Goal: Task Accomplishment & Management: Use online tool/utility

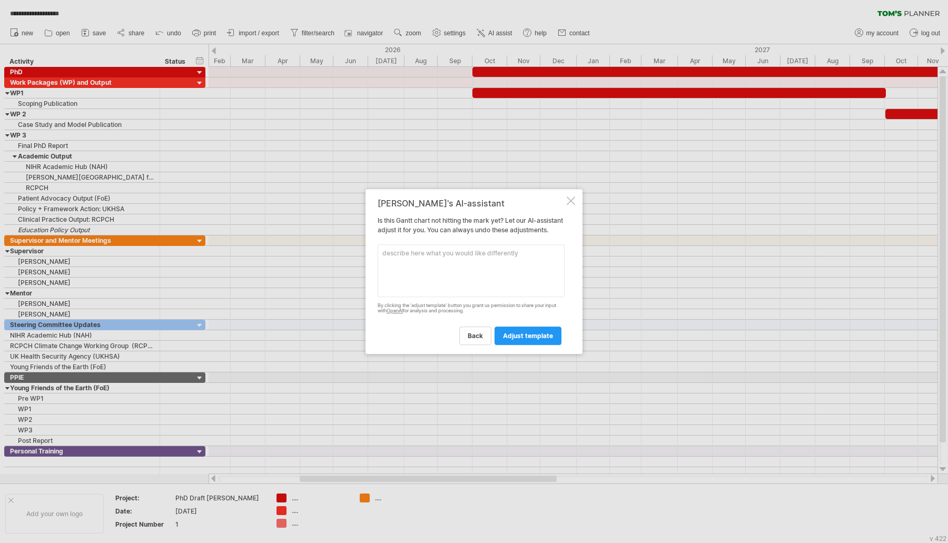
click at [436, 287] on textarea at bounding box center [470, 270] width 187 height 53
type textarea "r"
type textarea "repeat scheduled activity"
click at [515, 337] on span "adjust template" at bounding box center [528, 336] width 50 height 8
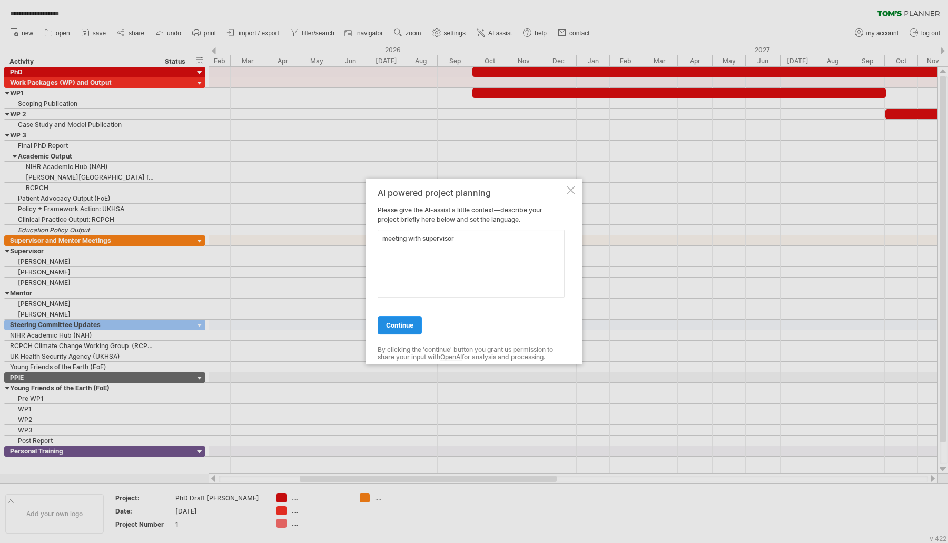
type textarea "meeting with supervisor"
click at [414, 332] on link "continue" at bounding box center [399, 325] width 44 height 18
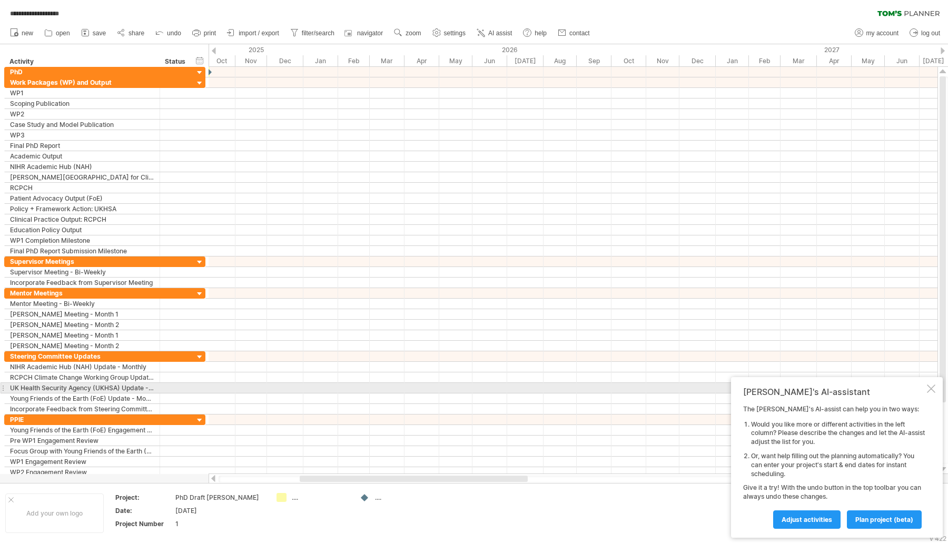
click at [933, 392] on div at bounding box center [931, 388] width 8 height 8
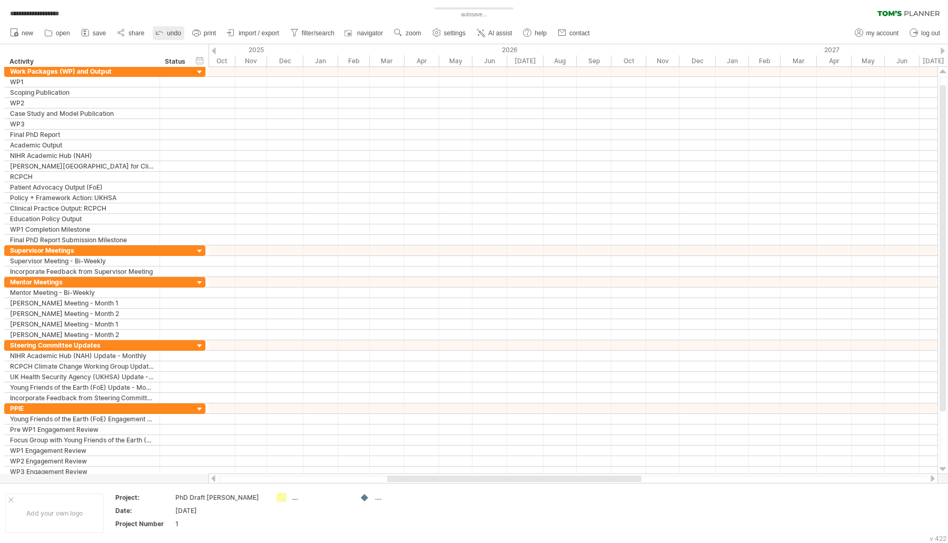
click at [173, 33] on span "undo" at bounding box center [174, 32] width 14 height 7
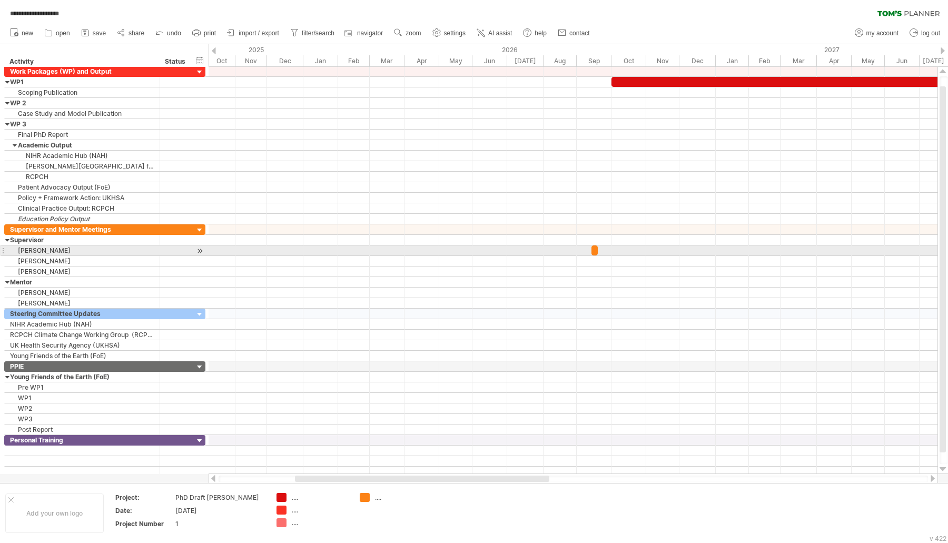
click at [592, 248] on span at bounding box center [591, 250] width 4 height 10
drag, startPoint x: 595, startPoint y: 249, endPoint x: 614, endPoint y: 251, distance: 19.5
click at [614, 251] on div at bounding box center [614, 250] width 6 height 10
click at [614, 250] on div at bounding box center [614, 250] width 6 height 10
click at [614, 245] on div at bounding box center [614, 250] width 6 height 10
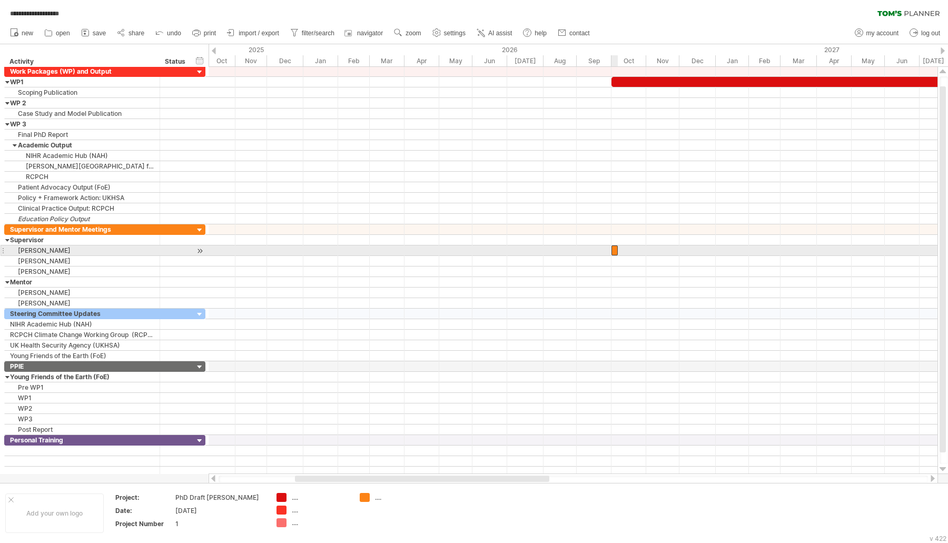
click at [614, 245] on div at bounding box center [614, 250] width 6 height 10
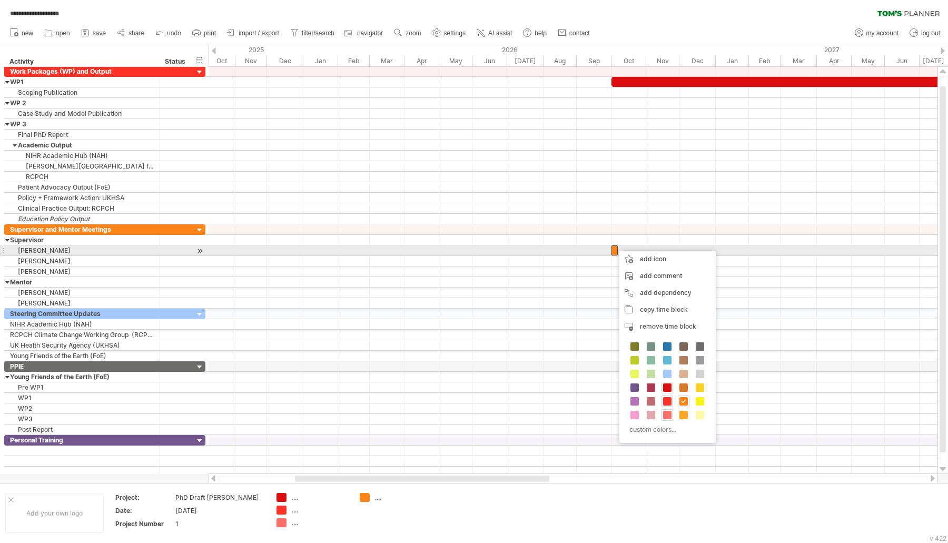
click at [614, 245] on div at bounding box center [614, 250] width 6 height 10
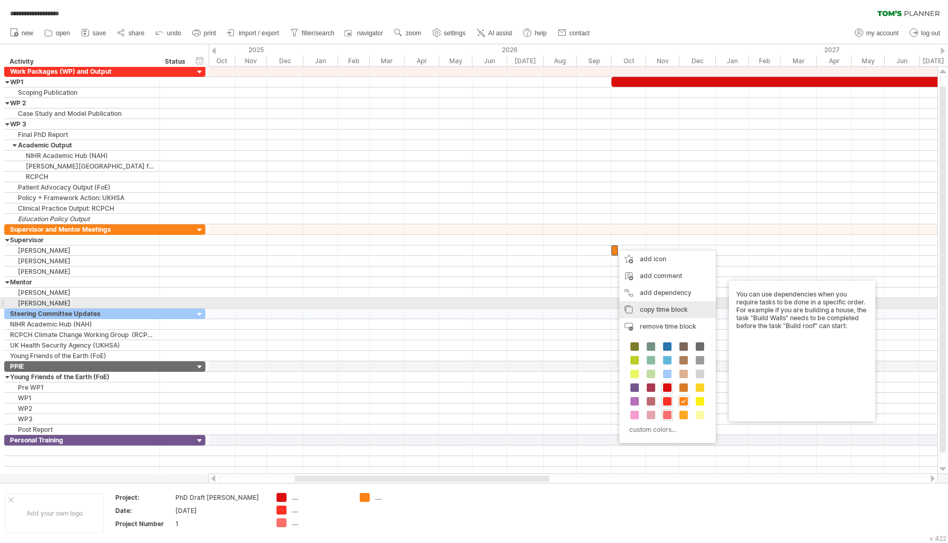
click at [643, 307] on span "copy time block" at bounding box center [664, 309] width 48 height 8
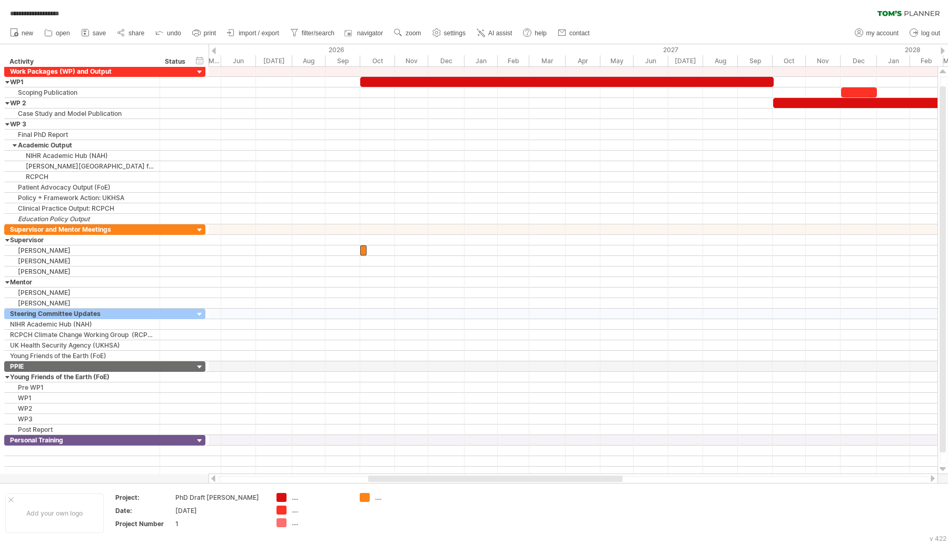
drag, startPoint x: 544, startPoint y: 481, endPoint x: 617, endPoint y: 474, distance: 73.4
click at [617, 474] on div at bounding box center [572, 478] width 729 height 11
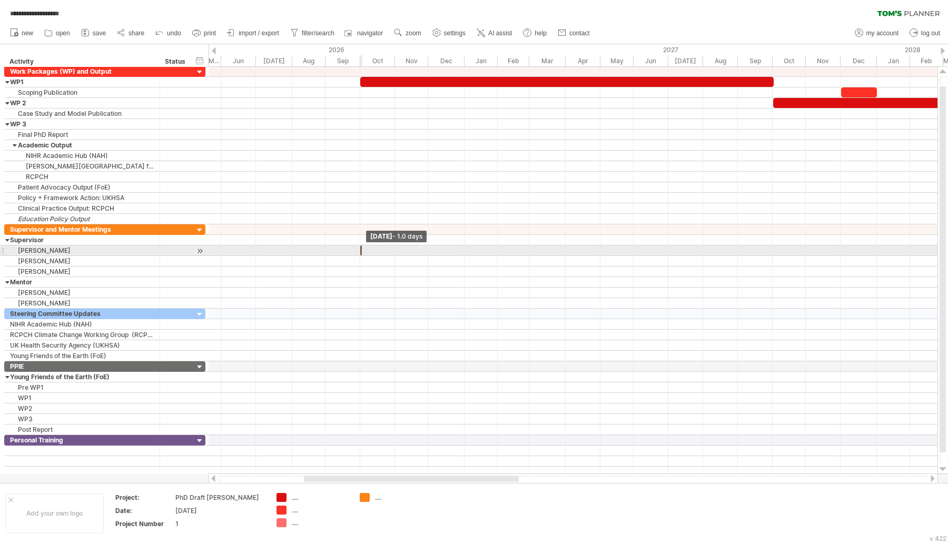
click at [360, 246] on span at bounding box center [362, 250] width 4 height 10
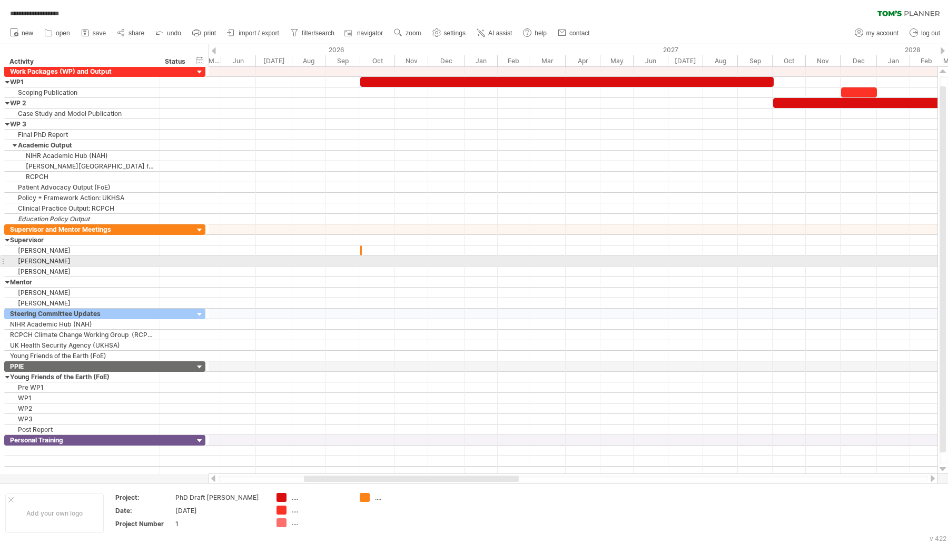
drag, startPoint x: 367, startPoint y: 264, endPoint x: 363, endPoint y: 258, distance: 7.2
click at [366, 266] on div at bounding box center [572, 271] width 729 height 11
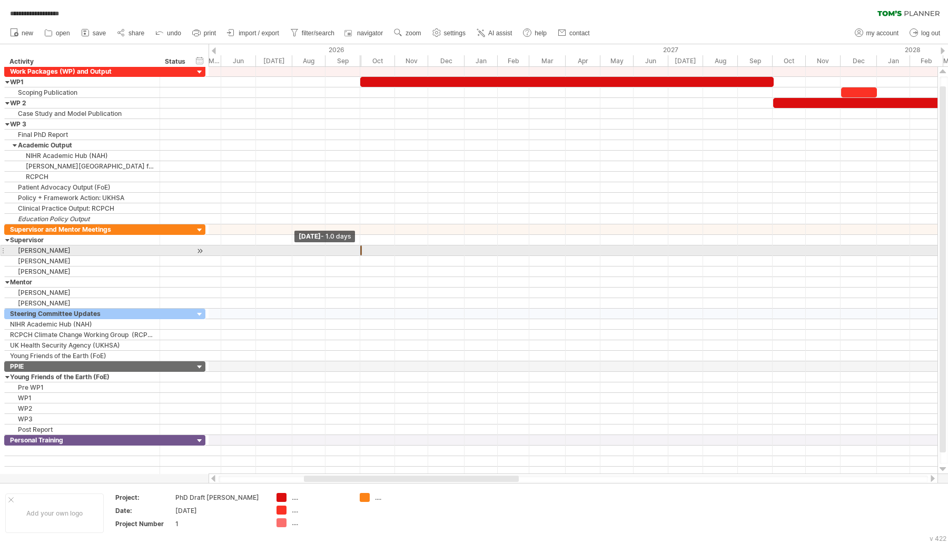
click at [358, 245] on span at bounding box center [360, 250] width 4 height 10
click at [362, 248] on span at bounding box center [362, 250] width 4 height 10
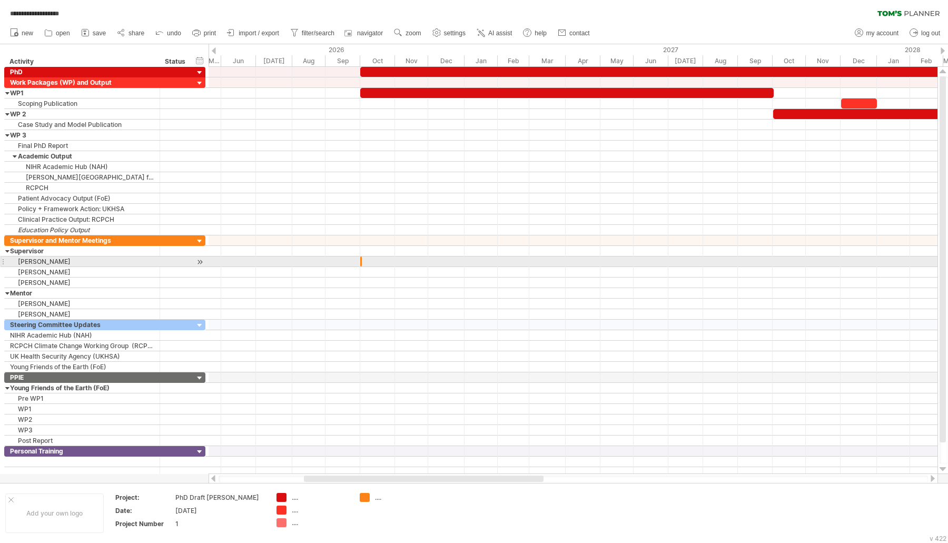
click at [362, 258] on span at bounding box center [362, 261] width 4 height 10
click at [360, 258] on span at bounding box center [362, 261] width 4 height 10
click at [378, 257] on div at bounding box center [572, 261] width 729 height 11
drag, startPoint x: 358, startPoint y: 258, endPoint x: 380, endPoint y: 258, distance: 21.1
click at [380, 258] on div "[DATE] - 1.0 days [DATE] - 0.5 days" at bounding box center [572, 270] width 729 height 407
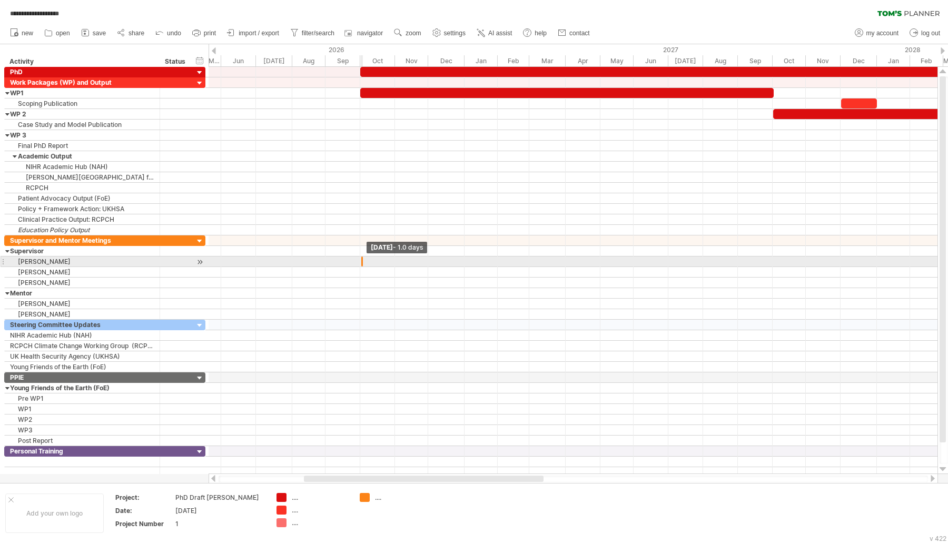
click at [362, 258] on span at bounding box center [363, 261] width 4 height 10
click at [363, 258] on span at bounding box center [363, 261] width 4 height 10
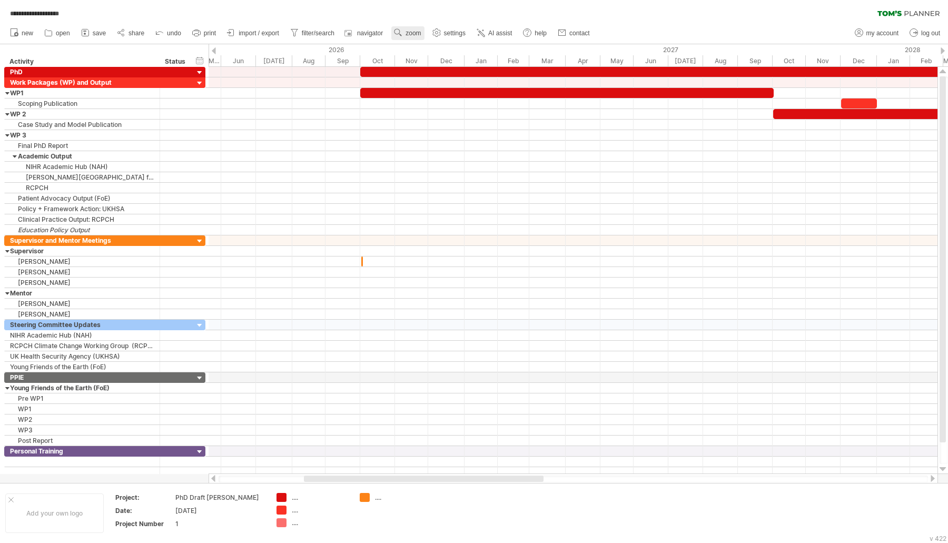
click at [406, 29] on link "zoom" at bounding box center [407, 33] width 33 height 14
click at [419, 57] on div "Week" at bounding box center [440, 59] width 58 height 17
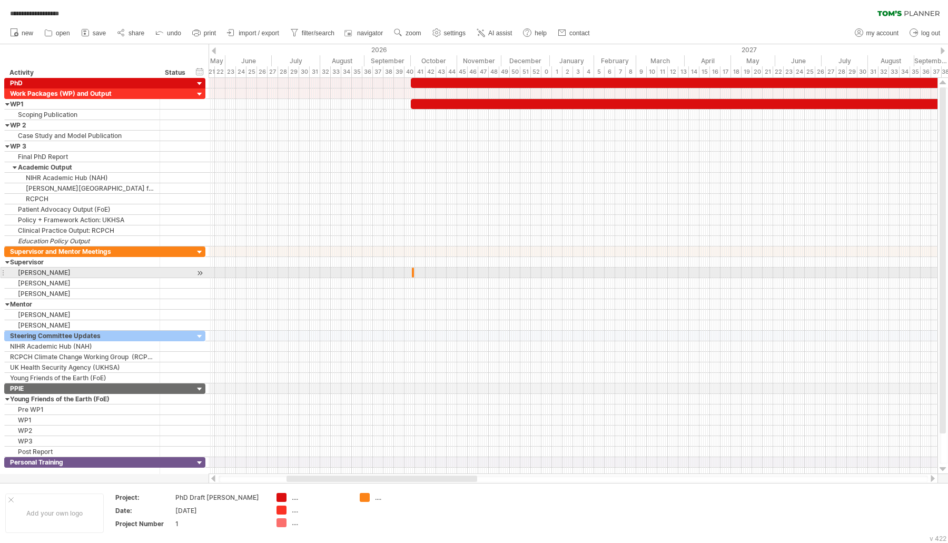
click at [413, 269] on span at bounding box center [414, 272] width 4 height 10
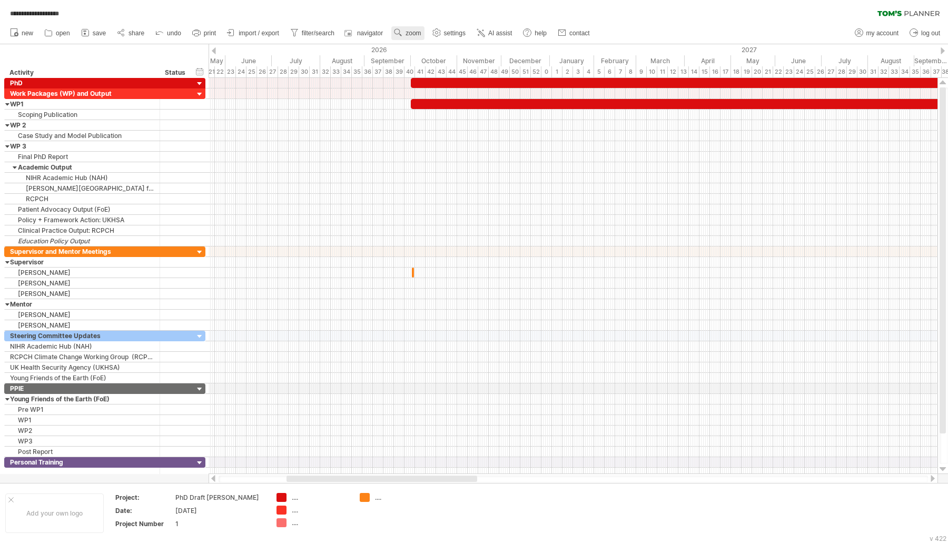
click at [405, 33] on link "zoom" at bounding box center [407, 33] width 33 height 14
click at [438, 79] on div "Day" at bounding box center [440, 80] width 58 height 17
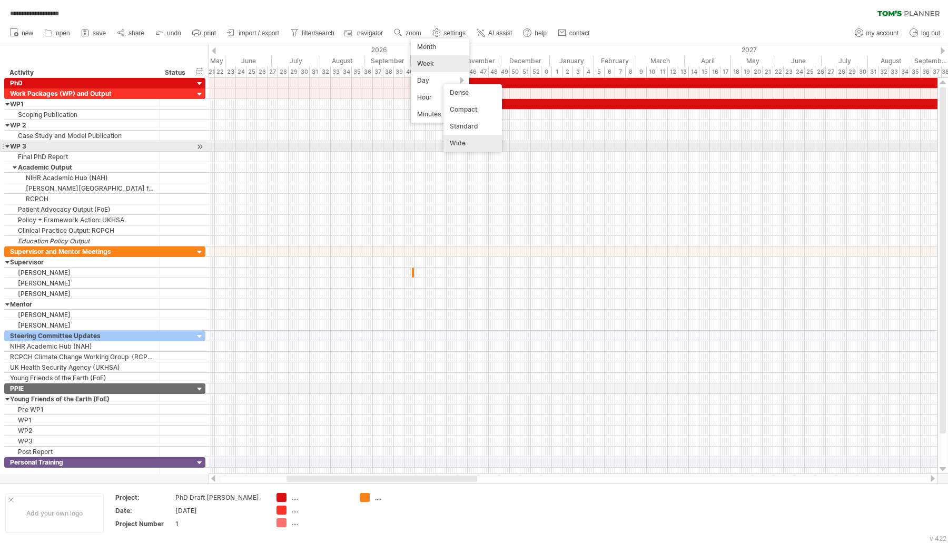
click at [454, 145] on div "Wide" at bounding box center [472, 143] width 58 height 17
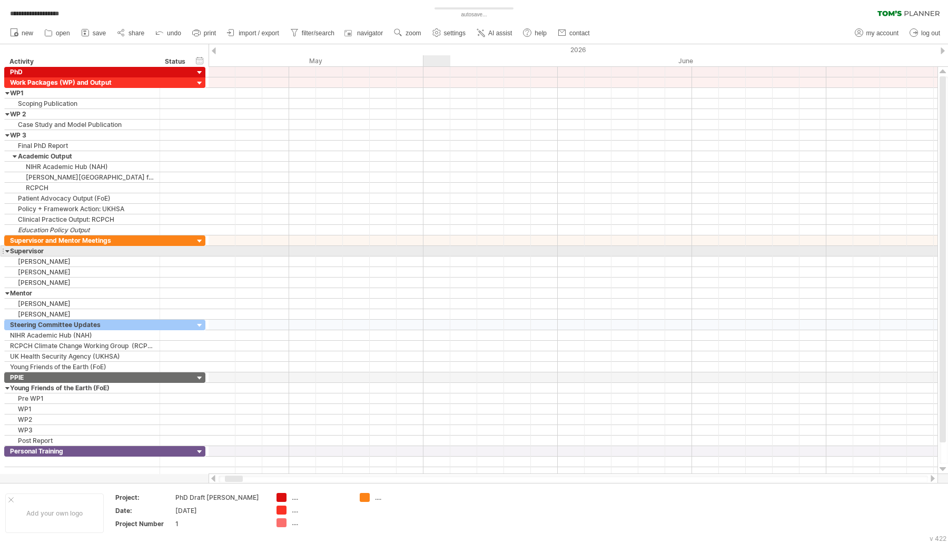
click at [447, 256] on div at bounding box center [572, 261] width 729 height 11
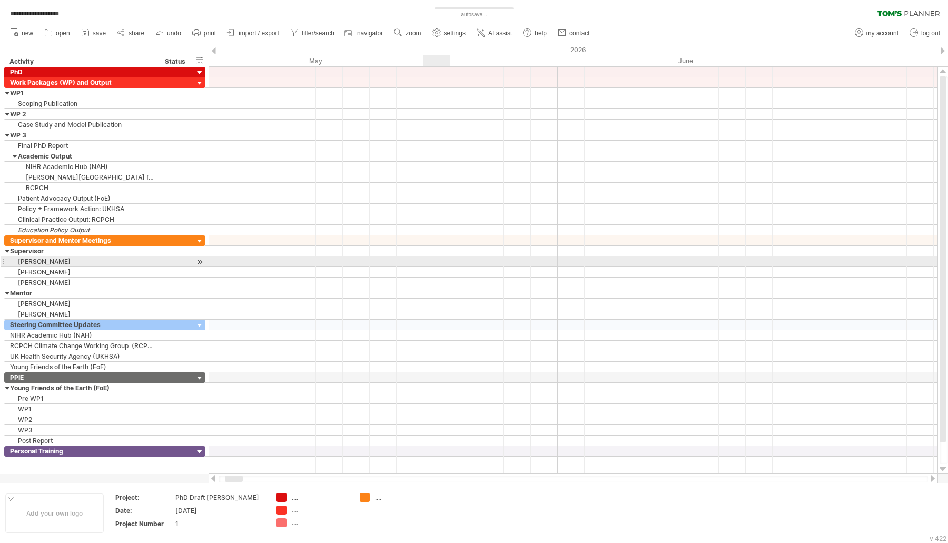
click at [432, 258] on div at bounding box center [572, 261] width 729 height 11
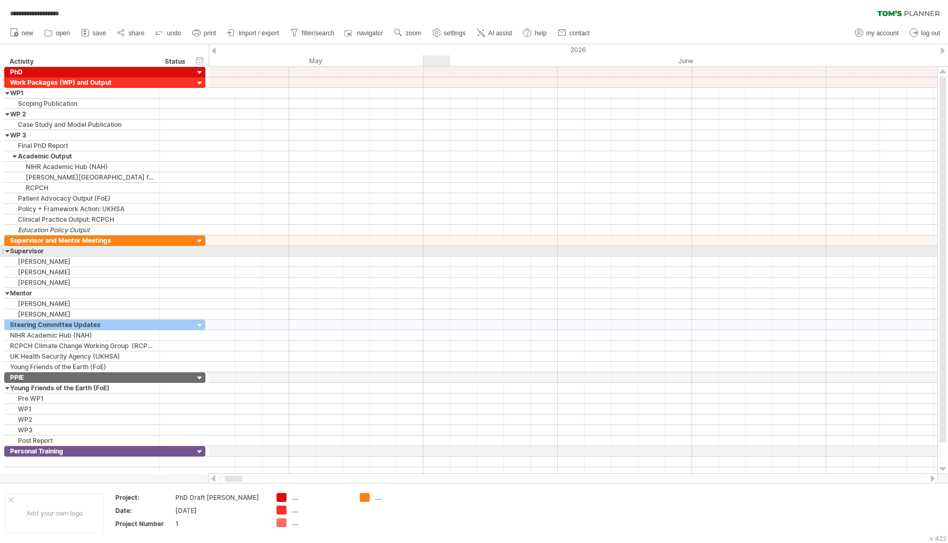
click at [428, 256] on div at bounding box center [572, 261] width 729 height 11
click at [426, 247] on div at bounding box center [572, 251] width 729 height 11
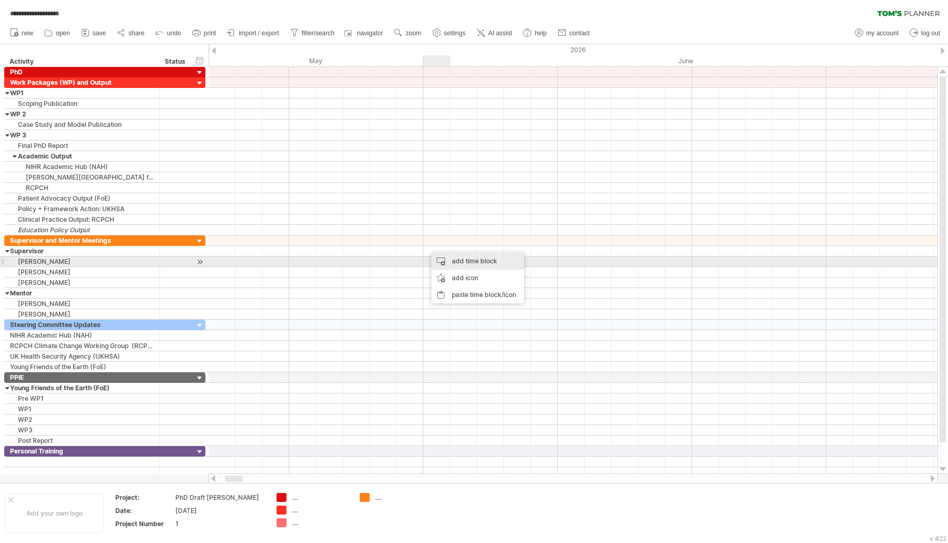
click at [437, 257] on div "add time block" at bounding box center [477, 261] width 93 height 17
click at [441, 266] on div "add time block" at bounding box center [478, 270] width 93 height 17
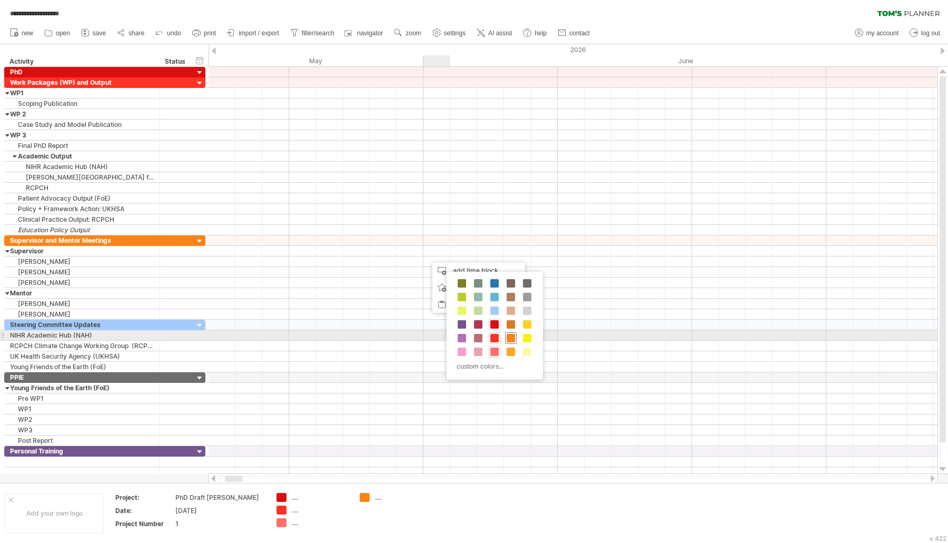
click at [511, 340] on span at bounding box center [510, 338] width 8 height 8
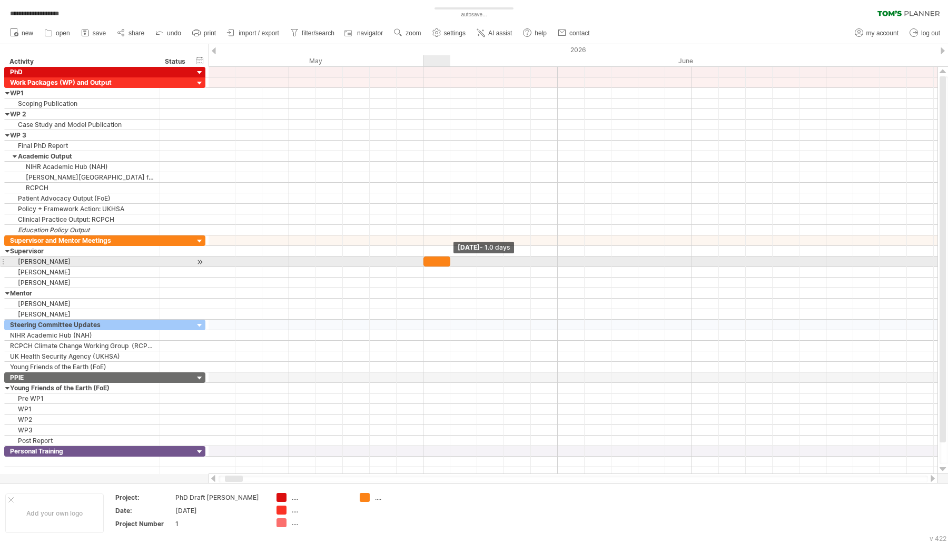
click at [449, 261] on span at bounding box center [450, 261] width 4 height 10
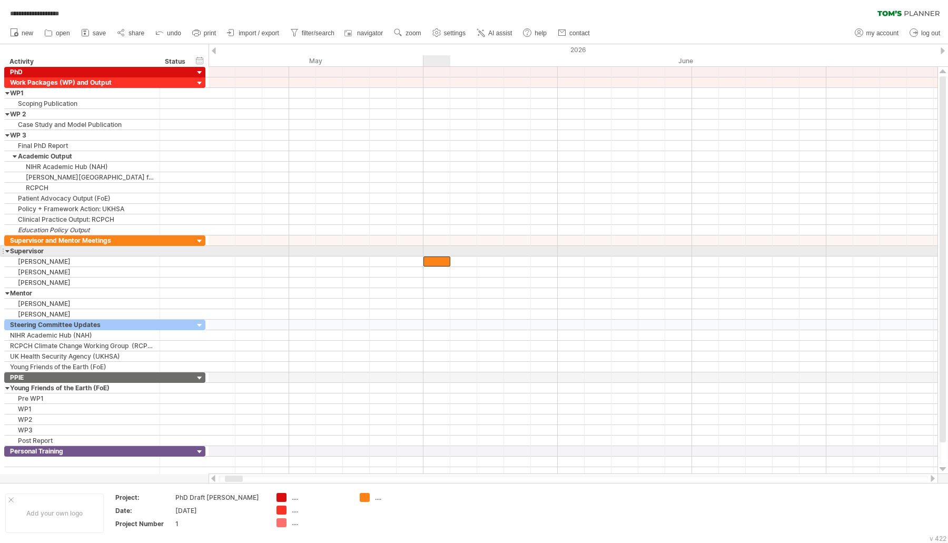
click at [432, 256] on div at bounding box center [436, 261] width 27 height 10
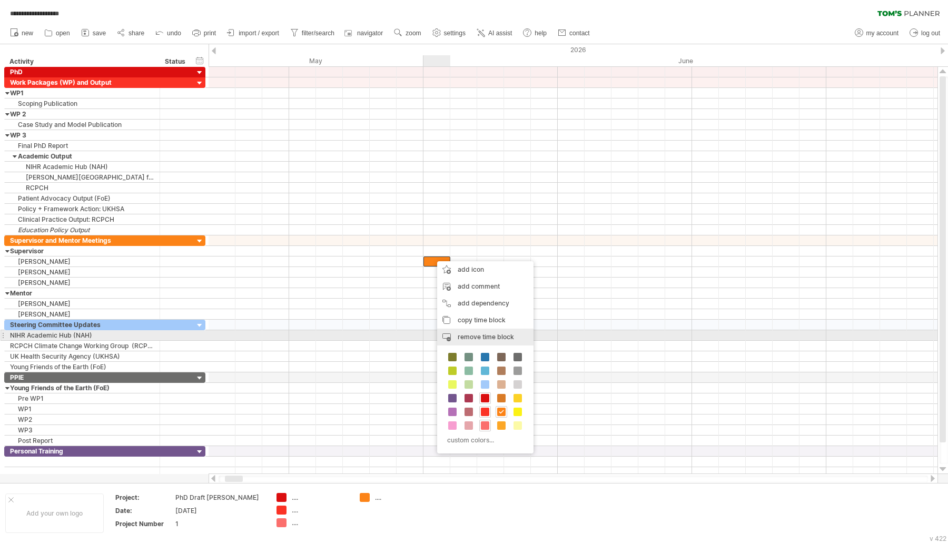
click at [484, 332] on div "remove time block remove selected items" at bounding box center [485, 336] width 96 height 17
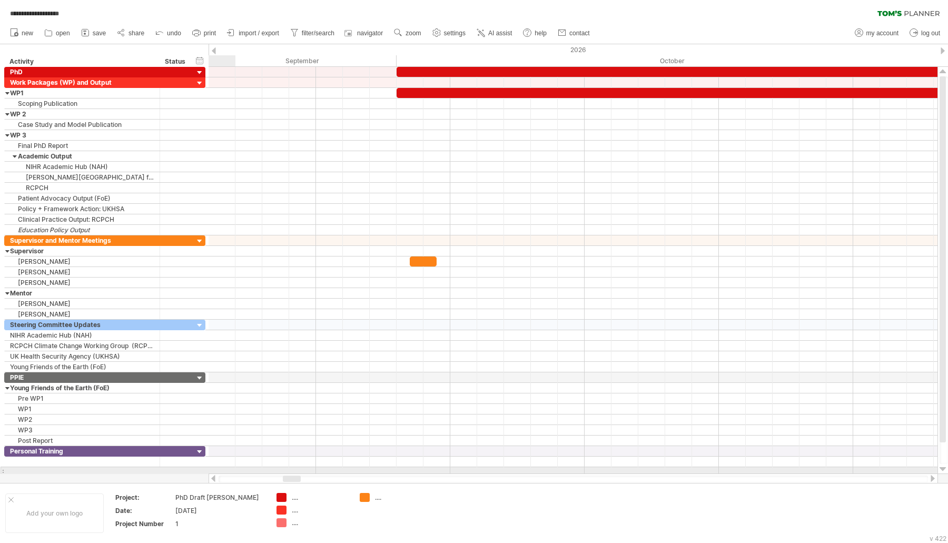
drag, startPoint x: 235, startPoint y: 480, endPoint x: 293, endPoint y: 474, distance: 58.2
click at [293, 474] on div at bounding box center [572, 478] width 729 height 11
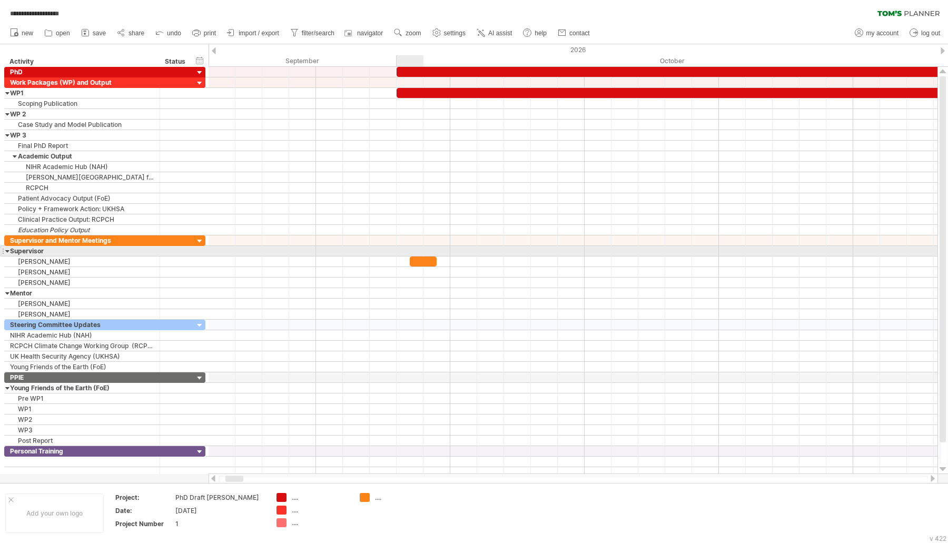
click at [415, 256] on div at bounding box center [423, 261] width 27 height 10
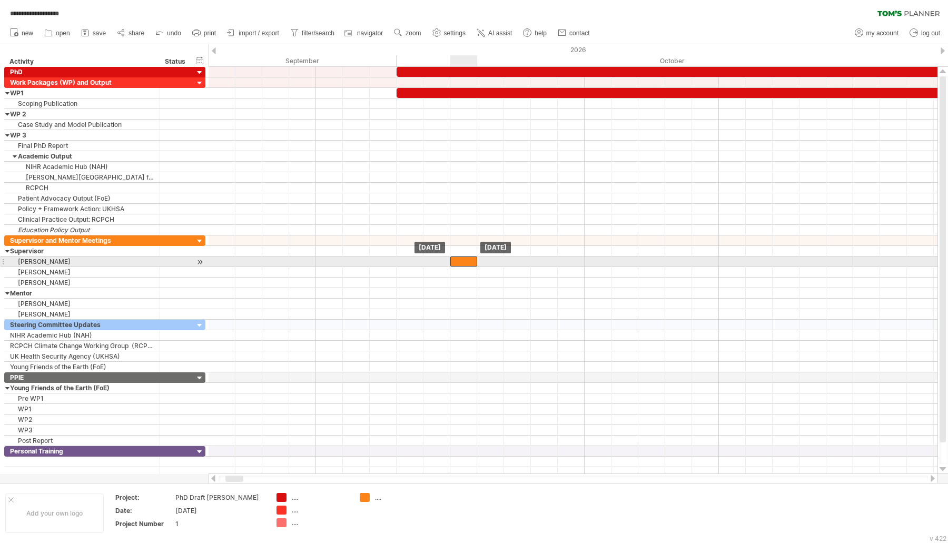
drag, startPoint x: 427, startPoint y: 257, endPoint x: 469, endPoint y: 256, distance: 41.6
click at [469, 256] on div at bounding box center [463, 261] width 27 height 10
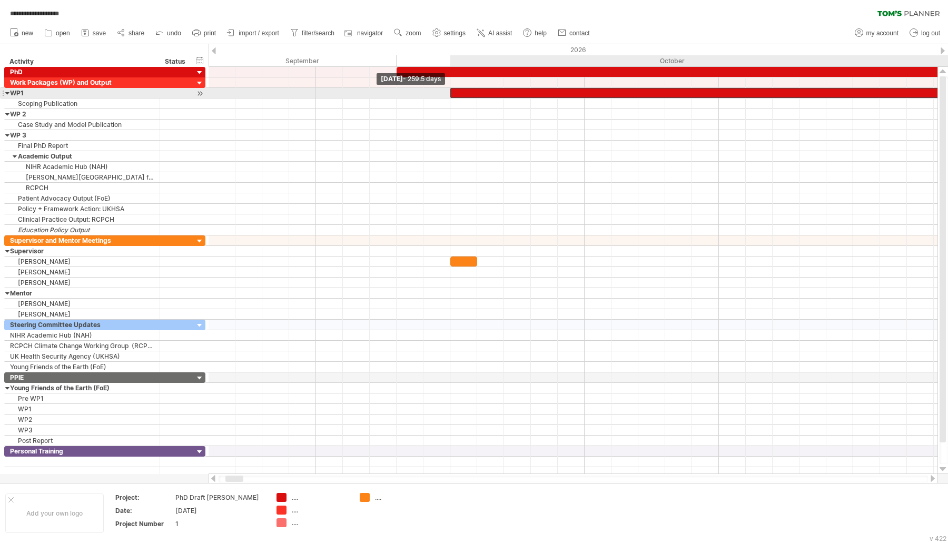
drag, startPoint x: 397, startPoint y: 93, endPoint x: 452, endPoint y: 95, distance: 54.3
click at [452, 95] on span at bounding box center [450, 93] width 4 height 10
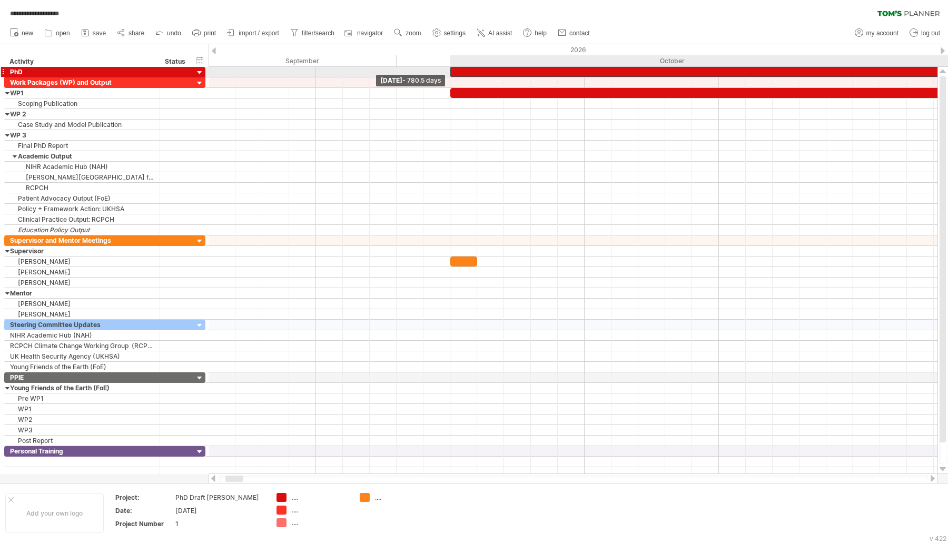
drag, startPoint x: 397, startPoint y: 71, endPoint x: 445, endPoint y: 73, distance: 48.5
click at [445, 73] on div "[DATE] [DATE] - 780.5 days" at bounding box center [572, 270] width 729 height 407
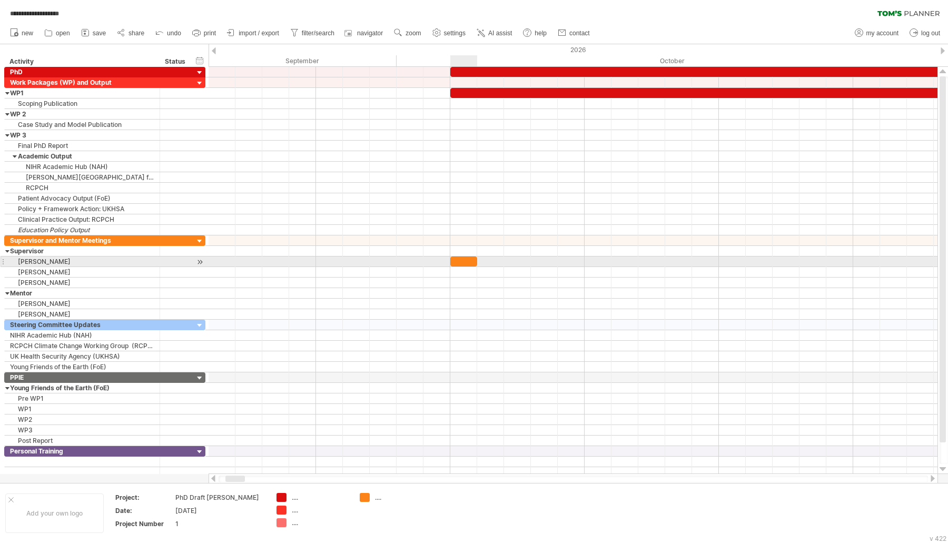
click at [463, 257] on div at bounding box center [463, 261] width 27 height 10
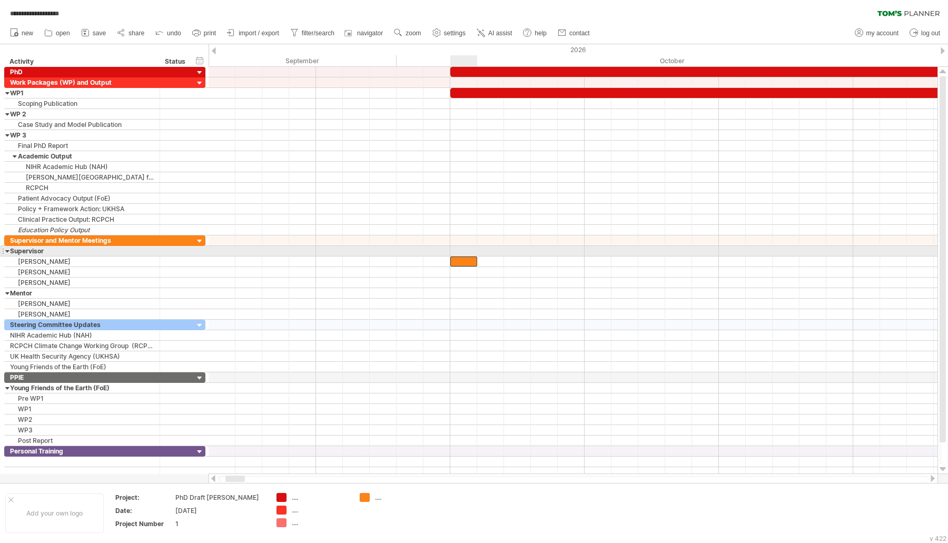
click at [462, 256] on div at bounding box center [463, 261] width 27 height 10
drag, startPoint x: 462, startPoint y: 256, endPoint x: 708, endPoint y: 290, distance: 248.7
click at [728, 256] on div at bounding box center [732, 261] width 27 height 10
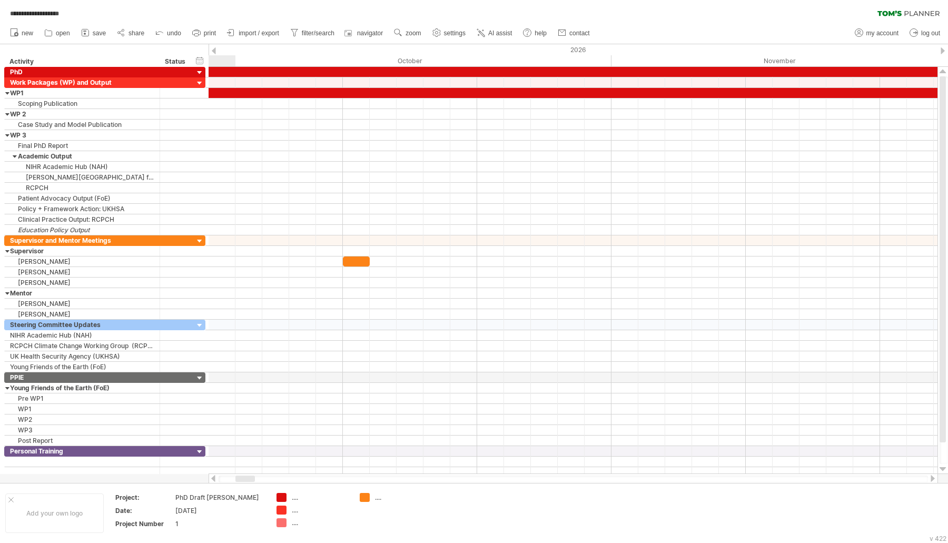
drag, startPoint x: 236, startPoint y: 479, endPoint x: 246, endPoint y: 474, distance: 11.1
click at [246, 474] on div at bounding box center [572, 478] width 729 height 11
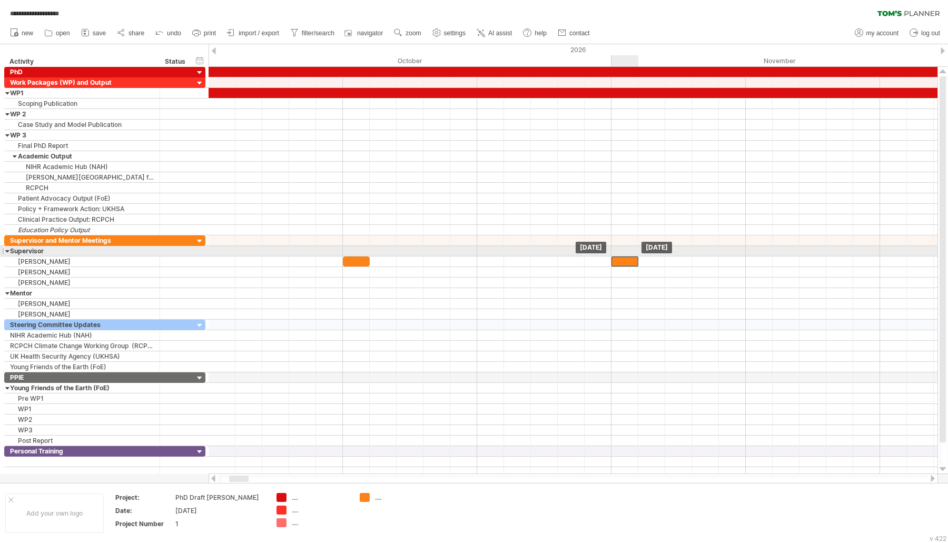
drag, startPoint x: 360, startPoint y: 254, endPoint x: 633, endPoint y: 254, distance: 272.7
click at [633, 256] on div at bounding box center [624, 261] width 27 height 10
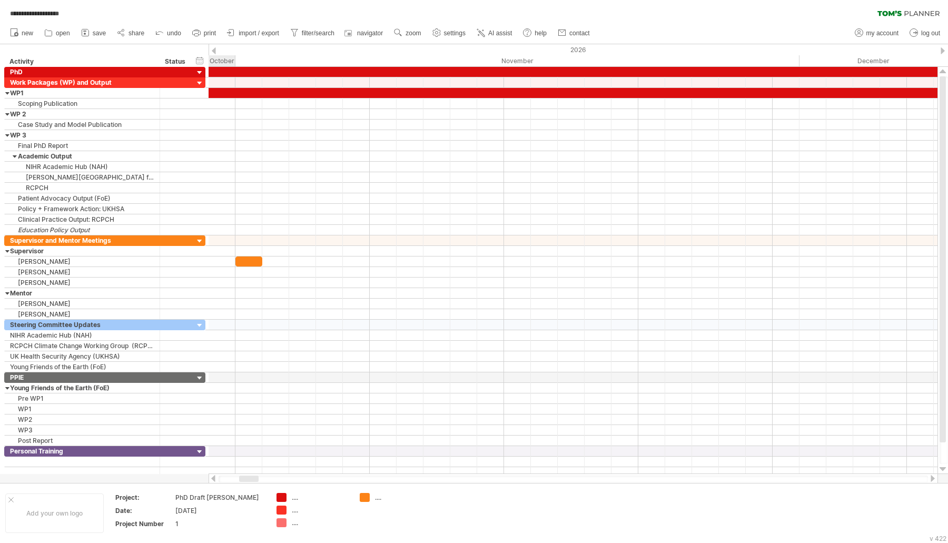
drag, startPoint x: 237, startPoint y: 482, endPoint x: 247, endPoint y: 482, distance: 10.0
click at [247, 482] on div at bounding box center [572, 478] width 709 height 7
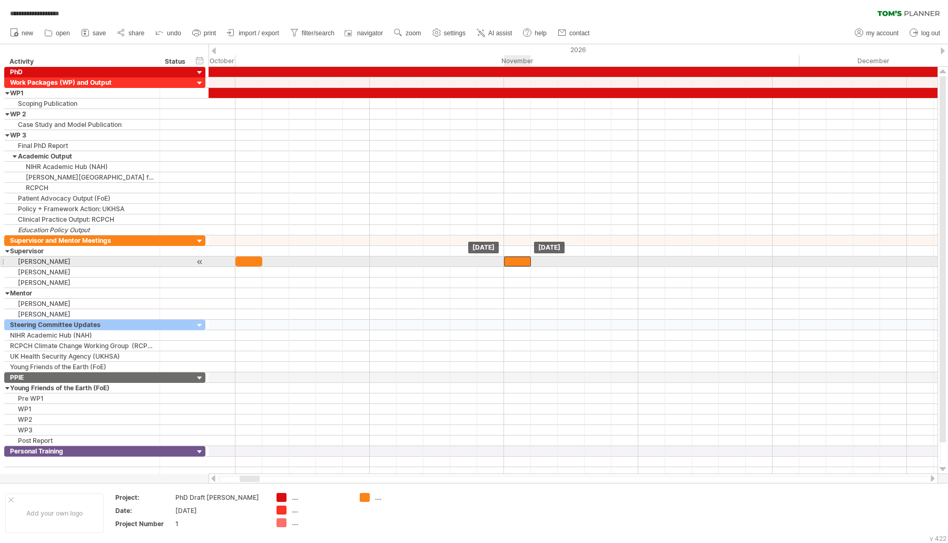
drag, startPoint x: 255, startPoint y: 260, endPoint x: 522, endPoint y: 257, distance: 267.4
click at [522, 257] on div at bounding box center [517, 261] width 27 height 10
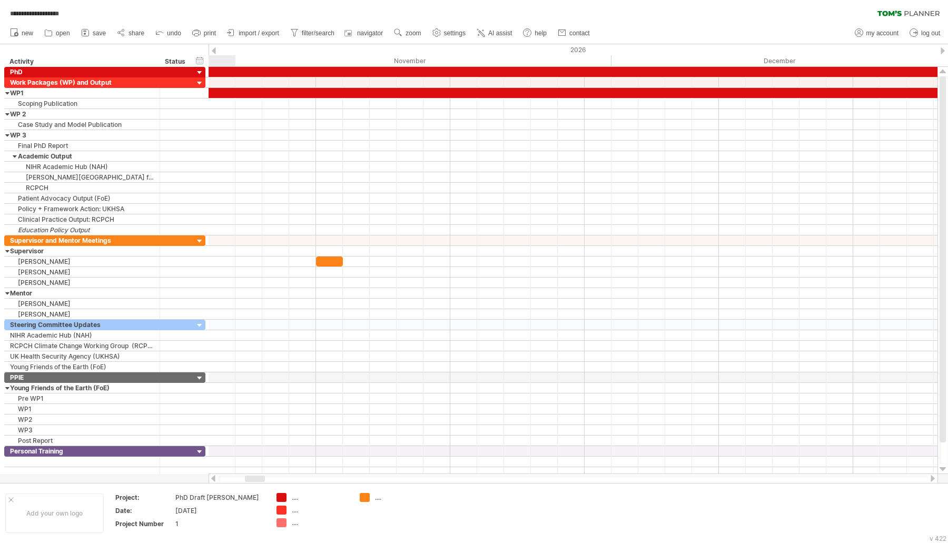
drag, startPoint x: 242, startPoint y: 476, endPoint x: 247, endPoint y: 475, distance: 5.5
click at [247, 475] on div at bounding box center [572, 478] width 729 height 11
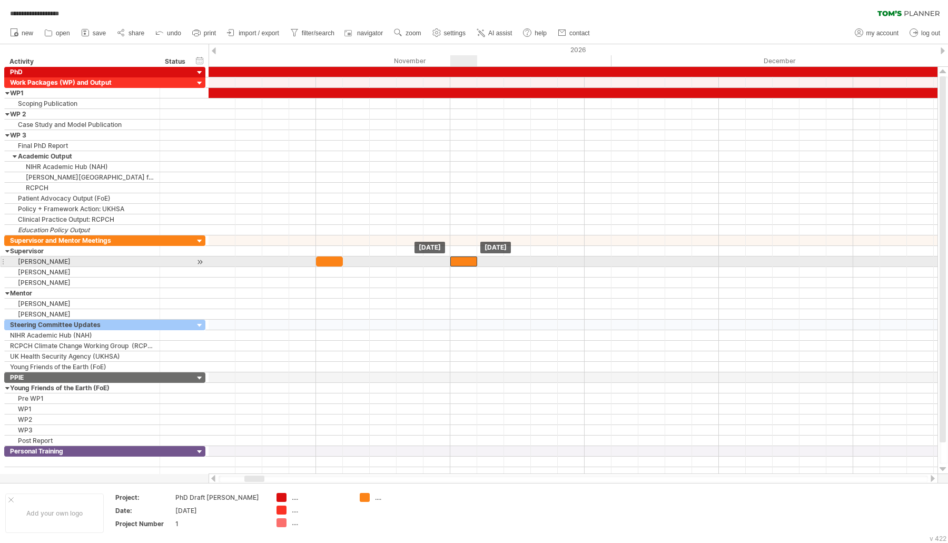
drag, startPoint x: 328, startPoint y: 257, endPoint x: 467, endPoint y: 261, distance: 139.0
click at [467, 261] on div at bounding box center [463, 261] width 27 height 10
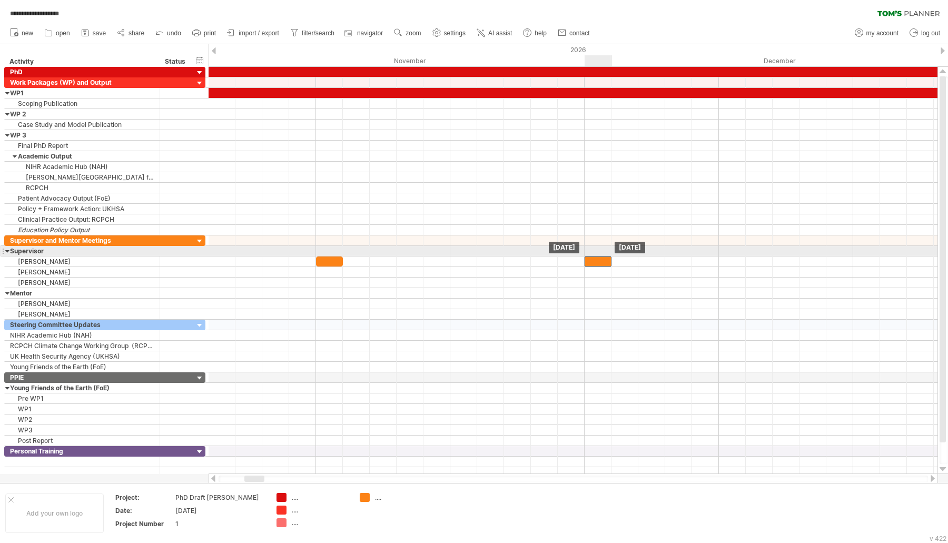
drag, startPoint x: 466, startPoint y: 258, endPoint x: 595, endPoint y: 255, distance: 129.0
click at [595, 256] on div at bounding box center [597, 261] width 27 height 10
drag, startPoint x: 689, startPoint y: 258, endPoint x: 867, endPoint y: 251, distance: 178.1
click at [867, 251] on div "[DATE] [DATE]" at bounding box center [572, 270] width 729 height 407
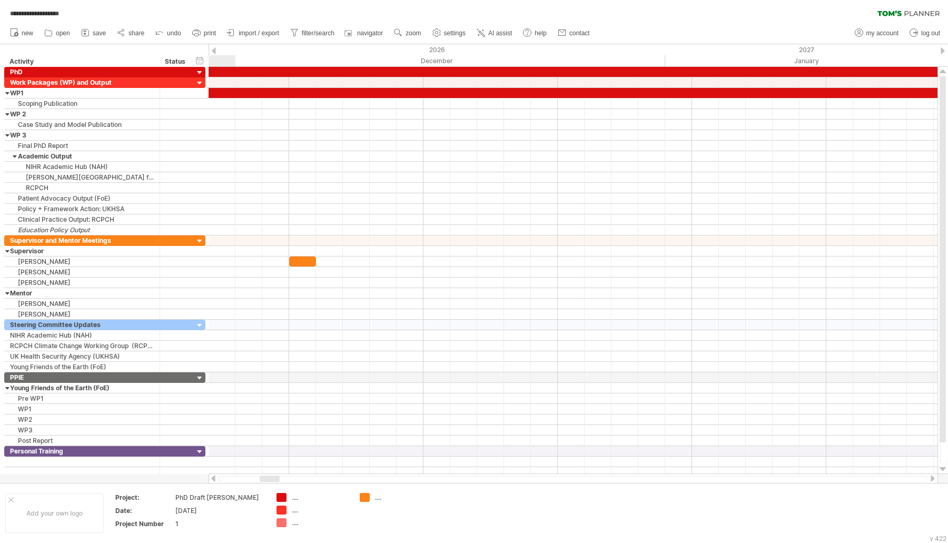
drag, startPoint x: 251, startPoint y: 478, endPoint x: 266, endPoint y: 476, distance: 15.3
click at [266, 476] on div at bounding box center [270, 478] width 20 height 6
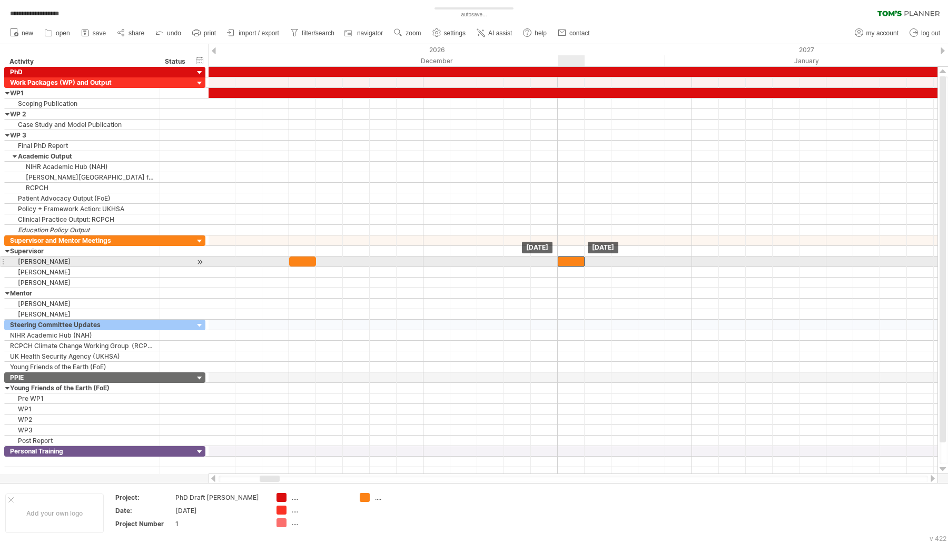
drag, startPoint x: 303, startPoint y: 258, endPoint x: 574, endPoint y: 258, distance: 270.6
click at [574, 258] on div at bounding box center [570, 261] width 27 height 10
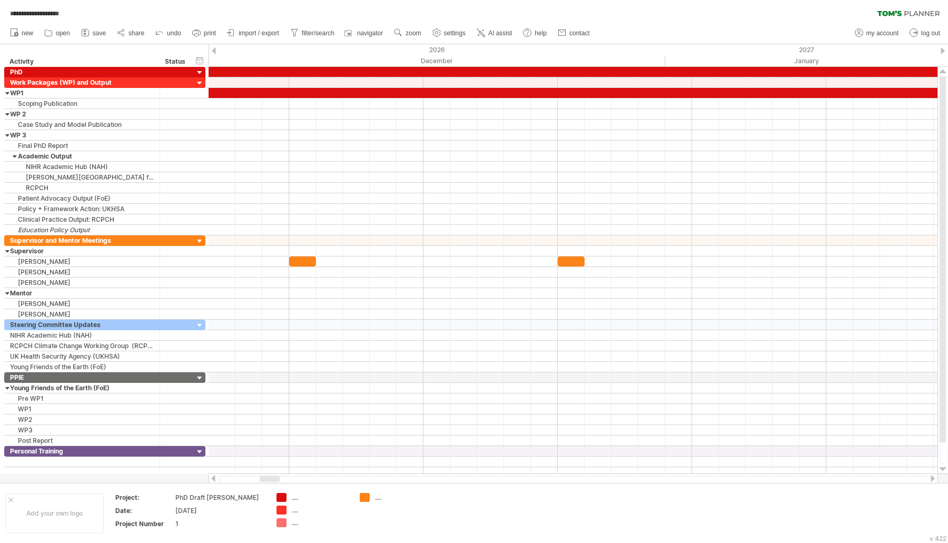
drag, startPoint x: 274, startPoint y: 482, endPoint x: 280, endPoint y: 480, distance: 5.9
click at [288, 481] on div at bounding box center [572, 478] width 709 height 7
drag, startPoint x: 268, startPoint y: 480, endPoint x: 275, endPoint y: 476, distance: 7.5
click at [275, 476] on div at bounding box center [277, 478] width 20 height 6
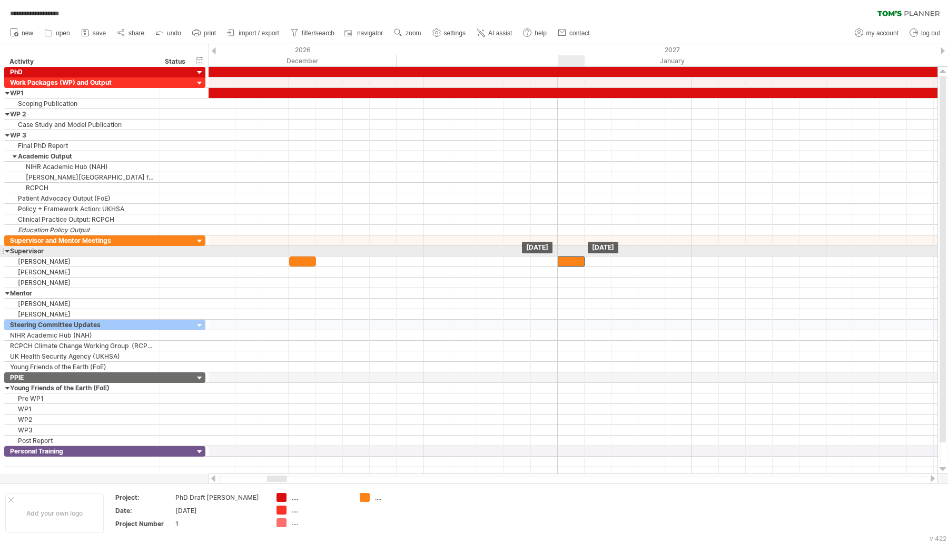
drag, startPoint x: 311, startPoint y: 254, endPoint x: 580, endPoint y: 255, distance: 269.0
click at [580, 256] on div at bounding box center [570, 261] width 27 height 10
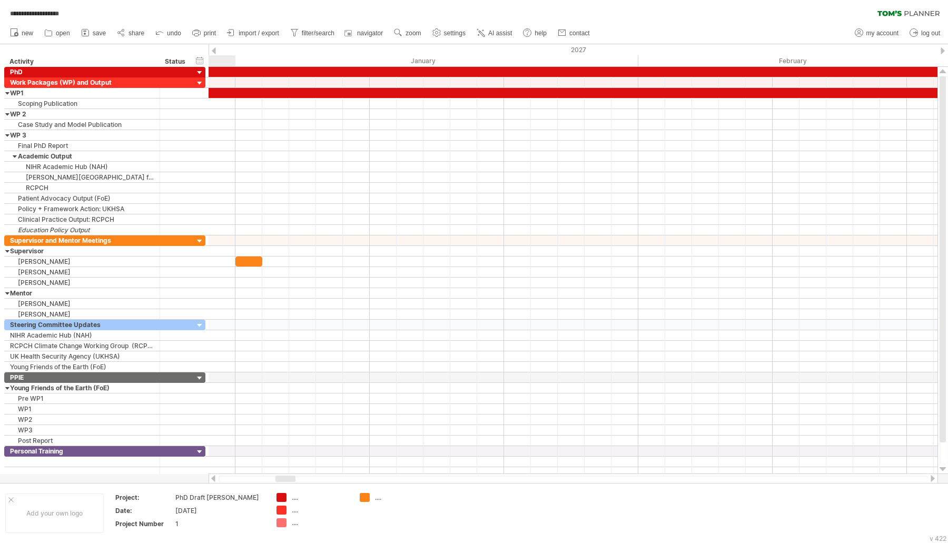
drag, startPoint x: 277, startPoint y: 480, endPoint x: 285, endPoint y: 474, distance: 9.9
click at [285, 474] on div at bounding box center [572, 478] width 729 height 11
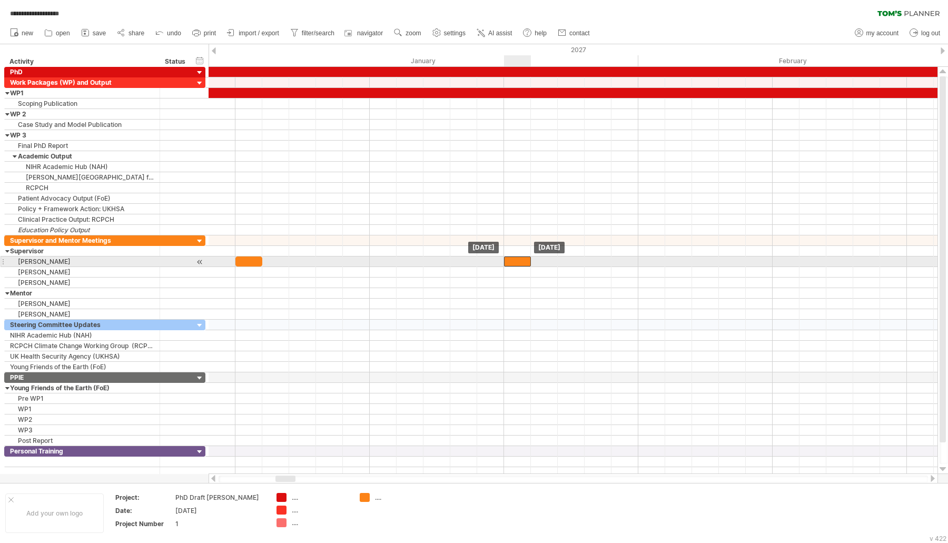
drag, startPoint x: 258, startPoint y: 256, endPoint x: 532, endPoint y: 257, distance: 273.7
click at [531, 257] on div at bounding box center [517, 261] width 27 height 10
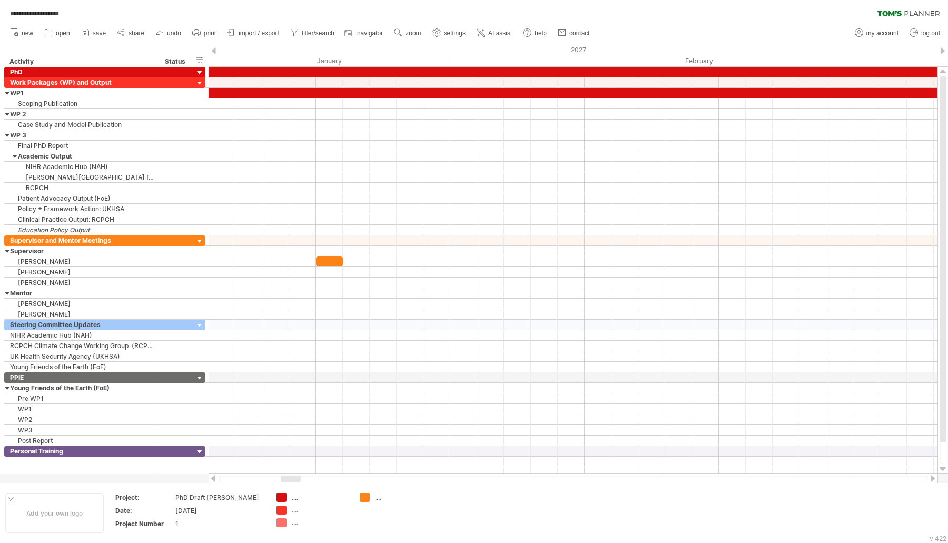
drag, startPoint x: 284, startPoint y: 479, endPoint x: 290, endPoint y: 478, distance: 5.3
click at [290, 478] on div at bounding box center [291, 478] width 20 height 6
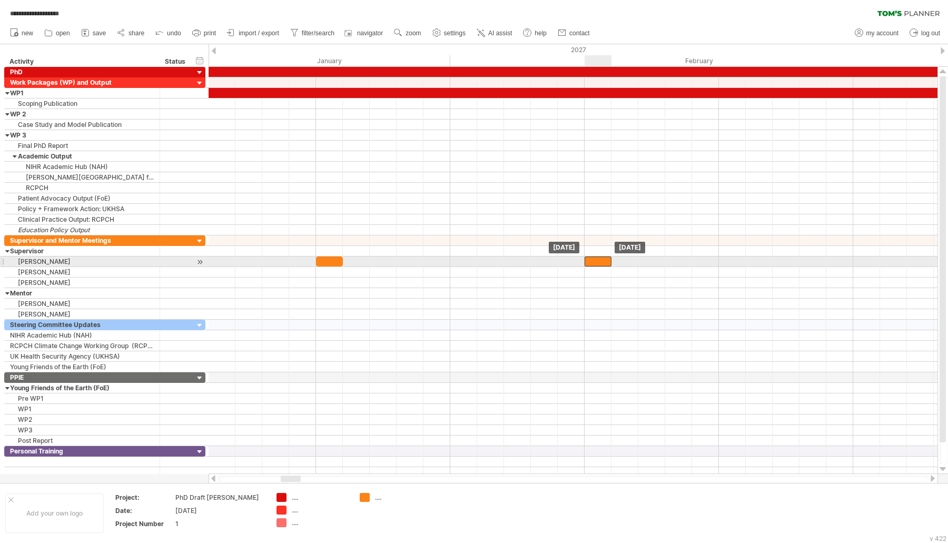
drag, startPoint x: 331, startPoint y: 255, endPoint x: 596, endPoint y: 260, distance: 265.9
click at [596, 260] on div at bounding box center [597, 261] width 27 height 10
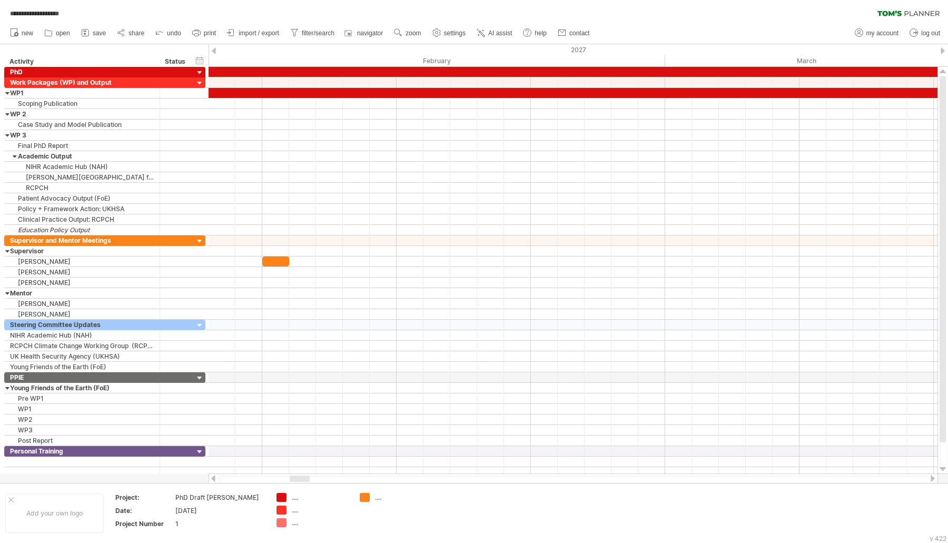
drag, startPoint x: 294, startPoint y: 476, endPoint x: 303, endPoint y: 477, distance: 9.0
click at [303, 477] on div at bounding box center [300, 478] width 20 height 6
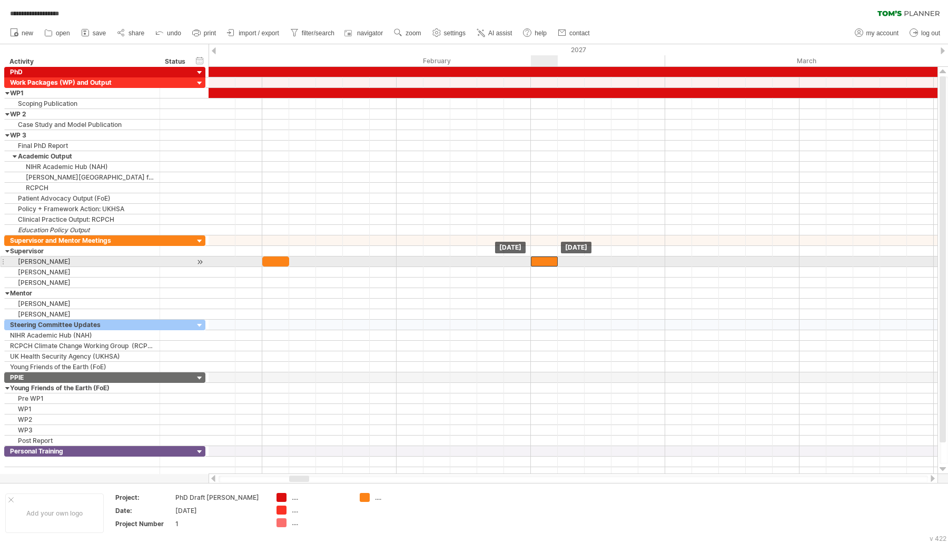
drag, startPoint x: 283, startPoint y: 254, endPoint x: 554, endPoint y: 256, distance: 271.1
click at [554, 256] on div at bounding box center [544, 261] width 27 height 10
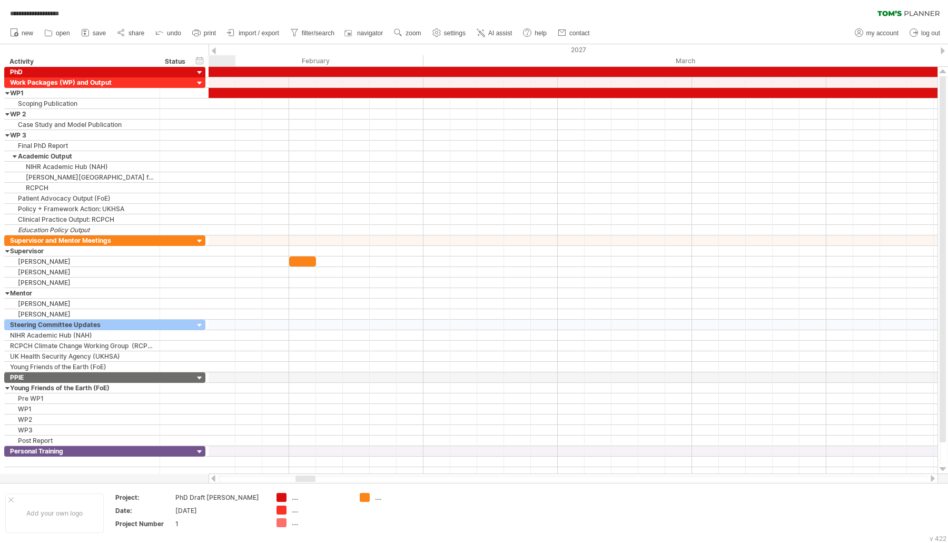
drag, startPoint x: 301, startPoint y: 481, endPoint x: 307, endPoint y: 481, distance: 6.3
click at [307, 481] on div at bounding box center [305, 478] width 20 height 6
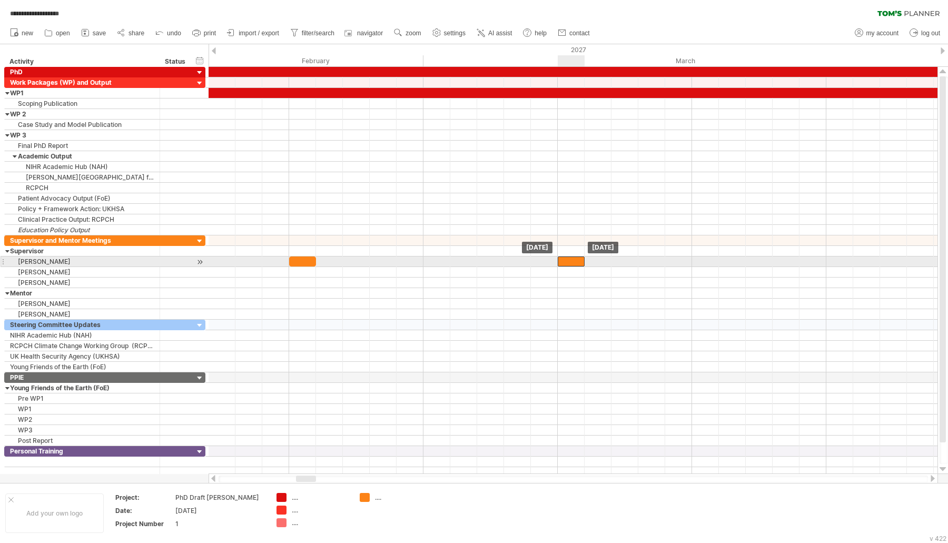
drag, startPoint x: 310, startPoint y: 257, endPoint x: 581, endPoint y: 259, distance: 271.1
click at [581, 259] on div at bounding box center [570, 261] width 27 height 10
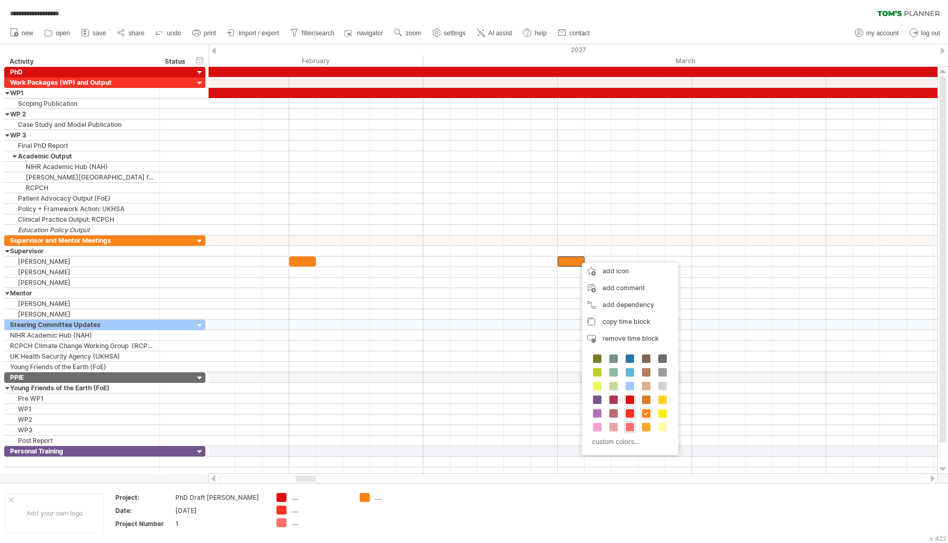
click at [89, 29] on icon at bounding box center [85, 32] width 11 height 11
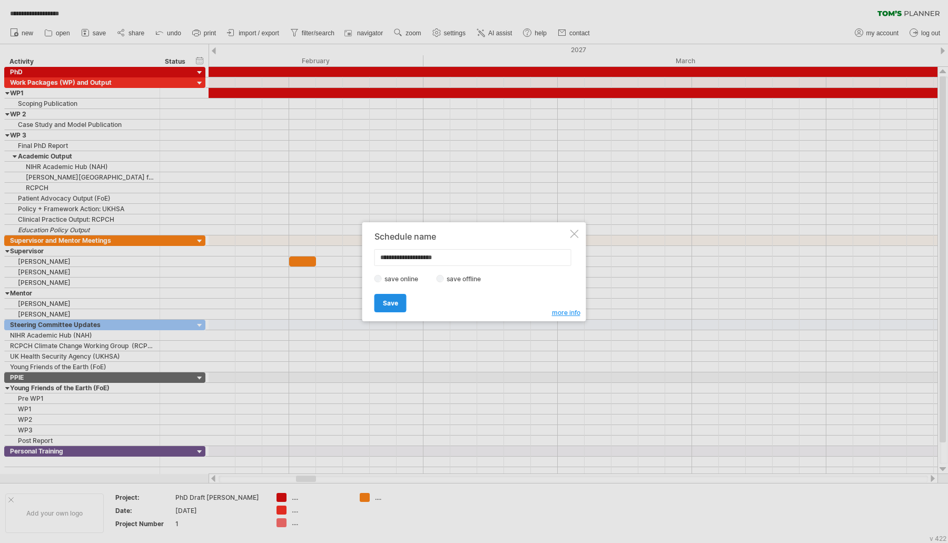
click at [395, 300] on span "Save" at bounding box center [390, 303] width 15 height 8
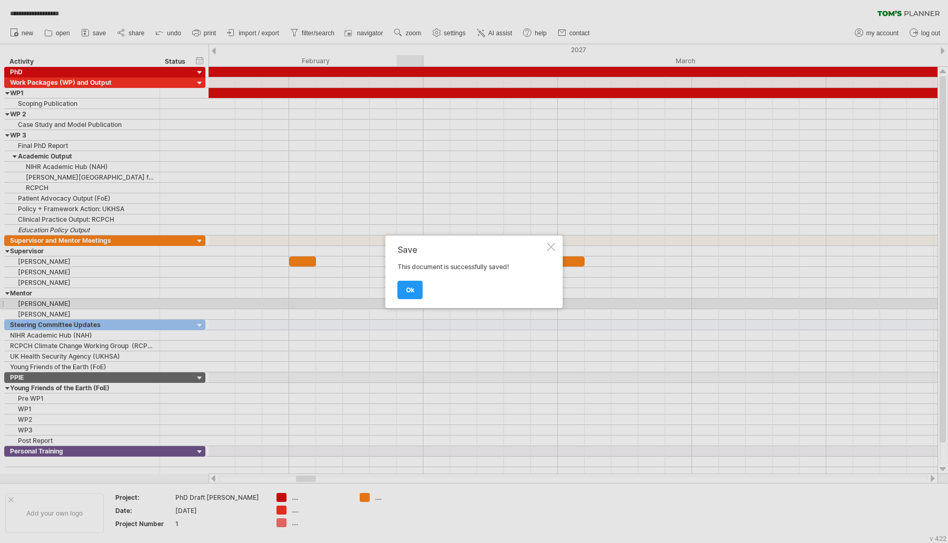
click at [547, 244] on div at bounding box center [551, 247] width 8 height 8
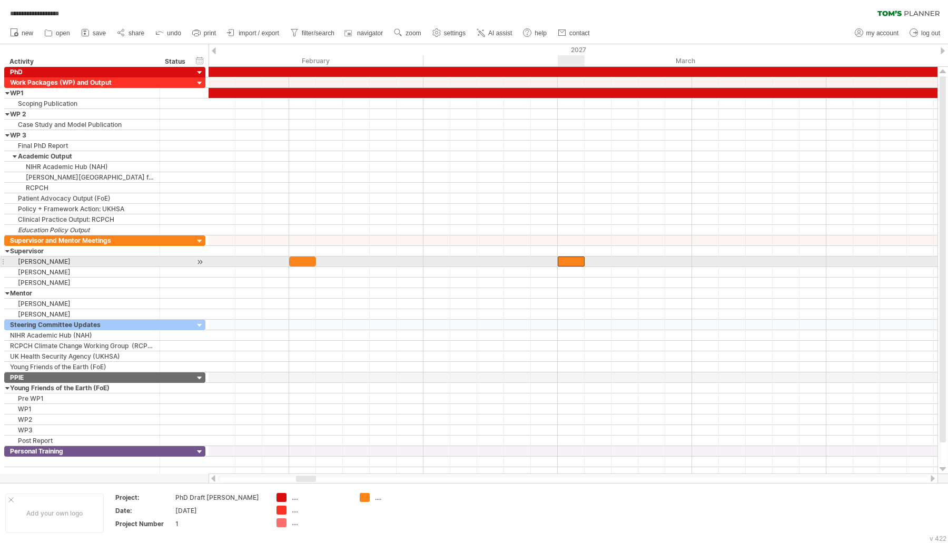
click at [567, 256] on div at bounding box center [570, 261] width 27 height 10
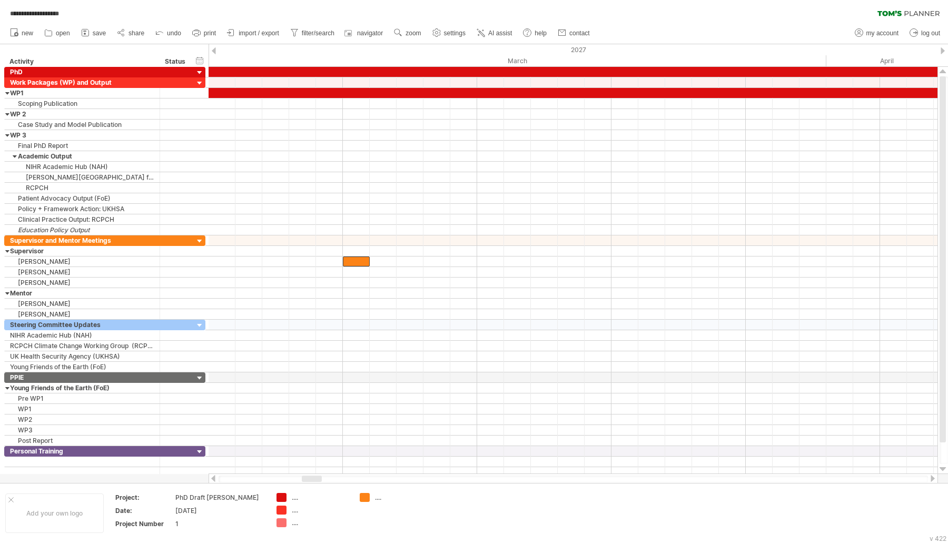
drag, startPoint x: 313, startPoint y: 476, endPoint x: 319, endPoint y: 479, distance: 6.2
click at [319, 479] on div at bounding box center [312, 478] width 20 height 6
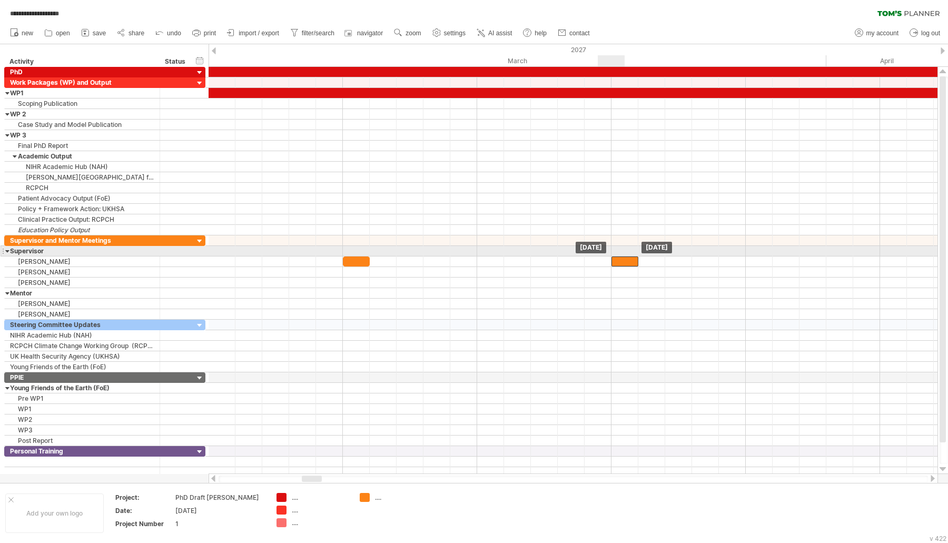
drag, startPoint x: 362, startPoint y: 255, endPoint x: 624, endPoint y: 253, distance: 262.2
click at [624, 256] on div at bounding box center [624, 261] width 27 height 10
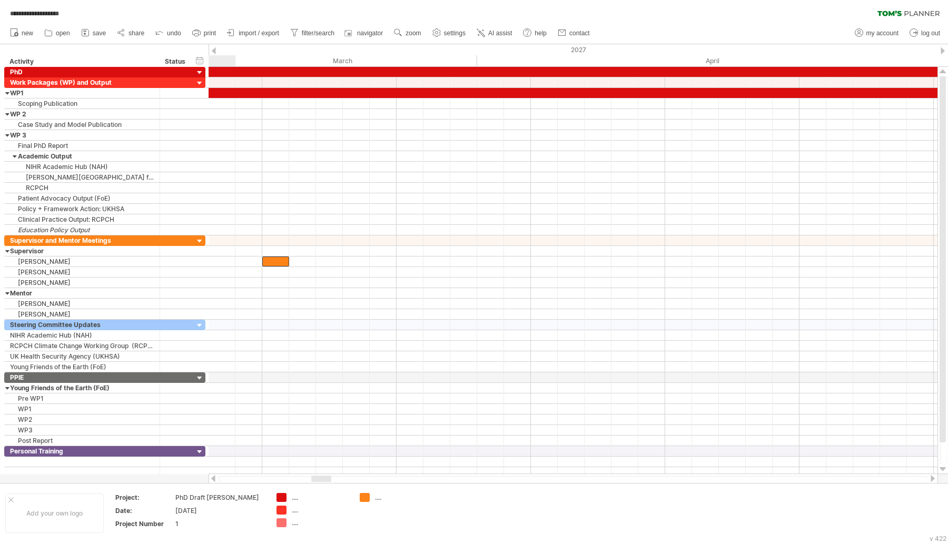
drag, startPoint x: 306, startPoint y: 478, endPoint x: 315, endPoint y: 478, distance: 9.5
click at [315, 478] on div at bounding box center [321, 478] width 20 height 6
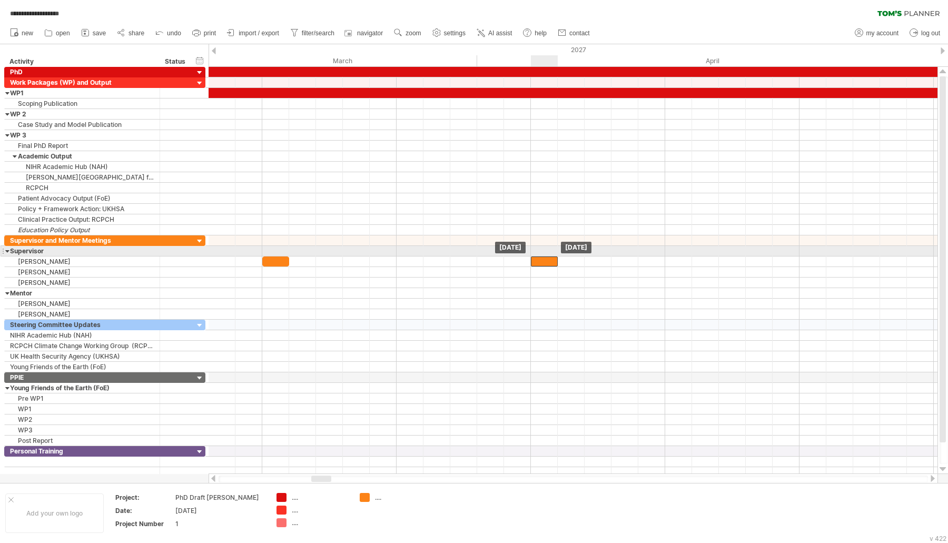
drag, startPoint x: 282, startPoint y: 254, endPoint x: 547, endPoint y: 255, distance: 264.8
click at [547, 256] on div at bounding box center [544, 261] width 27 height 10
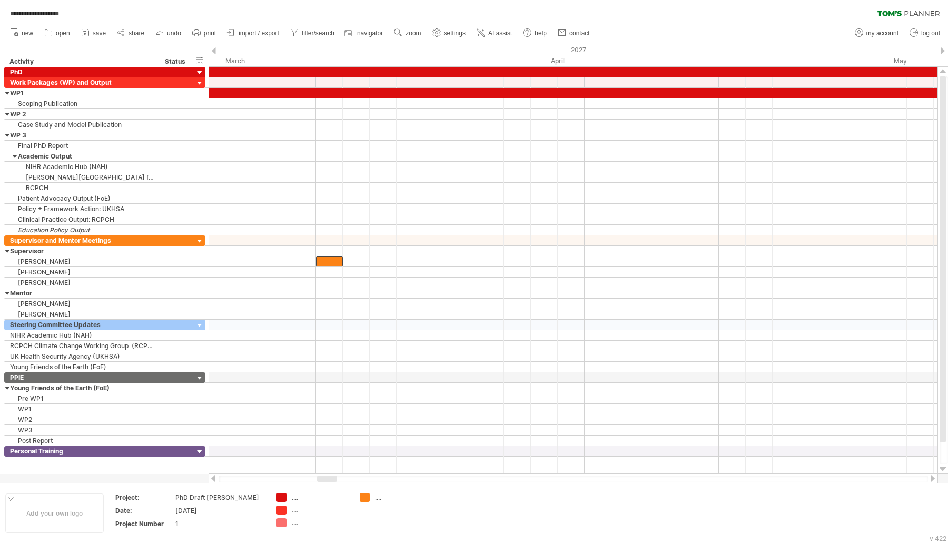
drag, startPoint x: 322, startPoint y: 479, endPoint x: 327, endPoint y: 479, distance: 5.8
click at [327, 479] on div at bounding box center [327, 478] width 20 height 6
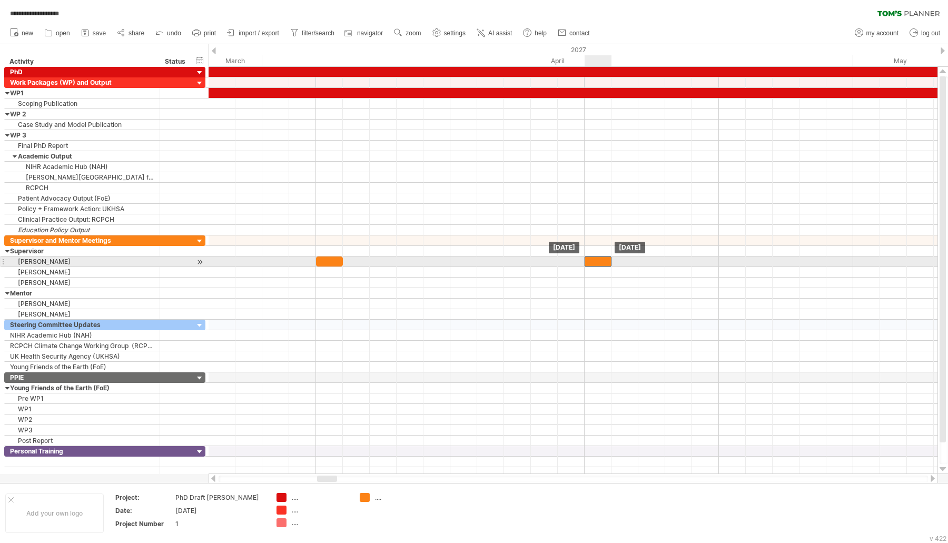
drag, startPoint x: 333, startPoint y: 255, endPoint x: 603, endPoint y: 258, distance: 270.1
click at [603, 258] on div at bounding box center [597, 261] width 27 height 10
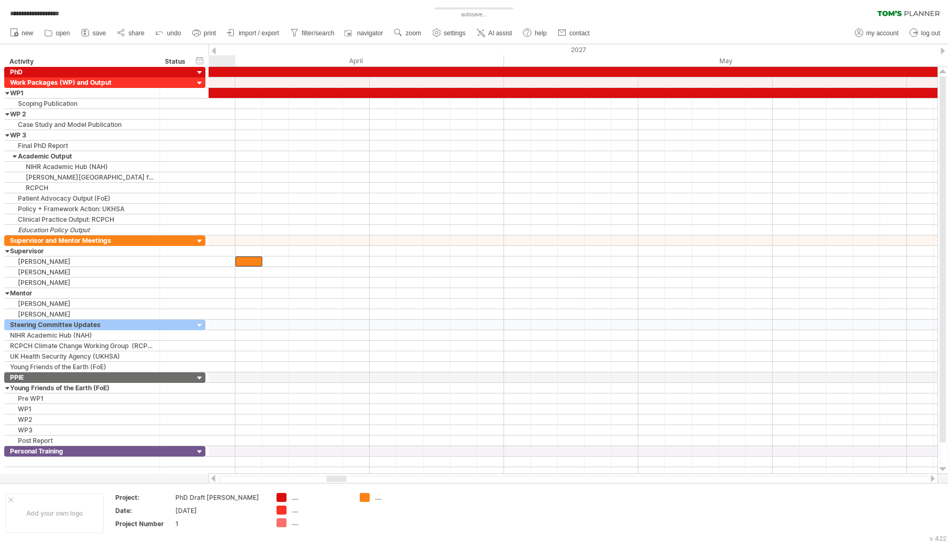
drag, startPoint x: 333, startPoint y: 481, endPoint x: 342, endPoint y: 478, distance: 9.8
click at [342, 478] on div at bounding box center [336, 478] width 20 height 6
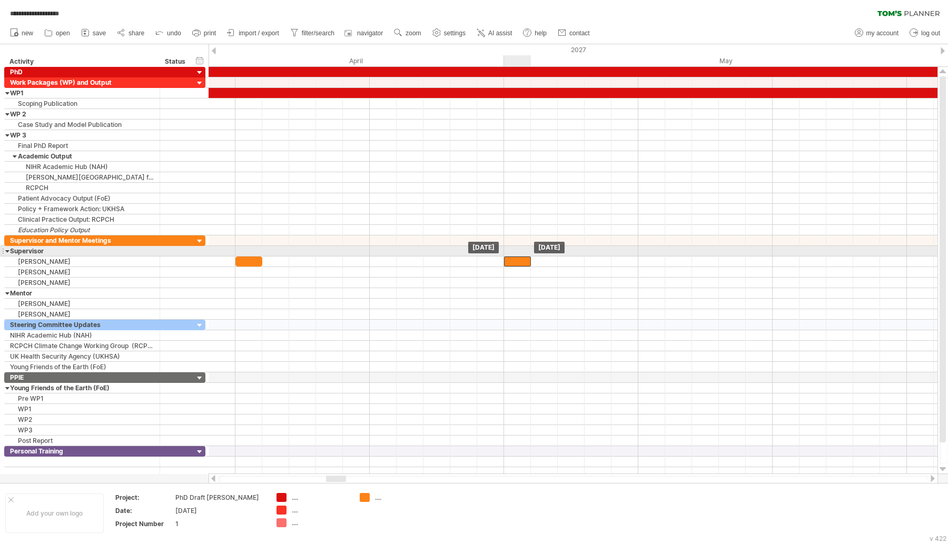
drag, startPoint x: 256, startPoint y: 256, endPoint x: 520, endPoint y: 253, distance: 263.8
click at [520, 256] on div at bounding box center [517, 261] width 27 height 10
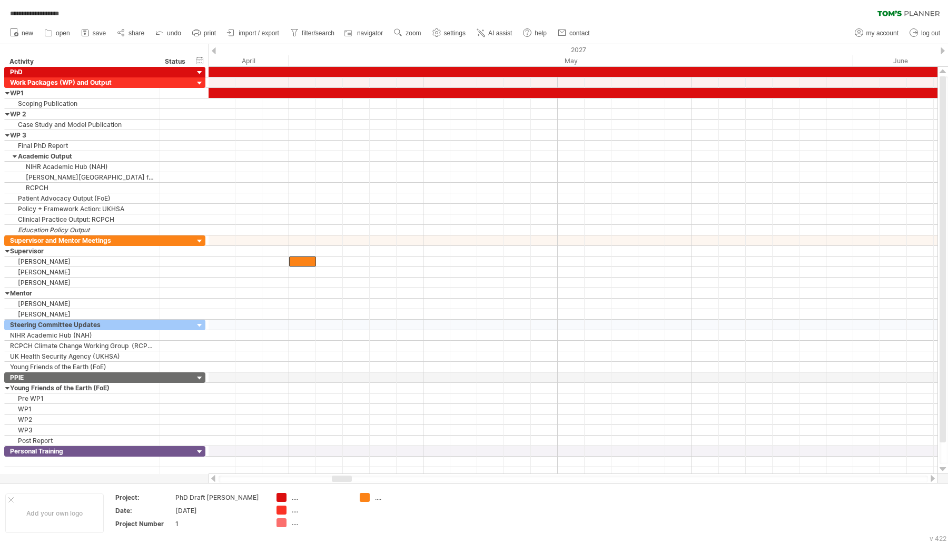
drag, startPoint x: 326, startPoint y: 480, endPoint x: 332, endPoint y: 480, distance: 5.8
click at [332, 480] on div at bounding box center [342, 478] width 20 height 6
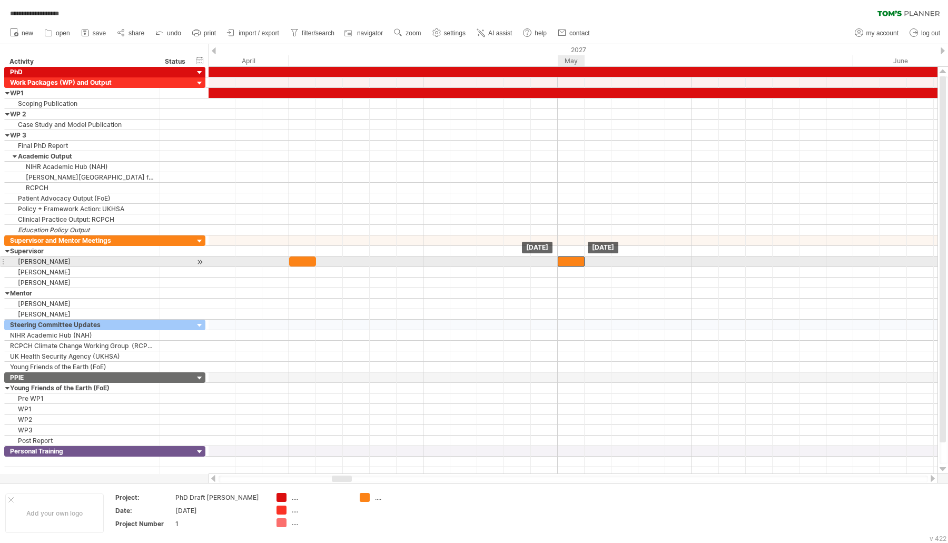
drag, startPoint x: 304, startPoint y: 258, endPoint x: 569, endPoint y: 261, distance: 264.8
click at [569, 261] on div at bounding box center [570, 261] width 27 height 10
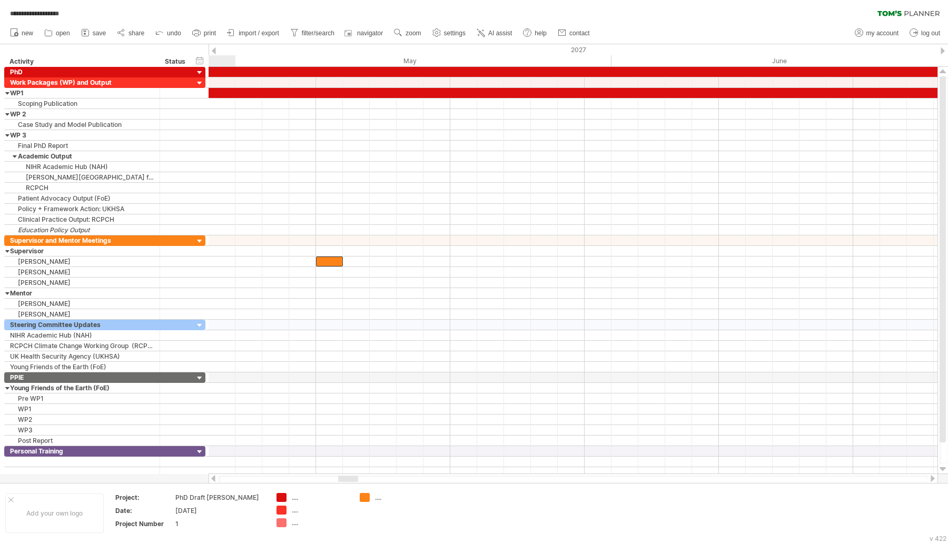
drag, startPoint x: 336, startPoint y: 480, endPoint x: 342, endPoint y: 479, distance: 5.8
click at [342, 479] on div at bounding box center [348, 478] width 20 height 6
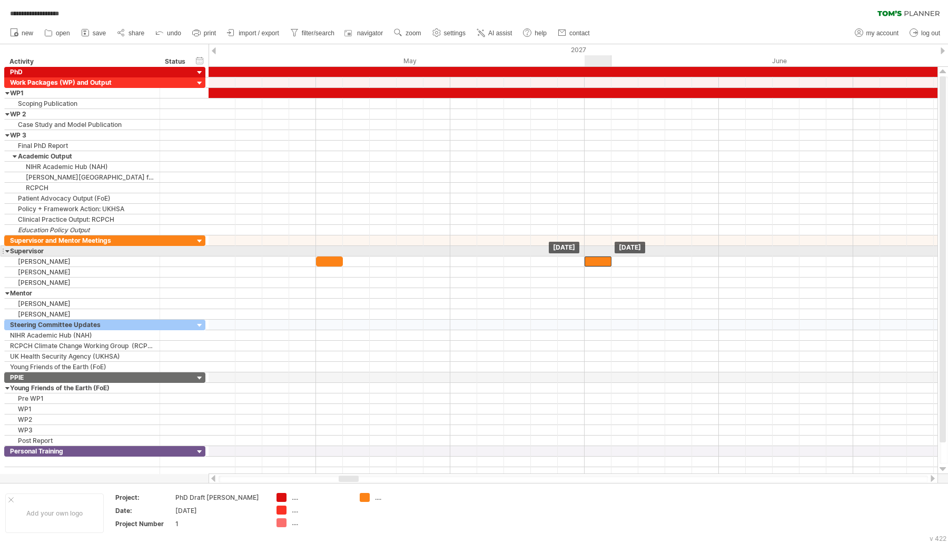
drag, startPoint x: 337, startPoint y: 254, endPoint x: 603, endPoint y: 251, distance: 265.3
click at [603, 251] on div "[DATE] [DATE]" at bounding box center [572, 270] width 729 height 407
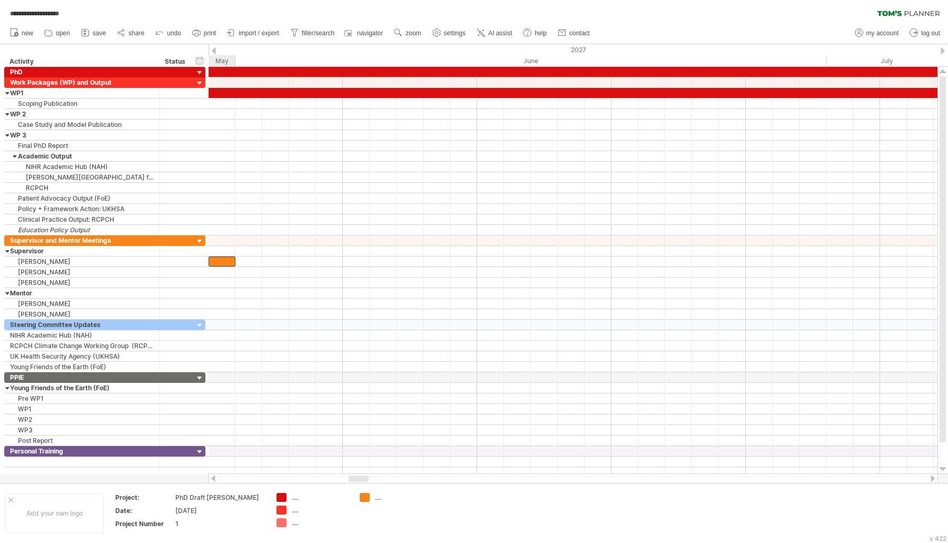
drag, startPoint x: 343, startPoint y: 478, endPoint x: 353, endPoint y: 479, distance: 10.1
click at [353, 479] on div at bounding box center [358, 478] width 20 height 6
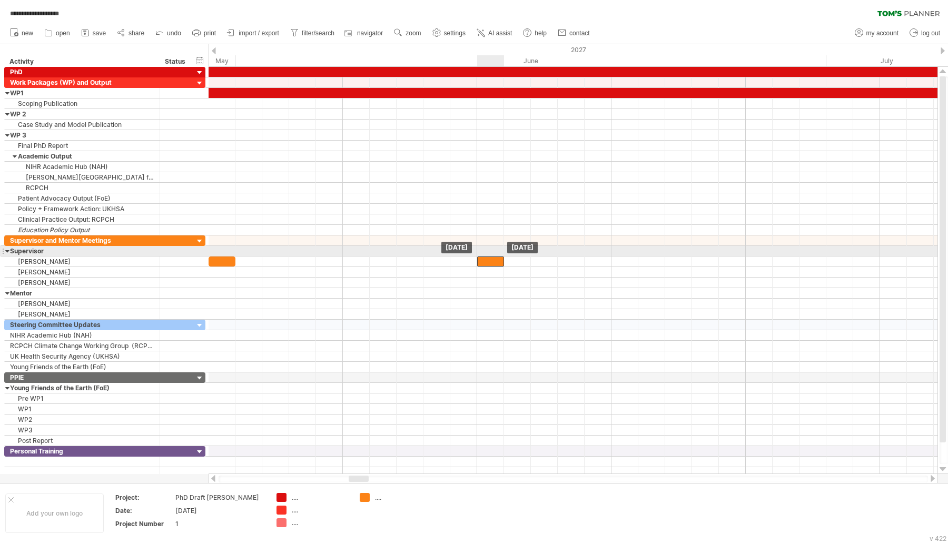
drag, startPoint x: 225, startPoint y: 253, endPoint x: 496, endPoint y: 255, distance: 271.1
click at [496, 256] on div at bounding box center [490, 261] width 27 height 10
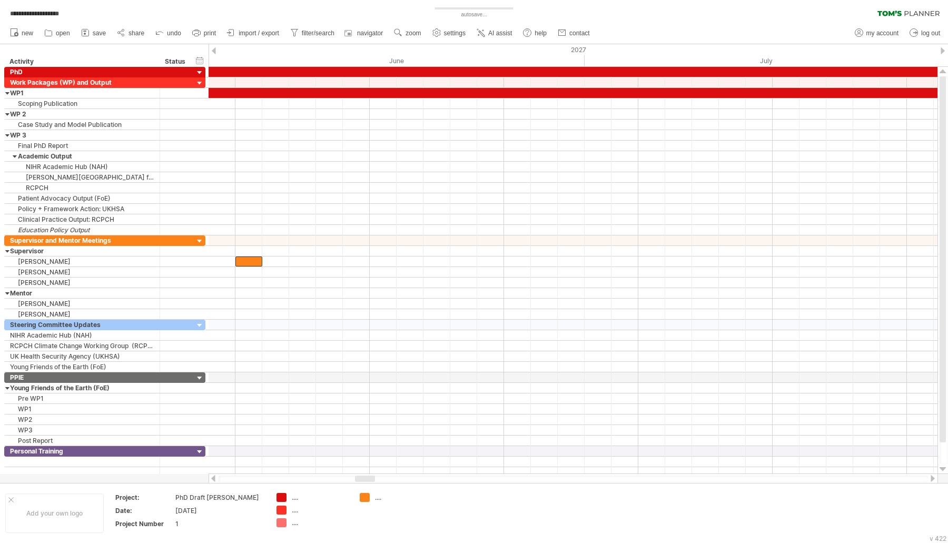
drag, startPoint x: 356, startPoint y: 476, endPoint x: 321, endPoint y: 420, distance: 66.5
click at [362, 477] on div at bounding box center [365, 478] width 20 height 6
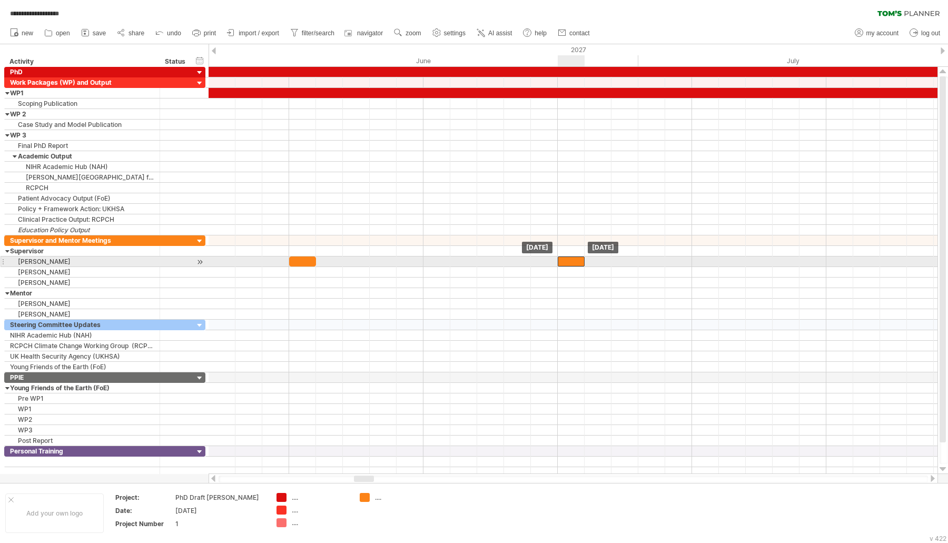
drag, startPoint x: 294, startPoint y: 257, endPoint x: 567, endPoint y: 258, distance: 273.2
click at [567, 258] on div at bounding box center [570, 261] width 27 height 10
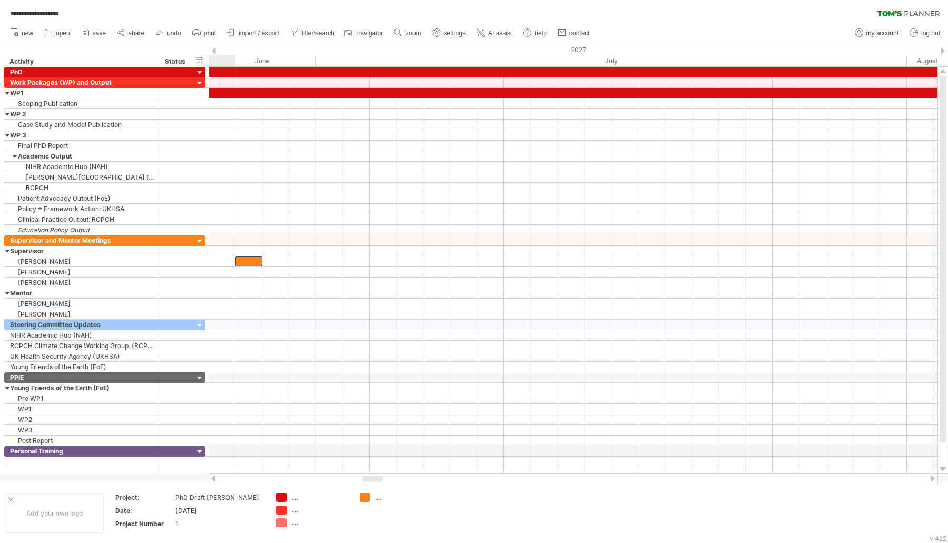
drag, startPoint x: 364, startPoint y: 478, endPoint x: 373, endPoint y: 479, distance: 9.0
click at [373, 479] on div at bounding box center [373, 478] width 20 height 6
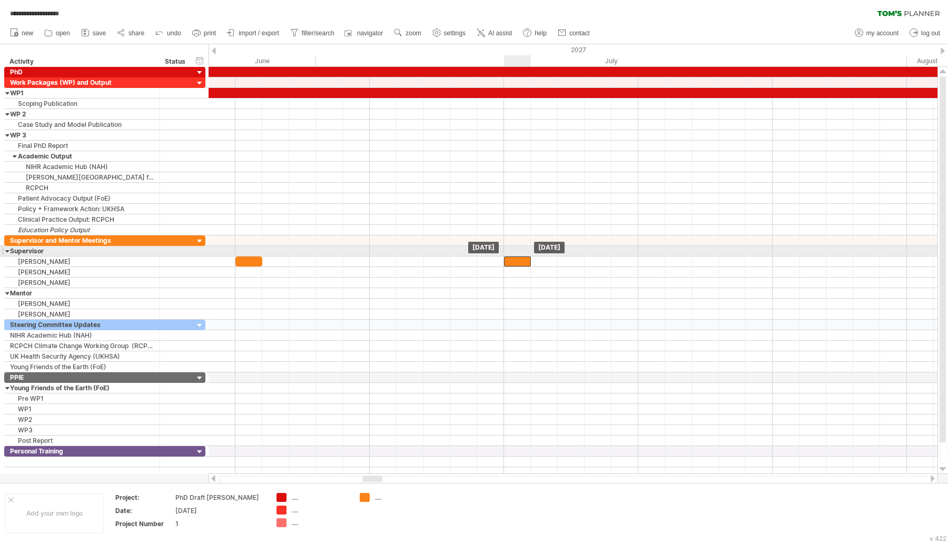
drag, startPoint x: 252, startPoint y: 258, endPoint x: 520, endPoint y: 254, distance: 268.5
click at [520, 256] on div at bounding box center [517, 261] width 27 height 10
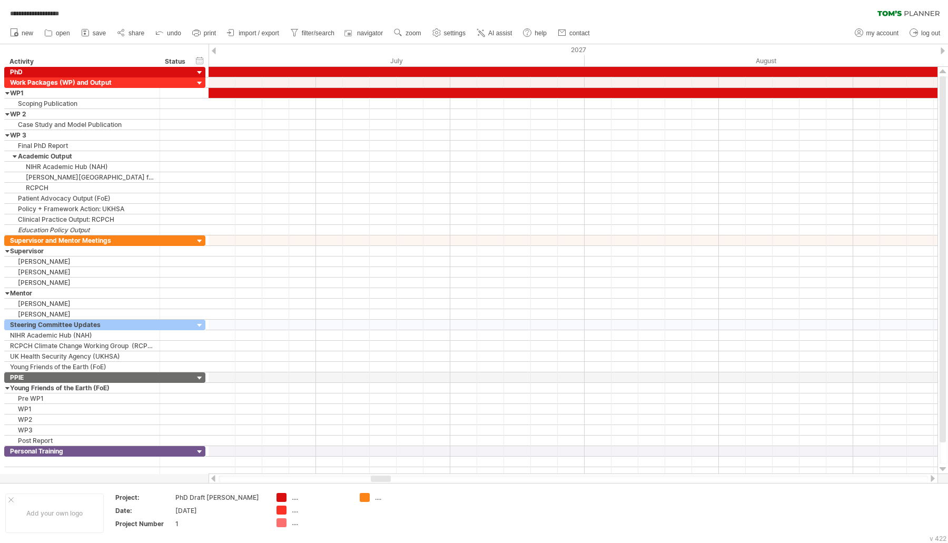
drag, startPoint x: 371, startPoint y: 478, endPoint x: 380, endPoint y: 477, distance: 8.4
click at [380, 477] on div at bounding box center [381, 478] width 20 height 6
click at [375, 475] on div at bounding box center [572, 478] width 729 height 11
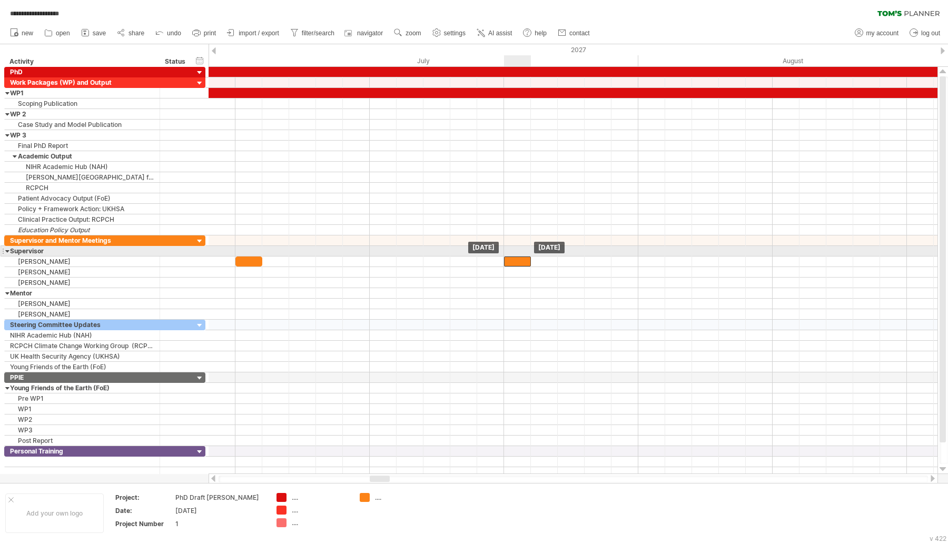
drag, startPoint x: 253, startPoint y: 256, endPoint x: 521, endPoint y: 253, distance: 268.5
click at [521, 256] on div at bounding box center [517, 261] width 27 height 10
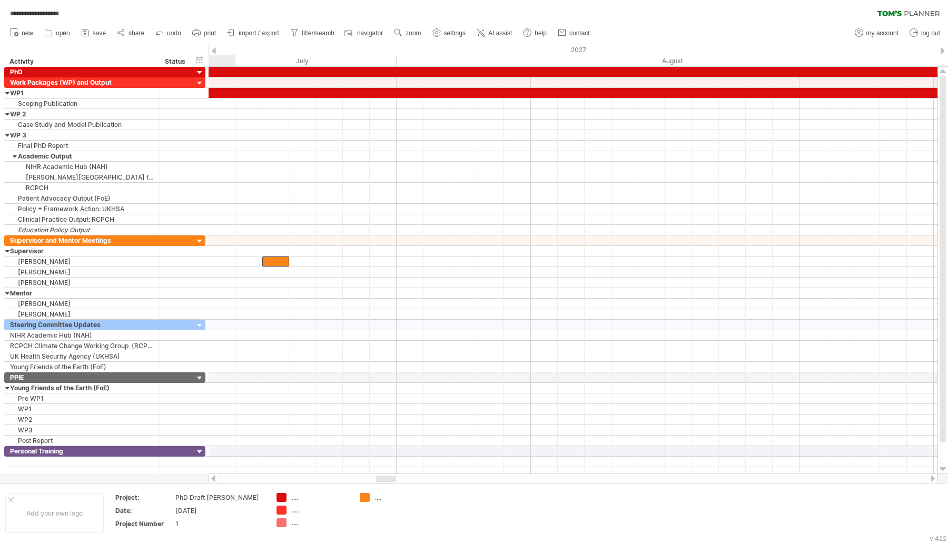
drag, startPoint x: 377, startPoint y: 480, endPoint x: 383, endPoint y: 476, distance: 7.3
click at [383, 476] on div at bounding box center [386, 478] width 20 height 6
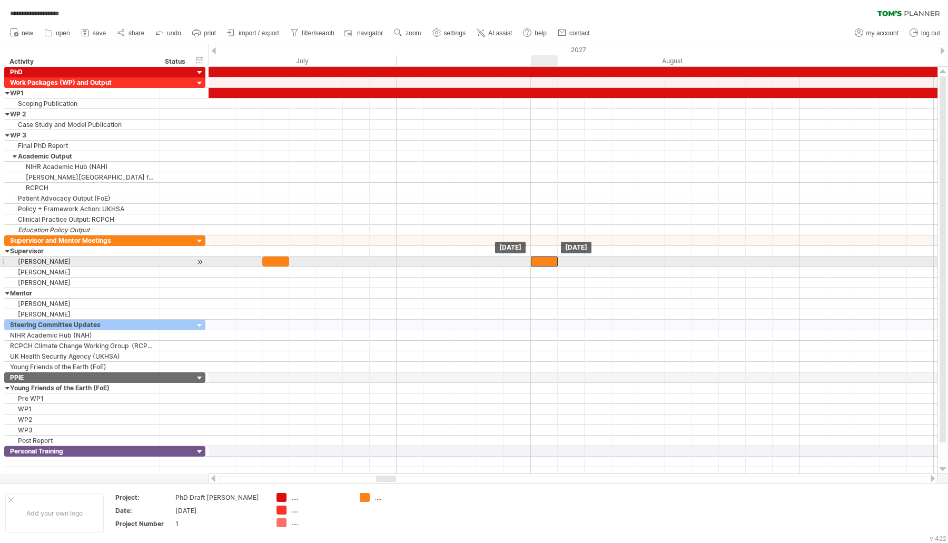
drag, startPoint x: 277, startPoint y: 255, endPoint x: 548, endPoint y: 257, distance: 271.1
click at [548, 257] on div at bounding box center [544, 261] width 27 height 10
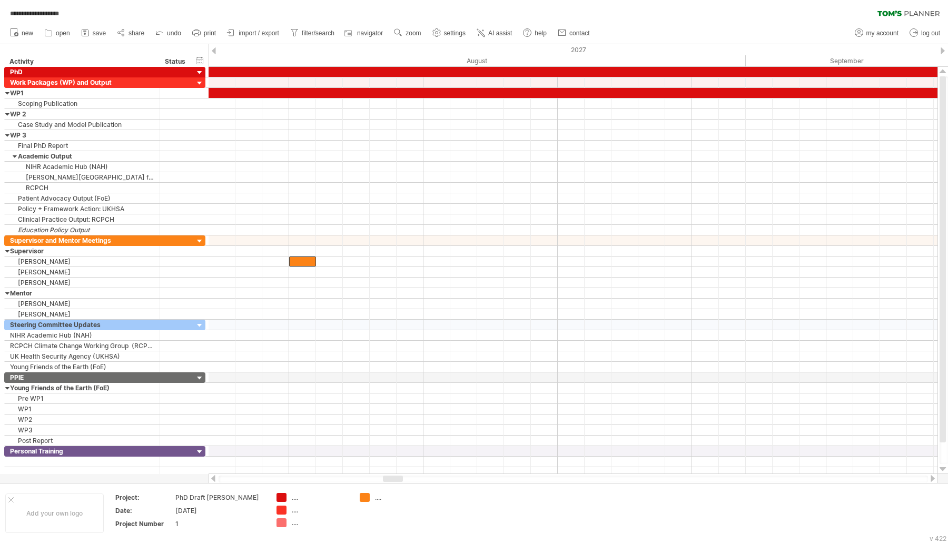
drag, startPoint x: 384, startPoint y: 476, endPoint x: 390, endPoint y: 477, distance: 5.8
click at [390, 477] on div at bounding box center [393, 478] width 20 height 6
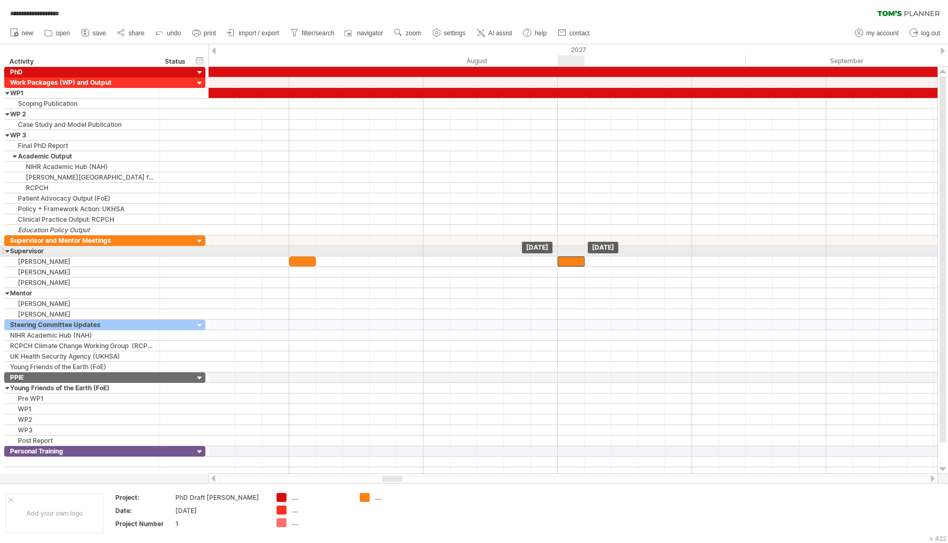
drag, startPoint x: 308, startPoint y: 253, endPoint x: 579, endPoint y: 255, distance: 271.1
click at [579, 256] on div at bounding box center [570, 261] width 27 height 10
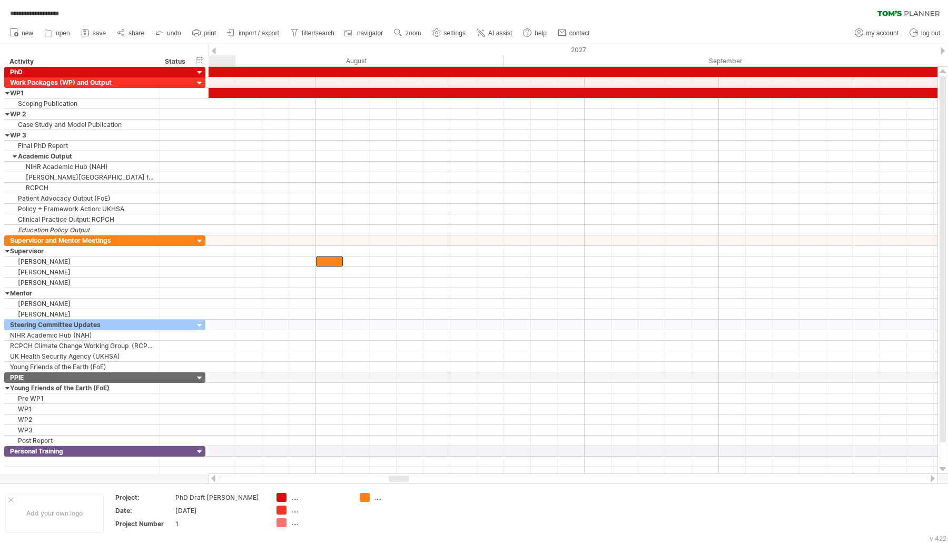
drag, startPoint x: 389, startPoint y: 480, endPoint x: 395, endPoint y: 476, distance: 7.1
click at [395, 476] on div at bounding box center [399, 478] width 20 height 6
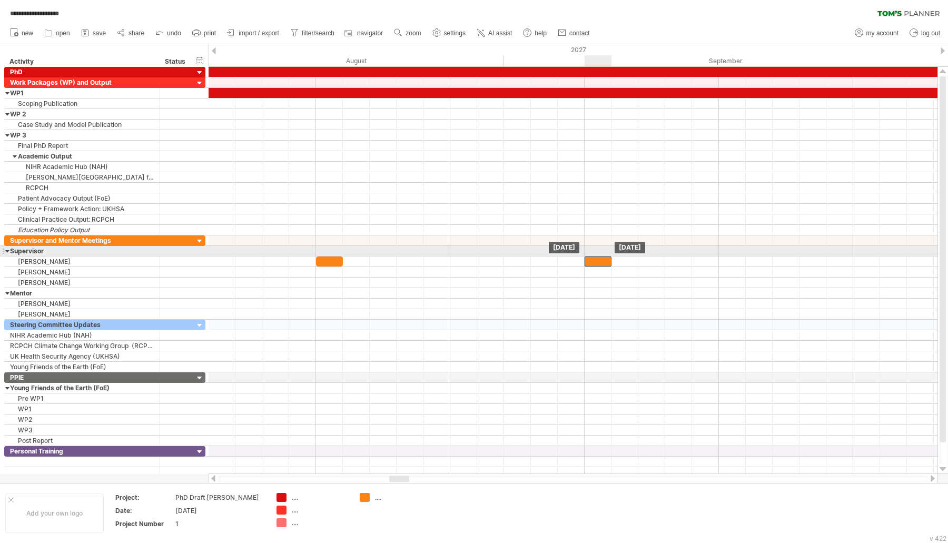
drag, startPoint x: 332, startPoint y: 254, endPoint x: 600, endPoint y: 252, distance: 268.5
click at [600, 252] on div "[DATE] [DATE]" at bounding box center [572, 270] width 729 height 407
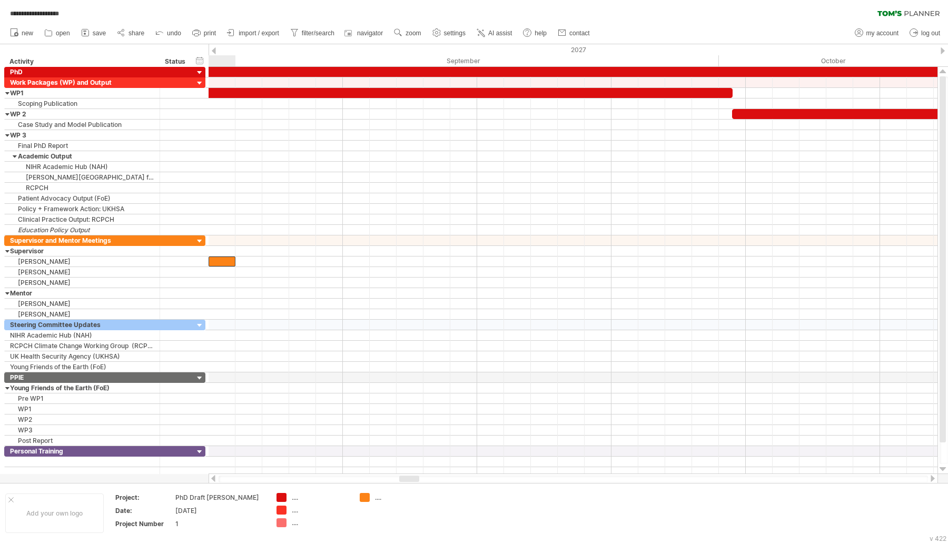
drag, startPoint x: 402, startPoint y: 477, endPoint x: 412, endPoint y: 478, distance: 10.0
click at [412, 478] on div at bounding box center [409, 478] width 20 height 6
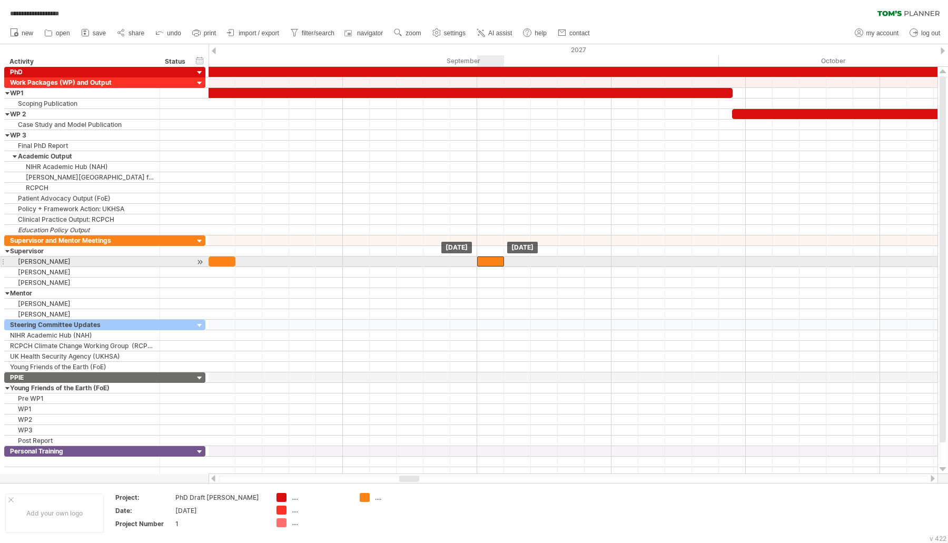
drag, startPoint x: 226, startPoint y: 258, endPoint x: 496, endPoint y: 257, distance: 270.1
click at [496, 257] on div at bounding box center [490, 261] width 27 height 10
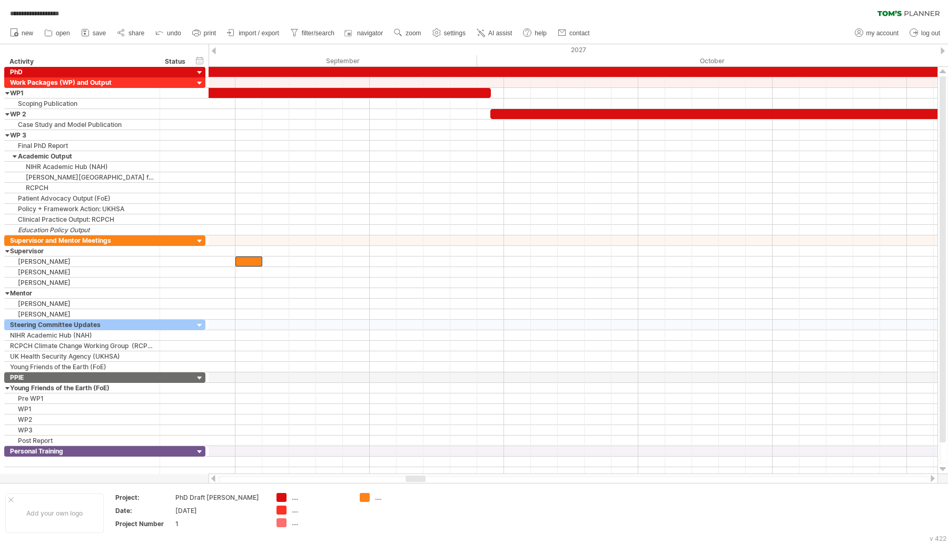
drag, startPoint x: 412, startPoint y: 476, endPoint x: 419, endPoint y: 475, distance: 6.4
click at [419, 475] on div at bounding box center [415, 478] width 20 height 6
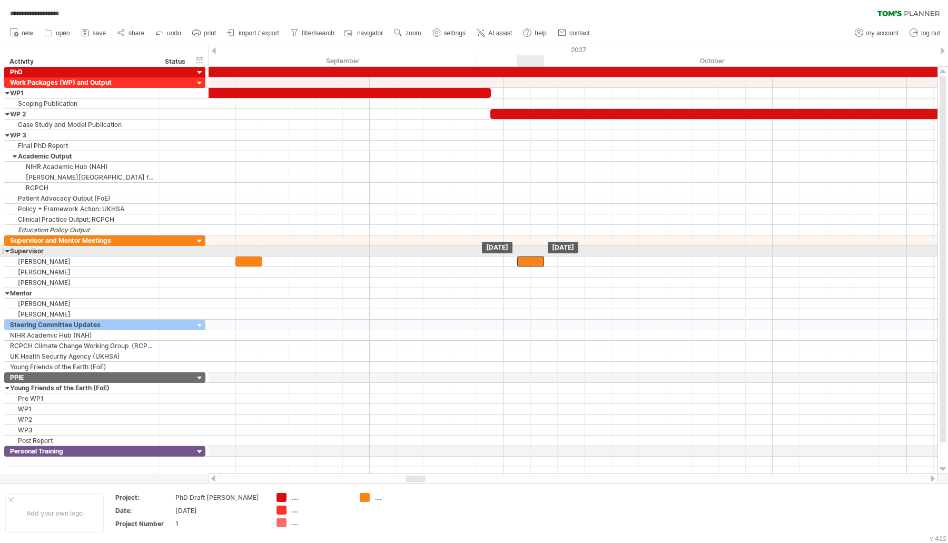
drag, startPoint x: 250, startPoint y: 255, endPoint x: 525, endPoint y: 253, distance: 275.3
click at [525, 256] on div at bounding box center [530, 261] width 27 height 10
drag, startPoint x: 525, startPoint y: 253, endPoint x: 519, endPoint y: 254, distance: 6.4
click at [519, 256] on div at bounding box center [530, 261] width 27 height 10
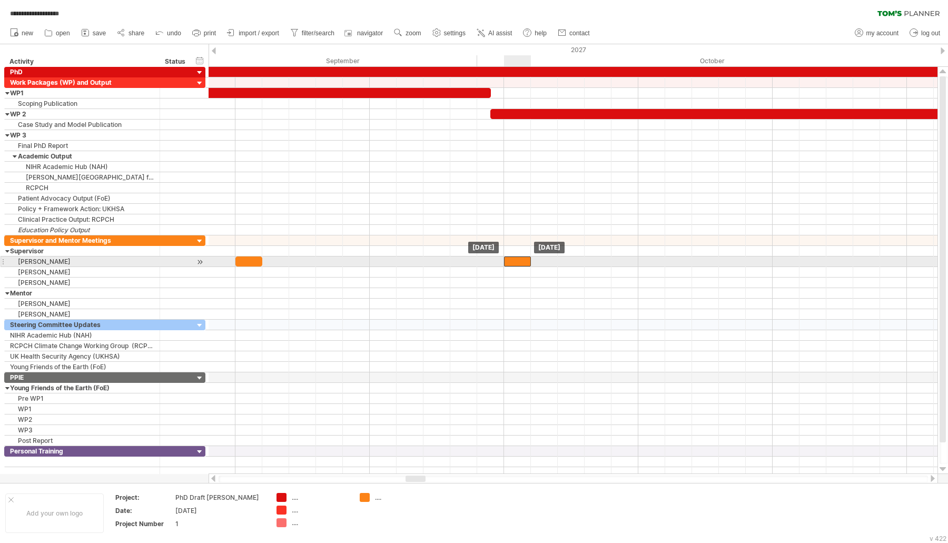
drag, startPoint x: 532, startPoint y: 257, endPoint x: 522, endPoint y: 258, distance: 10.6
click at [522, 258] on div at bounding box center [517, 261] width 27 height 10
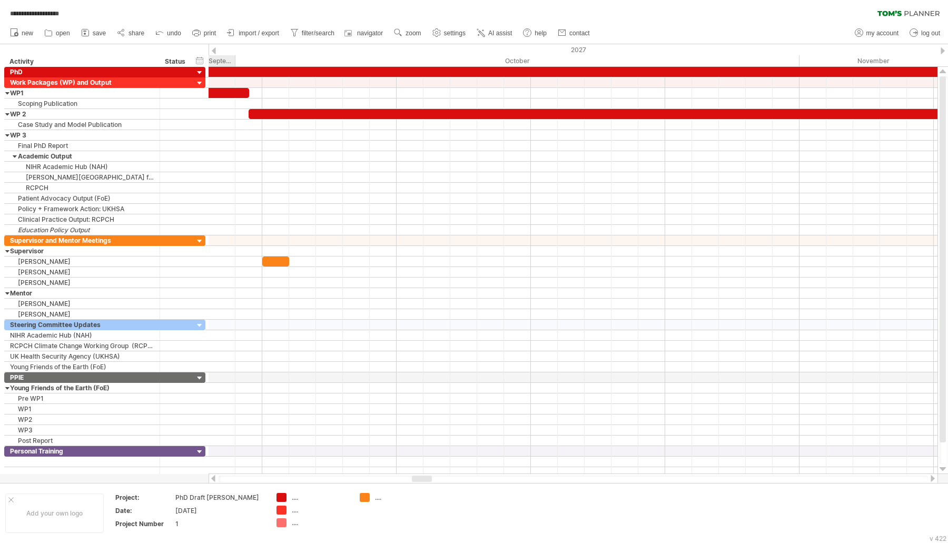
drag, startPoint x: 411, startPoint y: 477, endPoint x: 417, endPoint y: 477, distance: 6.3
click at [417, 477] on div at bounding box center [422, 478] width 20 height 6
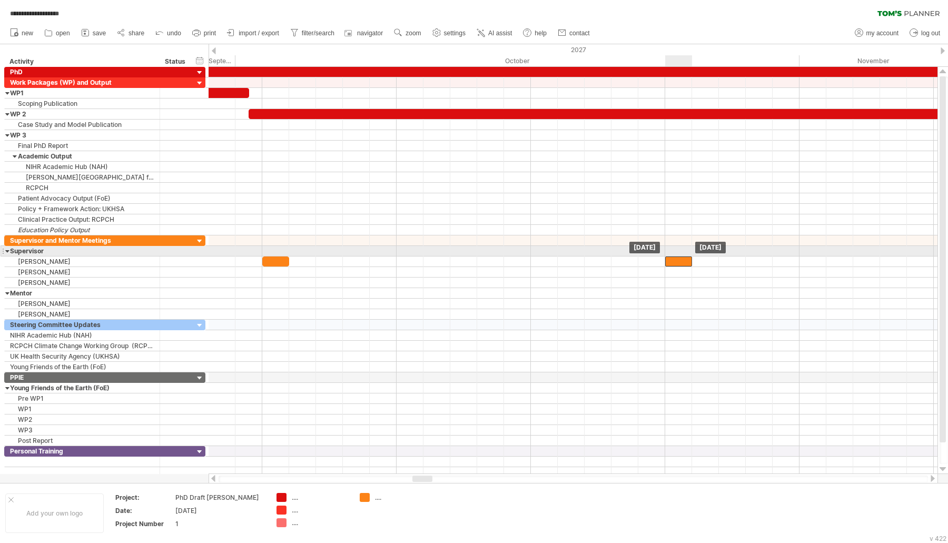
drag, startPoint x: 281, startPoint y: 253, endPoint x: 681, endPoint y: 253, distance: 400.1
click at [681, 256] on div at bounding box center [678, 261] width 27 height 10
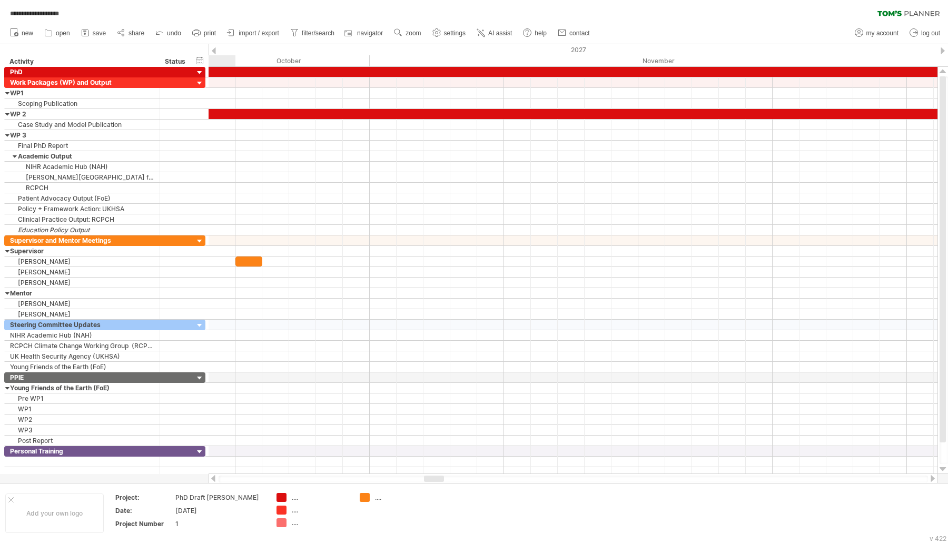
drag, startPoint x: 425, startPoint y: 480, endPoint x: 436, endPoint y: 475, distance: 11.3
click at [436, 475] on div at bounding box center [434, 478] width 20 height 6
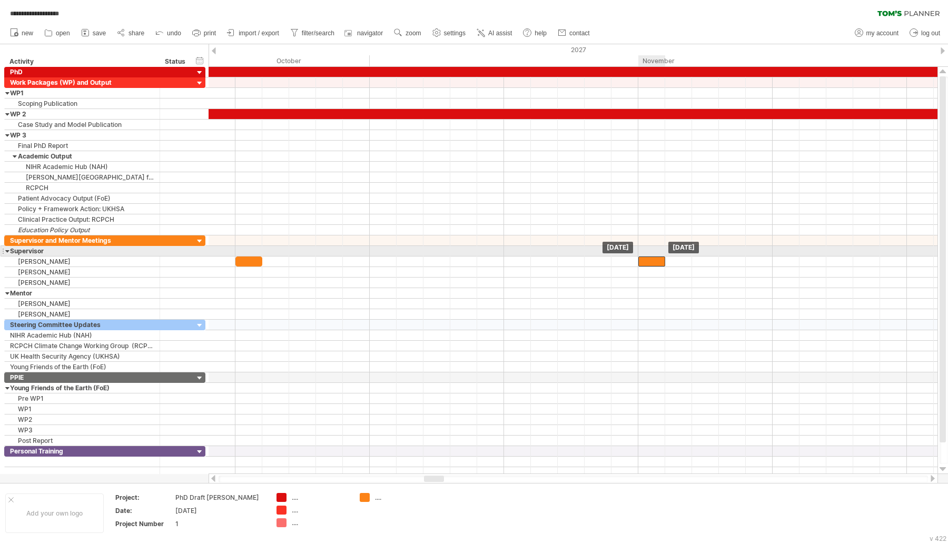
drag, startPoint x: 253, startPoint y: 256, endPoint x: 653, endPoint y: 253, distance: 399.6
click at [653, 256] on div at bounding box center [651, 261] width 27 height 10
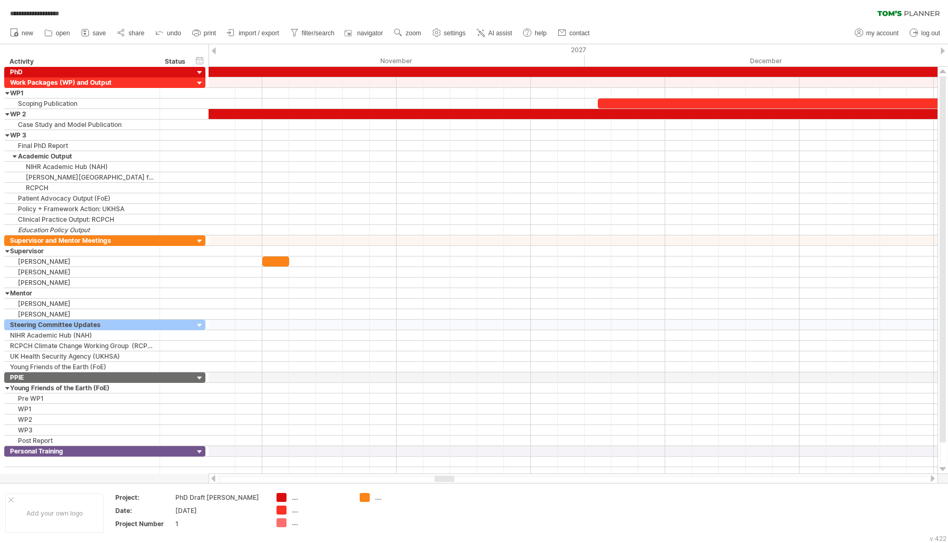
drag, startPoint x: 431, startPoint y: 477, endPoint x: 441, endPoint y: 477, distance: 10.5
click at [441, 477] on div at bounding box center [444, 478] width 20 height 6
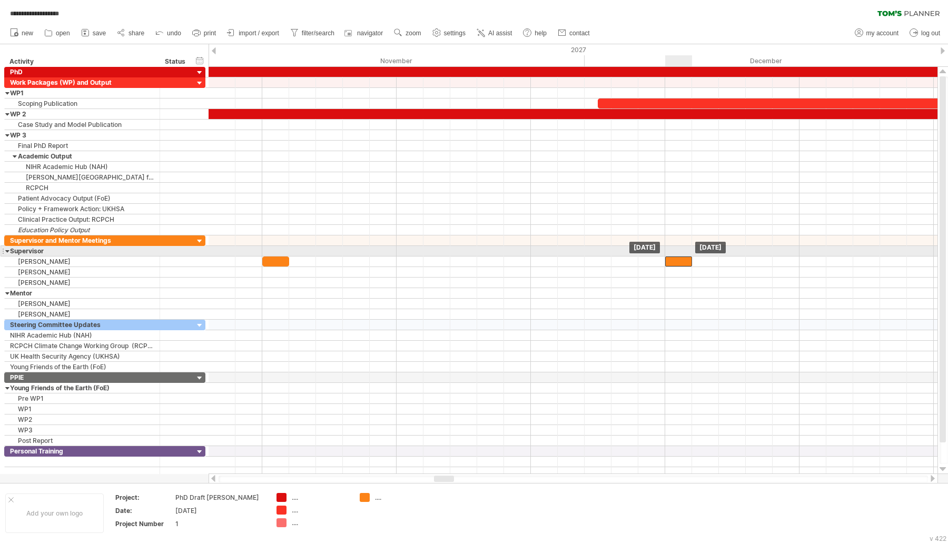
drag, startPoint x: 276, startPoint y: 257, endPoint x: 674, endPoint y: 253, distance: 397.5
click at [674, 256] on div at bounding box center [678, 261] width 27 height 10
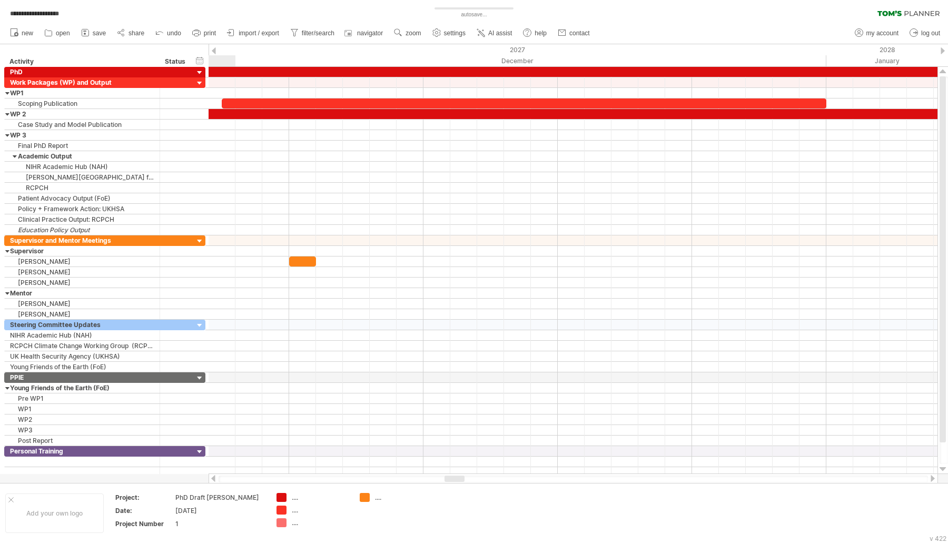
drag, startPoint x: 439, startPoint y: 475, endPoint x: 448, endPoint y: 477, distance: 9.7
click at [448, 477] on div at bounding box center [454, 478] width 20 height 6
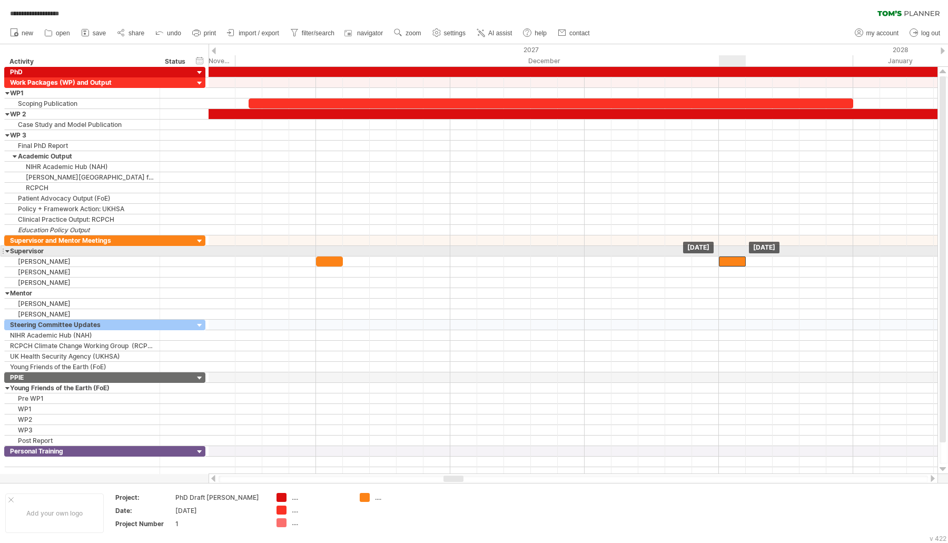
drag, startPoint x: 339, startPoint y: 256, endPoint x: 741, endPoint y: 253, distance: 401.7
click at [741, 256] on div at bounding box center [732, 261] width 27 height 10
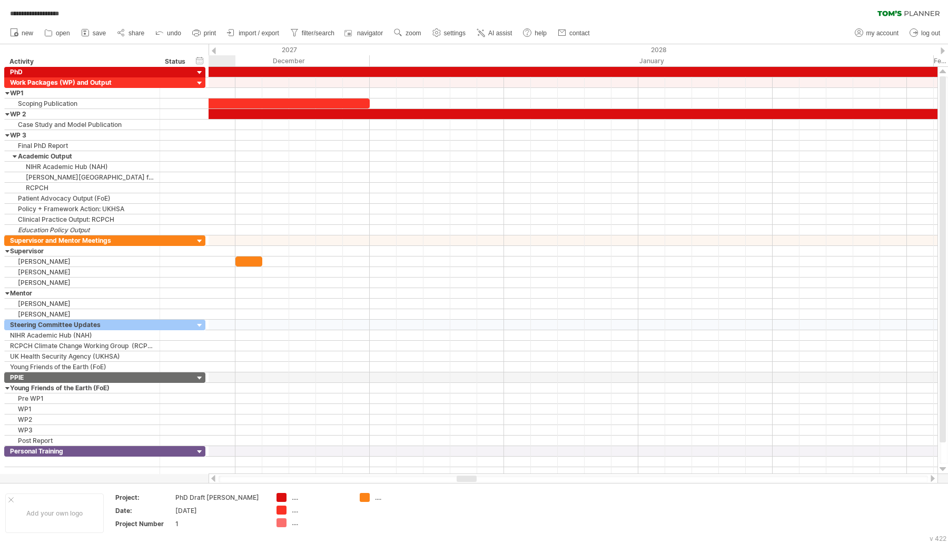
drag, startPoint x: 448, startPoint y: 479, endPoint x: 461, endPoint y: 478, distance: 12.7
click at [461, 478] on div at bounding box center [466, 478] width 20 height 6
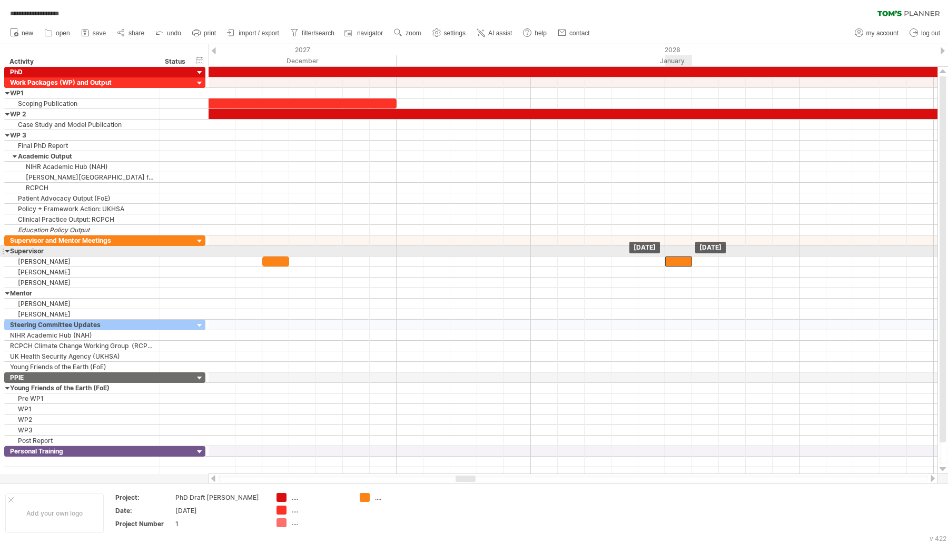
drag, startPoint x: 280, startPoint y: 255, endPoint x: 682, endPoint y: 255, distance: 402.7
click at [682, 256] on div at bounding box center [678, 261] width 27 height 10
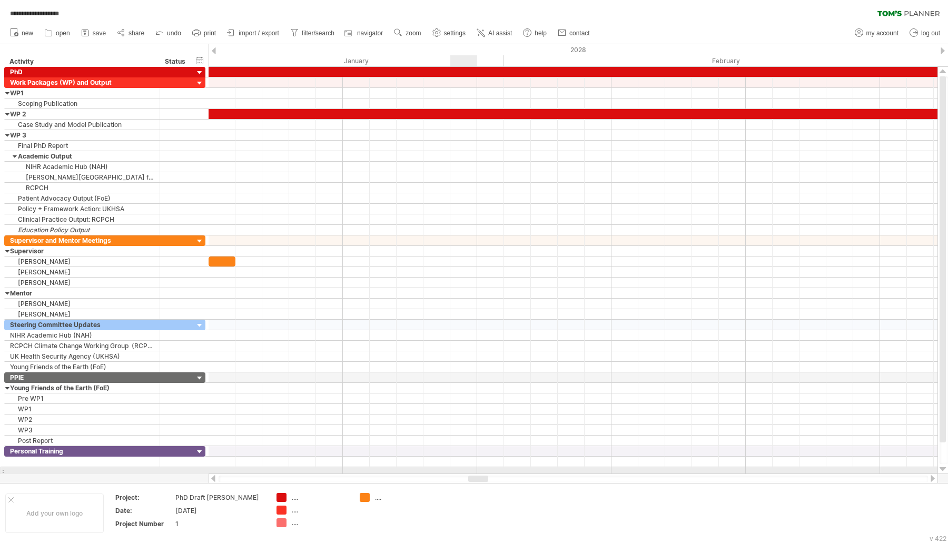
drag, startPoint x: 464, startPoint y: 475, endPoint x: 476, endPoint y: 472, distance: 13.0
click at [476, 472] on div "**********" at bounding box center [474, 271] width 948 height 543
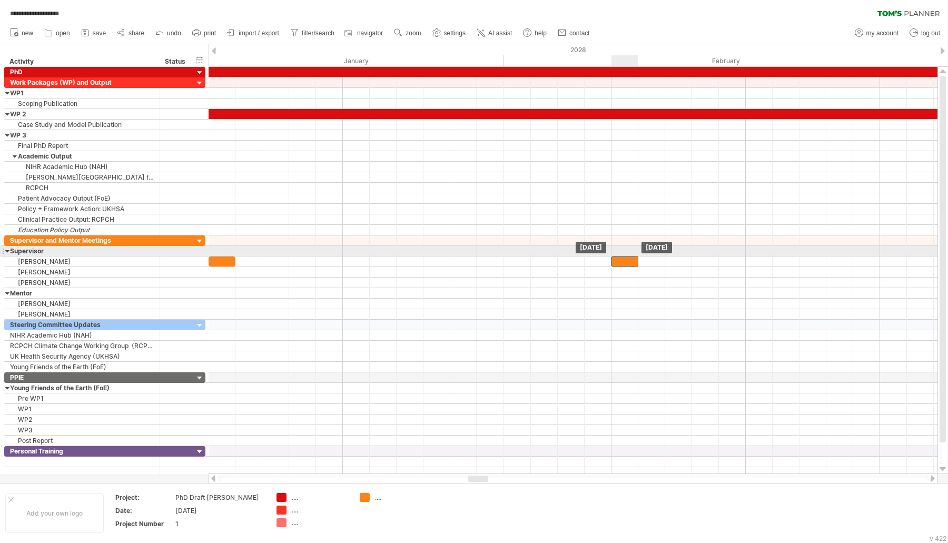
drag, startPoint x: 224, startPoint y: 258, endPoint x: 615, endPoint y: 267, distance: 390.7
click at [621, 256] on div at bounding box center [624, 261] width 27 height 10
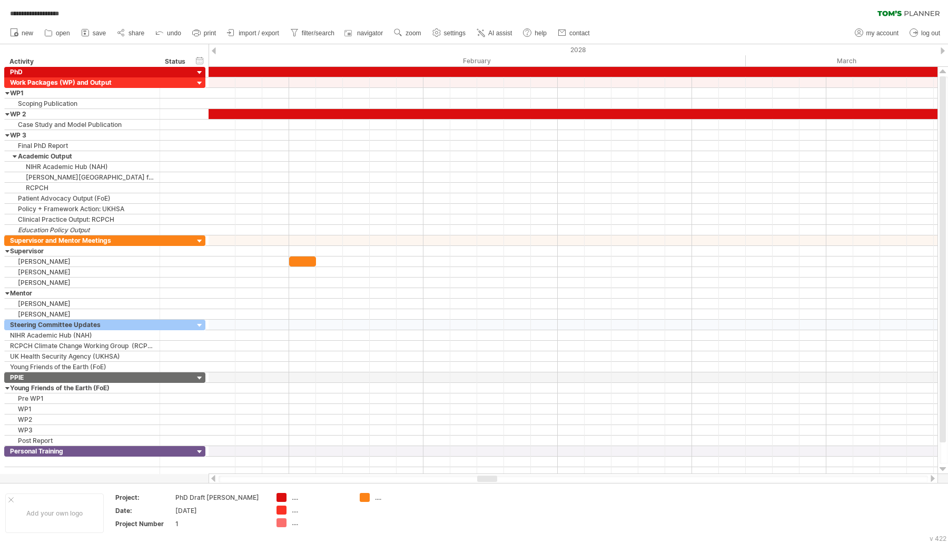
drag, startPoint x: 480, startPoint y: 480, endPoint x: 489, endPoint y: 476, distance: 9.7
click at [489, 476] on div at bounding box center [487, 478] width 20 height 6
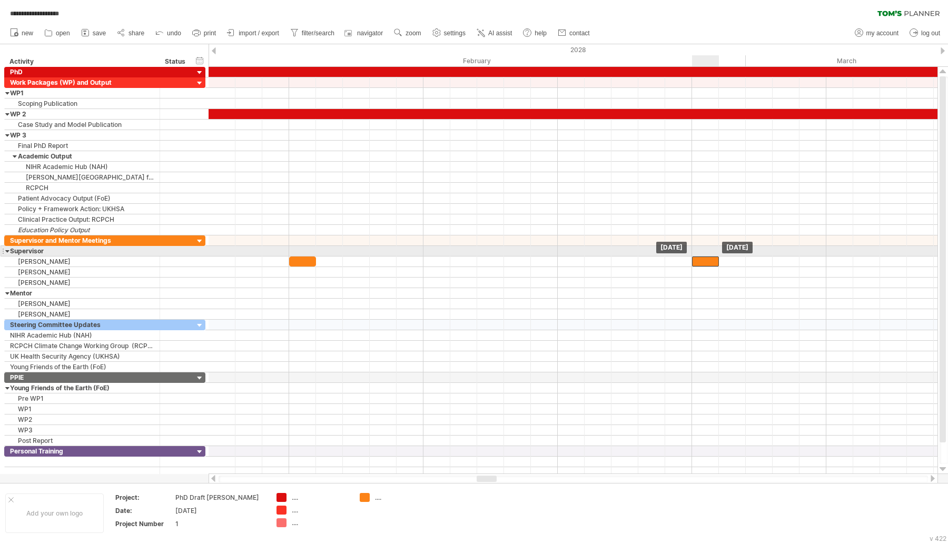
drag, startPoint x: 310, startPoint y: 258, endPoint x: 690, endPoint y: 272, distance: 380.3
click at [706, 256] on div at bounding box center [705, 261] width 27 height 10
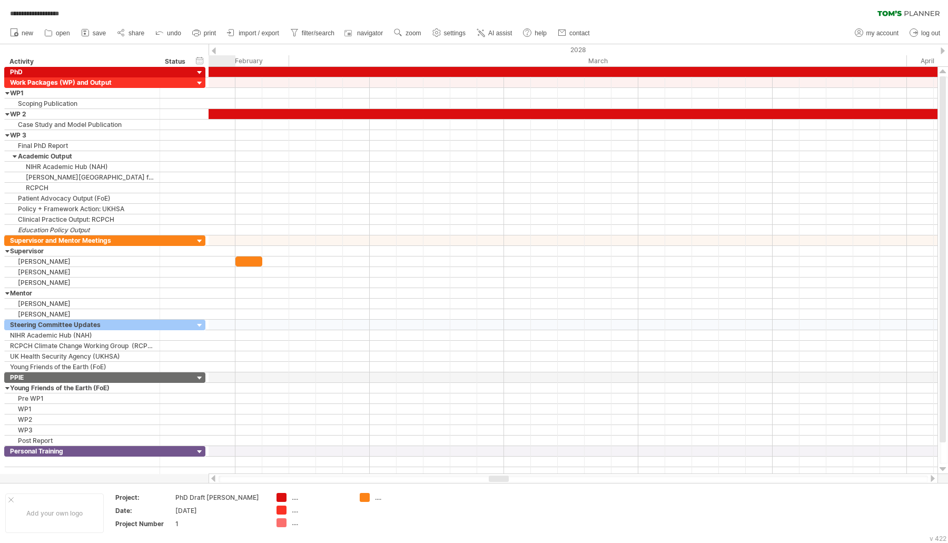
drag, startPoint x: 491, startPoint y: 477, endPoint x: 503, endPoint y: 475, distance: 11.7
click at [503, 475] on div at bounding box center [499, 478] width 20 height 6
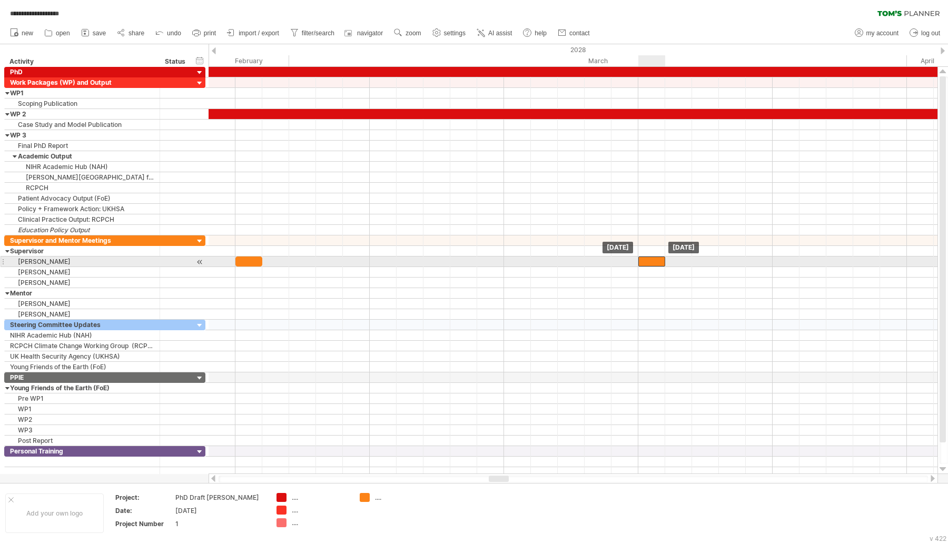
drag, startPoint x: 254, startPoint y: 260, endPoint x: 659, endPoint y: 260, distance: 404.8
click at [659, 260] on div at bounding box center [651, 261] width 27 height 10
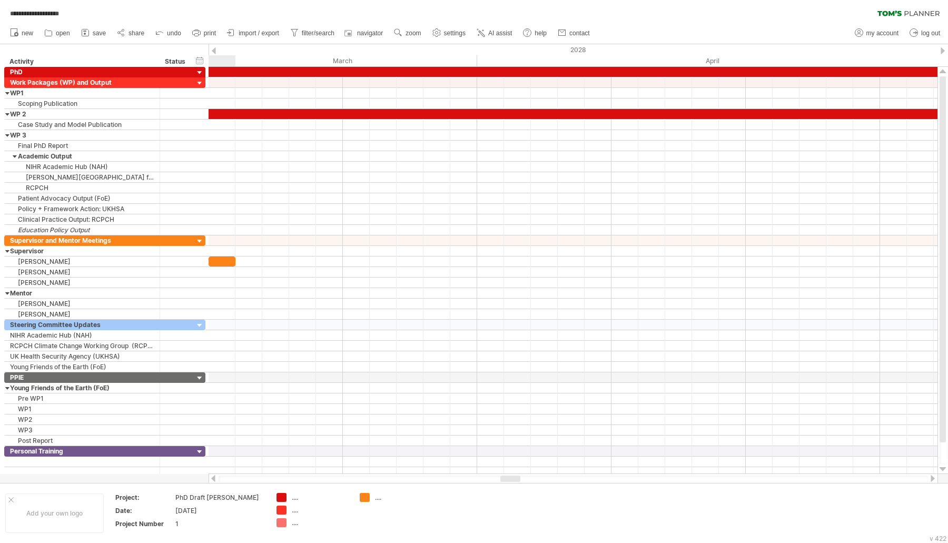
drag, startPoint x: 502, startPoint y: 475, endPoint x: 513, endPoint y: 476, distance: 11.6
click at [513, 476] on div at bounding box center [510, 478] width 20 height 6
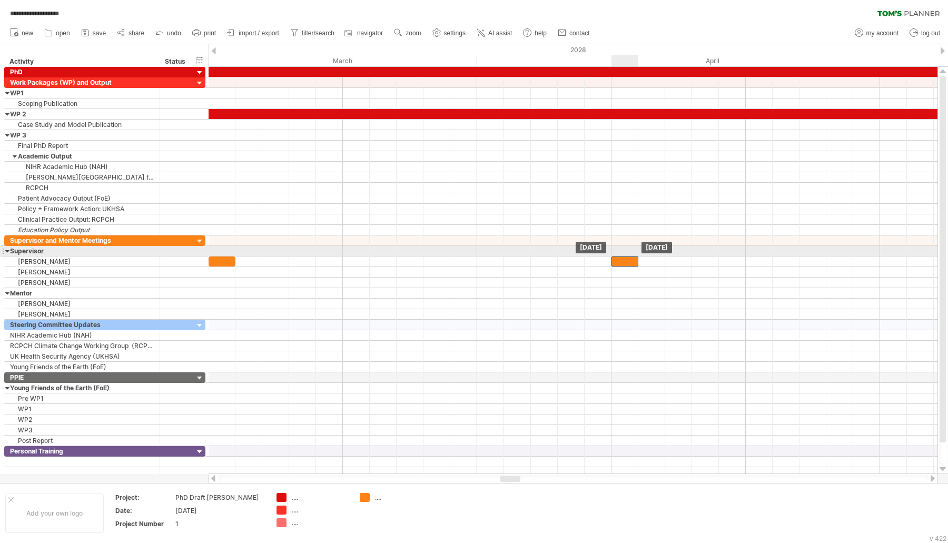
drag, startPoint x: 224, startPoint y: 256, endPoint x: 596, endPoint y: 291, distance: 373.3
click at [632, 256] on div at bounding box center [624, 261] width 27 height 10
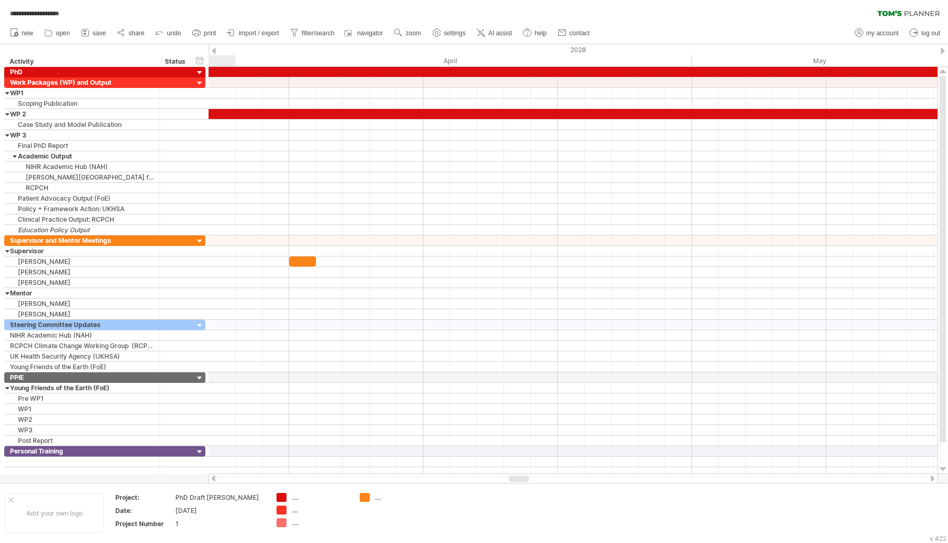
drag, startPoint x: 508, startPoint y: 477, endPoint x: 516, endPoint y: 476, distance: 8.6
click at [516, 476] on div at bounding box center [519, 478] width 20 height 6
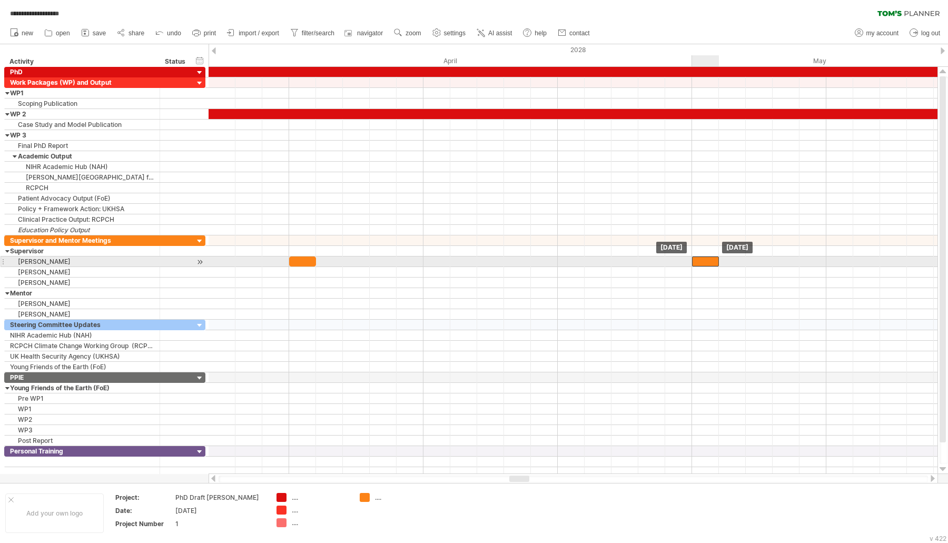
drag, startPoint x: 310, startPoint y: 259, endPoint x: 710, endPoint y: 257, distance: 400.6
click at [710, 257] on div at bounding box center [705, 261] width 27 height 10
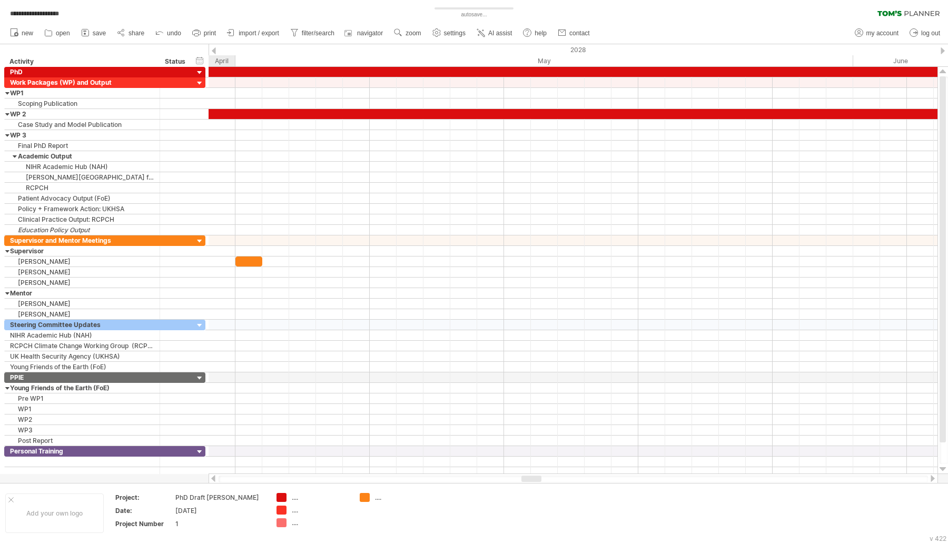
drag, startPoint x: 513, startPoint y: 480, endPoint x: 525, endPoint y: 477, distance: 12.4
click at [525, 477] on div at bounding box center [531, 478] width 20 height 6
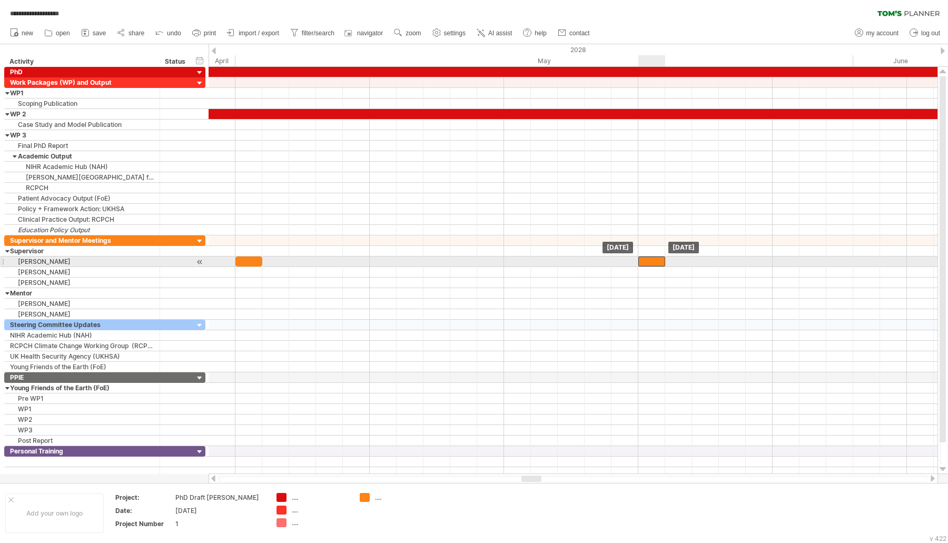
drag, startPoint x: 257, startPoint y: 256, endPoint x: 658, endPoint y: 258, distance: 400.1
click at [658, 258] on div at bounding box center [651, 261] width 27 height 10
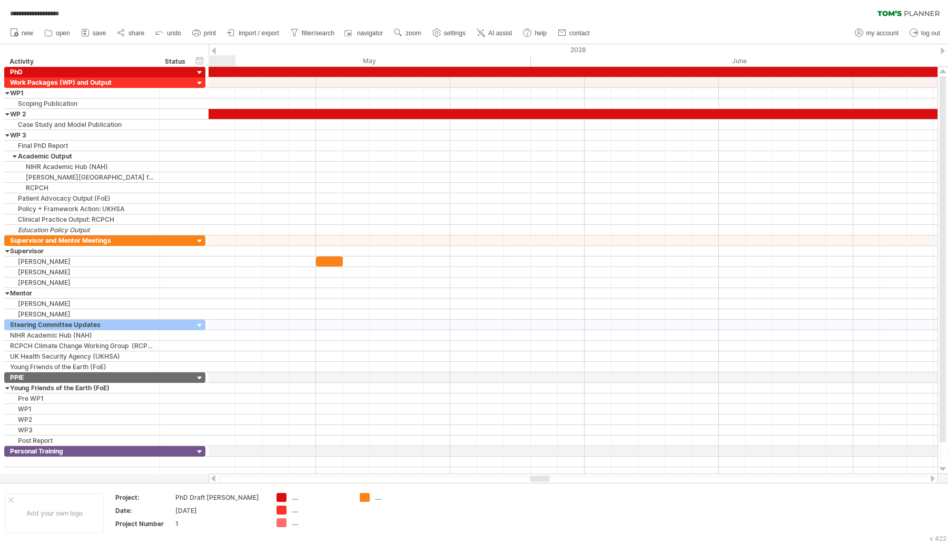
drag, startPoint x: 532, startPoint y: 477, endPoint x: 541, endPoint y: 476, distance: 8.4
click at [541, 476] on div at bounding box center [540, 478] width 20 height 6
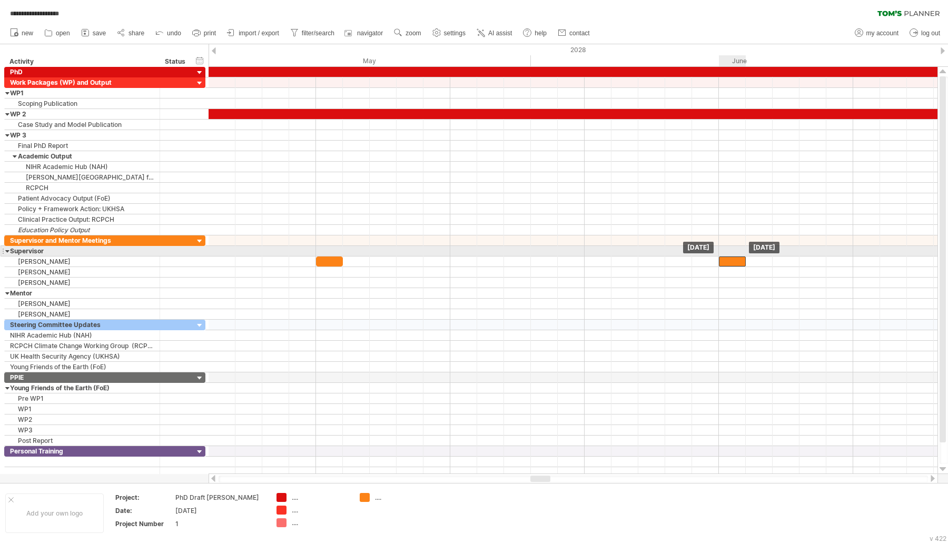
drag, startPoint x: 334, startPoint y: 258, endPoint x: 726, endPoint y: 257, distance: 392.7
click at [733, 256] on div at bounding box center [732, 261] width 27 height 10
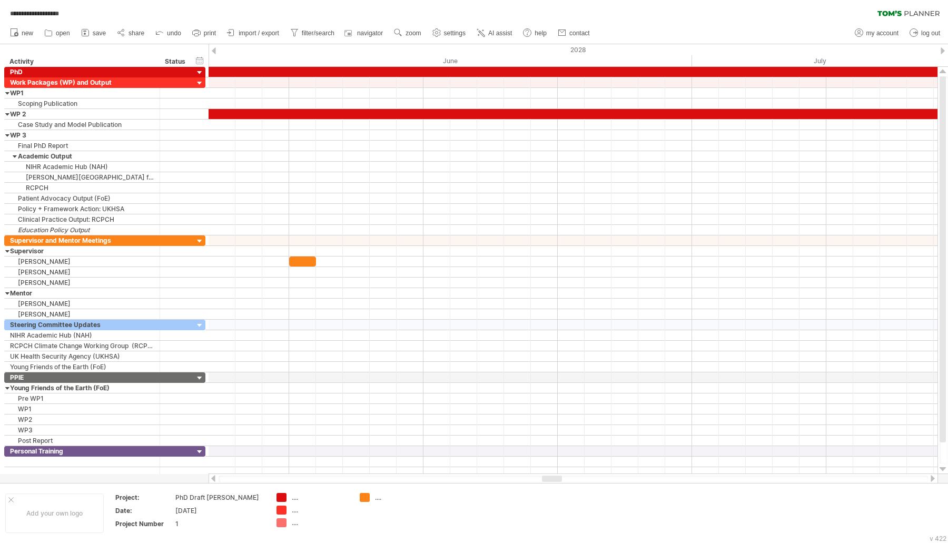
drag, startPoint x: 534, startPoint y: 477, endPoint x: 546, endPoint y: 475, distance: 12.2
click at [546, 475] on div at bounding box center [552, 478] width 20 height 6
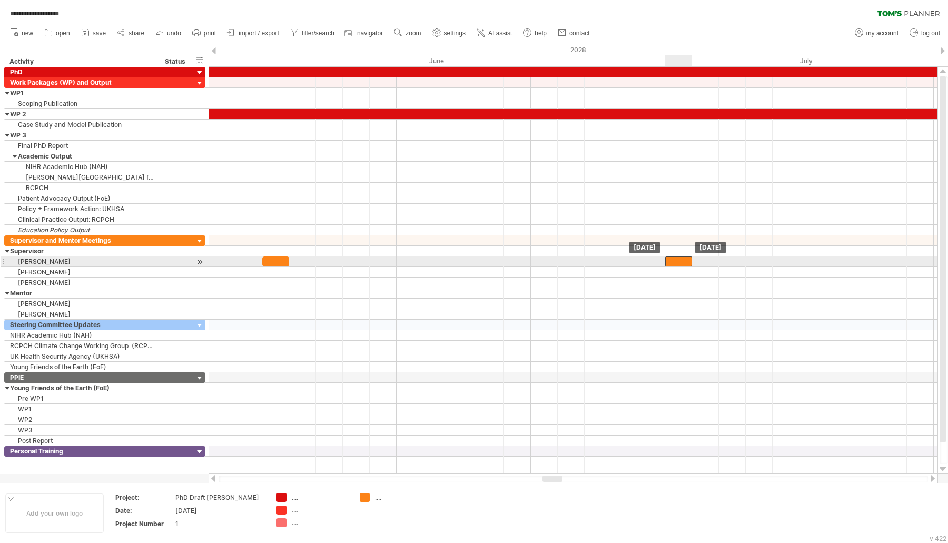
drag, startPoint x: 281, startPoint y: 257, endPoint x: 680, endPoint y: 257, distance: 399.0
click at [680, 257] on div at bounding box center [678, 261] width 27 height 10
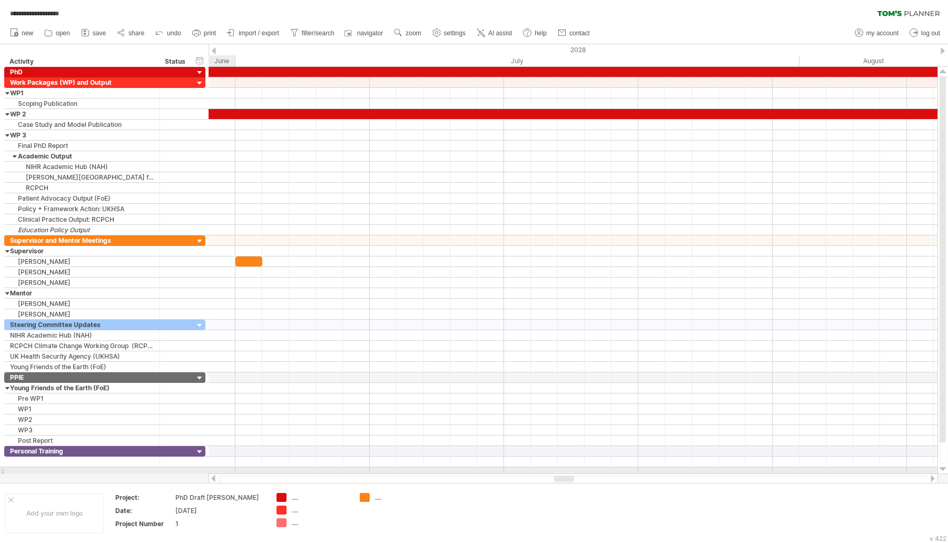
drag, startPoint x: 551, startPoint y: 476, endPoint x: 562, endPoint y: 474, distance: 11.9
click at [562, 474] on div at bounding box center [572, 478] width 729 height 11
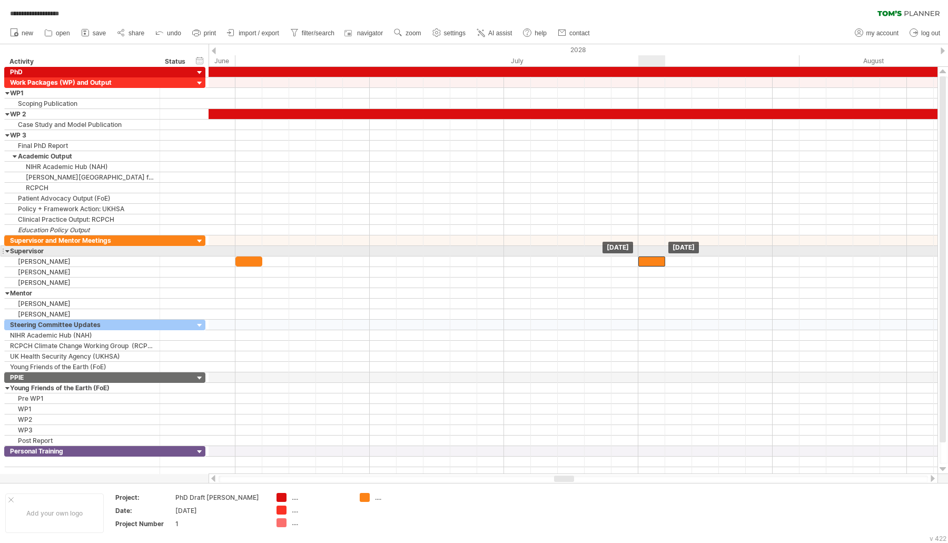
drag, startPoint x: 240, startPoint y: 253, endPoint x: 644, endPoint y: 251, distance: 404.8
click at [644, 251] on div "[DATE] [DATE]" at bounding box center [572, 270] width 729 height 407
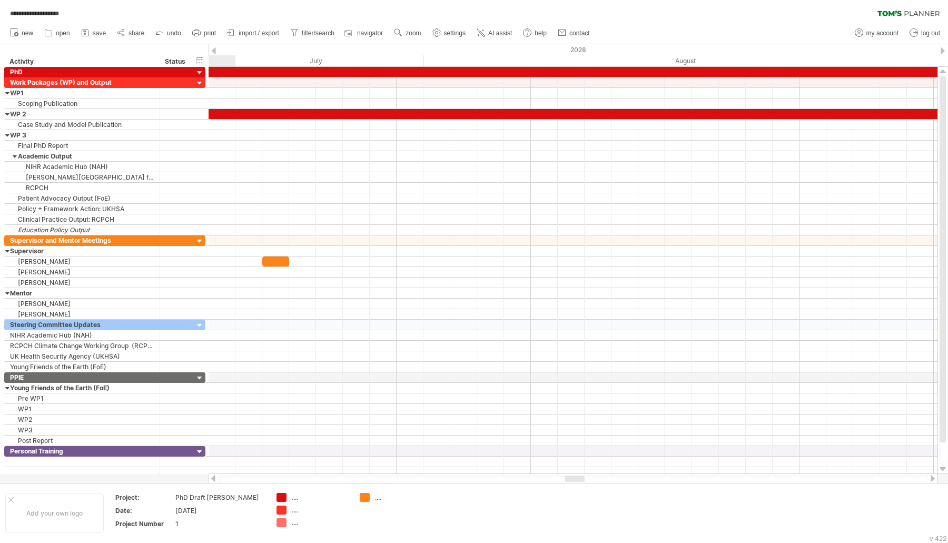
drag, startPoint x: 559, startPoint y: 475, endPoint x: 570, endPoint y: 477, distance: 11.2
click at [570, 477] on div at bounding box center [574, 478] width 20 height 6
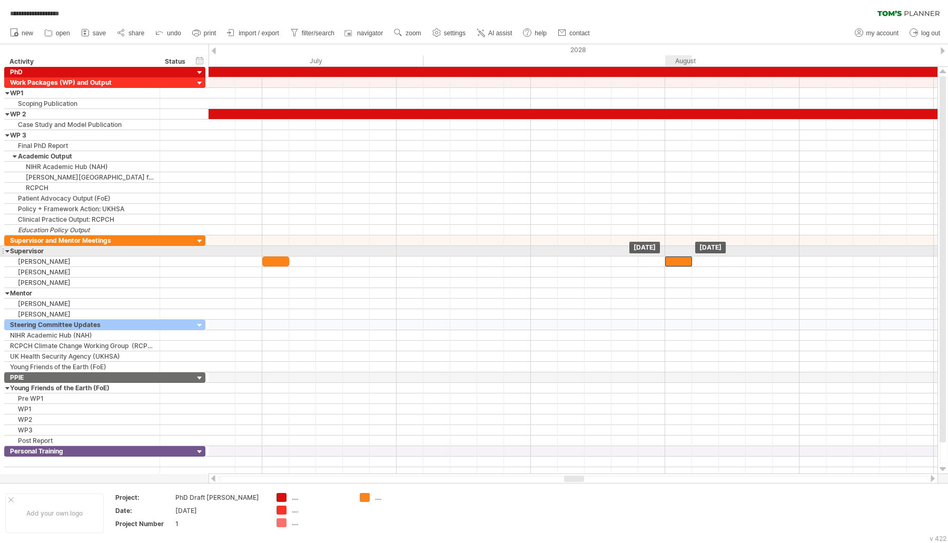
drag, startPoint x: 283, startPoint y: 256, endPoint x: 683, endPoint y: 254, distance: 400.6
click at [683, 256] on div at bounding box center [678, 261] width 27 height 10
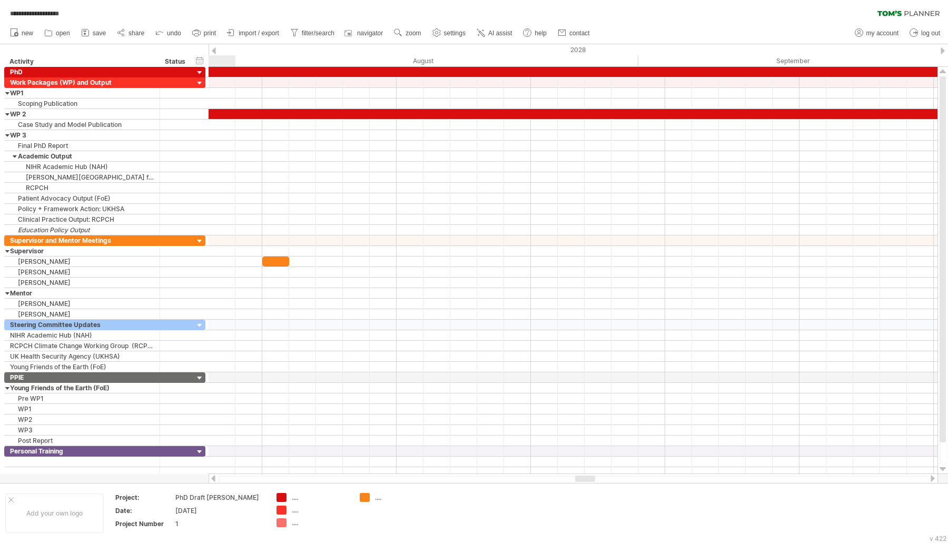
drag, startPoint x: 581, startPoint y: 479, endPoint x: 592, endPoint y: 479, distance: 11.1
click at [592, 479] on div at bounding box center [585, 478] width 20 height 6
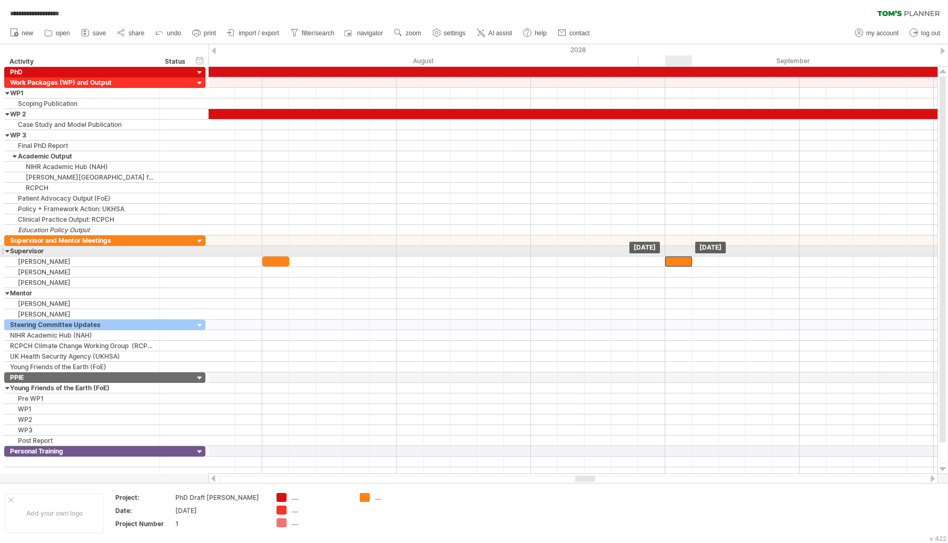
drag, startPoint x: 282, startPoint y: 253, endPoint x: 678, endPoint y: 301, distance: 398.7
click at [689, 256] on div at bounding box center [678, 261] width 27 height 10
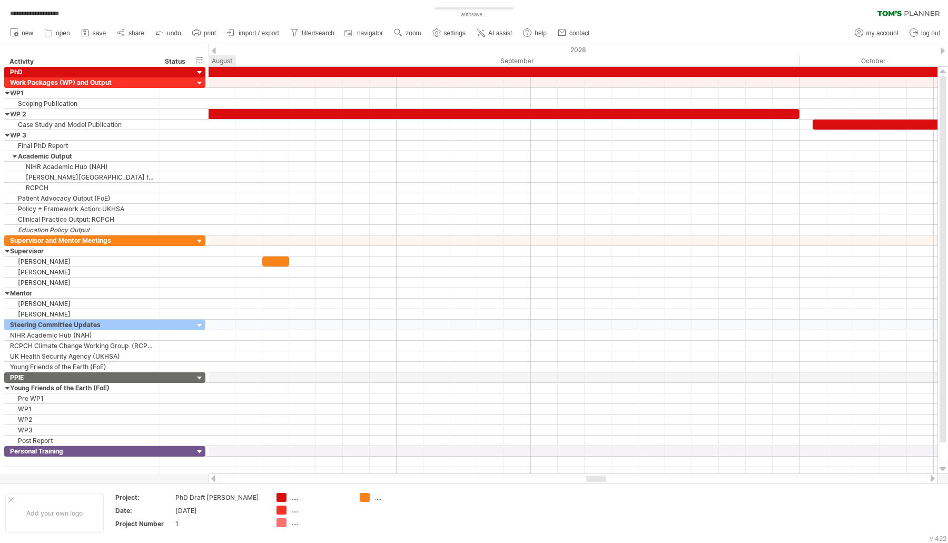
drag, startPoint x: 577, startPoint y: 480, endPoint x: 588, endPoint y: 481, distance: 11.1
click at [588, 481] on div at bounding box center [596, 478] width 20 height 6
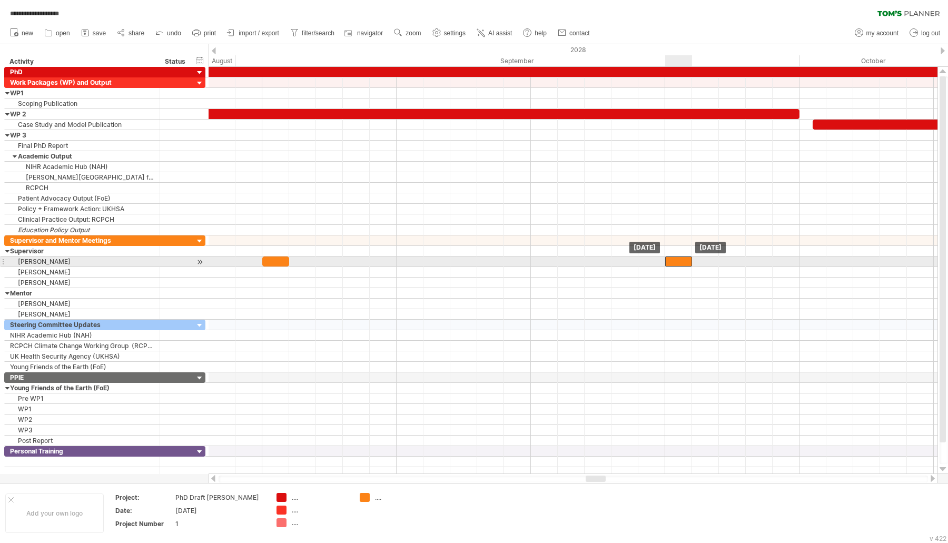
drag, startPoint x: 281, startPoint y: 260, endPoint x: 666, endPoint y: 295, distance: 386.5
click at [679, 258] on div at bounding box center [678, 261] width 27 height 10
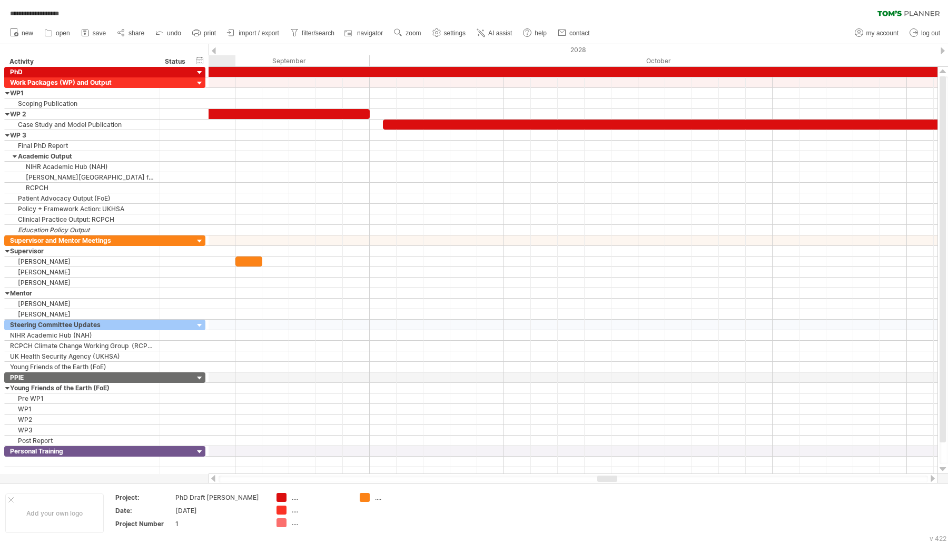
drag, startPoint x: 600, startPoint y: 478, endPoint x: 612, endPoint y: 476, distance: 11.7
click at [612, 476] on div at bounding box center [607, 478] width 20 height 6
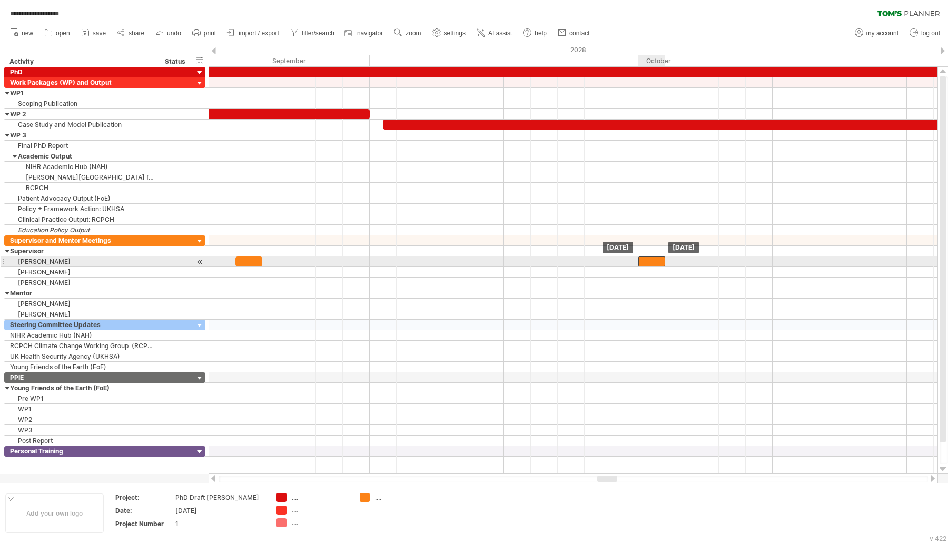
drag, startPoint x: 253, startPoint y: 255, endPoint x: 656, endPoint y: 260, distance: 403.3
click at [656, 260] on div at bounding box center [651, 261] width 27 height 10
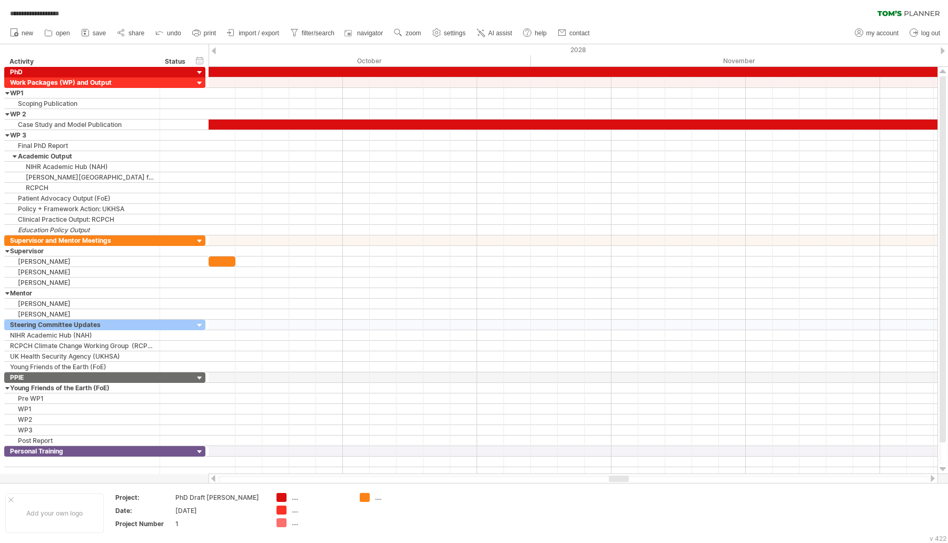
drag, startPoint x: 608, startPoint y: 475, endPoint x: 620, endPoint y: 475, distance: 11.6
click at [620, 475] on div at bounding box center [619, 478] width 20 height 6
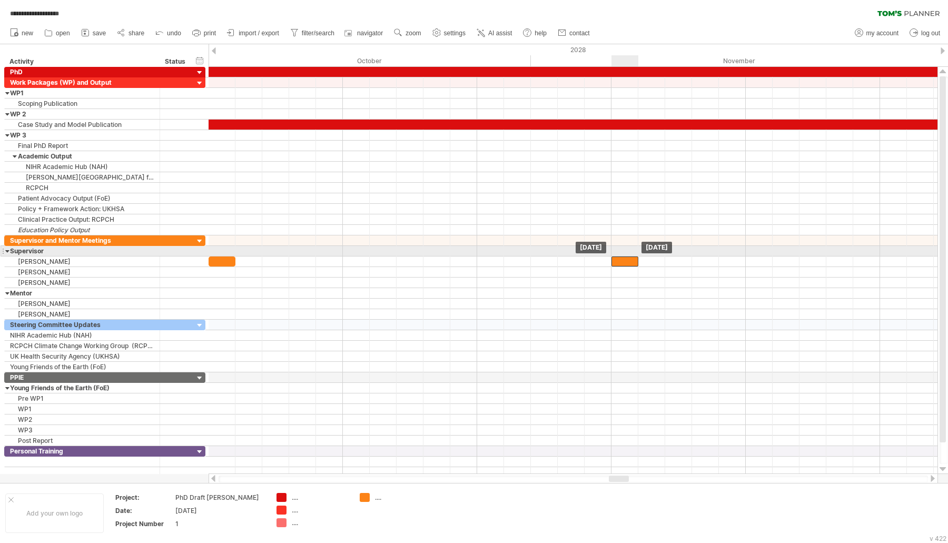
drag, startPoint x: 231, startPoint y: 254, endPoint x: 629, endPoint y: 255, distance: 398.0
click at [629, 256] on div at bounding box center [624, 261] width 27 height 10
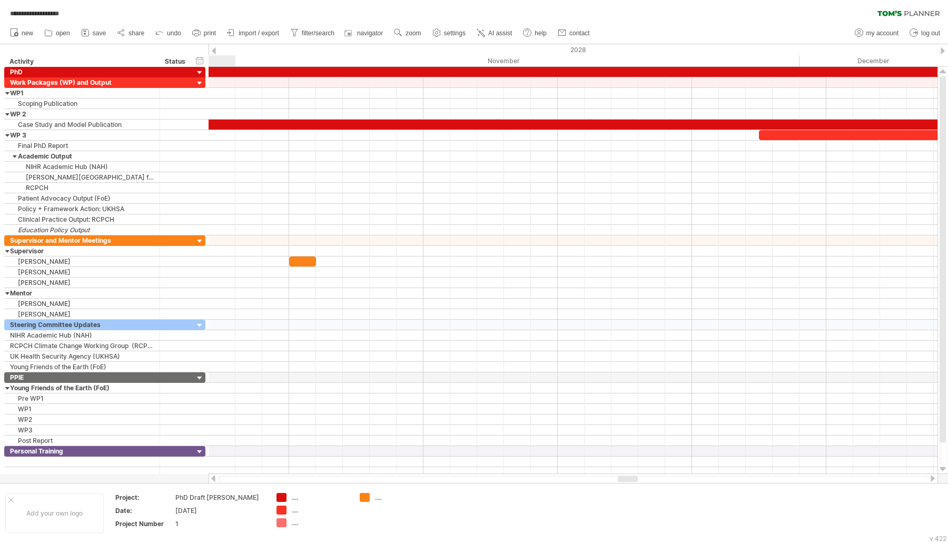
drag, startPoint x: 617, startPoint y: 480, endPoint x: 626, endPoint y: 482, distance: 9.2
click at [626, 482] on div at bounding box center [572, 478] width 709 height 7
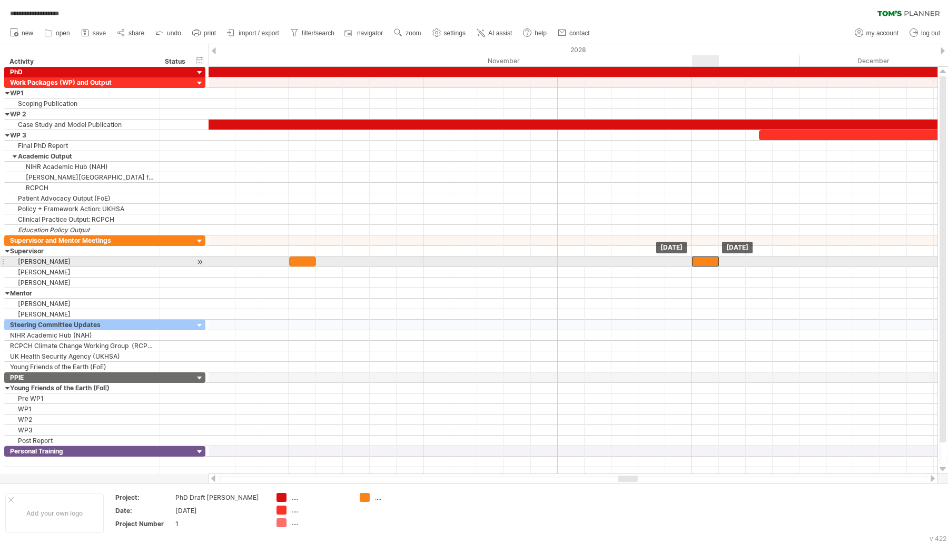
drag, startPoint x: 308, startPoint y: 256, endPoint x: 706, endPoint y: 257, distance: 397.5
click at [706, 257] on div at bounding box center [705, 261] width 27 height 10
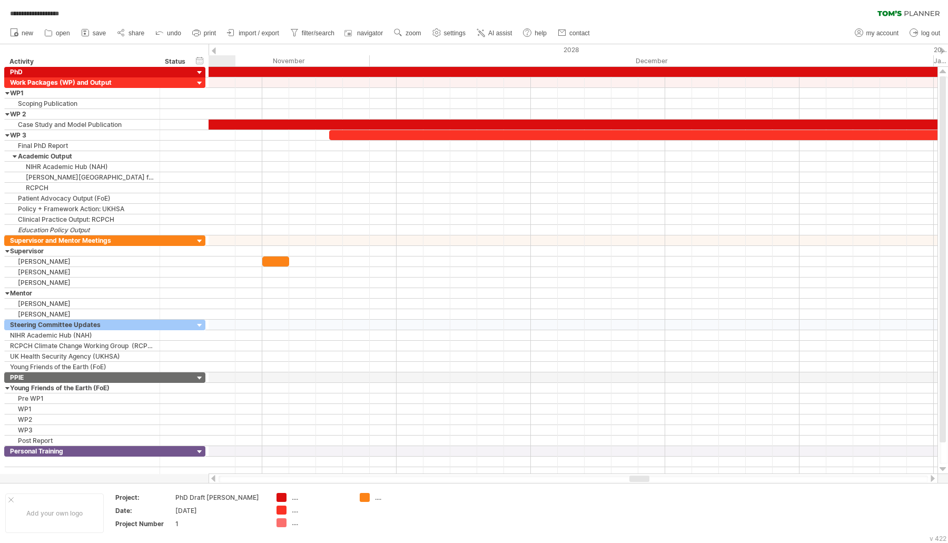
drag, startPoint x: 634, startPoint y: 479, endPoint x: 645, endPoint y: 479, distance: 11.6
click at [645, 479] on div at bounding box center [639, 478] width 20 height 6
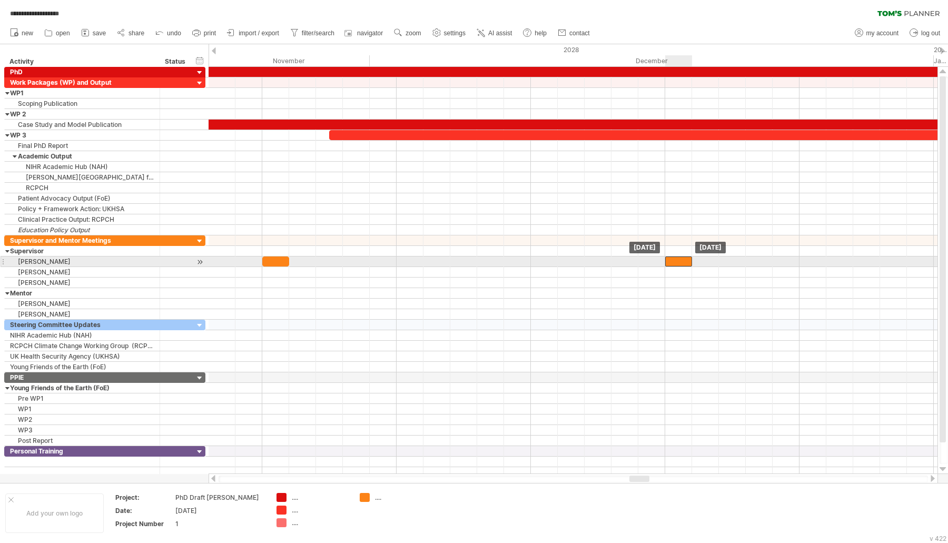
drag, startPoint x: 273, startPoint y: 259, endPoint x: 680, endPoint y: 257, distance: 406.4
click at [680, 257] on div at bounding box center [678, 261] width 27 height 10
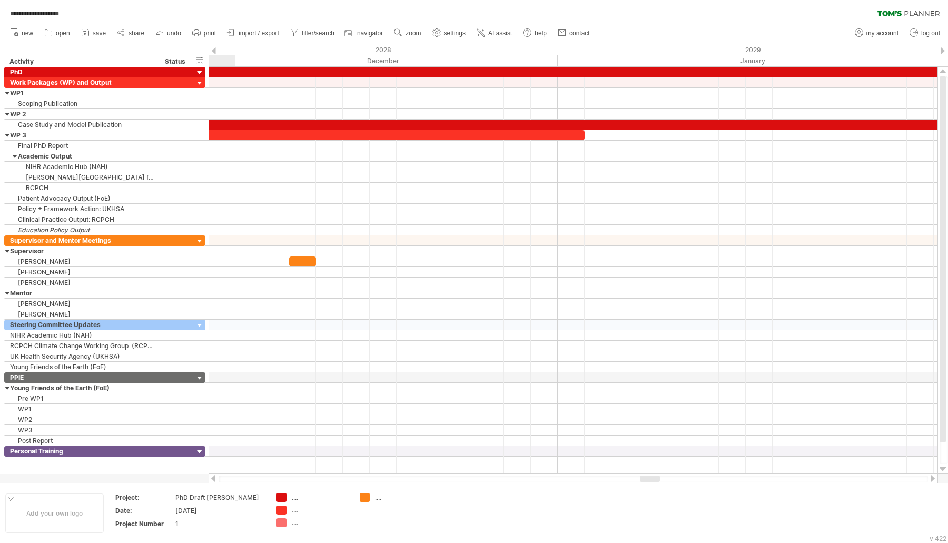
drag, startPoint x: 638, startPoint y: 477, endPoint x: 648, endPoint y: 479, distance: 10.6
click at [648, 479] on div at bounding box center [650, 478] width 20 height 6
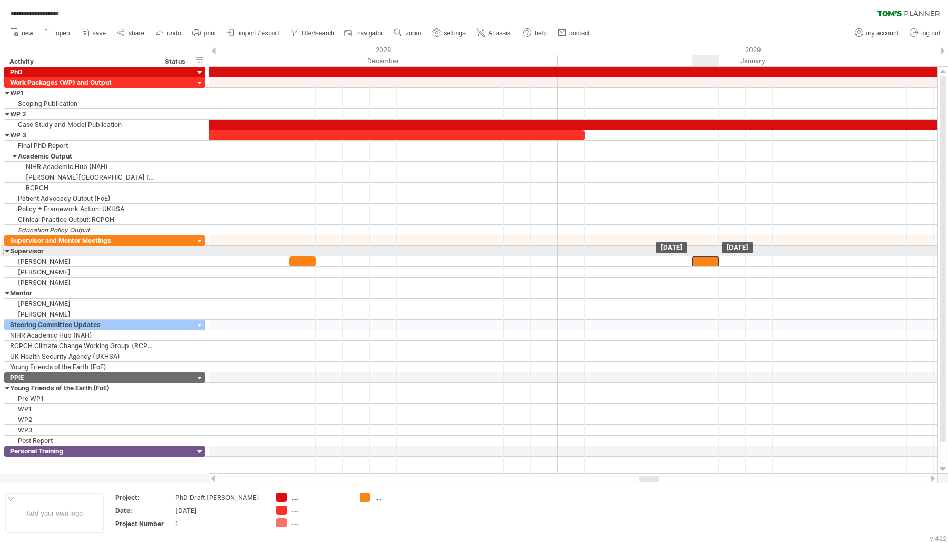
drag, startPoint x: 306, startPoint y: 254, endPoint x: 715, endPoint y: 255, distance: 409.0
click at [715, 256] on div at bounding box center [705, 261] width 27 height 10
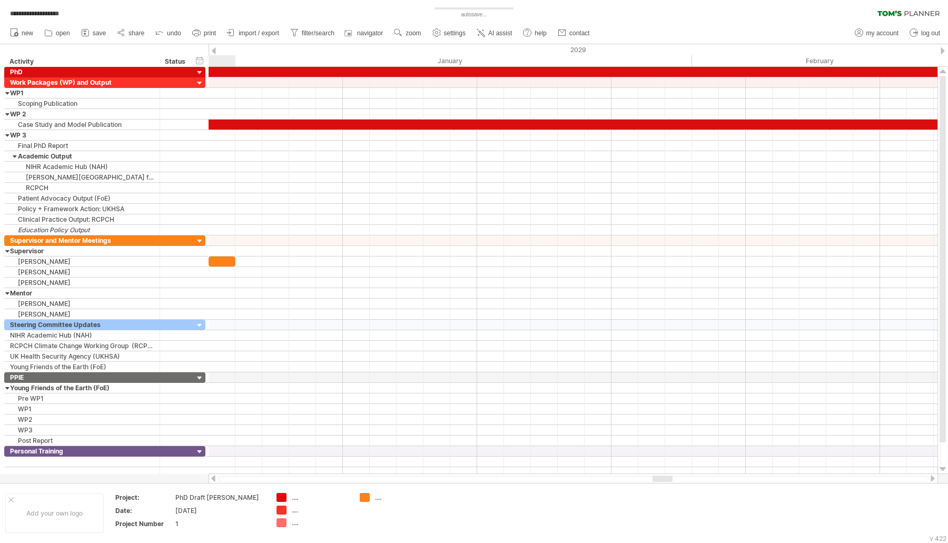
drag, startPoint x: 644, startPoint y: 477, endPoint x: 653, endPoint y: 477, distance: 9.5
click at [657, 479] on div at bounding box center [662, 478] width 20 height 6
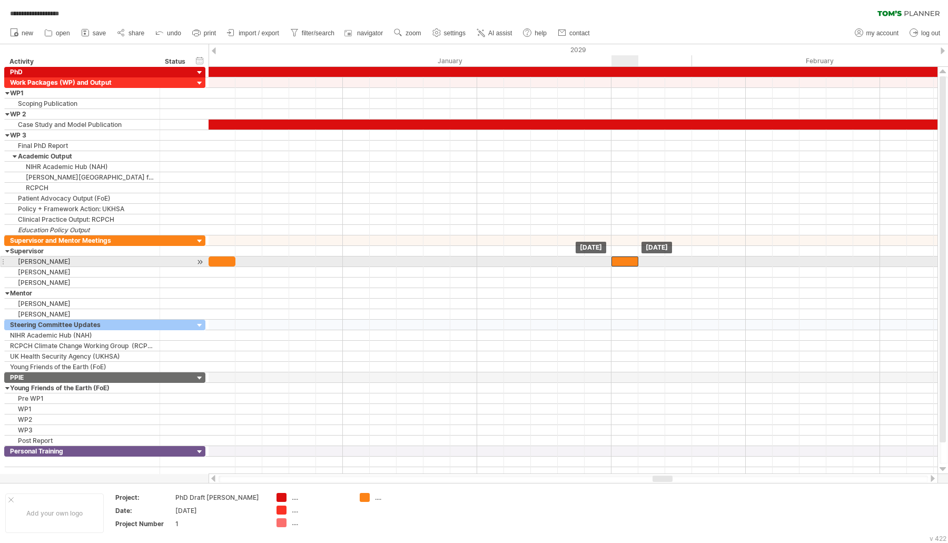
drag, startPoint x: 232, startPoint y: 258, endPoint x: 630, endPoint y: 257, distance: 397.5
click at [630, 257] on div at bounding box center [624, 261] width 27 height 10
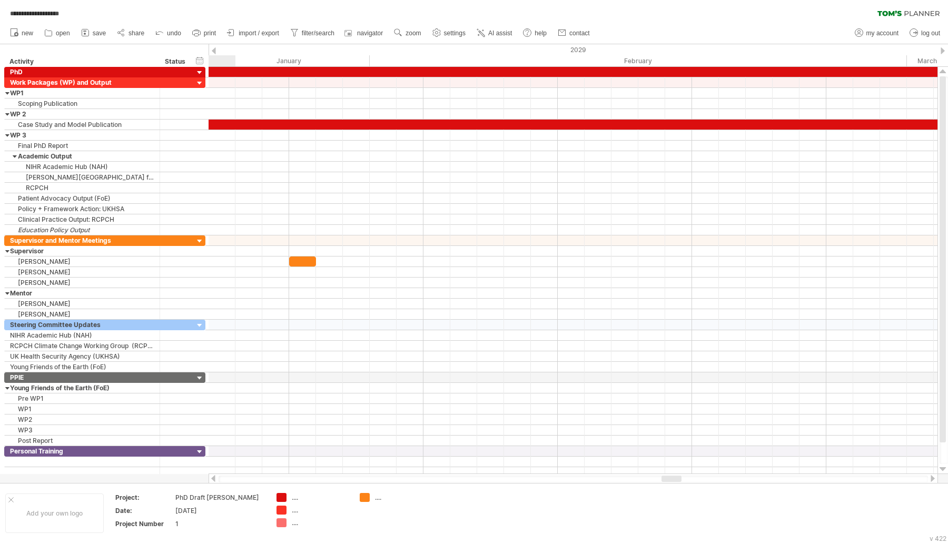
drag, startPoint x: 671, startPoint y: 476, endPoint x: 679, endPoint y: 479, distance: 8.7
click at [679, 479] on div at bounding box center [671, 478] width 20 height 6
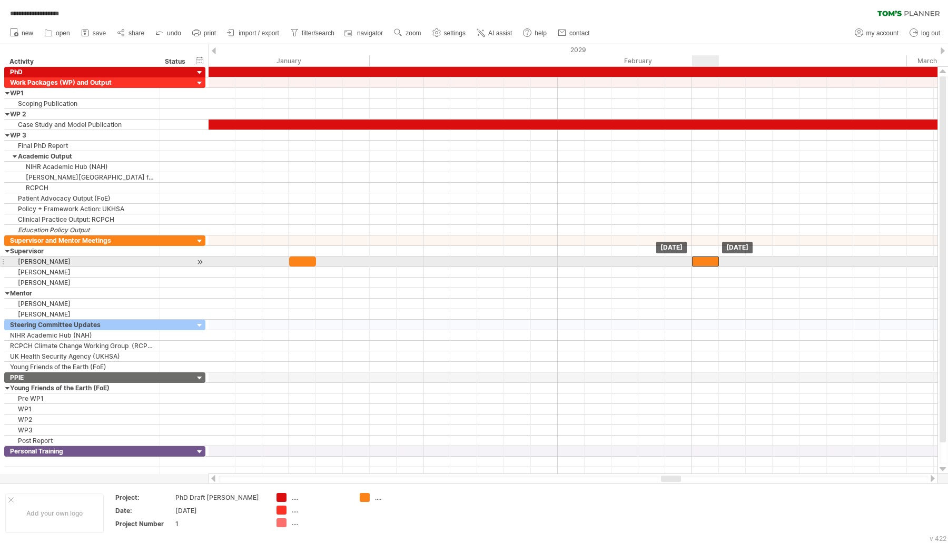
drag, startPoint x: 302, startPoint y: 260, endPoint x: 711, endPoint y: 263, distance: 409.1
click at [711, 263] on div "[DATE] [DATE]" at bounding box center [572, 270] width 729 height 407
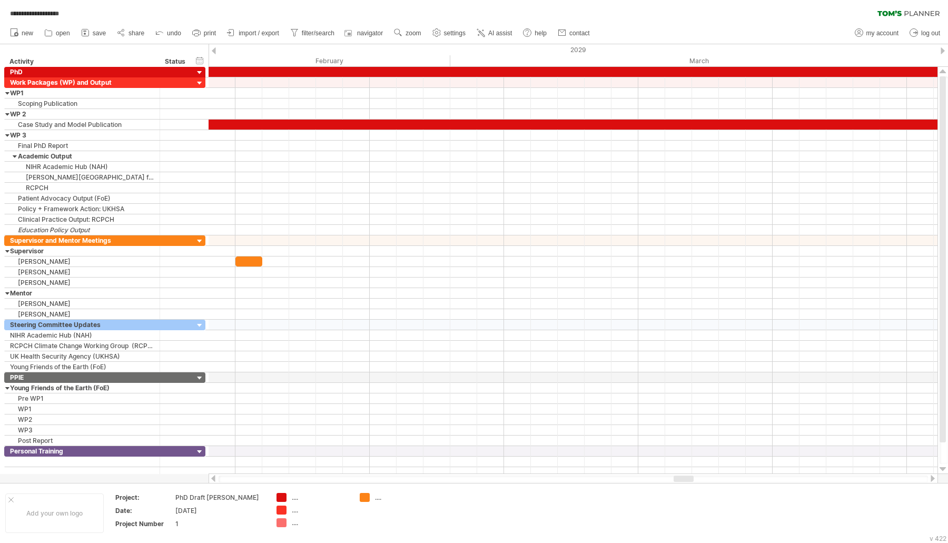
drag, startPoint x: 672, startPoint y: 476, endPoint x: 684, endPoint y: 478, distance: 12.7
click at [684, 478] on div at bounding box center [683, 478] width 20 height 6
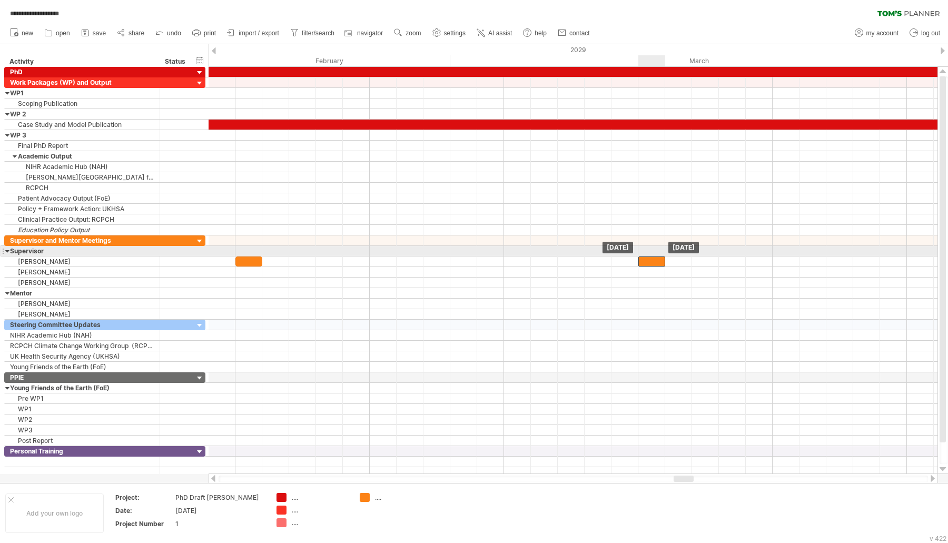
drag, startPoint x: 256, startPoint y: 254, endPoint x: 658, endPoint y: 255, distance: 401.7
click at [658, 256] on div at bounding box center [651, 261] width 27 height 10
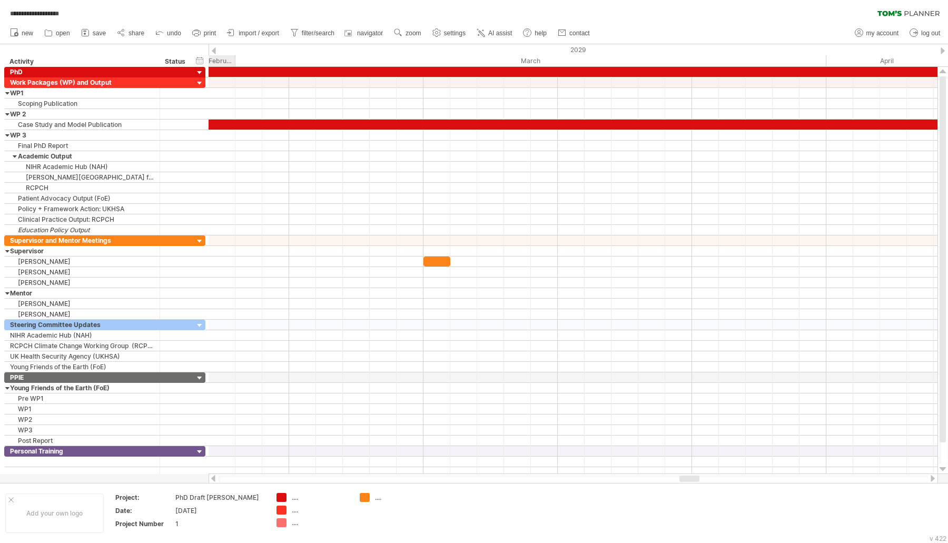
drag, startPoint x: 687, startPoint y: 476, endPoint x: 693, endPoint y: 478, distance: 6.0
click at [693, 478] on div at bounding box center [689, 478] width 20 height 6
drag, startPoint x: 694, startPoint y: 478, endPoint x: 590, endPoint y: 444, distance: 109.7
click at [699, 479] on div at bounding box center [695, 478] width 20 height 6
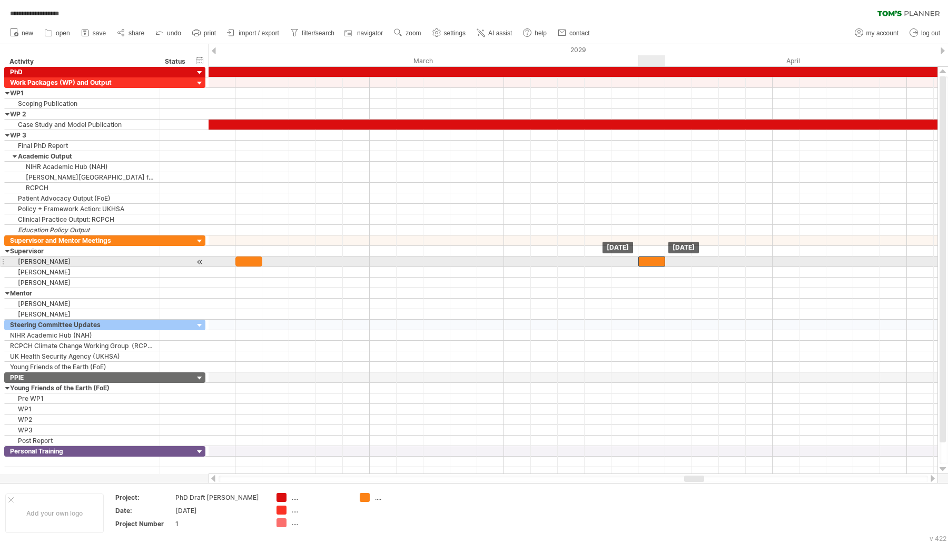
drag, startPoint x: 238, startPoint y: 257, endPoint x: 645, endPoint y: 258, distance: 406.4
click at [645, 258] on div at bounding box center [651, 261] width 27 height 10
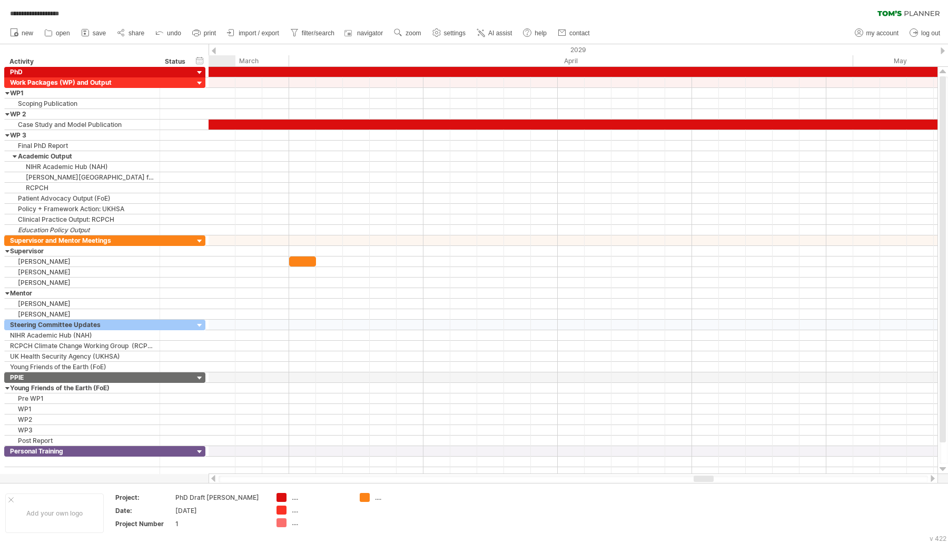
drag, startPoint x: 695, startPoint y: 476, endPoint x: 705, endPoint y: 475, distance: 9.6
click at [705, 475] on div at bounding box center [572, 478] width 729 height 11
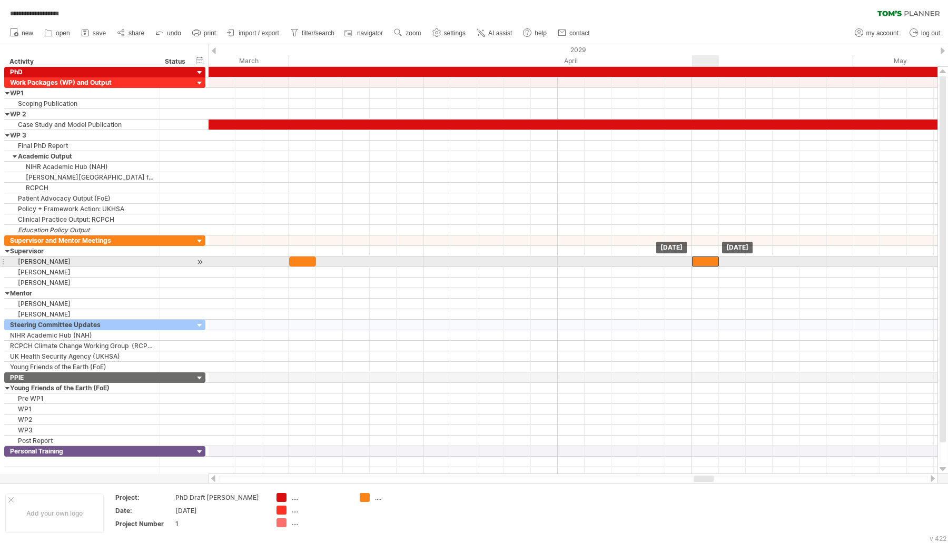
drag, startPoint x: 294, startPoint y: 258, endPoint x: 701, endPoint y: 261, distance: 406.9
click at [701, 261] on div at bounding box center [705, 261] width 27 height 10
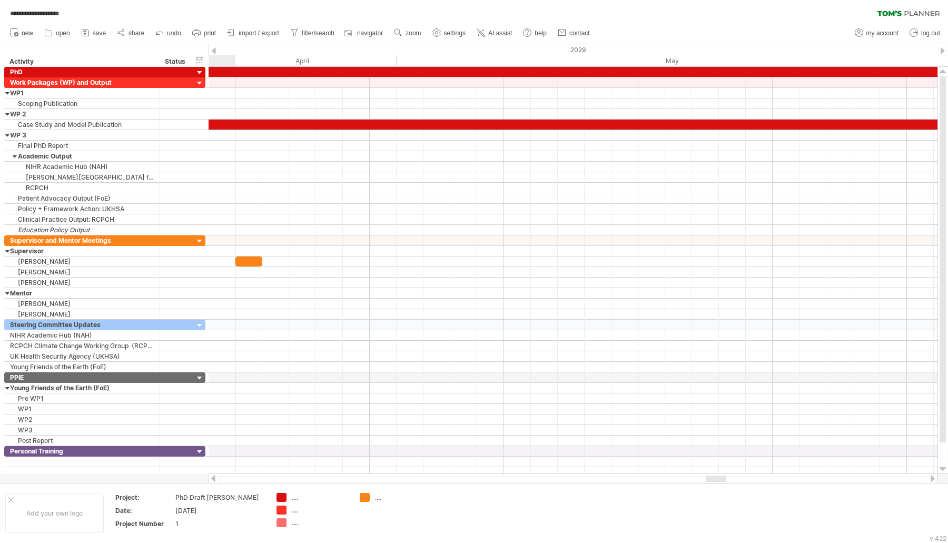
drag, startPoint x: 710, startPoint y: 477, endPoint x: 722, endPoint y: 481, distance: 12.7
click at [722, 481] on div at bounding box center [715, 478] width 20 height 6
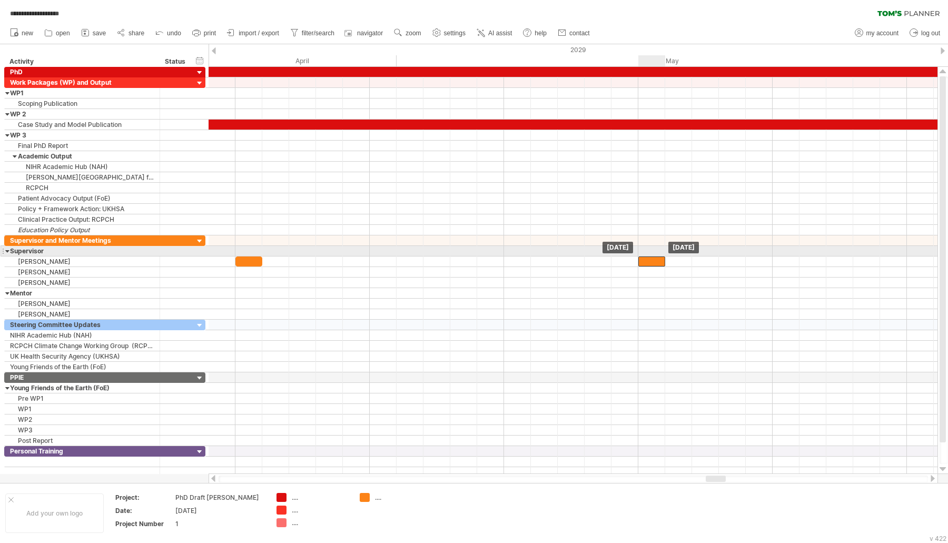
drag, startPoint x: 254, startPoint y: 257, endPoint x: 659, endPoint y: 254, distance: 404.8
click at [659, 256] on div at bounding box center [651, 261] width 27 height 10
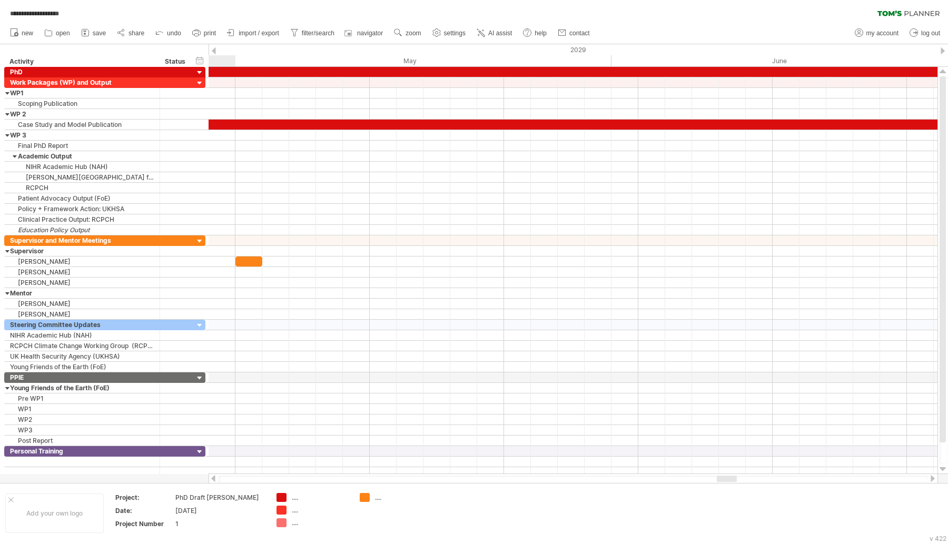
drag, startPoint x: 714, startPoint y: 478, endPoint x: 725, endPoint y: 480, distance: 11.3
click at [725, 480] on div at bounding box center [726, 478] width 20 height 6
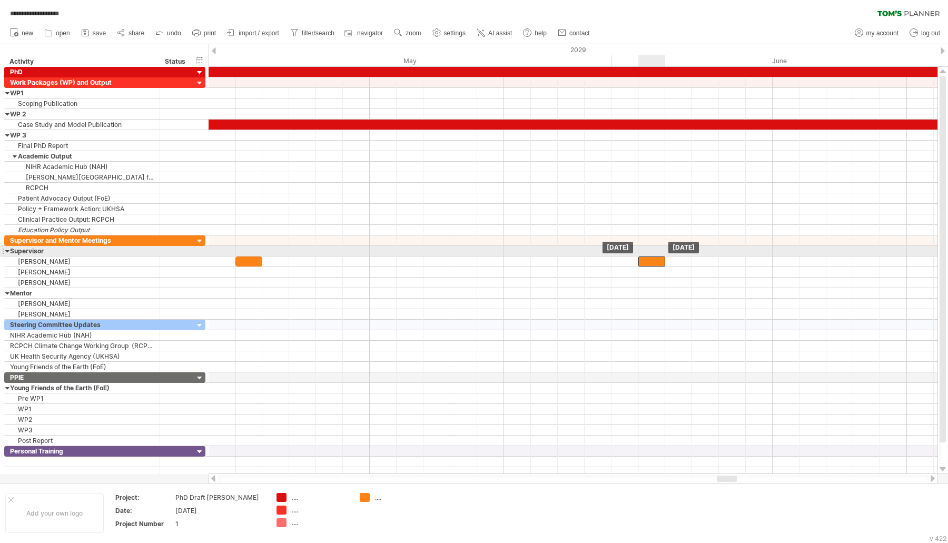
drag, startPoint x: 250, startPoint y: 258, endPoint x: 650, endPoint y: 256, distance: 400.1
click at [650, 256] on div at bounding box center [651, 261] width 27 height 10
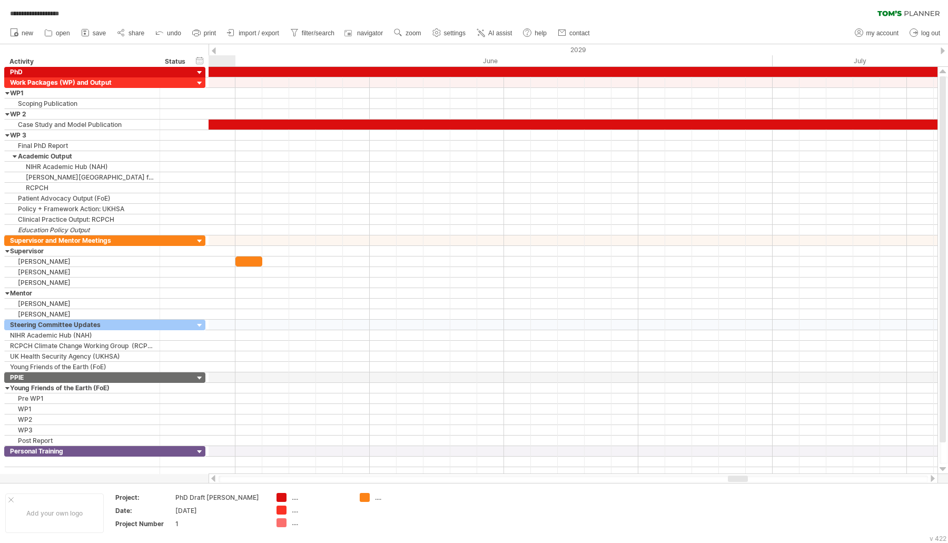
drag, startPoint x: 734, startPoint y: 479, endPoint x: 744, endPoint y: 482, distance: 10.9
click at [744, 482] on div at bounding box center [572, 478] width 709 height 7
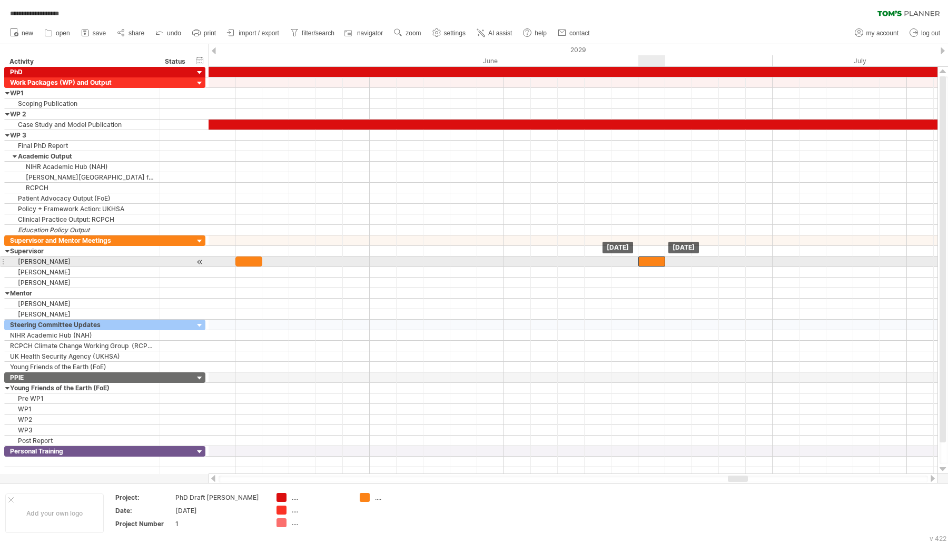
drag, startPoint x: 253, startPoint y: 260, endPoint x: 652, endPoint y: 264, distance: 399.1
click at [652, 264] on div "[DATE] [DATE]" at bounding box center [572, 270] width 729 height 407
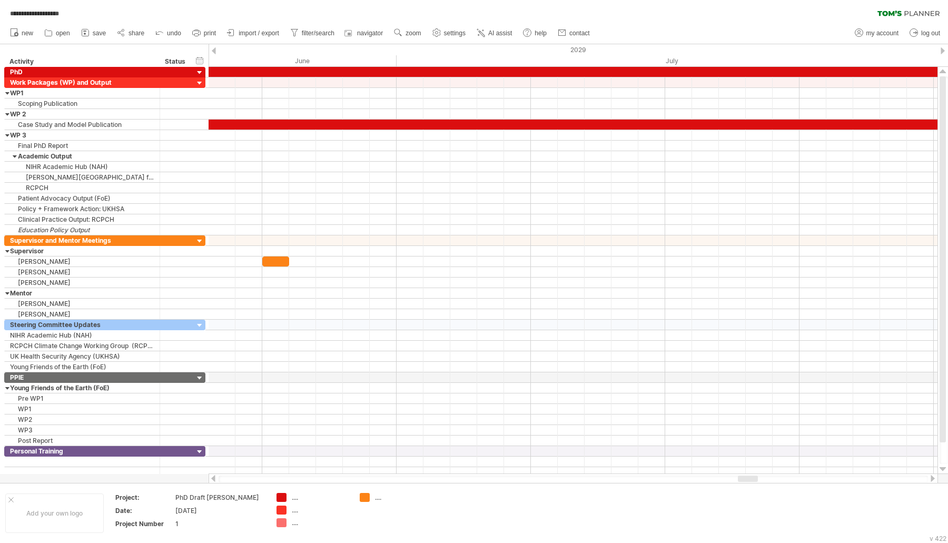
drag, startPoint x: 738, startPoint y: 477, endPoint x: 748, endPoint y: 477, distance: 10.0
click at [748, 477] on div at bounding box center [748, 478] width 20 height 6
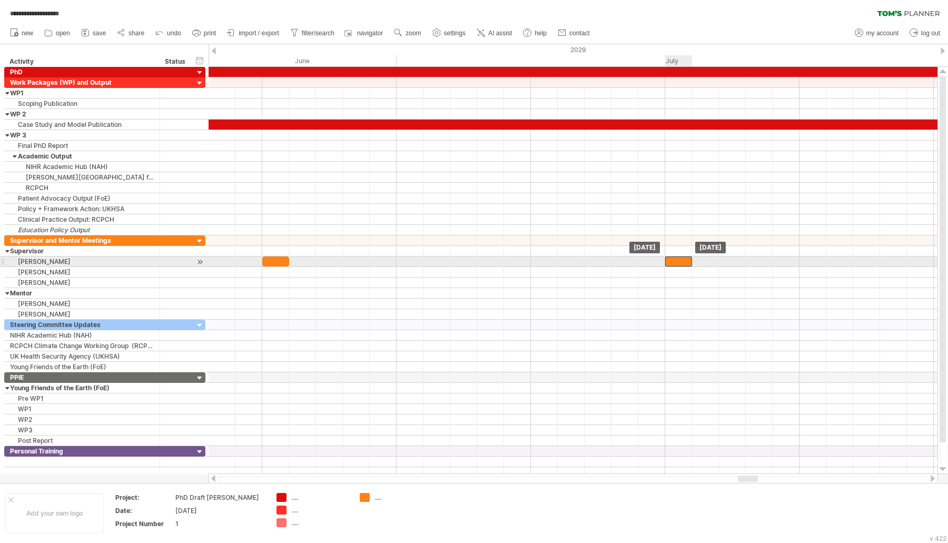
drag, startPoint x: 282, startPoint y: 258, endPoint x: 690, endPoint y: 316, distance: 412.5
click at [686, 258] on div at bounding box center [678, 261] width 27 height 10
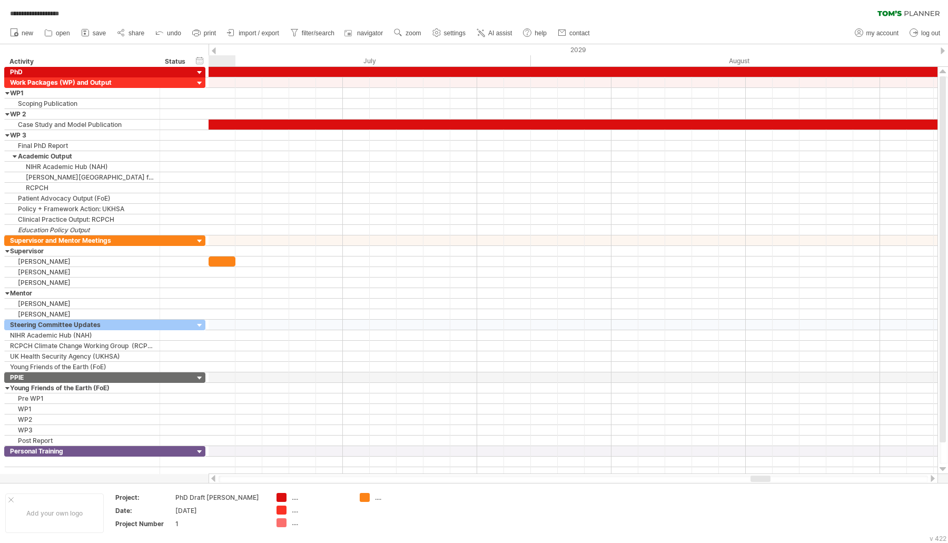
drag, startPoint x: 748, startPoint y: 481, endPoint x: 761, endPoint y: 482, distance: 12.7
click at [761, 482] on div at bounding box center [572, 478] width 709 height 7
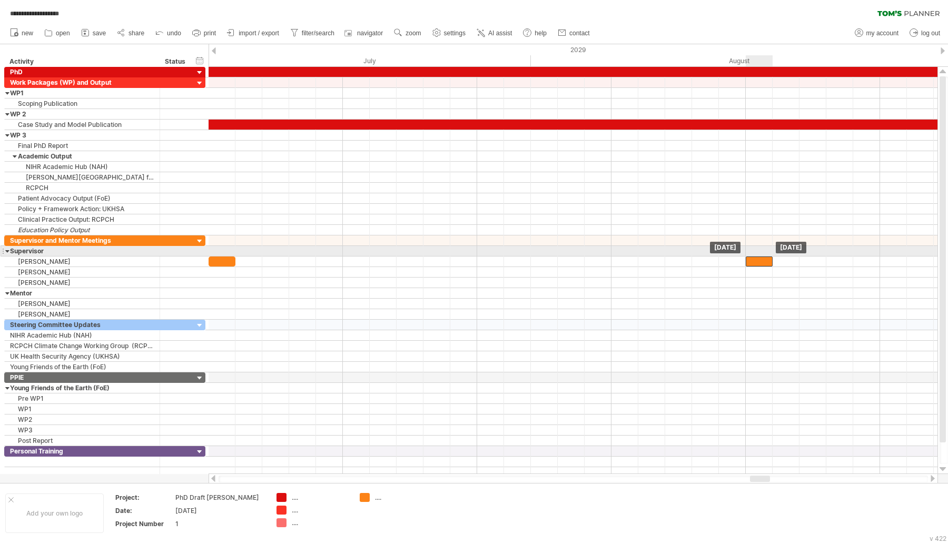
drag, startPoint x: 228, startPoint y: 257, endPoint x: 762, endPoint y: 252, distance: 533.8
click at [762, 252] on div "[DATE] [DATE]" at bounding box center [572, 270] width 729 height 407
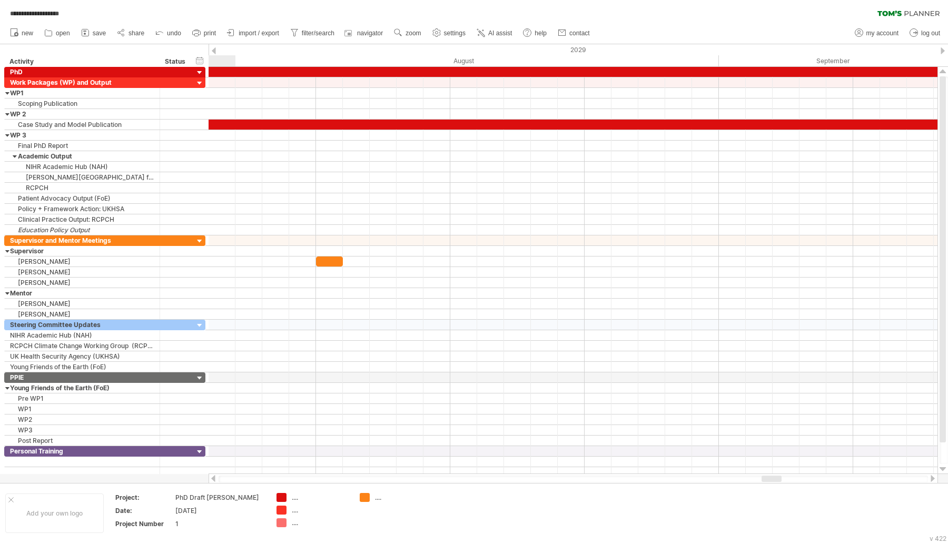
drag, startPoint x: 758, startPoint y: 479, endPoint x: 682, endPoint y: 452, distance: 81.1
click at [770, 481] on div at bounding box center [771, 478] width 20 height 6
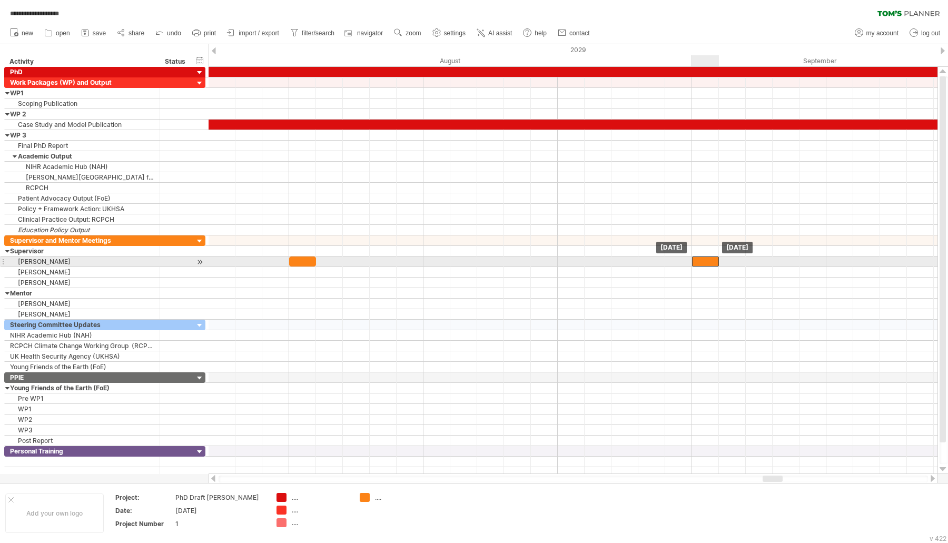
drag, startPoint x: 299, startPoint y: 260, endPoint x: 698, endPoint y: 263, distance: 398.5
click at [698, 263] on div "[DATE] [DATE]" at bounding box center [572, 270] width 729 height 407
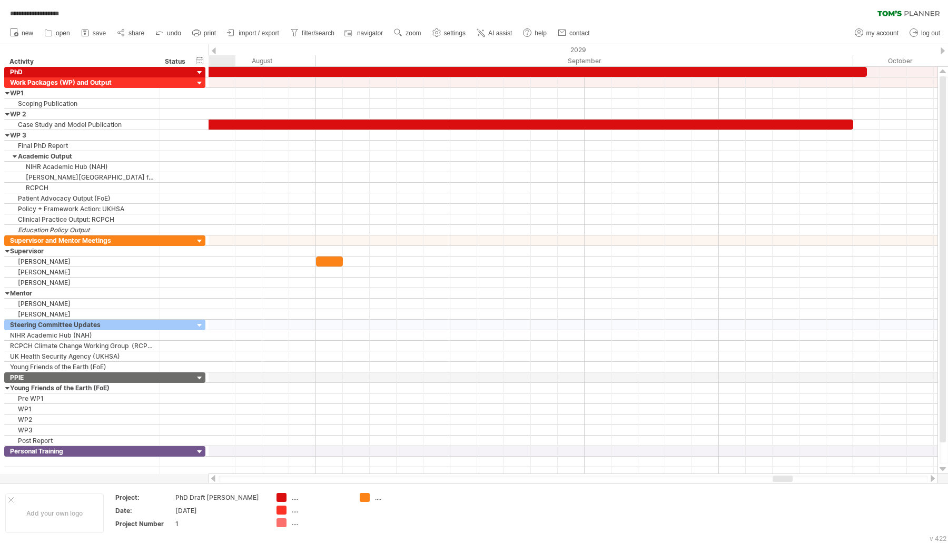
drag, startPoint x: 777, startPoint y: 477, endPoint x: 787, endPoint y: 479, distance: 10.2
click at [787, 479] on div at bounding box center [782, 478] width 20 height 6
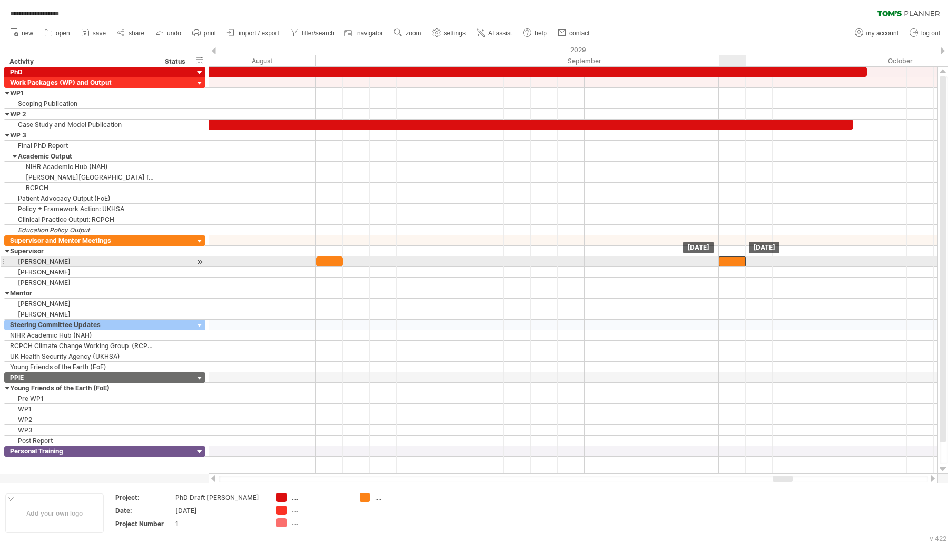
drag, startPoint x: 336, startPoint y: 258, endPoint x: 736, endPoint y: 258, distance: 400.1
click at [736, 258] on div at bounding box center [732, 261] width 27 height 10
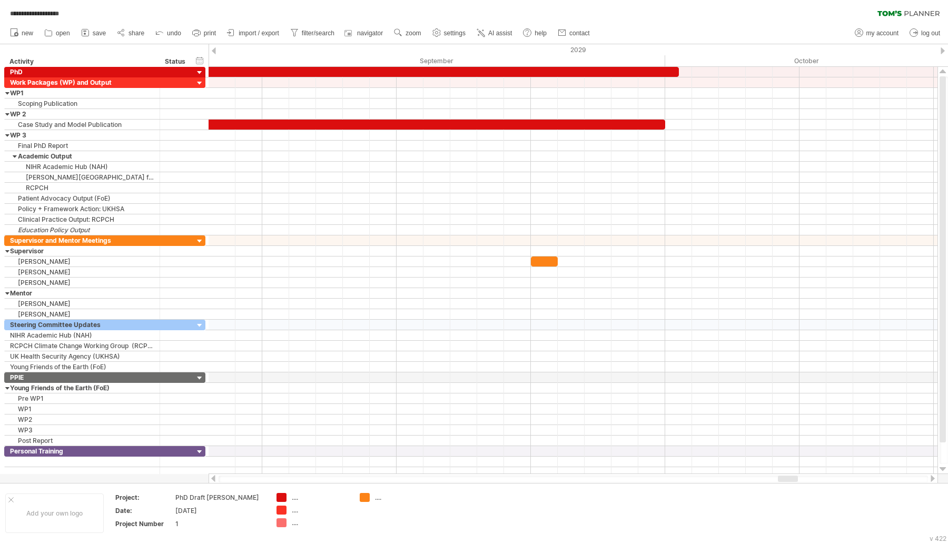
drag, startPoint x: 782, startPoint y: 476, endPoint x: 771, endPoint y: 451, distance: 28.1
click at [788, 476] on div at bounding box center [788, 478] width 20 height 6
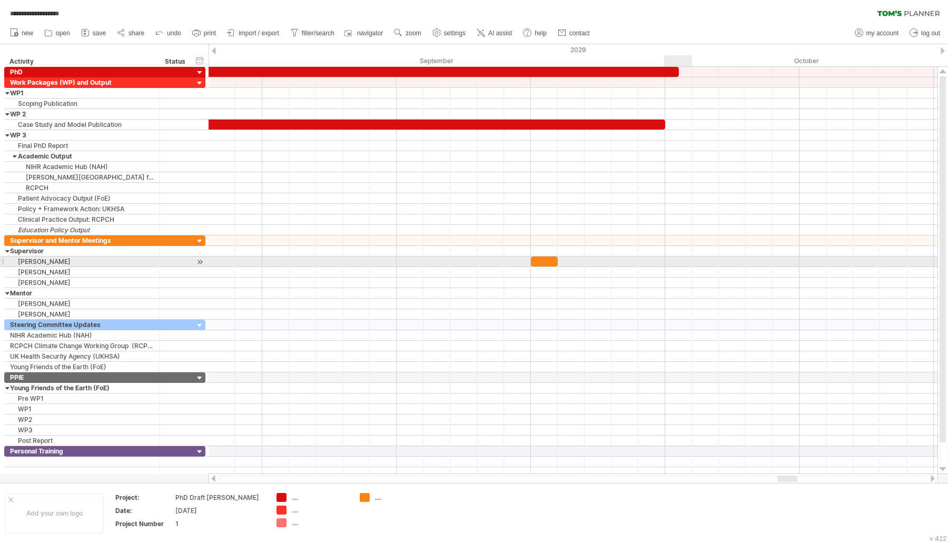
click at [679, 258] on div at bounding box center [572, 261] width 729 height 11
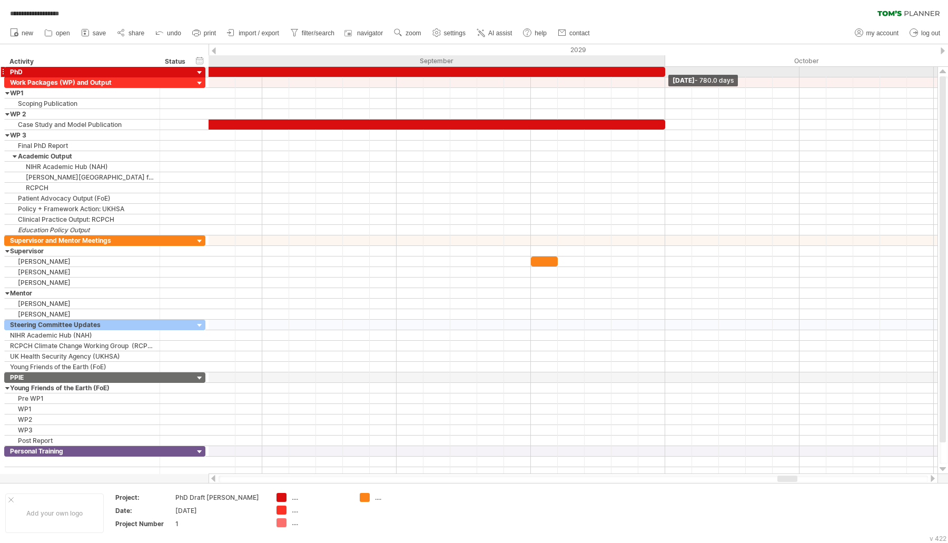
drag, startPoint x: 678, startPoint y: 70, endPoint x: 667, endPoint y: 69, distance: 10.6
click at [667, 69] on div "[DATE] - 780.0 days [DATE]" at bounding box center [572, 270] width 729 height 407
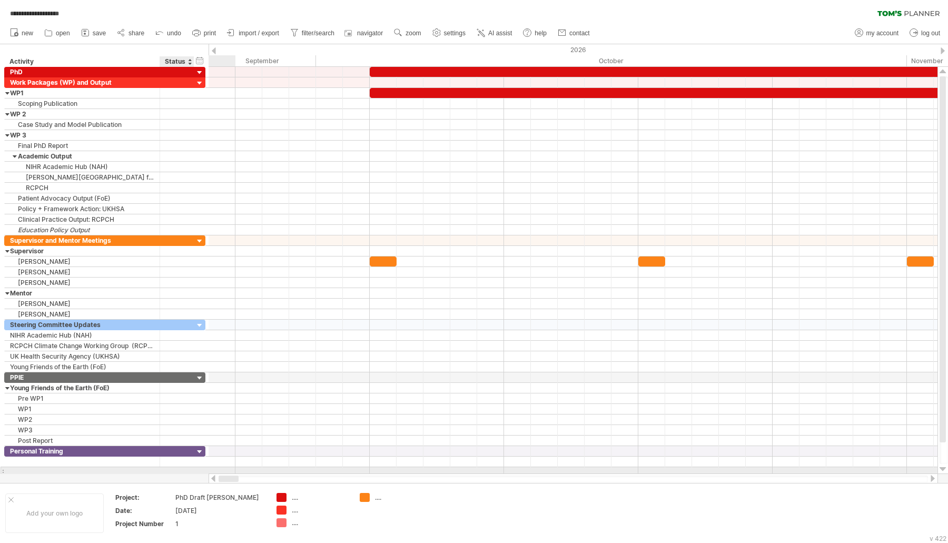
drag, startPoint x: 790, startPoint y: 479, endPoint x: 185, endPoint y: 473, distance: 604.9
click at [185, 473] on div "**********" at bounding box center [474, 271] width 948 height 543
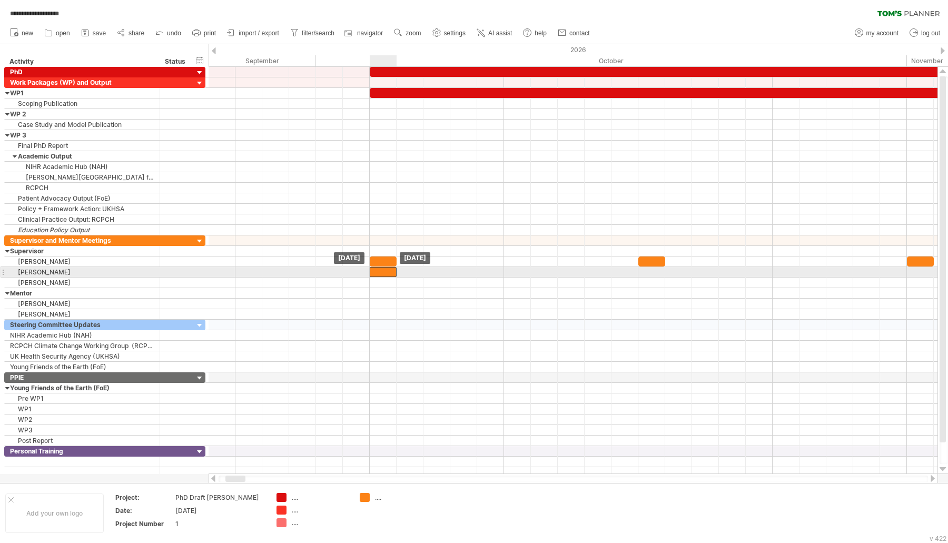
drag, startPoint x: 386, startPoint y: 262, endPoint x: 382, endPoint y: 268, distance: 6.9
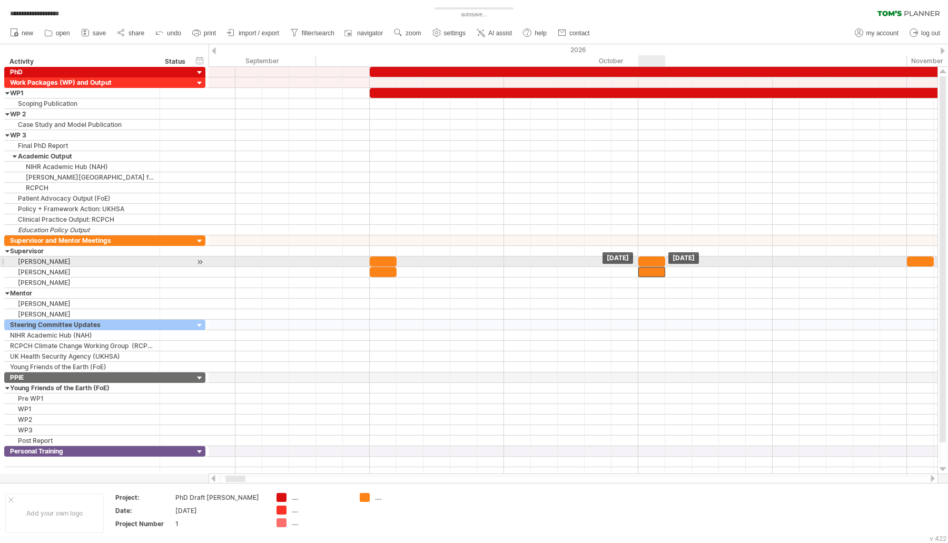
drag, startPoint x: 643, startPoint y: 258, endPoint x: 644, endPoint y: 266, distance: 7.4
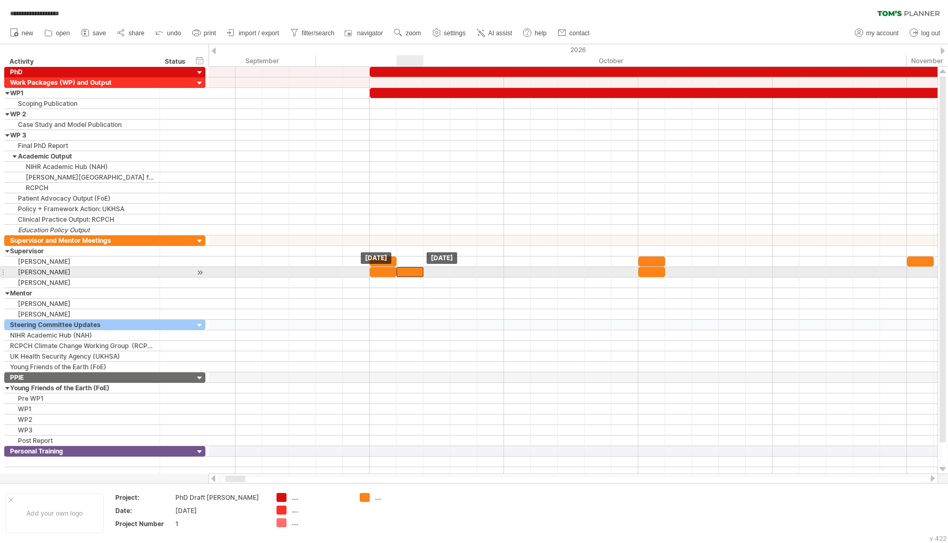
drag, startPoint x: 381, startPoint y: 268, endPoint x: 412, endPoint y: 271, distance: 31.7
click at [412, 271] on div at bounding box center [409, 272] width 27 height 10
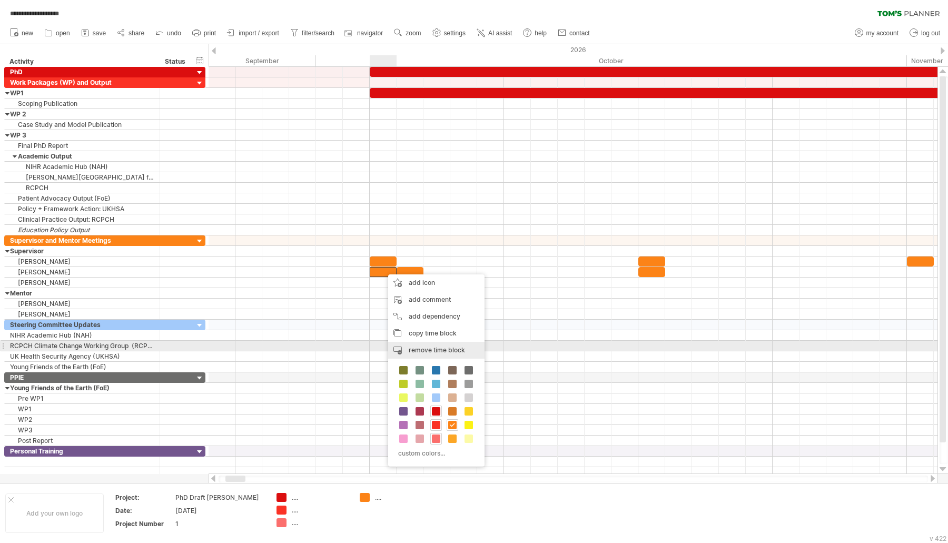
click at [441, 345] on div "remove time block remove selected items" at bounding box center [436, 350] width 96 height 17
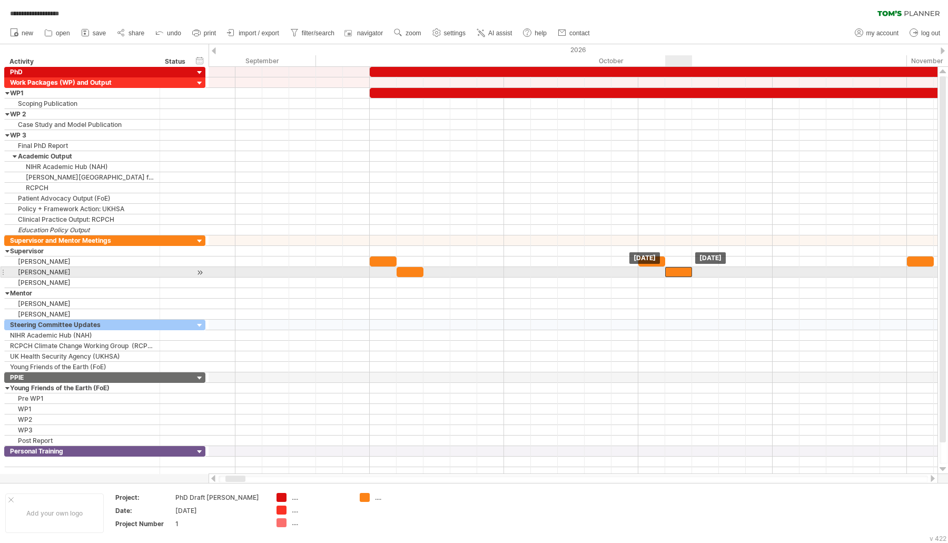
drag, startPoint x: 646, startPoint y: 270, endPoint x: 676, endPoint y: 272, distance: 29.5
click at [676, 272] on div at bounding box center [678, 272] width 27 height 10
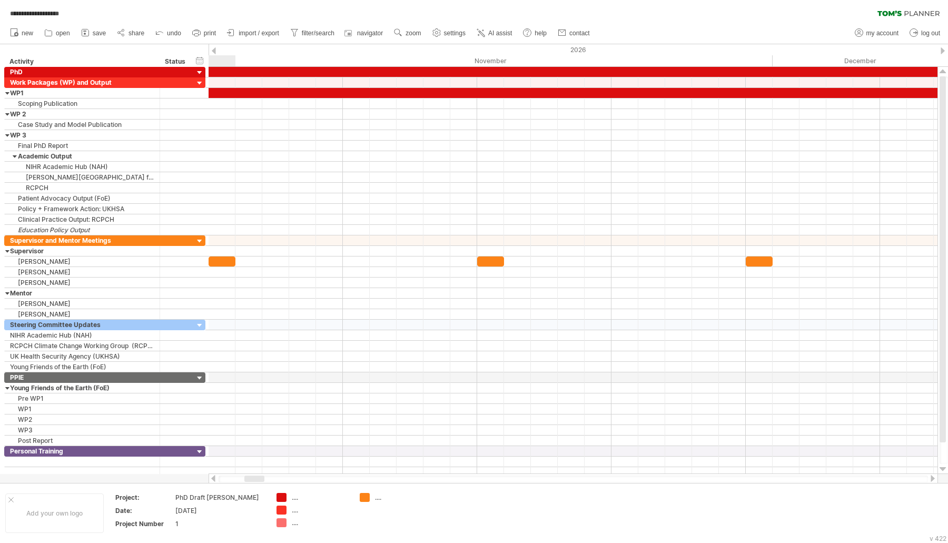
drag, startPoint x: 229, startPoint y: 481, endPoint x: 237, endPoint y: 456, distance: 26.1
click at [247, 479] on div at bounding box center [254, 478] width 20 height 6
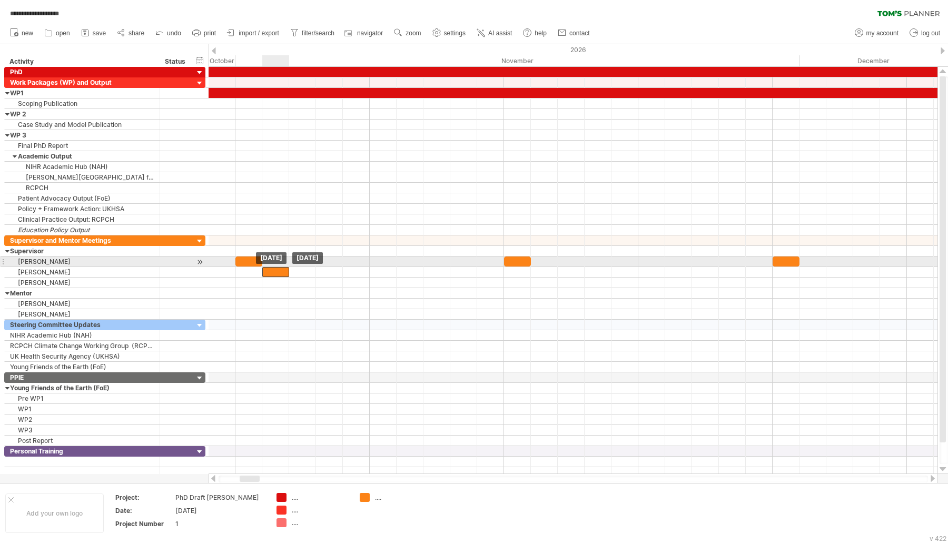
drag, startPoint x: 246, startPoint y: 256, endPoint x: 274, endPoint y: 264, distance: 29.5
drag, startPoint x: 512, startPoint y: 254, endPoint x: 537, endPoint y: 266, distance: 27.3
drag, startPoint x: 780, startPoint y: 253, endPoint x: 801, endPoint y: 261, distance: 22.8
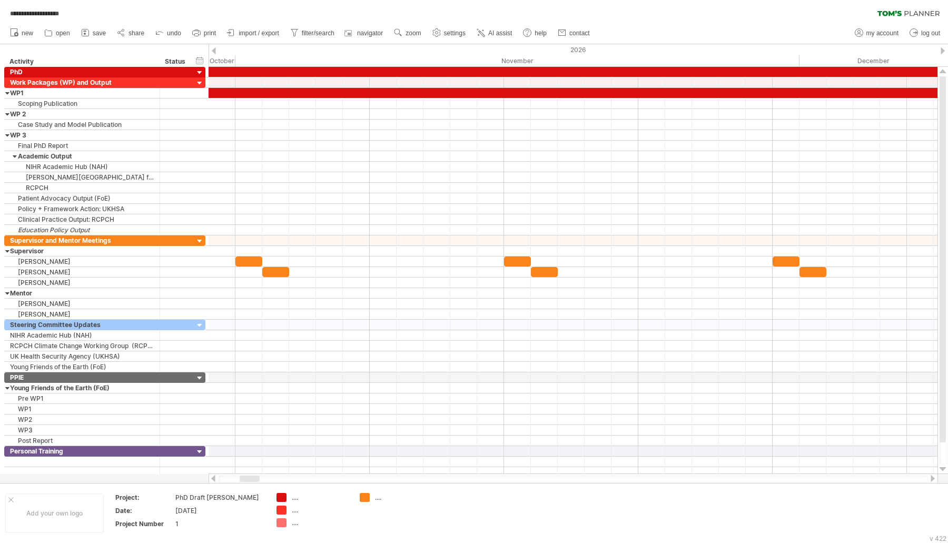
click at [934, 479] on div at bounding box center [932, 478] width 8 height 7
click at [933, 479] on div at bounding box center [932, 478] width 8 height 7
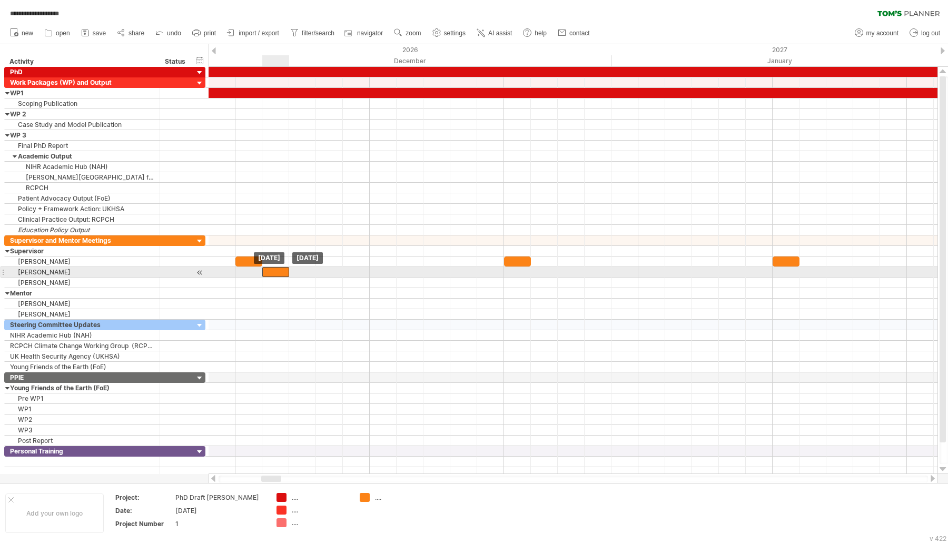
drag, startPoint x: 241, startPoint y: 259, endPoint x: 266, endPoint y: 267, distance: 26.1
drag, startPoint x: 524, startPoint y: 256, endPoint x: 556, endPoint y: 268, distance: 34.5
drag, startPoint x: 791, startPoint y: 261, endPoint x: 813, endPoint y: 271, distance: 25.0
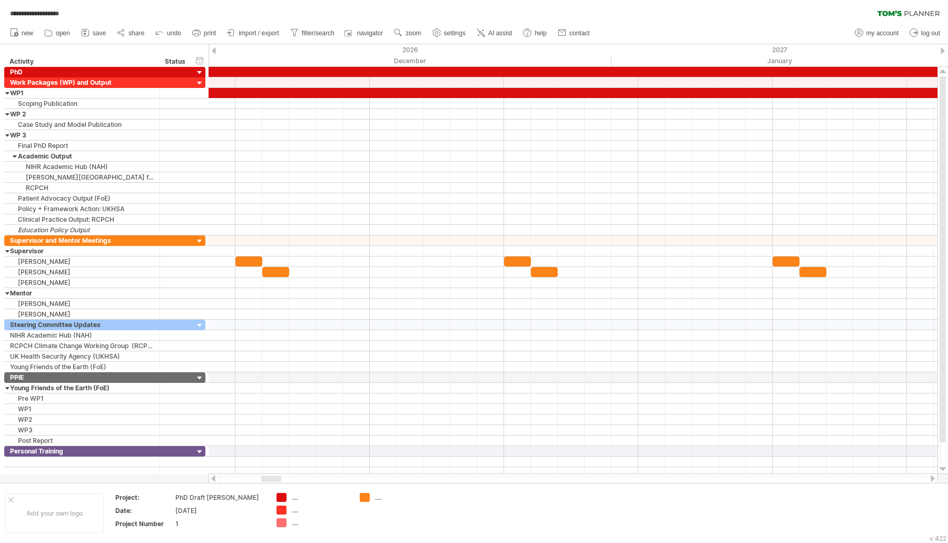
click at [929, 480] on div at bounding box center [932, 478] width 8 height 7
click at [928, 479] on div at bounding box center [932, 478] width 8 height 7
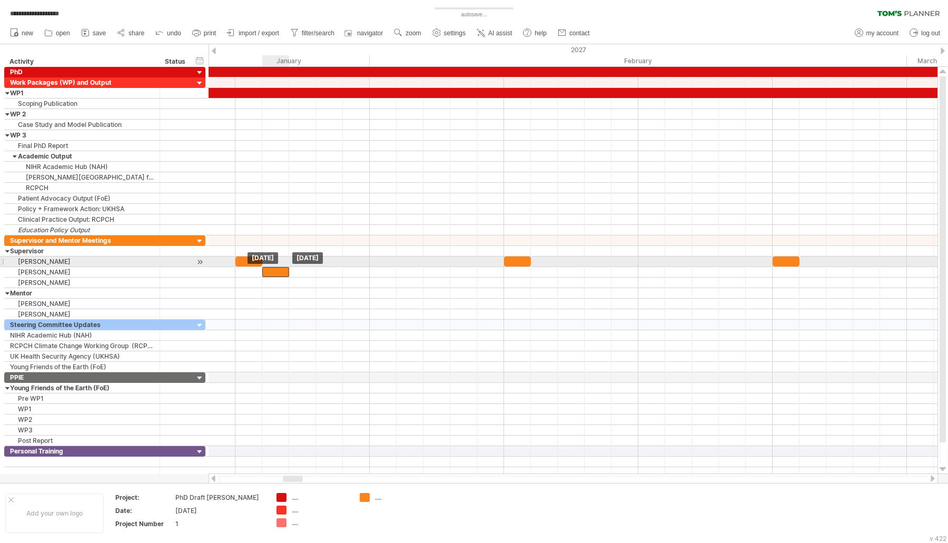
drag, startPoint x: 245, startPoint y: 253, endPoint x: 272, endPoint y: 263, distance: 28.2
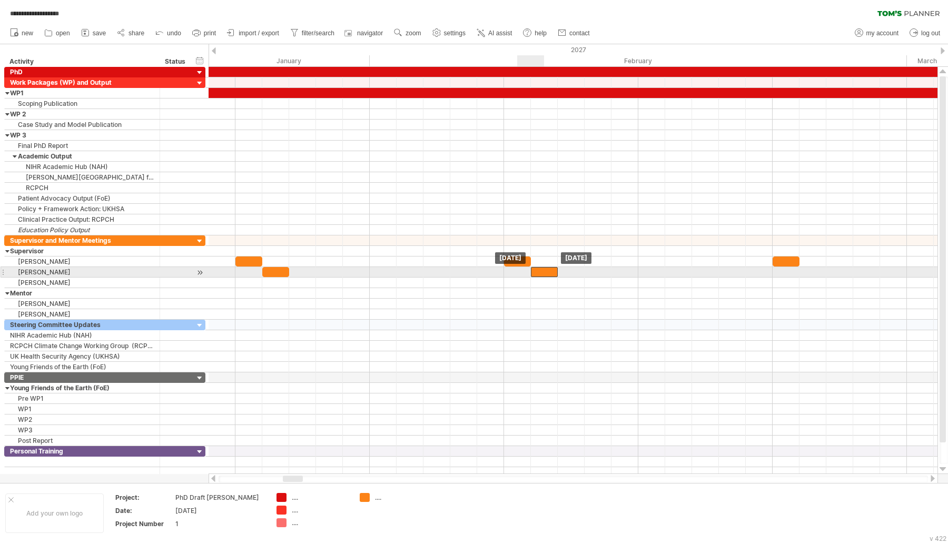
drag, startPoint x: 524, startPoint y: 255, endPoint x: 545, endPoint y: 268, distance: 24.8
drag, startPoint x: 778, startPoint y: 259, endPoint x: 811, endPoint y: 272, distance: 35.2
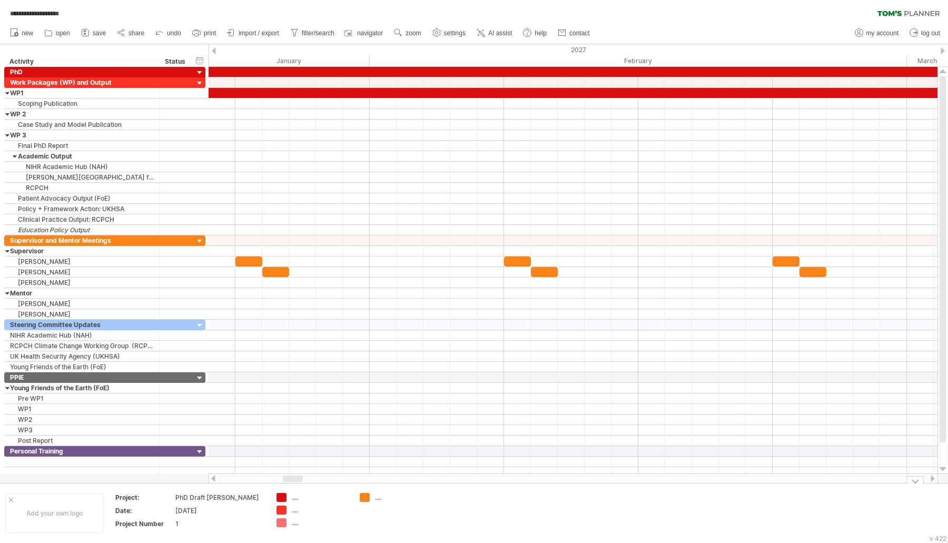
click at [929, 477] on div at bounding box center [932, 478] width 8 height 7
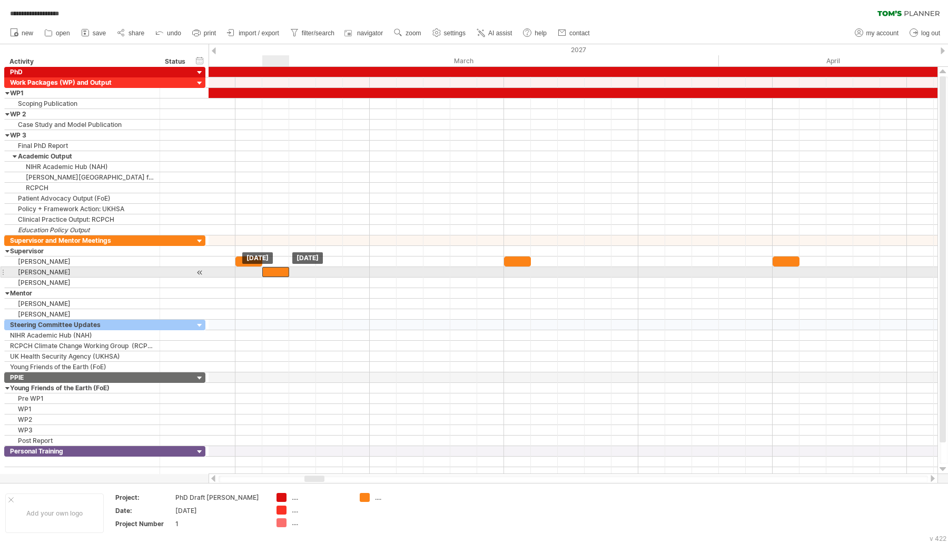
drag, startPoint x: 256, startPoint y: 260, endPoint x: 280, endPoint y: 268, distance: 25.3
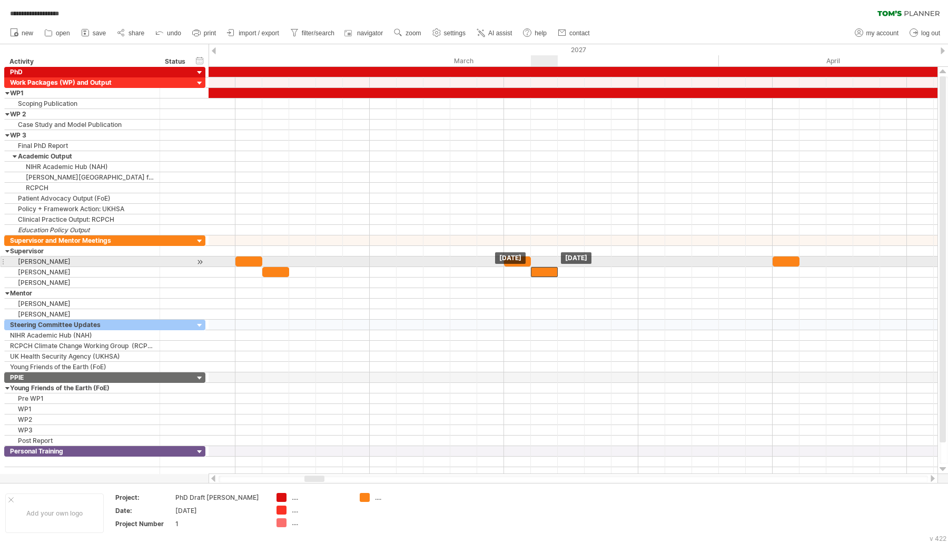
drag, startPoint x: 520, startPoint y: 254, endPoint x: 542, endPoint y: 266, distance: 25.2
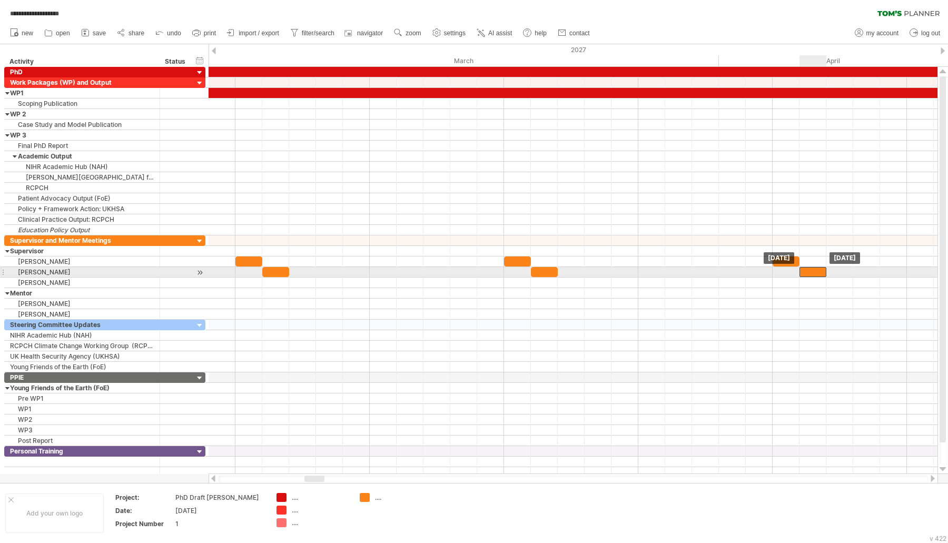
drag, startPoint x: 780, startPoint y: 256, endPoint x: 809, endPoint y: 267, distance: 30.7
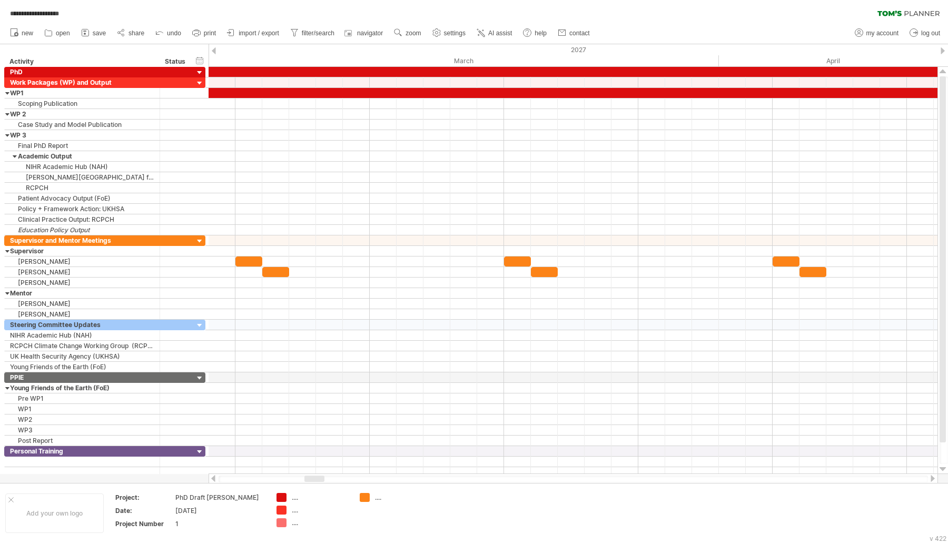
drag, startPoint x: 317, startPoint y: 474, endPoint x: 282, endPoint y: 474, distance: 34.7
click at [282, 474] on div at bounding box center [572, 478] width 729 height 11
drag, startPoint x: 325, startPoint y: 477, endPoint x: 290, endPoint y: 478, distance: 35.3
click at [290, 478] on div at bounding box center [572, 478] width 709 height 7
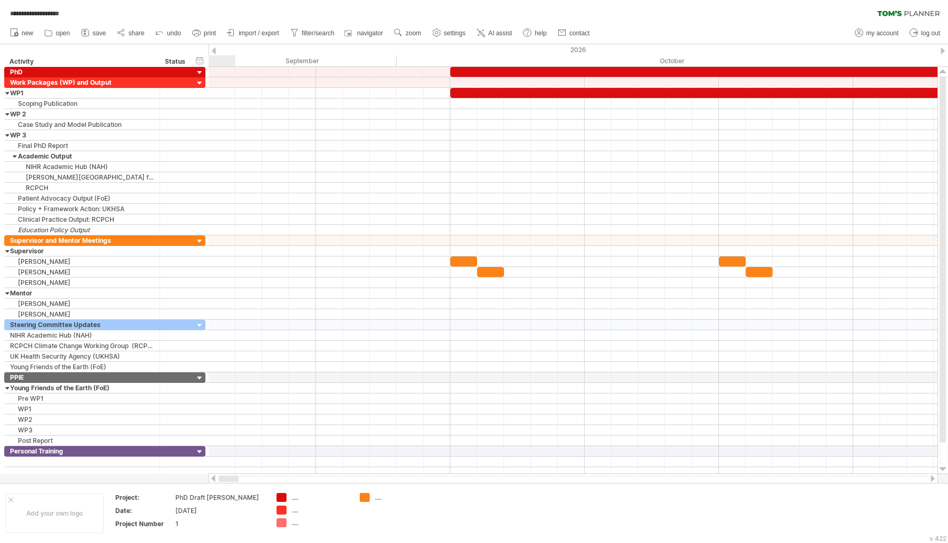
drag, startPoint x: 322, startPoint y: 478, endPoint x: 207, endPoint y: 477, distance: 114.2
click at [207, 477] on div "**********" at bounding box center [474, 271] width 948 height 543
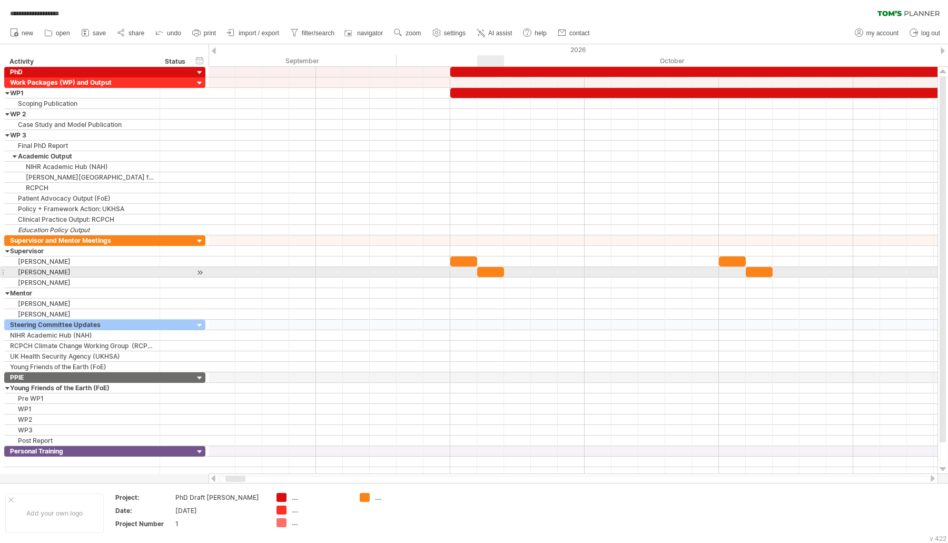
click at [490, 272] on div at bounding box center [490, 272] width 27 height 10
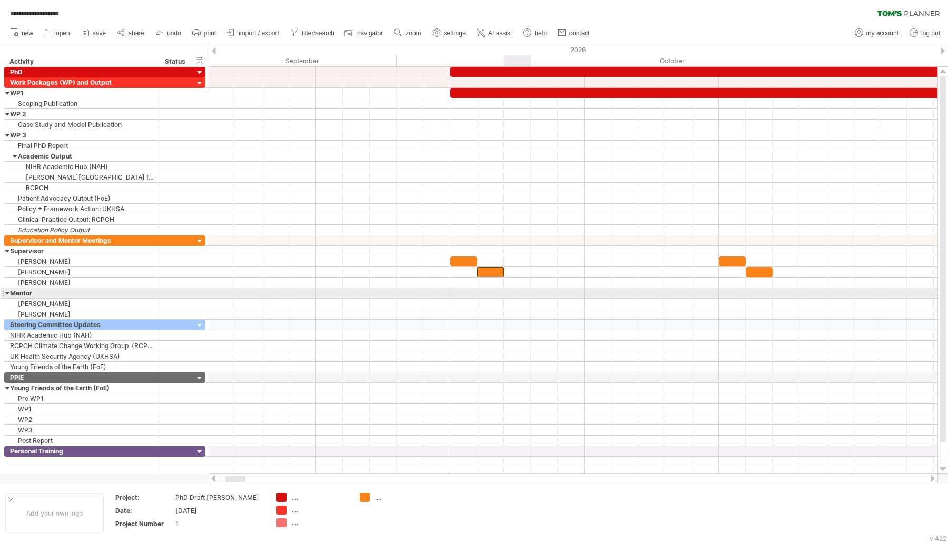
click at [540, 298] on div at bounding box center [572, 303] width 729 height 11
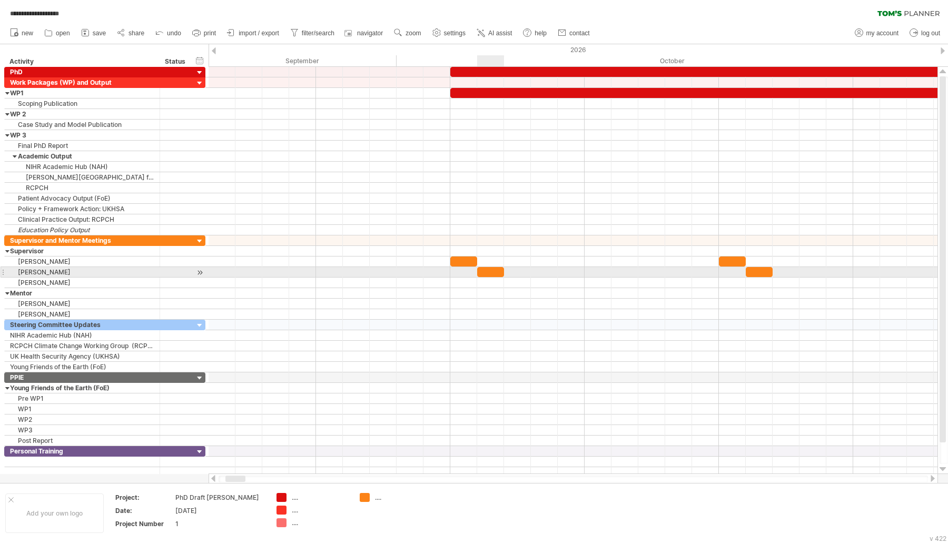
click at [499, 267] on div at bounding box center [490, 272] width 27 height 10
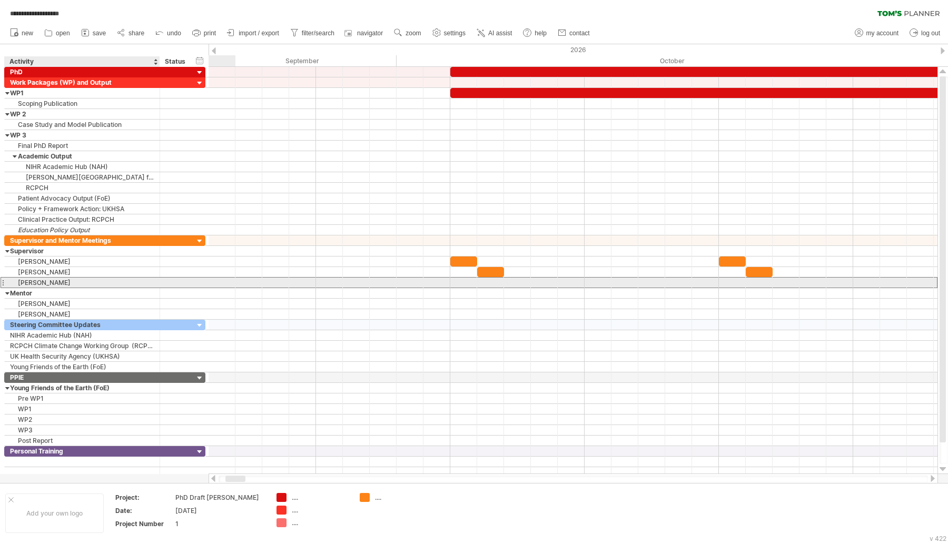
click at [16, 279] on div "[PERSON_NAME]" at bounding box center [82, 282] width 144 height 10
click at [16, 279] on input "**********" at bounding box center [82, 282] width 144 height 10
click at [17, 280] on input "**********" at bounding box center [82, 282] width 144 height 10
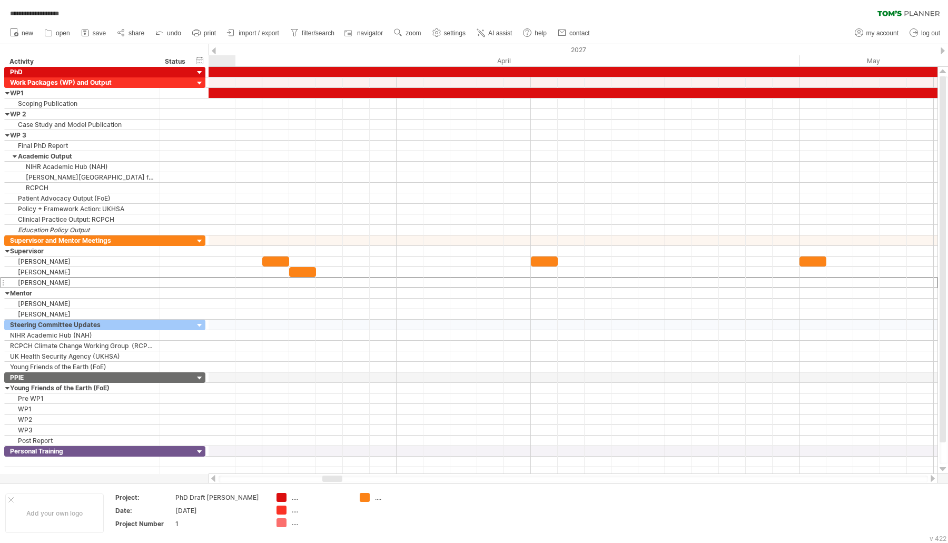
drag, startPoint x: 240, startPoint y: 477, endPoint x: 336, endPoint y: 476, distance: 96.9
click at [336, 476] on div at bounding box center [332, 478] width 20 height 6
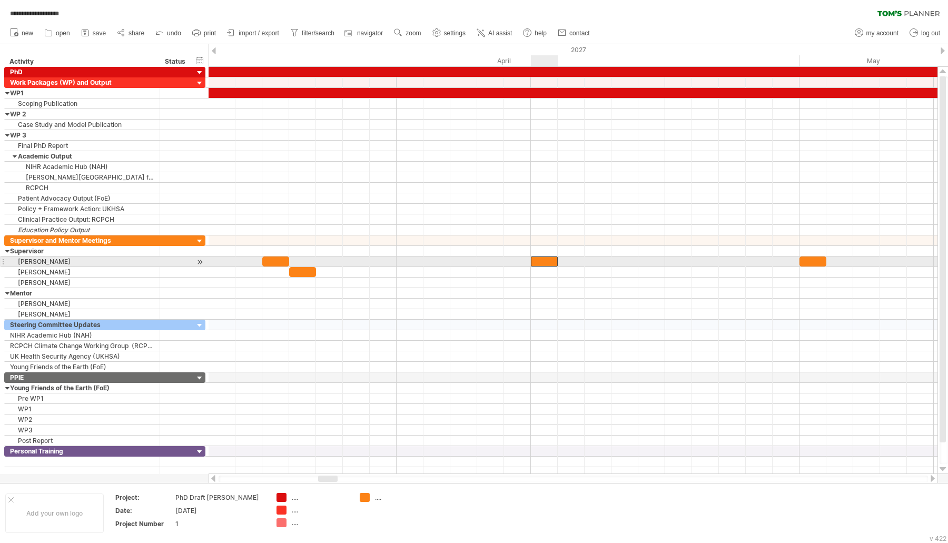
click at [549, 260] on div at bounding box center [544, 261] width 27 height 10
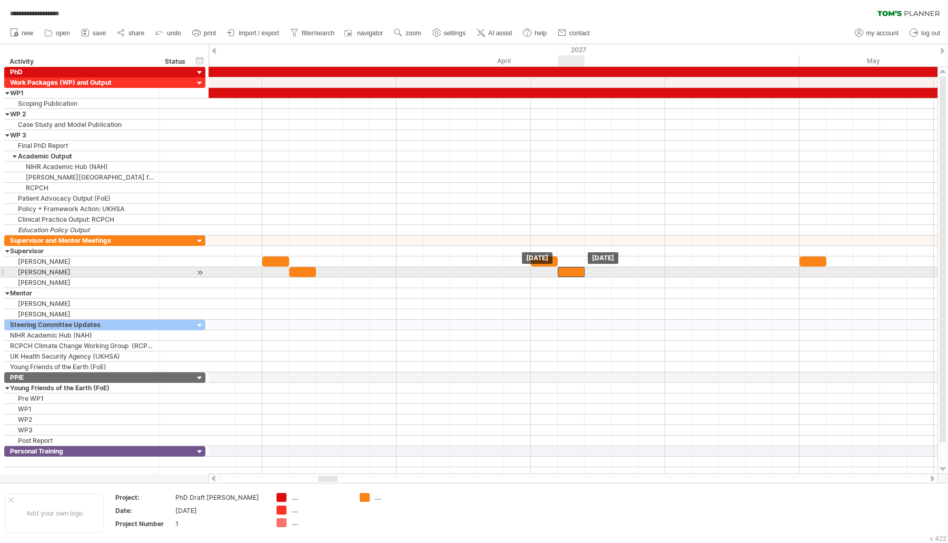
drag, startPoint x: 549, startPoint y: 261, endPoint x: 572, endPoint y: 268, distance: 24.0
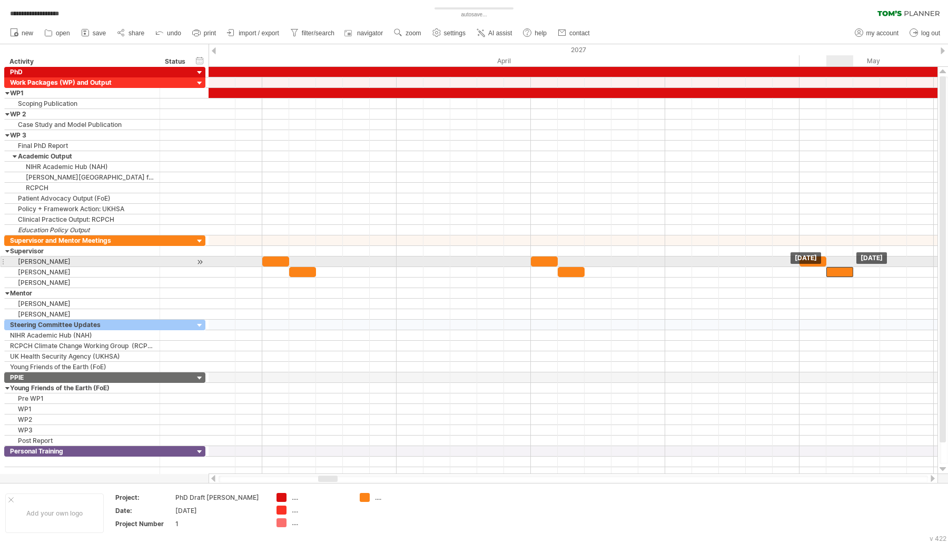
drag, startPoint x: 822, startPoint y: 258, endPoint x: 846, endPoint y: 266, distance: 25.5
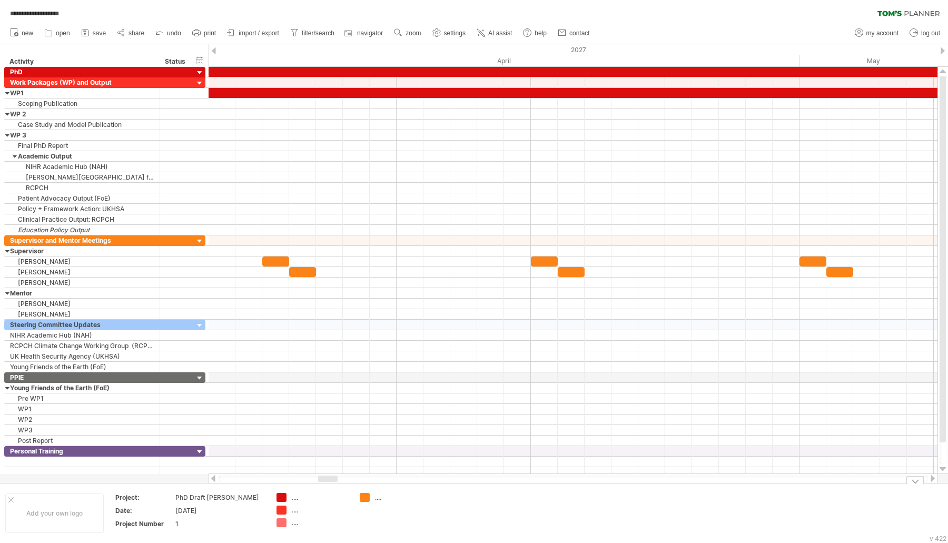
click at [329, 481] on div at bounding box center [327, 478] width 19 height 6
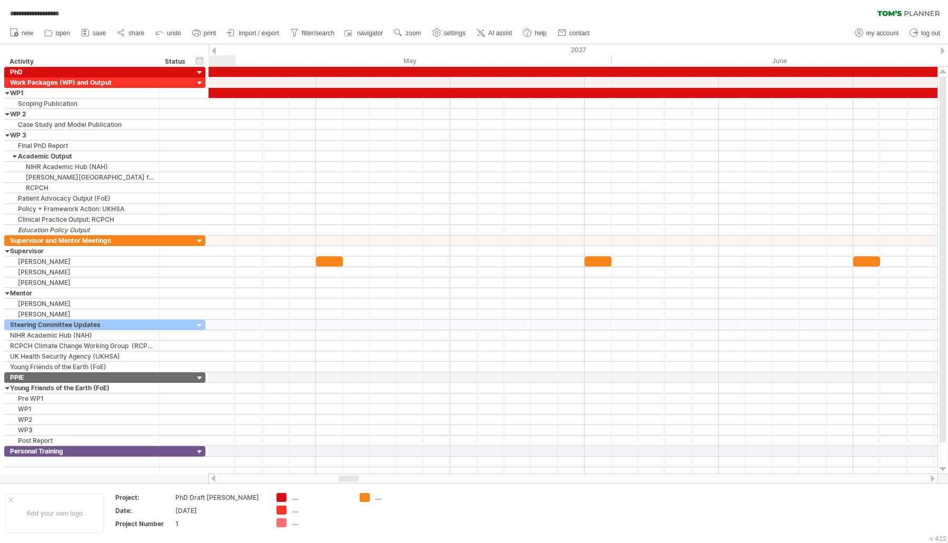
drag, startPoint x: 329, startPoint y: 481, endPoint x: 350, endPoint y: 482, distance: 20.5
click at [350, 482] on div at bounding box center [572, 478] width 709 height 7
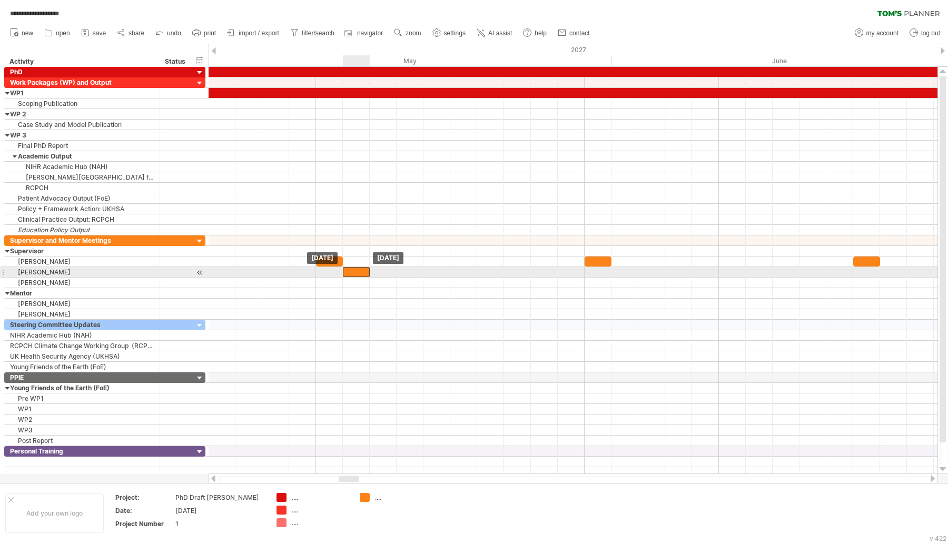
drag, startPoint x: 334, startPoint y: 258, endPoint x: 363, endPoint y: 270, distance: 31.2
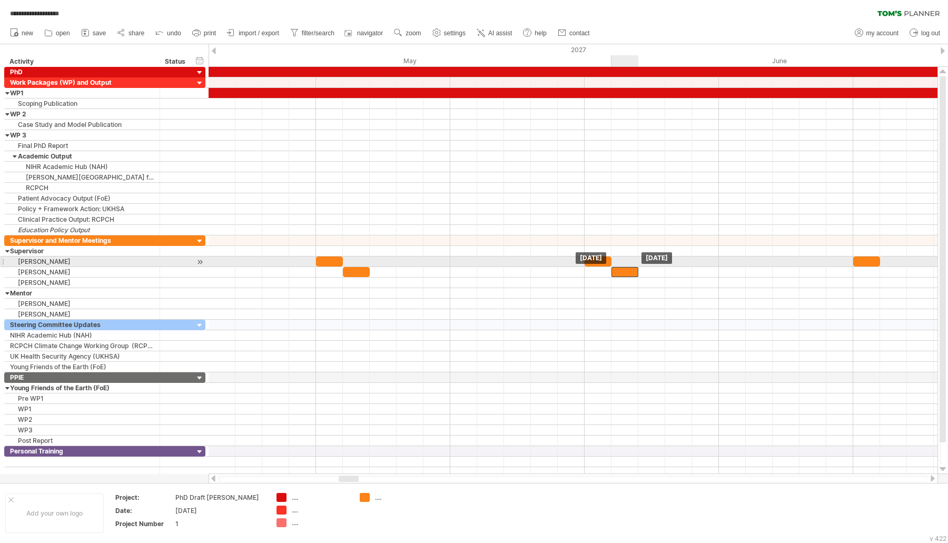
drag, startPoint x: 600, startPoint y: 257, endPoint x: 624, endPoint y: 265, distance: 25.5
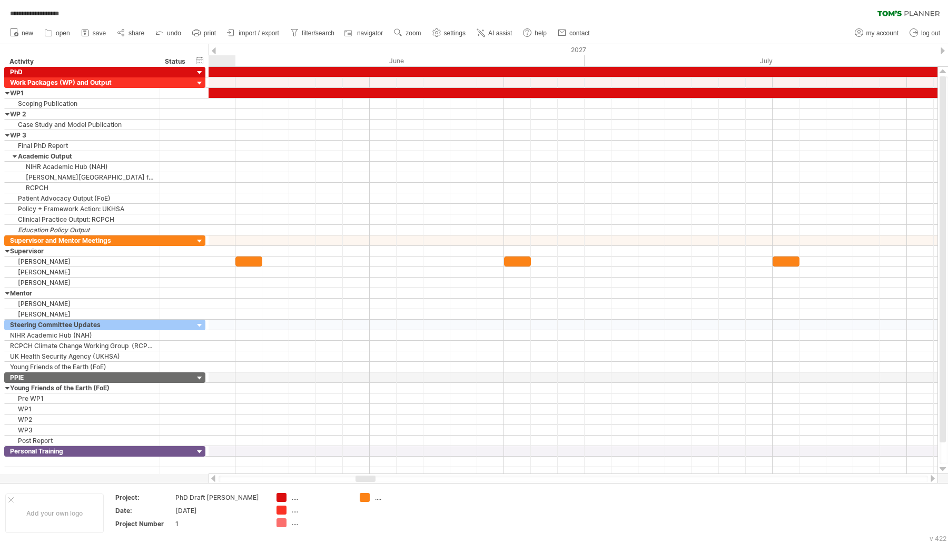
drag, startPoint x: 357, startPoint y: 476, endPoint x: 374, endPoint y: 479, distance: 17.1
click at [374, 479] on div at bounding box center [365, 478] width 20 height 6
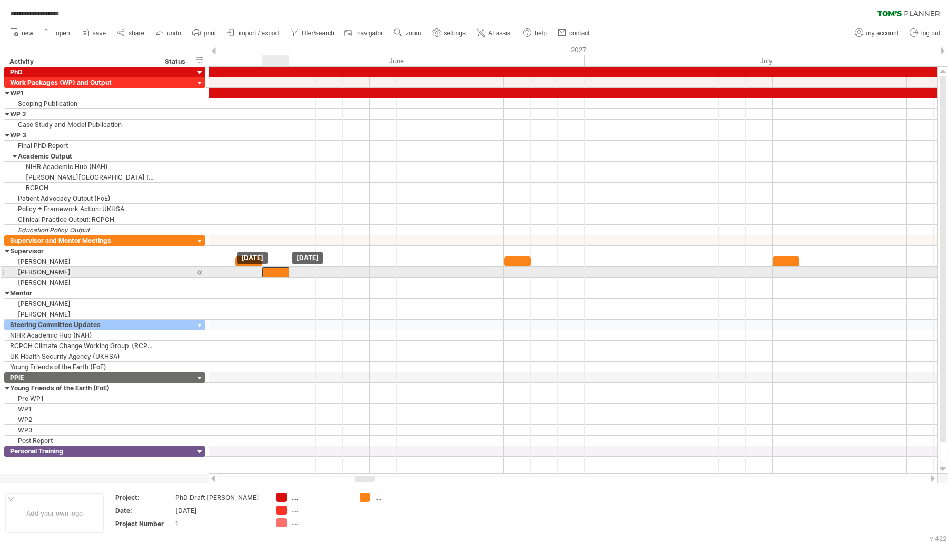
drag, startPoint x: 254, startPoint y: 253, endPoint x: 284, endPoint y: 268, distance: 33.7
drag, startPoint x: 514, startPoint y: 258, endPoint x: 546, endPoint y: 268, distance: 33.6
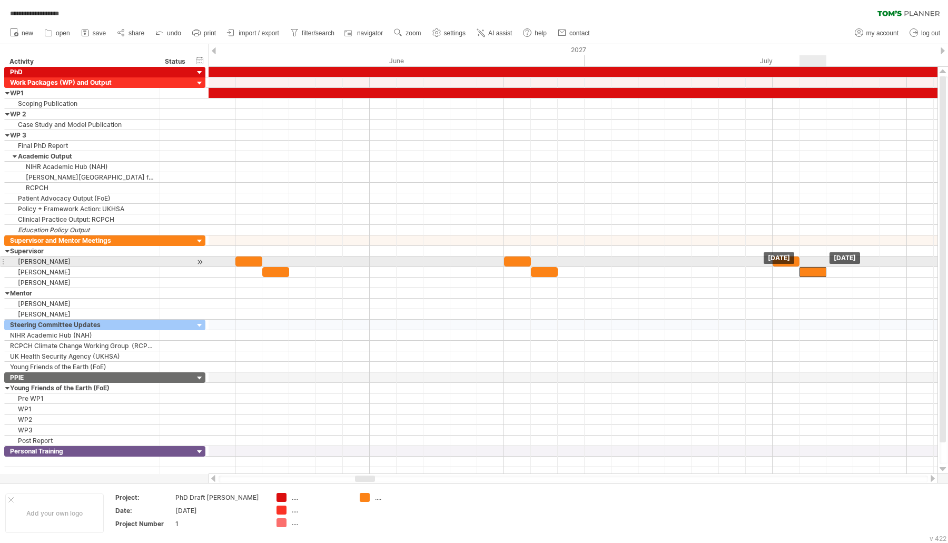
drag, startPoint x: 791, startPoint y: 256, endPoint x: 812, endPoint y: 266, distance: 22.8
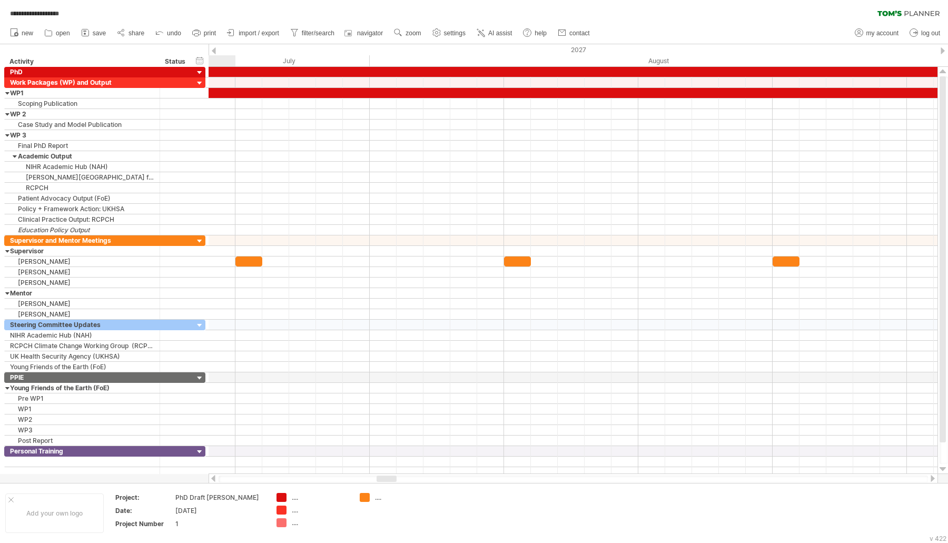
drag, startPoint x: 368, startPoint y: 481, endPoint x: 390, endPoint y: 482, distance: 21.6
click at [390, 482] on div at bounding box center [572, 478] width 709 height 7
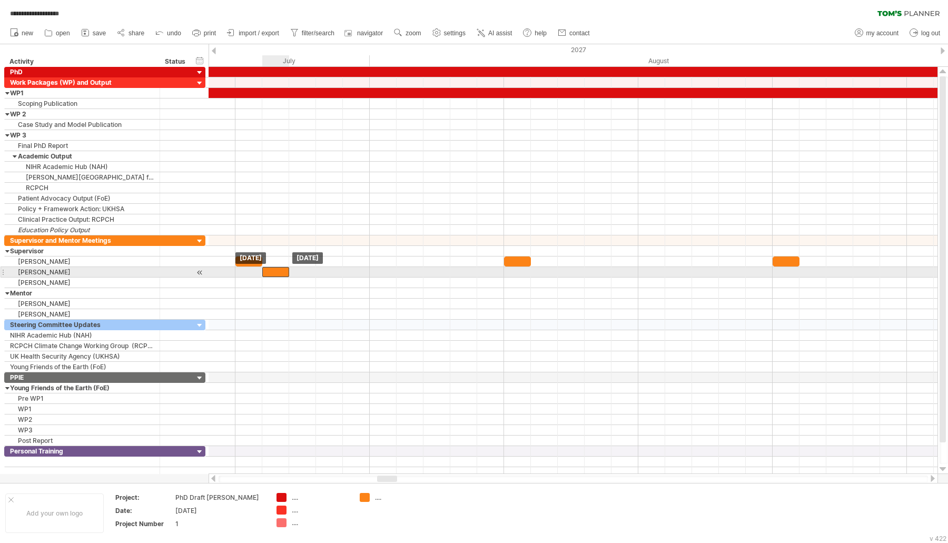
drag, startPoint x: 251, startPoint y: 257, endPoint x: 276, endPoint y: 270, distance: 28.7
drag, startPoint x: 522, startPoint y: 255, endPoint x: 550, endPoint y: 267, distance: 29.9
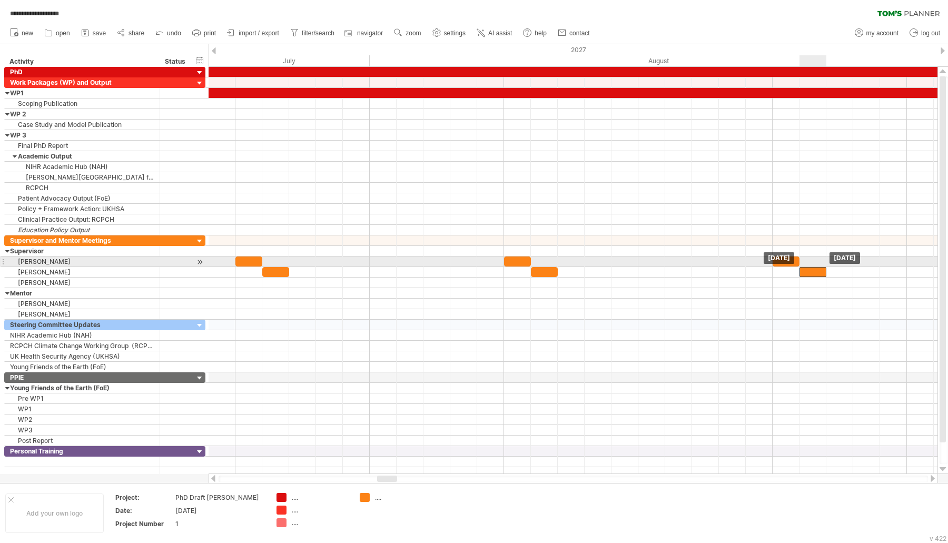
drag, startPoint x: 784, startPoint y: 253, endPoint x: 745, endPoint y: 289, distance: 53.3
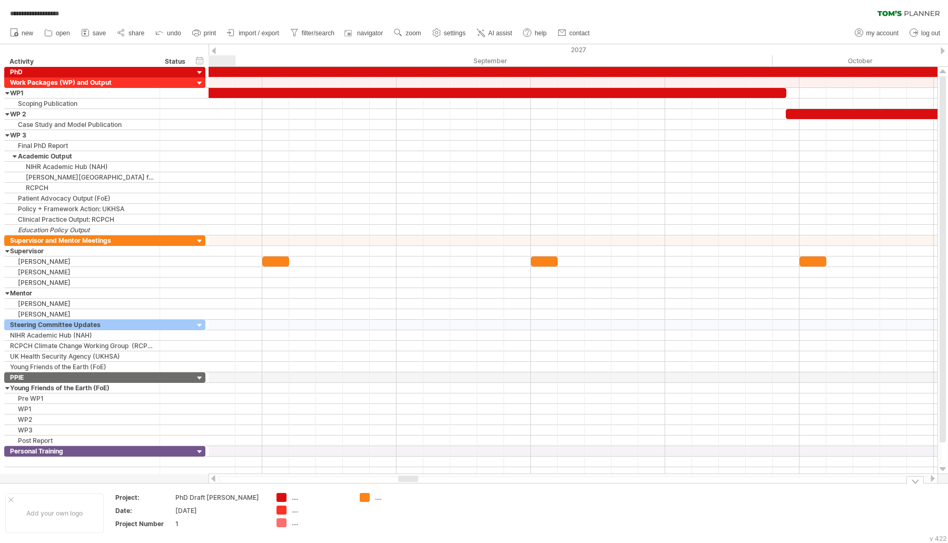
drag, startPoint x: 382, startPoint y: 479, endPoint x: 401, endPoint y: 482, distance: 19.1
click at [401, 482] on div at bounding box center [572, 478] width 709 height 7
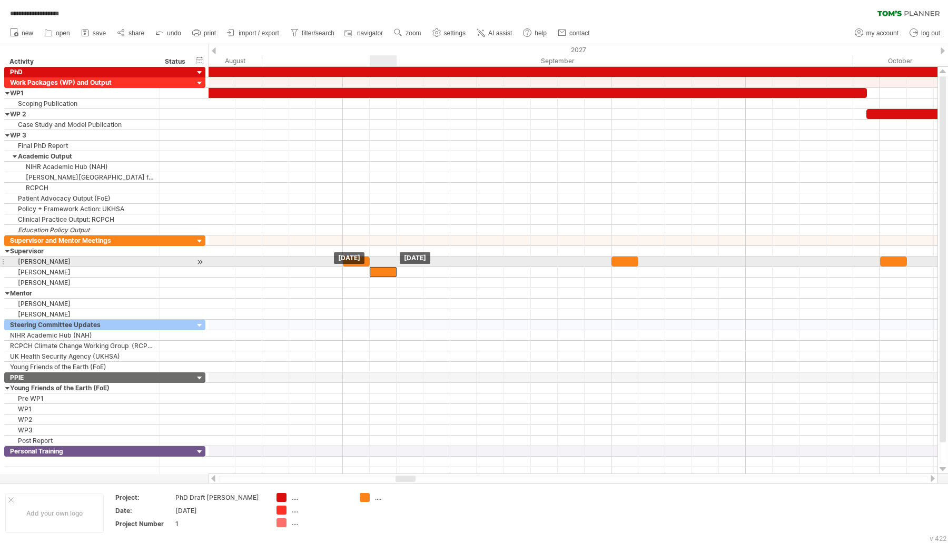
drag, startPoint x: 362, startPoint y: 256, endPoint x: 385, endPoint y: 267, distance: 25.7
drag, startPoint x: 624, startPoint y: 256, endPoint x: 650, endPoint y: 263, distance: 27.2
drag, startPoint x: 896, startPoint y: 258, endPoint x: 924, endPoint y: 266, distance: 29.6
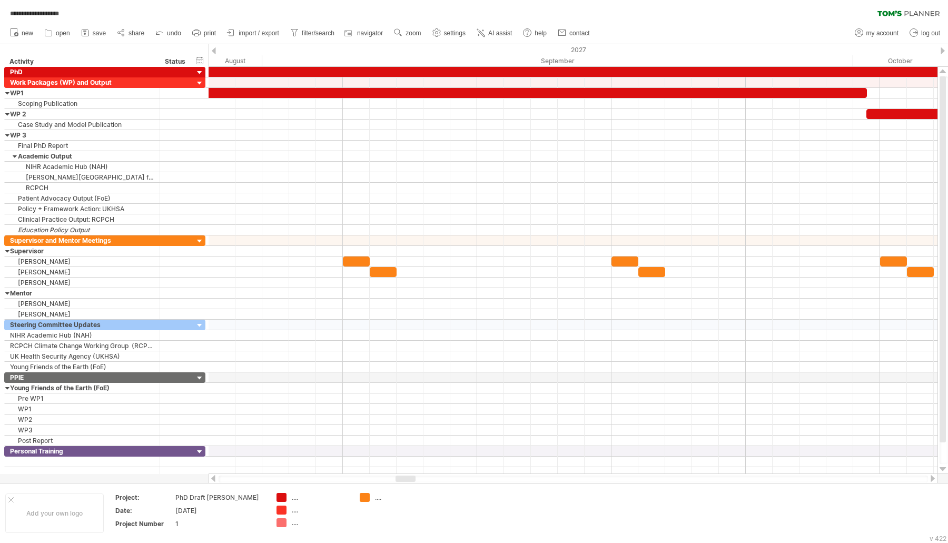
click at [411, 482] on div at bounding box center [572, 478] width 709 height 7
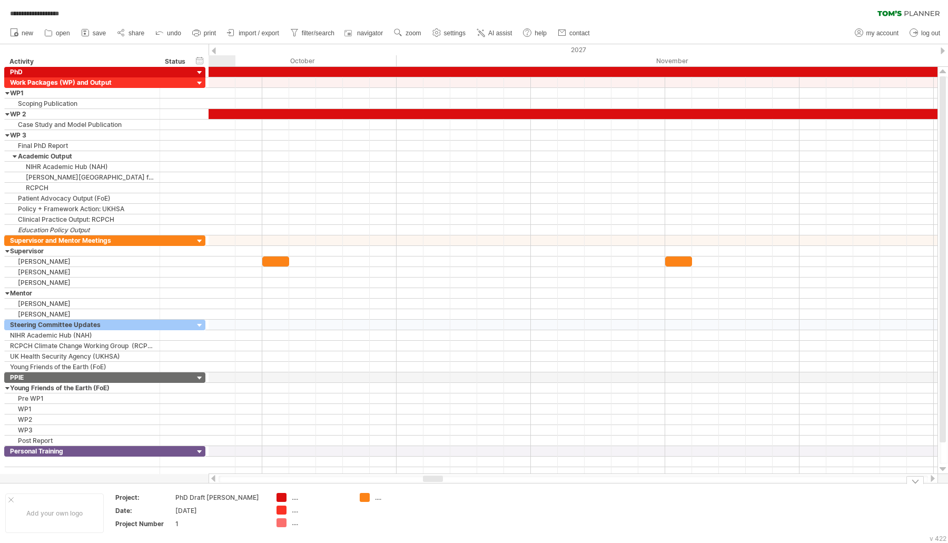
drag, startPoint x: 407, startPoint y: 479, endPoint x: 435, endPoint y: 483, distance: 27.8
click at [435, 483] on div "**********" at bounding box center [474, 271] width 948 height 543
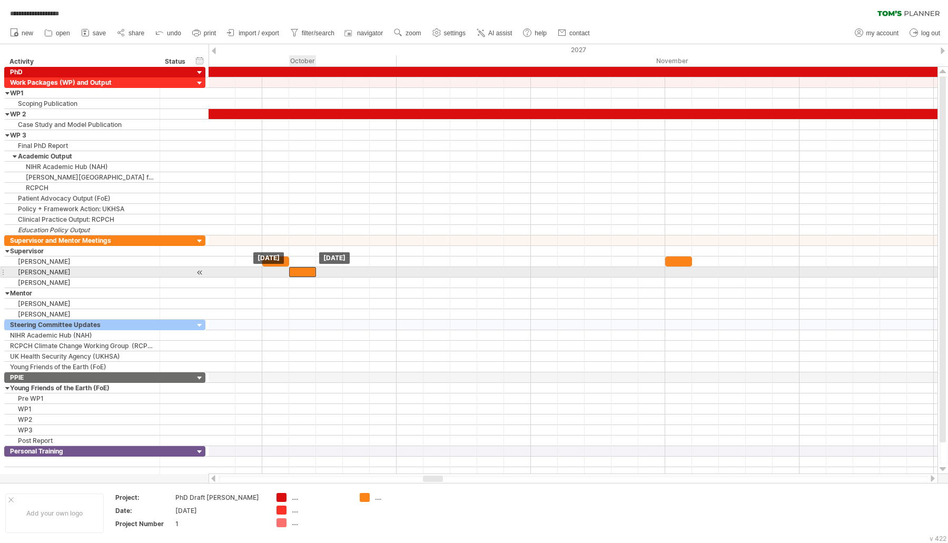
drag, startPoint x: 282, startPoint y: 256, endPoint x: 305, endPoint y: 268, distance: 26.4
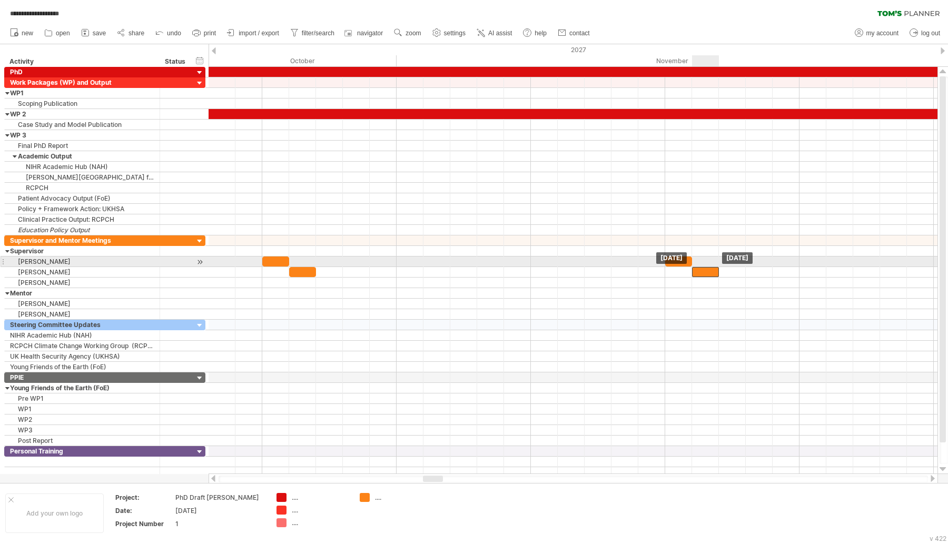
drag, startPoint x: 685, startPoint y: 258, endPoint x: 711, endPoint y: 266, distance: 27.0
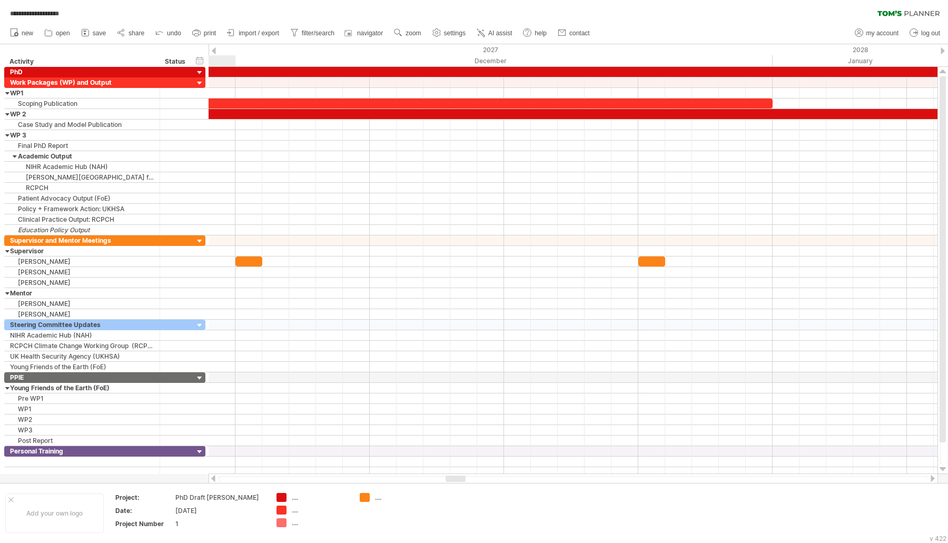
drag, startPoint x: 437, startPoint y: 482, endPoint x: 460, endPoint y: 480, distance: 22.7
click at [460, 480] on div at bounding box center [455, 478] width 20 height 6
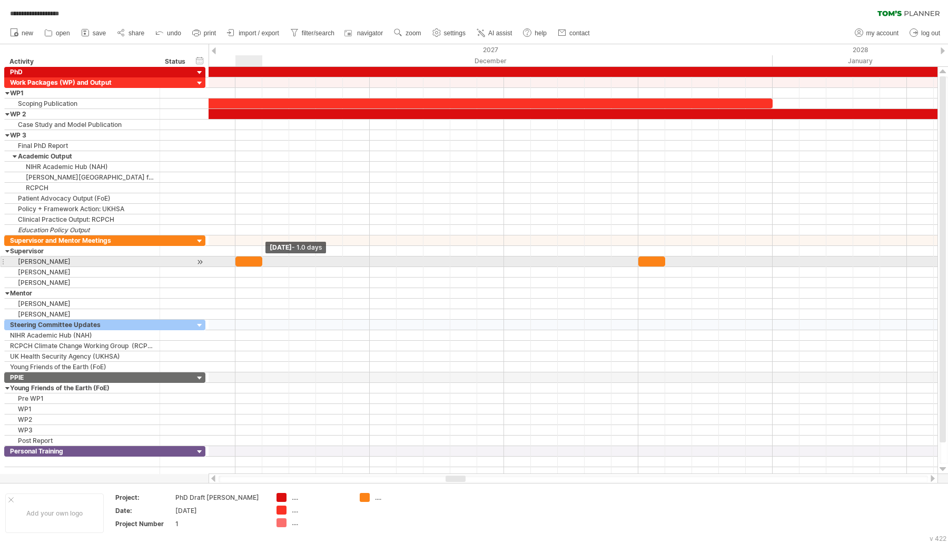
drag, startPoint x: 260, startPoint y: 256, endPoint x: 261, endPoint y: 263, distance: 6.4
click at [261, 263] on div "[DATE] - 1.0 days [DATE]" at bounding box center [572, 270] width 729 height 407
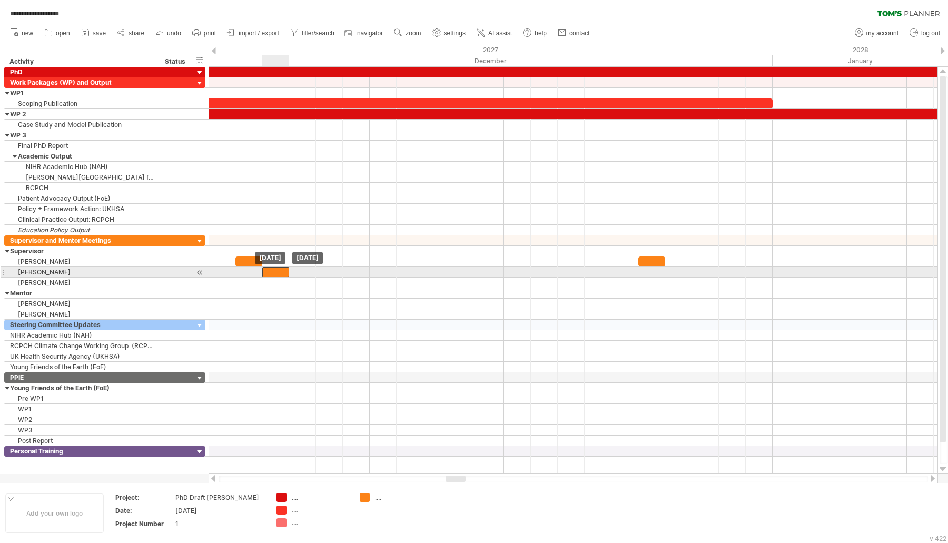
drag, startPoint x: 257, startPoint y: 258, endPoint x: 286, endPoint y: 271, distance: 31.6
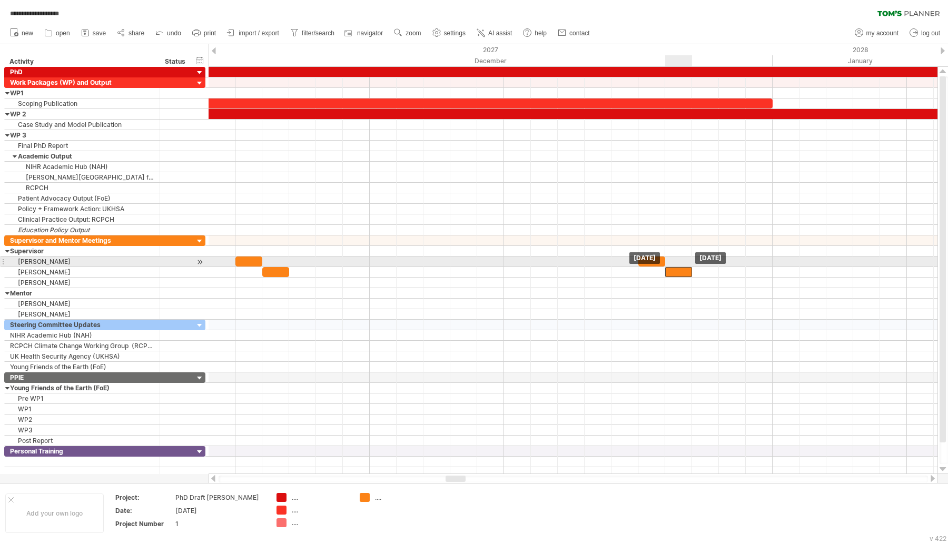
drag, startPoint x: 646, startPoint y: 255, endPoint x: 673, endPoint y: 263, distance: 27.6
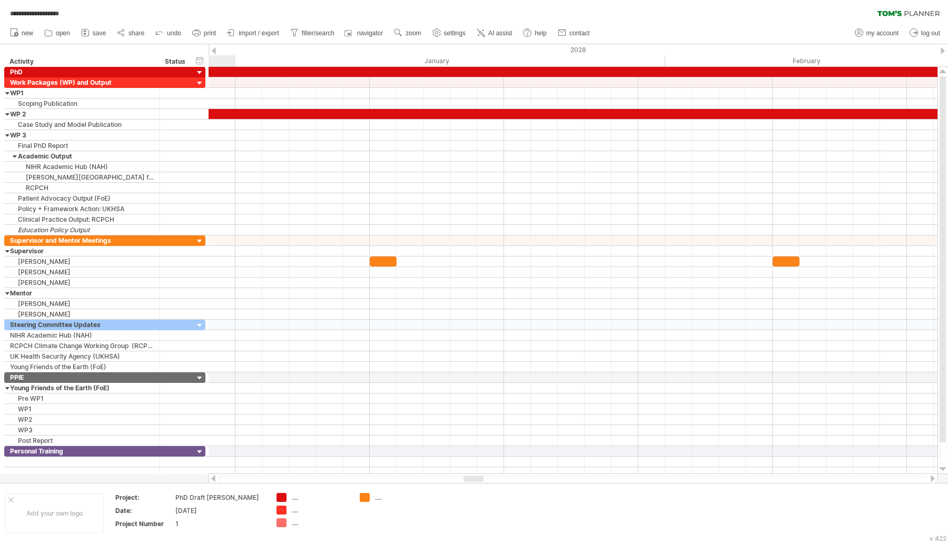
drag, startPoint x: 463, startPoint y: 478, endPoint x: 481, endPoint y: 481, distance: 18.1
click at [481, 481] on div at bounding box center [473, 478] width 20 height 6
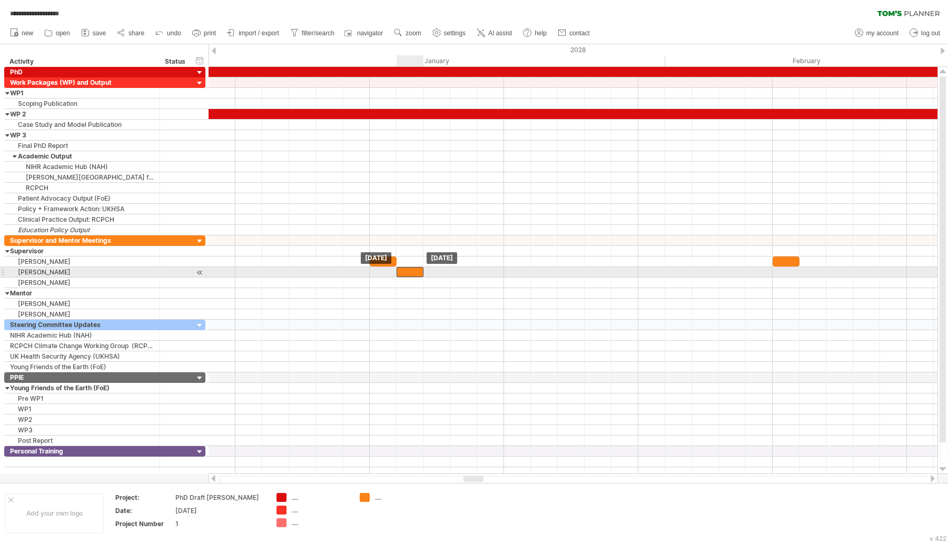
drag, startPoint x: 393, startPoint y: 260, endPoint x: 415, endPoint y: 270, distance: 24.5
drag, startPoint x: 793, startPoint y: 258, endPoint x: 818, endPoint y: 268, distance: 26.5
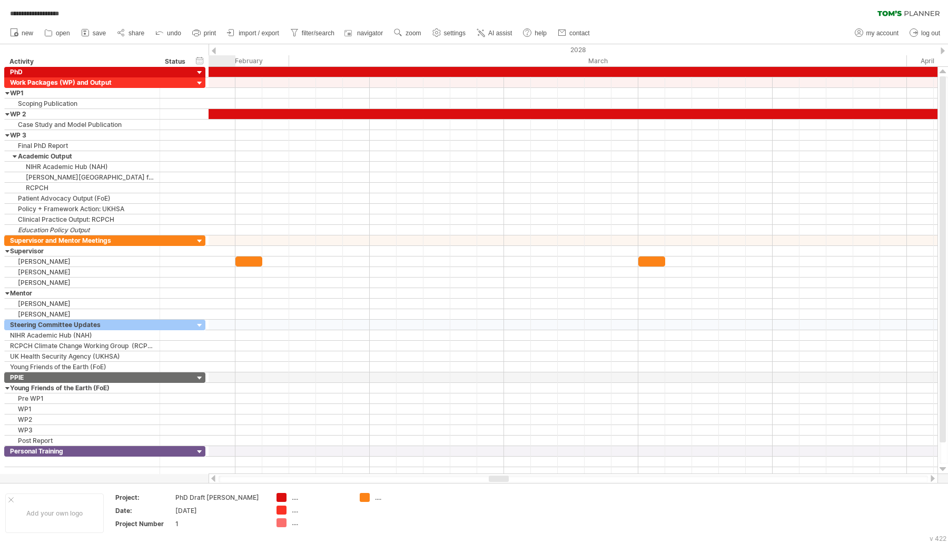
drag, startPoint x: 471, startPoint y: 479, endPoint x: 438, endPoint y: 430, distance: 58.8
click at [496, 478] on div at bounding box center [499, 478] width 20 height 6
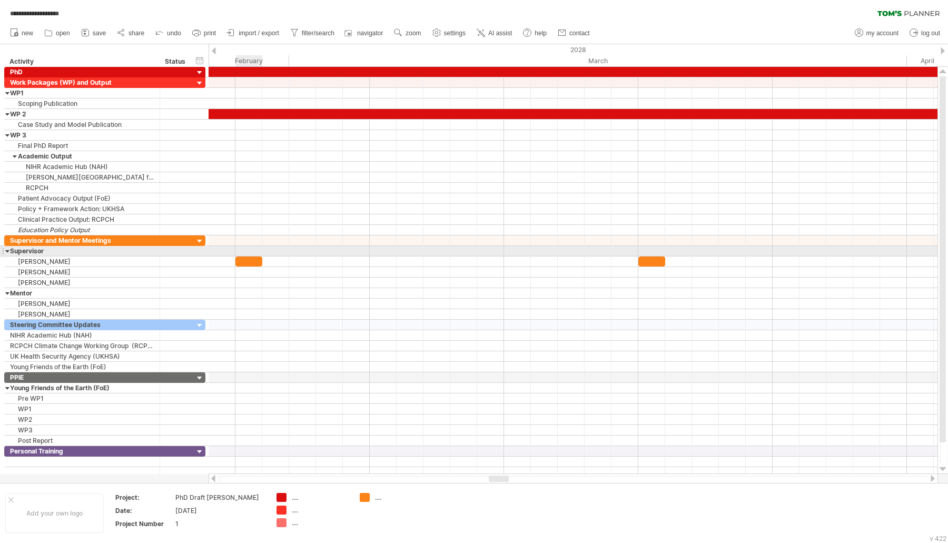
click at [240, 252] on div at bounding box center [572, 251] width 729 height 11
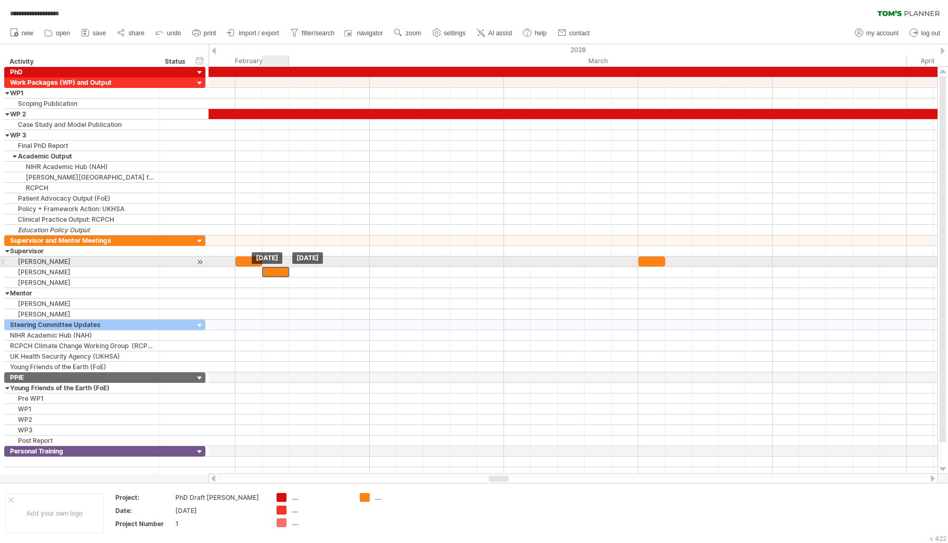
drag, startPoint x: 242, startPoint y: 253, endPoint x: 272, endPoint y: 263, distance: 31.6
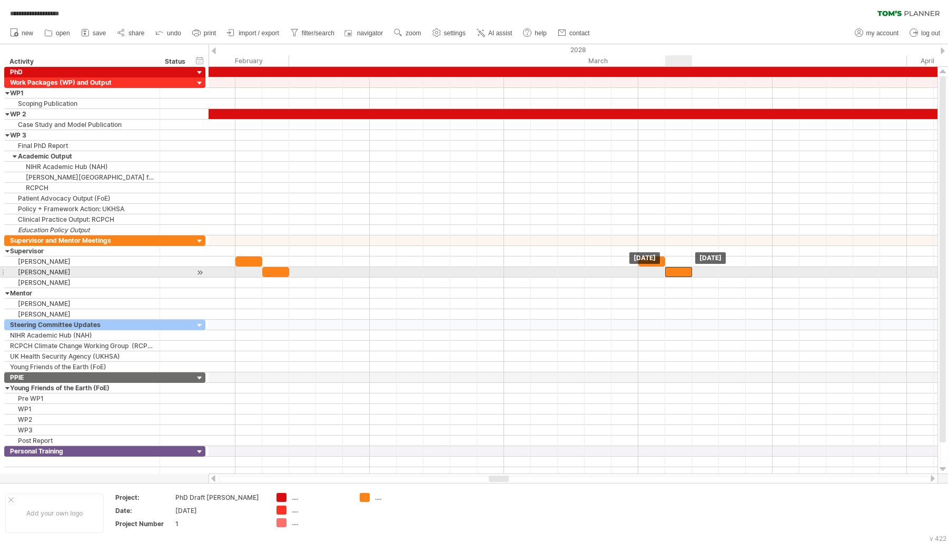
drag, startPoint x: 646, startPoint y: 258, endPoint x: 675, endPoint y: 267, distance: 30.0
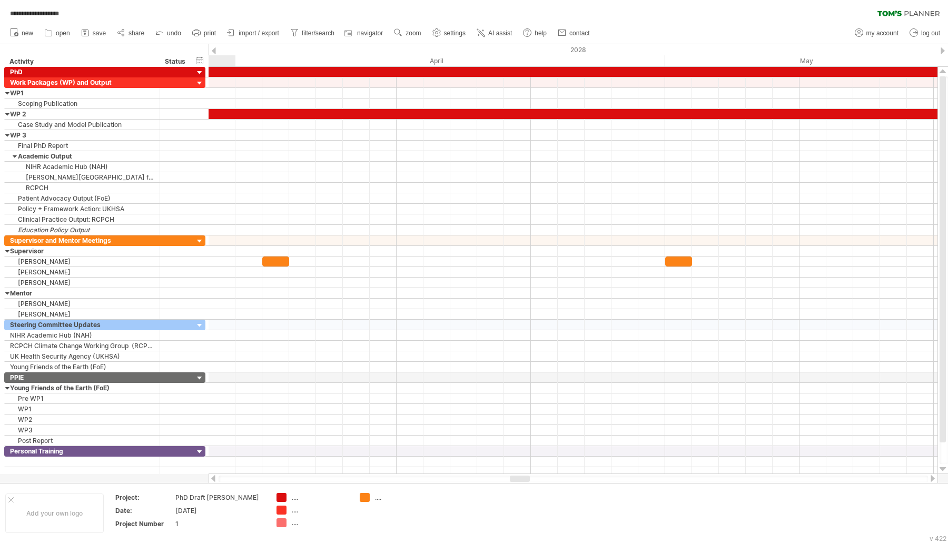
drag, startPoint x: 494, startPoint y: 478, endPoint x: 515, endPoint y: 478, distance: 20.5
click at [515, 478] on div at bounding box center [520, 478] width 20 height 6
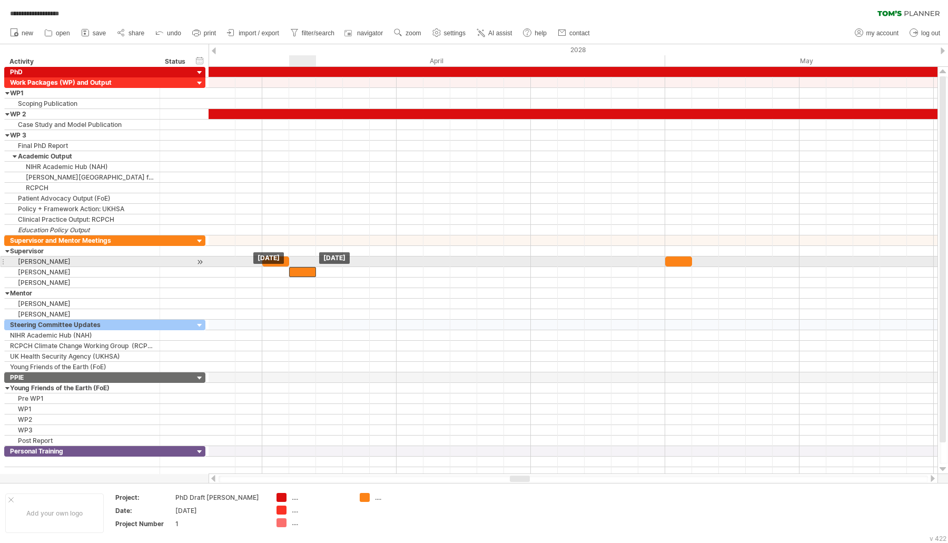
drag, startPoint x: 272, startPoint y: 260, endPoint x: 302, endPoint y: 266, distance: 30.0
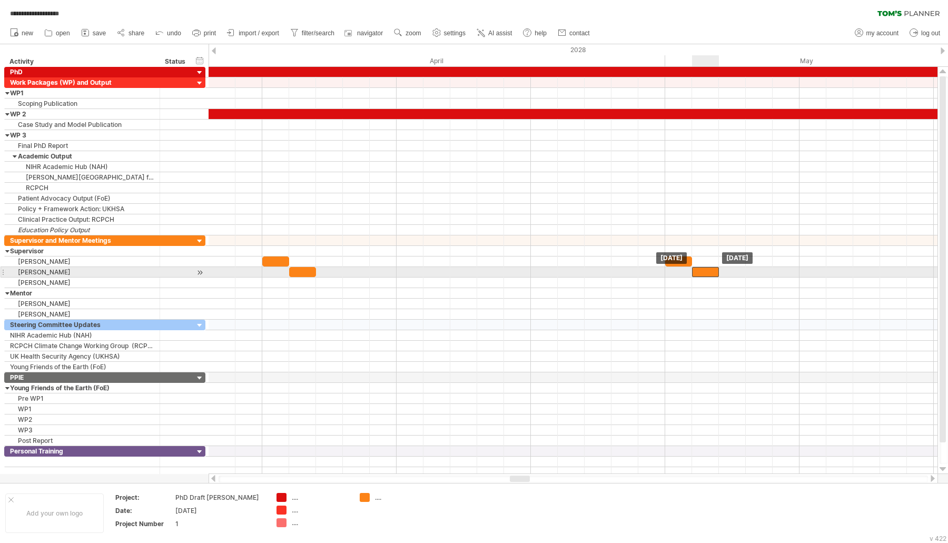
drag, startPoint x: 673, startPoint y: 256, endPoint x: 705, endPoint y: 267, distance: 33.5
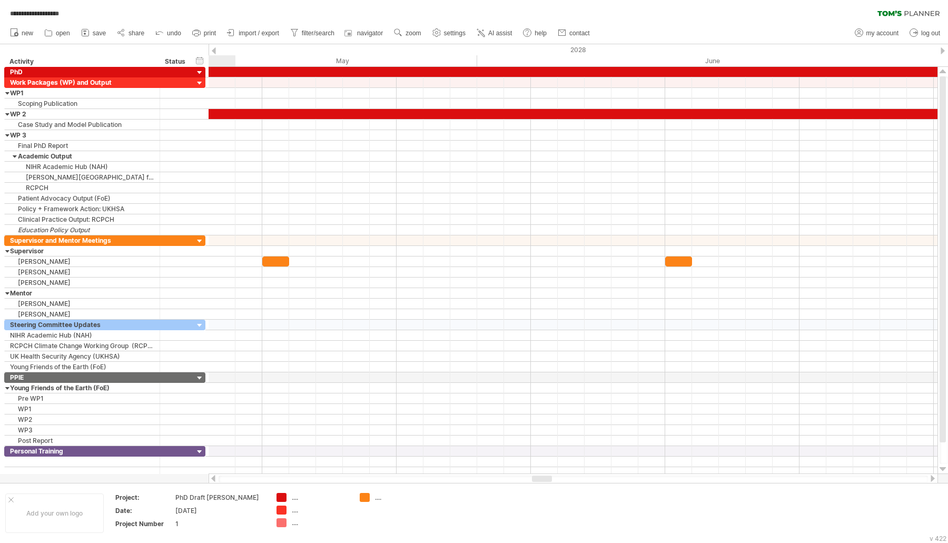
drag, startPoint x: 513, startPoint y: 477, endPoint x: 535, endPoint y: 479, distance: 22.2
click at [535, 479] on div at bounding box center [542, 478] width 20 height 6
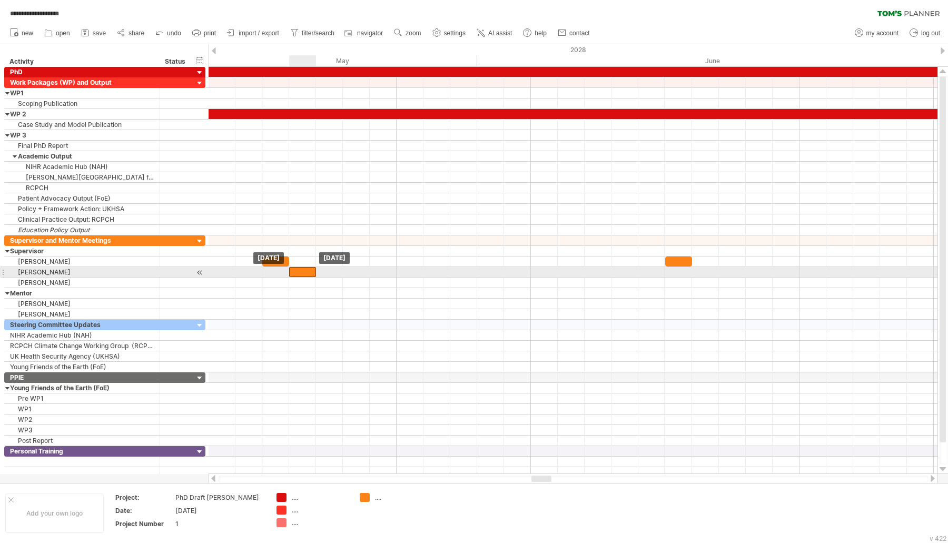
drag, startPoint x: 283, startPoint y: 258, endPoint x: 311, endPoint y: 273, distance: 30.8
drag, startPoint x: 672, startPoint y: 258, endPoint x: 702, endPoint y: 267, distance: 31.3
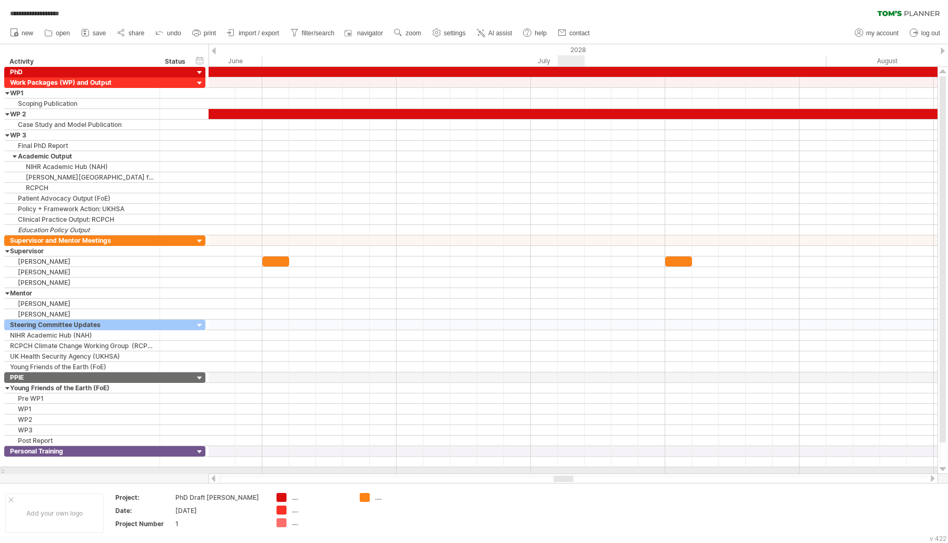
drag, startPoint x: 545, startPoint y: 481, endPoint x: 567, endPoint y: 472, distance: 23.9
click at [567, 472] on div "**********" at bounding box center [474, 271] width 948 height 543
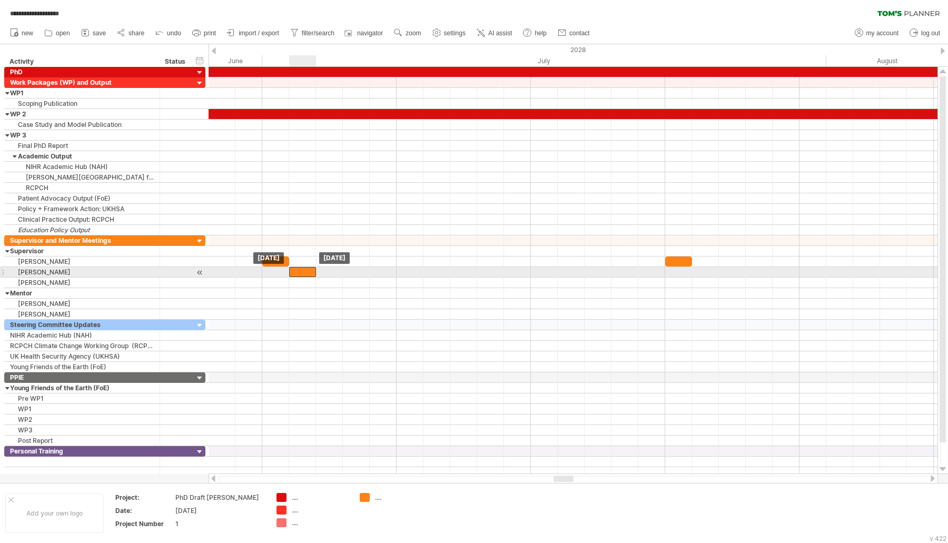
drag, startPoint x: 272, startPoint y: 256, endPoint x: 303, endPoint y: 271, distance: 34.4
drag, startPoint x: 680, startPoint y: 258, endPoint x: 702, endPoint y: 267, distance: 23.9
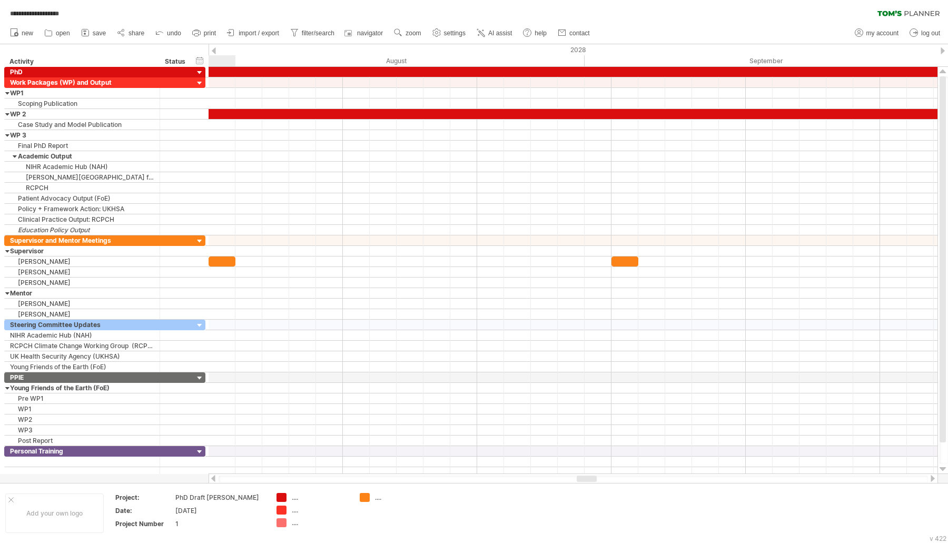
drag, startPoint x: 558, startPoint y: 481, endPoint x: 577, endPoint y: 476, distance: 20.2
click at [581, 476] on div at bounding box center [586, 478] width 20 height 6
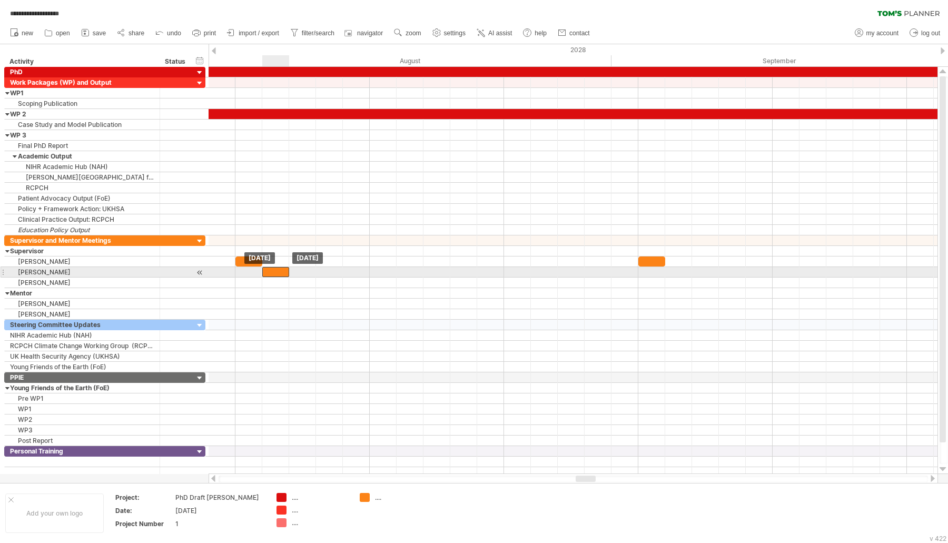
drag, startPoint x: 256, startPoint y: 256, endPoint x: 281, endPoint y: 268, distance: 27.5
drag, startPoint x: 641, startPoint y: 256, endPoint x: 673, endPoint y: 271, distance: 34.9
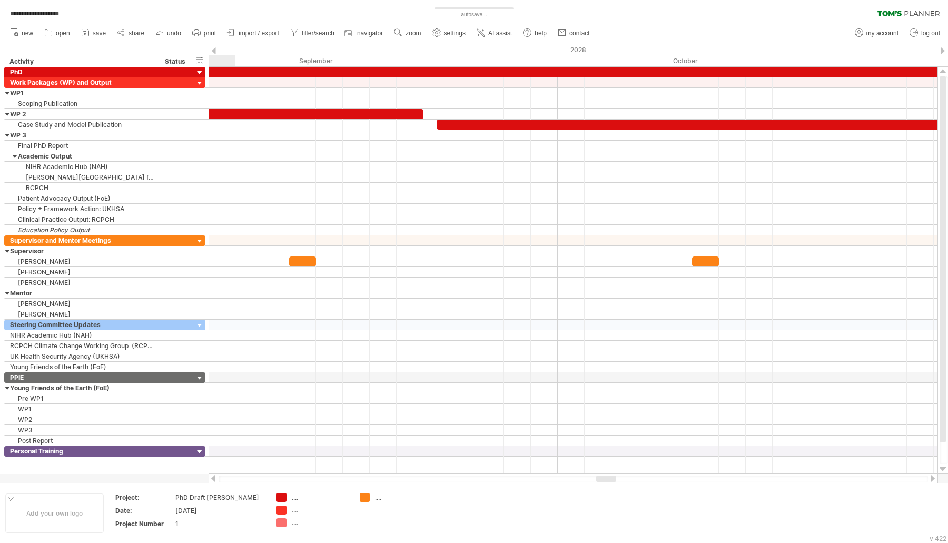
drag, startPoint x: 580, startPoint y: 478, endPoint x: 600, endPoint y: 476, distance: 20.6
click at [600, 476] on div at bounding box center [606, 478] width 20 height 6
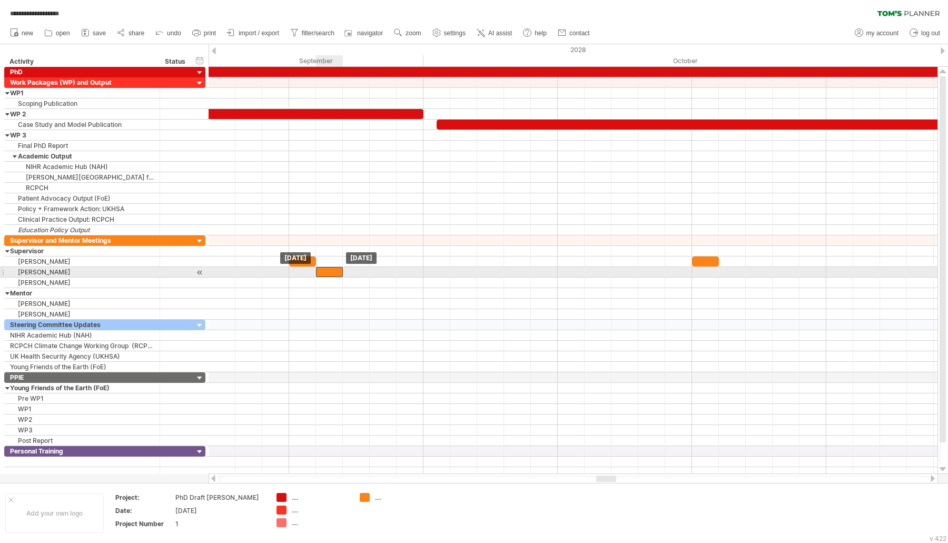
drag, startPoint x: 310, startPoint y: 258, endPoint x: 332, endPoint y: 271, distance: 25.7
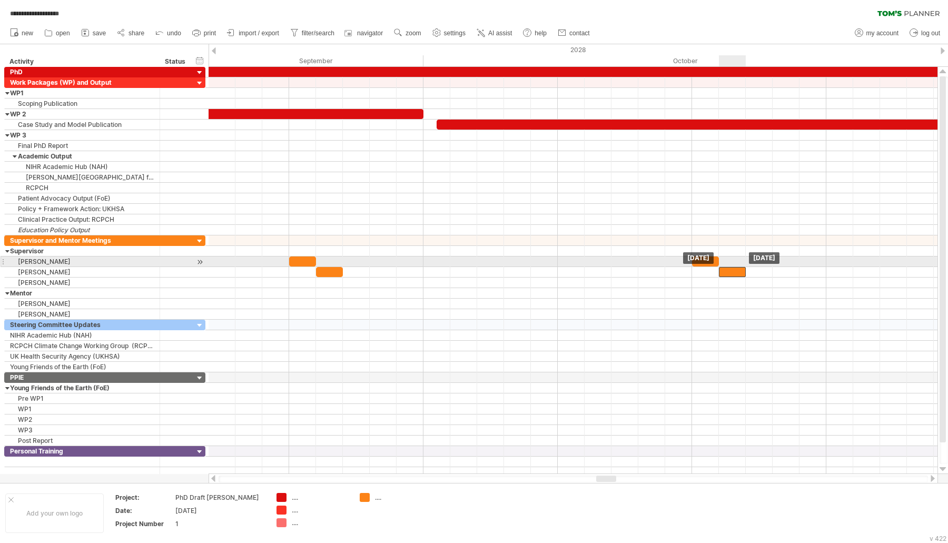
drag, startPoint x: 701, startPoint y: 257, endPoint x: 725, endPoint y: 263, distance: 25.0
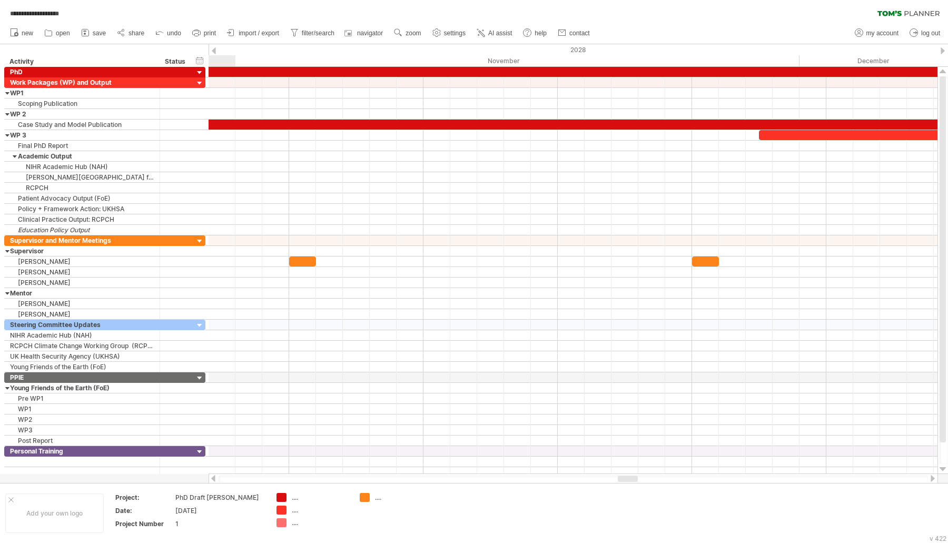
drag, startPoint x: 602, startPoint y: 478, endPoint x: 624, endPoint y: 478, distance: 21.6
click at [624, 478] on div at bounding box center [627, 478] width 20 height 6
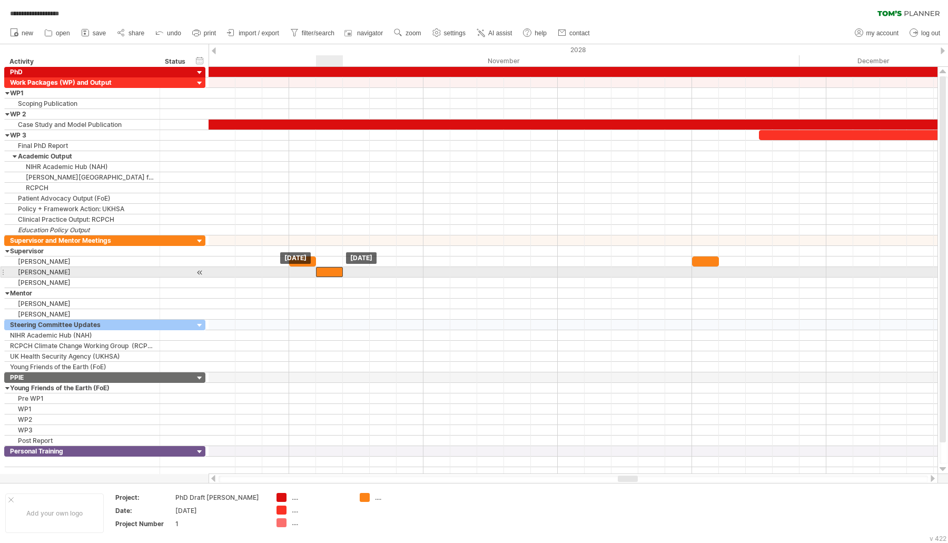
drag, startPoint x: 312, startPoint y: 257, endPoint x: 342, endPoint y: 269, distance: 32.4
drag, startPoint x: 707, startPoint y: 258, endPoint x: 737, endPoint y: 267, distance: 31.5
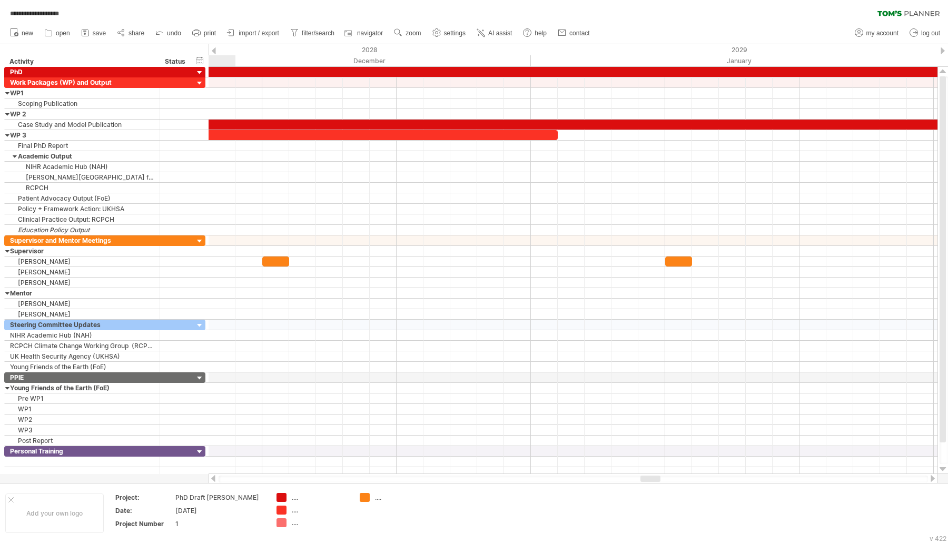
drag, startPoint x: 624, startPoint y: 476, endPoint x: 646, endPoint y: 480, distance: 22.9
click at [646, 480] on div at bounding box center [650, 478] width 20 height 6
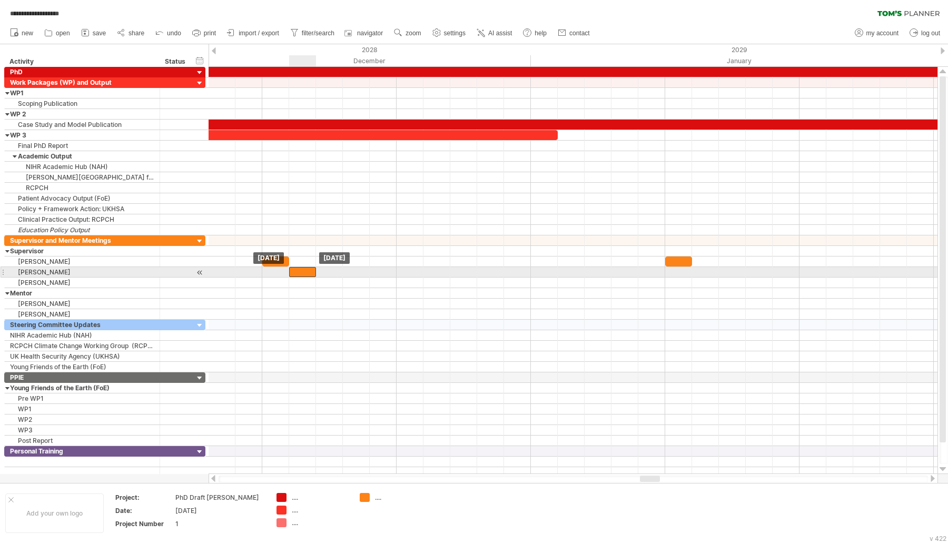
drag, startPoint x: 281, startPoint y: 254, endPoint x: 307, endPoint y: 267, distance: 29.2
drag, startPoint x: 675, startPoint y: 258, endPoint x: 704, endPoint y: 272, distance: 31.3
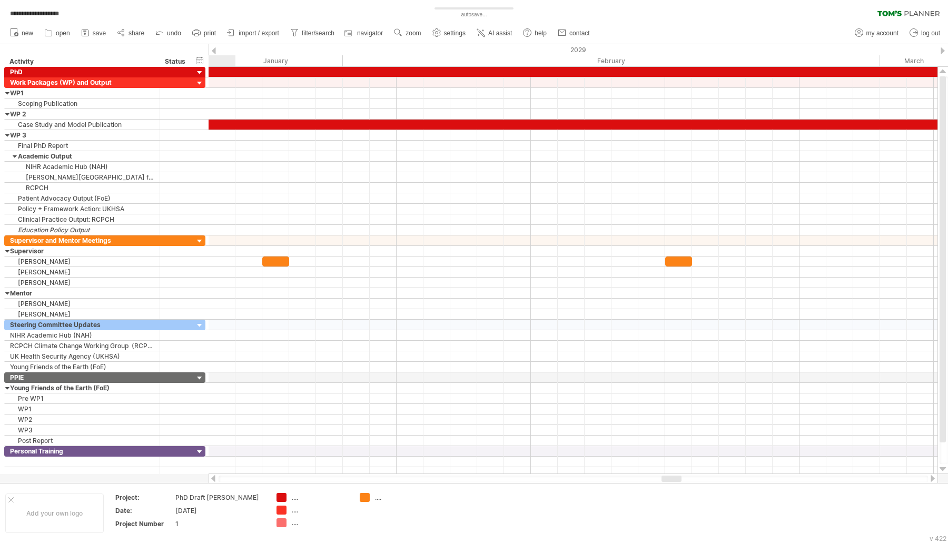
drag, startPoint x: 653, startPoint y: 476, endPoint x: 674, endPoint y: 474, distance: 21.7
click at [674, 474] on div at bounding box center [572, 478] width 729 height 11
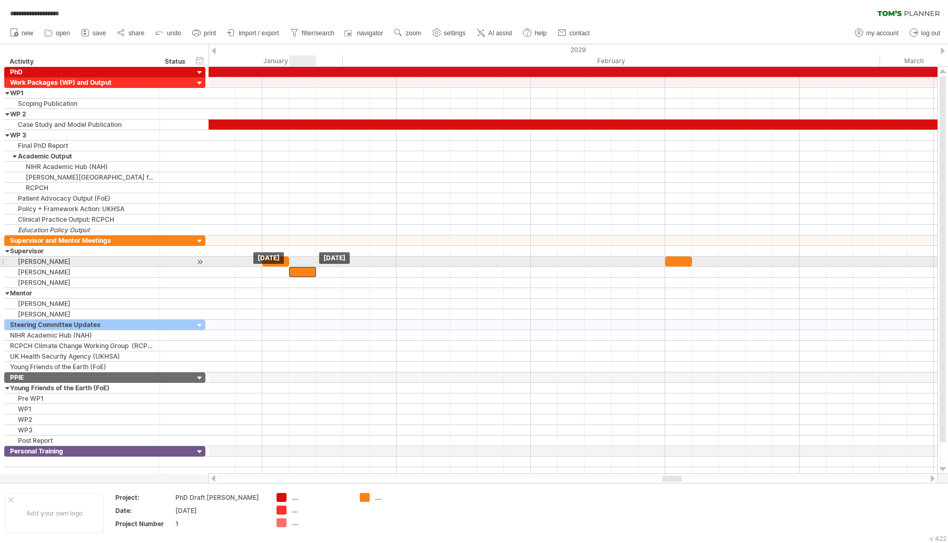
drag, startPoint x: 279, startPoint y: 254, endPoint x: 304, endPoint y: 264, distance: 26.7
drag, startPoint x: 670, startPoint y: 253, endPoint x: 704, endPoint y: 264, distance: 36.0
drag, startPoint x: 711, startPoint y: 267, endPoint x: 702, endPoint y: 266, distance: 9.5
click at [702, 267] on div at bounding box center [705, 272] width 27 height 10
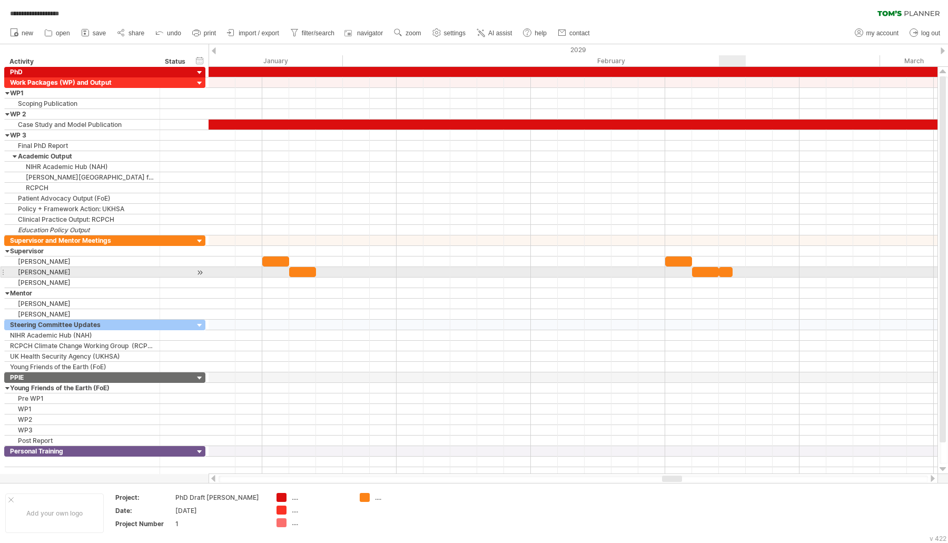
click at [725, 268] on div at bounding box center [726, 272] width 14 height 10
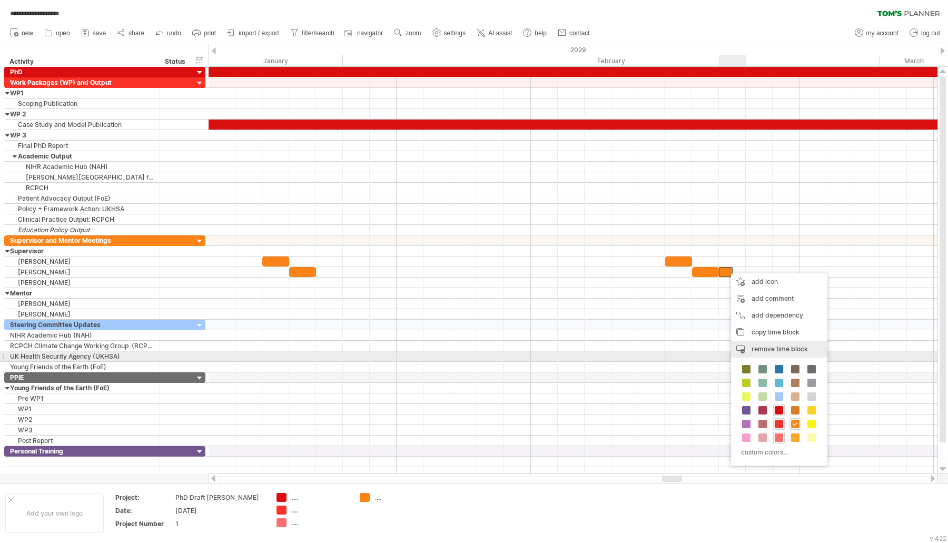
click at [782, 352] on span "remove time block" at bounding box center [779, 349] width 56 height 8
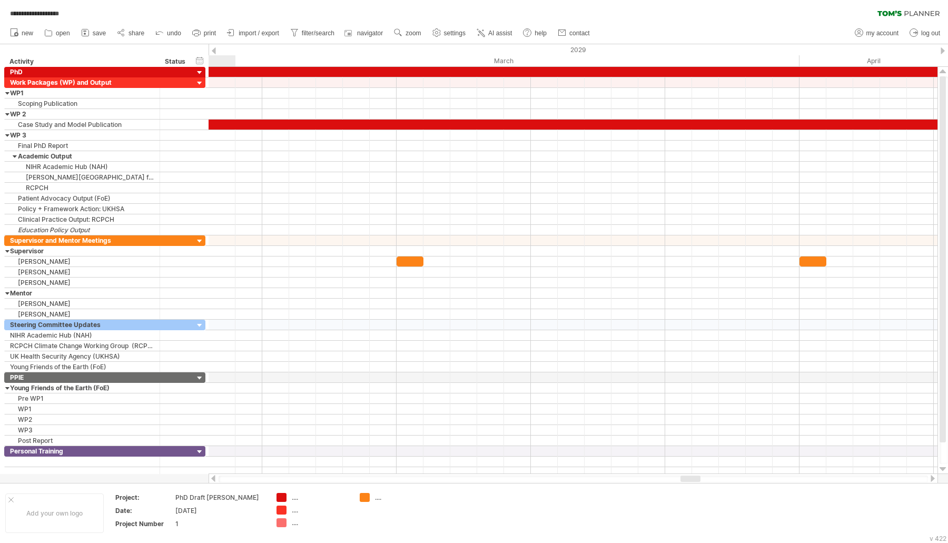
drag, startPoint x: 666, startPoint y: 476, endPoint x: 684, endPoint y: 475, distance: 18.5
click at [684, 475] on div at bounding box center [572, 478] width 729 height 11
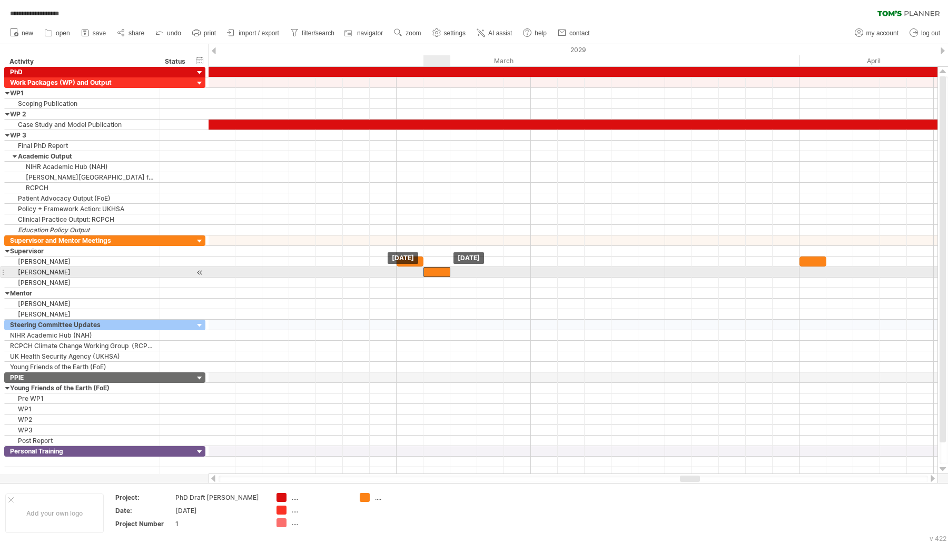
drag, startPoint x: 417, startPoint y: 261, endPoint x: 442, endPoint y: 269, distance: 25.6
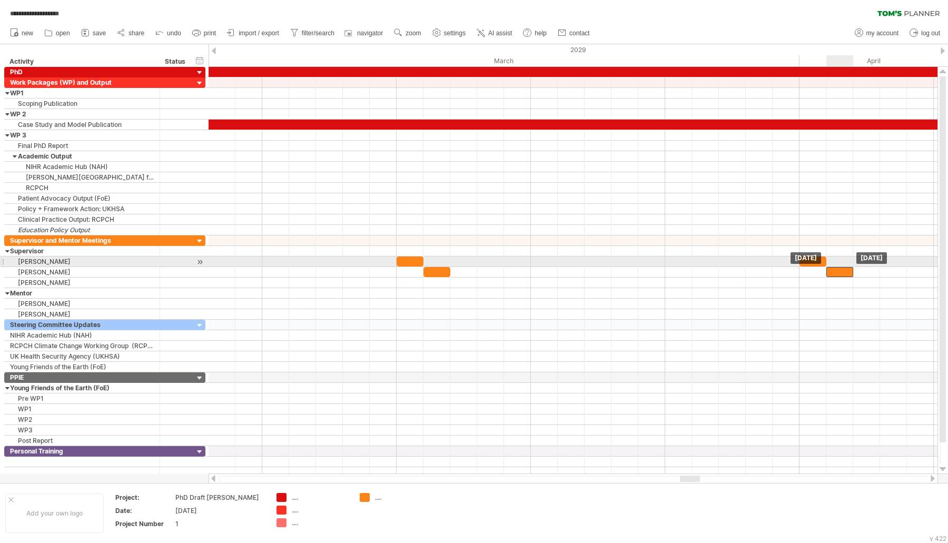
drag, startPoint x: 806, startPoint y: 258, endPoint x: 838, endPoint y: 265, distance: 31.7
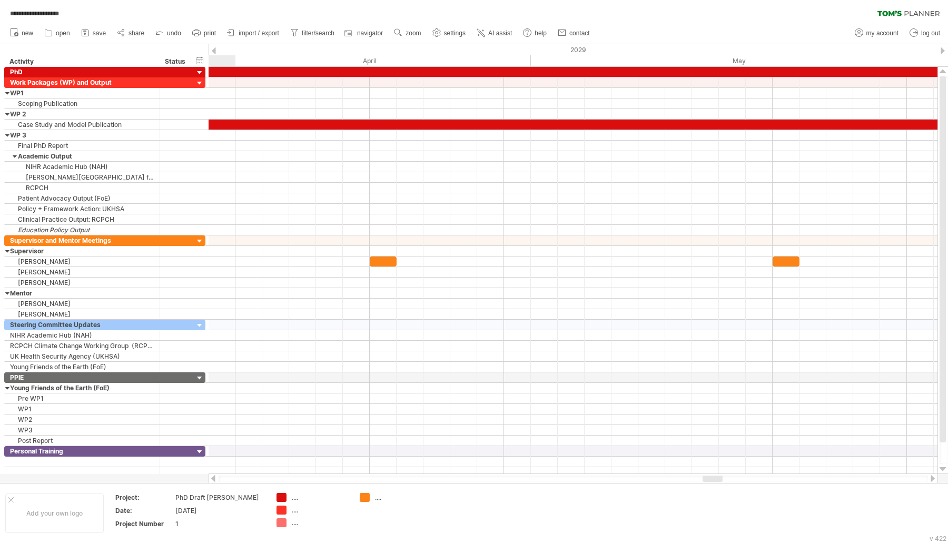
drag, startPoint x: 690, startPoint y: 482, endPoint x: 713, endPoint y: 480, distance: 22.7
click at [713, 481] on div at bounding box center [712, 478] width 20 height 6
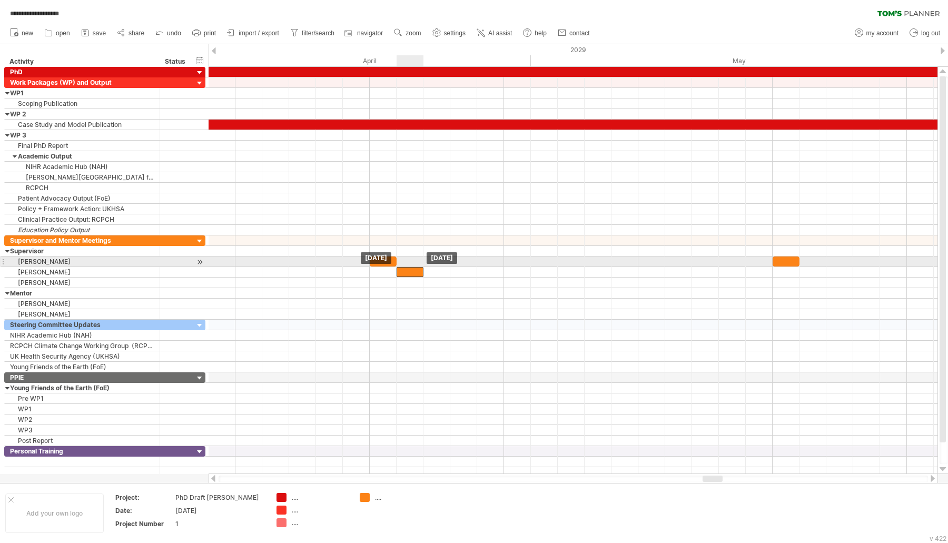
drag, startPoint x: 379, startPoint y: 253, endPoint x: 594, endPoint y: 272, distance: 215.6
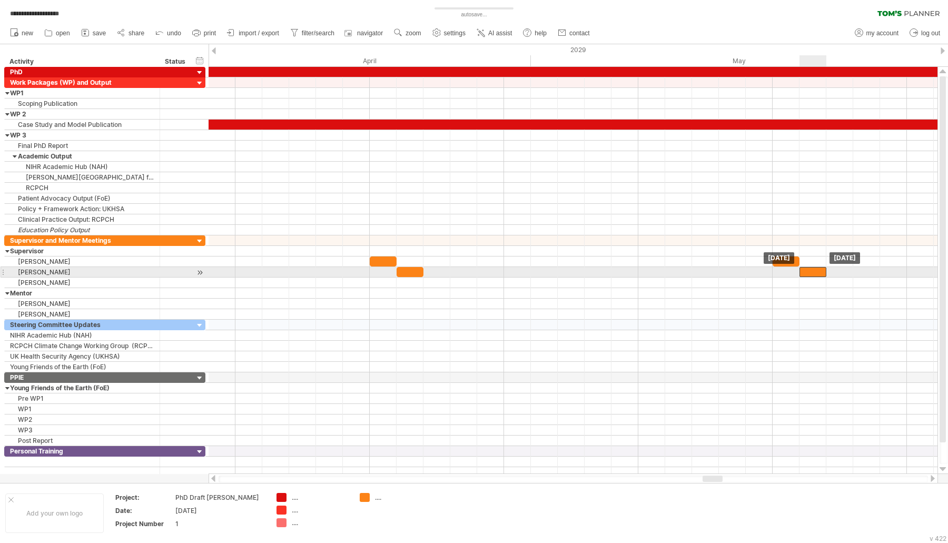
drag, startPoint x: 786, startPoint y: 260, endPoint x: 813, endPoint y: 271, distance: 28.8
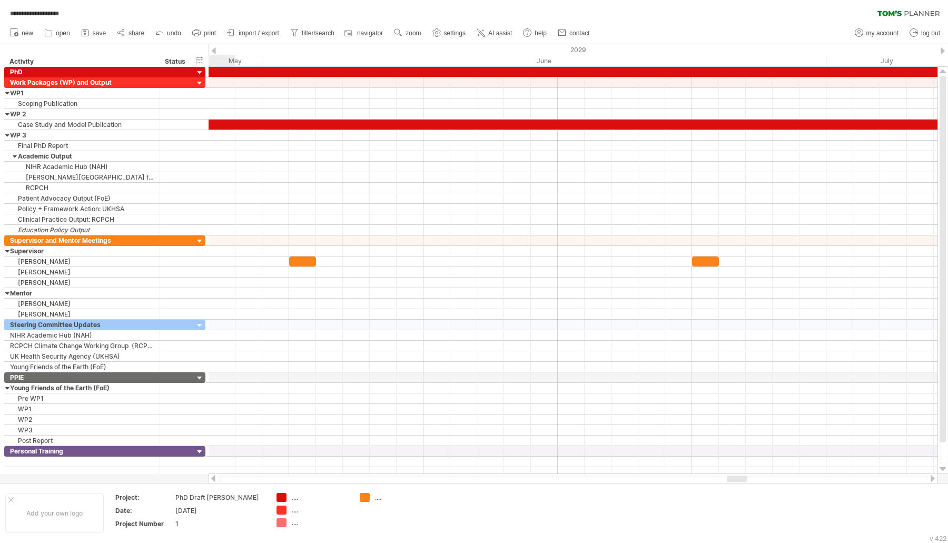
drag, startPoint x: 716, startPoint y: 480, endPoint x: 740, endPoint y: 476, distance: 24.5
click at [740, 476] on div at bounding box center [736, 478] width 20 height 6
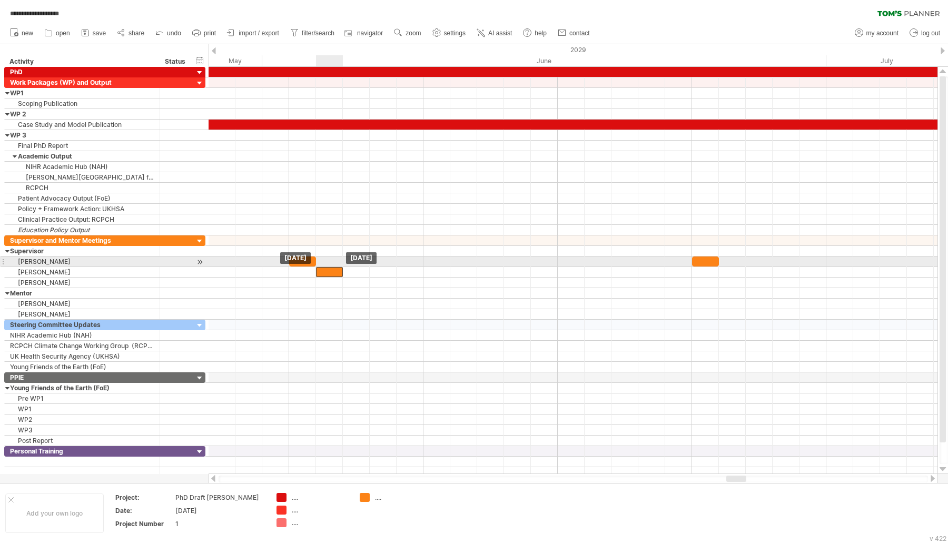
drag, startPoint x: 312, startPoint y: 254, endPoint x: 340, endPoint y: 265, distance: 30.0
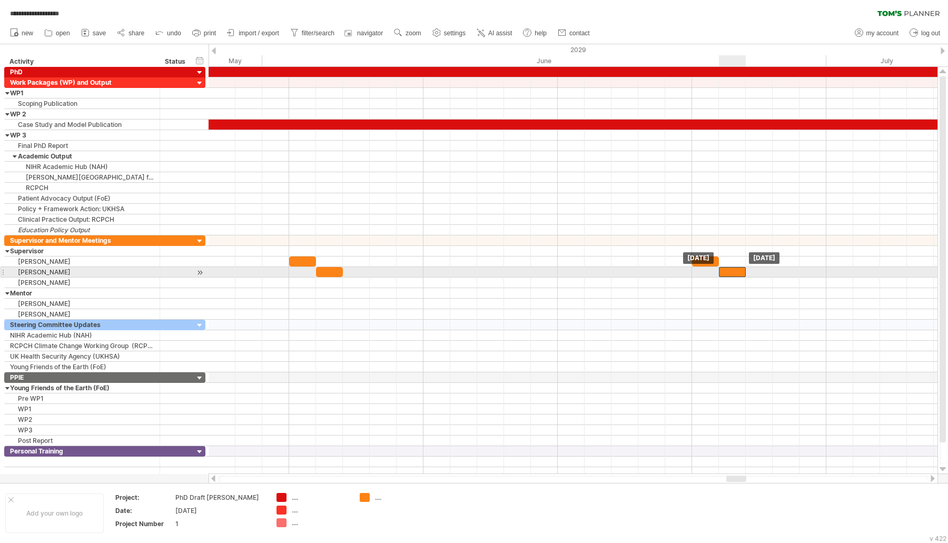
drag, startPoint x: 696, startPoint y: 257, endPoint x: 722, endPoint y: 269, distance: 28.0
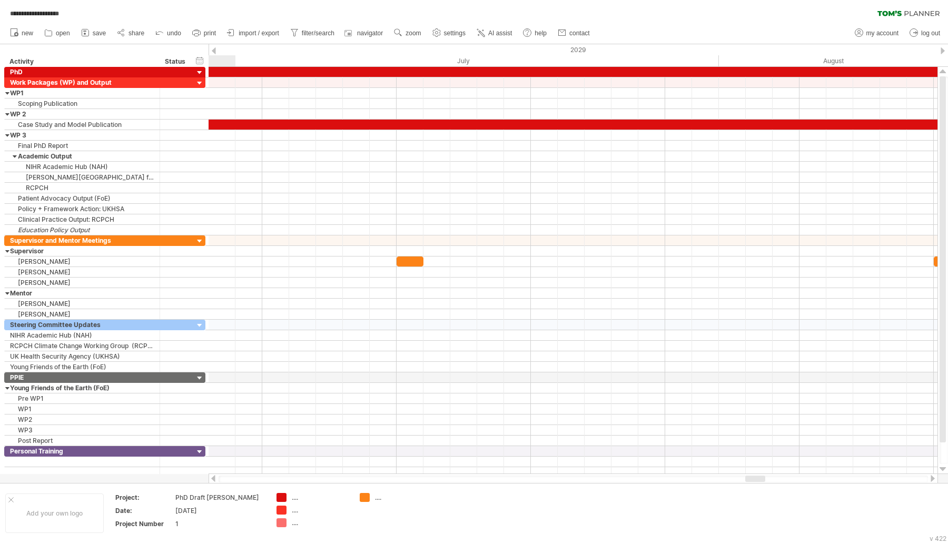
drag, startPoint x: 736, startPoint y: 479, endPoint x: 755, endPoint y: 480, distance: 19.5
click at [755, 480] on div at bounding box center [755, 478] width 20 height 6
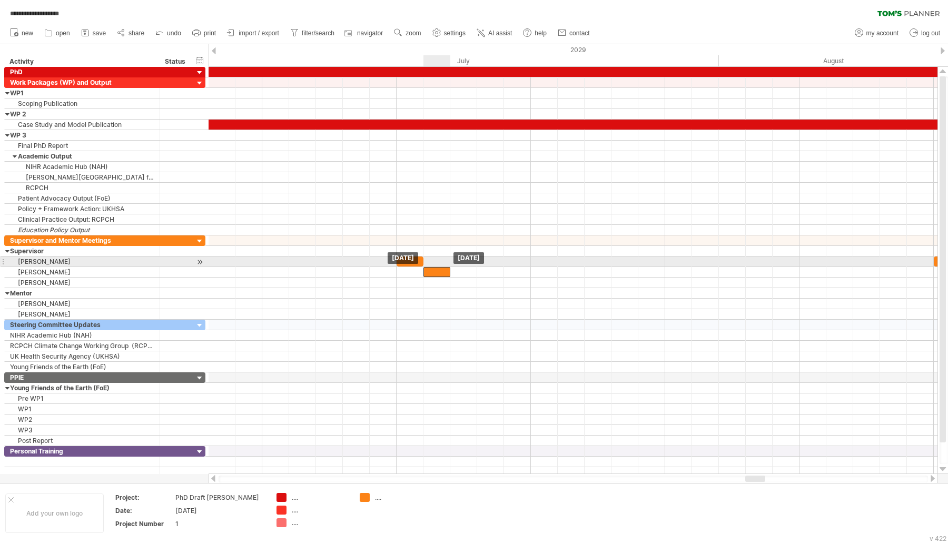
drag, startPoint x: 407, startPoint y: 255, endPoint x: 430, endPoint y: 263, distance: 23.3
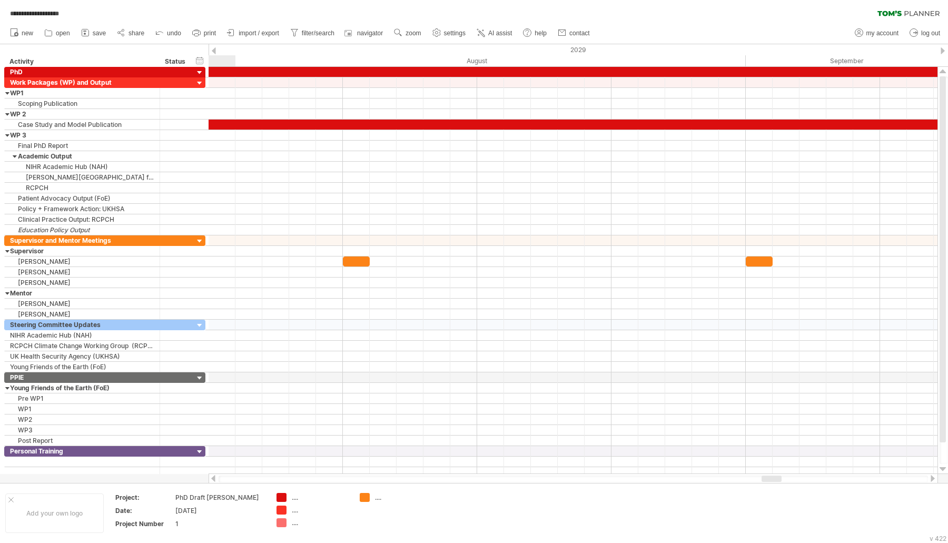
drag, startPoint x: 754, startPoint y: 480, endPoint x: 771, endPoint y: 480, distance: 16.9
click at [771, 480] on div at bounding box center [771, 478] width 20 height 6
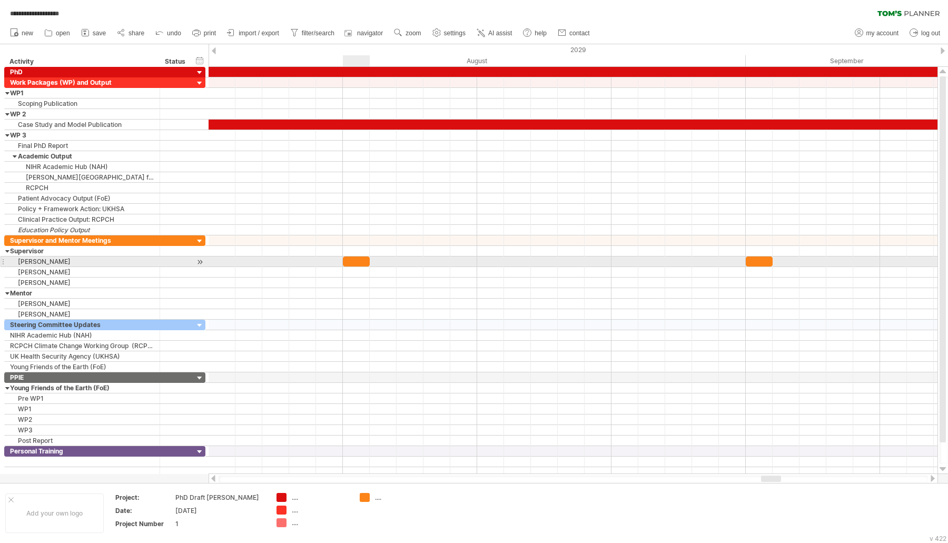
click at [366, 258] on div at bounding box center [356, 261] width 27 height 10
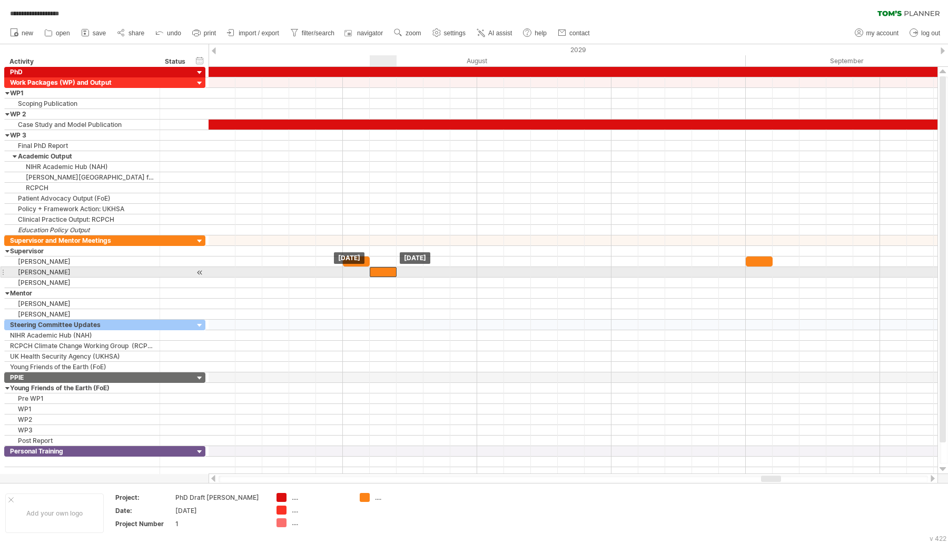
drag, startPoint x: 366, startPoint y: 258, endPoint x: 391, endPoint y: 273, distance: 28.1
drag, startPoint x: 754, startPoint y: 258, endPoint x: 788, endPoint y: 273, distance: 36.3
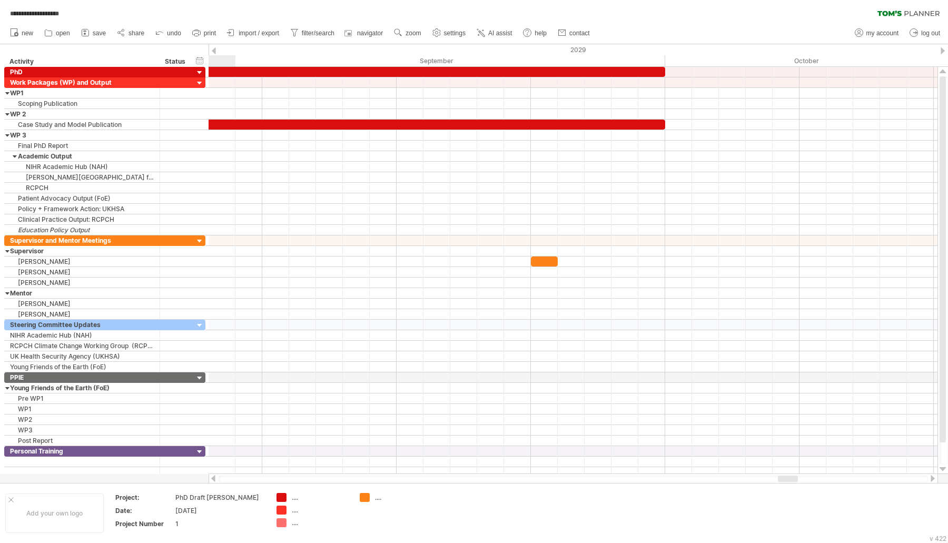
drag, startPoint x: 774, startPoint y: 479, endPoint x: 791, endPoint y: 479, distance: 16.8
click at [791, 479] on div at bounding box center [788, 478] width 20 height 6
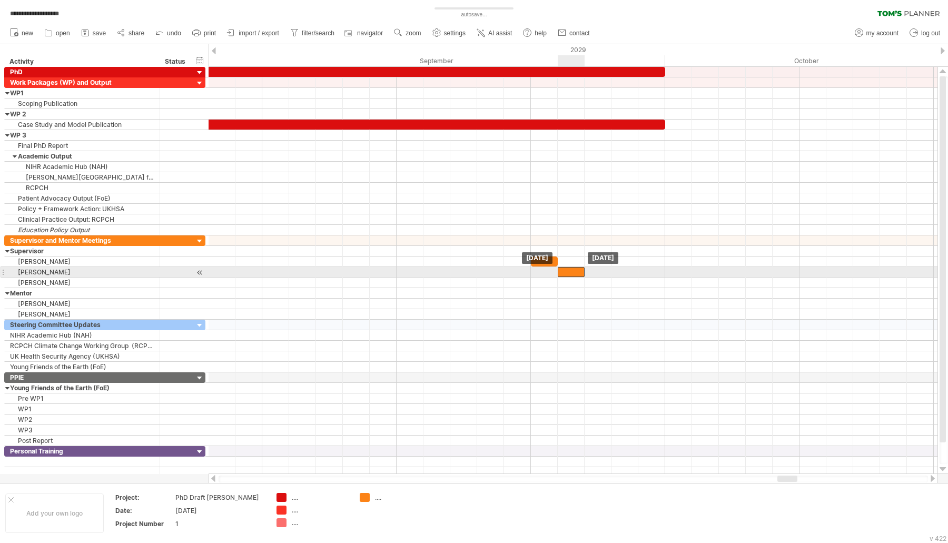
drag, startPoint x: 546, startPoint y: 256, endPoint x: 571, endPoint y: 270, distance: 28.3
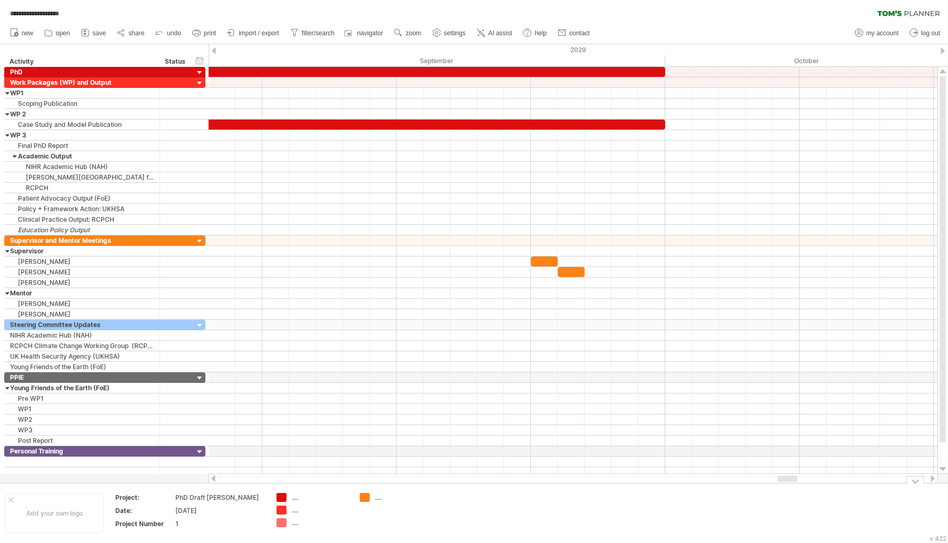
drag, startPoint x: 791, startPoint y: 483, endPoint x: 637, endPoint y: 476, distance: 154.4
click at [637, 476] on div "**********" at bounding box center [474, 271] width 948 height 543
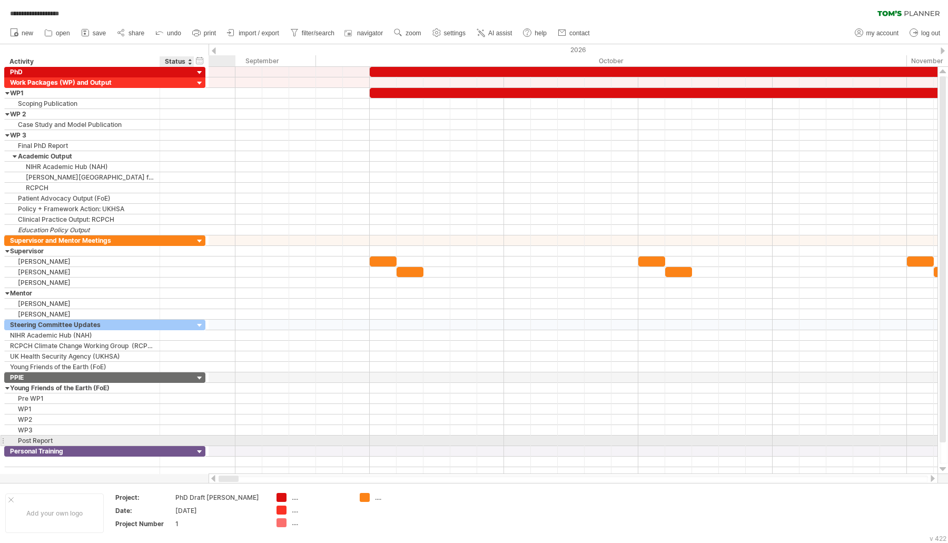
drag, startPoint x: 789, startPoint y: 479, endPoint x: 188, endPoint y: 438, distance: 601.5
click at [188, 438] on div "**********" at bounding box center [474, 271] width 948 height 543
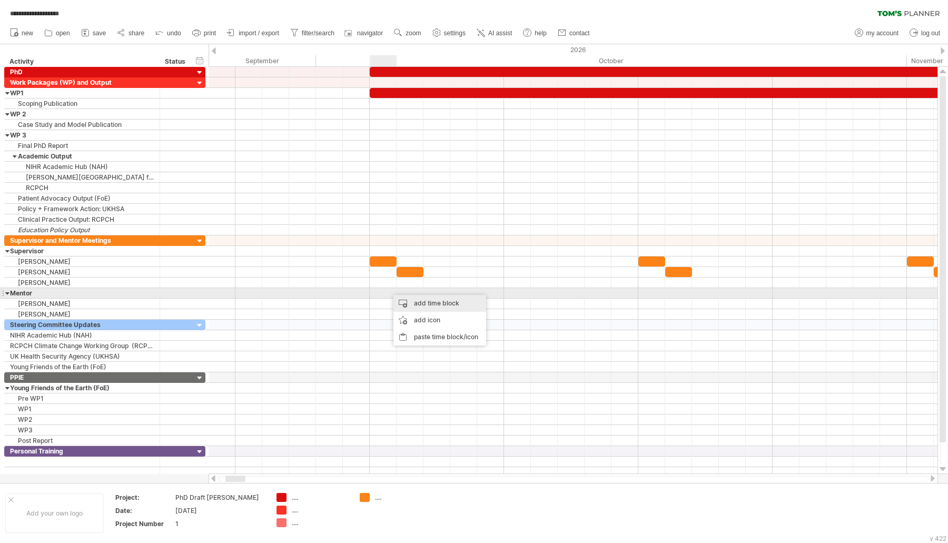
click at [403, 298] on div "add time block" at bounding box center [439, 303] width 93 height 17
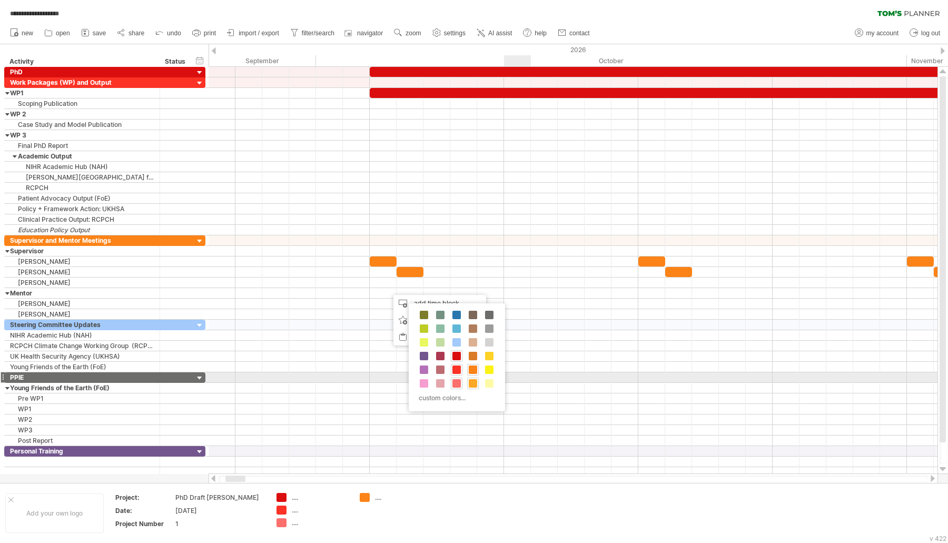
click at [472, 382] on span at bounding box center [473, 383] width 8 height 8
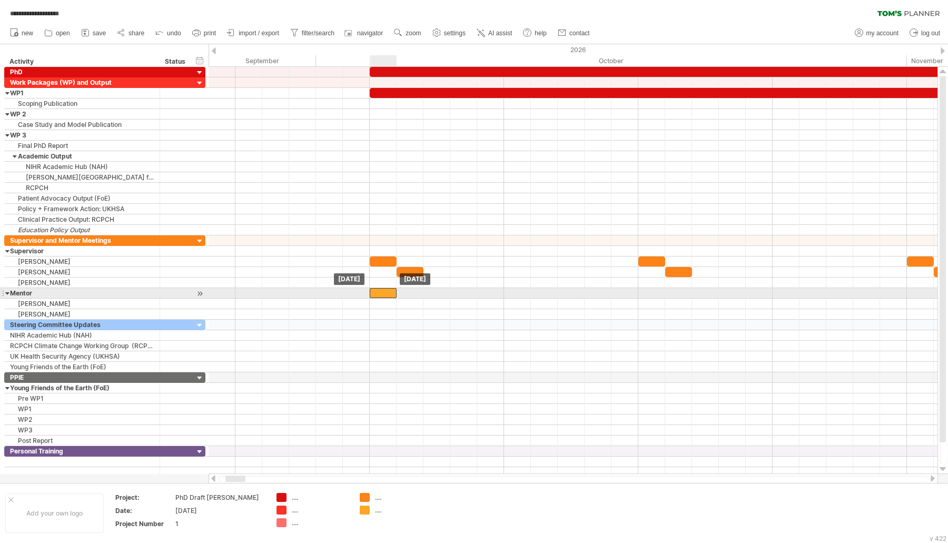
drag, startPoint x: 404, startPoint y: 287, endPoint x: 392, endPoint y: 288, distance: 12.2
click at [392, 288] on div at bounding box center [383, 293] width 27 height 10
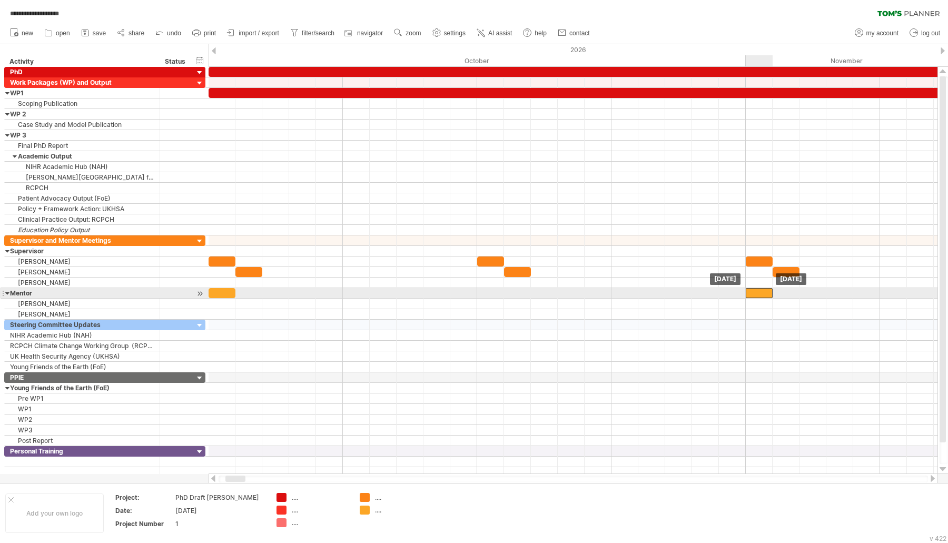
drag, startPoint x: 392, startPoint y: 288, endPoint x: 766, endPoint y: 289, distance: 374.3
click at [766, 289] on div at bounding box center [758, 293] width 27 height 10
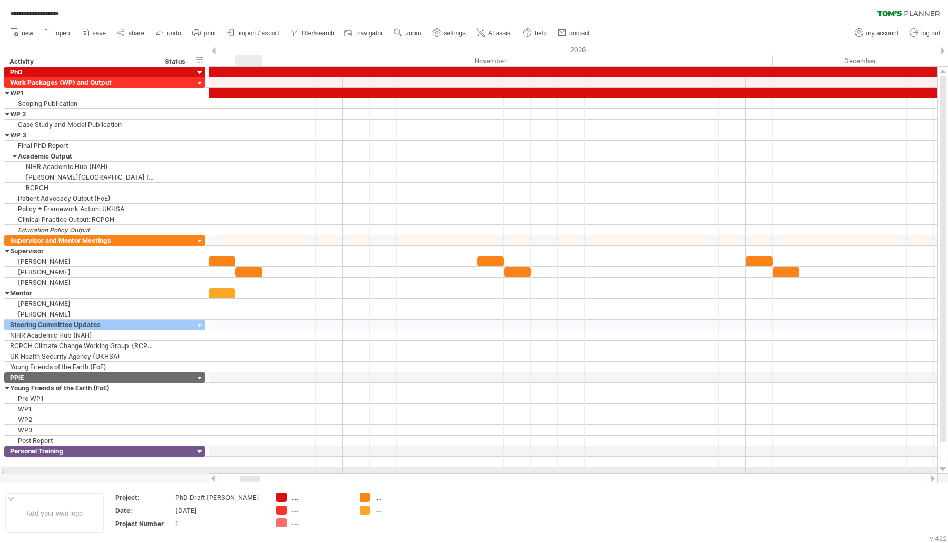
drag, startPoint x: 235, startPoint y: 476, endPoint x: 249, endPoint y: 472, distance: 15.0
click at [249, 472] on div "**********" at bounding box center [474, 271] width 948 height 543
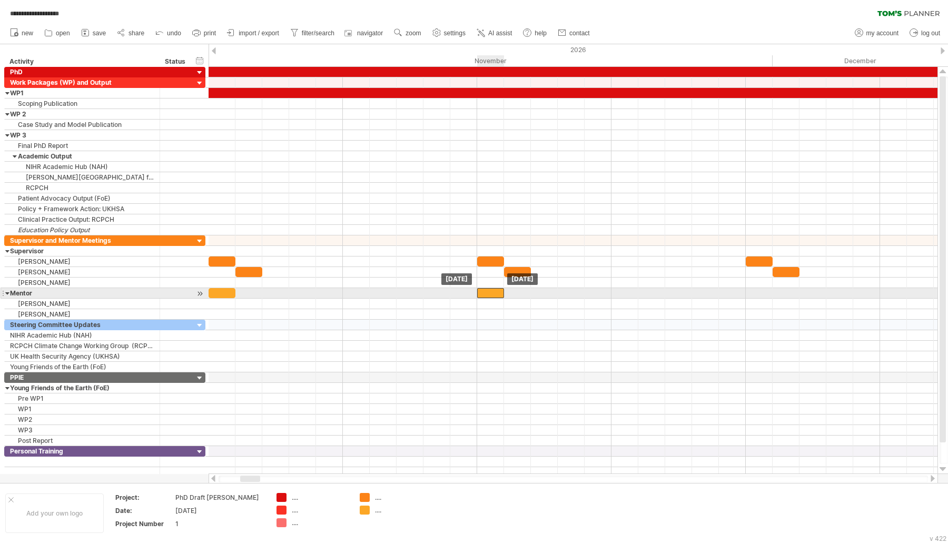
drag, startPoint x: 223, startPoint y: 290, endPoint x: 491, endPoint y: 293, distance: 268.0
click at [491, 293] on div at bounding box center [490, 293] width 27 height 10
drag, startPoint x: 491, startPoint y: 293, endPoint x: 758, endPoint y: 295, distance: 266.9
click at [758, 295] on div "[DATE] [DATE]" at bounding box center [572, 270] width 729 height 407
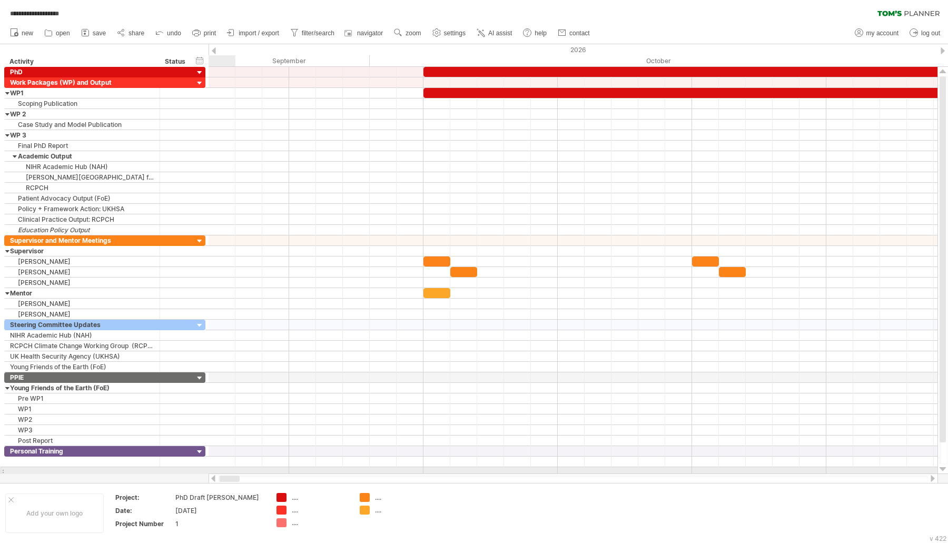
drag, startPoint x: 249, startPoint y: 478, endPoint x: 228, endPoint y: 470, distance: 22.0
click at [228, 470] on div "**********" at bounding box center [474, 271] width 948 height 543
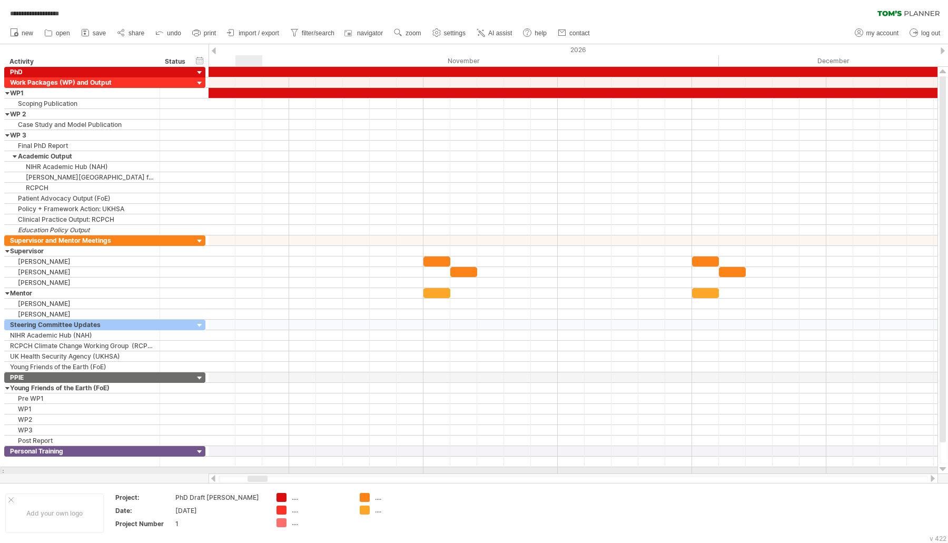
drag, startPoint x: 234, startPoint y: 477, endPoint x: 256, endPoint y: 473, distance: 22.5
click at [256, 473] on div "**********" at bounding box center [474, 271] width 948 height 543
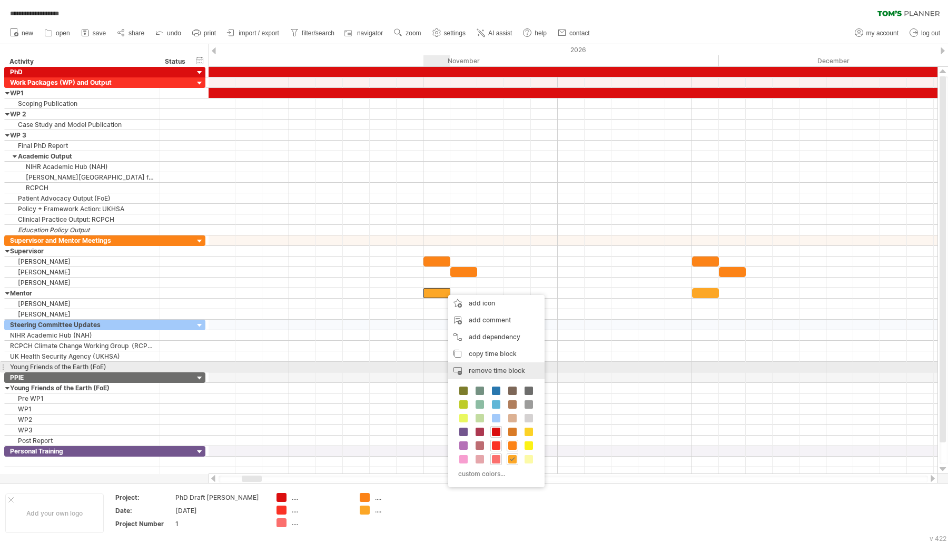
drag, startPoint x: 487, startPoint y: 364, endPoint x: 487, endPoint y: 374, distance: 9.5
click at [487, 365] on div "remove time block remove selected items" at bounding box center [496, 370] width 96 height 17
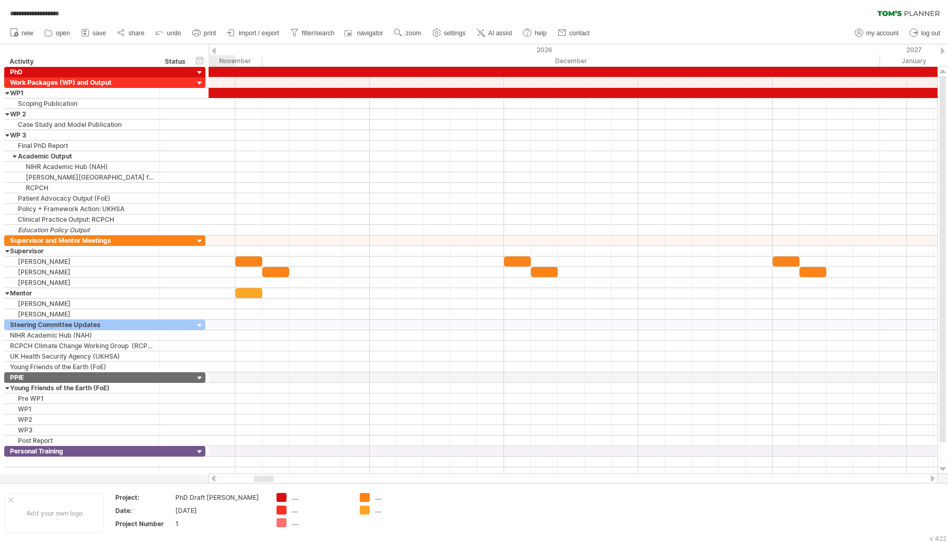
drag, startPoint x: 256, startPoint y: 477, endPoint x: 268, endPoint y: 476, distance: 12.2
click at [268, 476] on div at bounding box center [264, 478] width 20 height 6
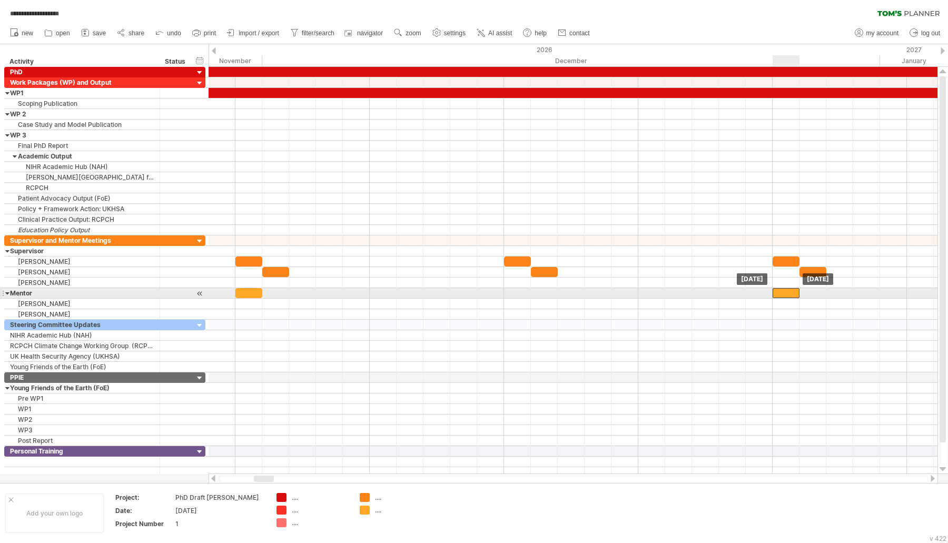
drag, startPoint x: 254, startPoint y: 289, endPoint x: 791, endPoint y: 314, distance: 537.0
click at [793, 292] on div at bounding box center [785, 293] width 27 height 10
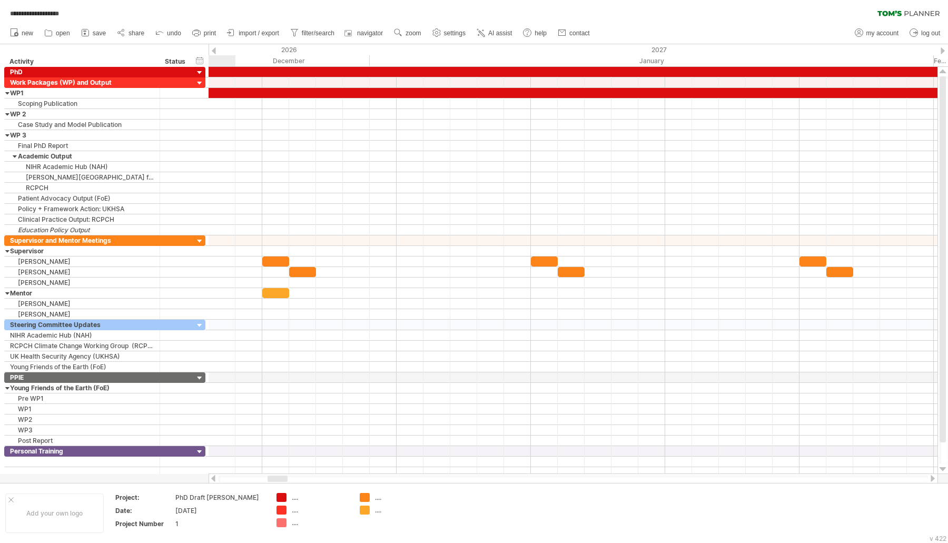
drag, startPoint x: 271, startPoint y: 478, endPoint x: 284, endPoint y: 480, distance: 13.3
click at [284, 480] on div at bounding box center [277, 478] width 20 height 6
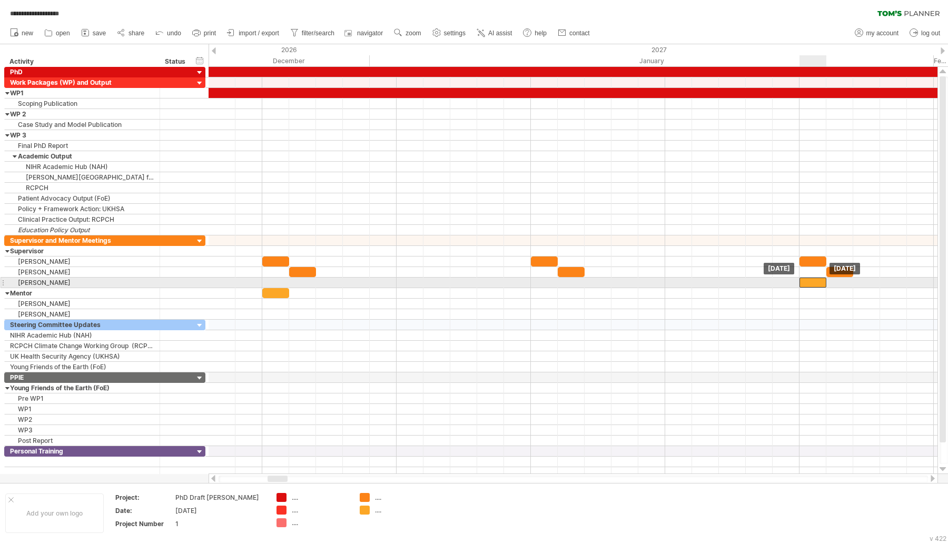
drag, startPoint x: 270, startPoint y: 290, endPoint x: 811, endPoint y: 281, distance: 541.2
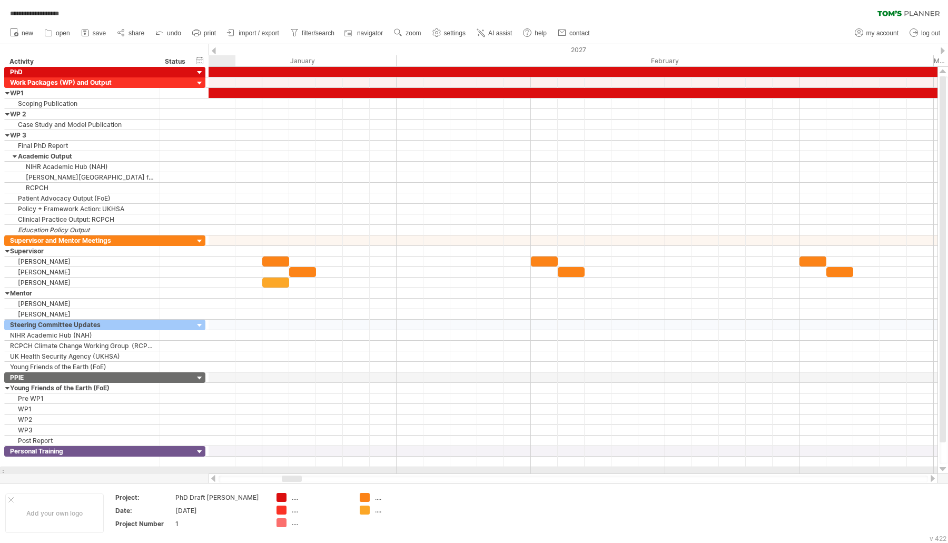
drag, startPoint x: 285, startPoint y: 477, endPoint x: 299, endPoint y: 474, distance: 14.6
click at [299, 474] on div at bounding box center [572, 478] width 729 height 11
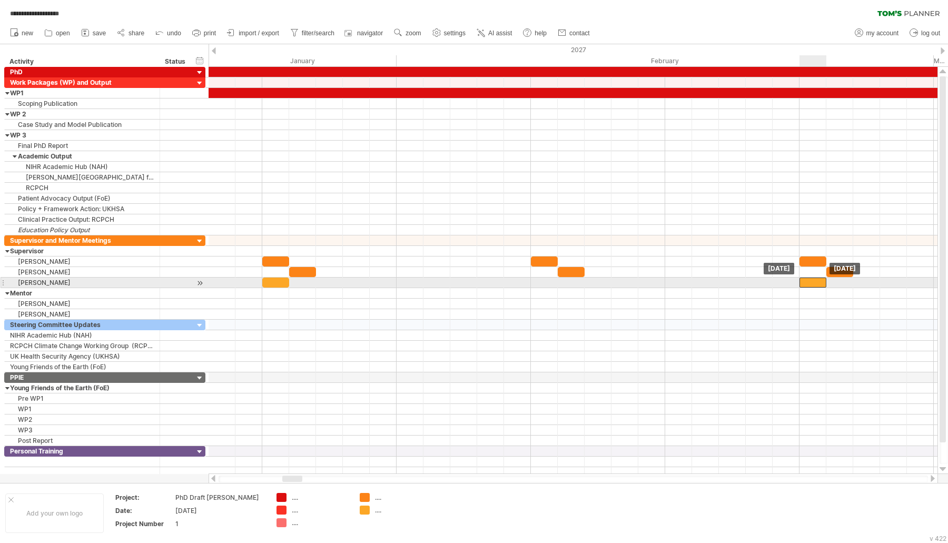
drag, startPoint x: 279, startPoint y: 275, endPoint x: 813, endPoint y: 280, distance: 534.3
click at [813, 280] on div at bounding box center [812, 282] width 27 height 10
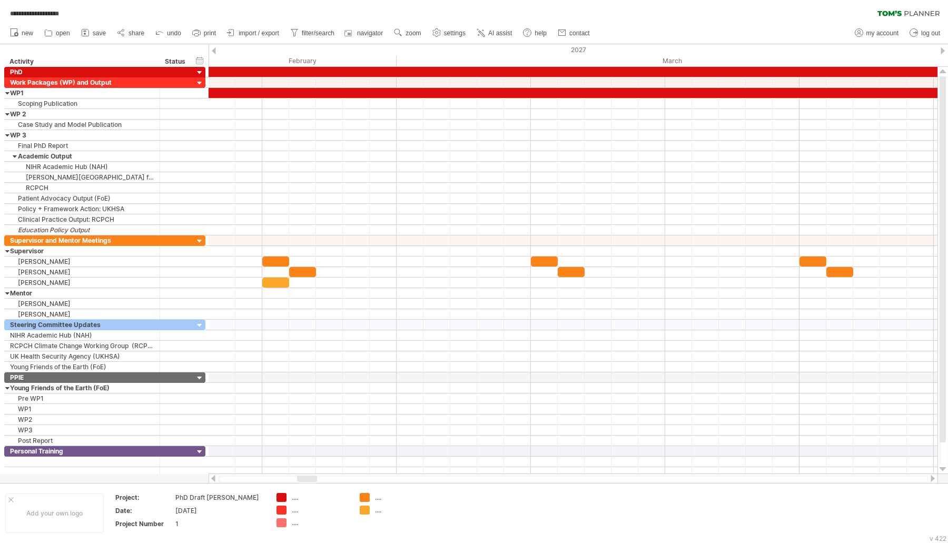
drag, startPoint x: 291, startPoint y: 480, endPoint x: 299, endPoint y: 481, distance: 8.0
click at [305, 481] on div at bounding box center [307, 478] width 20 height 6
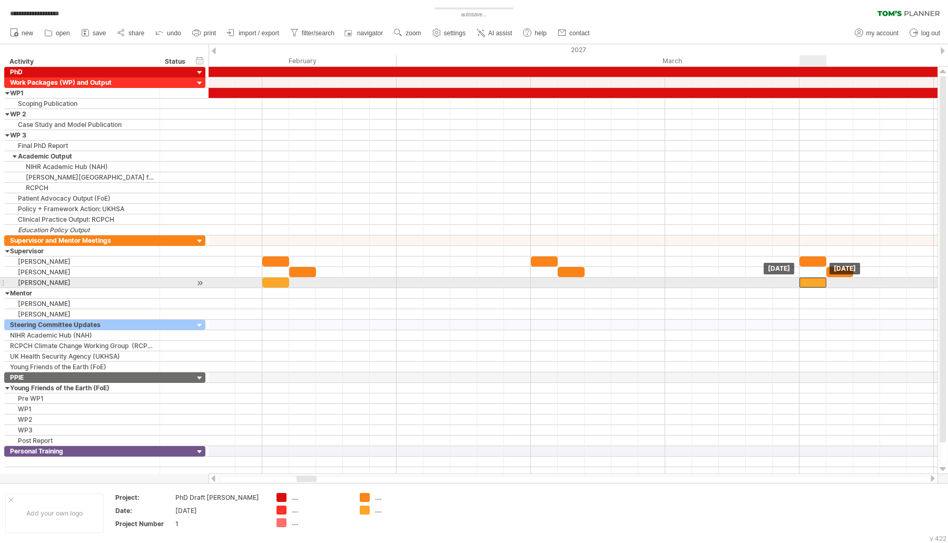
drag, startPoint x: 276, startPoint y: 278, endPoint x: 816, endPoint y: 281, distance: 540.1
click at [816, 281] on div at bounding box center [812, 282] width 27 height 10
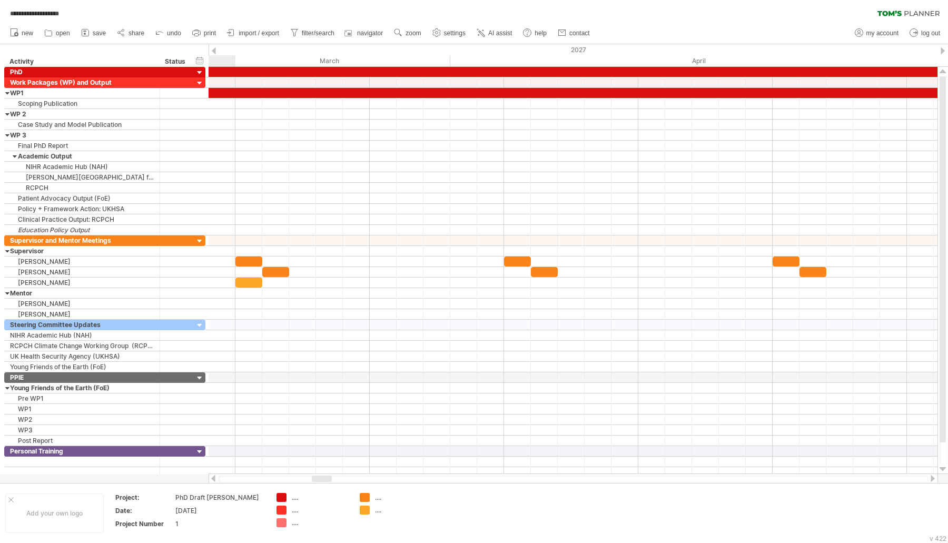
drag, startPoint x: 310, startPoint y: 479, endPoint x: 312, endPoint y: 443, distance: 36.4
click at [325, 478] on div at bounding box center [322, 478] width 20 height 6
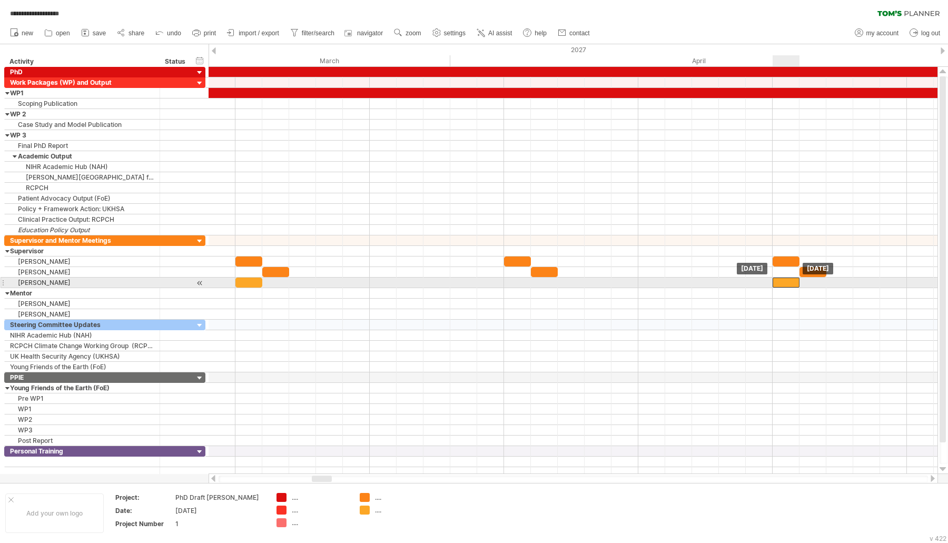
drag, startPoint x: 246, startPoint y: 279, endPoint x: 787, endPoint y: 279, distance: 541.2
click at [787, 279] on div at bounding box center [785, 282] width 27 height 10
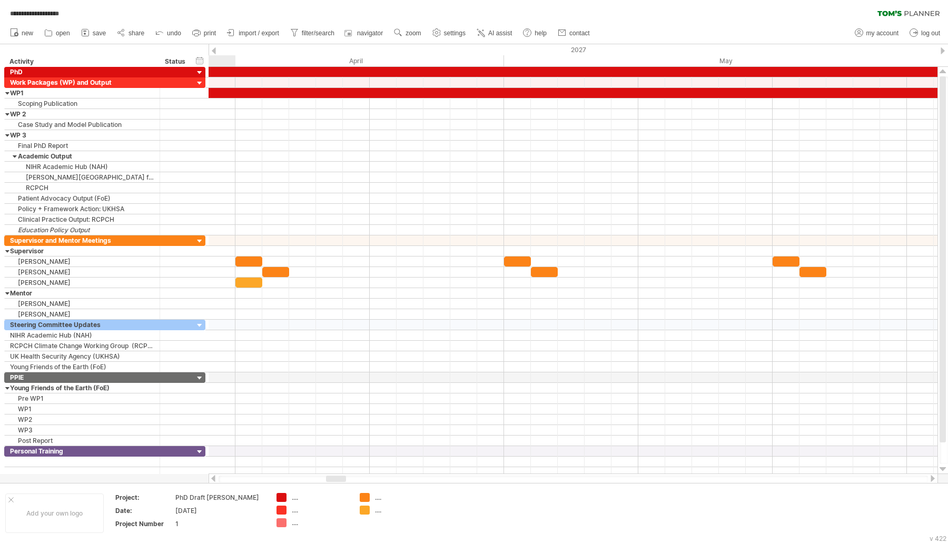
drag, startPoint x: 324, startPoint y: 477, endPoint x: 338, endPoint y: 478, distance: 14.3
click at [338, 478] on div at bounding box center [336, 478] width 20 height 6
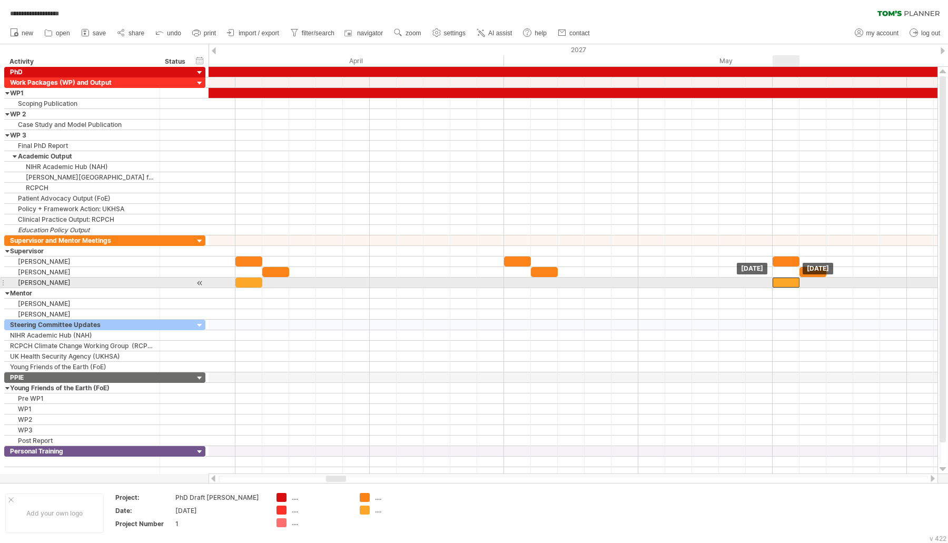
drag, startPoint x: 250, startPoint y: 275, endPoint x: 783, endPoint y: 278, distance: 532.8
click at [783, 278] on div at bounding box center [785, 282] width 27 height 10
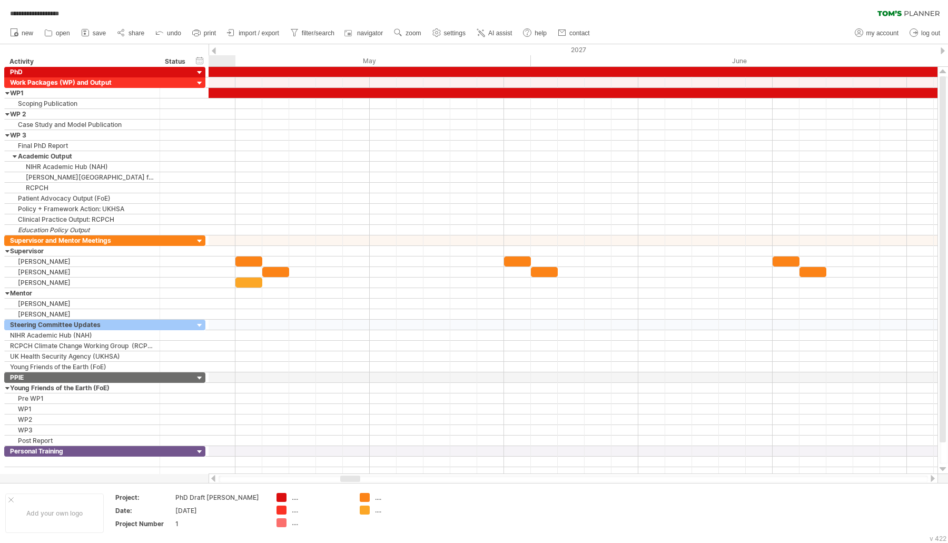
drag, startPoint x: 336, startPoint y: 477, endPoint x: 350, endPoint y: 480, distance: 14.6
click at [350, 480] on div at bounding box center [350, 478] width 20 height 6
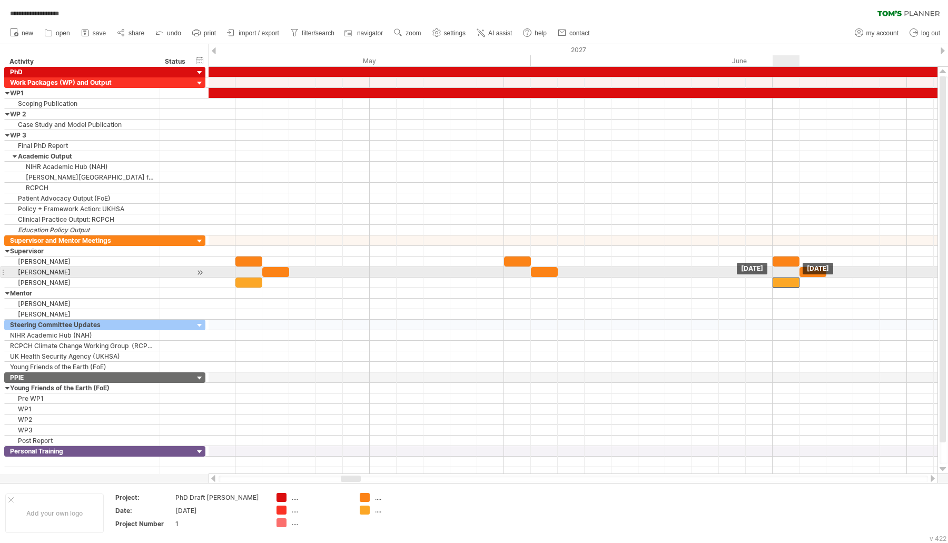
drag, startPoint x: 251, startPoint y: 274, endPoint x: 790, endPoint y: 273, distance: 539.6
click at [790, 273] on div "[DATE] [DATE]" at bounding box center [572, 270] width 729 height 407
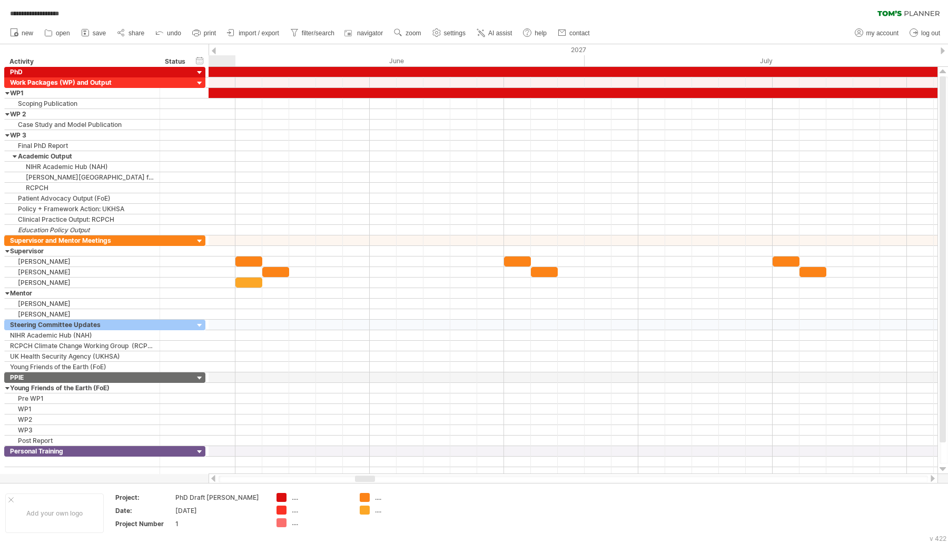
drag, startPoint x: 357, startPoint y: 481, endPoint x: 372, endPoint y: 482, distance: 14.8
click at [372, 482] on div at bounding box center [572, 478] width 709 height 7
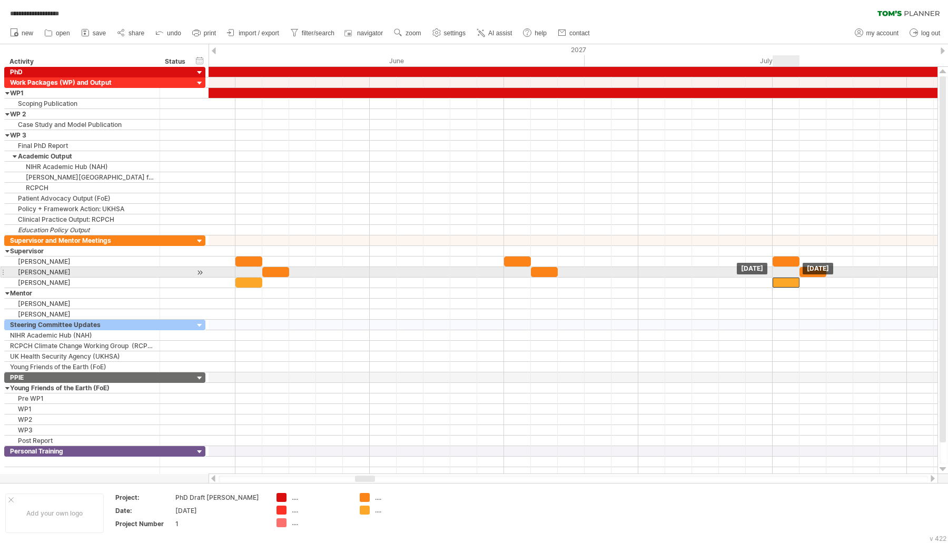
drag, startPoint x: 244, startPoint y: 280, endPoint x: 785, endPoint y: 276, distance: 540.7
click at [785, 277] on div at bounding box center [785, 282] width 27 height 10
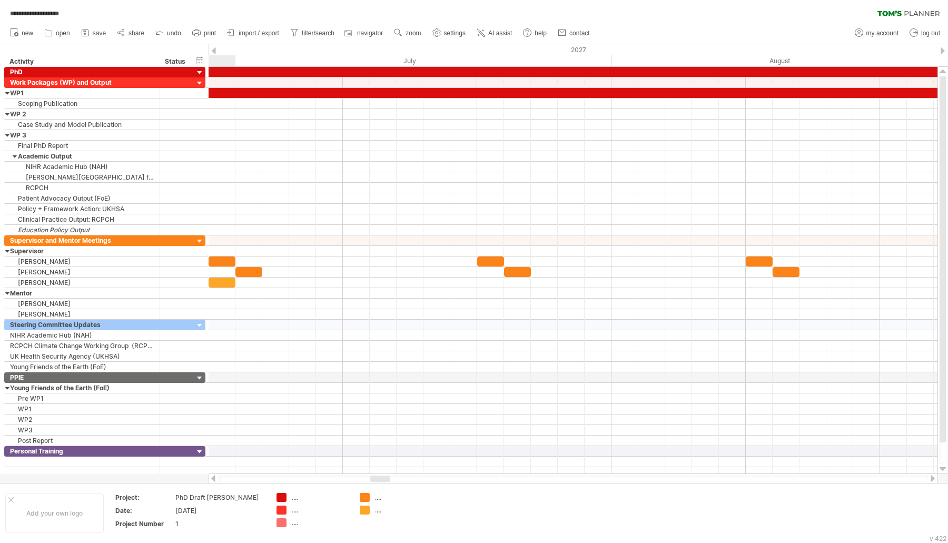
drag, startPoint x: 363, startPoint y: 476, endPoint x: 378, endPoint y: 481, distance: 15.8
click at [378, 481] on div at bounding box center [380, 478] width 20 height 6
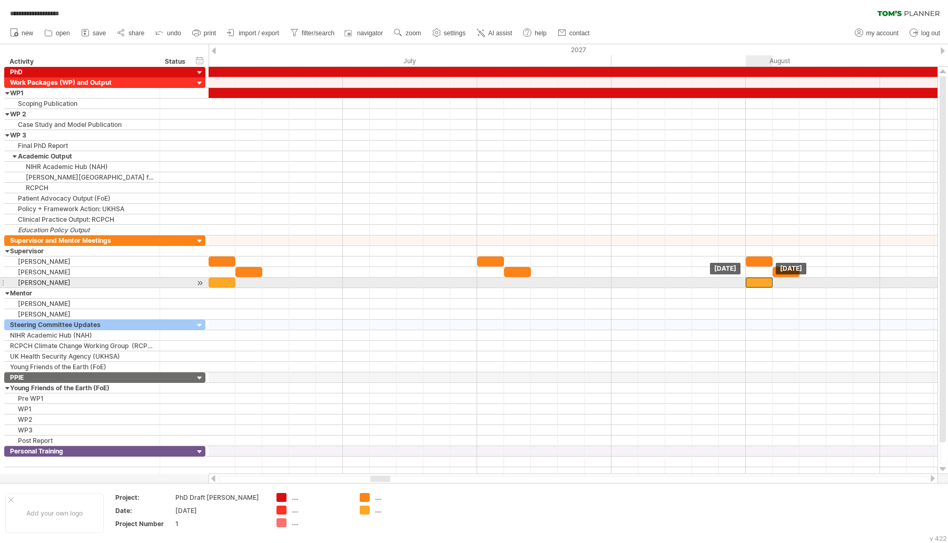
drag, startPoint x: 228, startPoint y: 277, endPoint x: 764, endPoint y: 280, distance: 535.9
click at [764, 280] on div at bounding box center [758, 282] width 27 height 10
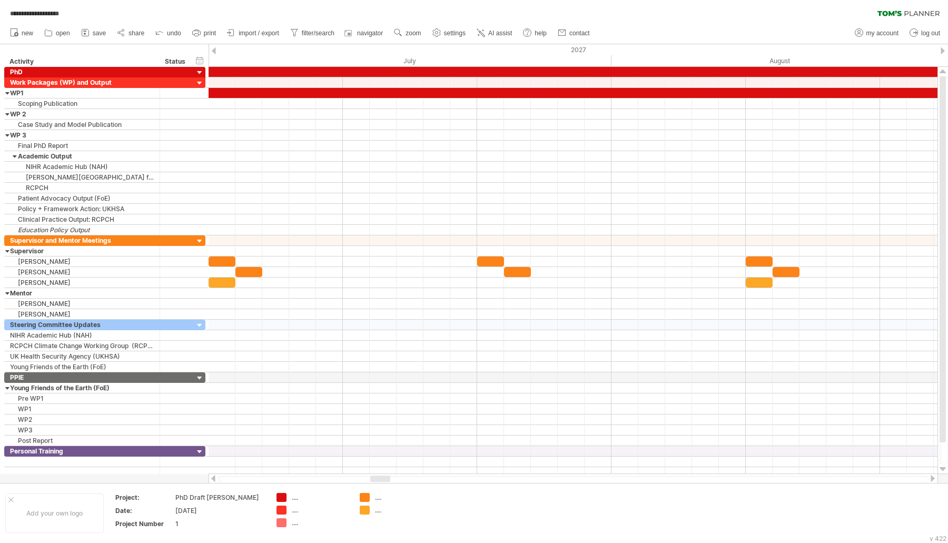
drag, startPoint x: 391, startPoint y: 480, endPoint x: 419, endPoint y: 475, distance: 27.7
click at [419, 475] on div at bounding box center [572, 478] width 709 height 7
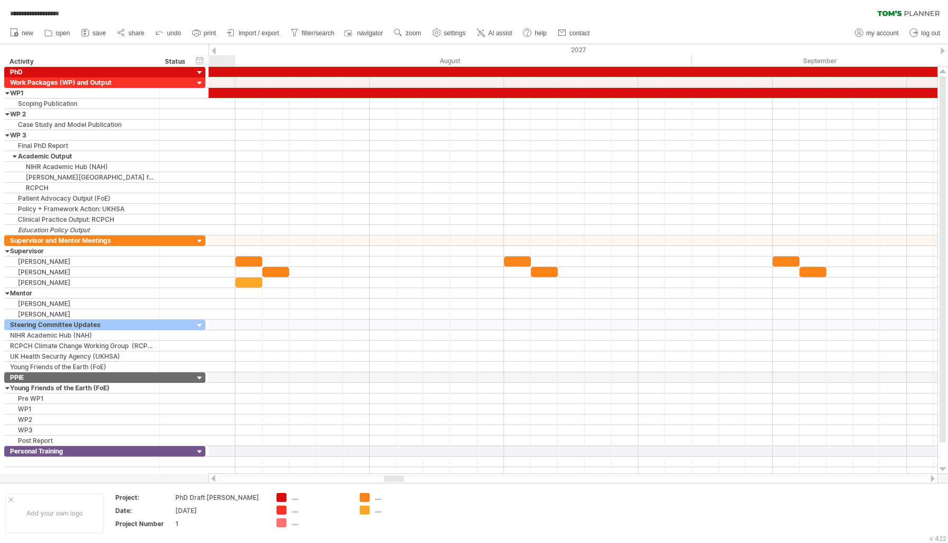
drag, startPoint x: 384, startPoint y: 476, endPoint x: 397, endPoint y: 477, distance: 13.7
click at [397, 477] on div at bounding box center [394, 478] width 20 height 6
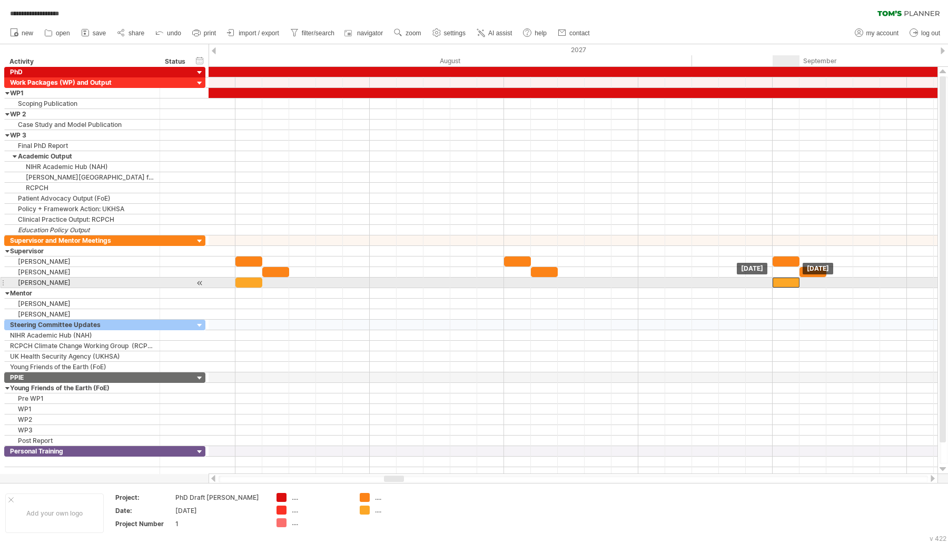
drag, startPoint x: 252, startPoint y: 281, endPoint x: 795, endPoint y: 281, distance: 543.3
click at [795, 281] on div at bounding box center [785, 282] width 27 height 10
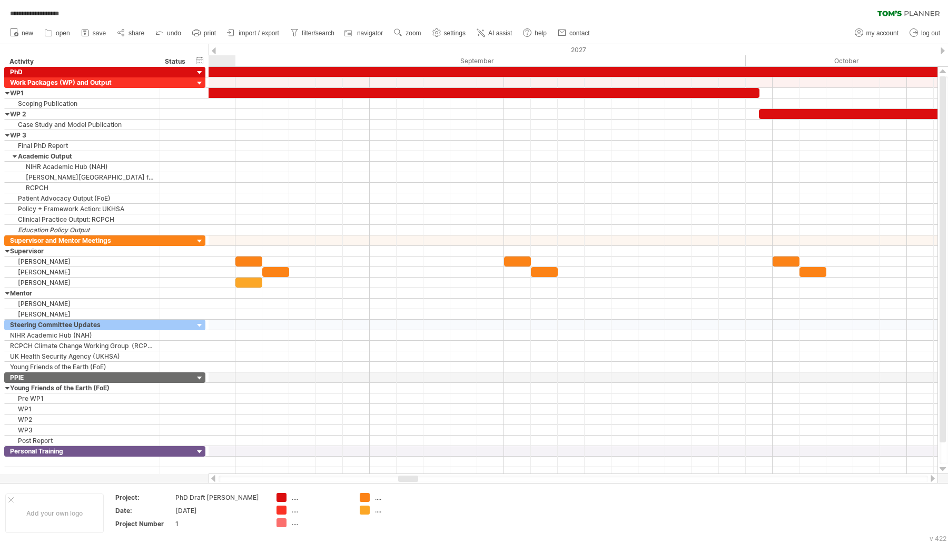
drag, startPoint x: 399, startPoint y: 479, endPoint x: 413, endPoint y: 480, distance: 14.3
click at [413, 480] on div at bounding box center [408, 478] width 20 height 6
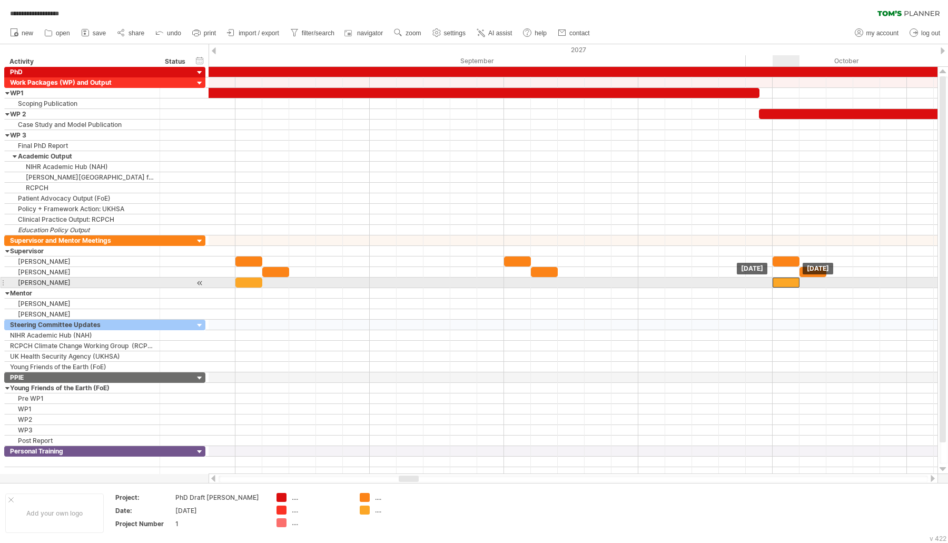
drag, startPoint x: 252, startPoint y: 278, endPoint x: 790, endPoint y: 277, distance: 537.5
click at [790, 277] on div at bounding box center [785, 282] width 27 height 10
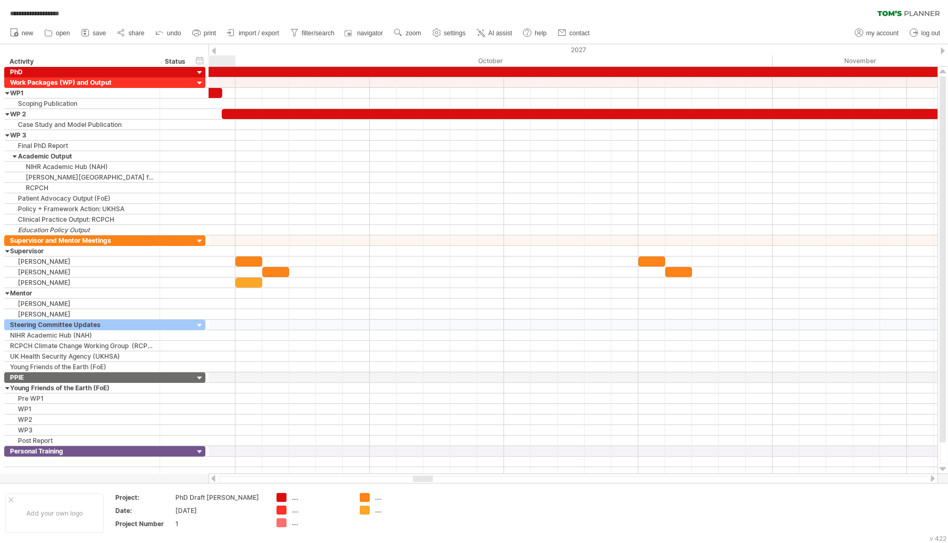
drag, startPoint x: 413, startPoint y: 480, endPoint x: 427, endPoint y: 480, distance: 14.2
click at [427, 480] on div at bounding box center [423, 478] width 20 height 6
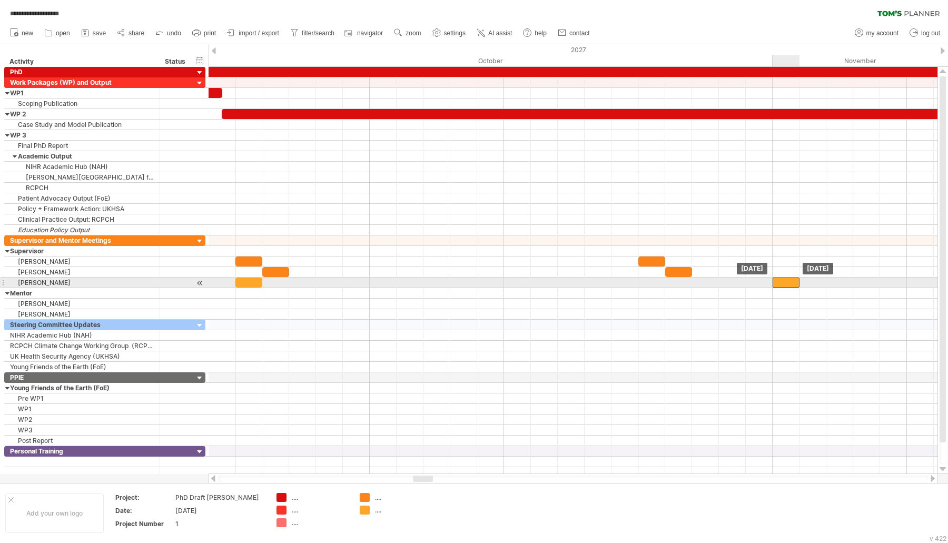
drag, startPoint x: 251, startPoint y: 278, endPoint x: 788, endPoint y: 280, distance: 537.0
click at [788, 280] on div at bounding box center [785, 282] width 27 height 10
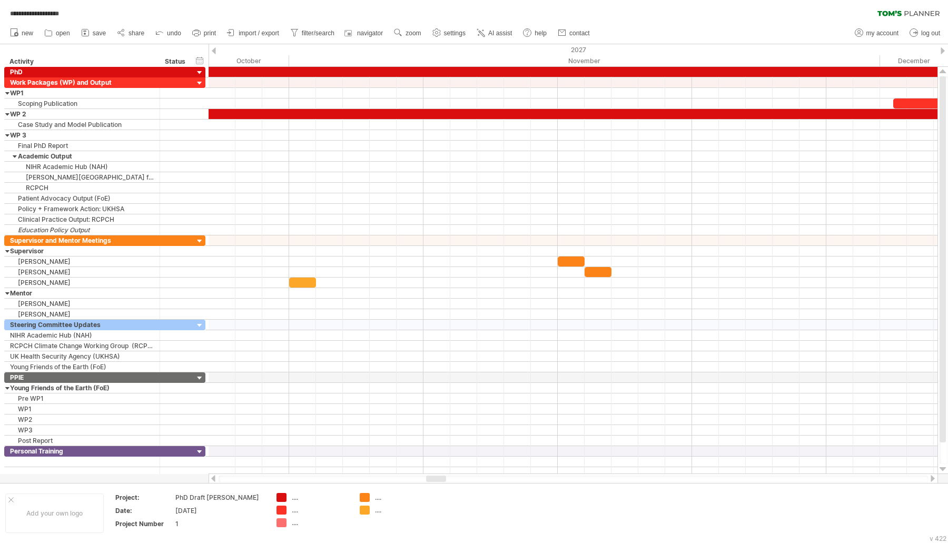
drag, startPoint x: 425, startPoint y: 480, endPoint x: 439, endPoint y: 478, distance: 13.3
click at [439, 478] on div at bounding box center [436, 478] width 20 height 6
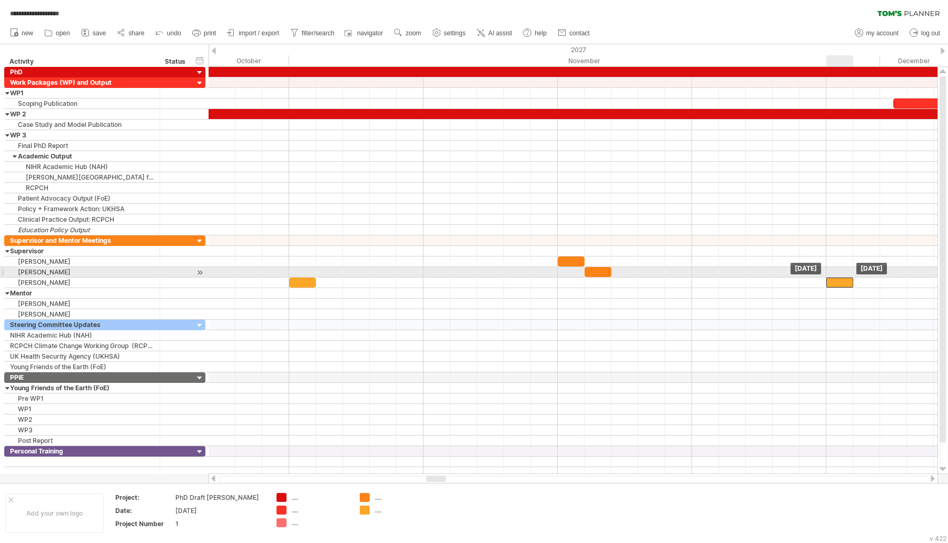
drag, startPoint x: 302, startPoint y: 278, endPoint x: 844, endPoint y: 274, distance: 542.2
click at [844, 277] on div at bounding box center [839, 282] width 27 height 10
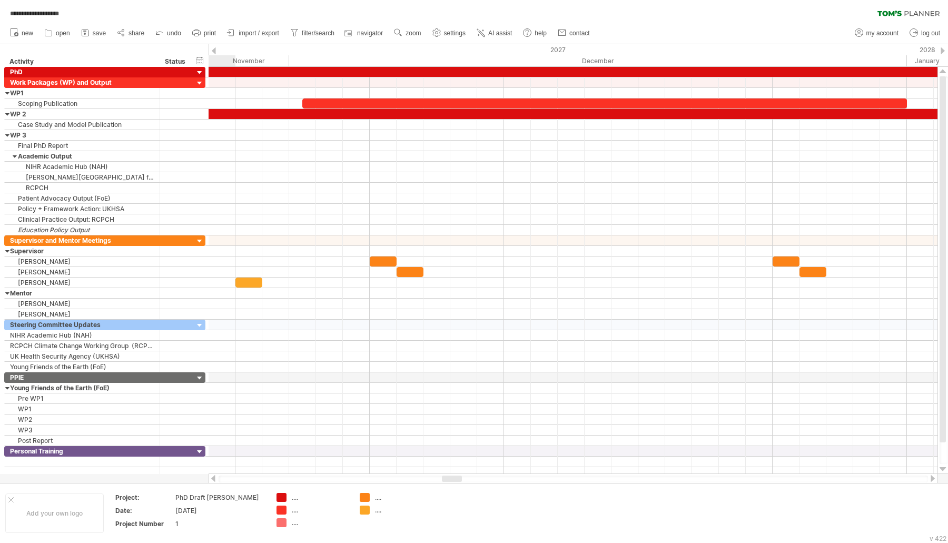
drag, startPoint x: 434, startPoint y: 476, endPoint x: 450, endPoint y: 476, distance: 15.8
click at [450, 476] on div at bounding box center [452, 478] width 20 height 6
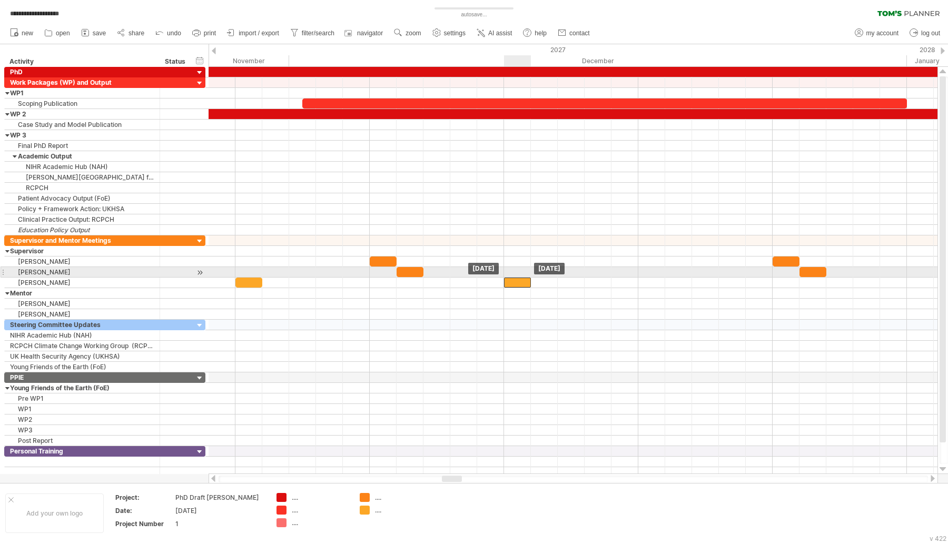
drag, startPoint x: 255, startPoint y: 277, endPoint x: 525, endPoint y: 276, distance: 269.5
click at [525, 277] on div at bounding box center [517, 282] width 27 height 10
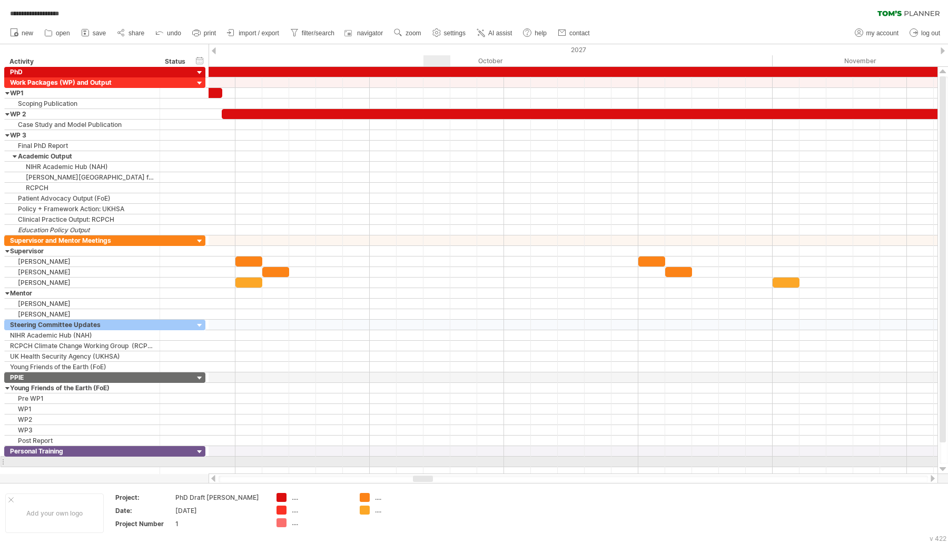
drag, startPoint x: 455, startPoint y: 479, endPoint x: 426, endPoint y: 464, distance: 32.5
click at [426, 464] on div "**********" at bounding box center [474, 271] width 948 height 543
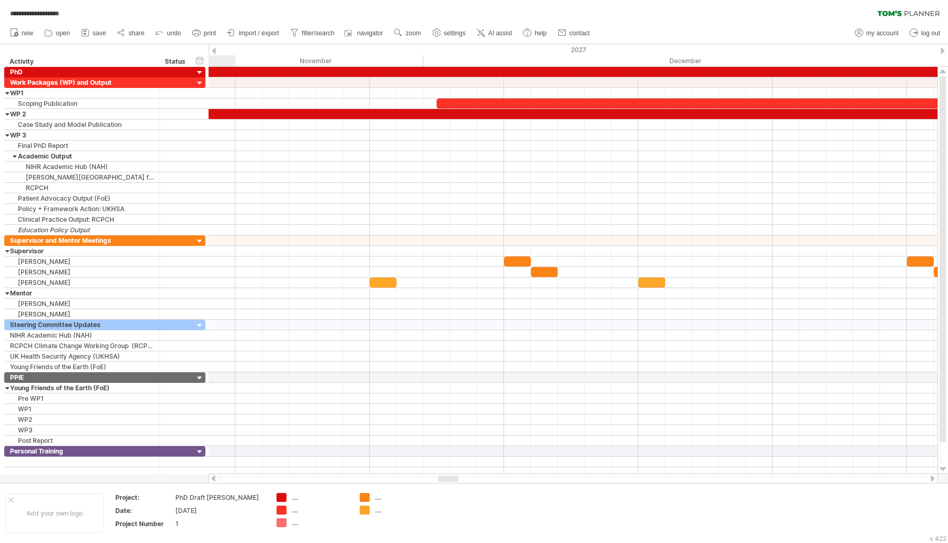
drag, startPoint x: 422, startPoint y: 479, endPoint x: 447, endPoint y: 480, distance: 25.3
click at [447, 480] on div at bounding box center [448, 478] width 20 height 6
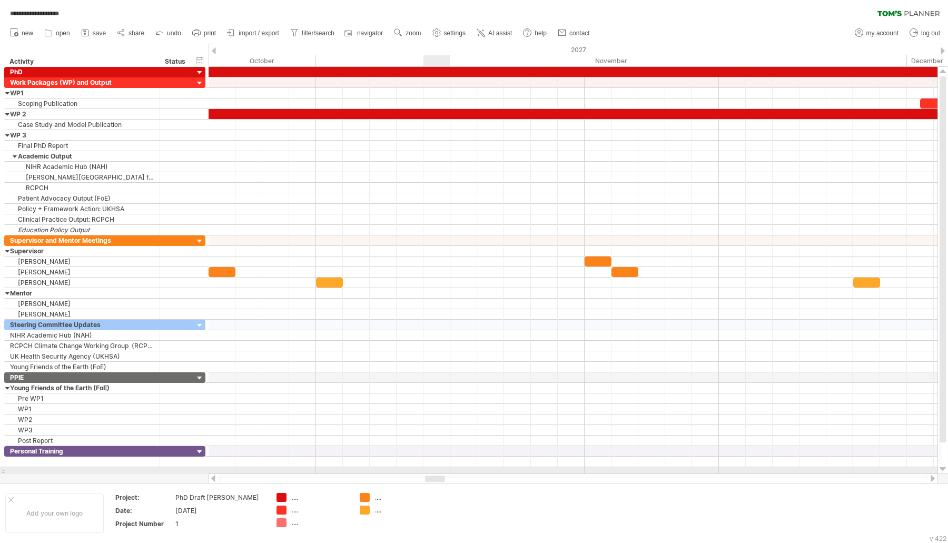
drag, startPoint x: 450, startPoint y: 477, endPoint x: 437, endPoint y: 470, distance: 15.1
click at [437, 470] on div "**********" at bounding box center [474, 271] width 948 height 543
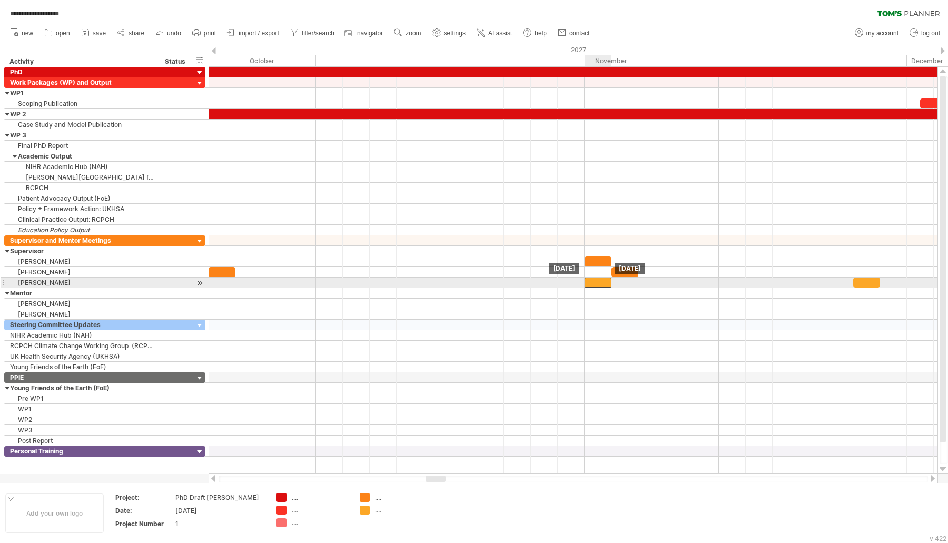
drag, startPoint x: 335, startPoint y: 277, endPoint x: 597, endPoint y: 280, distance: 262.7
click at [597, 280] on div at bounding box center [597, 282] width 27 height 10
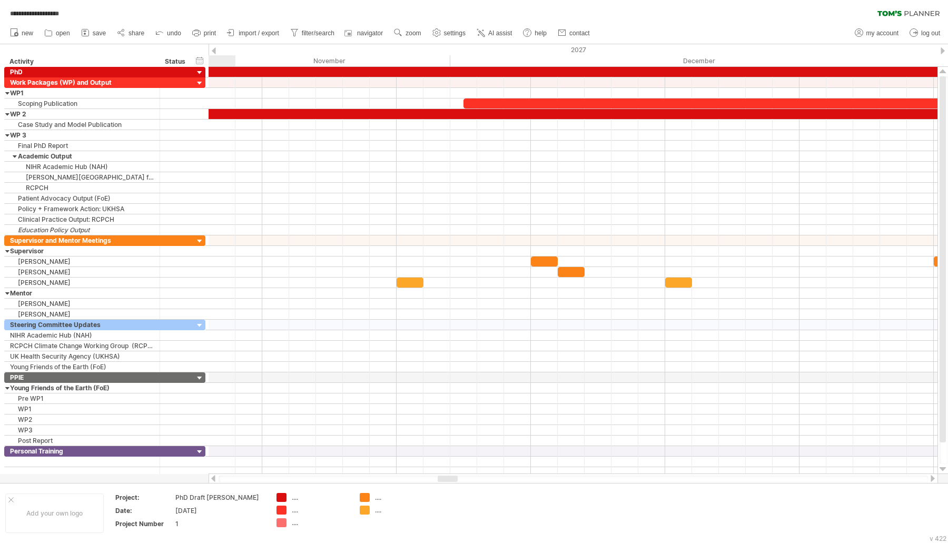
drag, startPoint x: 429, startPoint y: 479, endPoint x: 440, endPoint y: 479, distance: 11.1
click at [440, 480] on div at bounding box center [447, 478] width 20 height 6
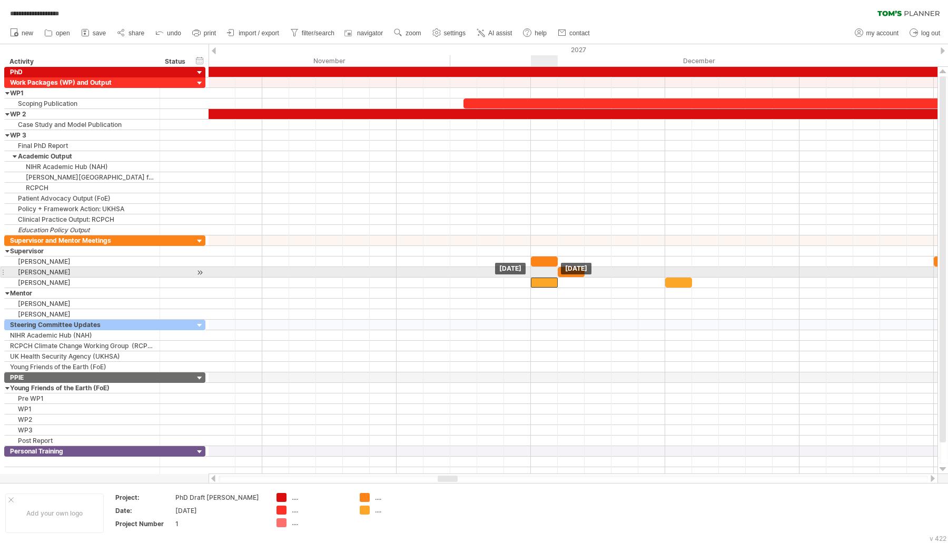
drag, startPoint x: 402, startPoint y: 279, endPoint x: 533, endPoint y: 275, distance: 131.7
click at [533, 277] on div at bounding box center [544, 282] width 27 height 10
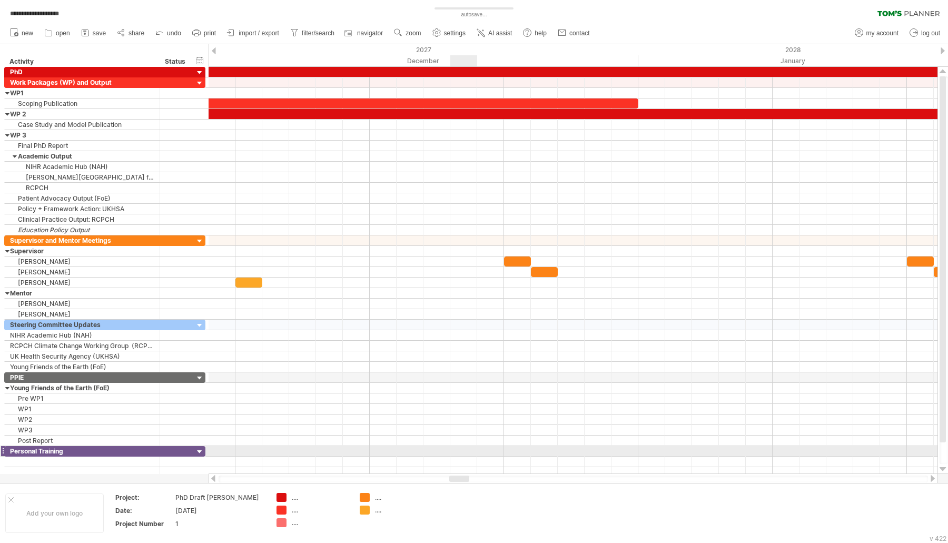
drag, startPoint x: 443, startPoint y: 477, endPoint x: 454, endPoint y: 455, distance: 25.0
click at [454, 455] on div "**********" at bounding box center [474, 271] width 948 height 543
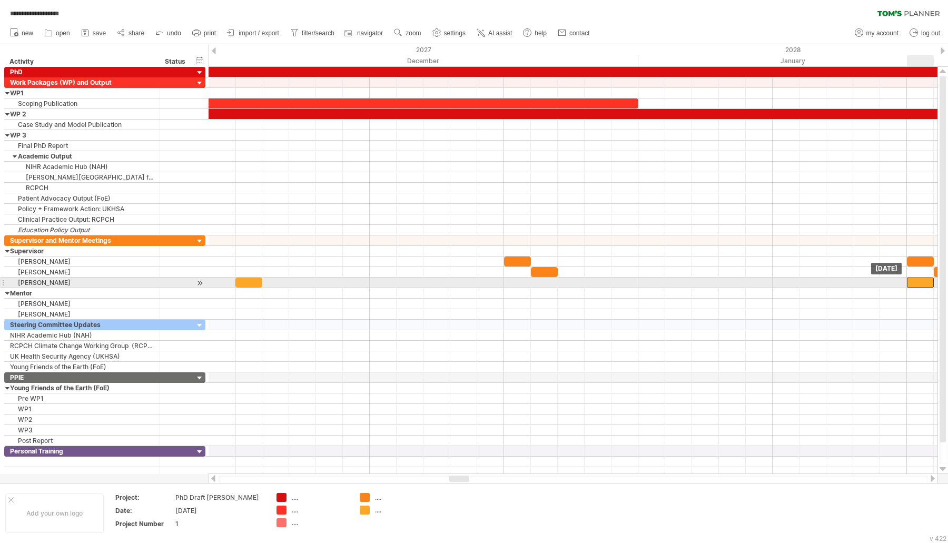
drag, startPoint x: 257, startPoint y: 278, endPoint x: 920, endPoint y: 284, distance: 662.3
click at [927, 277] on div at bounding box center [920, 282] width 27 height 10
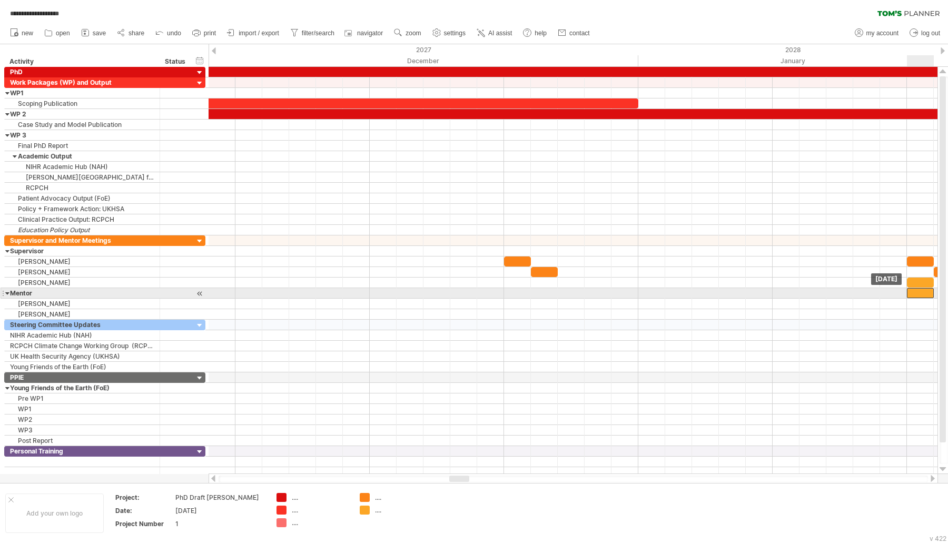
drag, startPoint x: 255, startPoint y: 278, endPoint x: 927, endPoint y: 292, distance: 671.3
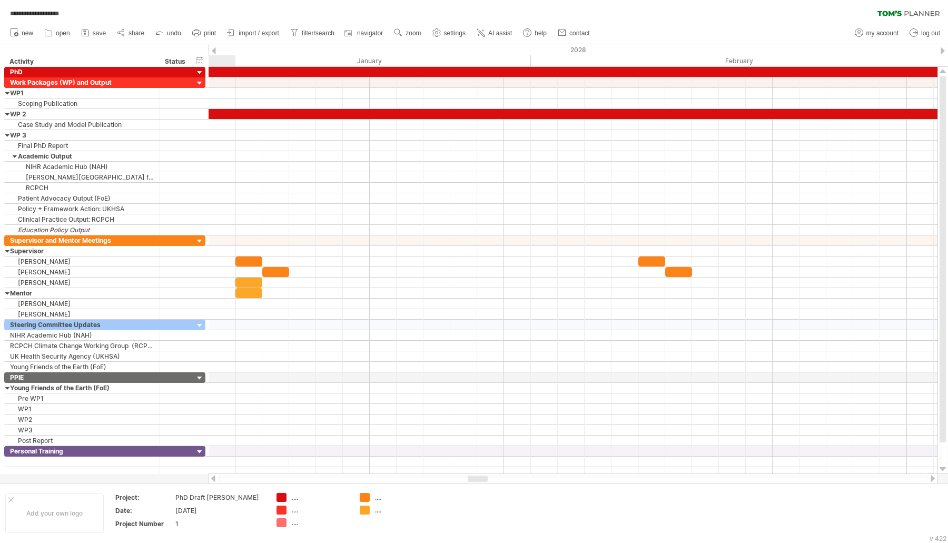
drag, startPoint x: 455, startPoint y: 477, endPoint x: 474, endPoint y: 474, distance: 18.6
click at [474, 474] on div at bounding box center [572, 478] width 729 height 11
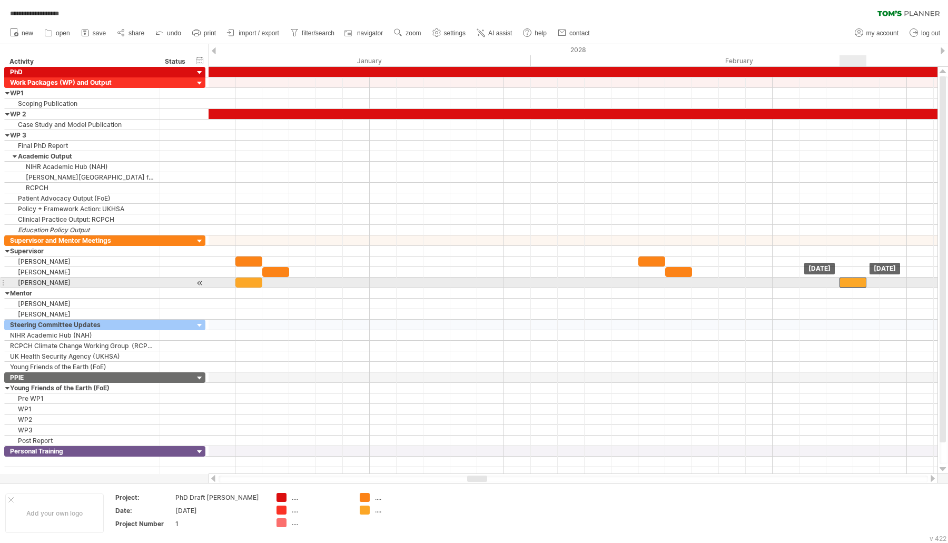
drag, startPoint x: 255, startPoint y: 288, endPoint x: 854, endPoint y: 281, distance: 599.1
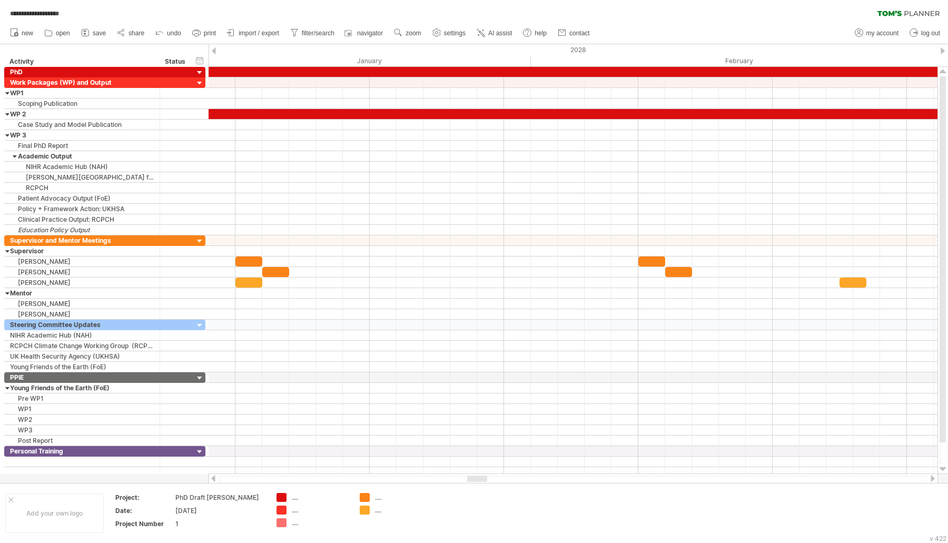
click at [928, 475] on div at bounding box center [932, 478] width 8 height 7
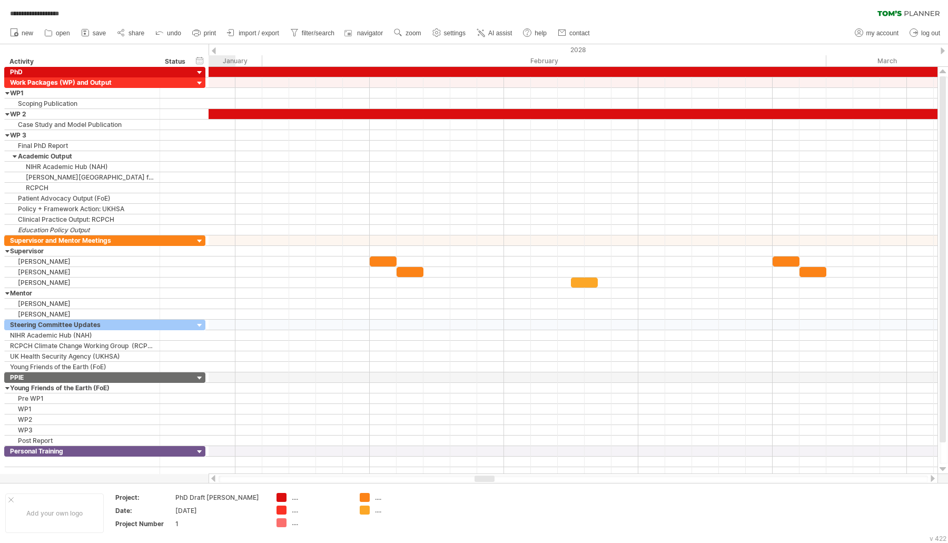
click at [928, 475] on div at bounding box center [932, 478] width 8 height 7
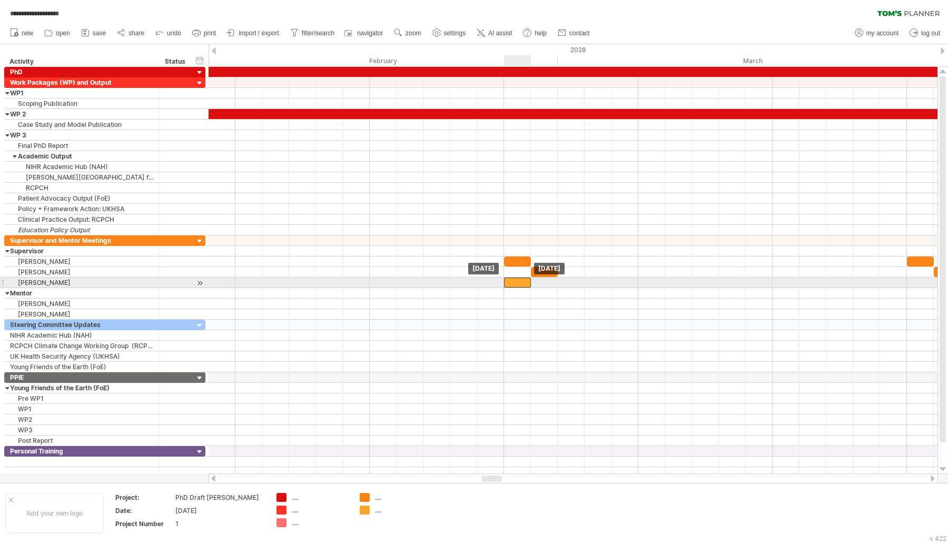
drag, startPoint x: 323, startPoint y: 280, endPoint x: 524, endPoint y: 281, distance: 200.6
click at [524, 281] on div at bounding box center [517, 282] width 27 height 10
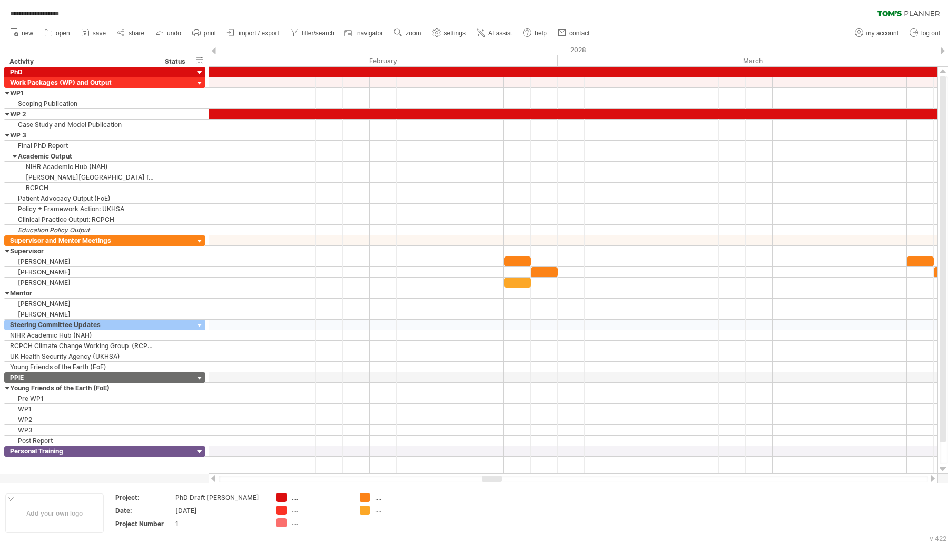
click at [930, 475] on div at bounding box center [932, 478] width 8 height 7
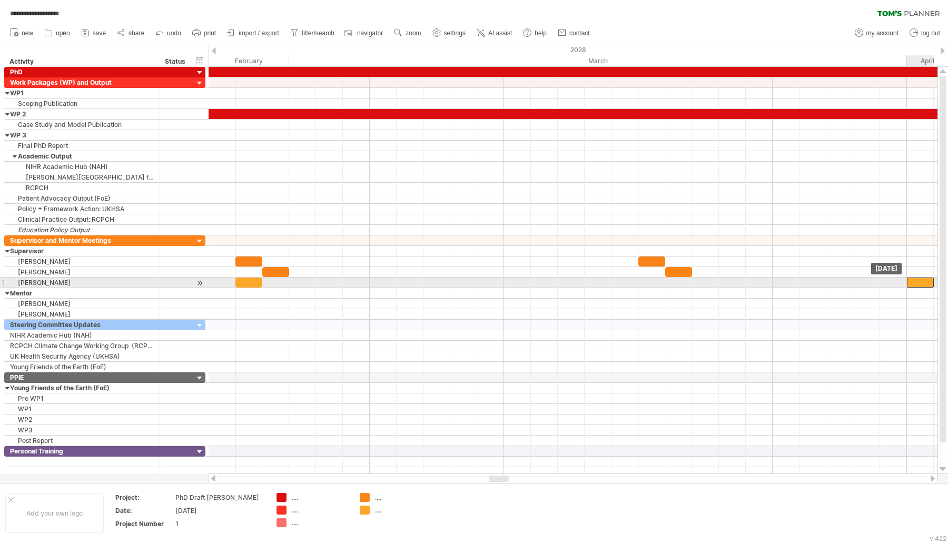
drag, startPoint x: 253, startPoint y: 281, endPoint x: 919, endPoint y: 278, distance: 666.5
click at [919, 278] on div at bounding box center [920, 282] width 27 height 10
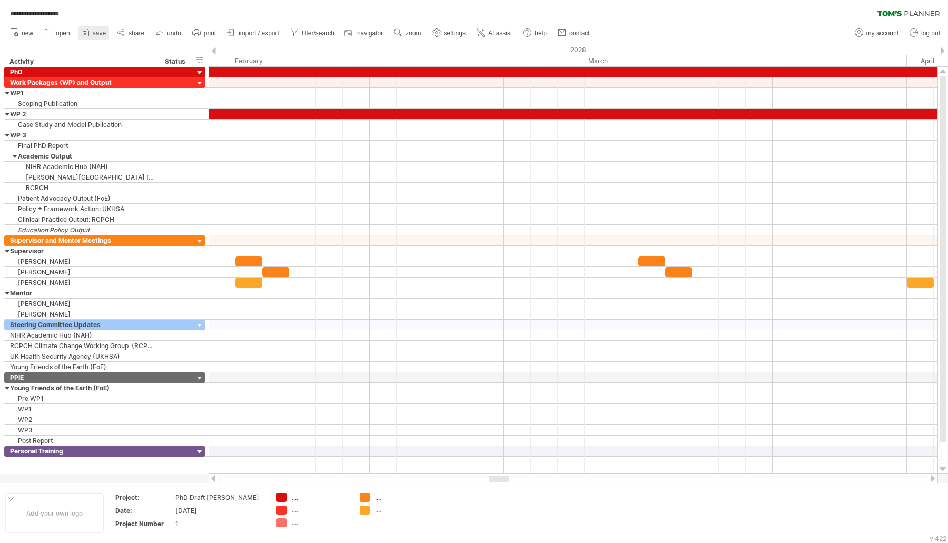
click at [98, 32] on span "save" at bounding box center [99, 32] width 13 height 7
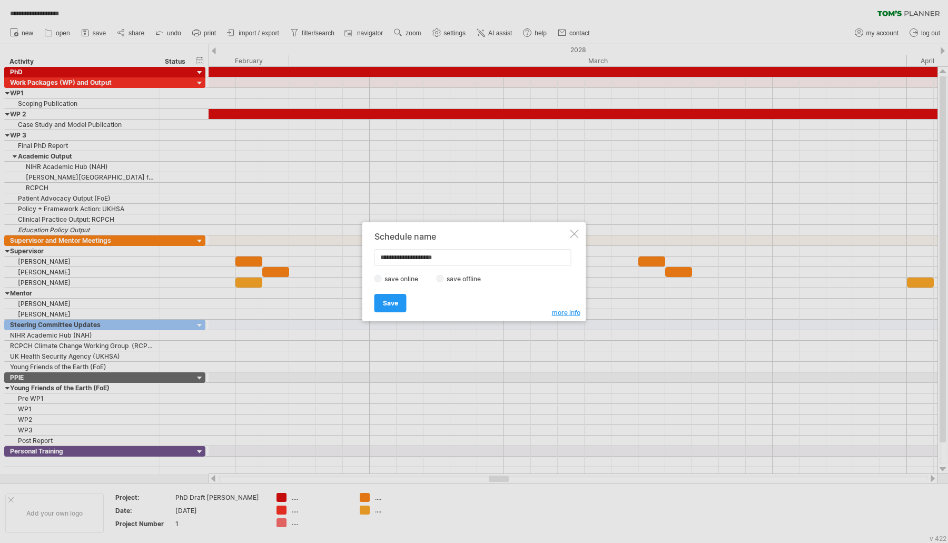
drag, startPoint x: 395, startPoint y: 304, endPoint x: 401, endPoint y: 307, distance: 6.6
click at [396, 305] on span "Save" at bounding box center [390, 303] width 15 height 8
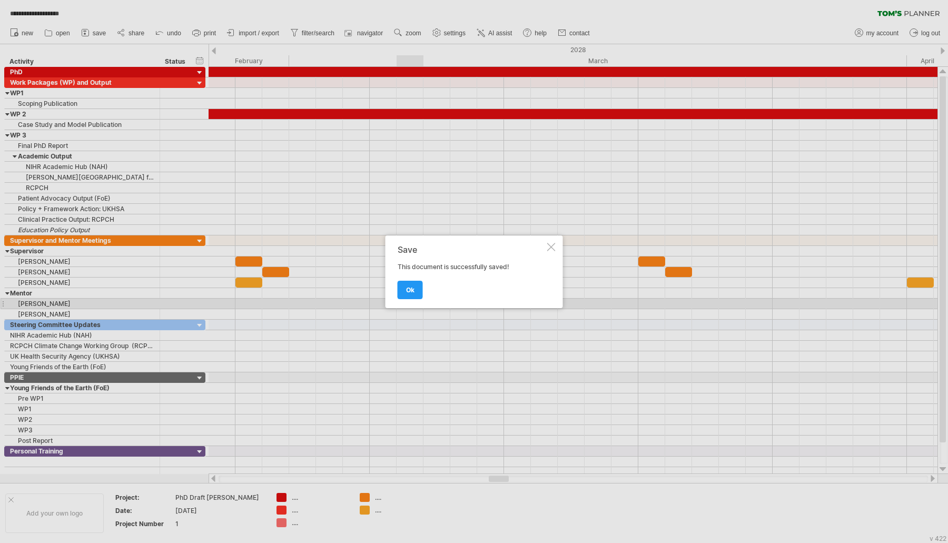
drag, startPoint x: 414, startPoint y: 288, endPoint x: 671, endPoint y: 464, distance: 311.7
click at [416, 288] on link "ok" at bounding box center [409, 290] width 25 height 18
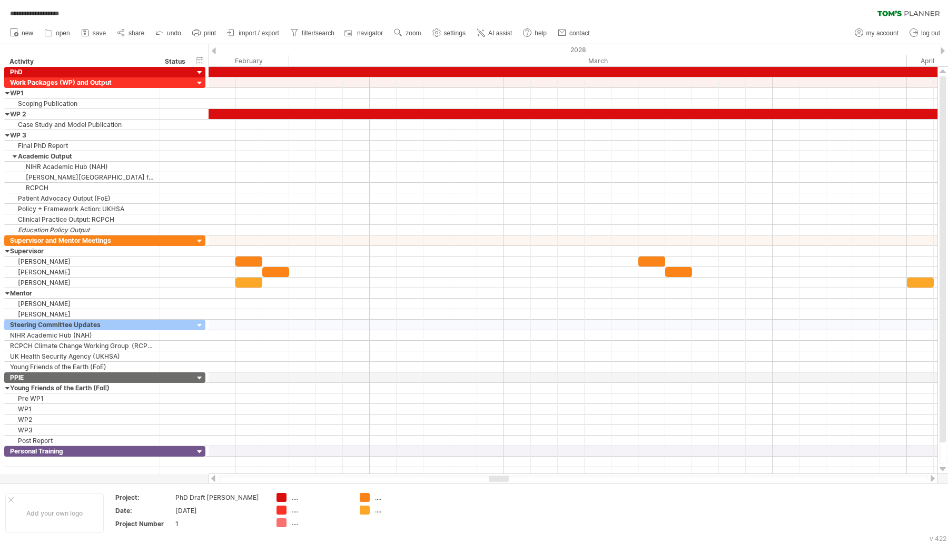
click at [938, 476] on div at bounding box center [474, 263] width 948 height 439
click at [932, 479] on div at bounding box center [932, 478] width 8 height 7
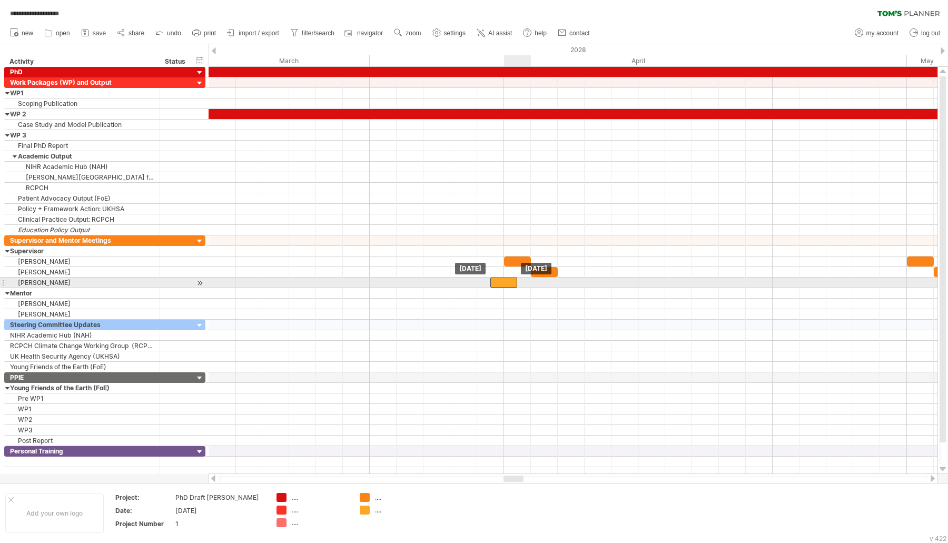
drag, startPoint x: 389, startPoint y: 278, endPoint x: 515, endPoint y: 281, distance: 125.9
click at [515, 281] on div at bounding box center [503, 282] width 27 height 10
drag, startPoint x: 501, startPoint y: 279, endPoint x: 516, endPoint y: 278, distance: 15.8
click at [516, 278] on div at bounding box center [517, 282] width 27 height 10
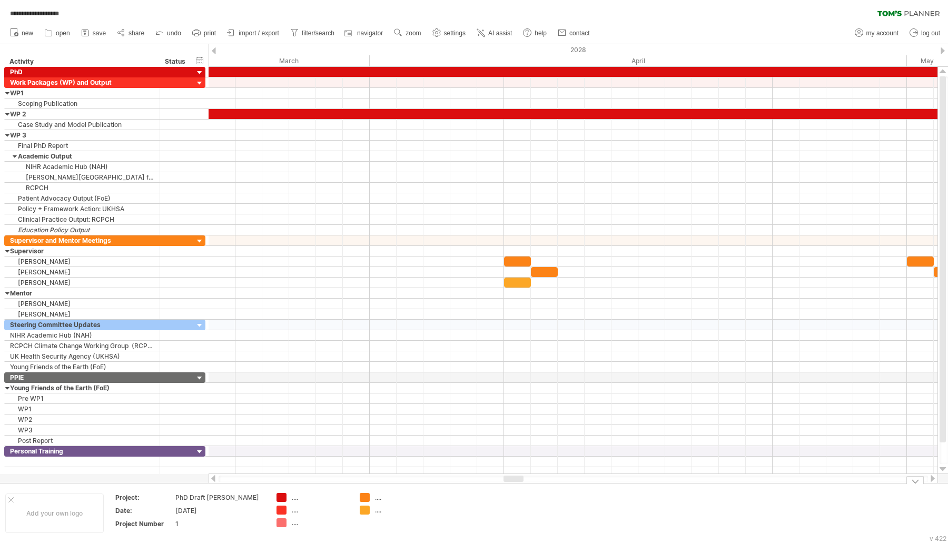
click at [934, 480] on div at bounding box center [932, 478] width 8 height 7
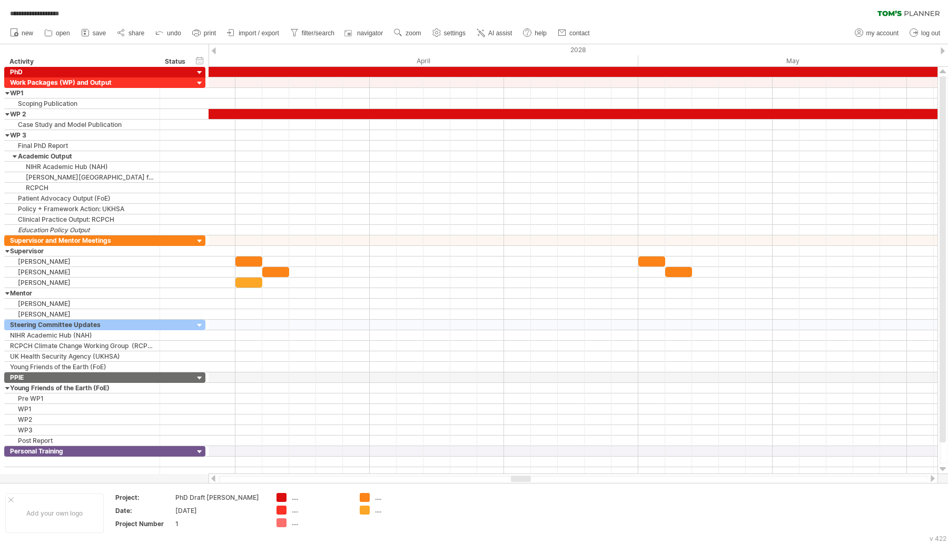
click at [933, 479] on div at bounding box center [932, 478] width 8 height 7
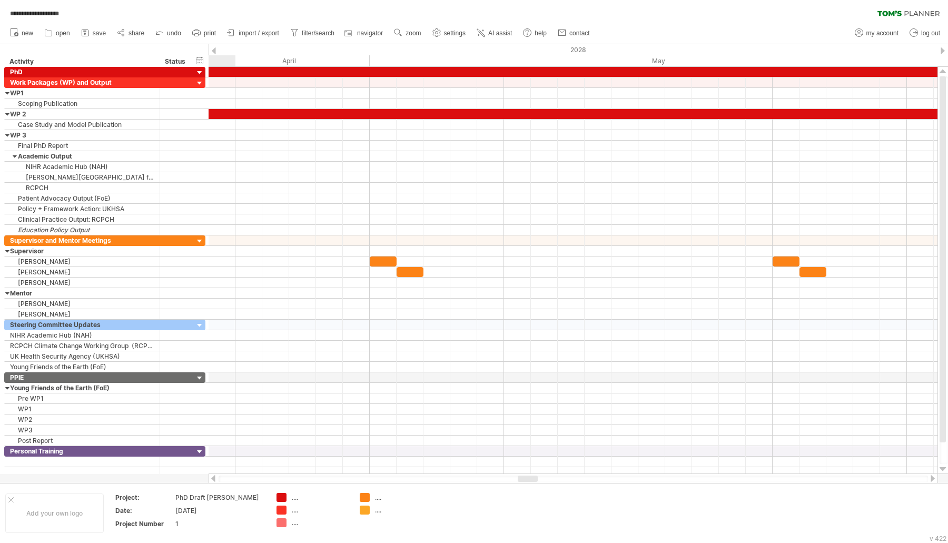
click at [933, 479] on div at bounding box center [932, 478] width 8 height 7
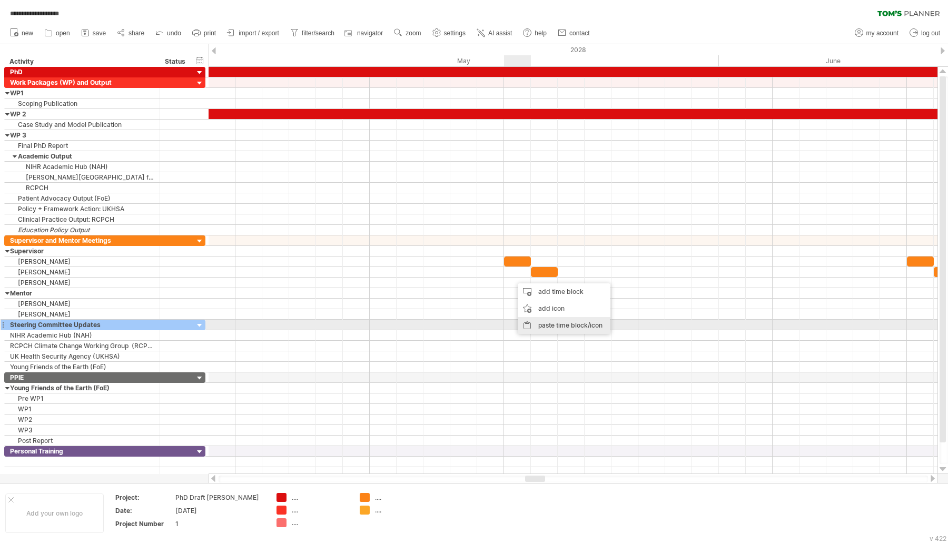
click at [536, 331] on div "paste time block/icon" at bounding box center [563, 325] width 93 height 17
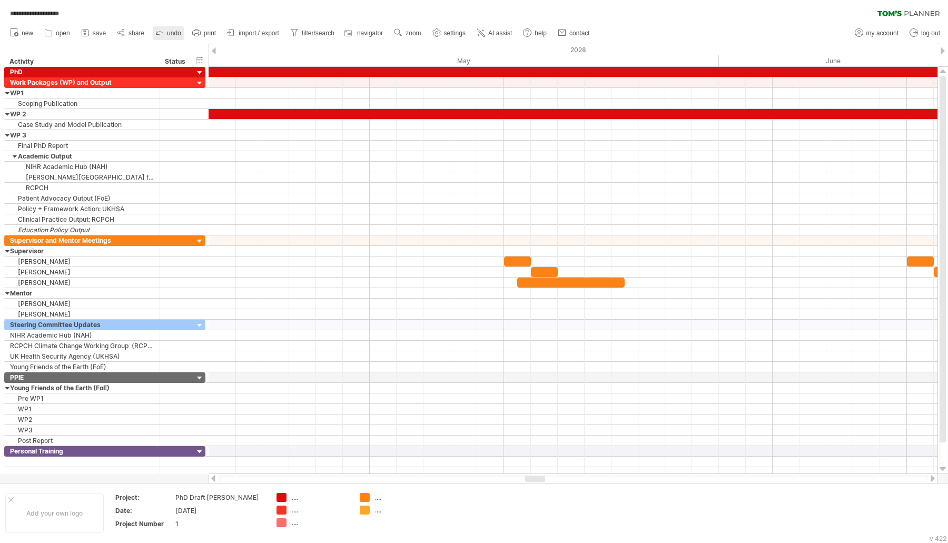
drag, startPoint x: 178, startPoint y: 34, endPoint x: 182, endPoint y: 39, distance: 6.4
click at [178, 34] on span "undo" at bounding box center [174, 32] width 14 height 7
click at [212, 481] on div at bounding box center [213, 478] width 8 height 7
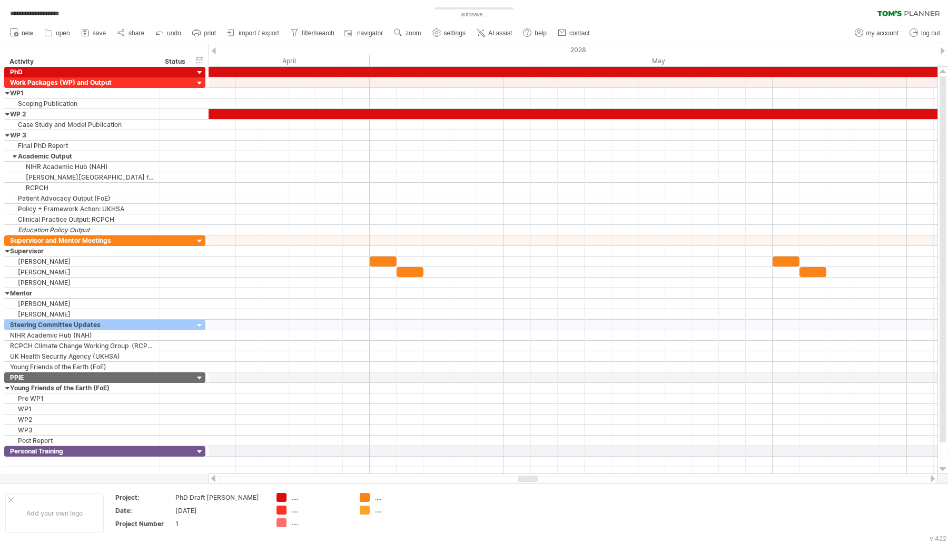
click at [212, 481] on div at bounding box center [213, 478] width 8 height 7
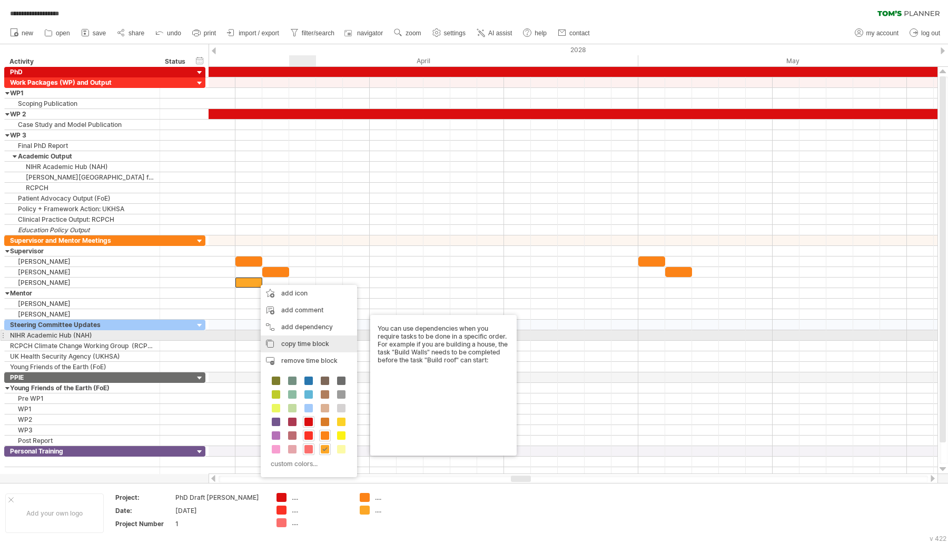
click at [313, 340] on span "copy time block" at bounding box center [305, 344] width 48 height 8
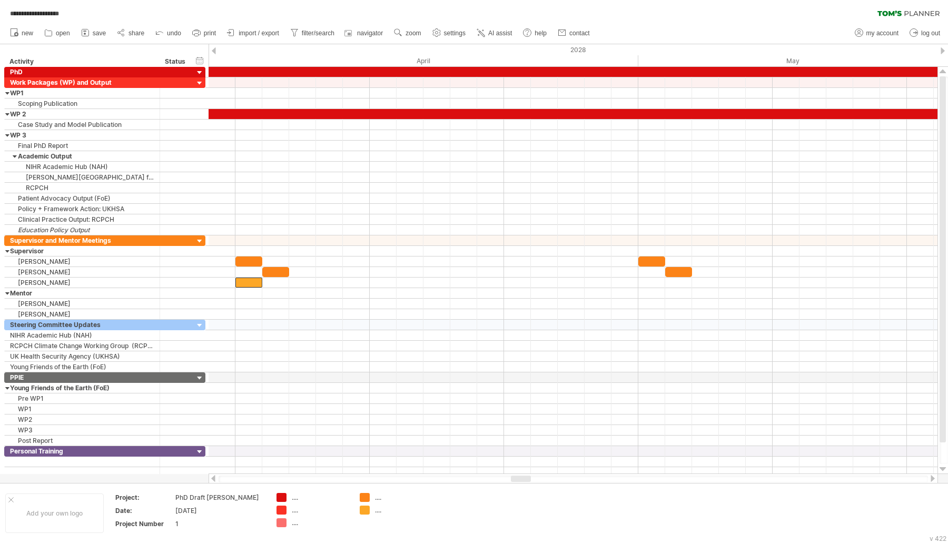
click at [929, 478] on div at bounding box center [932, 478] width 8 height 7
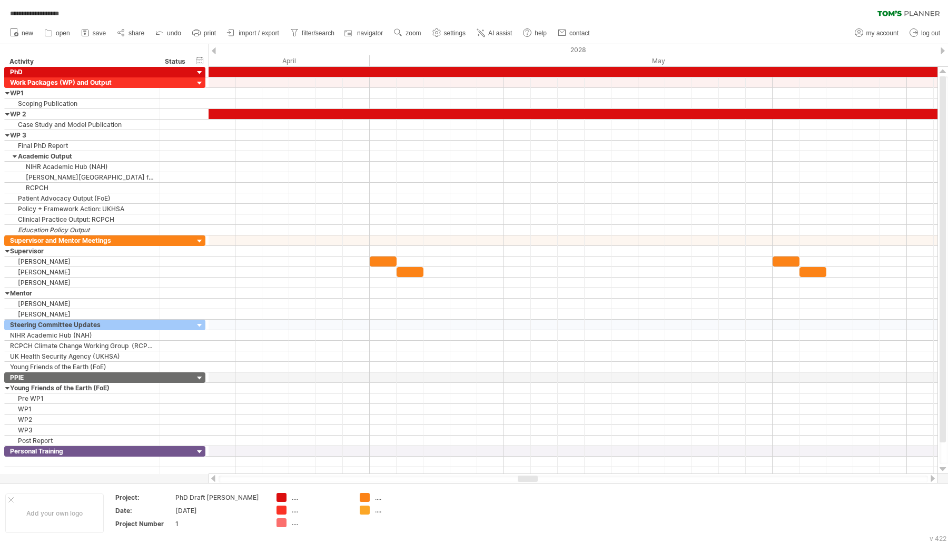
click at [929, 478] on div at bounding box center [932, 478] width 8 height 7
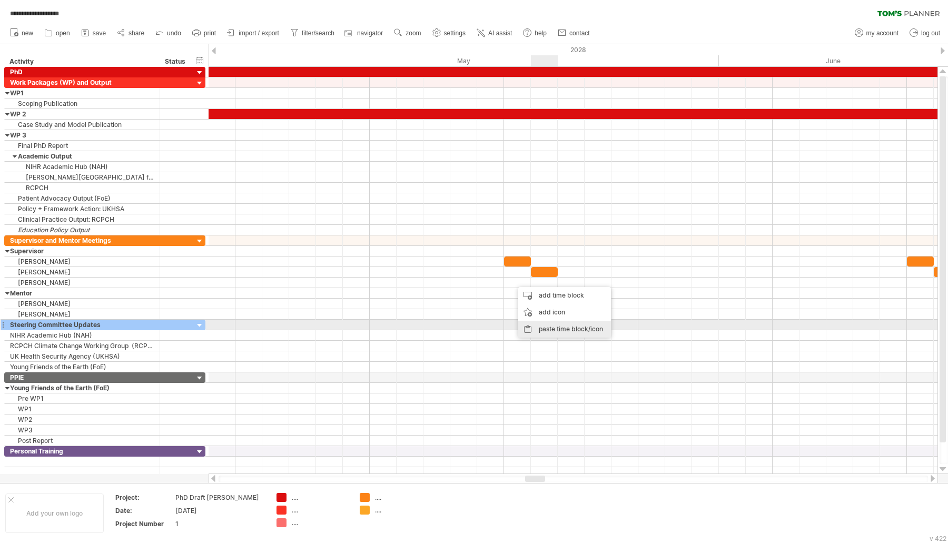
click at [557, 325] on div "paste time block/icon" at bounding box center [564, 329] width 93 height 17
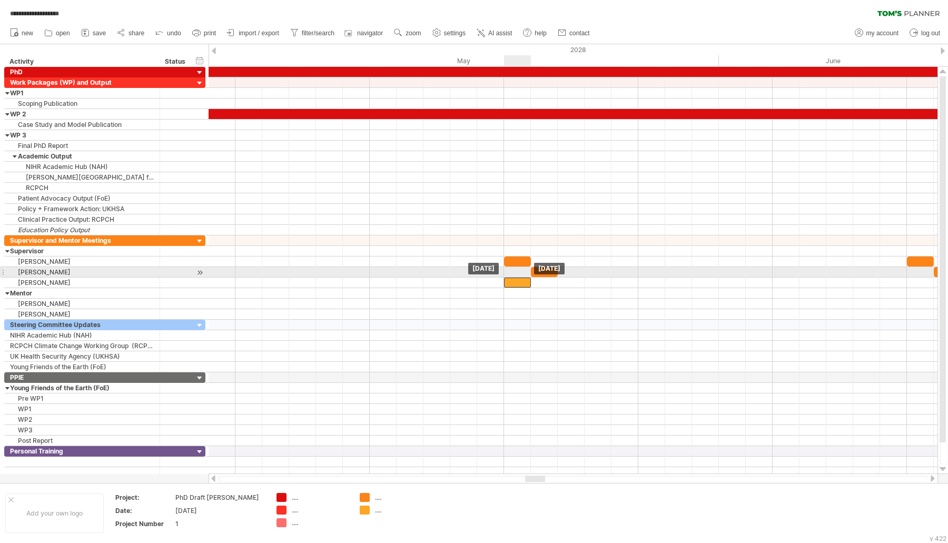
drag, startPoint x: 526, startPoint y: 278, endPoint x: 513, endPoint y: 277, distance: 13.3
click at [513, 277] on div at bounding box center [517, 282] width 27 height 10
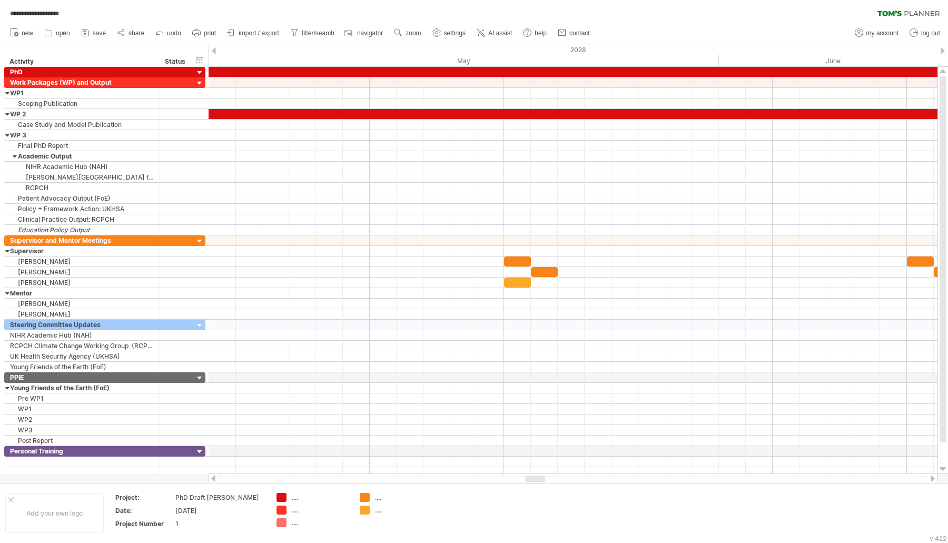
click at [932, 476] on div at bounding box center [932, 478] width 8 height 7
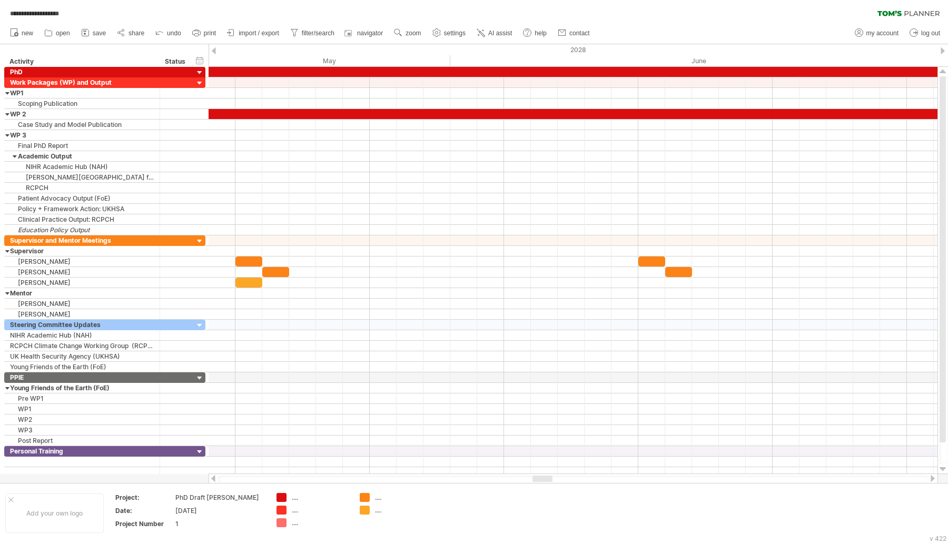
click at [932, 476] on div at bounding box center [932, 478] width 8 height 7
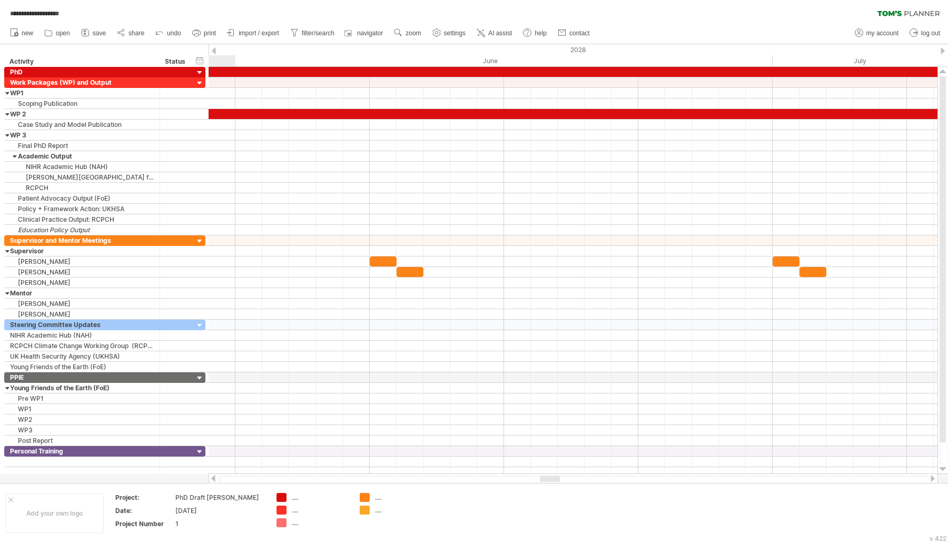
click at [932, 476] on div at bounding box center [932, 478] width 8 height 7
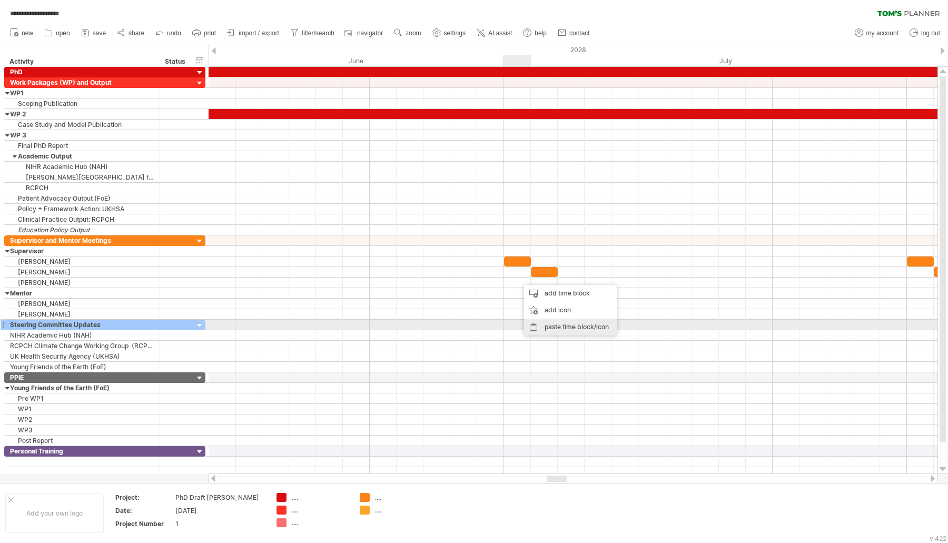
click at [540, 321] on div "paste time block/icon" at bounding box center [570, 326] width 93 height 17
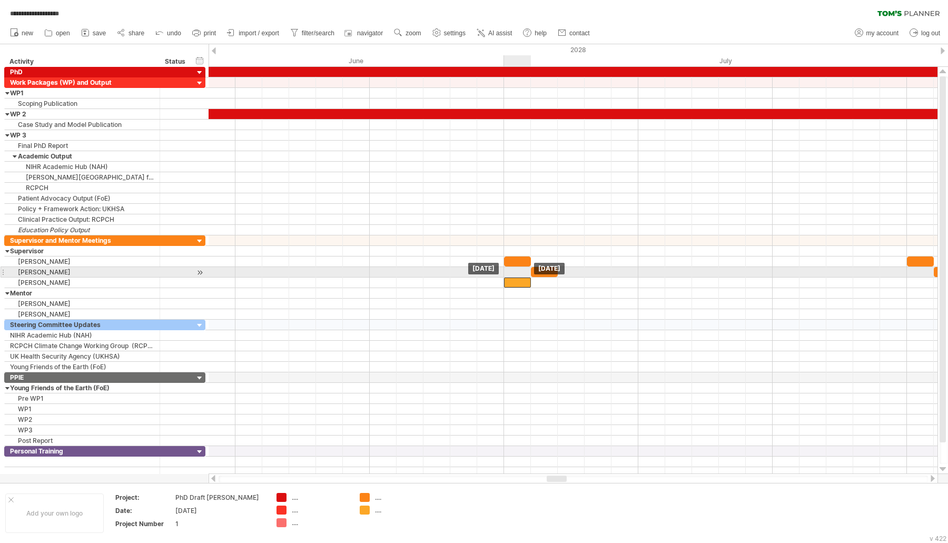
drag, startPoint x: 526, startPoint y: 276, endPoint x: 515, endPoint y: 276, distance: 11.6
click at [515, 277] on div at bounding box center [517, 282] width 27 height 10
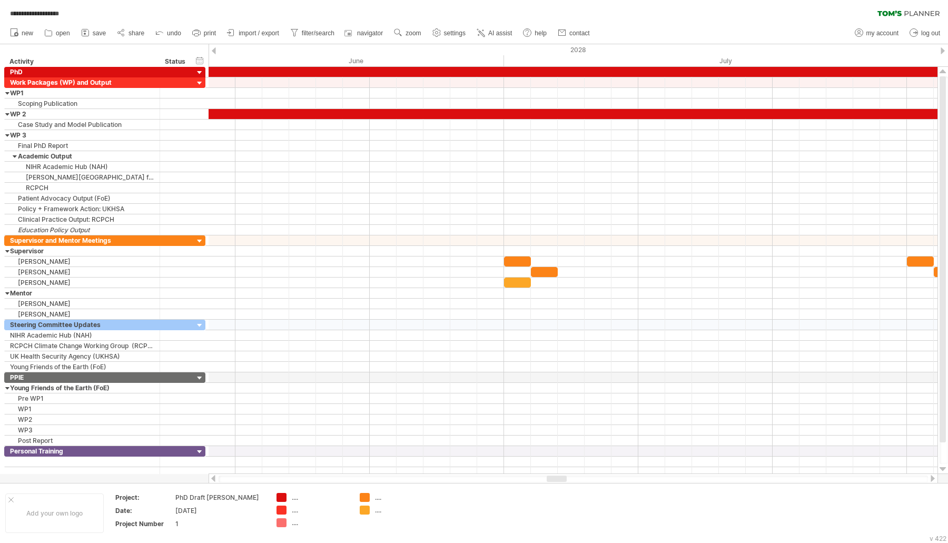
click at [928, 480] on div at bounding box center [572, 478] width 729 height 11
click at [930, 480] on div at bounding box center [932, 478] width 8 height 7
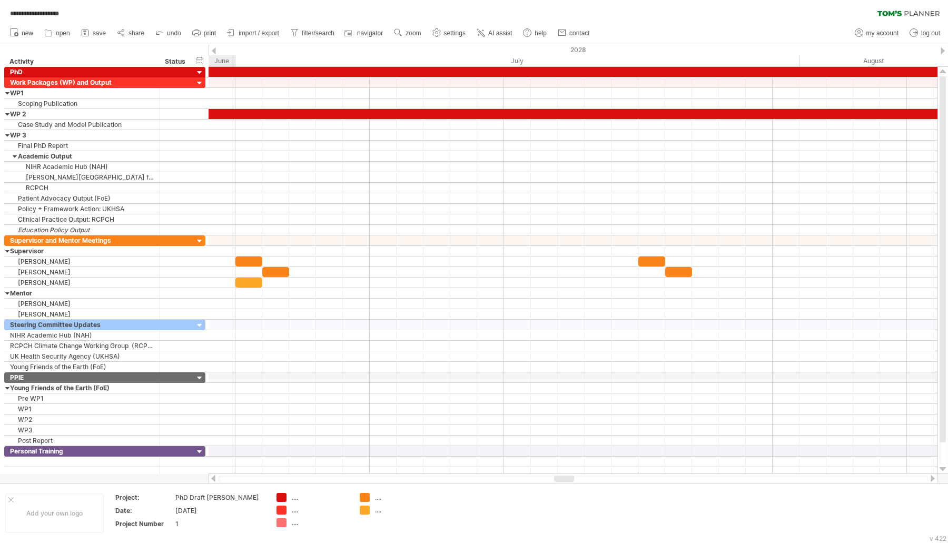
click at [931, 481] on div at bounding box center [932, 478] width 8 height 7
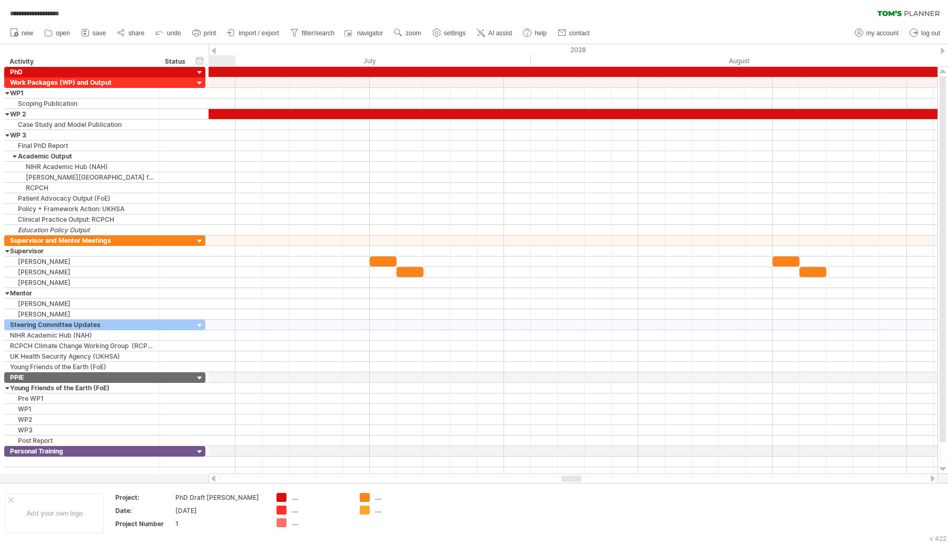
click at [931, 481] on div at bounding box center [932, 478] width 8 height 7
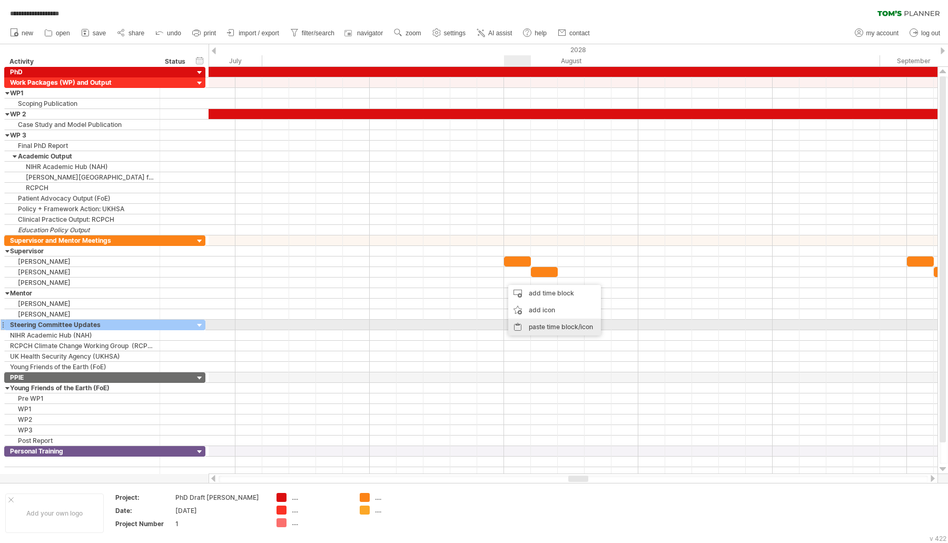
click at [526, 323] on div "paste time block/icon" at bounding box center [554, 326] width 93 height 17
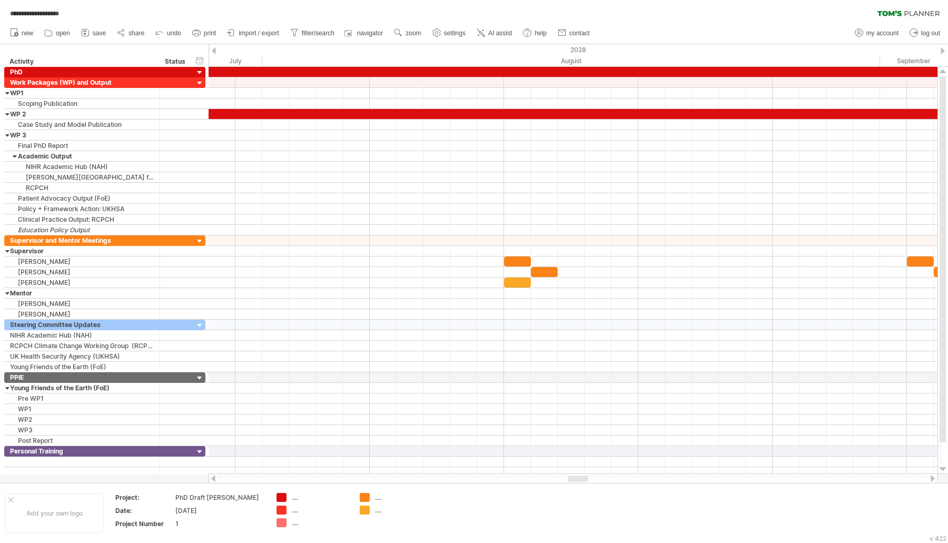
click at [928, 479] on div at bounding box center [932, 478] width 8 height 7
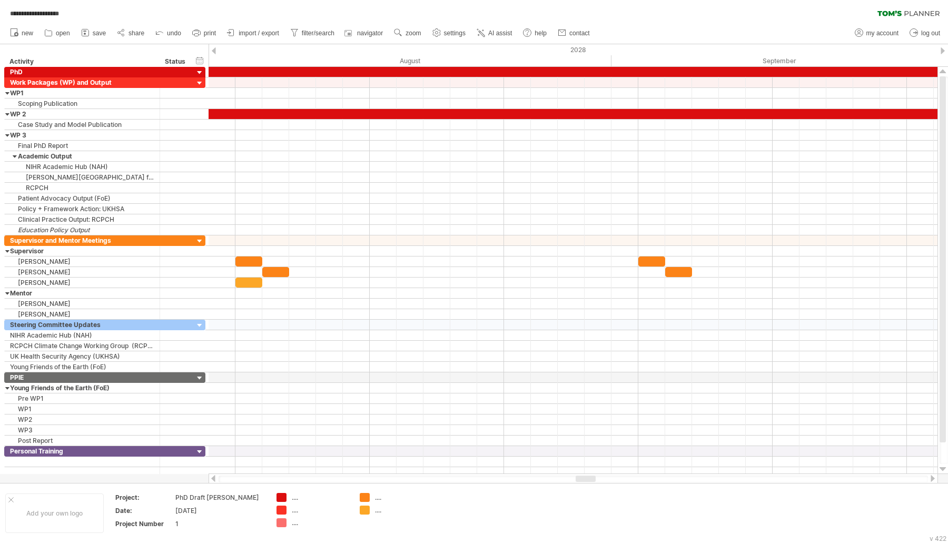
click at [928, 479] on div at bounding box center [932, 478] width 8 height 7
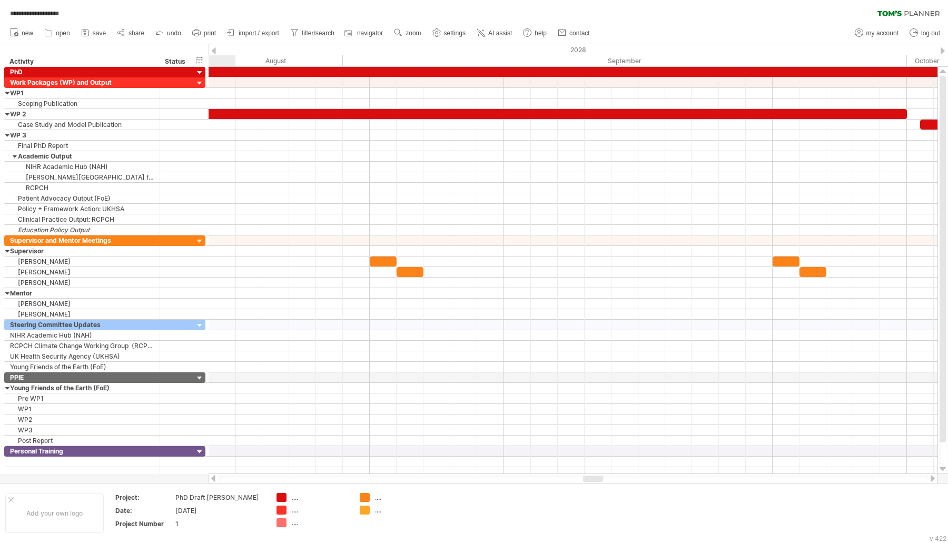
click at [928, 479] on div at bounding box center [932, 478] width 8 height 7
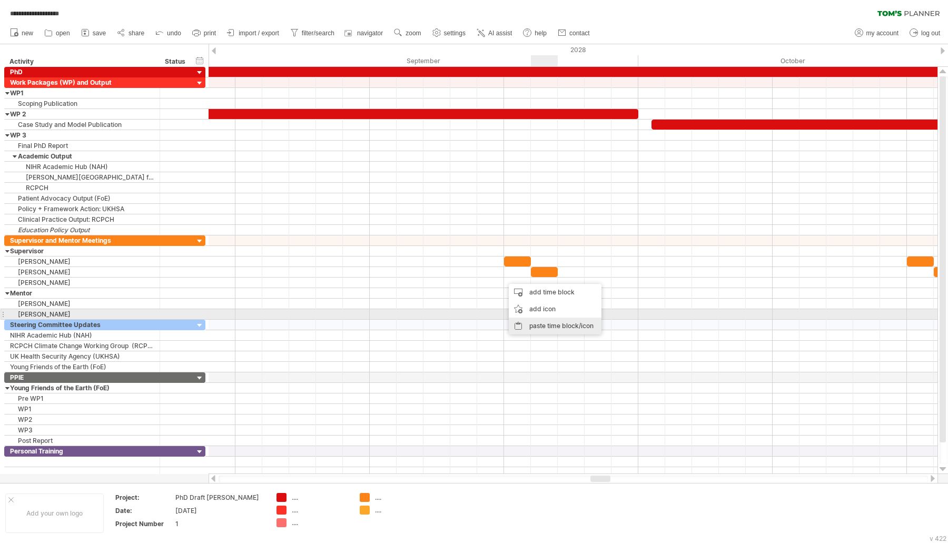
click at [551, 320] on div "paste time block/icon" at bounding box center [555, 325] width 93 height 17
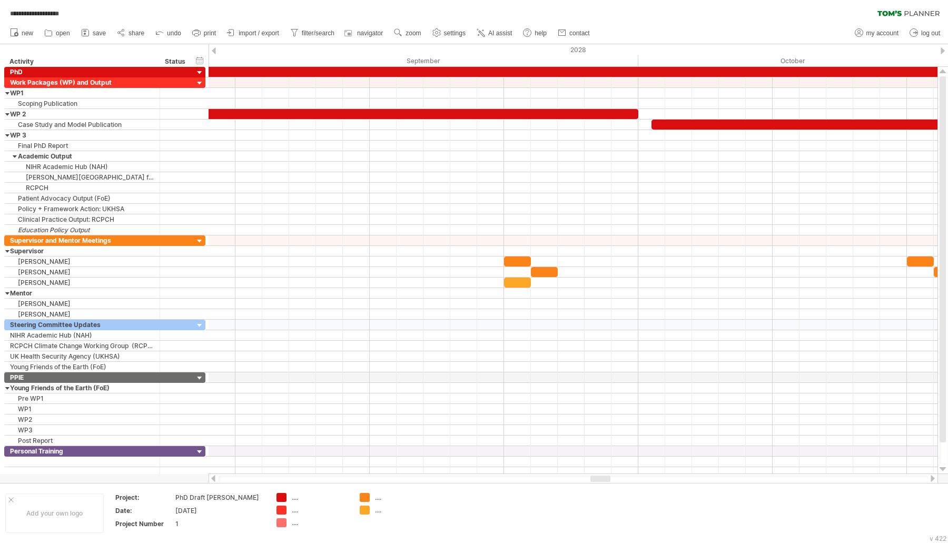
click at [927, 478] on div at bounding box center [572, 478] width 709 height 7
click at [929, 478] on div at bounding box center [932, 478] width 8 height 7
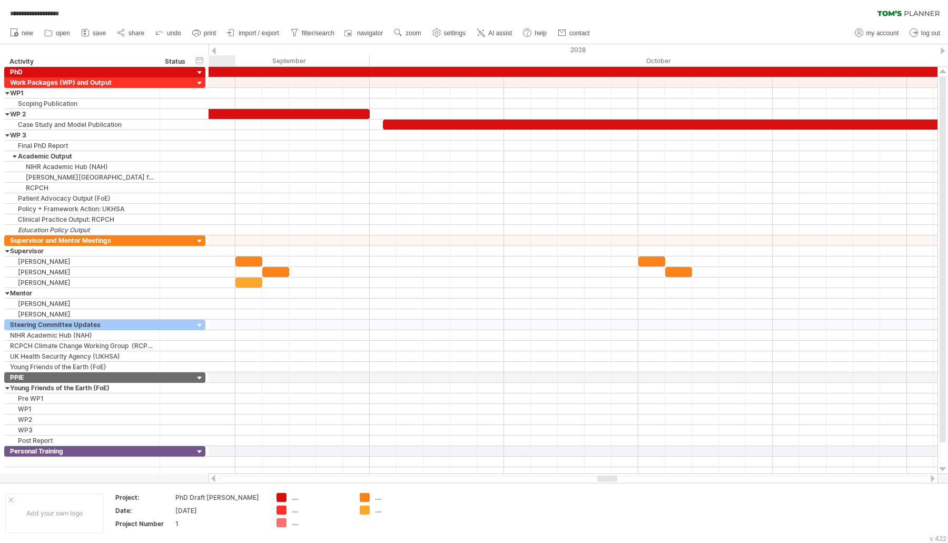
click at [929, 478] on div at bounding box center [932, 478] width 8 height 7
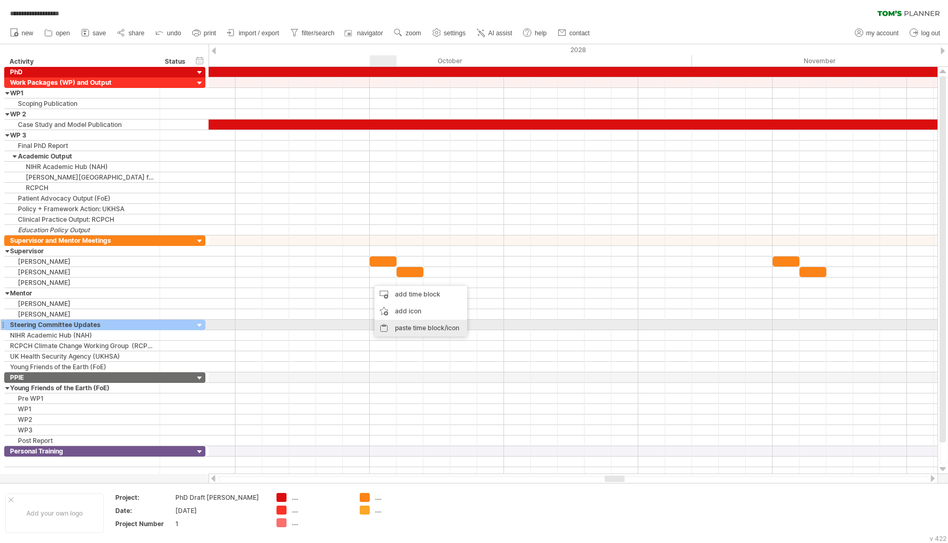
click at [395, 324] on div "paste time block/icon" at bounding box center [420, 328] width 93 height 17
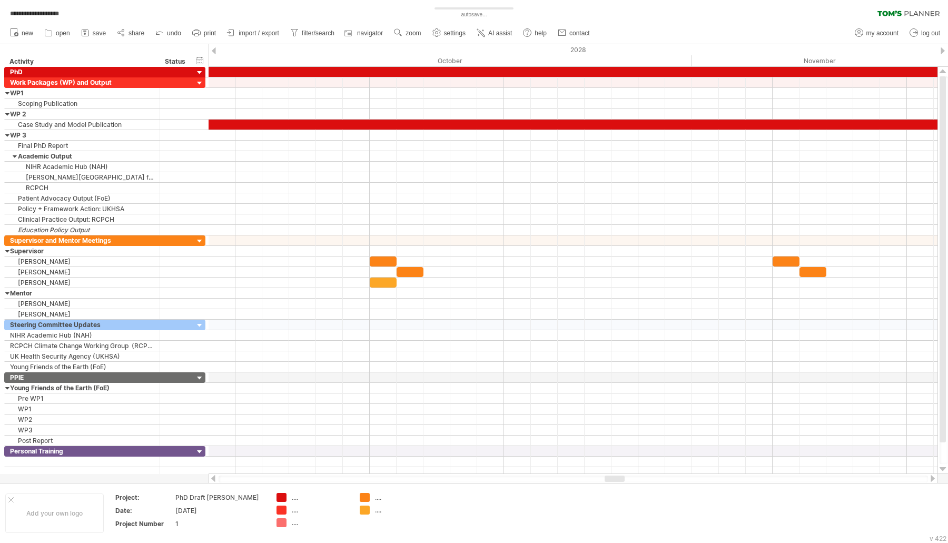
click at [930, 480] on div at bounding box center [932, 478] width 8 height 7
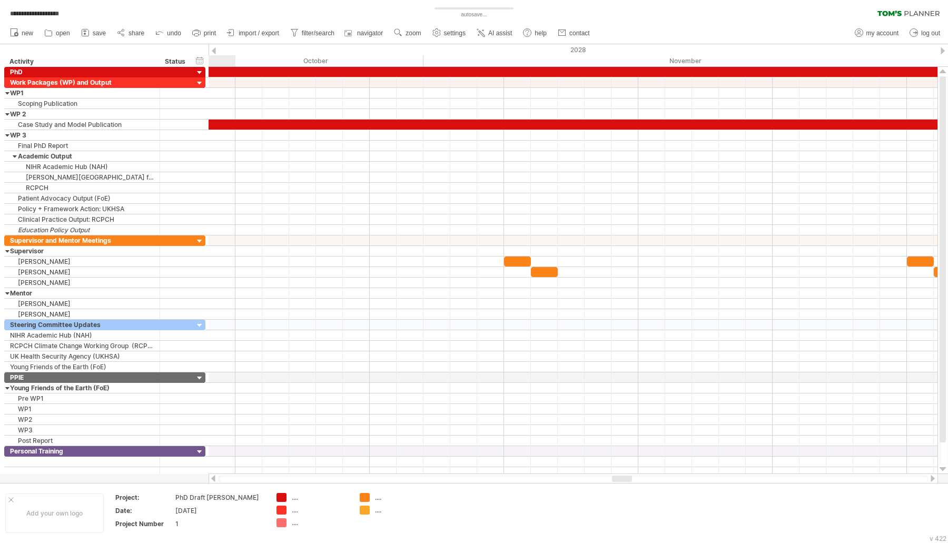
click at [930, 480] on div at bounding box center [932, 478] width 8 height 7
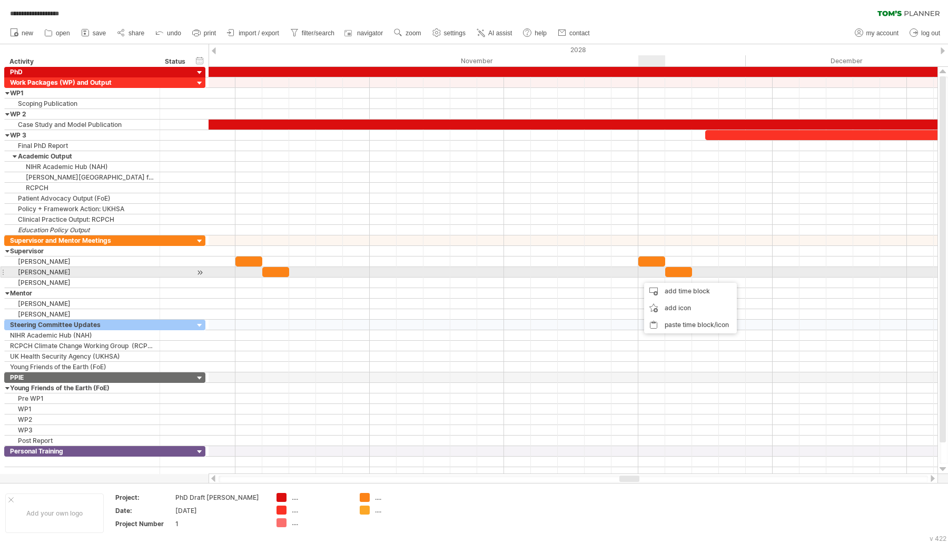
click at [641, 282] on div at bounding box center [572, 282] width 729 height 11
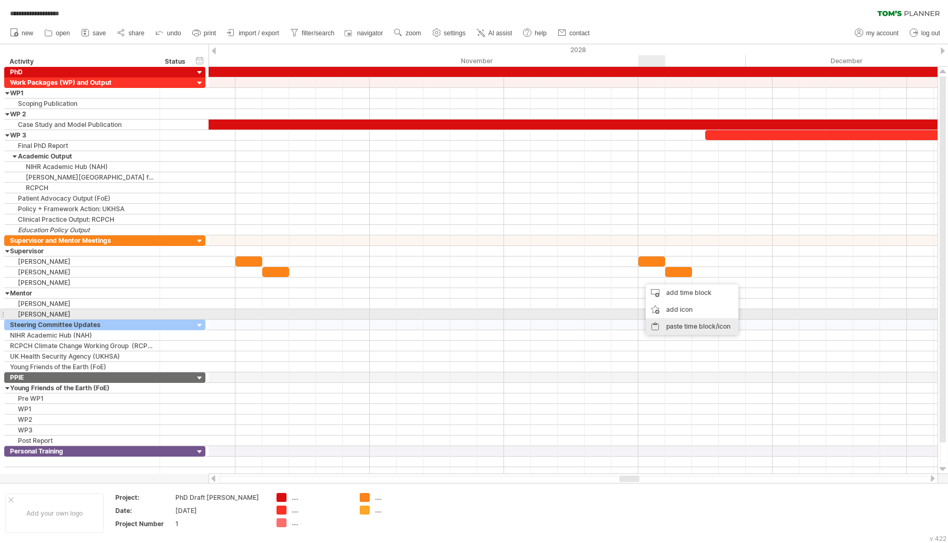
click at [661, 319] on div "paste time block/icon" at bounding box center [691, 326] width 93 height 17
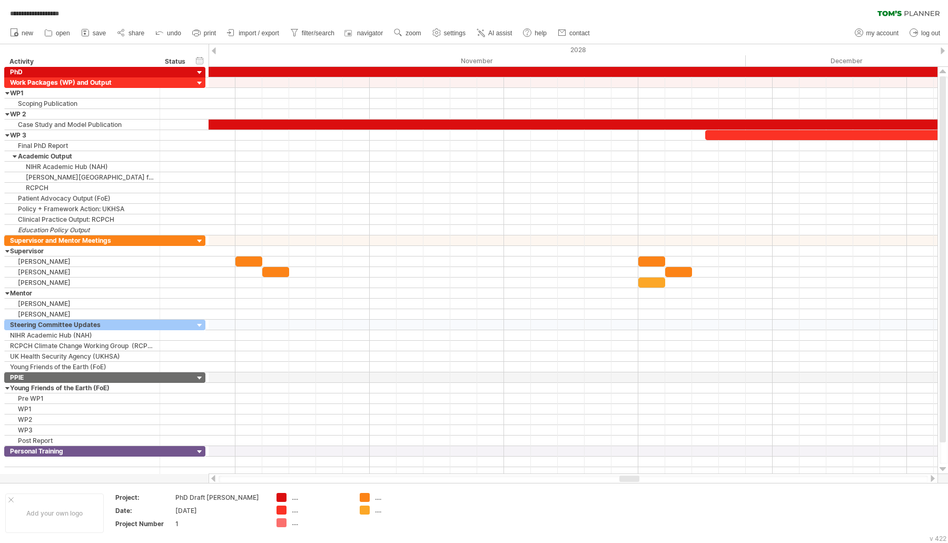
click at [930, 479] on div at bounding box center [932, 478] width 8 height 7
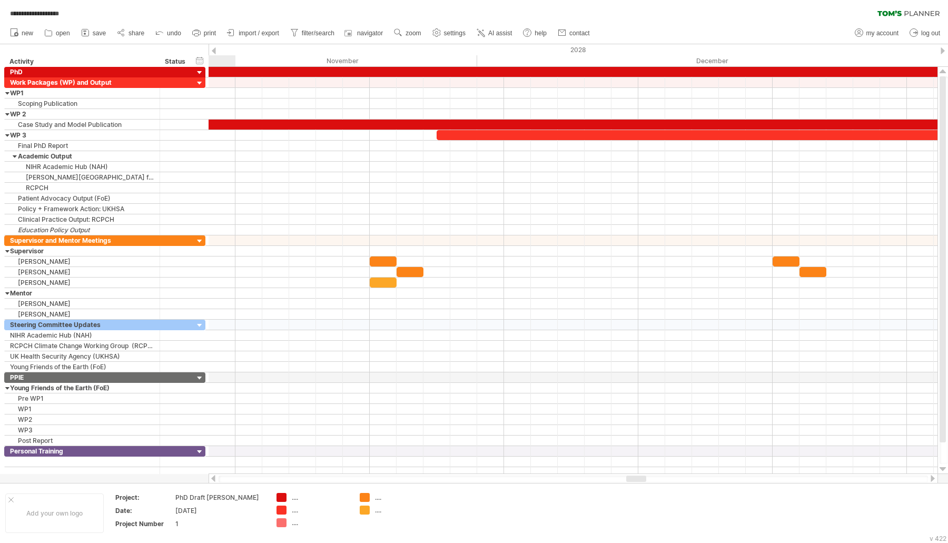
click at [930, 479] on div at bounding box center [932, 478] width 8 height 7
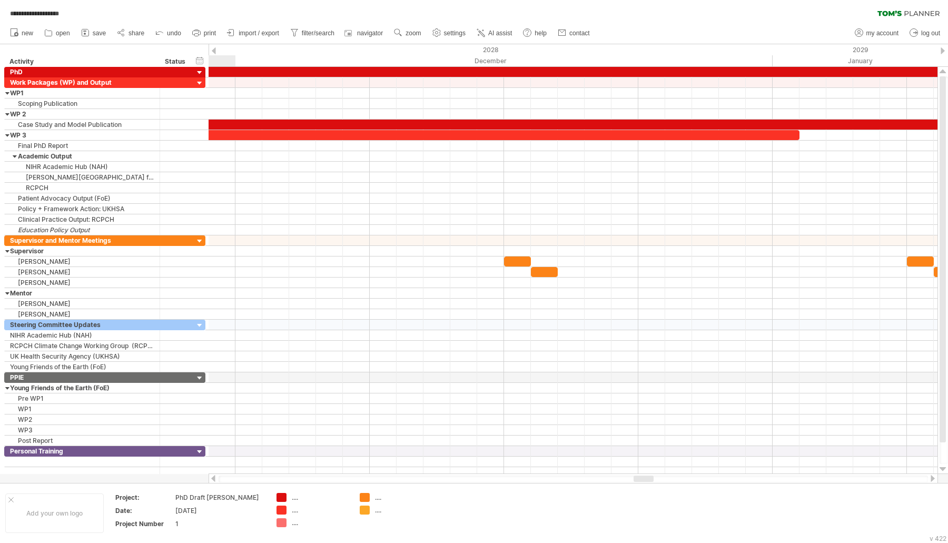
click at [930, 479] on div at bounding box center [932, 478] width 8 height 7
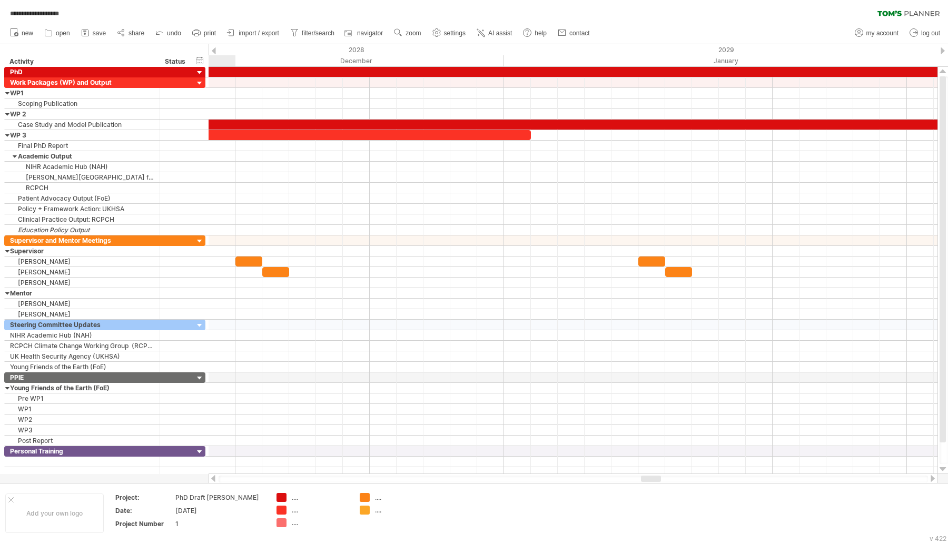
click at [931, 479] on div at bounding box center [932, 478] width 8 height 7
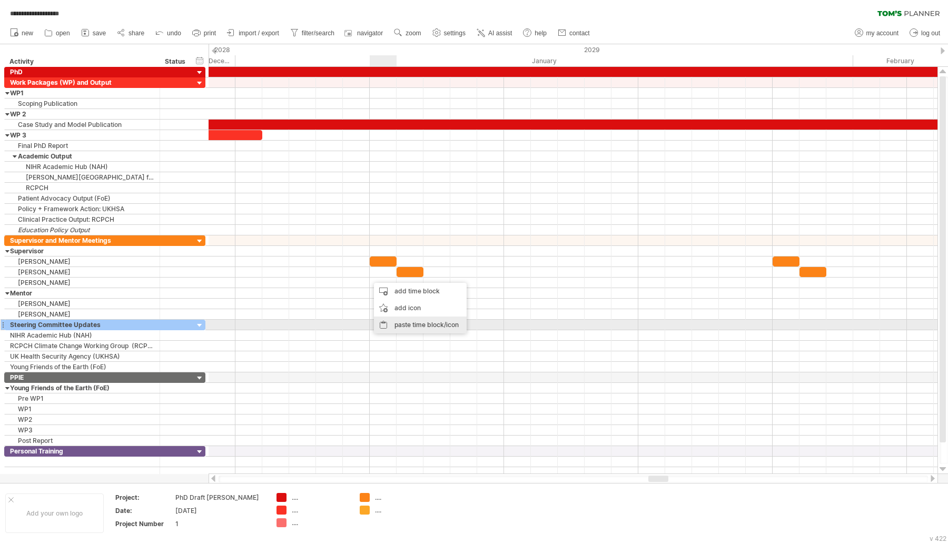
click at [394, 322] on div "paste time block/icon" at bounding box center [420, 324] width 93 height 17
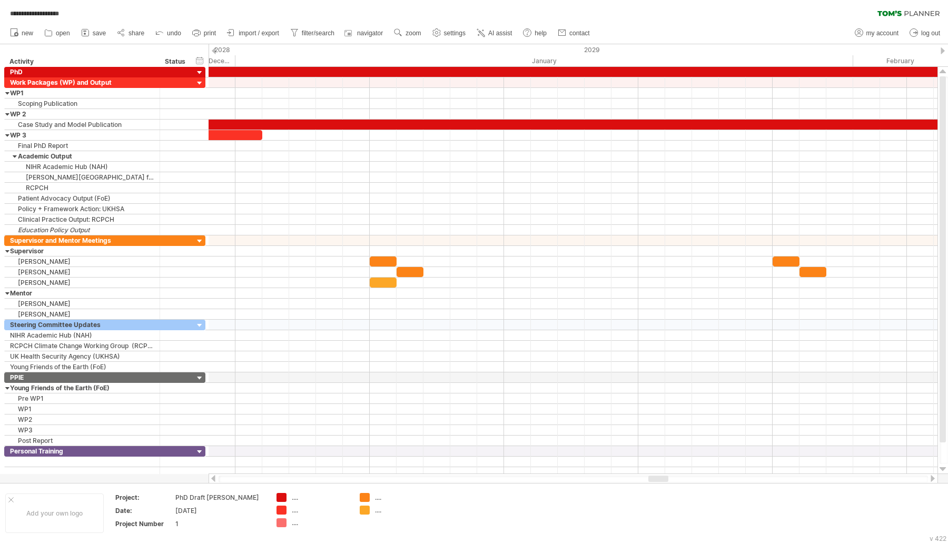
click at [931, 482] on div at bounding box center [572, 478] width 729 height 11
click at [932, 479] on div at bounding box center [932, 478] width 8 height 7
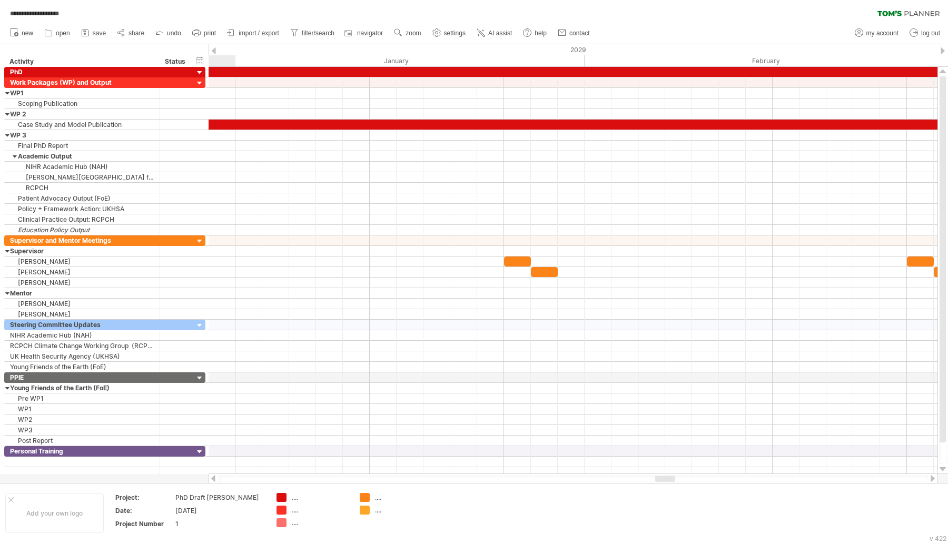
click at [932, 478] on div at bounding box center [932, 478] width 8 height 7
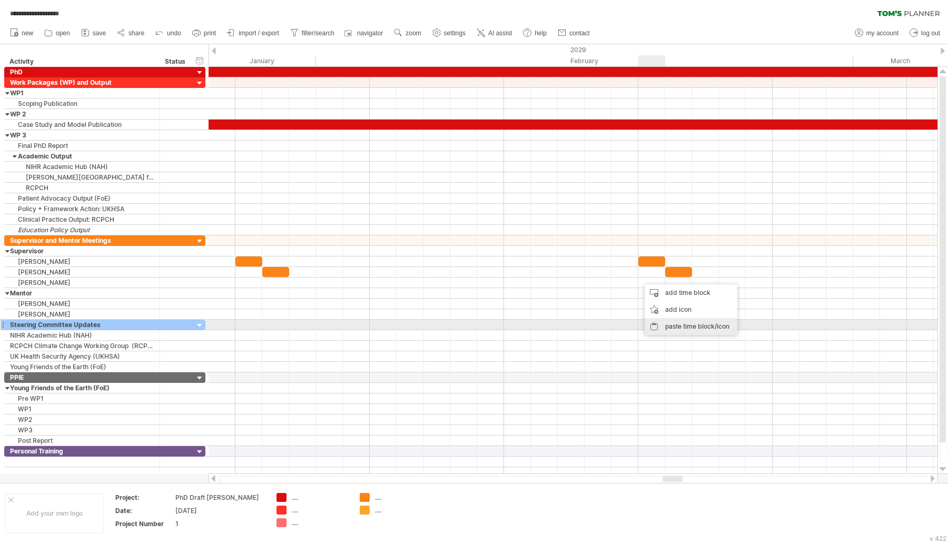
click at [666, 321] on div "paste time block/icon" at bounding box center [690, 326] width 93 height 17
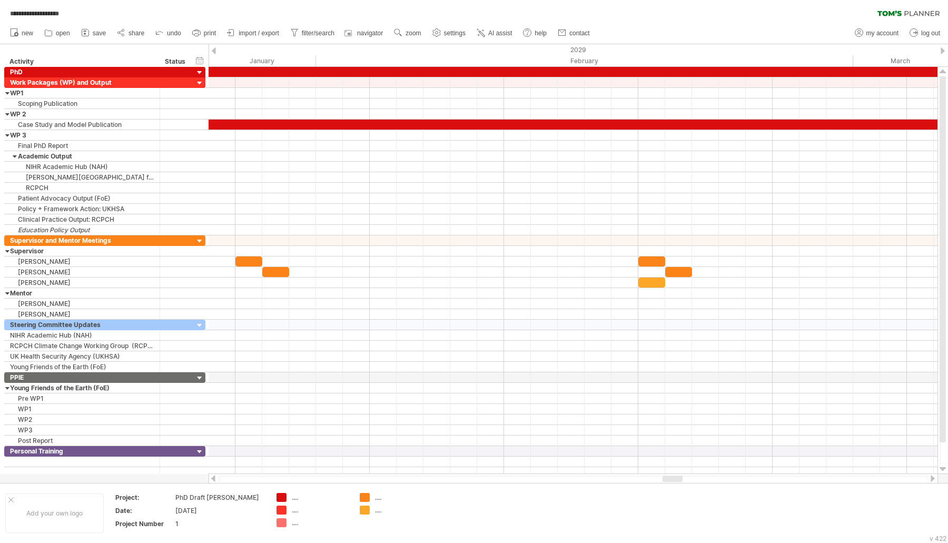
drag, startPoint x: 95, startPoint y: 32, endPoint x: 198, endPoint y: 111, distance: 129.9
click at [95, 32] on span "save" at bounding box center [99, 32] width 13 height 7
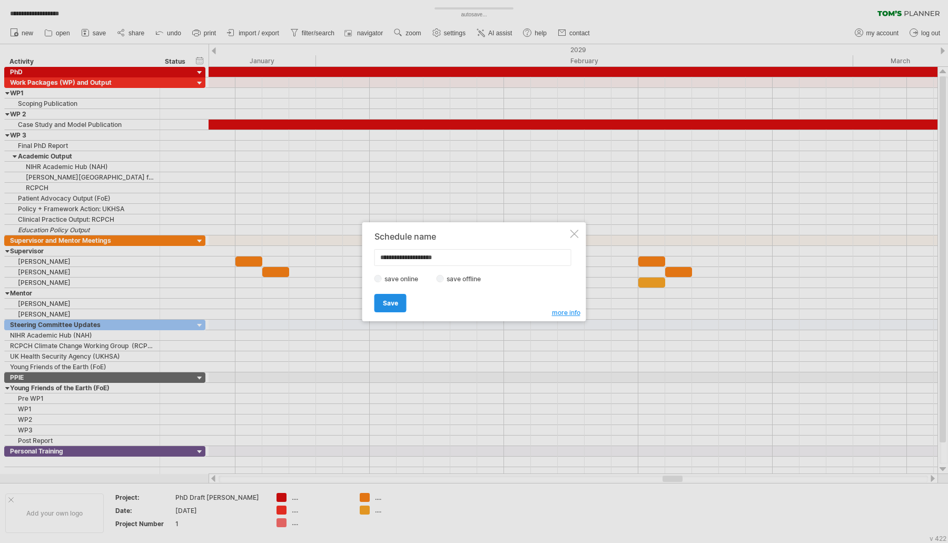
click at [398, 306] on link "Save" at bounding box center [390, 303] width 32 height 18
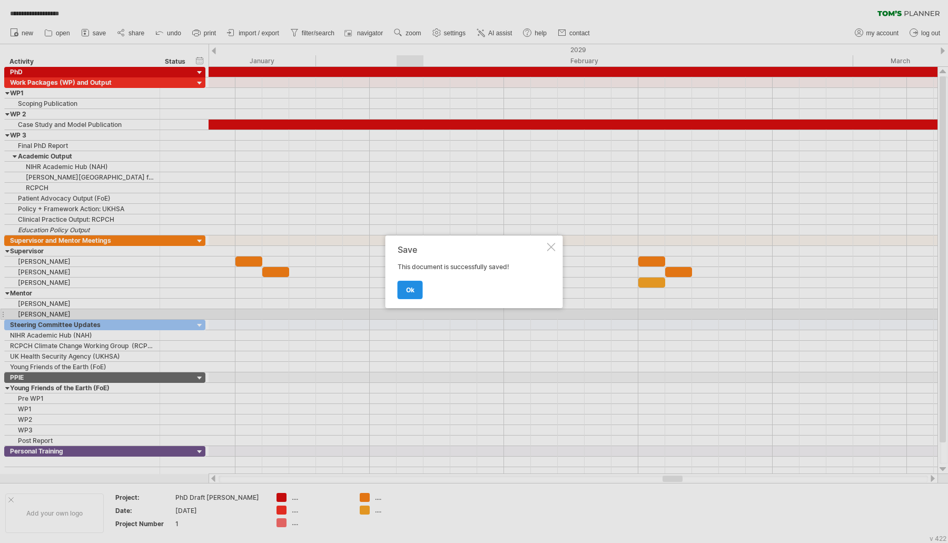
click at [410, 290] on span "ok" at bounding box center [410, 290] width 8 height 8
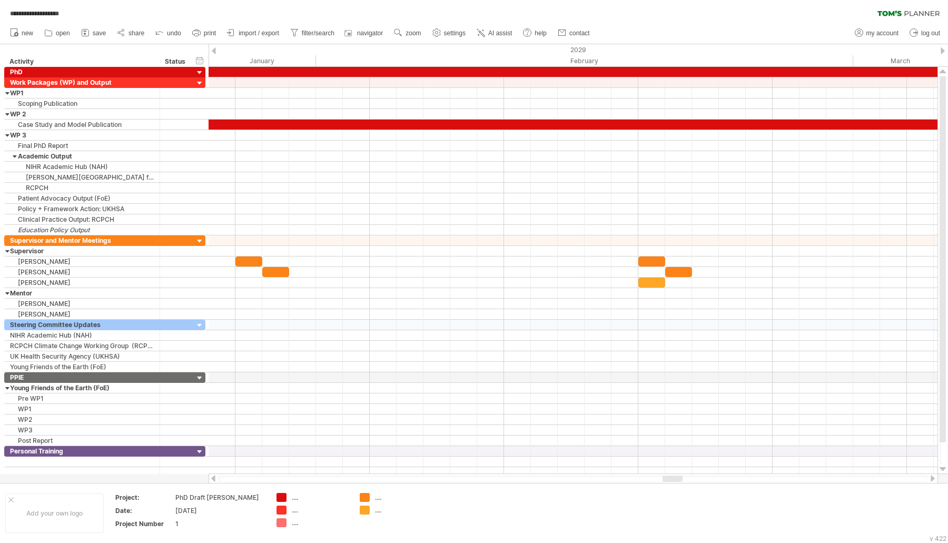
click at [932, 477] on div at bounding box center [932, 478] width 8 height 7
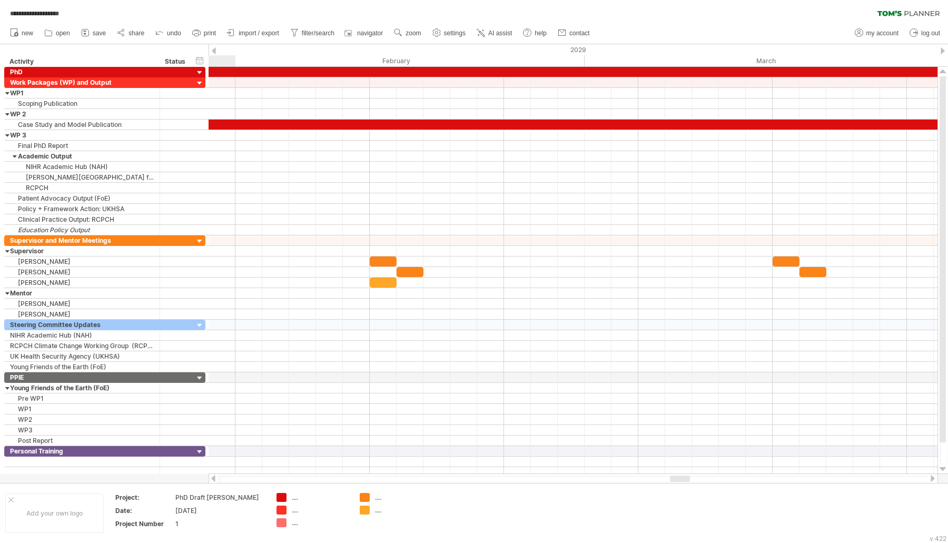
click at [932, 477] on div at bounding box center [932, 478] width 8 height 7
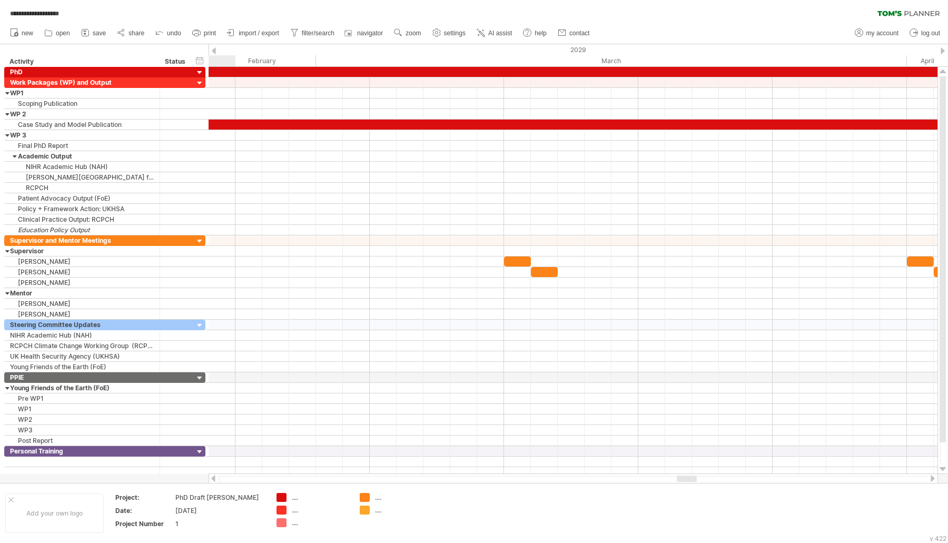
click at [932, 477] on div at bounding box center [932, 478] width 8 height 7
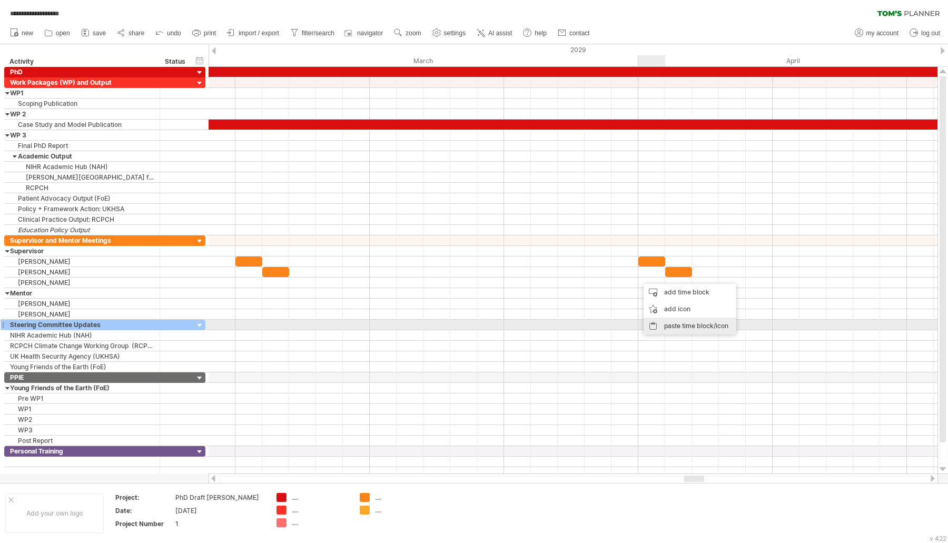
click at [684, 324] on div "paste time block/icon" at bounding box center [689, 325] width 93 height 17
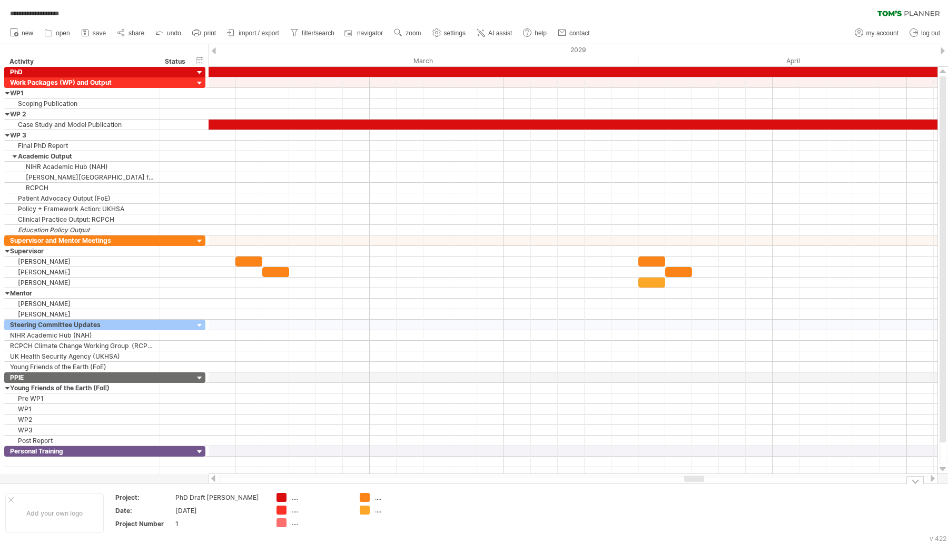
click at [933, 479] on div at bounding box center [932, 478] width 8 height 7
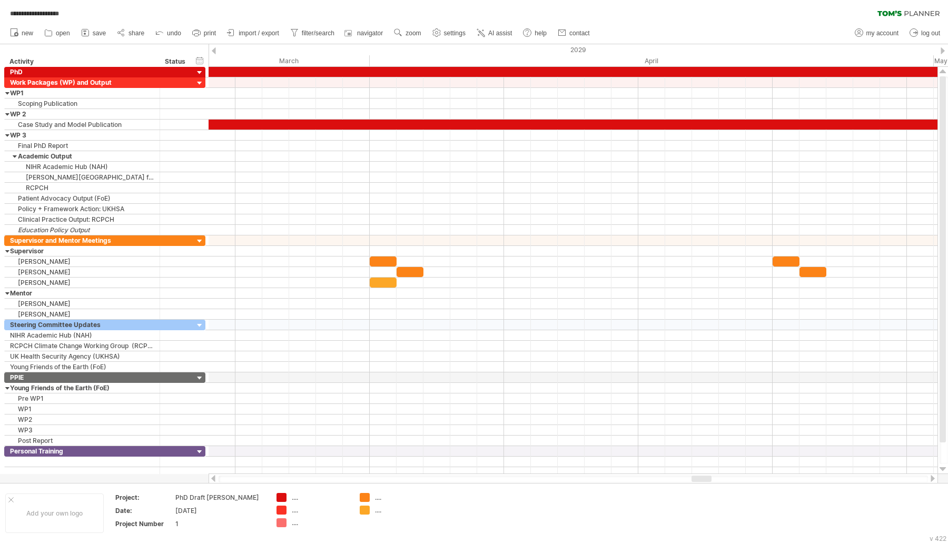
click at [933, 479] on div at bounding box center [932, 478] width 8 height 7
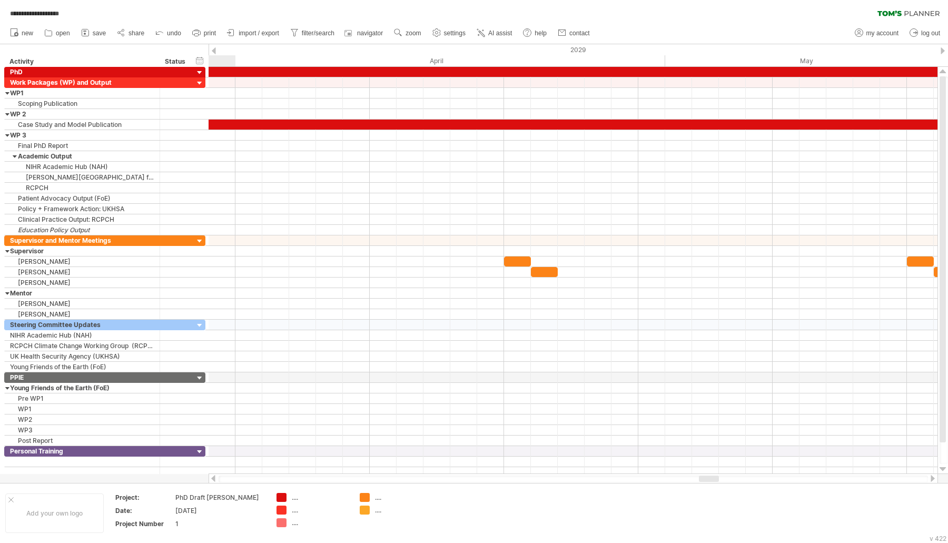
click at [933, 479] on div at bounding box center [932, 478] width 8 height 7
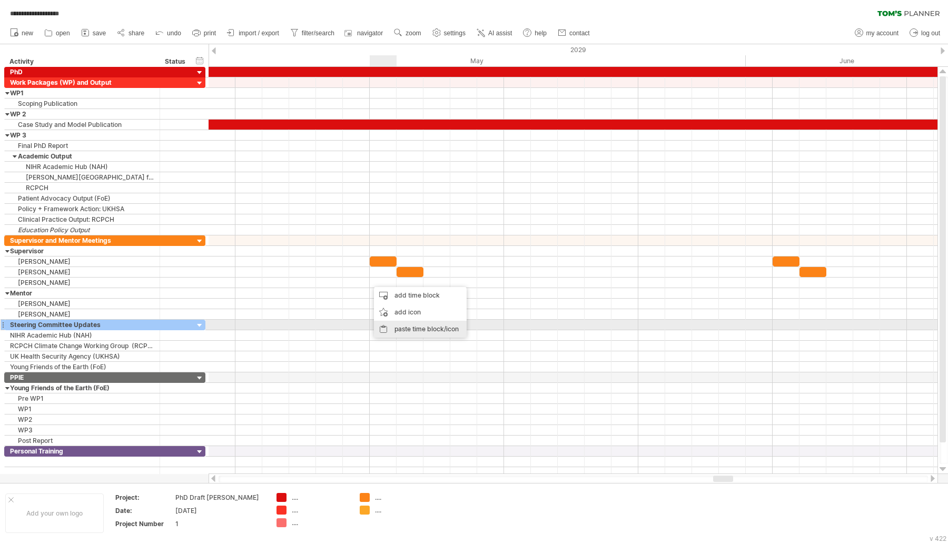
click at [408, 326] on div "paste time block/icon" at bounding box center [420, 329] width 93 height 17
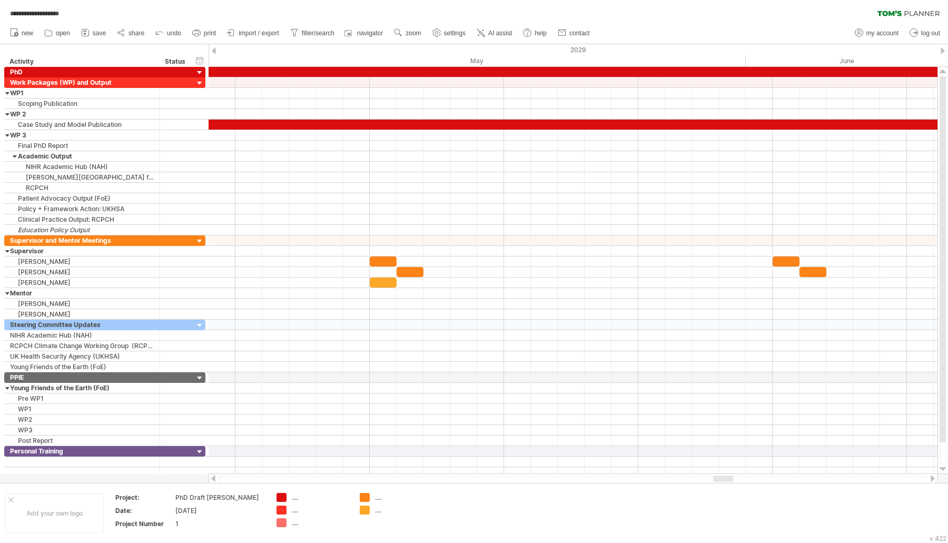
click at [929, 477] on div at bounding box center [932, 478] width 8 height 7
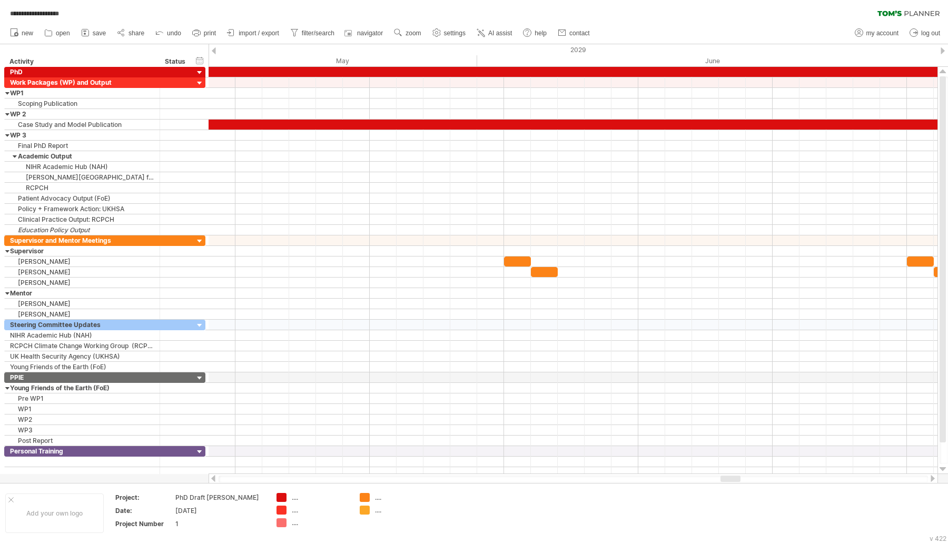
click at [929, 477] on div at bounding box center [932, 478] width 8 height 7
click at [929, 476] on div at bounding box center [932, 478] width 8 height 7
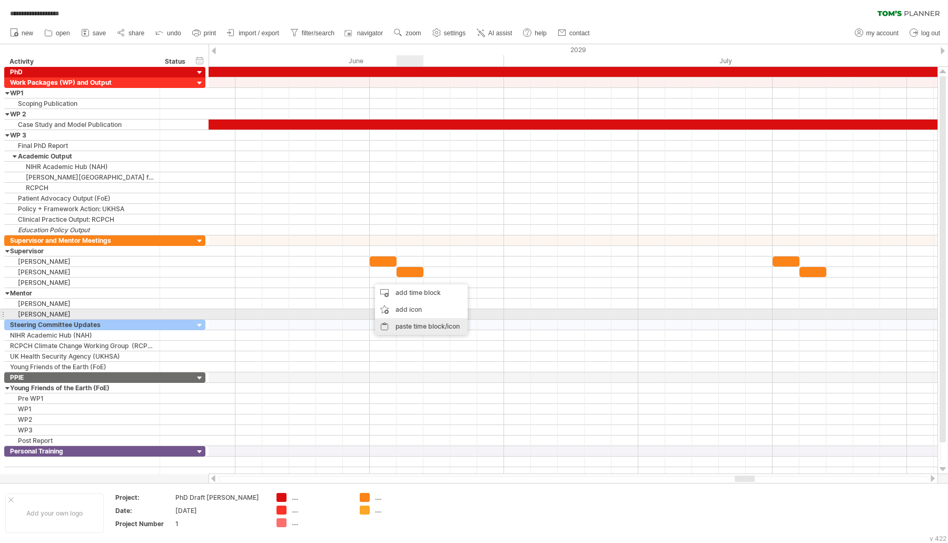
click at [413, 320] on div "paste time block/icon" at bounding box center [421, 326] width 93 height 17
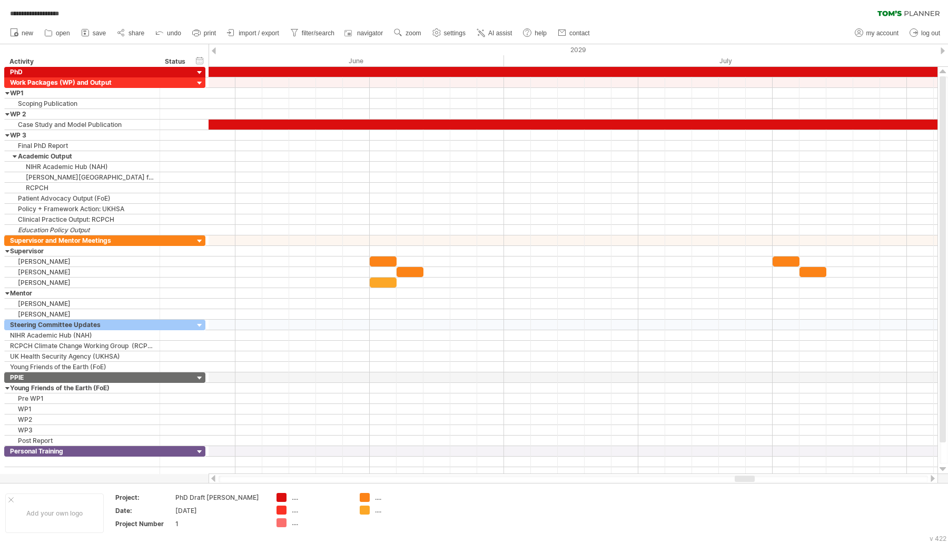
click at [927, 477] on div at bounding box center [572, 478] width 709 height 7
click at [929, 479] on div at bounding box center [932, 478] width 8 height 7
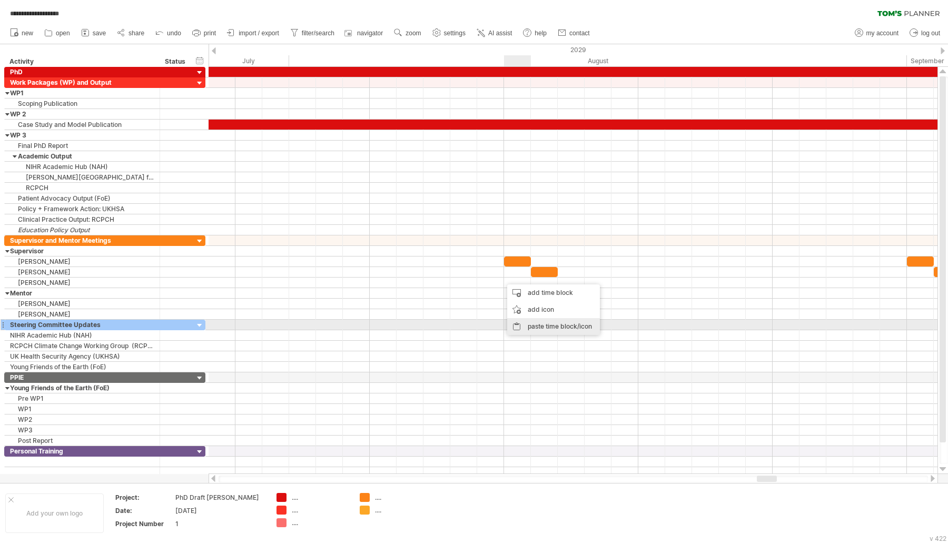
click at [551, 322] on div "paste time block/icon" at bounding box center [553, 326] width 93 height 17
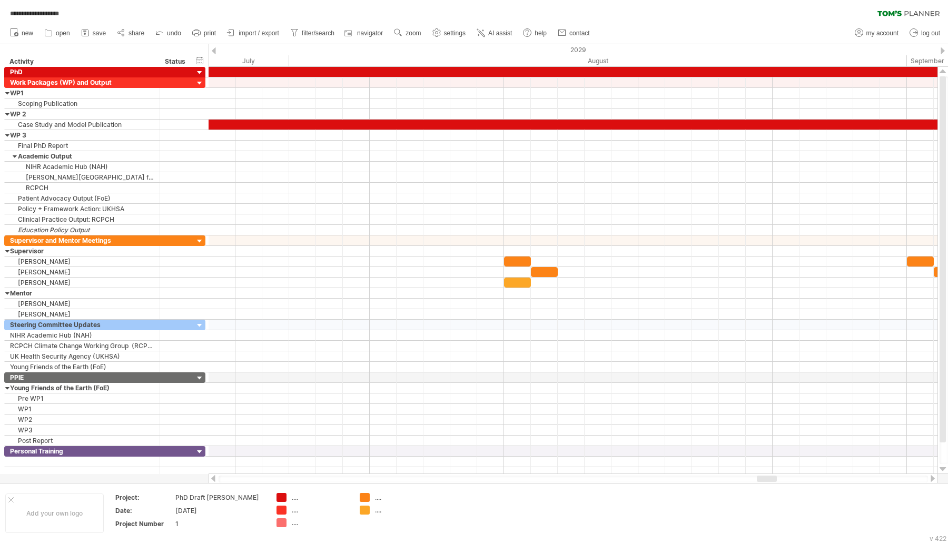
click at [932, 475] on div at bounding box center [932, 478] width 8 height 7
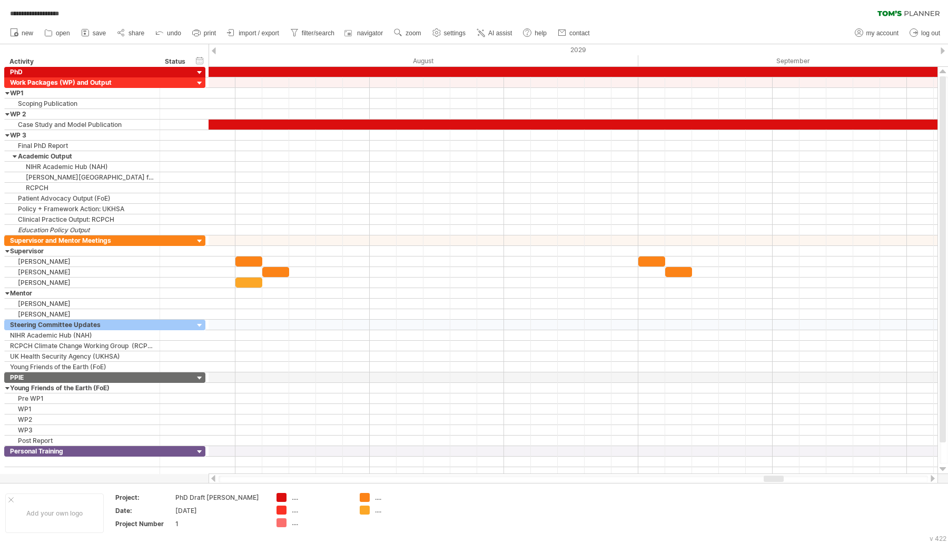
click at [932, 475] on div at bounding box center [932, 478] width 8 height 7
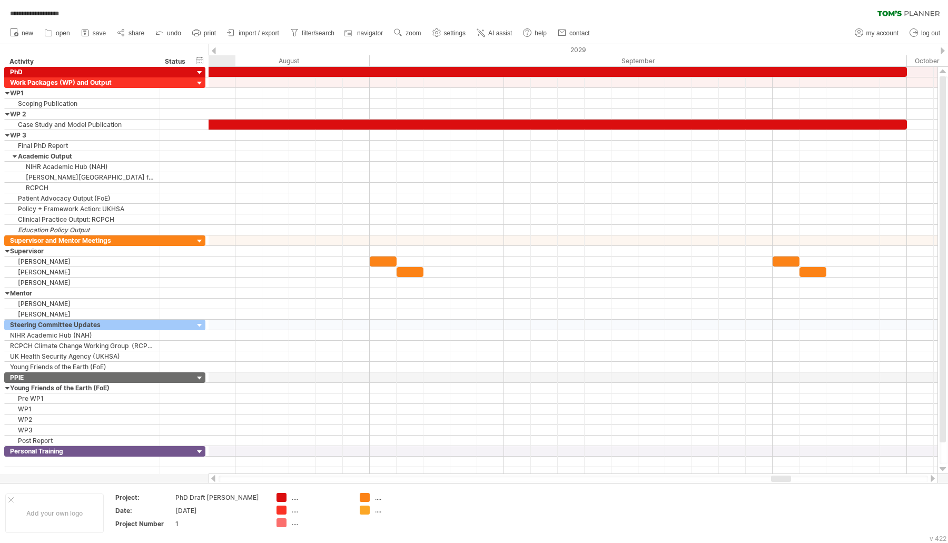
click at [932, 475] on div at bounding box center [932, 478] width 8 height 7
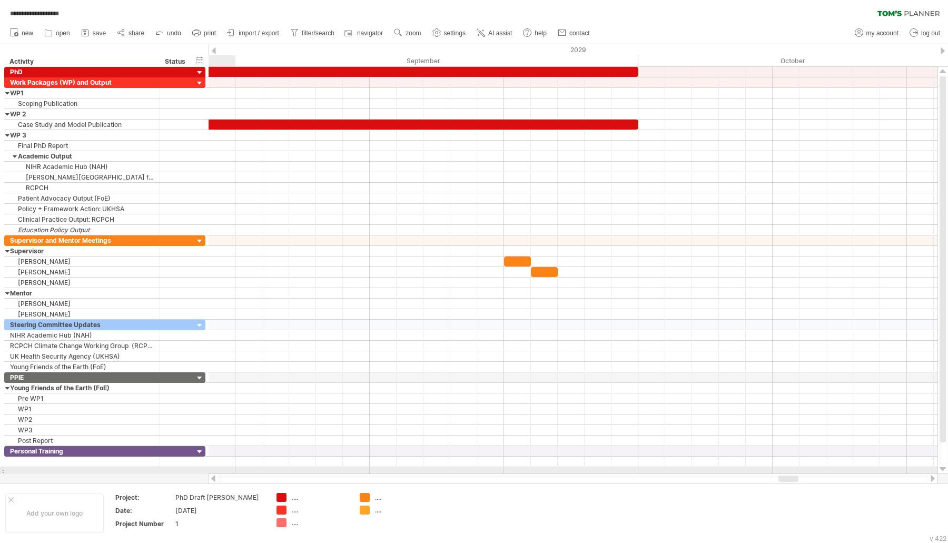
click at [213, 477] on div at bounding box center [213, 478] width 8 height 7
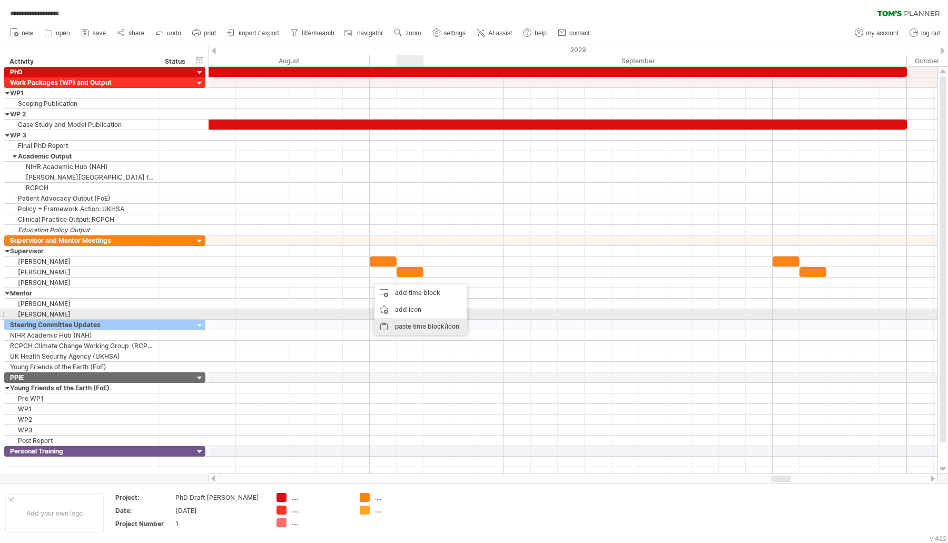
click at [413, 318] on div "paste time block/icon" at bounding box center [420, 326] width 93 height 17
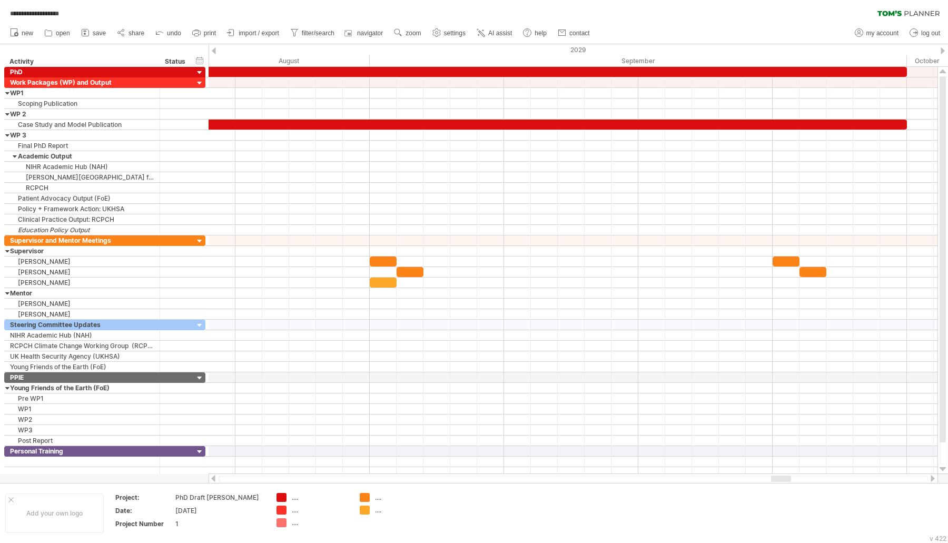
click at [932, 479] on div at bounding box center [932, 478] width 8 height 7
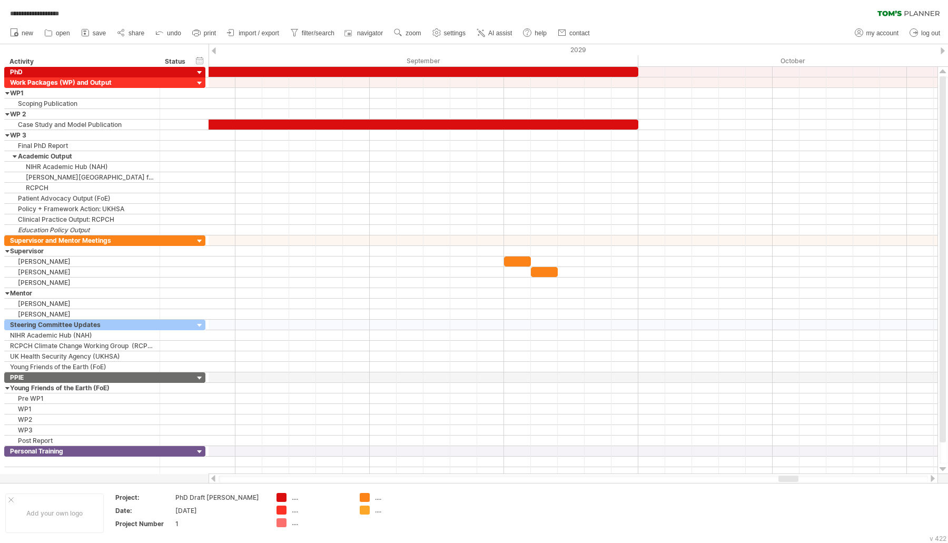
click at [932, 479] on div at bounding box center [932, 478] width 8 height 7
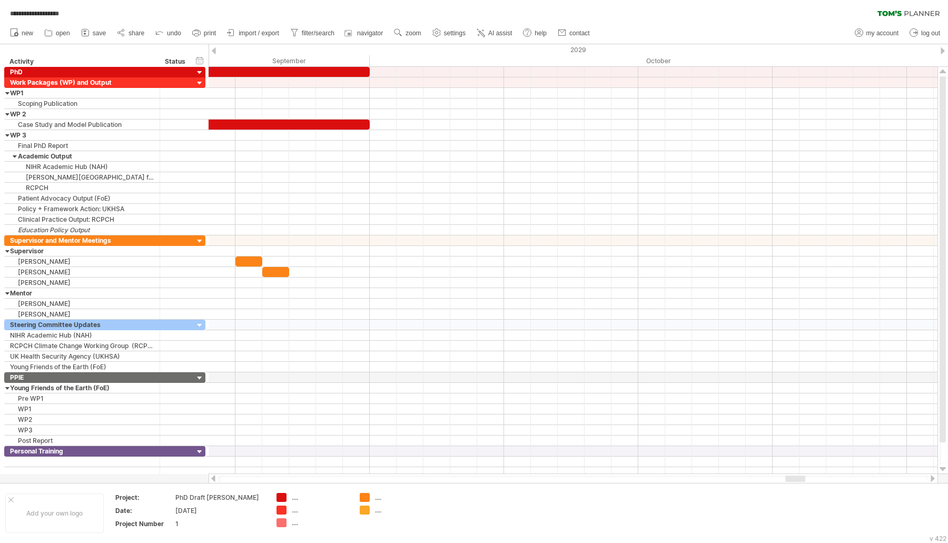
drag, startPoint x: 542, startPoint y: 476, endPoint x: 492, endPoint y: 477, distance: 50.0
click at [492, 477] on div at bounding box center [572, 478] width 709 height 7
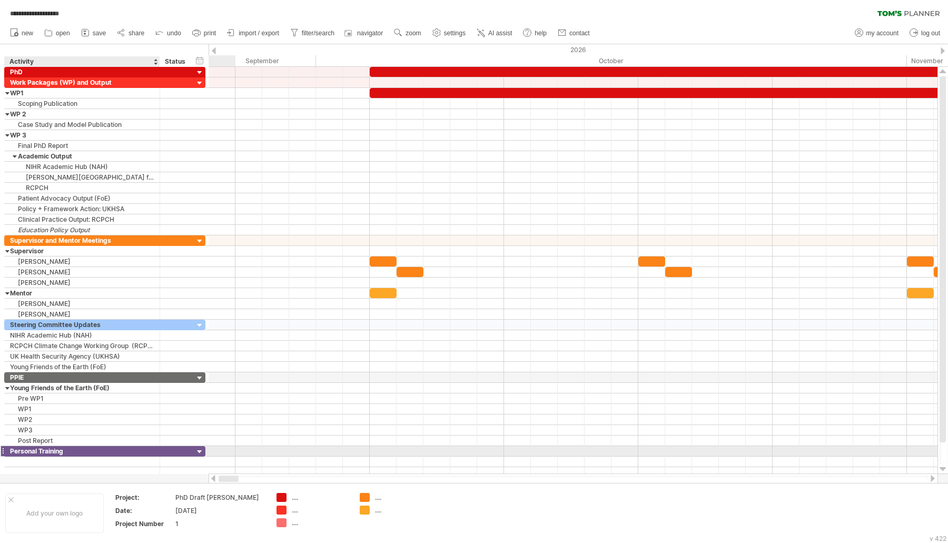
drag, startPoint x: 794, startPoint y: 480, endPoint x: 144, endPoint y: 446, distance: 650.5
click at [144, 446] on div "**********" at bounding box center [474, 271] width 948 height 543
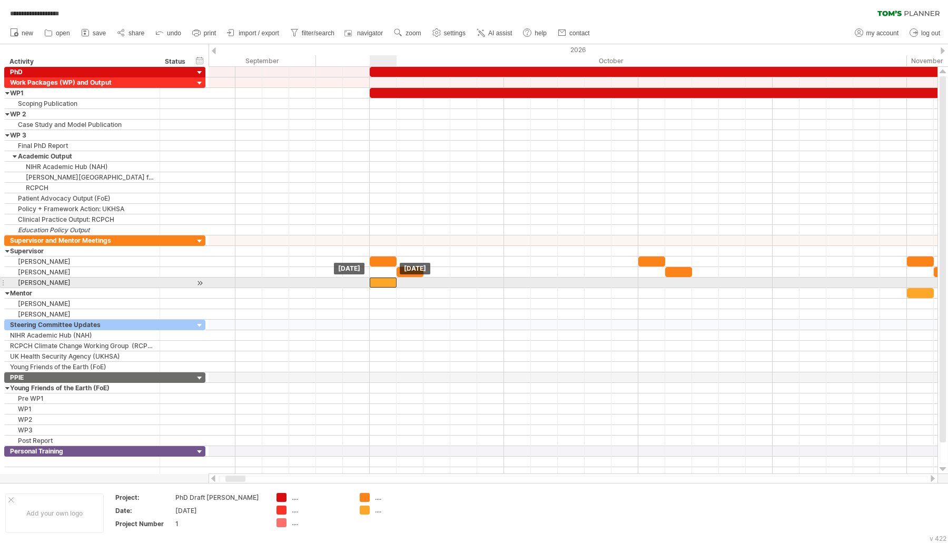
drag, startPoint x: 381, startPoint y: 289, endPoint x: 377, endPoint y: 280, distance: 10.2
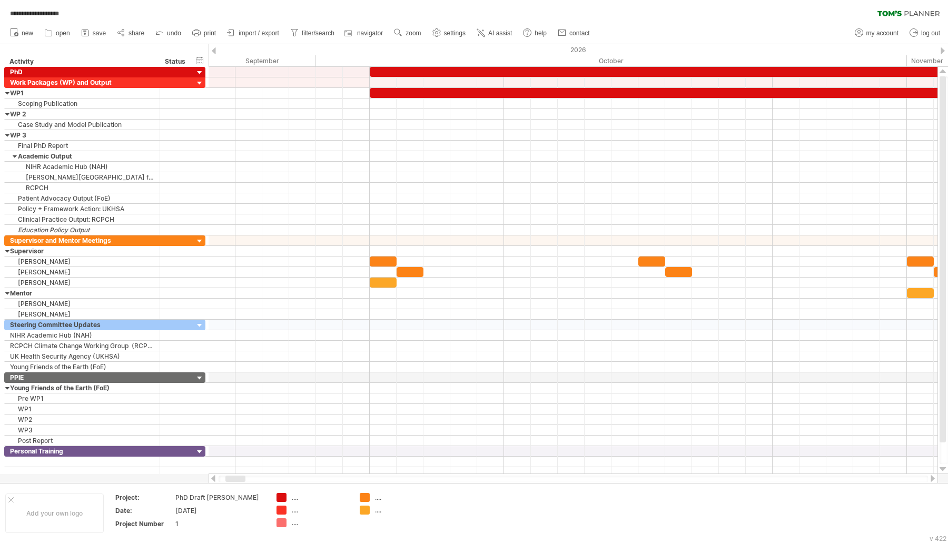
click at [932, 479] on div at bounding box center [932, 478] width 8 height 7
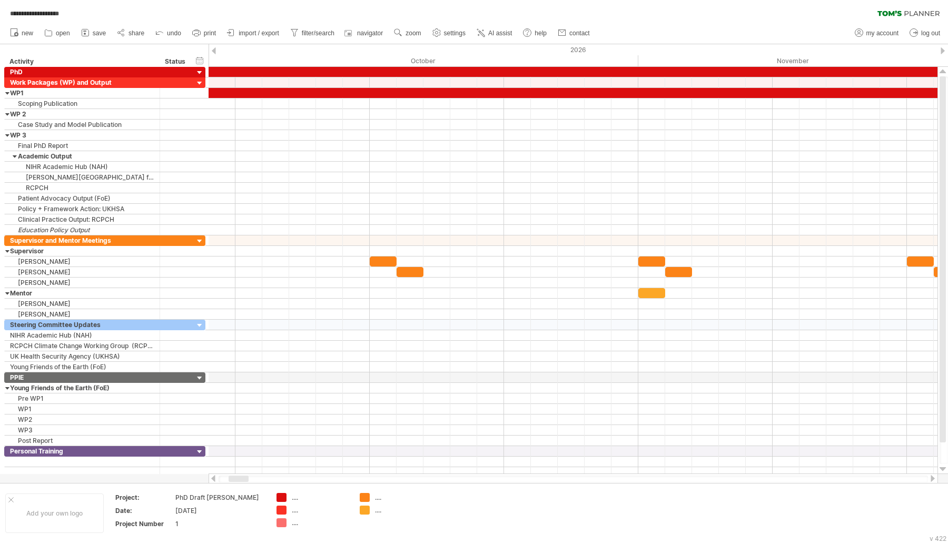
click at [932, 479] on div at bounding box center [932, 478] width 8 height 7
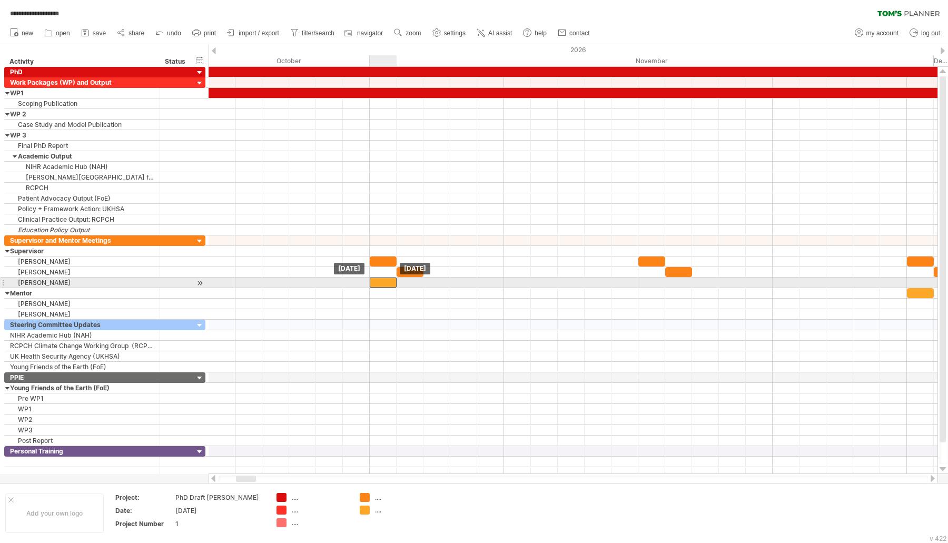
drag, startPoint x: 383, startPoint y: 289, endPoint x: 383, endPoint y: 281, distance: 8.4
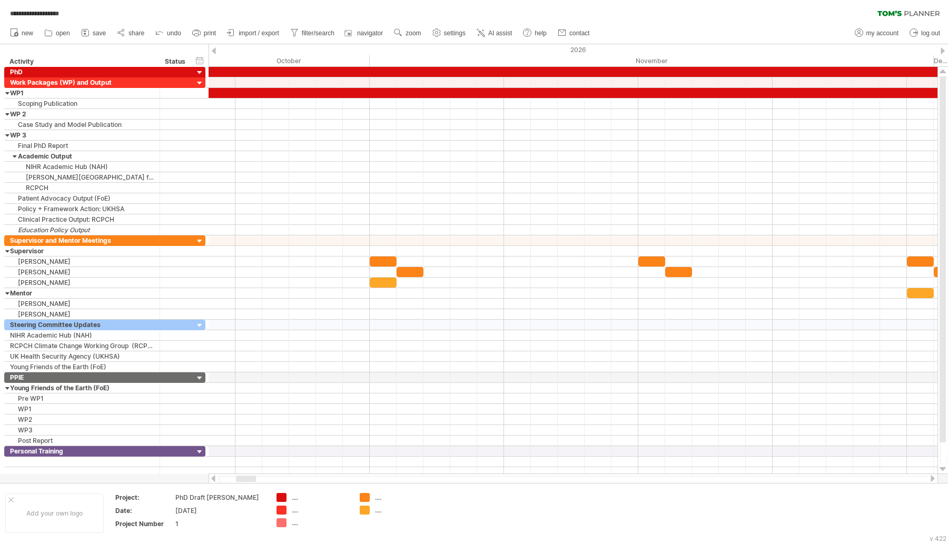
click at [931, 481] on div at bounding box center [932, 478] width 8 height 7
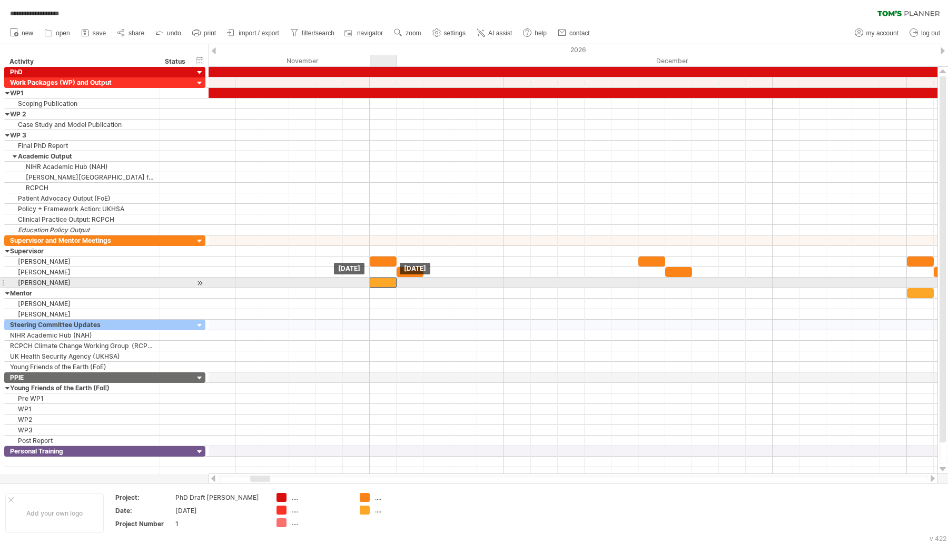
drag, startPoint x: 385, startPoint y: 285, endPoint x: 385, endPoint y: 277, distance: 7.4
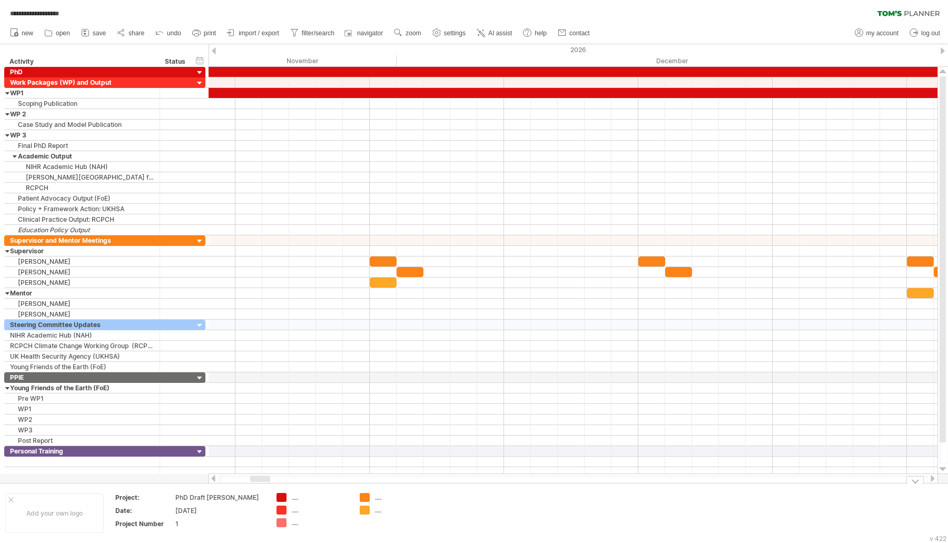
click at [933, 480] on div at bounding box center [932, 478] width 8 height 7
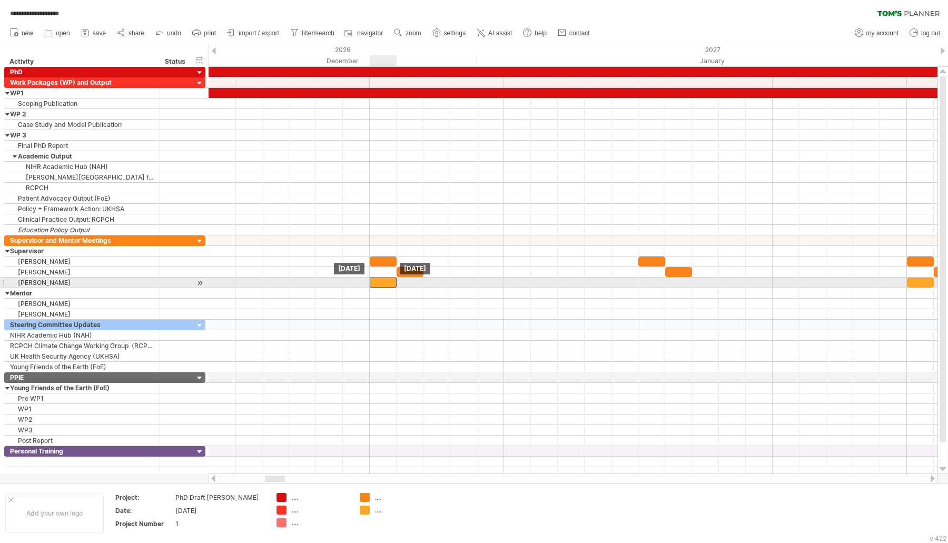
drag, startPoint x: 380, startPoint y: 286, endPoint x: 376, endPoint y: 278, distance: 8.0
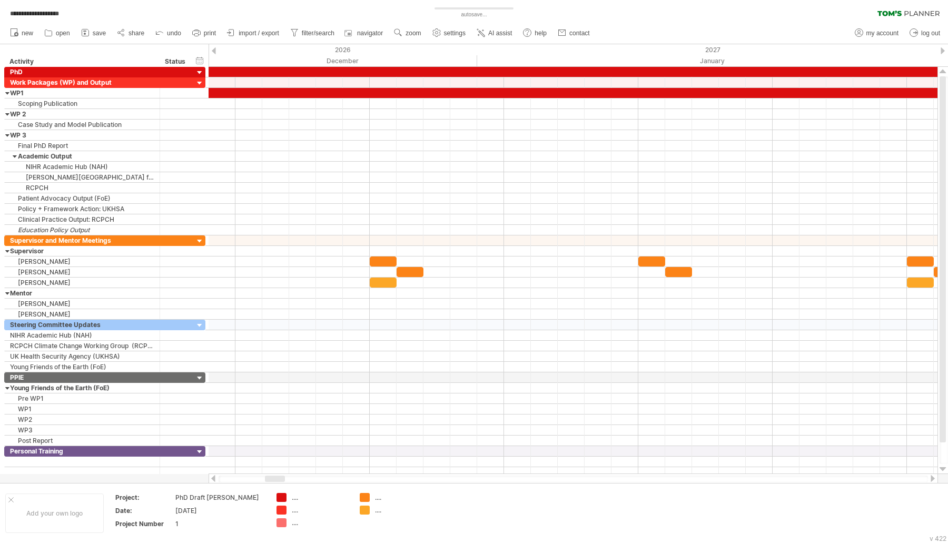
click at [929, 479] on div at bounding box center [932, 478] width 8 height 7
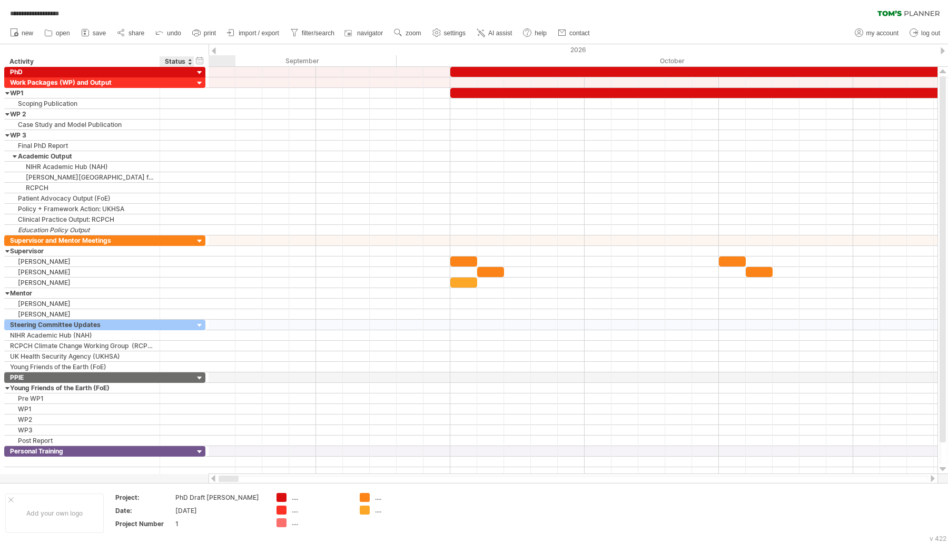
drag, startPoint x: 285, startPoint y: 476, endPoint x: 175, endPoint y: 475, distance: 109.5
click at [175, 475] on div "**********" at bounding box center [474, 271] width 948 height 543
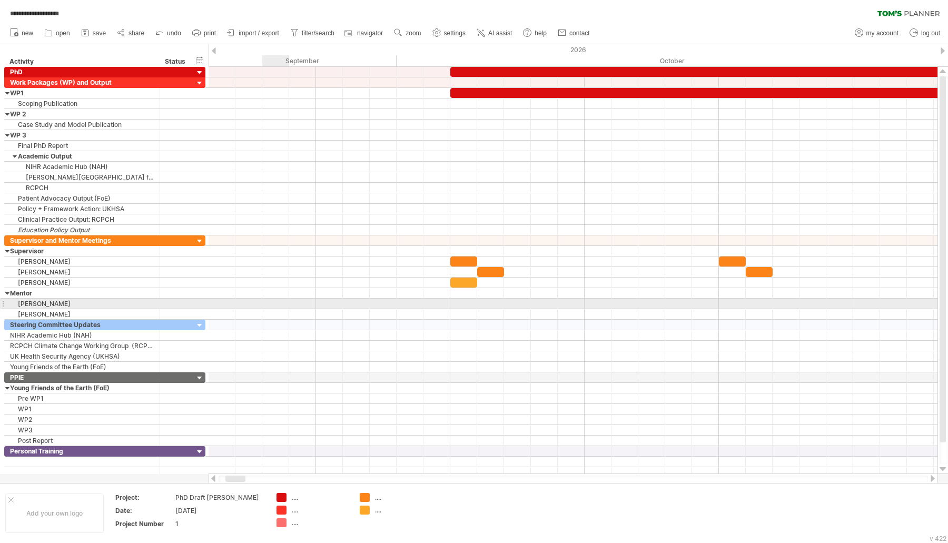
click at [269, 303] on div at bounding box center [572, 303] width 729 height 11
click at [270, 303] on div at bounding box center [572, 303] width 729 height 11
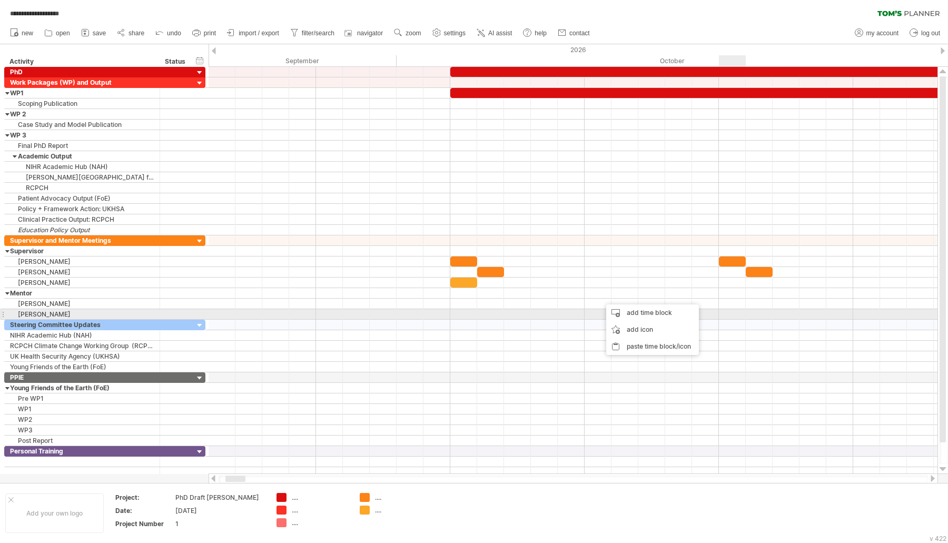
click at [730, 320] on div at bounding box center [572, 325] width 729 height 11
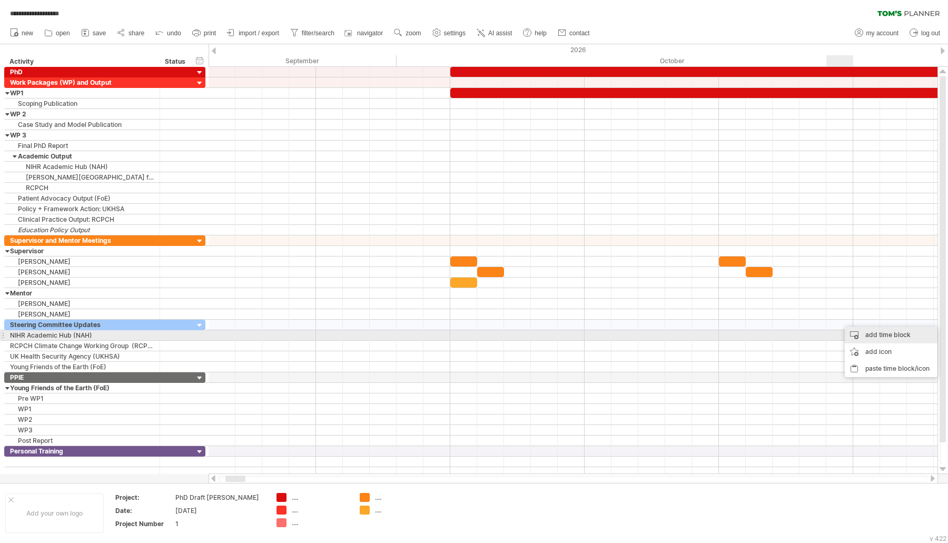
click at [861, 332] on div "add time block" at bounding box center [890, 334] width 93 height 17
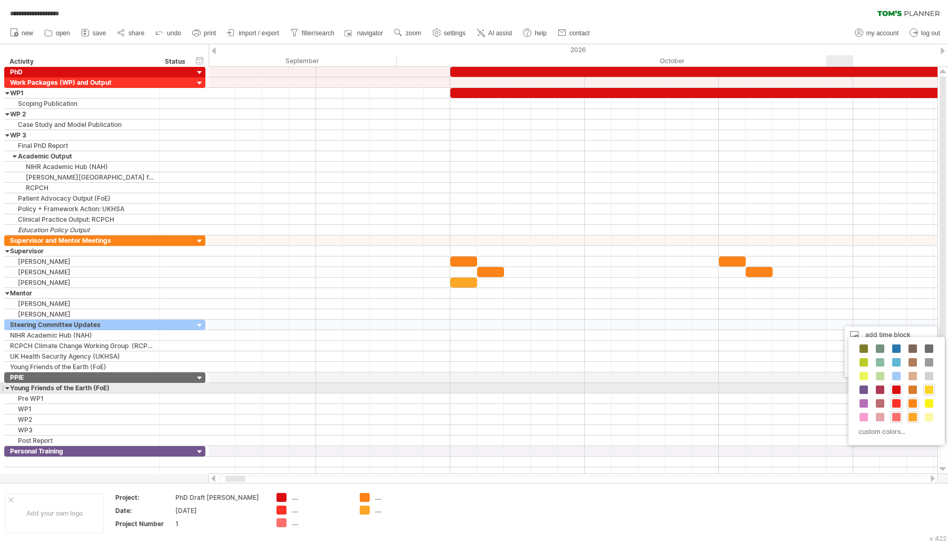
click at [925, 387] on span at bounding box center [928, 389] width 8 height 8
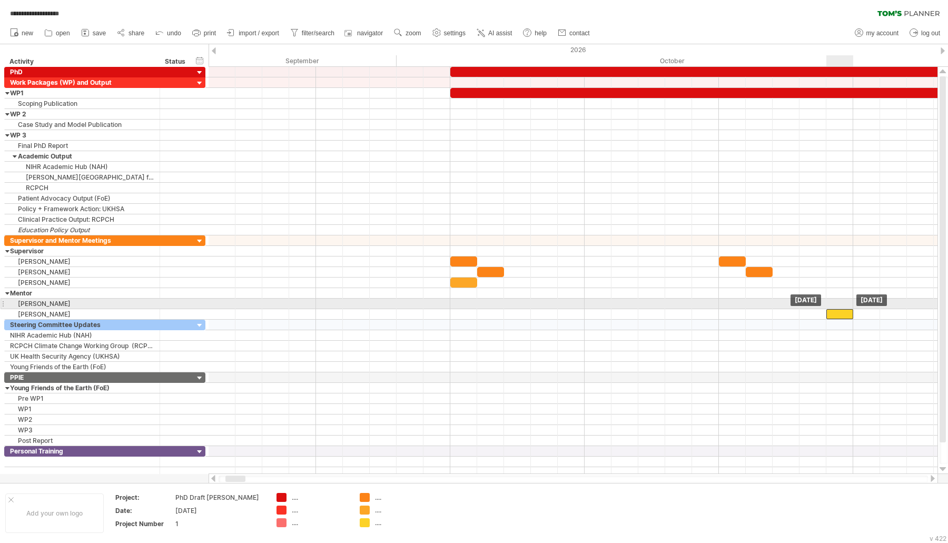
drag, startPoint x: 851, startPoint y: 321, endPoint x: 836, endPoint y: 308, distance: 19.4
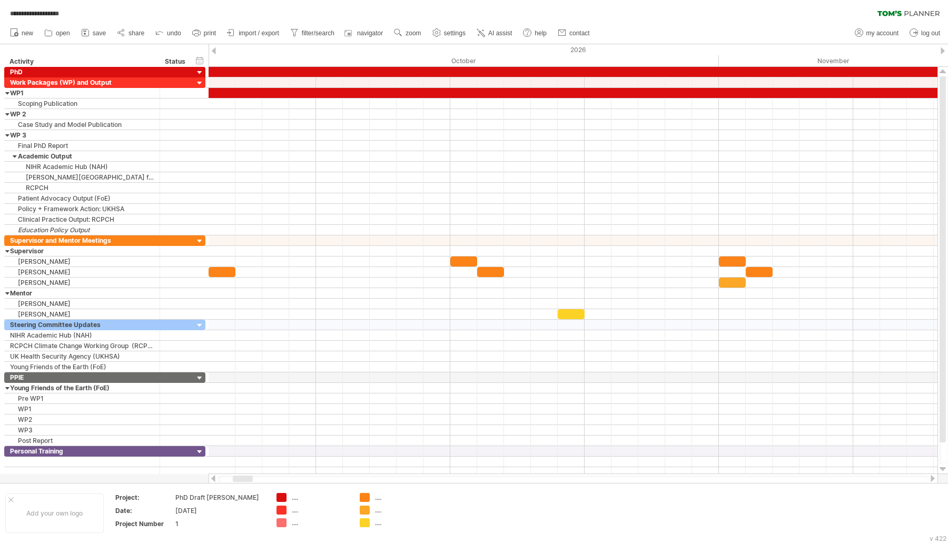
drag, startPoint x: 241, startPoint y: 477, endPoint x: 248, endPoint y: 480, distance: 7.7
click at [248, 480] on div at bounding box center [243, 478] width 20 height 6
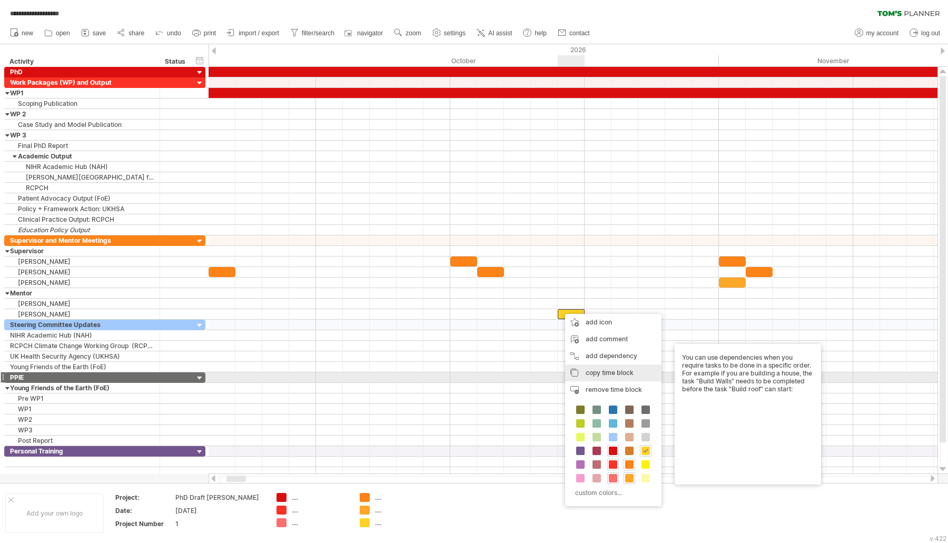
click at [612, 373] on span "copy time block" at bounding box center [609, 372] width 48 height 8
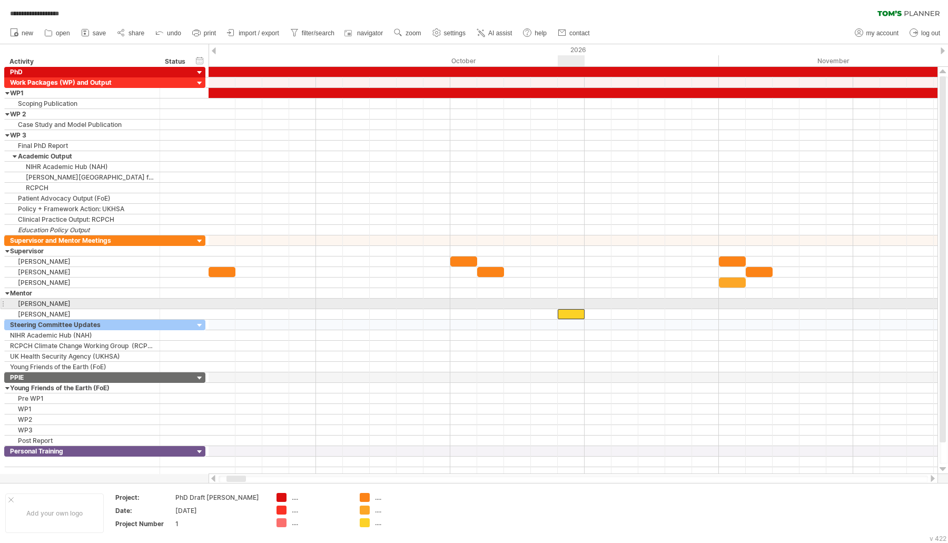
click at [582, 309] on div at bounding box center [570, 314] width 27 height 10
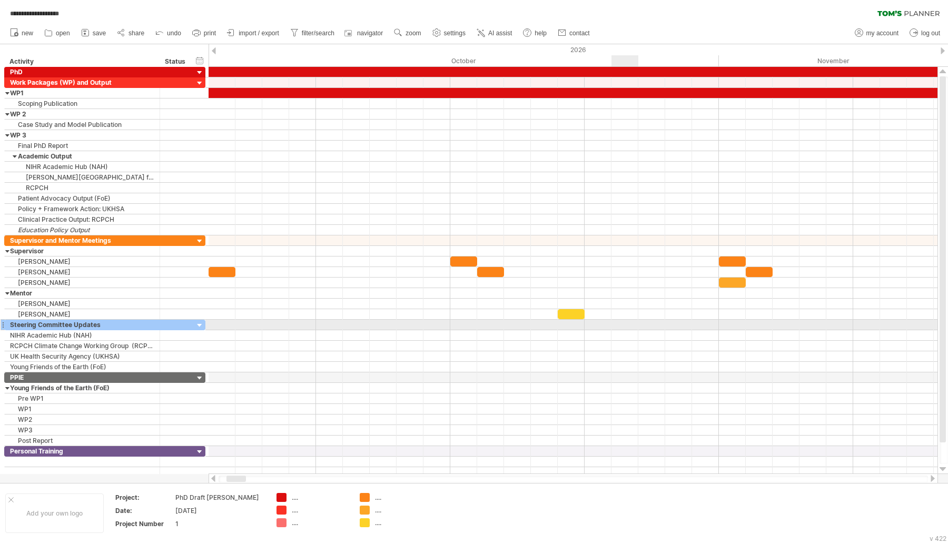
click at [621, 323] on div at bounding box center [572, 325] width 729 height 11
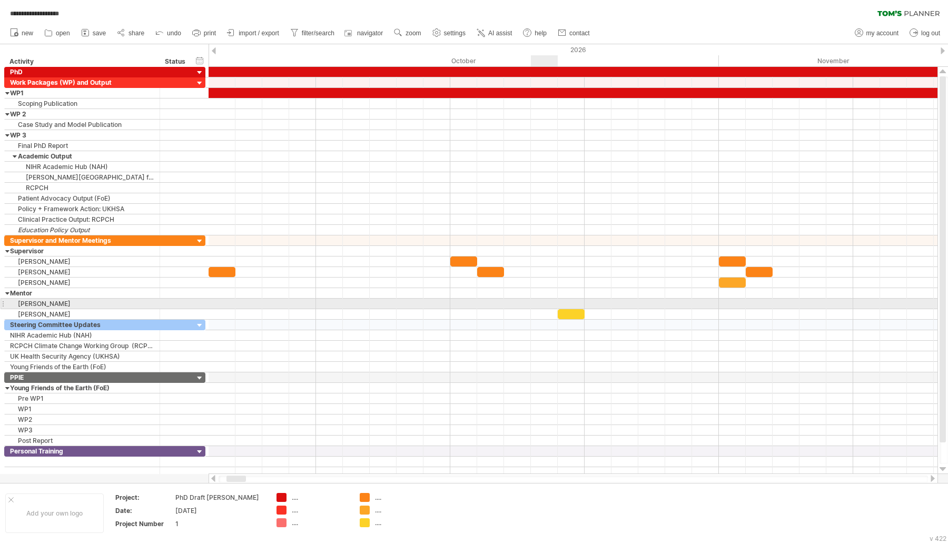
click at [551, 309] on div at bounding box center [572, 314] width 729 height 11
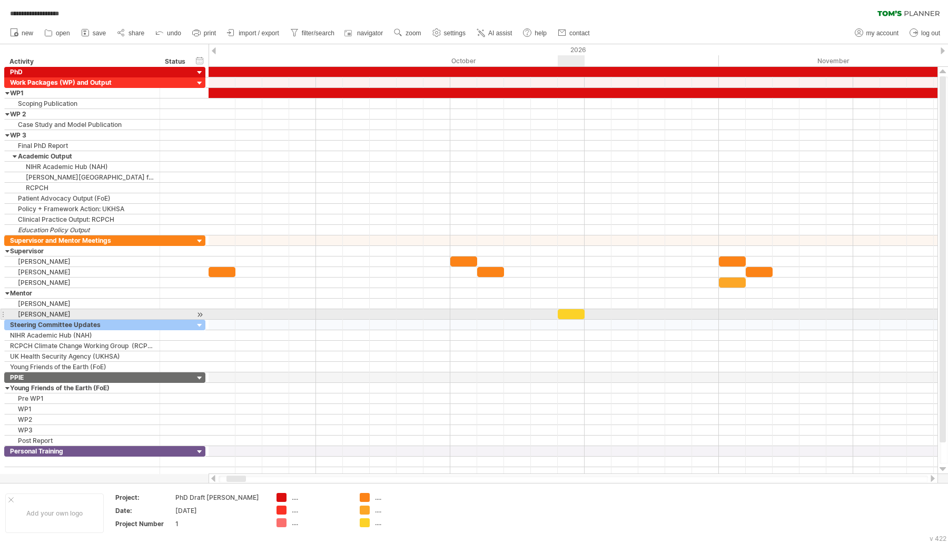
click at [569, 311] on div at bounding box center [570, 314] width 27 height 10
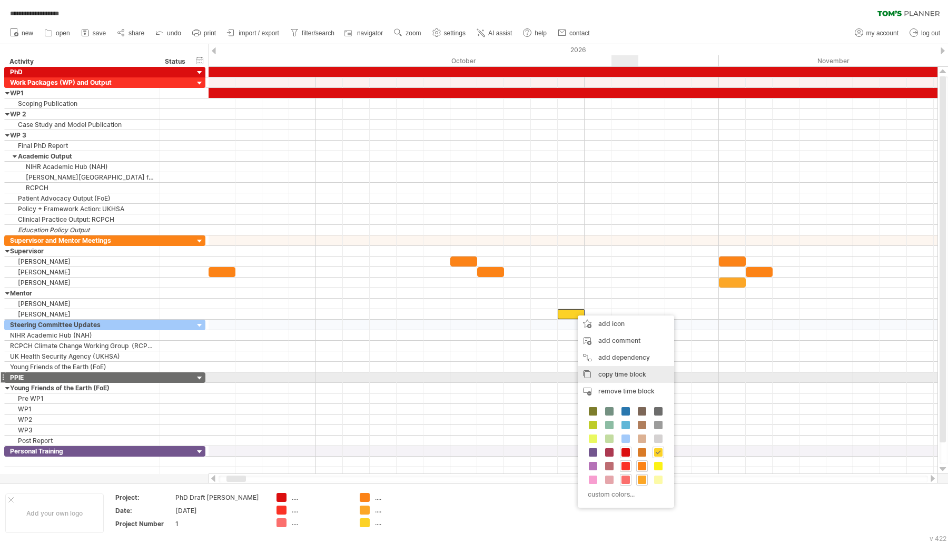
click at [627, 376] on span "copy time block" at bounding box center [622, 374] width 48 height 8
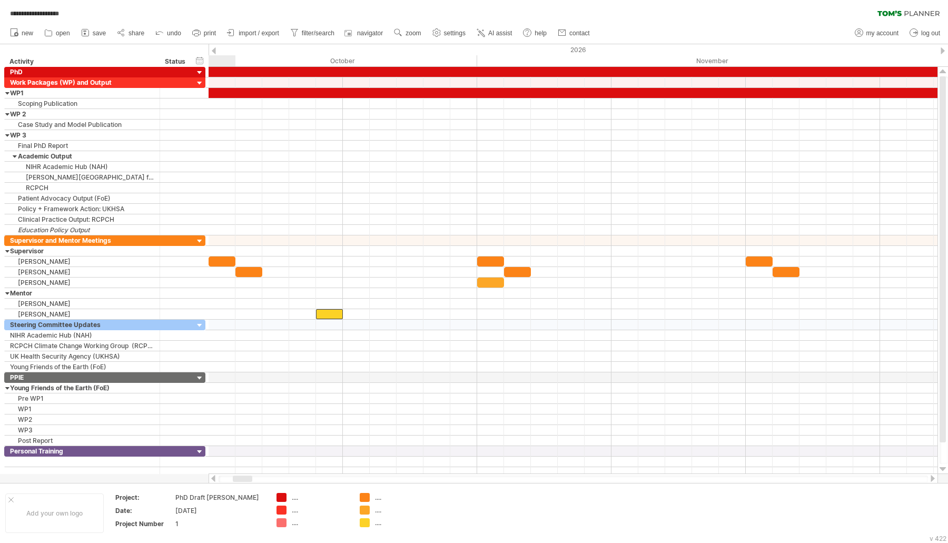
drag, startPoint x: 244, startPoint y: 479, endPoint x: 250, endPoint y: 476, distance: 6.6
click at [250, 476] on div at bounding box center [242, 478] width 19 height 6
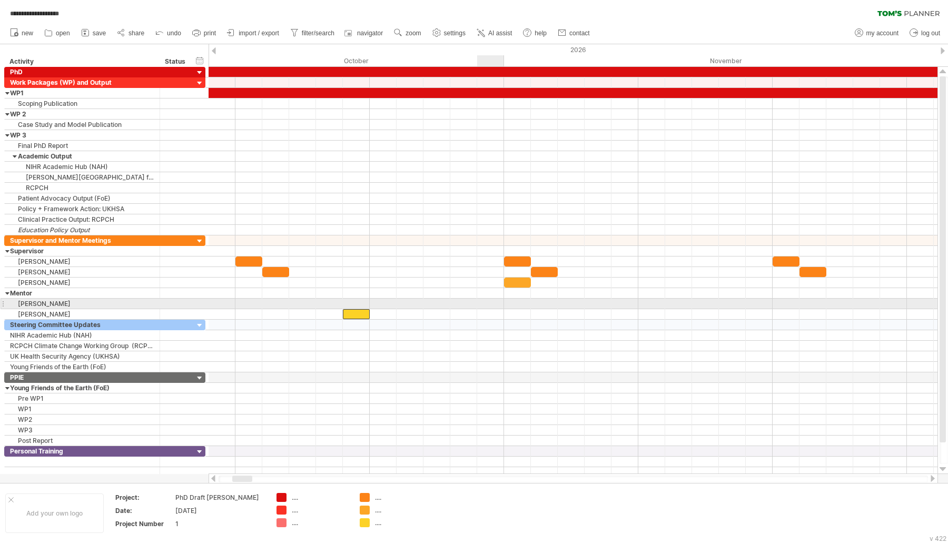
click at [490, 299] on div at bounding box center [572, 303] width 729 height 11
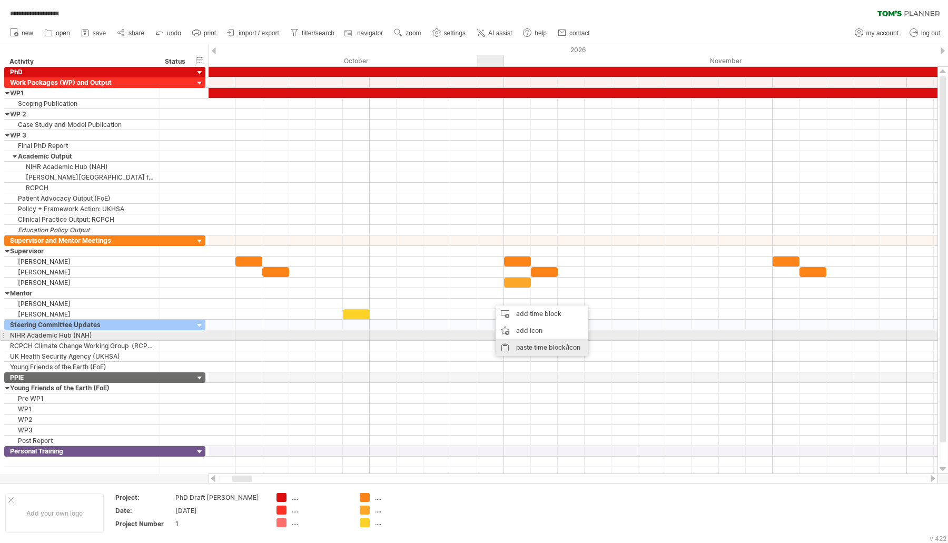
click at [511, 340] on div "paste time block/icon" at bounding box center [541, 347] width 93 height 17
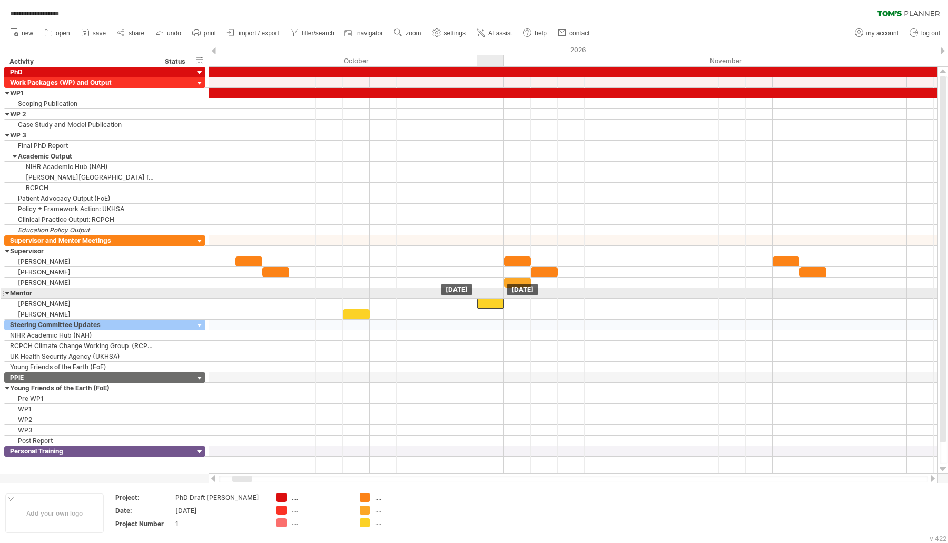
drag, startPoint x: 503, startPoint y: 297, endPoint x: 490, endPoint y: 297, distance: 13.2
click at [490, 298] on div at bounding box center [490, 303] width 27 height 10
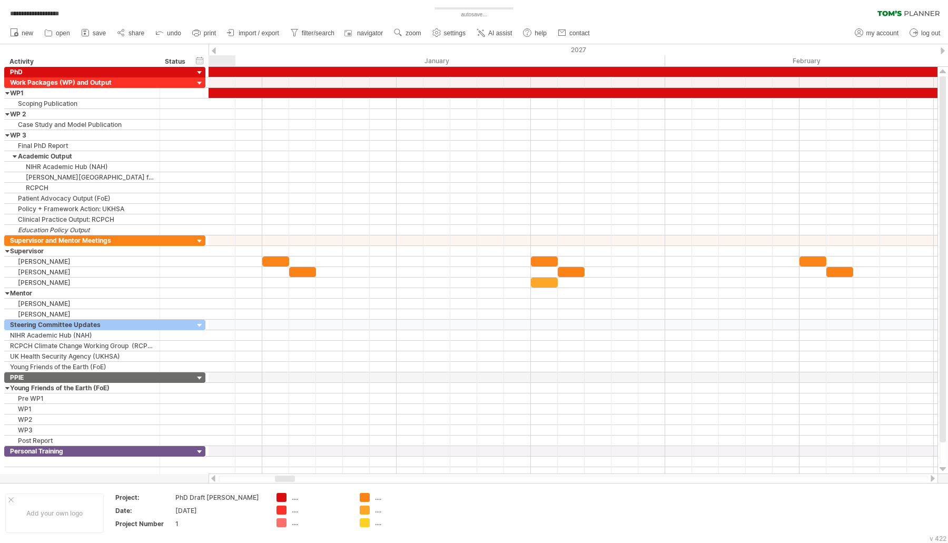
drag, startPoint x: 245, startPoint y: 475, endPoint x: 287, endPoint y: 481, distance: 43.0
click at [287, 481] on div at bounding box center [285, 478] width 20 height 6
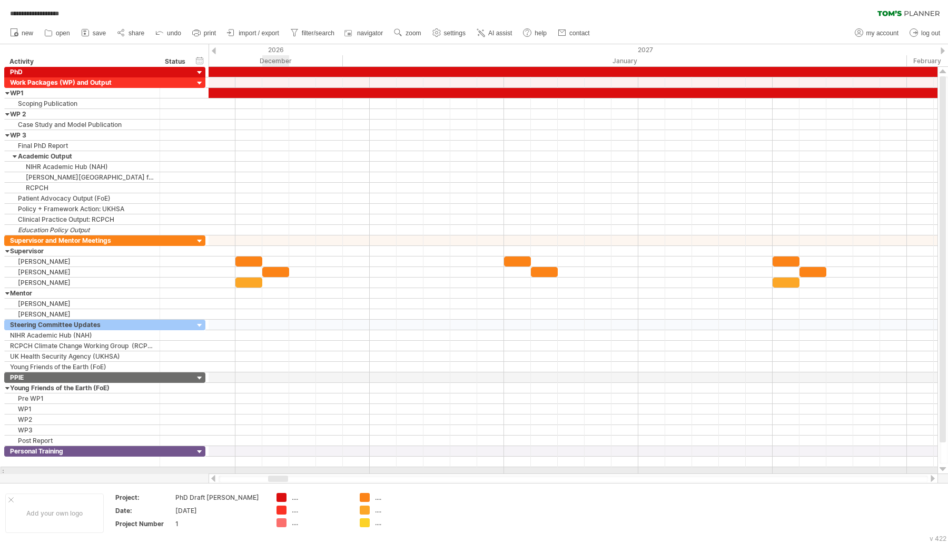
drag, startPoint x: 288, startPoint y: 477, endPoint x: 282, endPoint y: 471, distance: 9.0
click at [282, 471] on div "**********" at bounding box center [474, 271] width 948 height 543
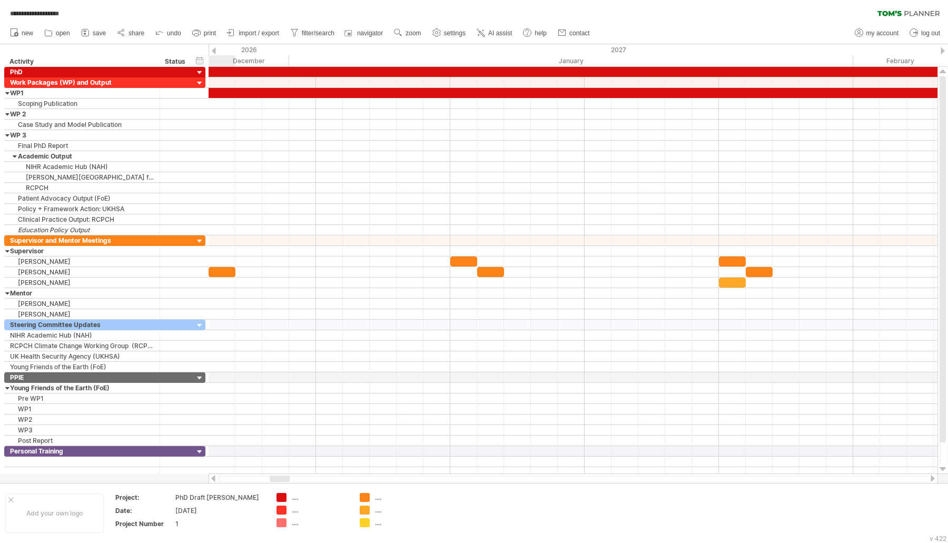
click at [281, 477] on div at bounding box center [280, 478] width 20 height 6
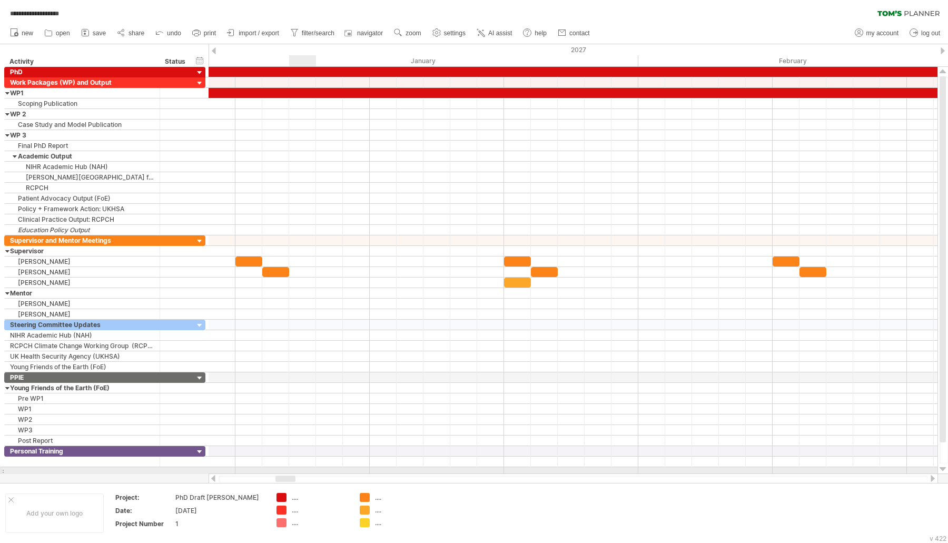
drag, startPoint x: 284, startPoint y: 480, endPoint x: 290, endPoint y: 473, distance: 9.0
click at [290, 473] on div "**********" at bounding box center [474, 271] width 948 height 543
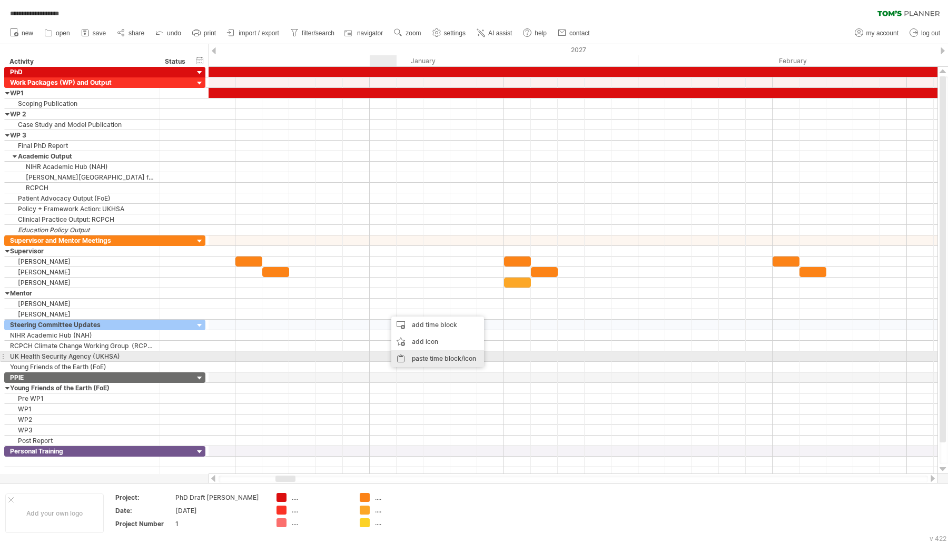
click at [416, 354] on div "paste time block/icon" at bounding box center [437, 358] width 93 height 17
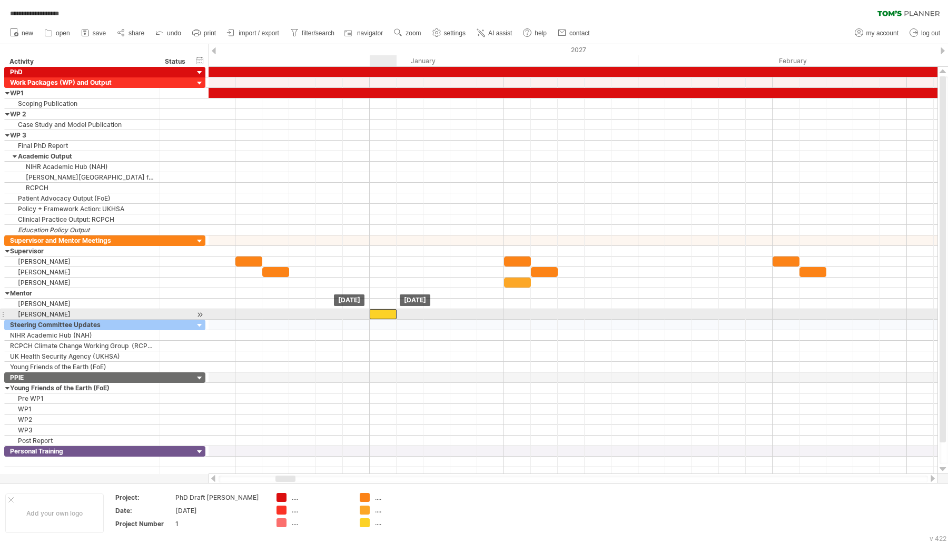
drag, startPoint x: 395, startPoint y: 310, endPoint x: 377, endPoint y: 310, distance: 17.9
click at [377, 310] on div at bounding box center [383, 314] width 27 height 10
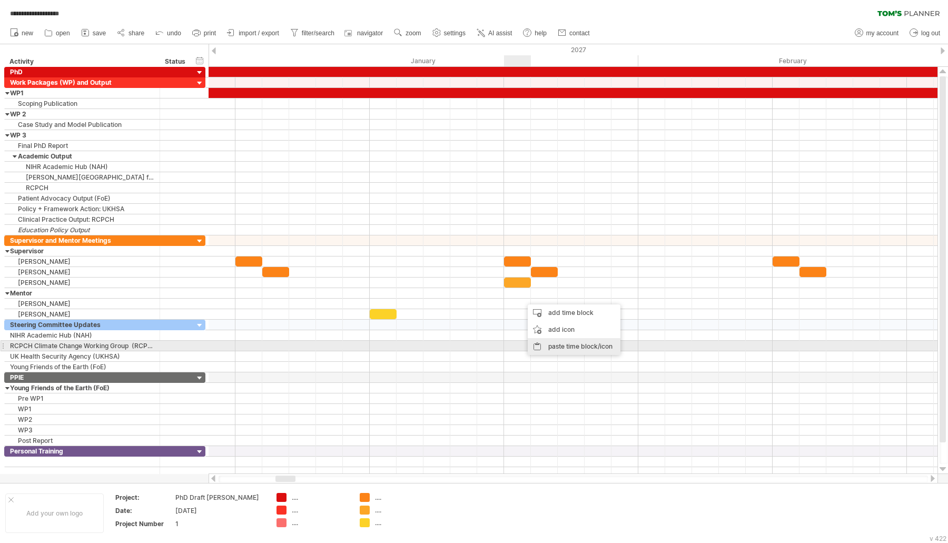
click at [545, 342] on div "paste time block/icon" at bounding box center [573, 346] width 93 height 17
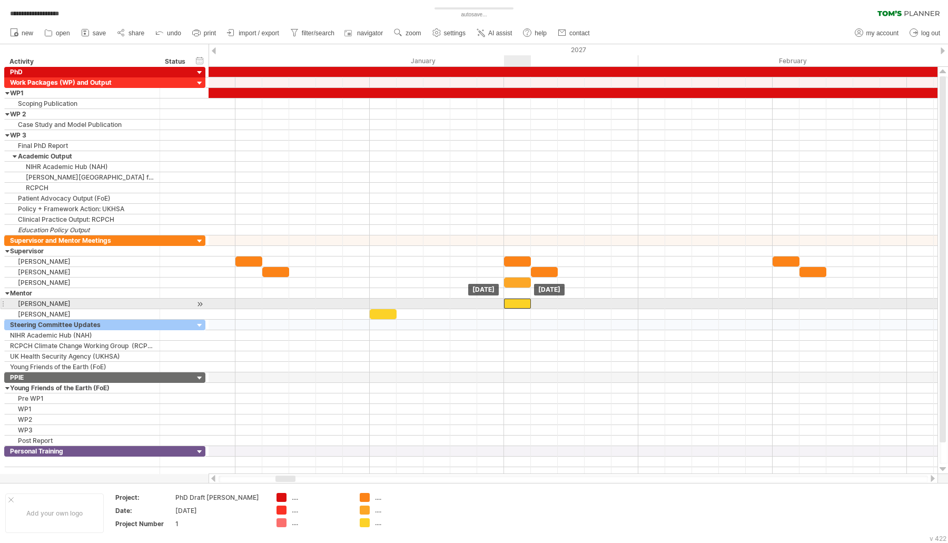
drag, startPoint x: 524, startPoint y: 300, endPoint x: 514, endPoint y: 301, distance: 10.0
click at [514, 301] on div at bounding box center [517, 303] width 27 height 10
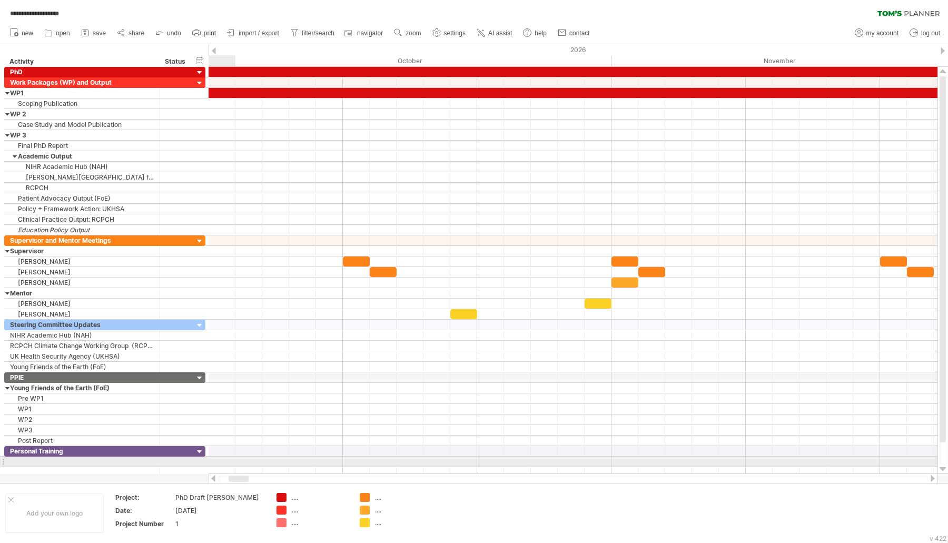
drag, startPoint x: 278, startPoint y: 481, endPoint x: 232, endPoint y: 465, distance: 48.9
click at [232, 465] on div "**********" at bounding box center [474, 271] width 948 height 543
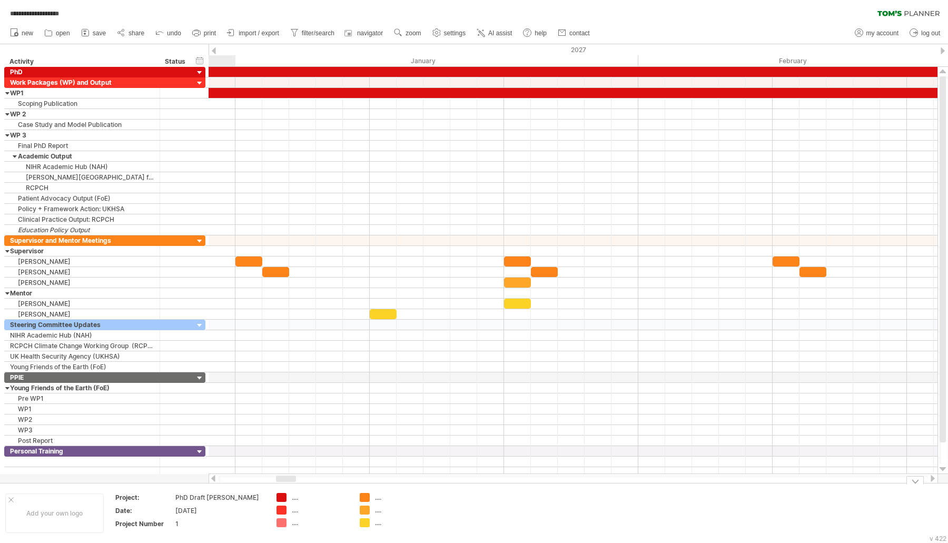
drag, startPoint x: 244, startPoint y: 477, endPoint x: 291, endPoint y: 485, distance: 47.5
click at [291, 485] on div "**********" at bounding box center [474, 271] width 948 height 543
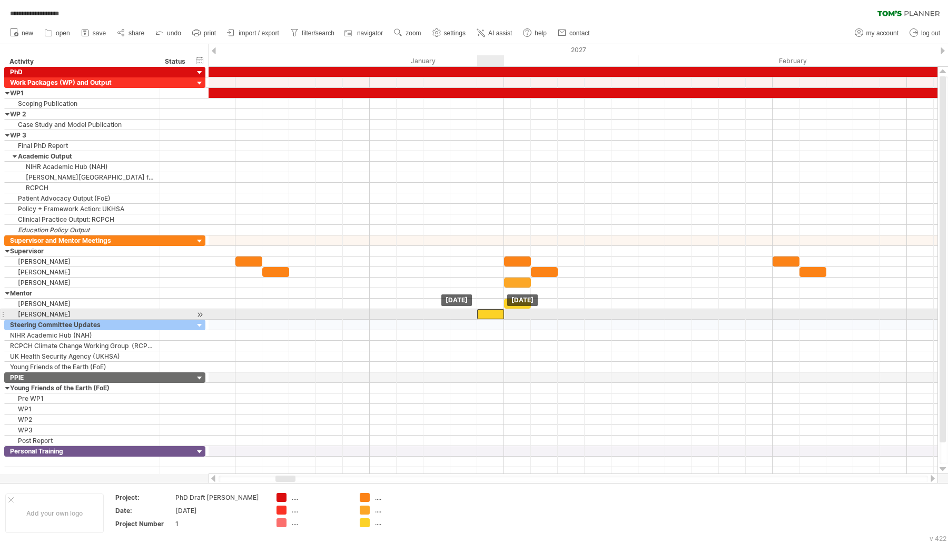
drag, startPoint x: 390, startPoint y: 309, endPoint x: 492, endPoint y: 313, distance: 102.2
click at [492, 313] on div at bounding box center [490, 314] width 27 height 10
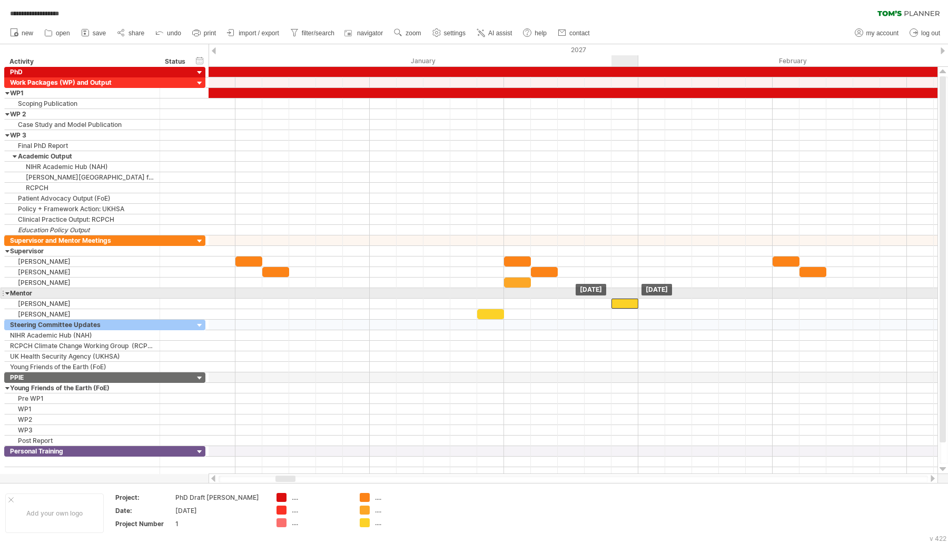
drag, startPoint x: 511, startPoint y: 297, endPoint x: 621, endPoint y: 298, distance: 110.0
click at [621, 298] on div at bounding box center [624, 303] width 27 height 10
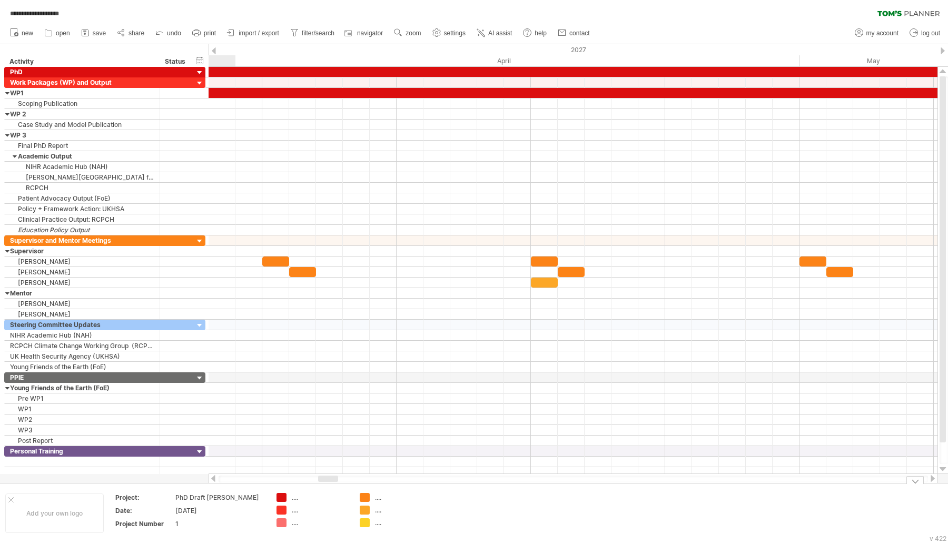
drag, startPoint x: 287, startPoint y: 480, endPoint x: 330, endPoint y: 484, distance: 42.8
click at [330, 484] on div "**********" at bounding box center [474, 271] width 948 height 543
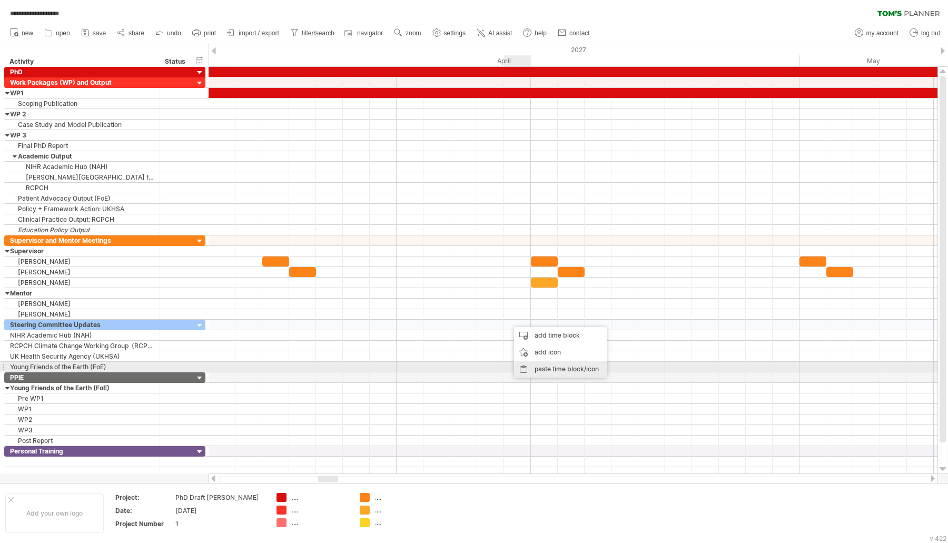
click at [549, 366] on div "paste time block/icon" at bounding box center [560, 369] width 93 height 17
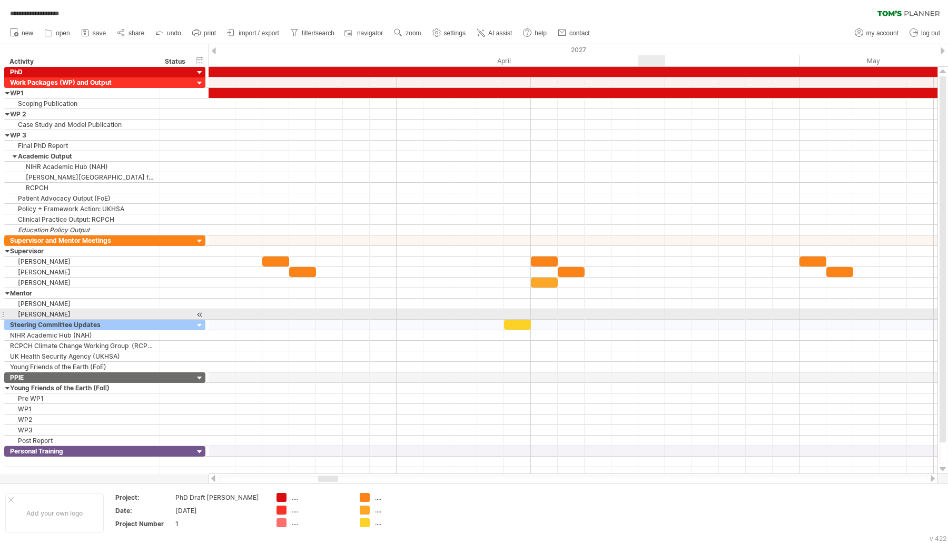
click at [650, 311] on div at bounding box center [572, 314] width 729 height 11
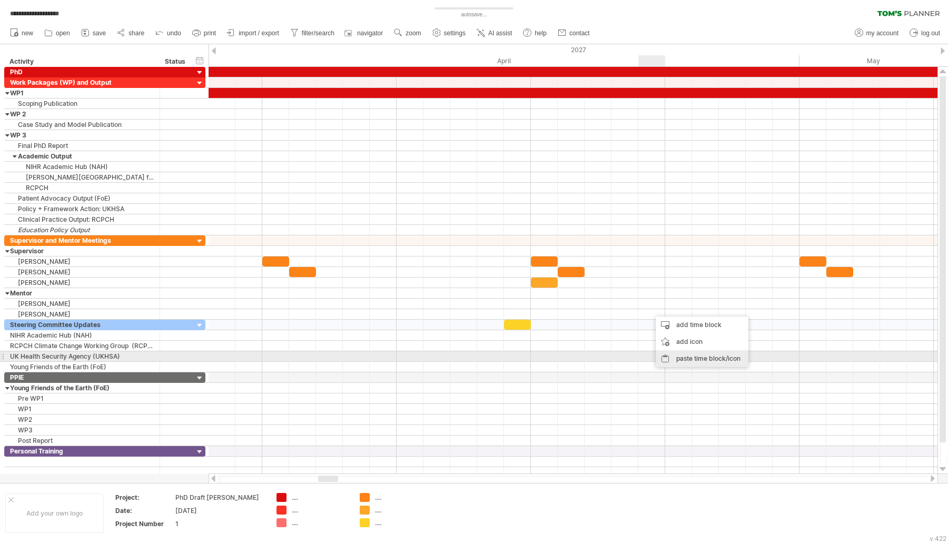
click at [672, 357] on div "paste time block/icon" at bounding box center [701, 358] width 93 height 17
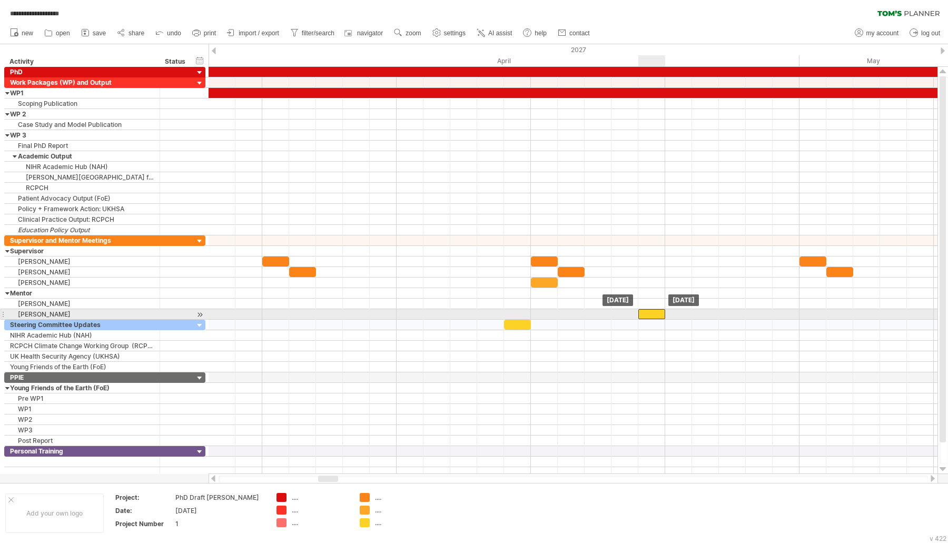
drag, startPoint x: 667, startPoint y: 310, endPoint x: 655, endPoint y: 310, distance: 11.6
click at [655, 310] on div at bounding box center [651, 314] width 27 height 10
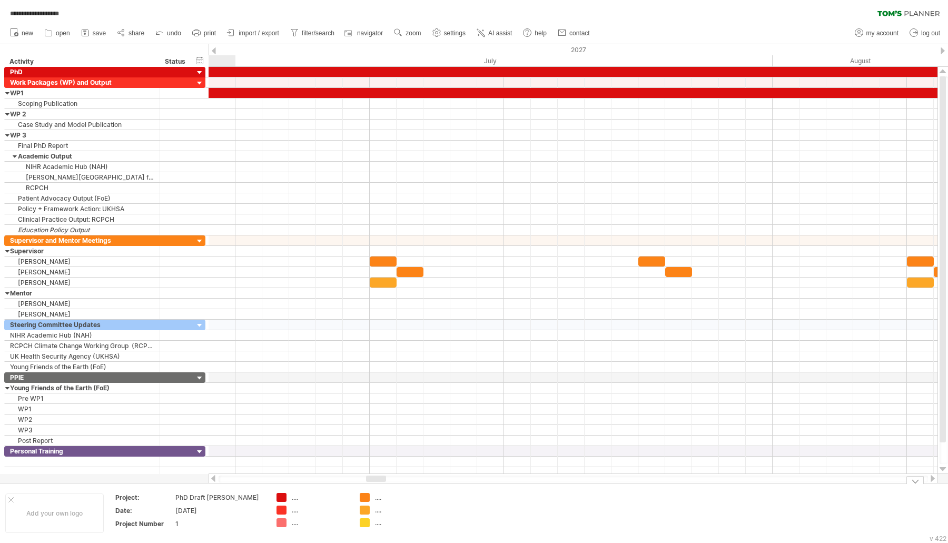
drag, startPoint x: 326, startPoint y: 479, endPoint x: 373, endPoint y: 485, distance: 46.7
click at [375, 486] on div "**********" at bounding box center [474, 271] width 948 height 543
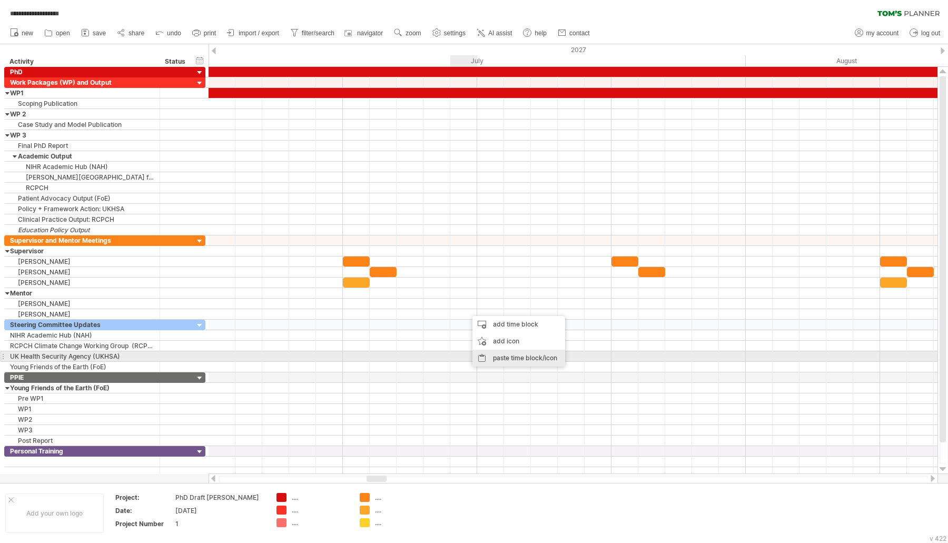
click at [484, 354] on div "paste time block/icon" at bounding box center [518, 358] width 93 height 17
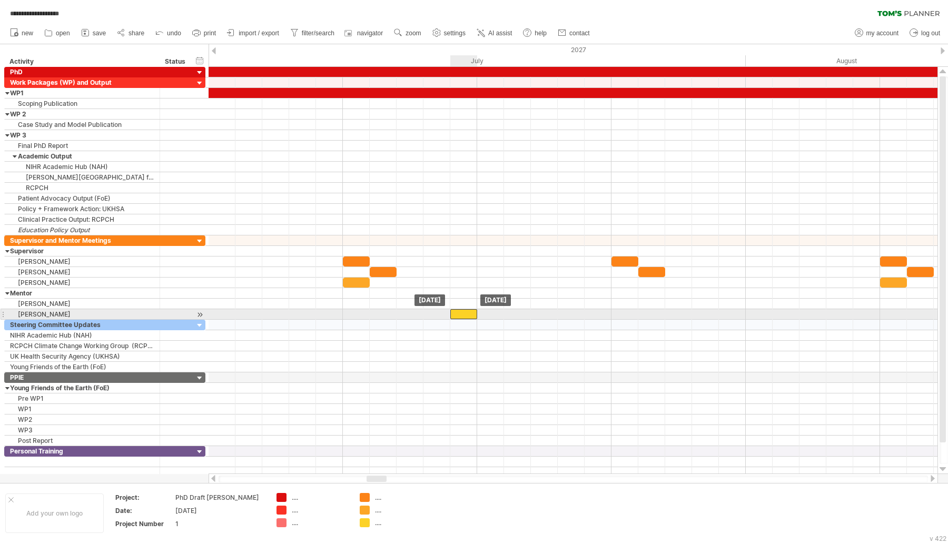
drag, startPoint x: 483, startPoint y: 310, endPoint x: 466, endPoint y: 311, distance: 16.9
click at [466, 311] on div at bounding box center [463, 314] width 27 height 10
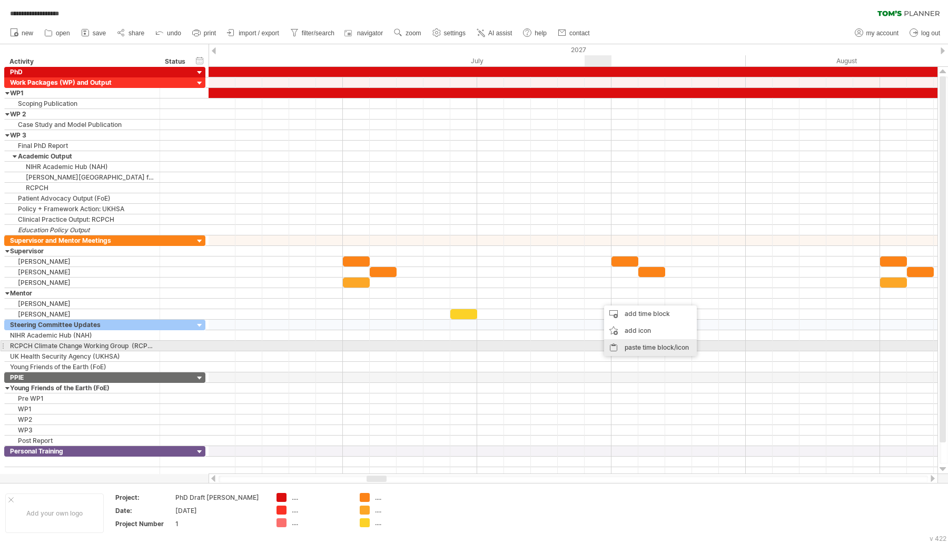
click at [620, 341] on div "paste time block/icon" at bounding box center [650, 347] width 93 height 17
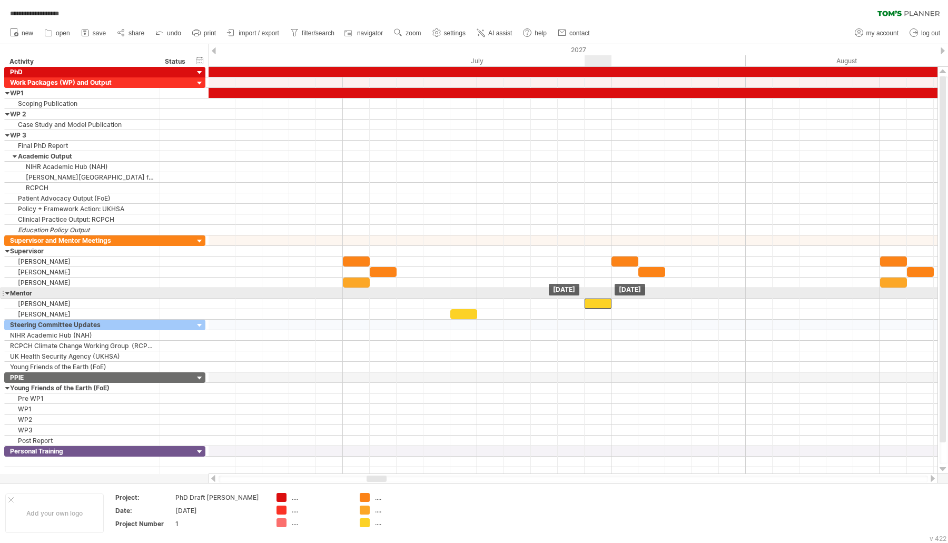
drag, startPoint x: 603, startPoint y: 297, endPoint x: 593, endPoint y: 300, distance: 10.5
click at [593, 299] on div at bounding box center [597, 303] width 27 height 10
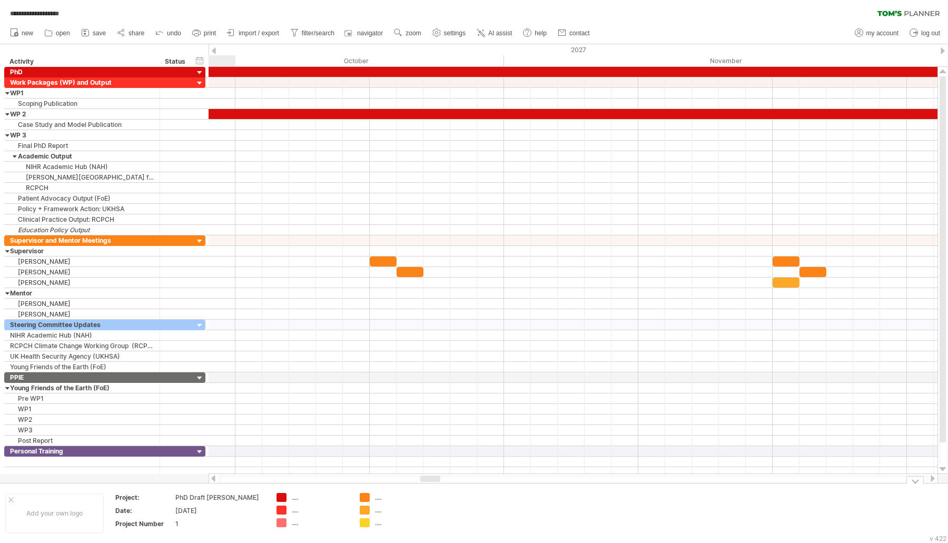
drag, startPoint x: 385, startPoint y: 476, endPoint x: 439, endPoint y: 483, distance: 54.6
click at [439, 483] on div "**********" at bounding box center [474, 271] width 948 height 543
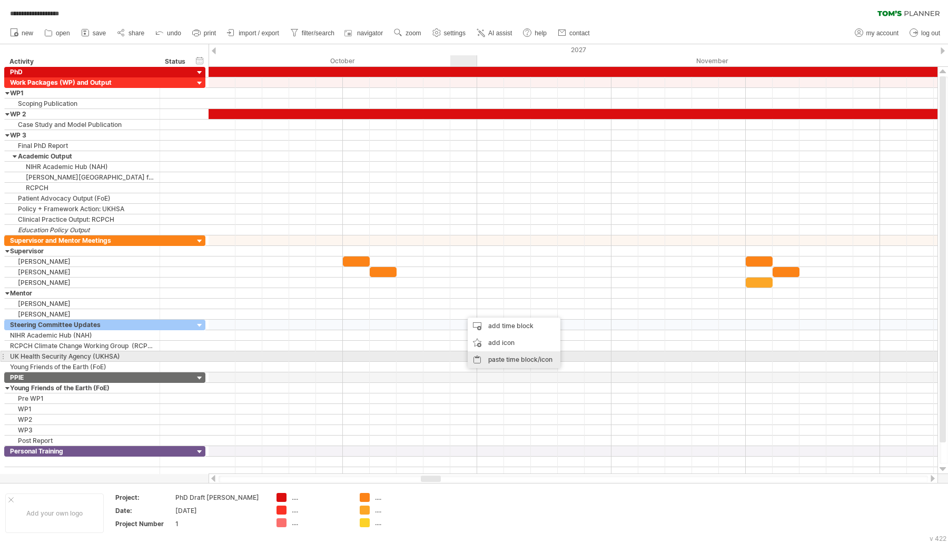
click at [478, 353] on div "paste time block/icon" at bounding box center [513, 359] width 93 height 17
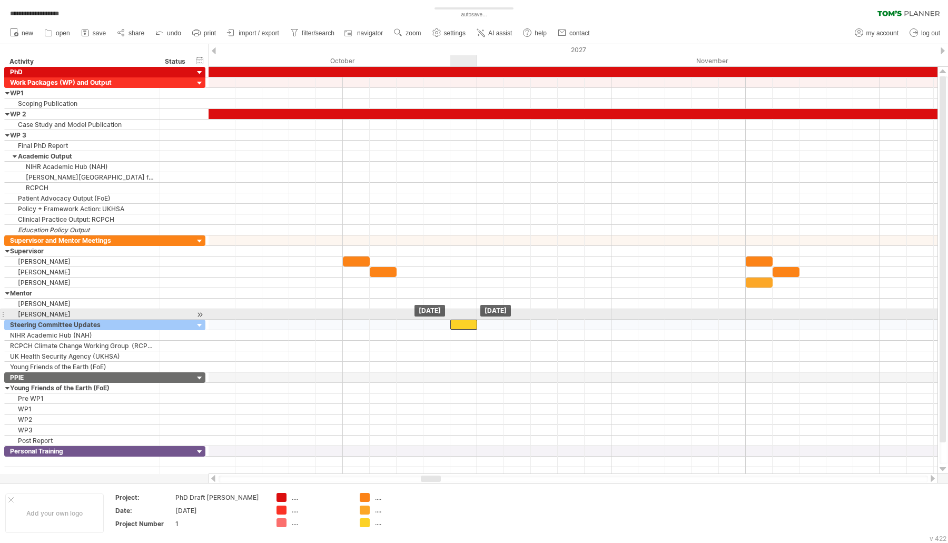
drag, startPoint x: 479, startPoint y: 307, endPoint x: 466, endPoint y: 315, distance: 14.9
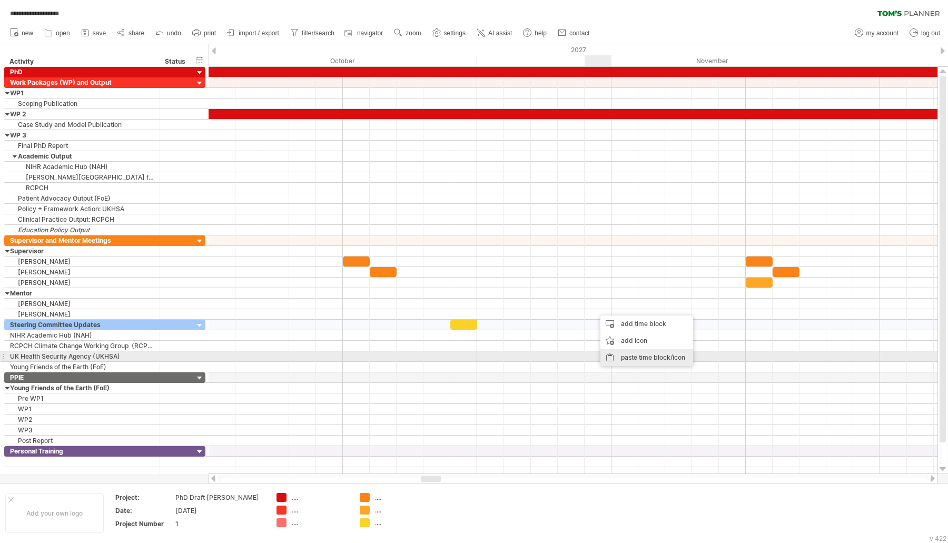
click at [634, 357] on div "paste time block/icon" at bounding box center [646, 357] width 93 height 17
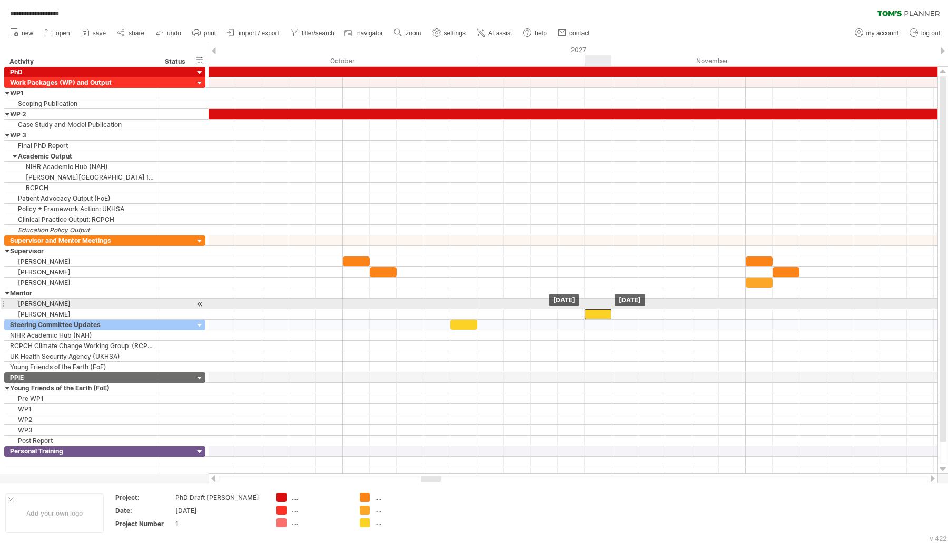
drag, startPoint x: 614, startPoint y: 309, endPoint x: 599, endPoint y: 308, distance: 15.3
click at [599, 309] on div at bounding box center [597, 314] width 27 height 10
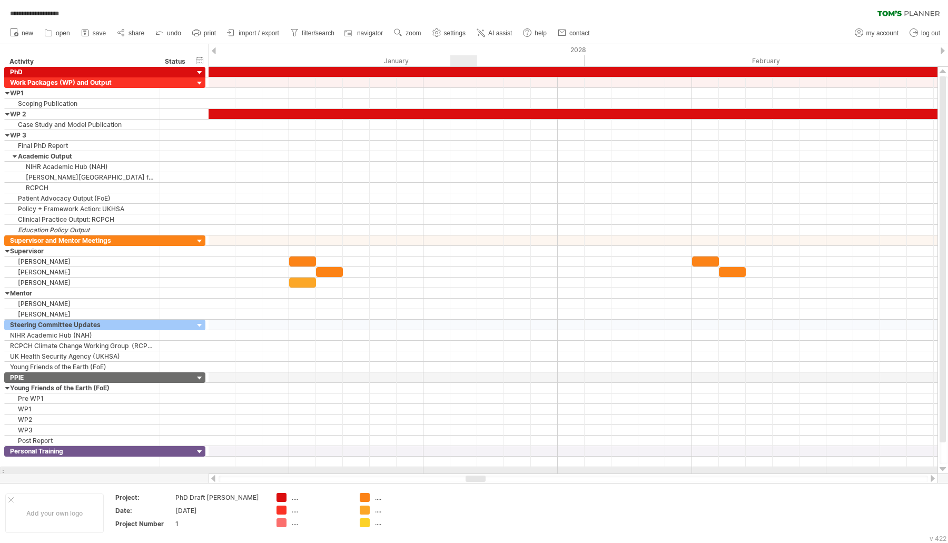
drag, startPoint x: 432, startPoint y: 477, endPoint x: 476, endPoint y: 472, distance: 45.0
click at [476, 472] on div "**********" at bounding box center [474, 271] width 948 height 543
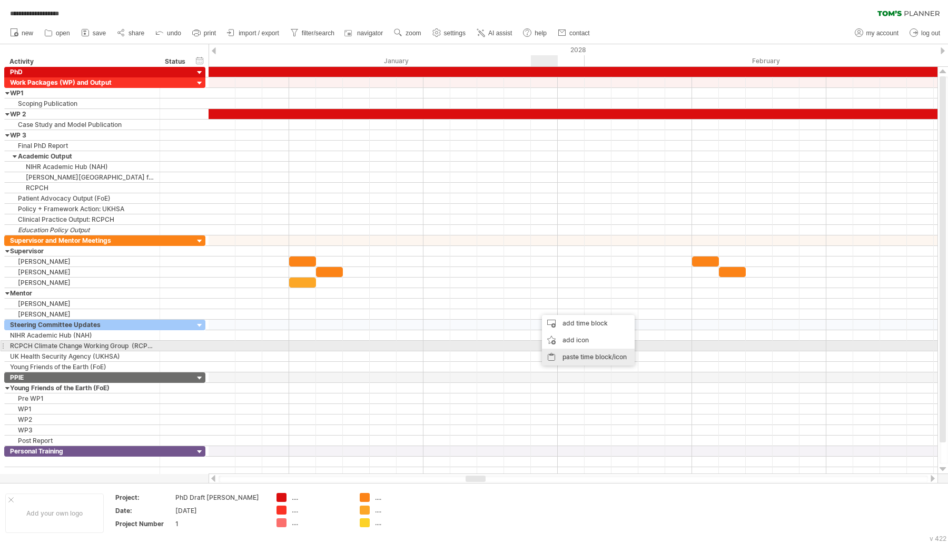
click at [562, 351] on div "paste time block/icon" at bounding box center [588, 356] width 93 height 17
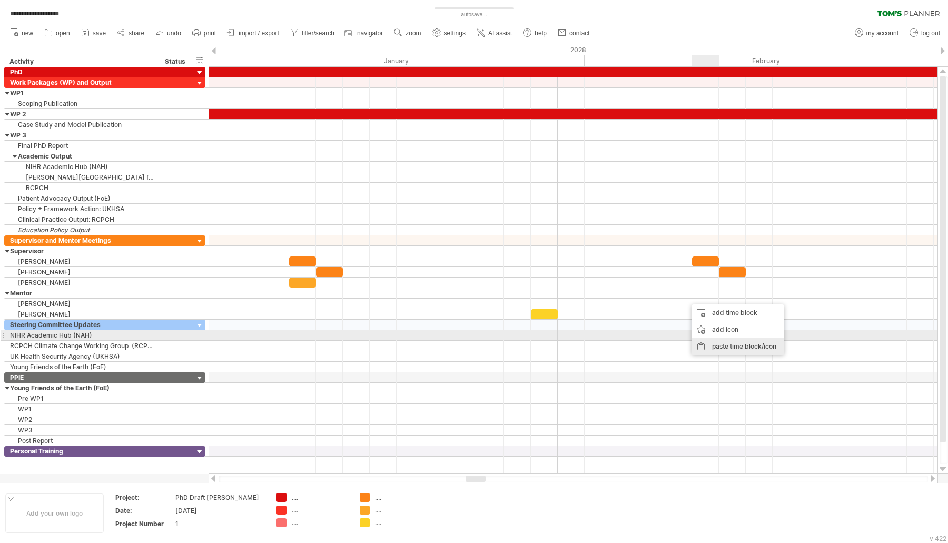
click at [713, 340] on div "paste time block/icon" at bounding box center [737, 346] width 93 height 17
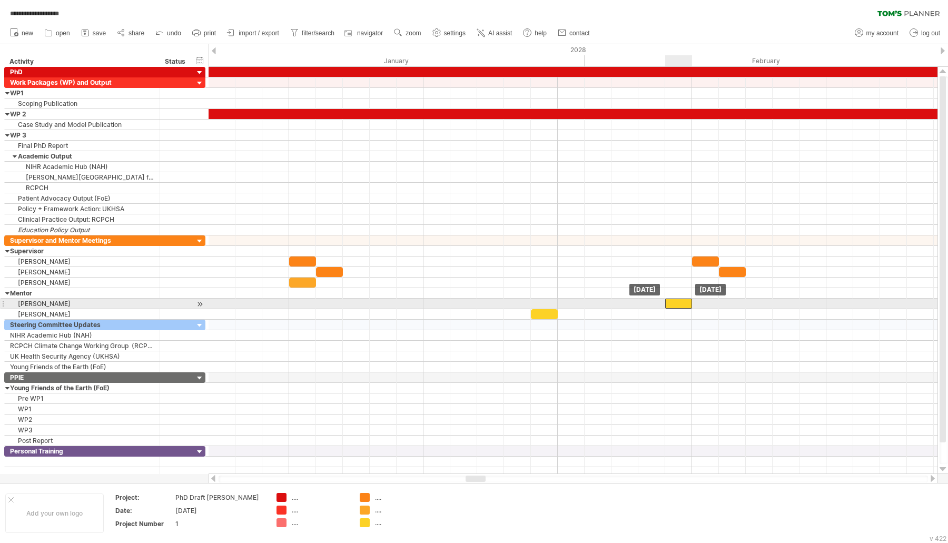
drag, startPoint x: 702, startPoint y: 299, endPoint x: 678, endPoint y: 298, distance: 24.2
click at [678, 298] on div at bounding box center [678, 303] width 27 height 10
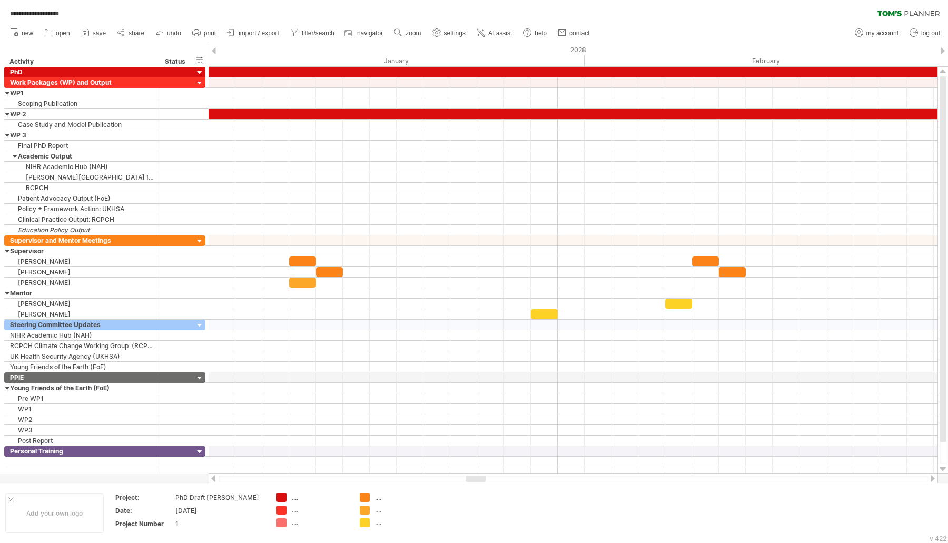
drag, startPoint x: 88, startPoint y: 34, endPoint x: 96, endPoint y: 32, distance: 8.3
click at [89, 34] on icon at bounding box center [85, 32] width 11 height 11
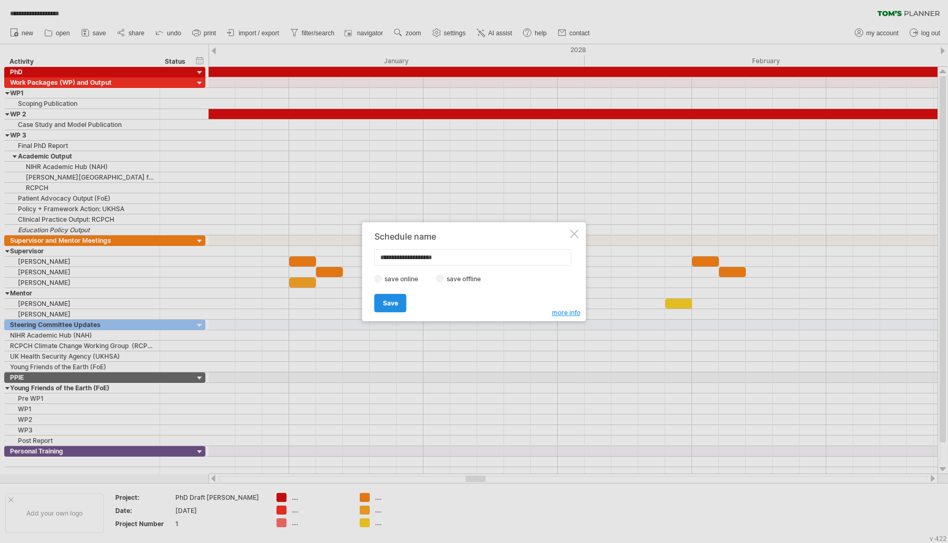
click at [393, 304] on span "Save" at bounding box center [390, 303] width 15 height 8
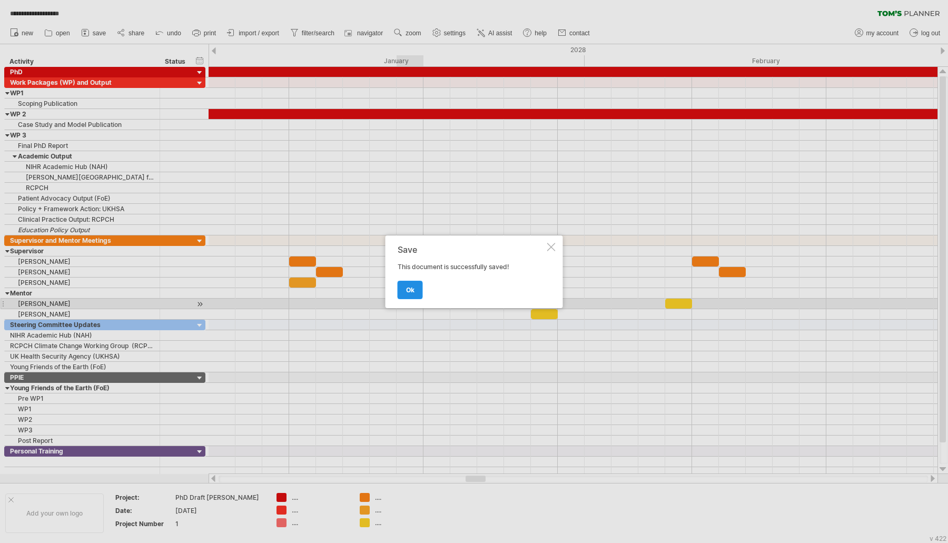
click at [398, 287] on link "ok" at bounding box center [409, 290] width 25 height 18
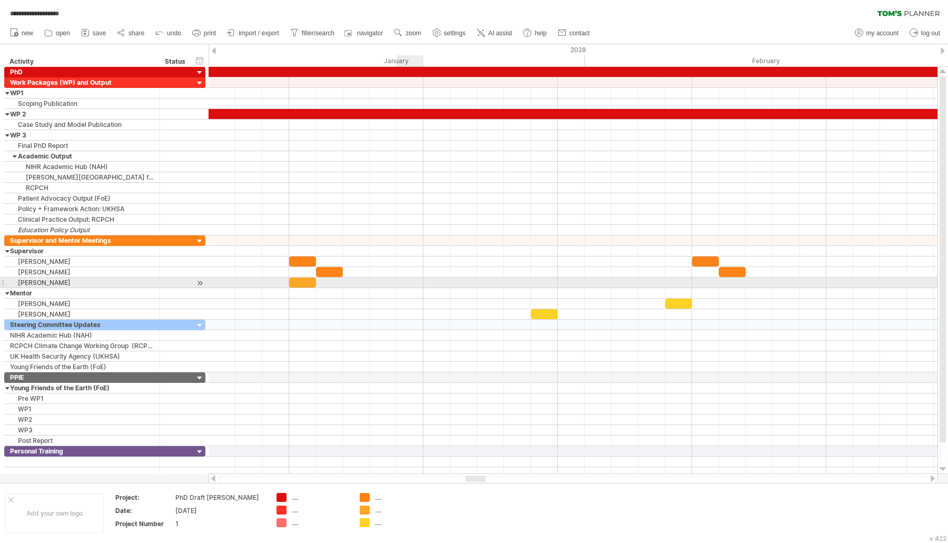
click at [408, 288] on div at bounding box center [572, 293] width 729 height 11
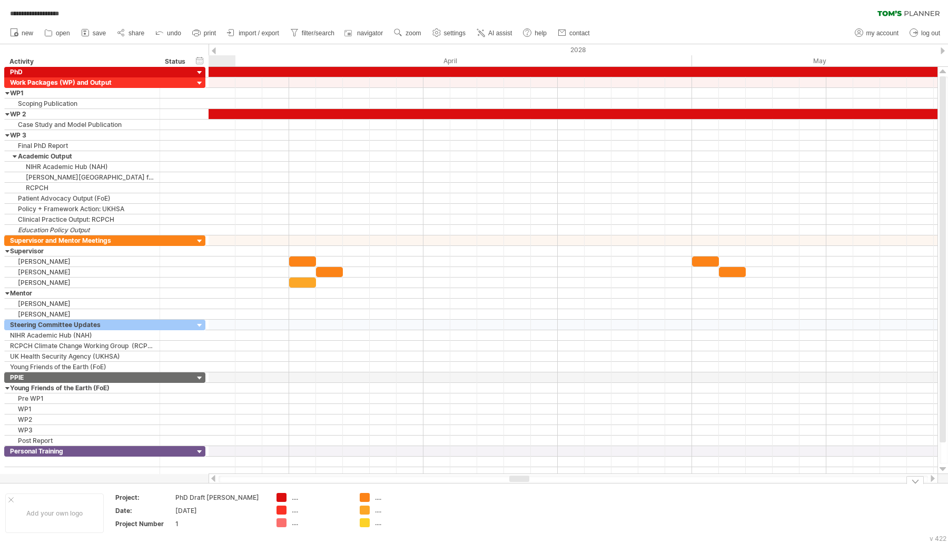
drag, startPoint x: 479, startPoint y: 479, endPoint x: 522, endPoint y: 489, distance: 44.2
click at [522, 489] on div "**********" at bounding box center [474, 271] width 948 height 543
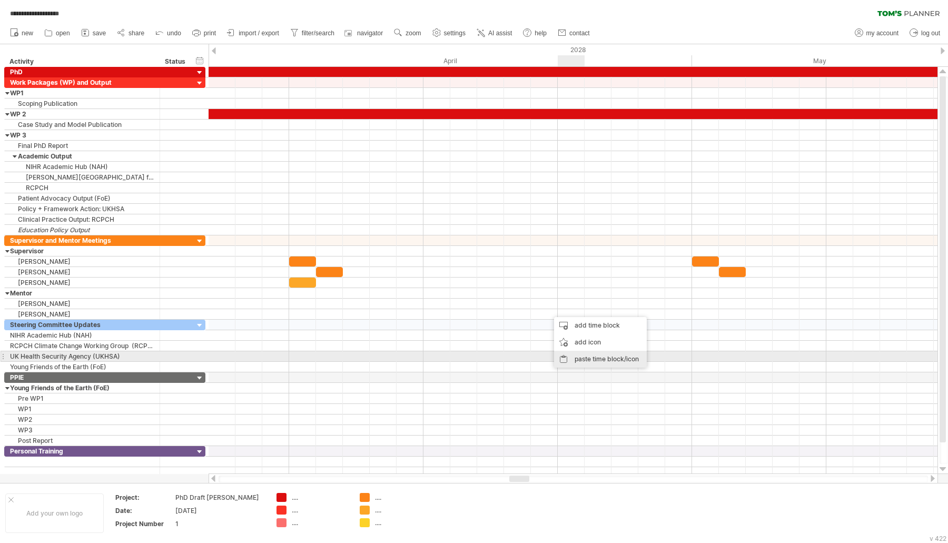
click at [581, 358] on div "paste time block/icon" at bounding box center [600, 359] width 93 height 17
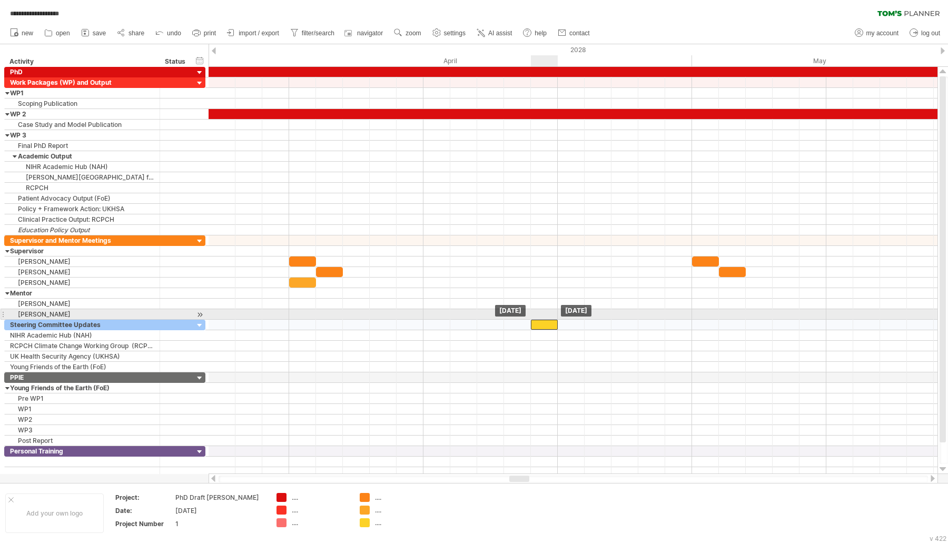
drag, startPoint x: 559, startPoint y: 308, endPoint x: 546, endPoint y: 315, distance: 14.8
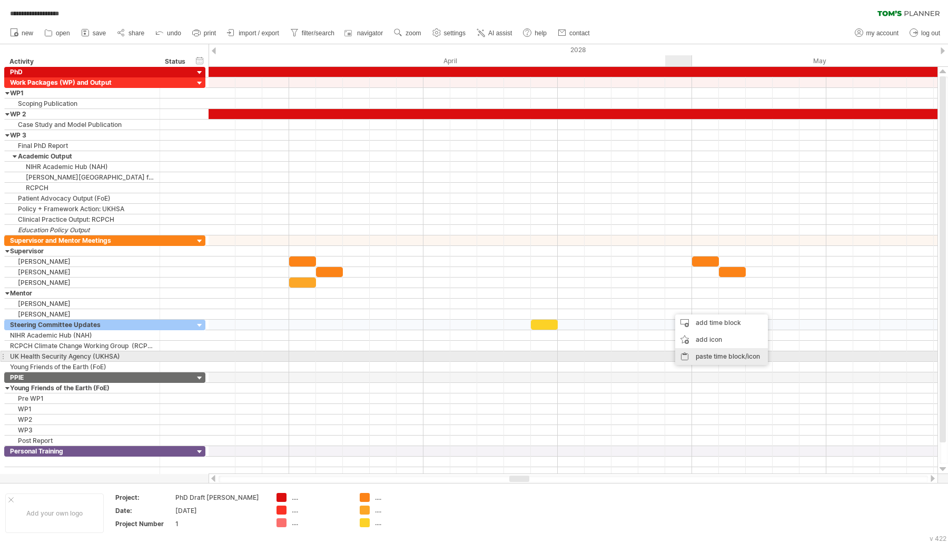
click at [705, 353] on div "paste time block/icon" at bounding box center [721, 356] width 93 height 17
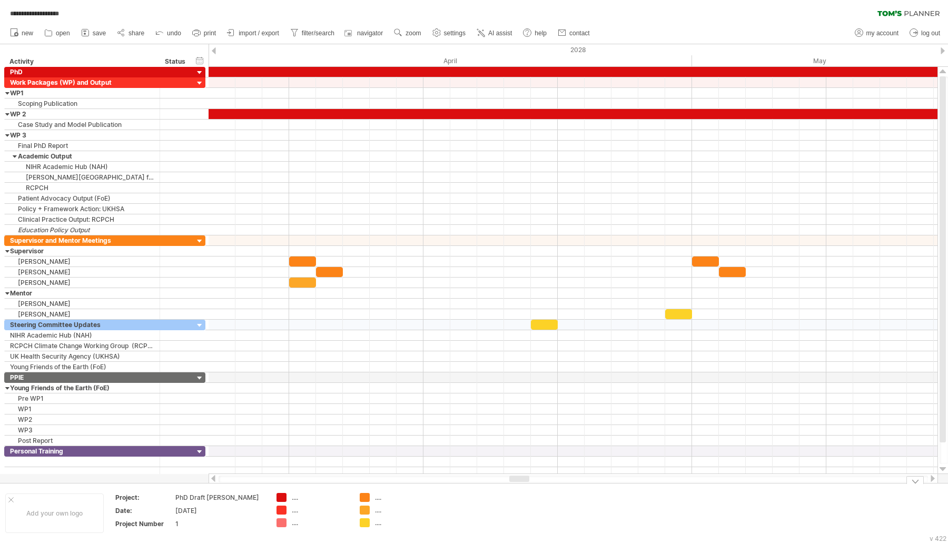
drag, startPoint x: 521, startPoint y: 482, endPoint x: 533, endPoint y: 480, distance: 12.4
click at [533, 480] on div "**********" at bounding box center [474, 271] width 948 height 543
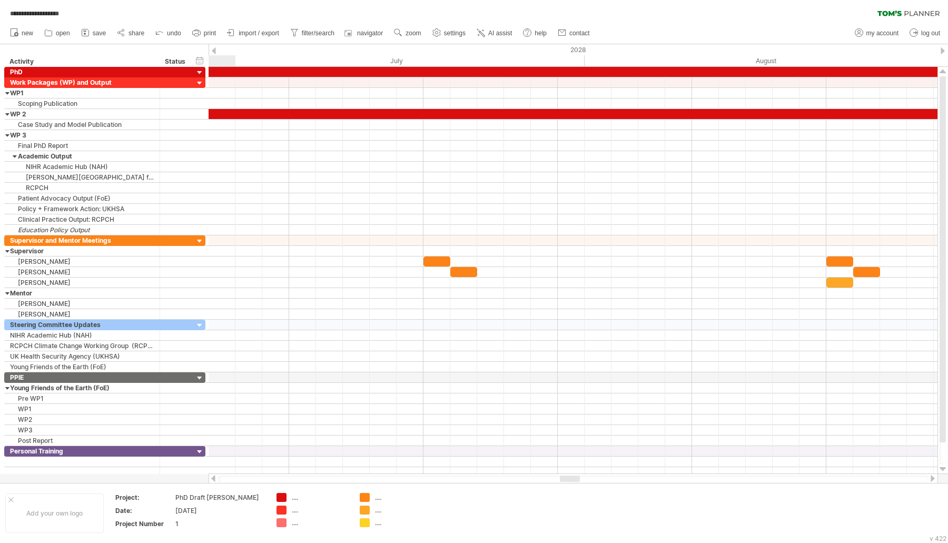
drag, startPoint x: 524, startPoint y: 476, endPoint x: 575, endPoint y: 478, distance: 50.6
click at [575, 478] on div at bounding box center [570, 478] width 20 height 6
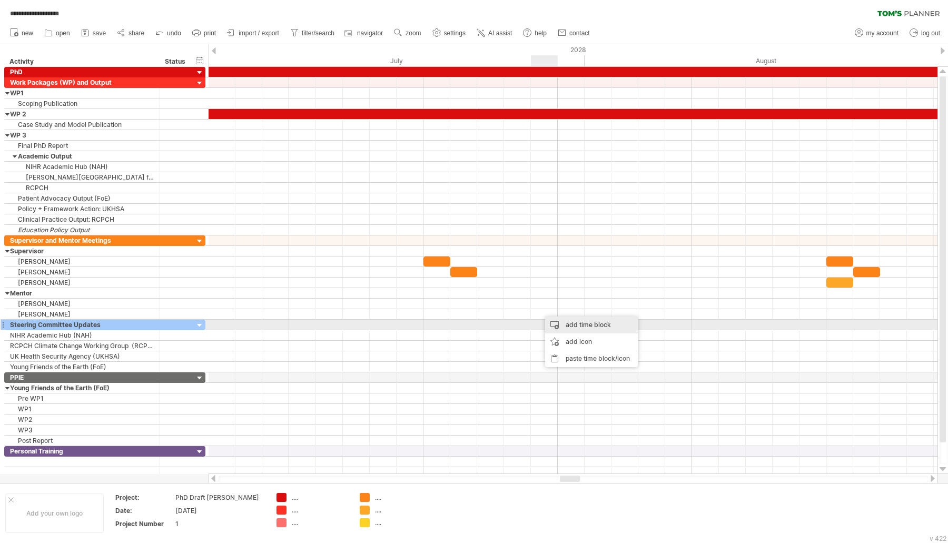
click at [557, 328] on div "add time block" at bounding box center [591, 324] width 93 height 17
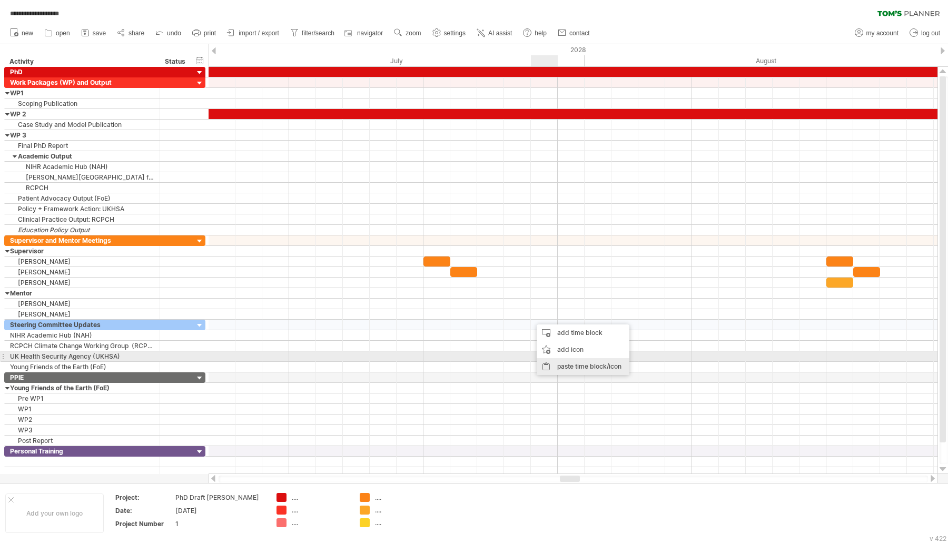
click at [554, 358] on div "paste time block/icon" at bounding box center [582, 366] width 93 height 17
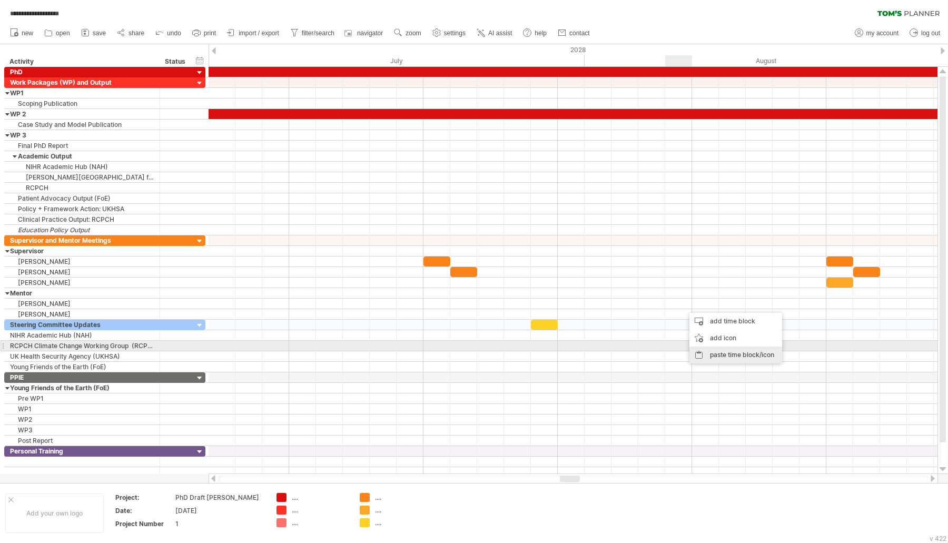
click at [712, 349] on div "paste time block/icon" at bounding box center [735, 354] width 93 height 17
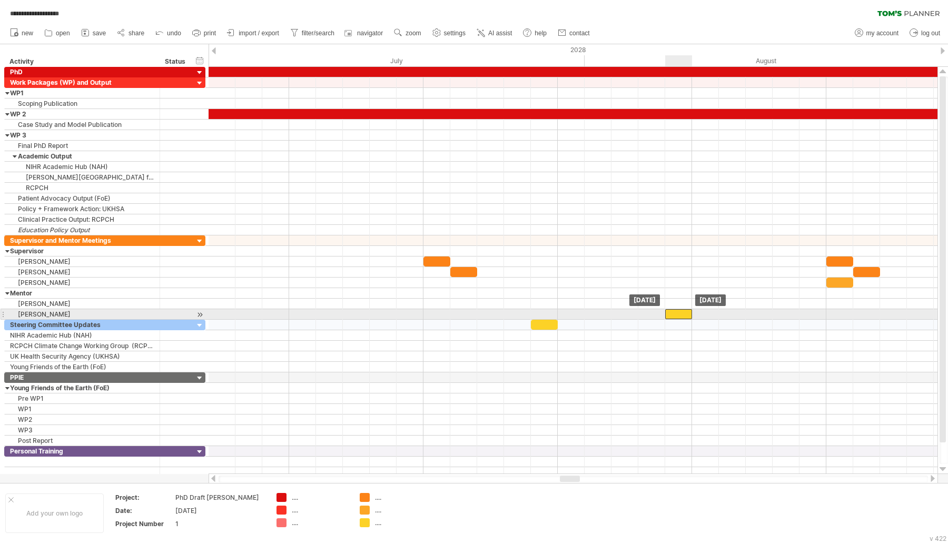
drag, startPoint x: 690, startPoint y: 312, endPoint x: 681, endPoint y: 311, distance: 9.1
click at [681, 311] on div at bounding box center [678, 314] width 27 height 10
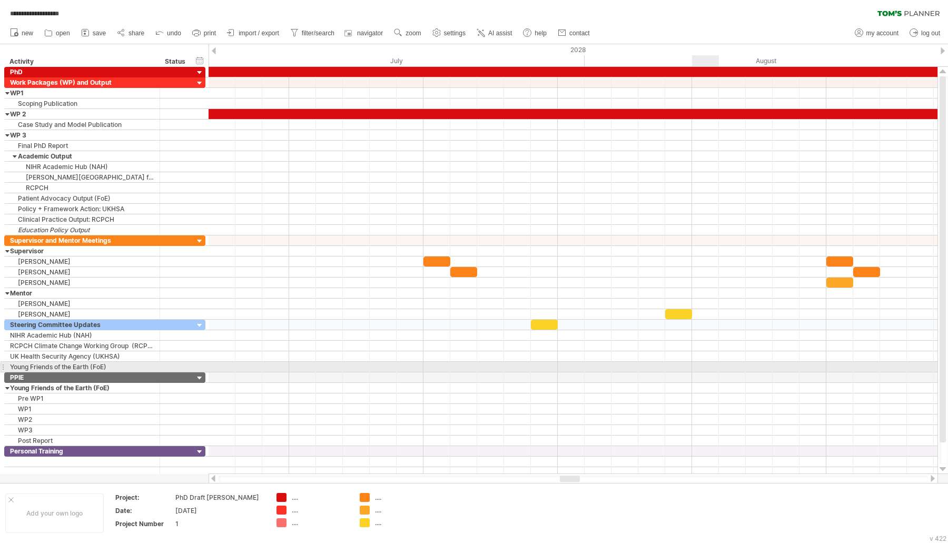
click at [694, 372] on div at bounding box center [572, 377] width 729 height 11
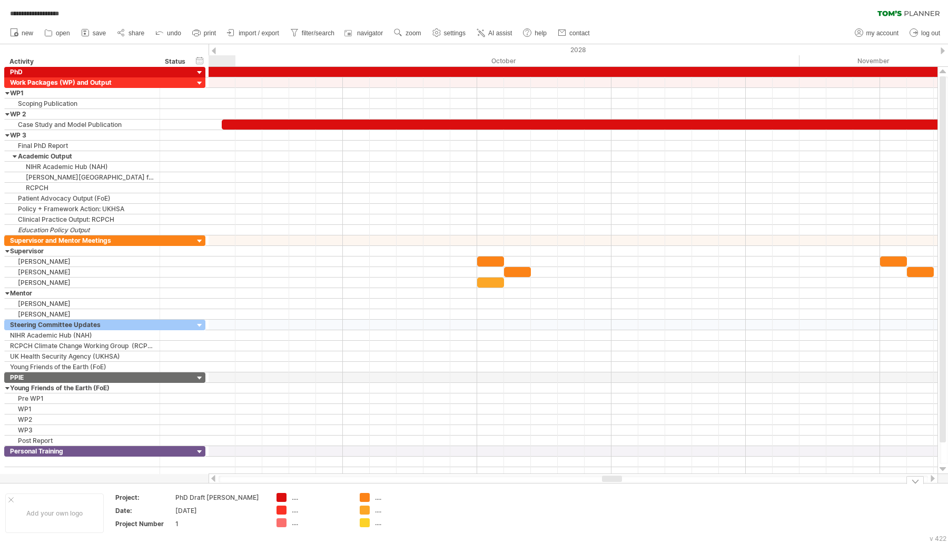
drag, startPoint x: 569, startPoint y: 477, endPoint x: 611, endPoint y: 482, distance: 42.4
click at [611, 482] on div "**********" at bounding box center [474, 271] width 948 height 543
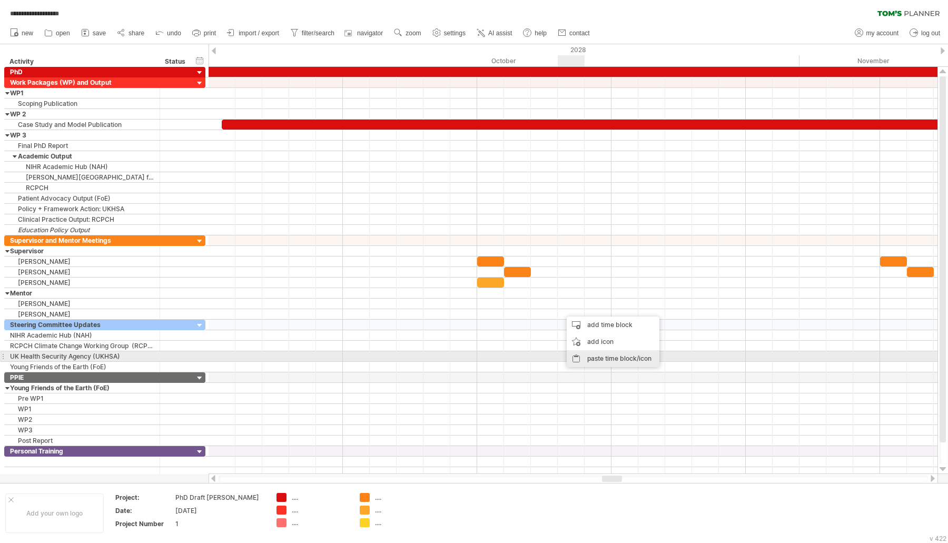
click at [601, 352] on div "paste time block/icon" at bounding box center [612, 358] width 93 height 17
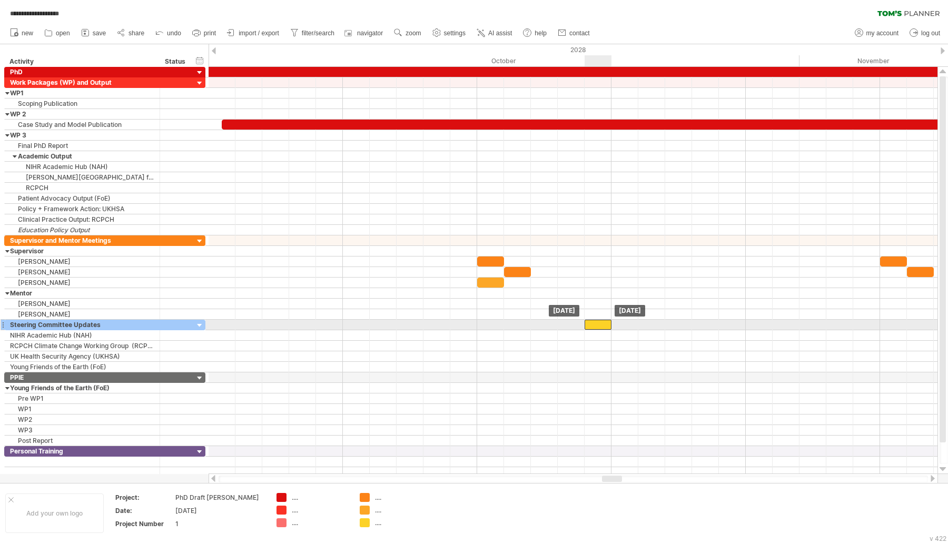
drag, startPoint x: 571, startPoint y: 311, endPoint x: 594, endPoint y: 321, distance: 25.0
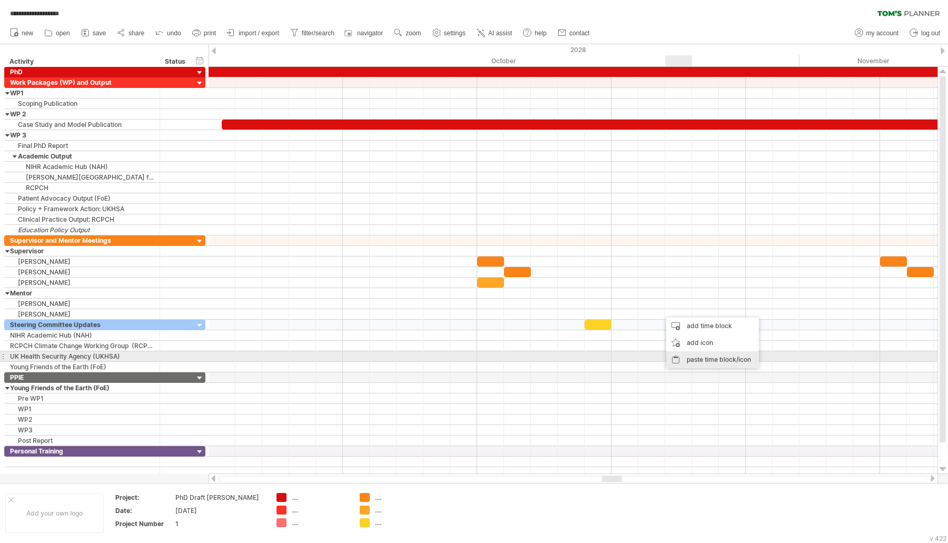
click at [718, 358] on div "paste time block/icon" at bounding box center [712, 359] width 93 height 17
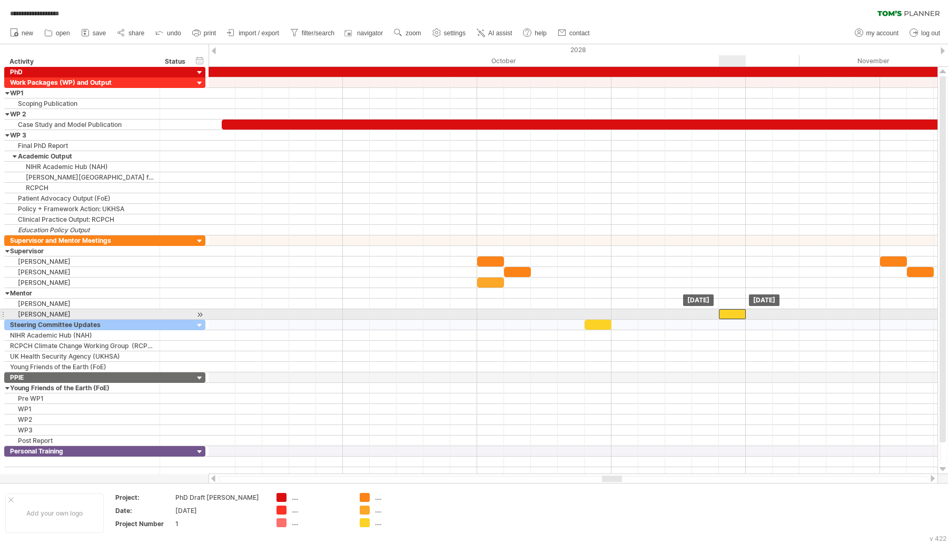
drag, startPoint x: 681, startPoint y: 310, endPoint x: 733, endPoint y: 312, distance: 52.1
click at [733, 312] on div at bounding box center [732, 314] width 27 height 10
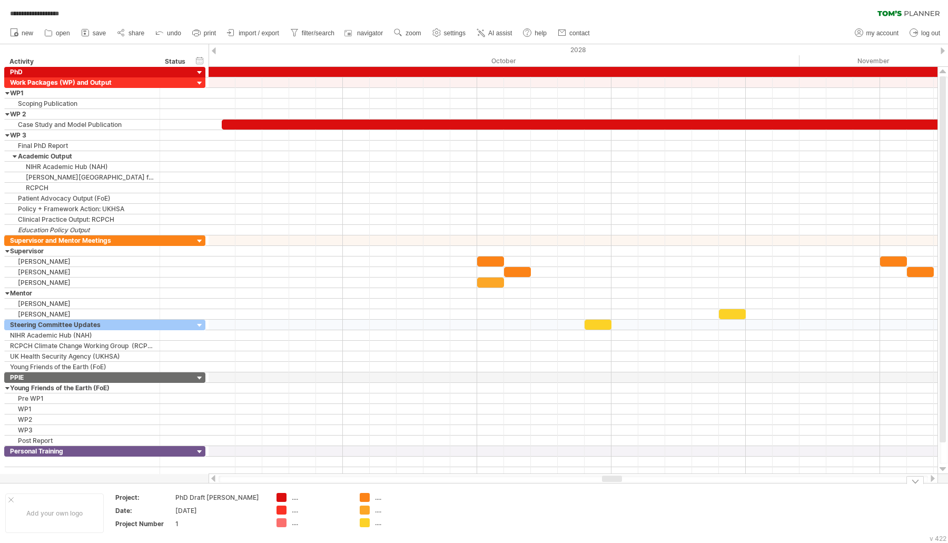
drag, startPoint x: 616, startPoint y: 482, endPoint x: 615, endPoint y: 474, distance: 8.4
click at [616, 478] on div "**********" at bounding box center [474, 271] width 948 height 543
drag, startPoint x: 615, startPoint y: 474, endPoint x: 621, endPoint y: 472, distance: 6.2
click at [621, 472] on div "**********" at bounding box center [474, 271] width 948 height 543
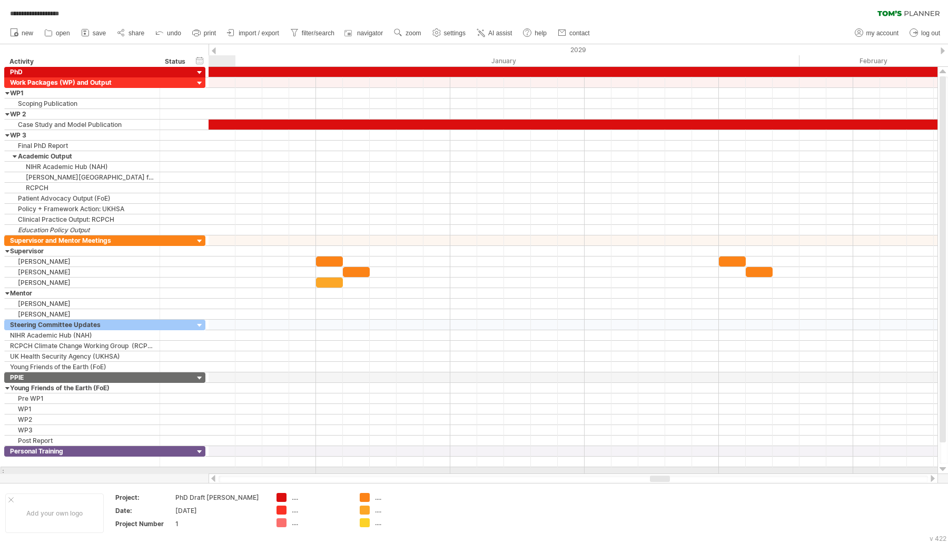
drag, startPoint x: 613, startPoint y: 476, endPoint x: 661, endPoint y: 473, distance: 48.0
click at [661, 473] on div at bounding box center [572, 478] width 729 height 11
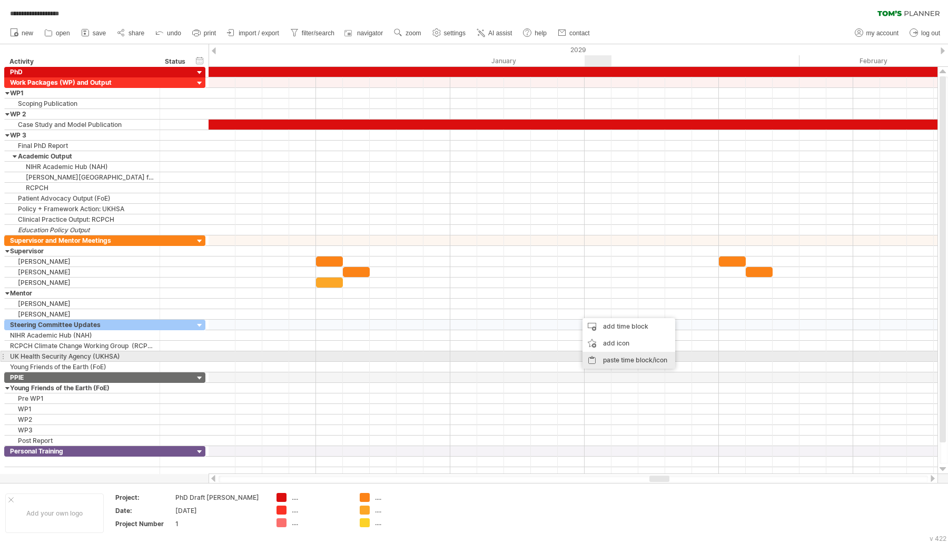
click at [617, 360] on div "paste time block/icon" at bounding box center [628, 360] width 93 height 17
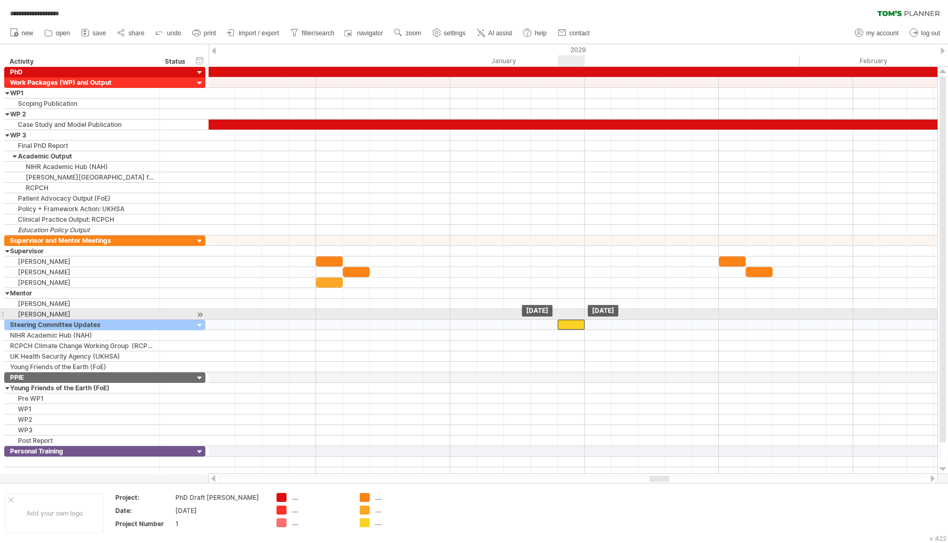
drag, startPoint x: 582, startPoint y: 311, endPoint x: 572, endPoint y: 319, distance: 12.7
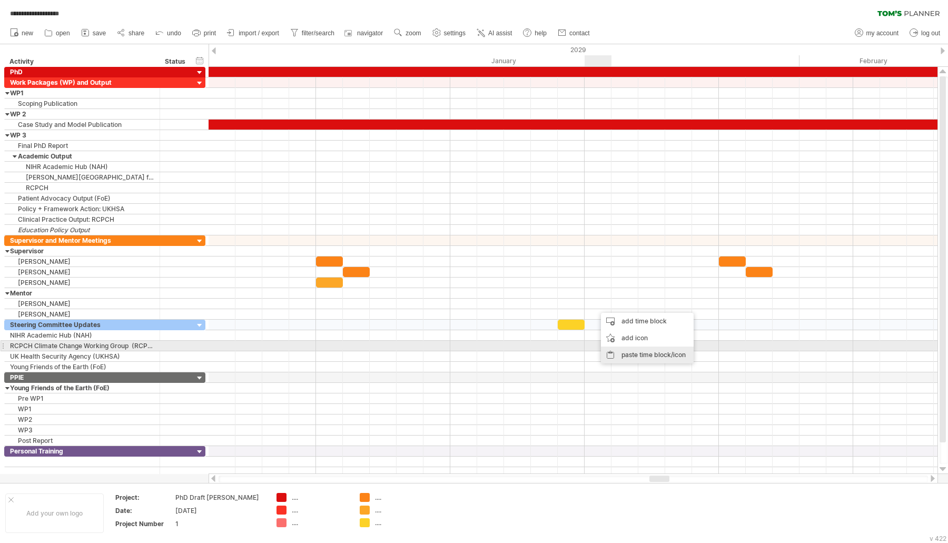
click at [623, 348] on div "paste time block/icon" at bounding box center [647, 354] width 93 height 17
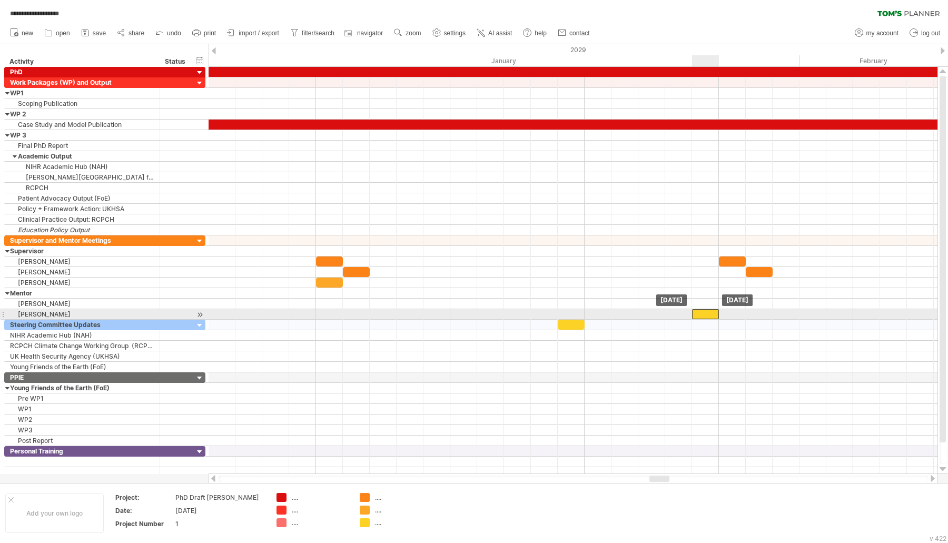
drag, startPoint x: 604, startPoint y: 307, endPoint x: 700, endPoint y: 310, distance: 96.4
click at [700, 310] on div at bounding box center [705, 314] width 27 height 10
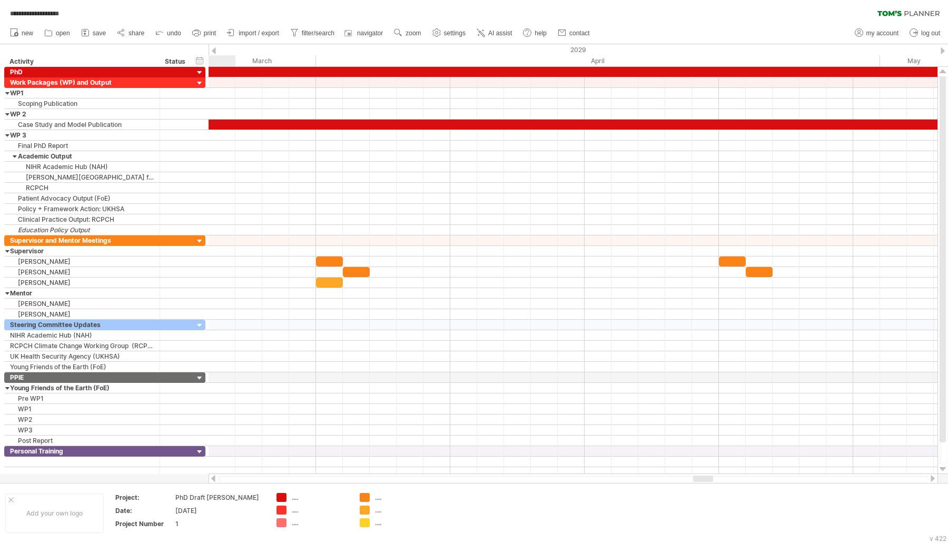
drag, startPoint x: 660, startPoint y: 476, endPoint x: 703, endPoint y: 477, distance: 43.7
click at [703, 477] on div at bounding box center [703, 478] width 20 height 6
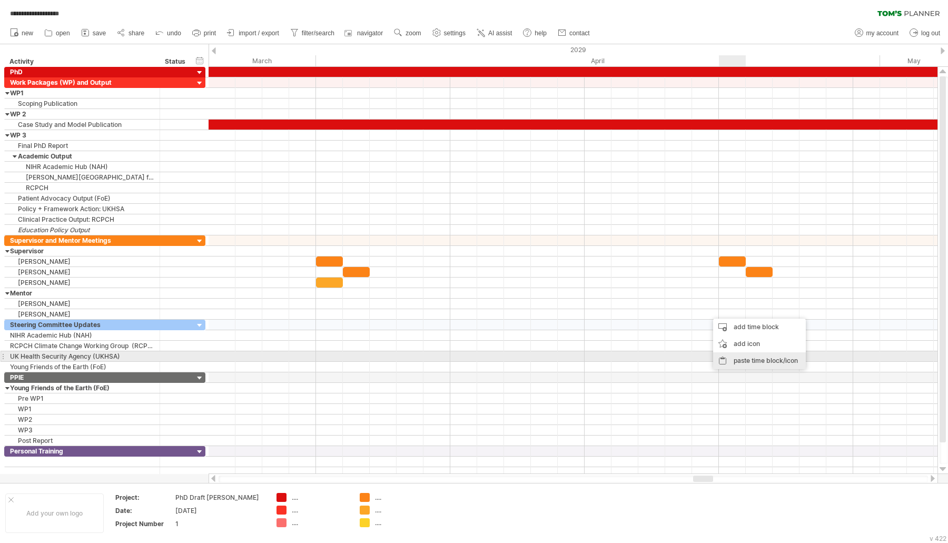
click at [733, 353] on div "paste time block/icon" at bounding box center [759, 360] width 93 height 17
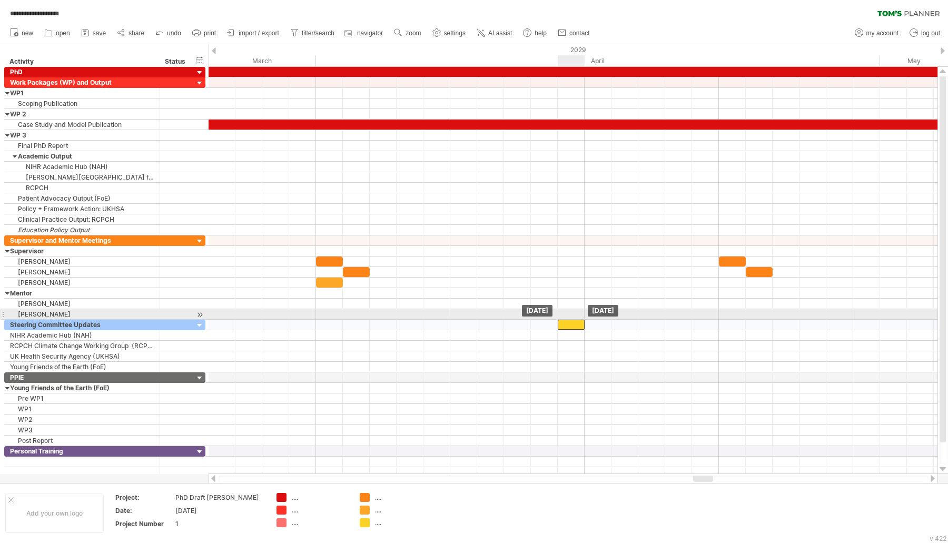
drag, startPoint x: 709, startPoint y: 311, endPoint x: 571, endPoint y: 316, distance: 138.0
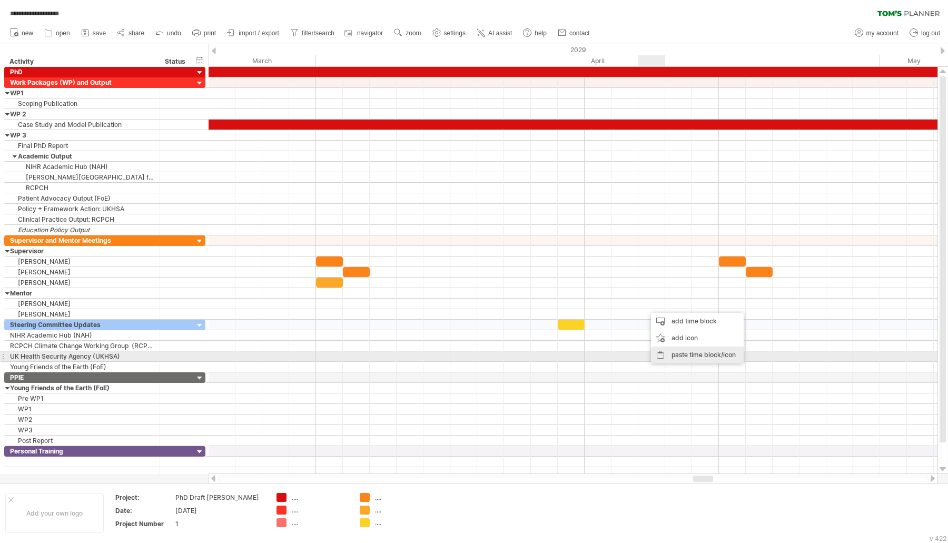
click at [679, 353] on div "paste time block/icon" at bounding box center [697, 354] width 93 height 17
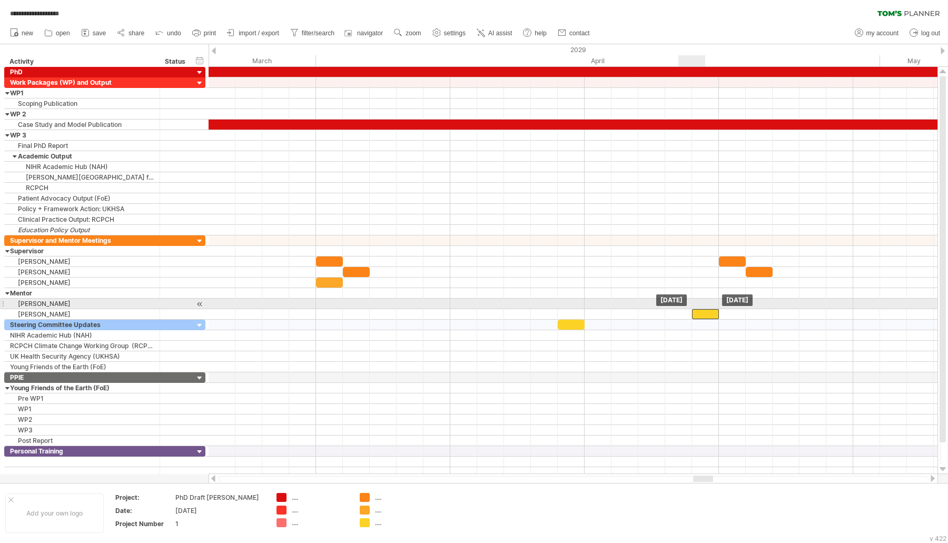
drag, startPoint x: 657, startPoint y: 307, endPoint x: 702, endPoint y: 307, distance: 44.7
click at [702, 309] on div at bounding box center [705, 314] width 27 height 10
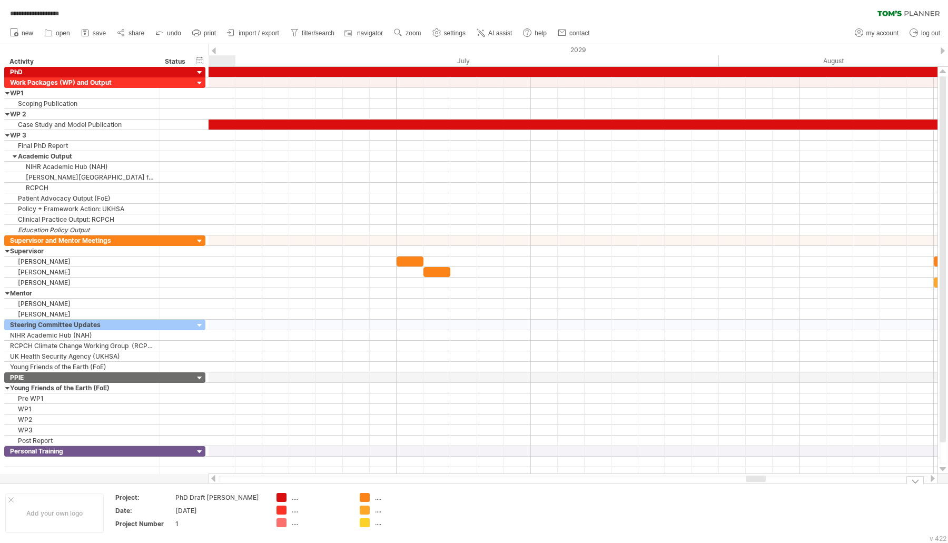
drag, startPoint x: 709, startPoint y: 479, endPoint x: 762, endPoint y: 492, distance: 54.6
click at [762, 492] on div "**********" at bounding box center [474, 271] width 948 height 543
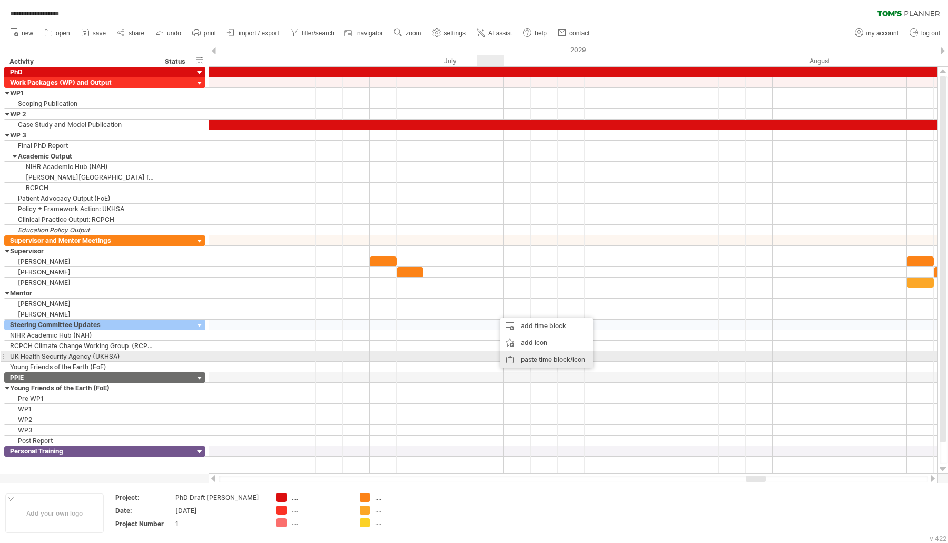
click at [538, 356] on div "paste time block/icon" at bounding box center [546, 359] width 93 height 17
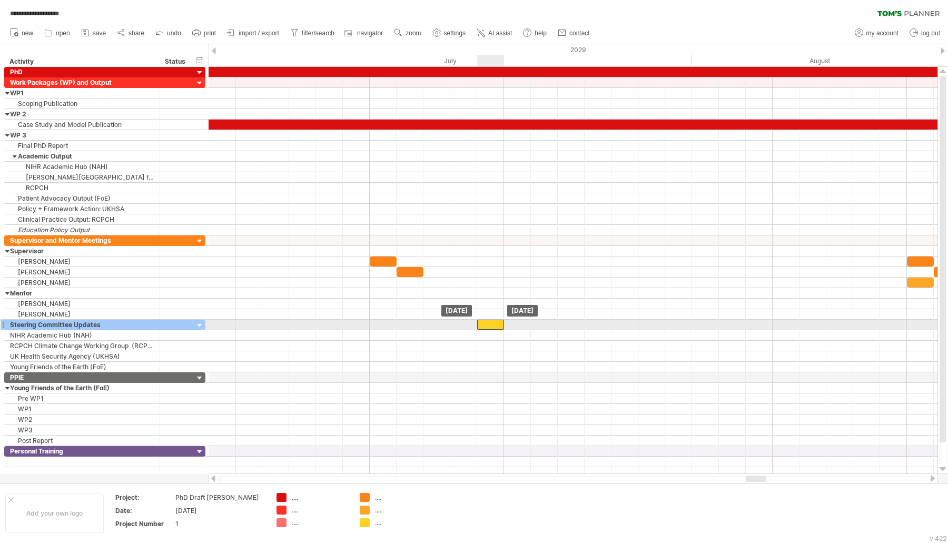
drag, startPoint x: 503, startPoint y: 313, endPoint x: 491, endPoint y: 320, distance: 13.5
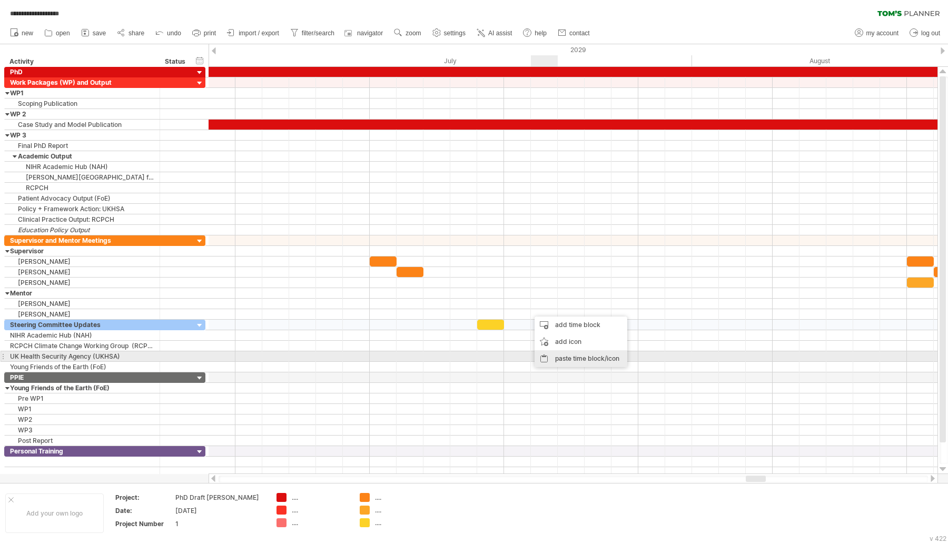
click at [566, 354] on div "paste time block/icon" at bounding box center [580, 358] width 93 height 17
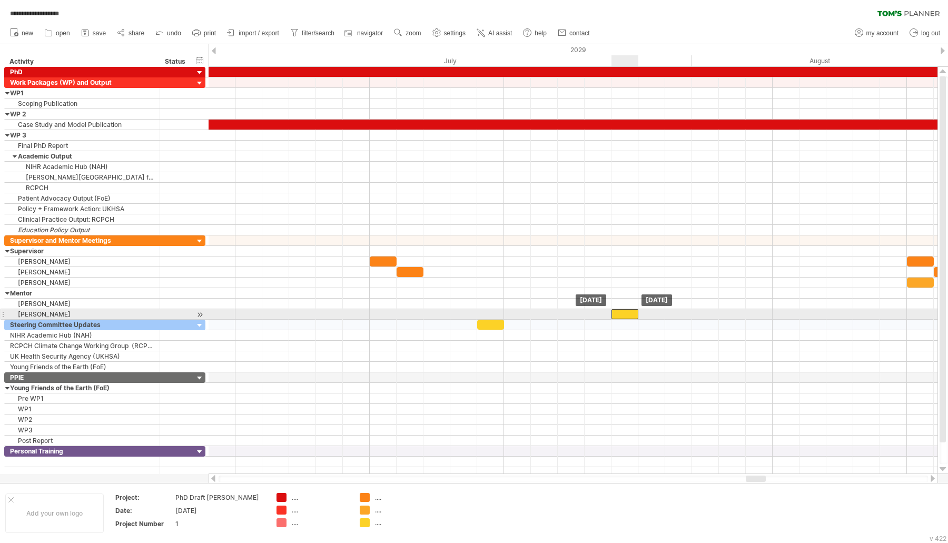
drag, startPoint x: 541, startPoint y: 308, endPoint x: 623, endPoint y: 310, distance: 81.6
click at [623, 310] on div at bounding box center [624, 314] width 27 height 10
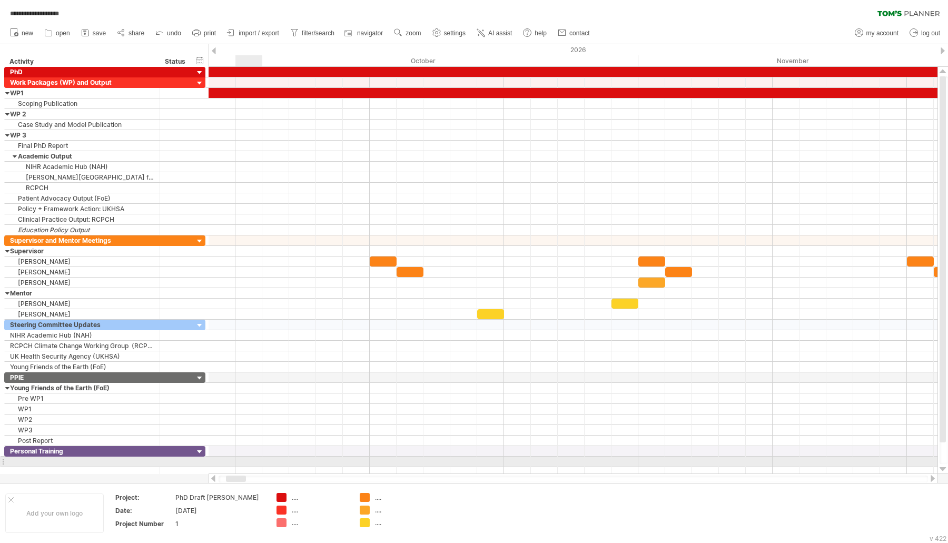
drag, startPoint x: 756, startPoint y: 479, endPoint x: 236, endPoint y: 462, distance: 519.9
click at [236, 462] on div "**********" at bounding box center [474, 271] width 948 height 543
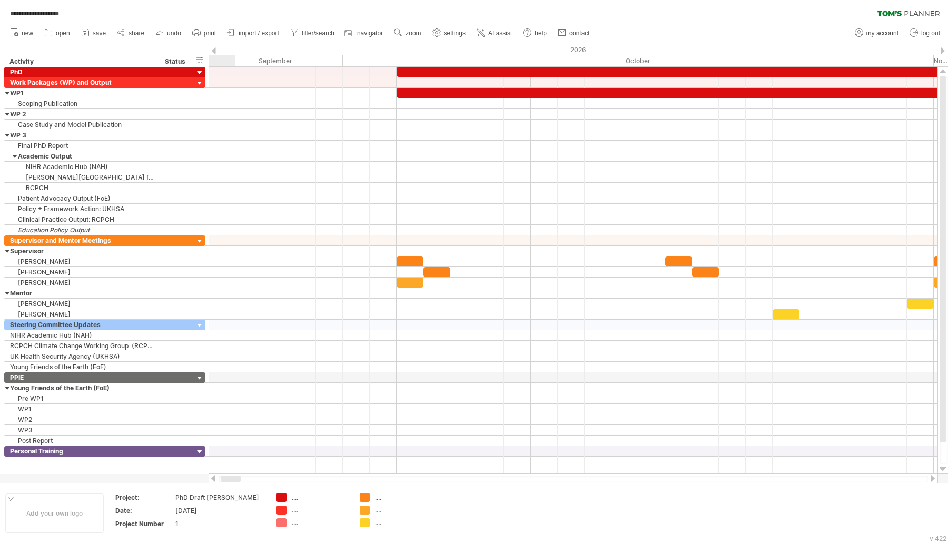
drag, startPoint x: 248, startPoint y: 480, endPoint x: 240, endPoint y: 478, distance: 8.1
click at [240, 478] on div at bounding box center [572, 478] width 709 height 7
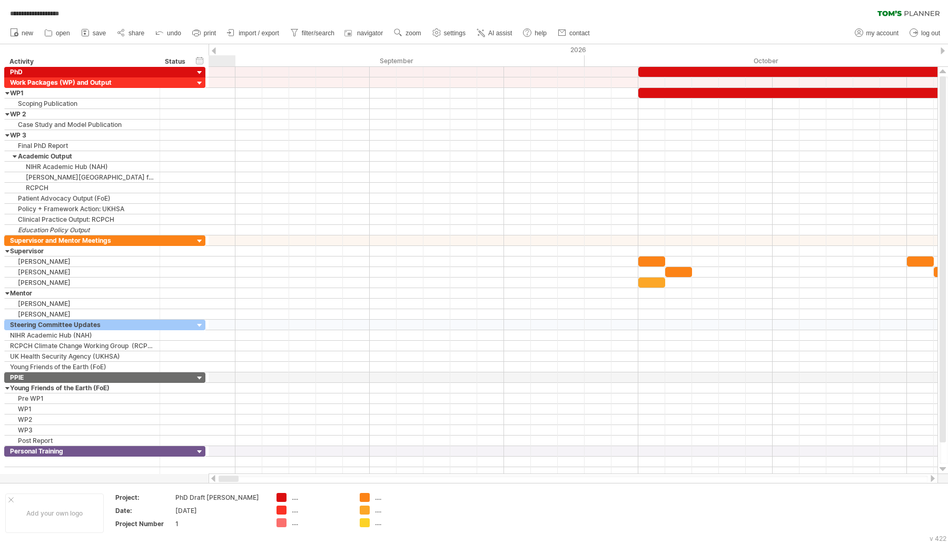
drag, startPoint x: 240, startPoint y: 476, endPoint x: 219, endPoint y: 474, distance: 20.6
click at [219, 474] on div at bounding box center [572, 478] width 729 height 11
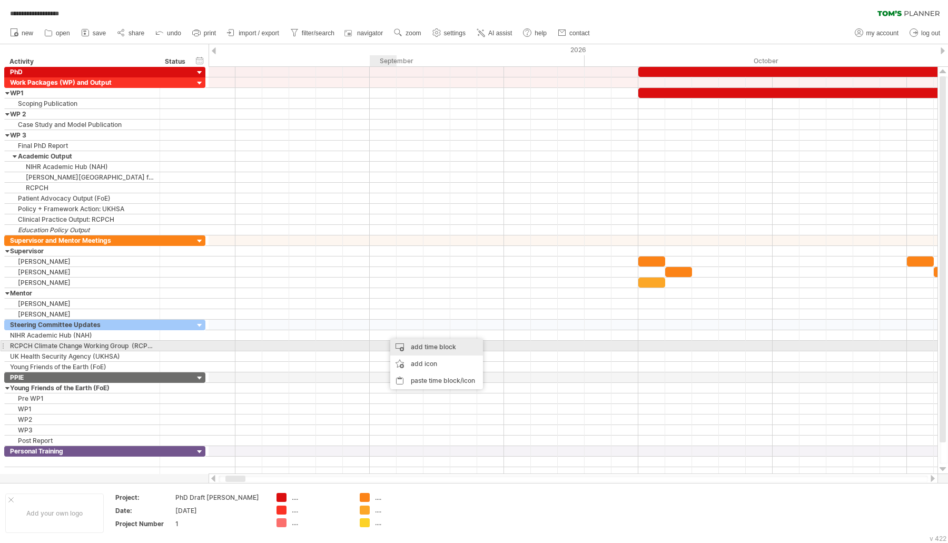
click at [420, 347] on div "add time block" at bounding box center [436, 346] width 93 height 17
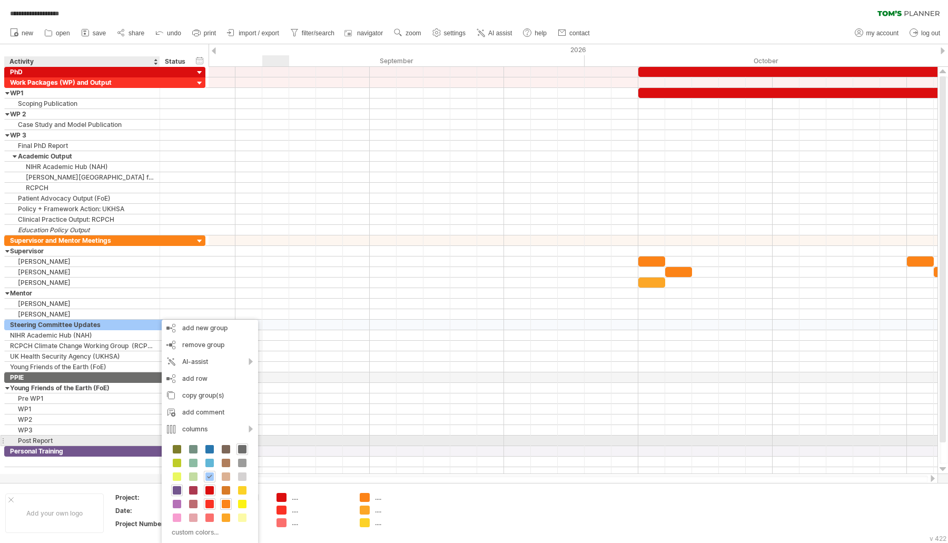
click at [210, 443] on div "custom colors..." at bounding box center [210, 491] width 96 height 108
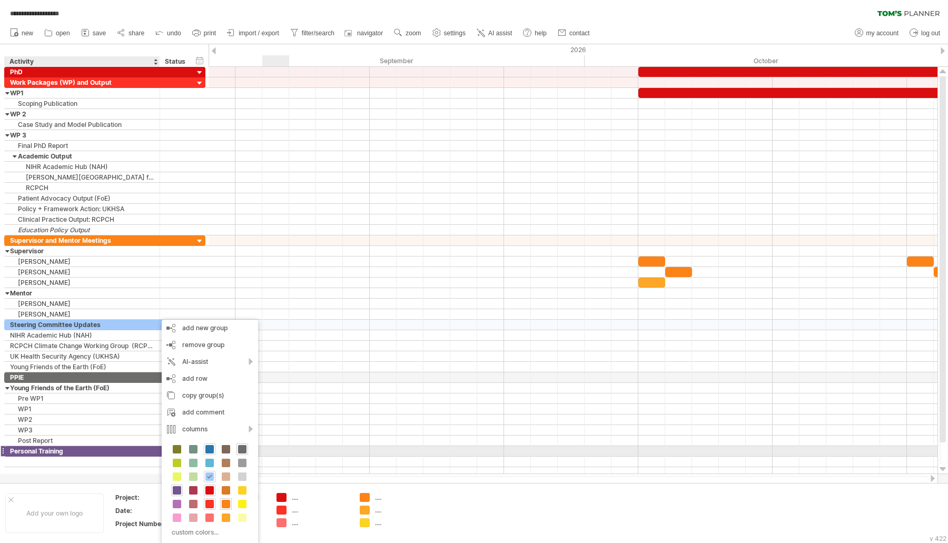
click at [211, 450] on span at bounding box center [209, 449] width 8 height 8
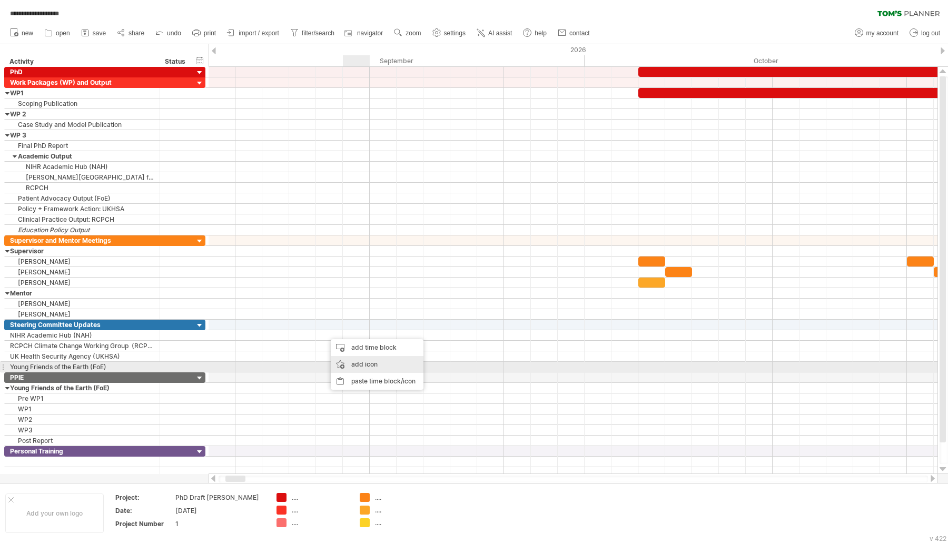
click at [356, 364] on div "add icon" at bounding box center [377, 364] width 93 height 17
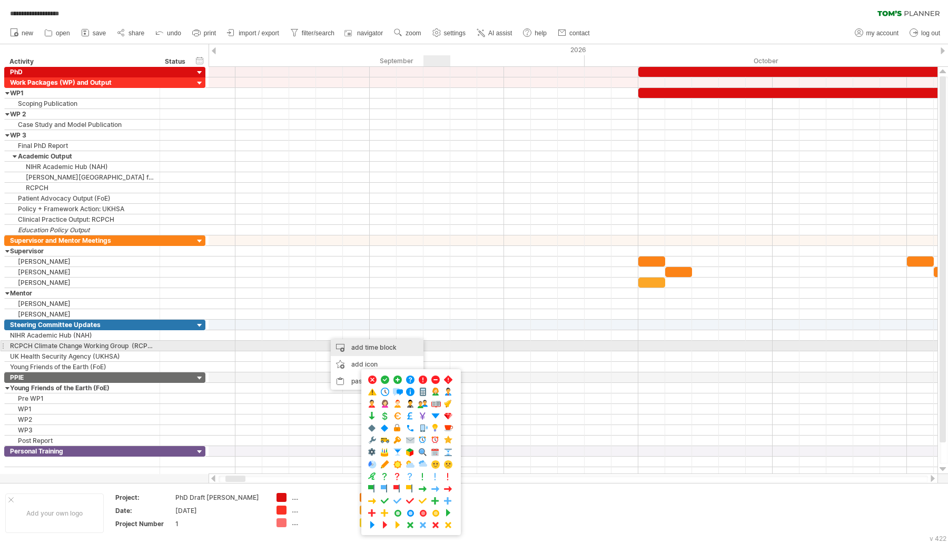
click at [375, 348] on div "add time block" at bounding box center [377, 347] width 93 height 17
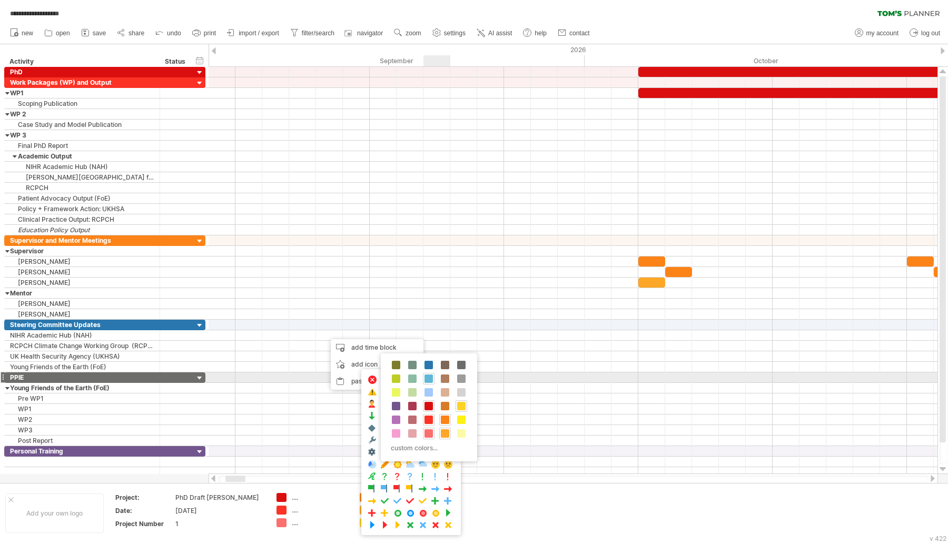
click at [429, 374] on span at bounding box center [428, 378] width 8 height 8
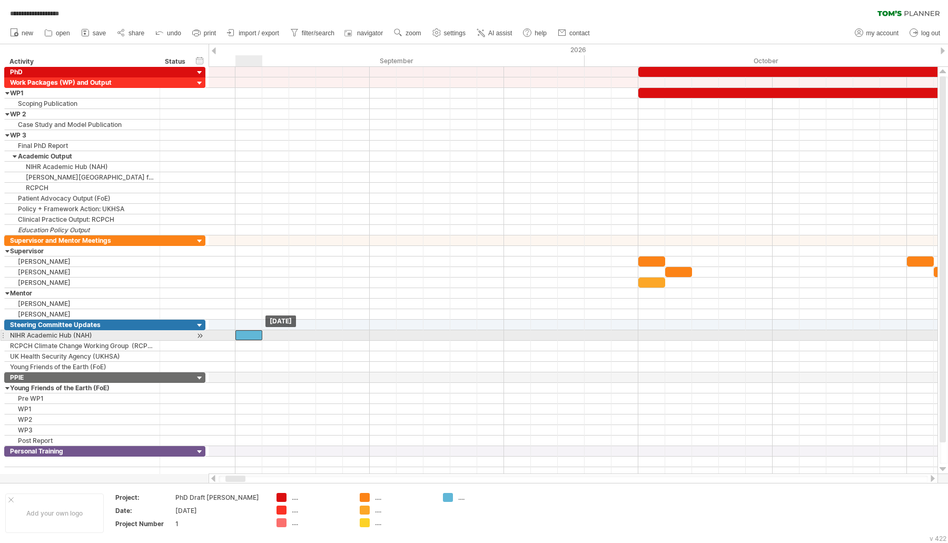
drag, startPoint x: 343, startPoint y: 331, endPoint x: 250, endPoint y: 335, distance: 92.7
click at [250, 335] on div at bounding box center [248, 335] width 27 height 10
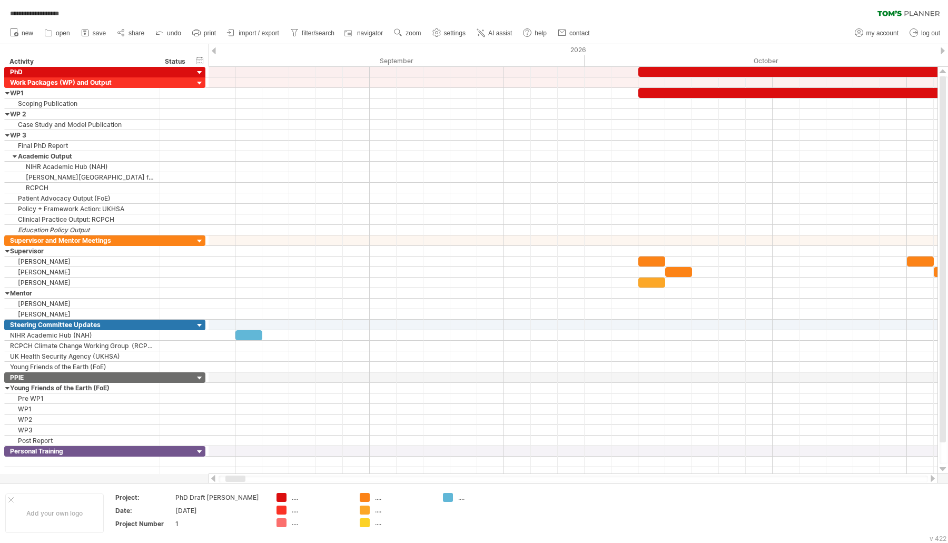
click at [214, 479] on div at bounding box center [213, 478] width 8 height 7
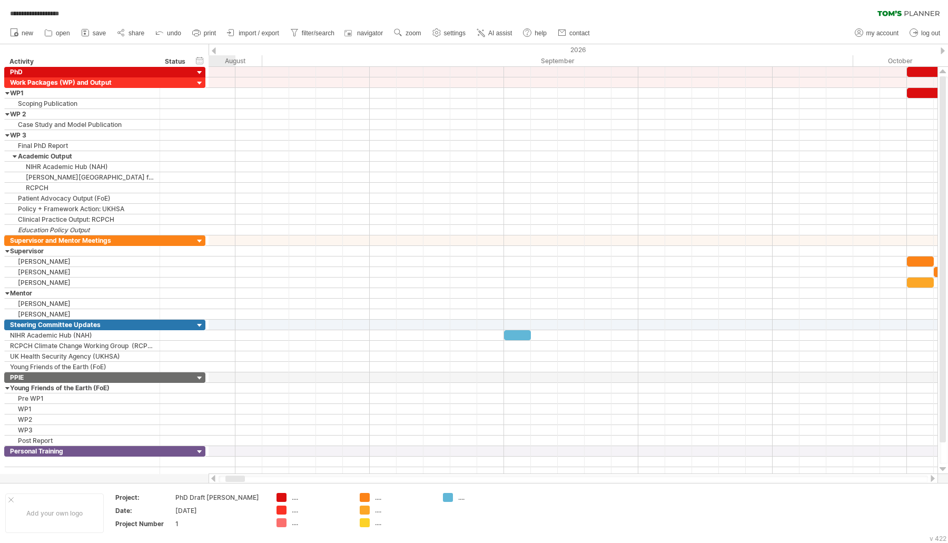
click at [214, 479] on div at bounding box center [213, 478] width 8 height 7
click at [215, 478] on div at bounding box center [213, 478] width 8 height 7
click at [934, 479] on div at bounding box center [932, 478] width 8 height 7
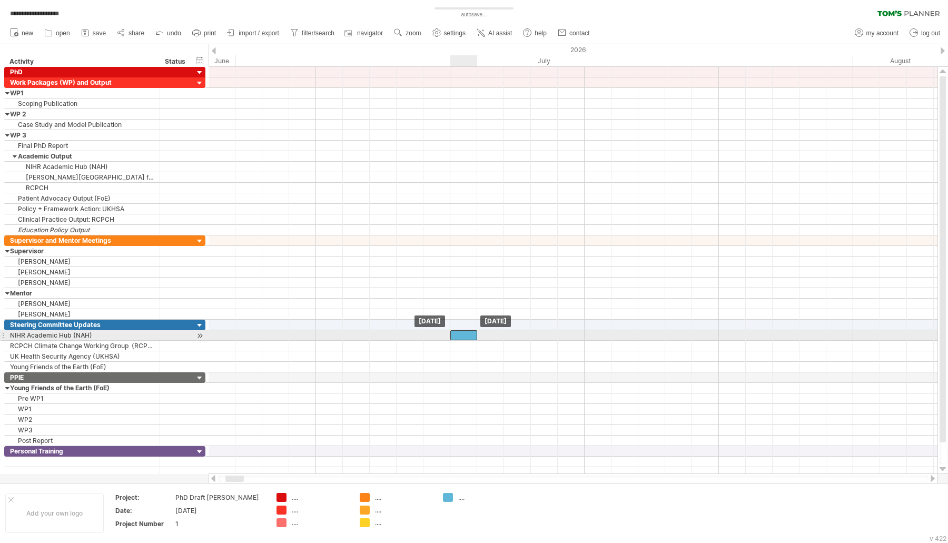
drag, startPoint x: 785, startPoint y: 330, endPoint x: 464, endPoint y: 331, distance: 321.1
click at [464, 331] on div at bounding box center [463, 335] width 27 height 10
click at [461, 331] on div at bounding box center [463, 335] width 27 height 10
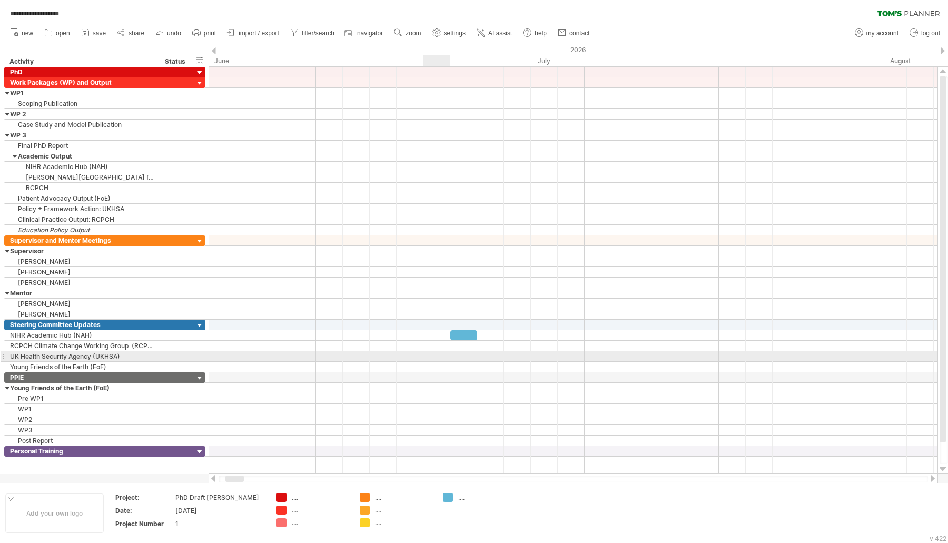
click at [445, 353] on div at bounding box center [572, 356] width 729 height 11
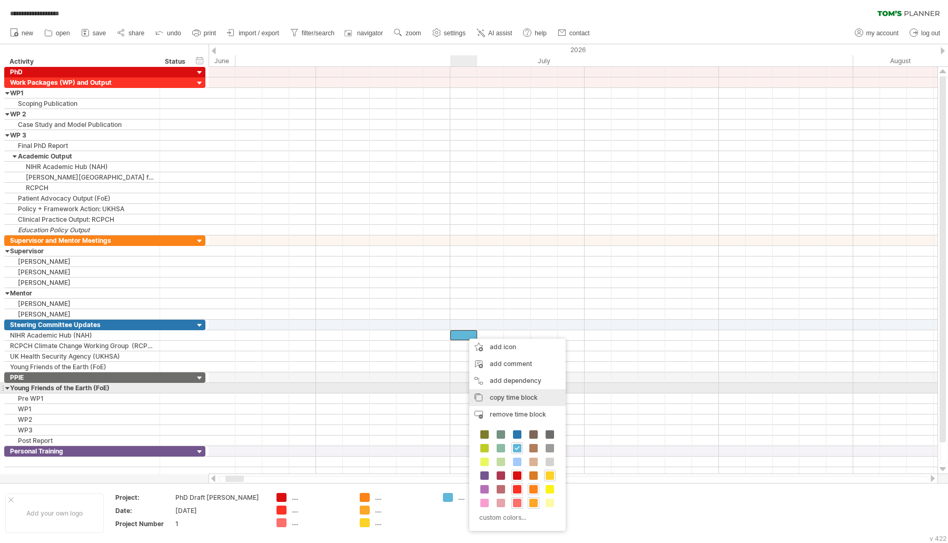
click at [505, 393] on span "copy time block" at bounding box center [514, 397] width 48 height 8
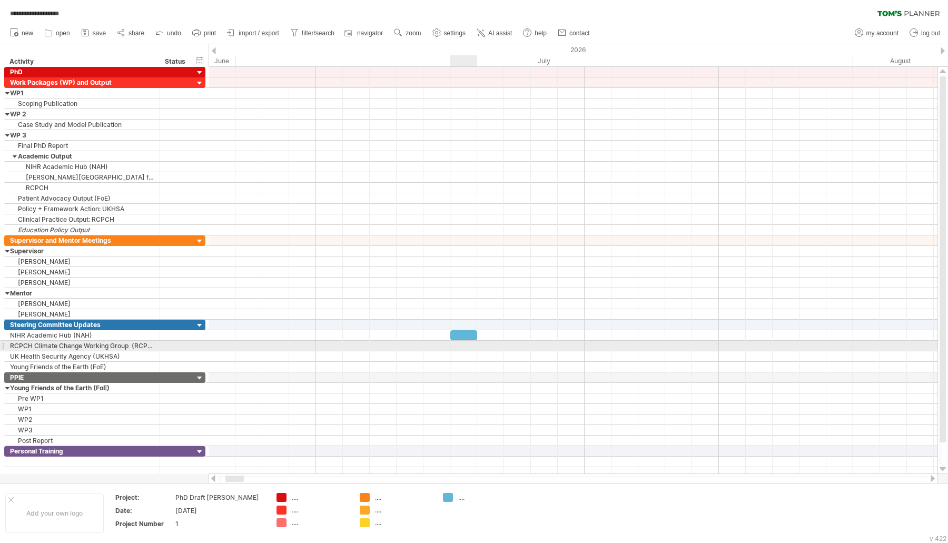
click at [462, 343] on div at bounding box center [572, 346] width 729 height 11
click at [586, 341] on div at bounding box center [572, 346] width 729 height 11
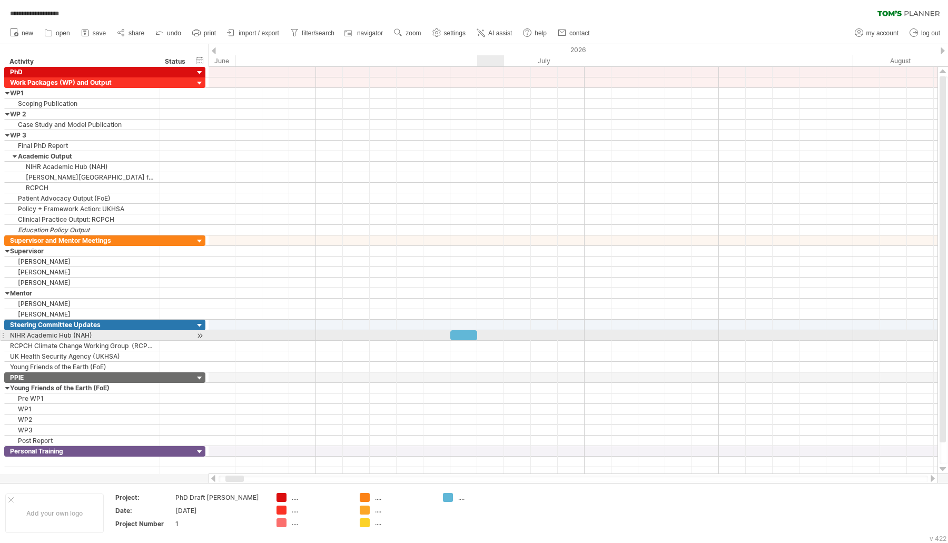
click at [491, 341] on div at bounding box center [572, 346] width 729 height 11
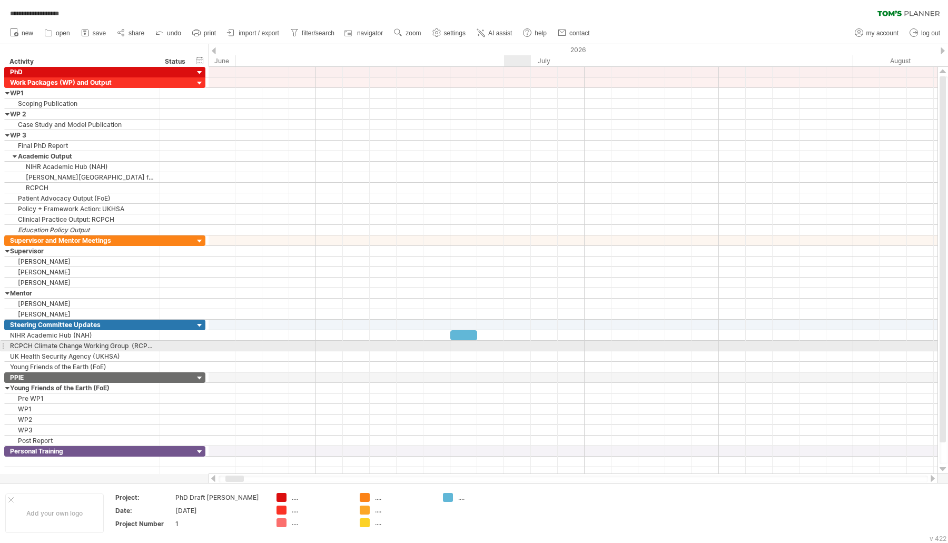
click at [524, 343] on div at bounding box center [572, 346] width 729 height 11
click at [511, 349] on div "add time block" at bounding box center [541, 355] width 93 height 17
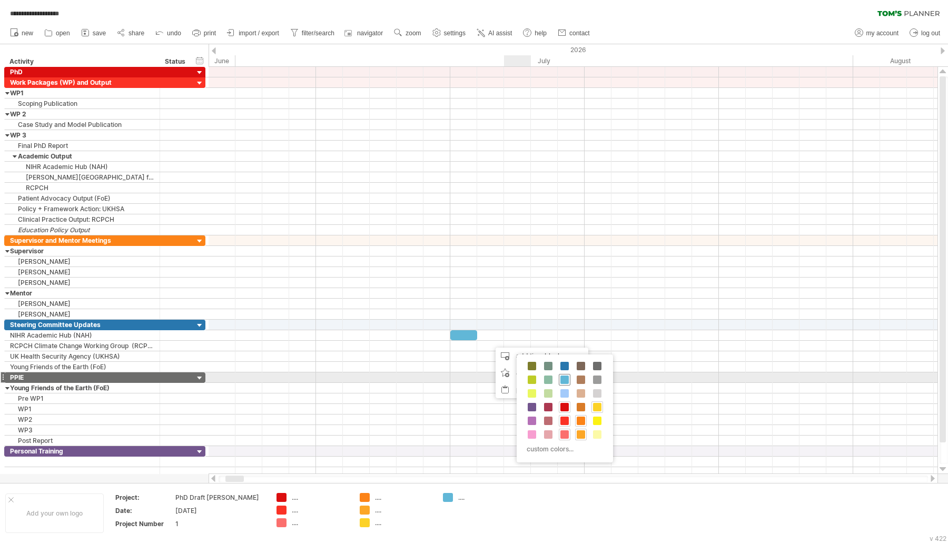
click at [562, 380] on span at bounding box center [564, 379] width 8 height 8
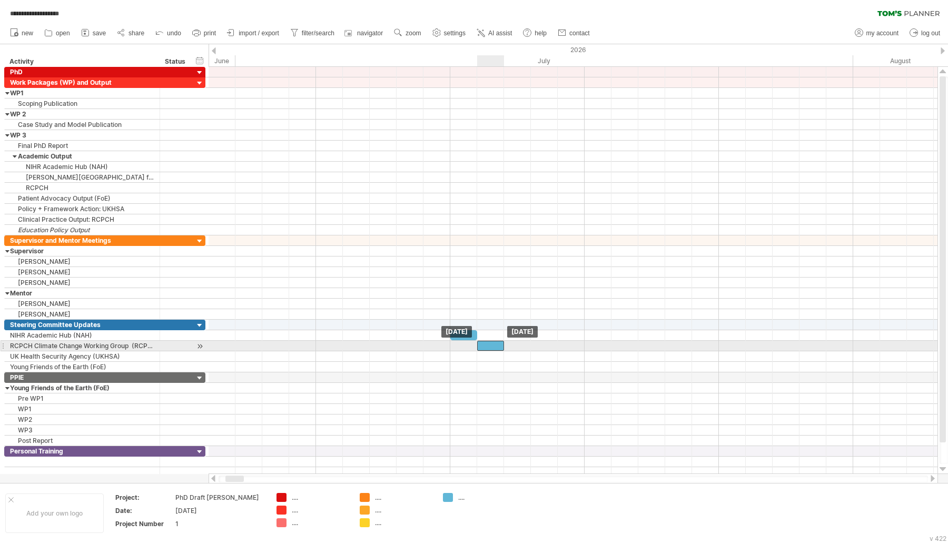
drag, startPoint x: 503, startPoint y: 342, endPoint x: 489, endPoint y: 343, distance: 14.3
click at [489, 343] on div at bounding box center [490, 346] width 27 height 10
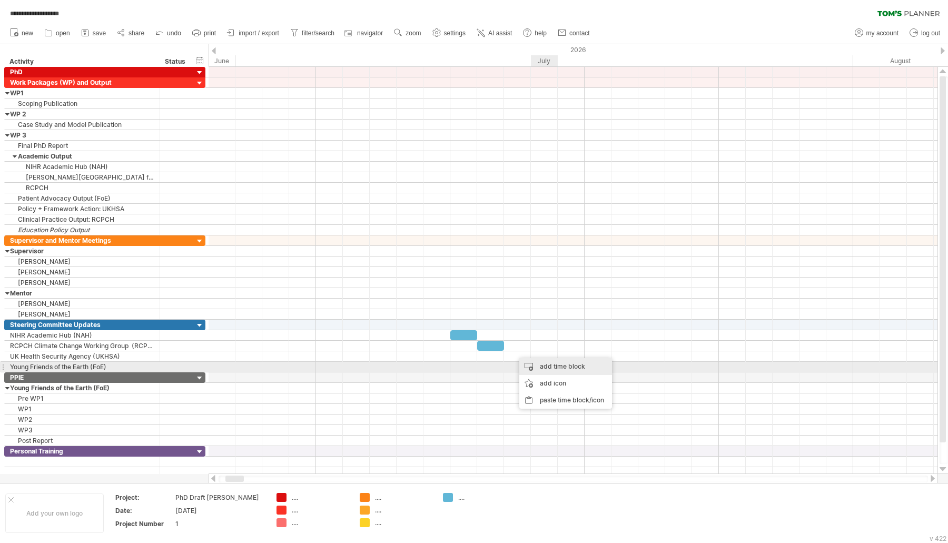
click at [551, 366] on div "add time block" at bounding box center [565, 366] width 93 height 17
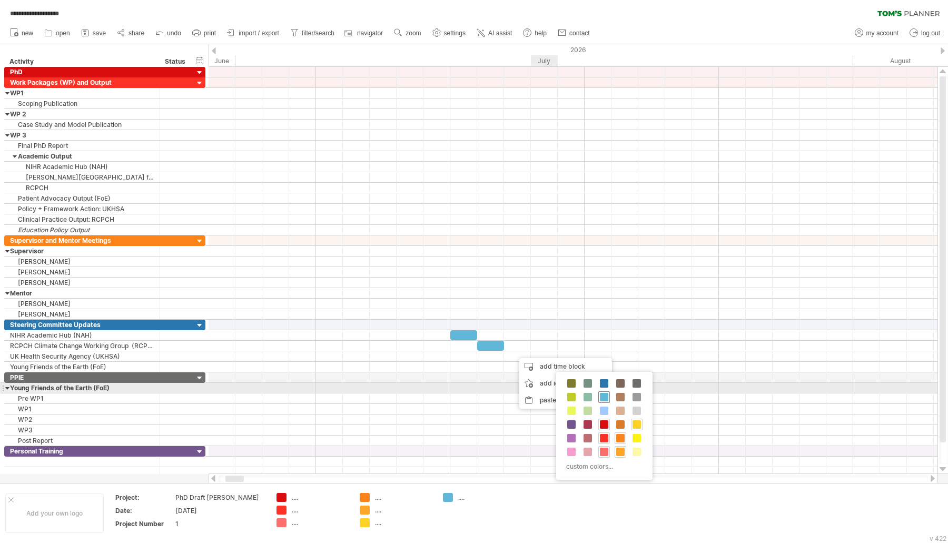
click at [601, 393] on span at bounding box center [604, 397] width 8 height 8
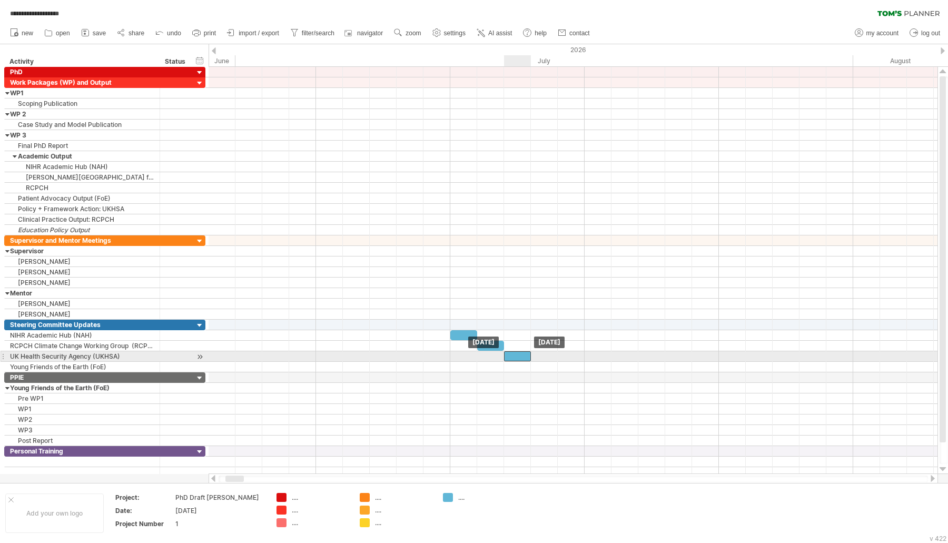
drag, startPoint x: 534, startPoint y: 352, endPoint x: 519, endPoint y: 353, distance: 15.3
click at [519, 353] on div at bounding box center [517, 356] width 27 height 10
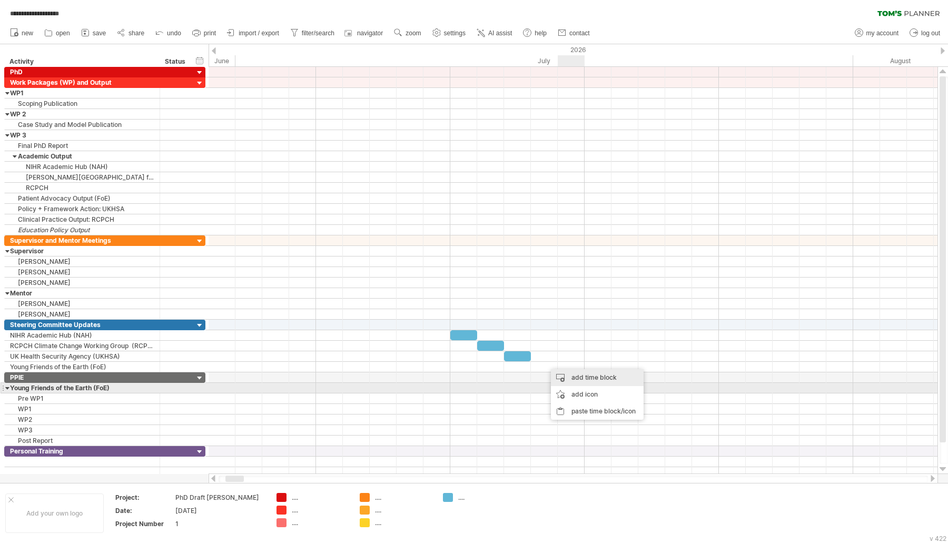
click at [594, 383] on div "add time block" at bounding box center [597, 377] width 93 height 17
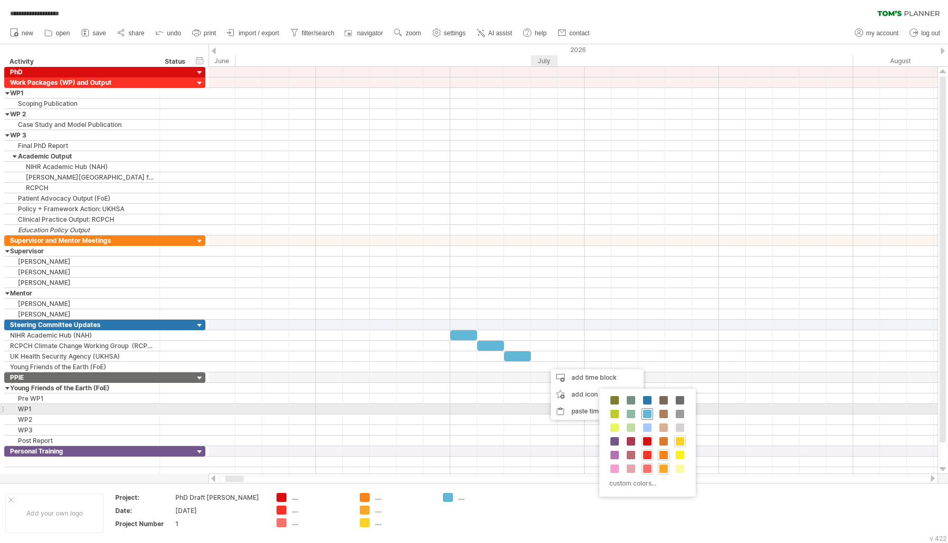
click at [646, 410] on span at bounding box center [647, 414] width 8 height 8
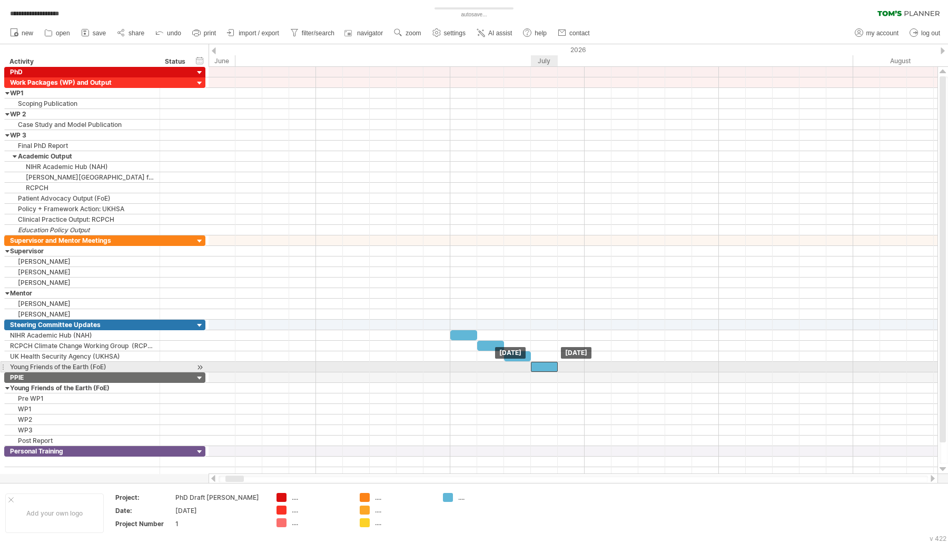
drag, startPoint x: 552, startPoint y: 362, endPoint x: 541, endPoint y: 362, distance: 10.5
click at [541, 362] on div at bounding box center [544, 367] width 27 height 10
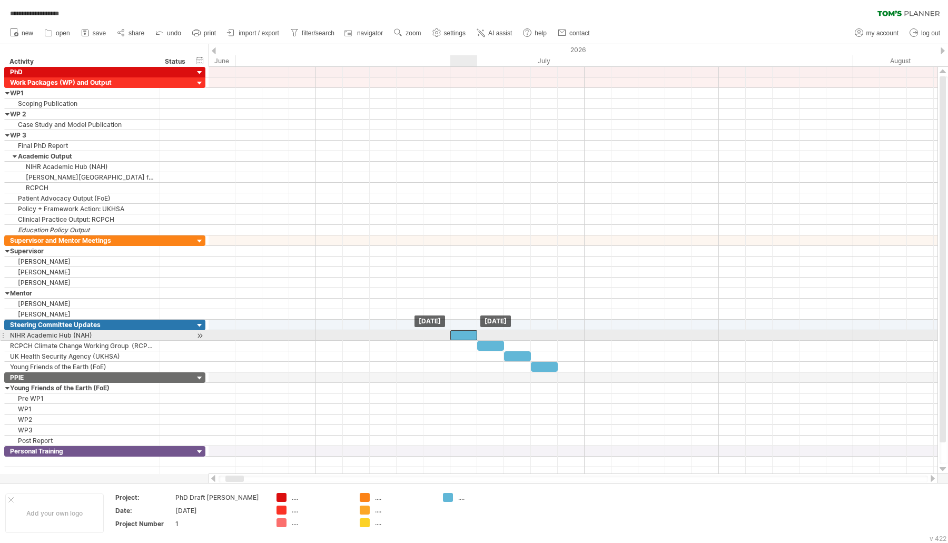
click at [469, 332] on div at bounding box center [463, 335] width 27 height 10
click at [492, 341] on div at bounding box center [490, 346] width 27 height 10
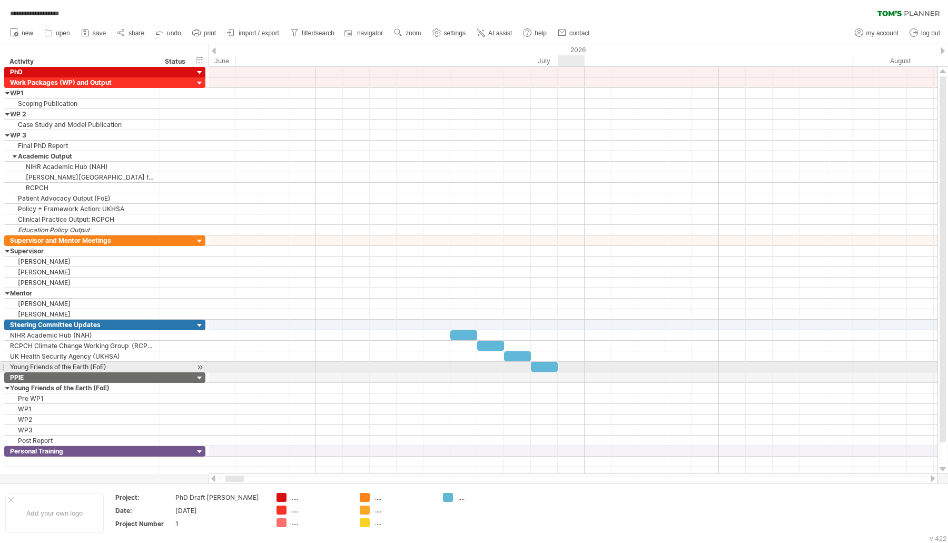
click at [573, 362] on div at bounding box center [572, 367] width 729 height 11
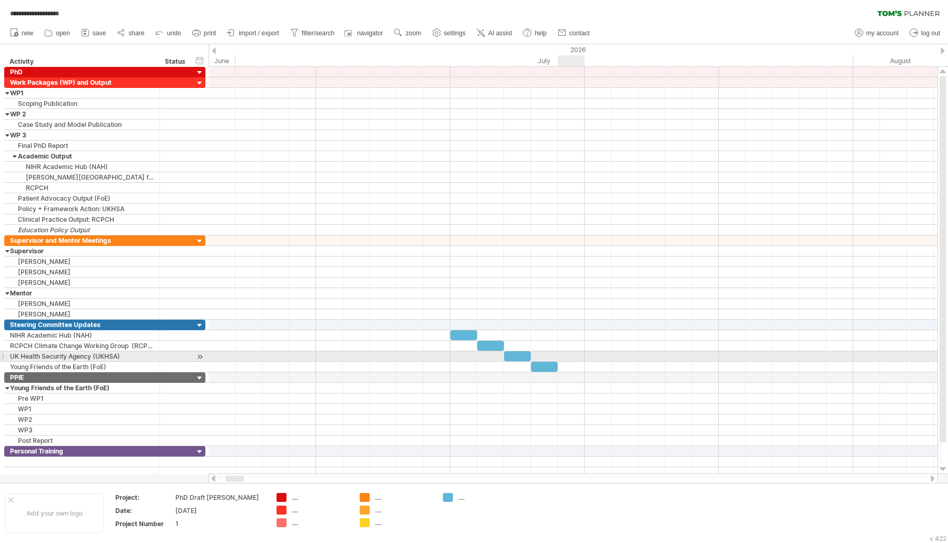
click at [563, 351] on div at bounding box center [572, 356] width 729 height 11
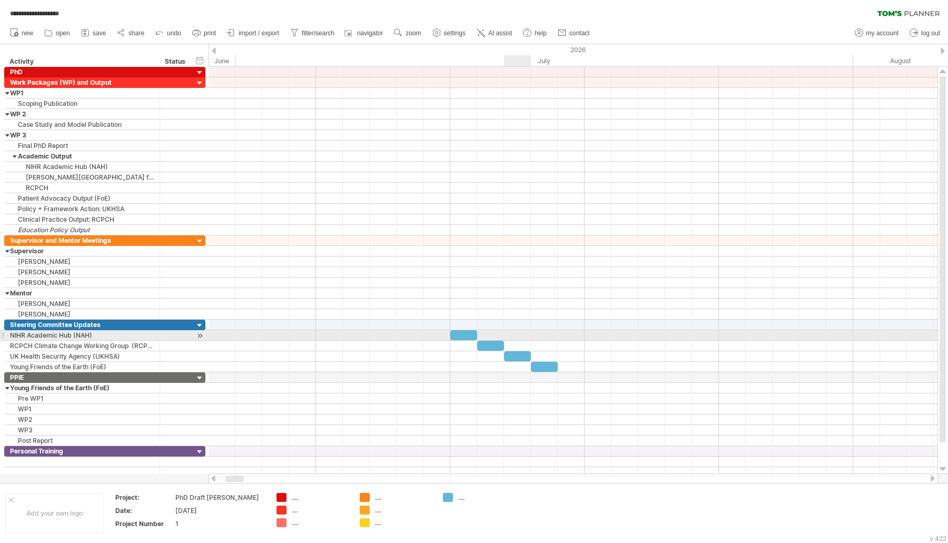
click at [525, 331] on div at bounding box center [572, 335] width 729 height 11
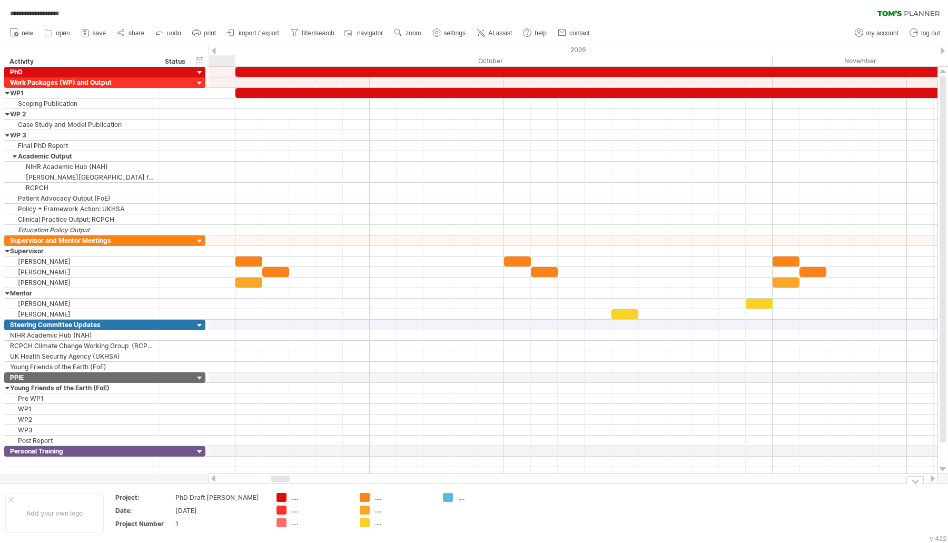
drag, startPoint x: 241, startPoint y: 480, endPoint x: 286, endPoint y: 487, distance: 46.4
click at [287, 487] on div "**********" at bounding box center [474, 271] width 948 height 543
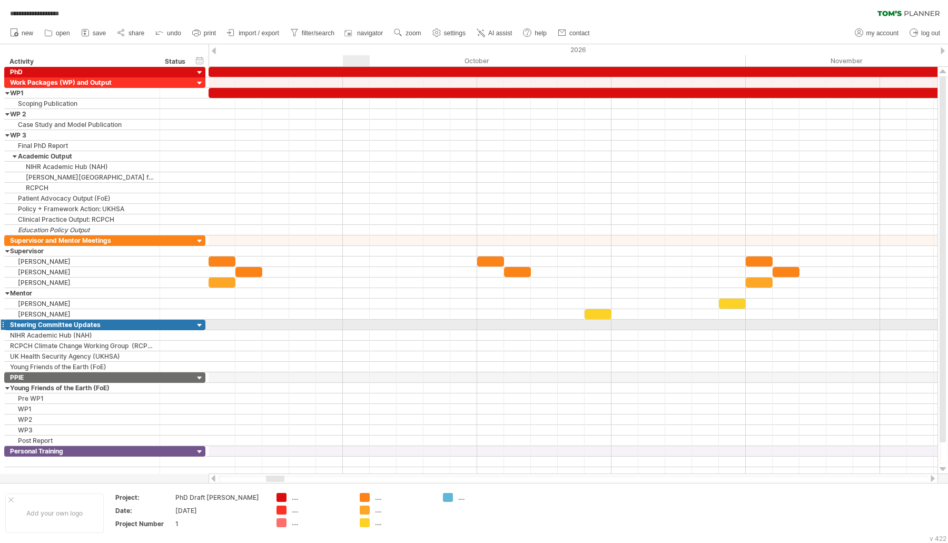
click at [356, 330] on div at bounding box center [572, 335] width 729 height 11
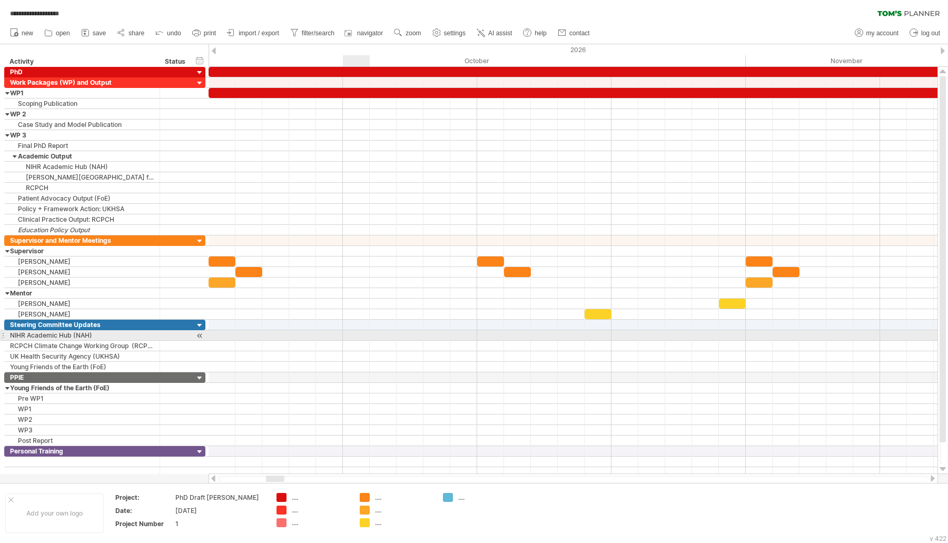
click at [353, 341] on div at bounding box center [572, 346] width 729 height 11
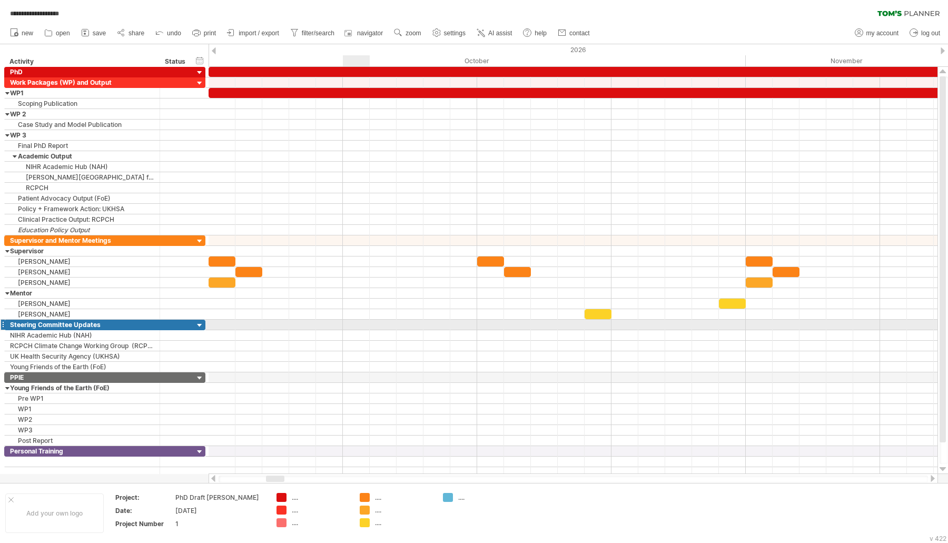
click at [353, 330] on div at bounding box center [572, 335] width 729 height 11
drag, startPoint x: 352, startPoint y: 330, endPoint x: 356, endPoint y: 335, distance: 6.7
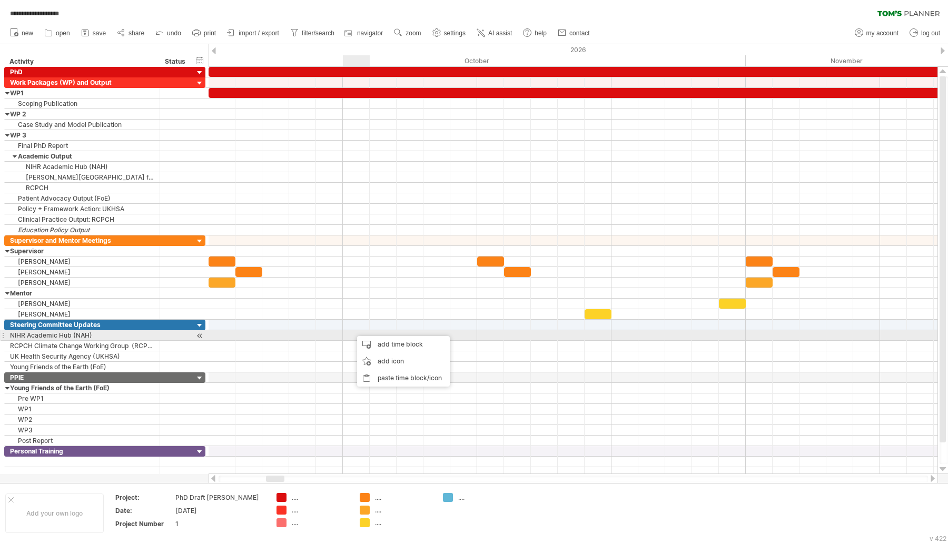
click at [357, 340] on div "add time block" at bounding box center [403, 344] width 93 height 17
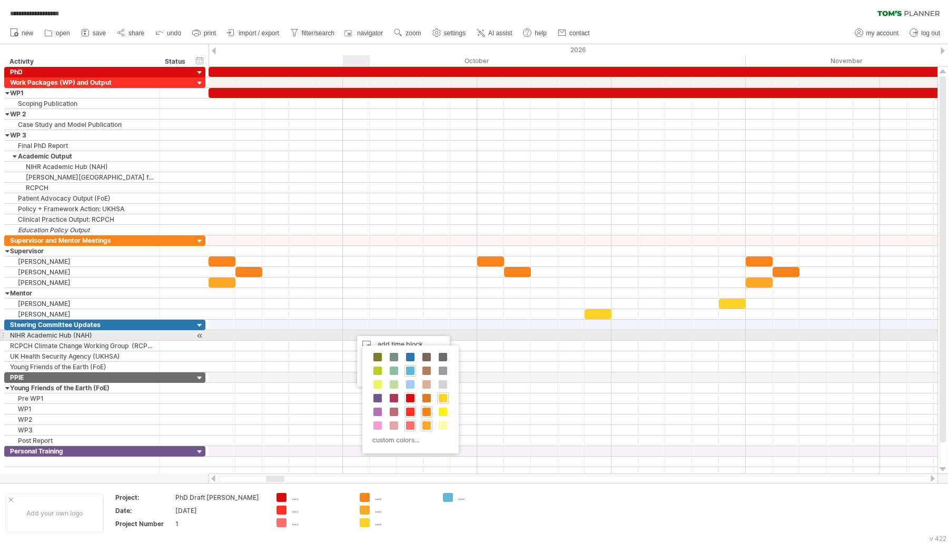
click at [348, 333] on div at bounding box center [572, 335] width 729 height 11
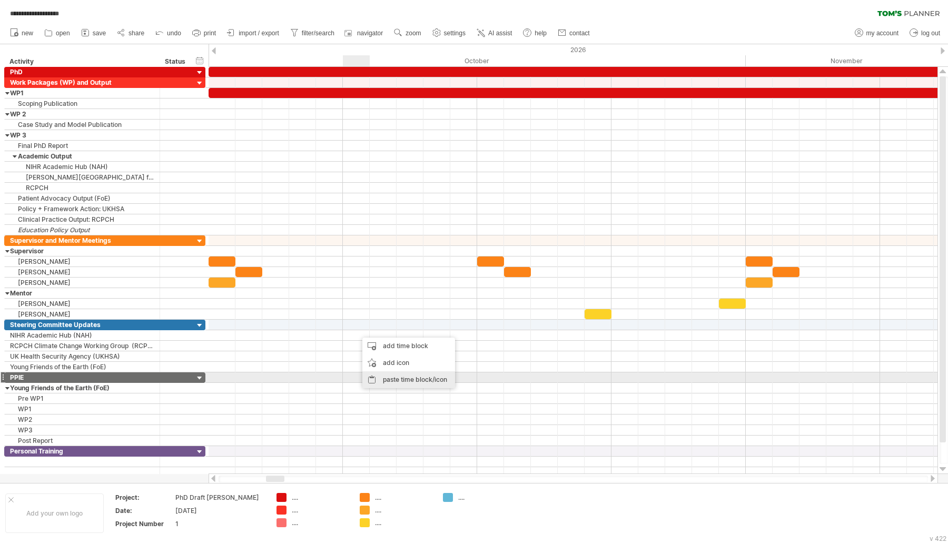
click at [384, 378] on div "paste time block/icon" at bounding box center [408, 379] width 93 height 17
drag, startPoint x: 366, startPoint y: 328, endPoint x: 354, endPoint y: 328, distance: 12.1
click at [354, 330] on div at bounding box center [356, 335] width 27 height 10
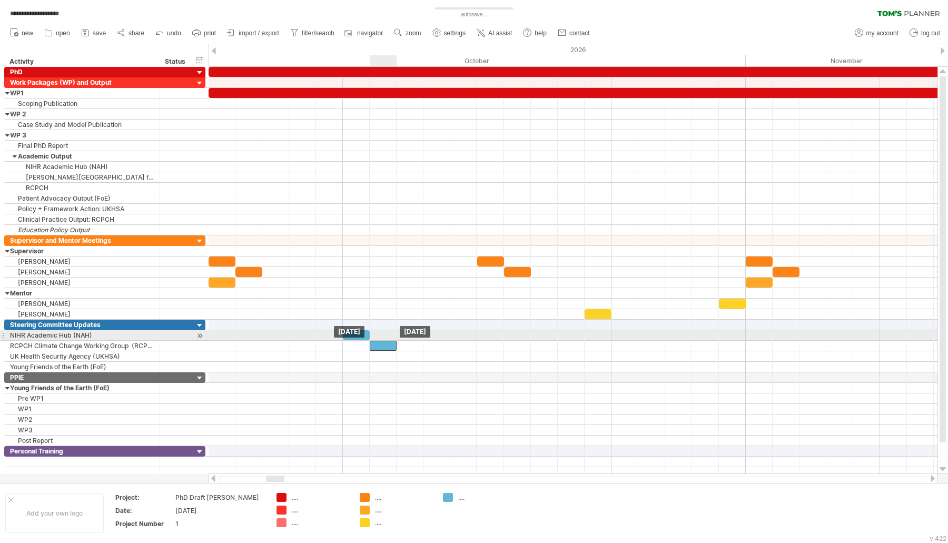
drag, startPoint x: 354, startPoint y: 328, endPoint x: 377, endPoint y: 337, distance: 24.8
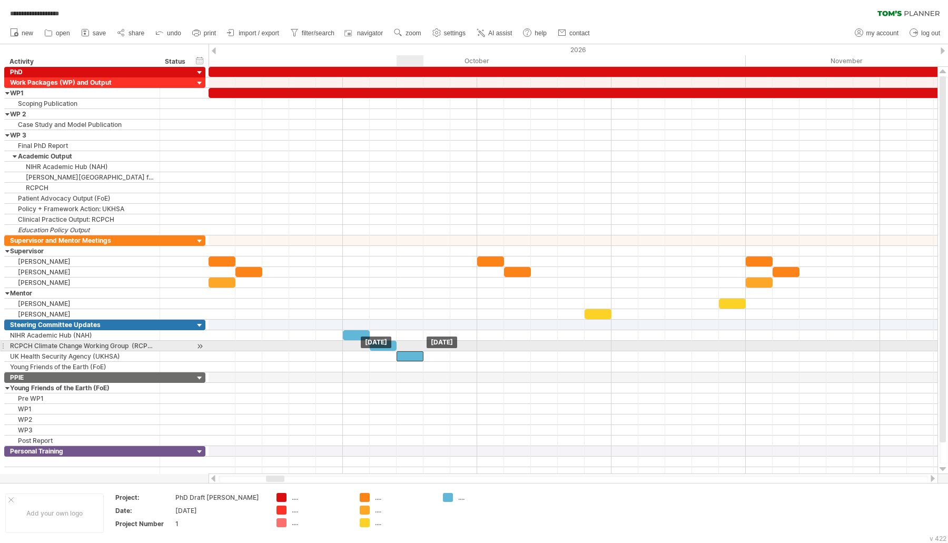
drag, startPoint x: 383, startPoint y: 341, endPoint x: 411, endPoint y: 348, distance: 28.9
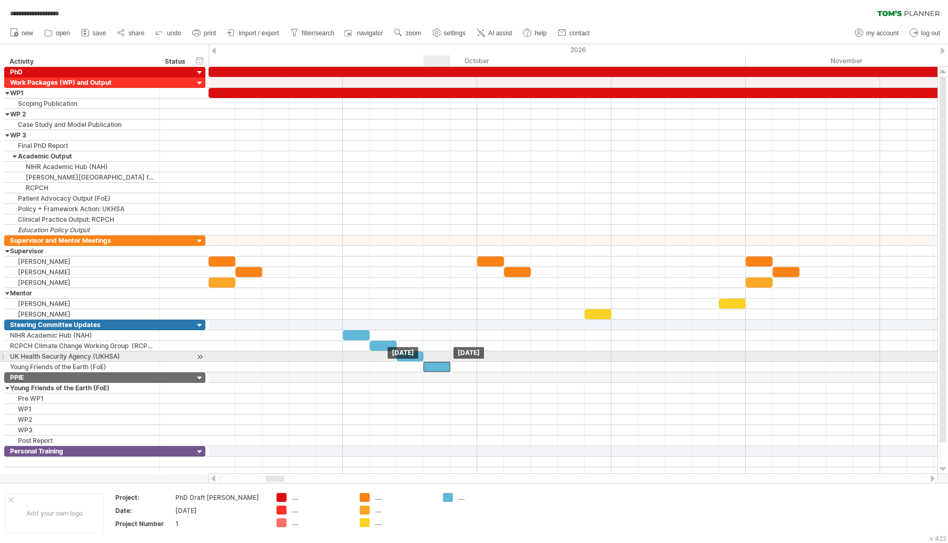
drag, startPoint x: 432, startPoint y: 358, endPoint x: 440, endPoint y: 358, distance: 7.9
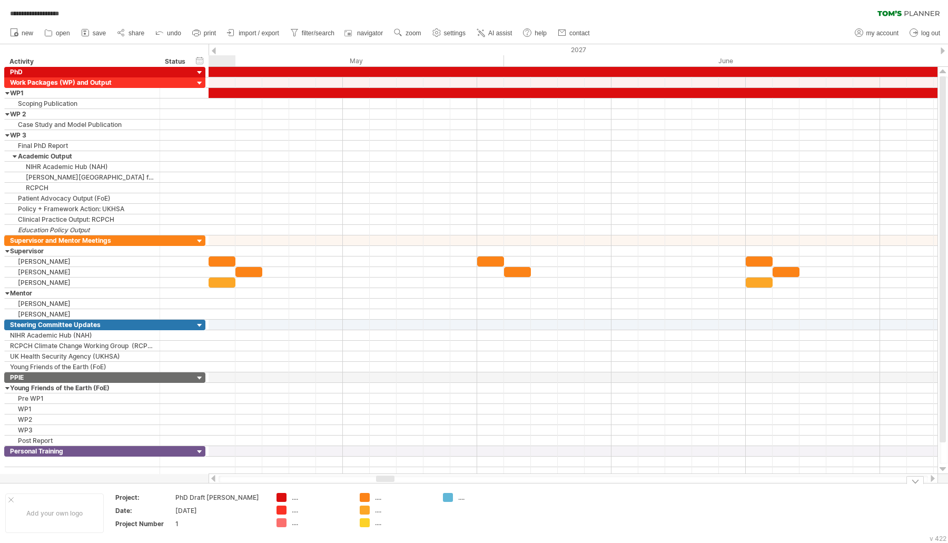
drag, startPoint x: 273, startPoint y: 475, endPoint x: 383, endPoint y: 496, distance: 111.5
click at [383, 496] on div "**********" at bounding box center [474, 271] width 948 height 543
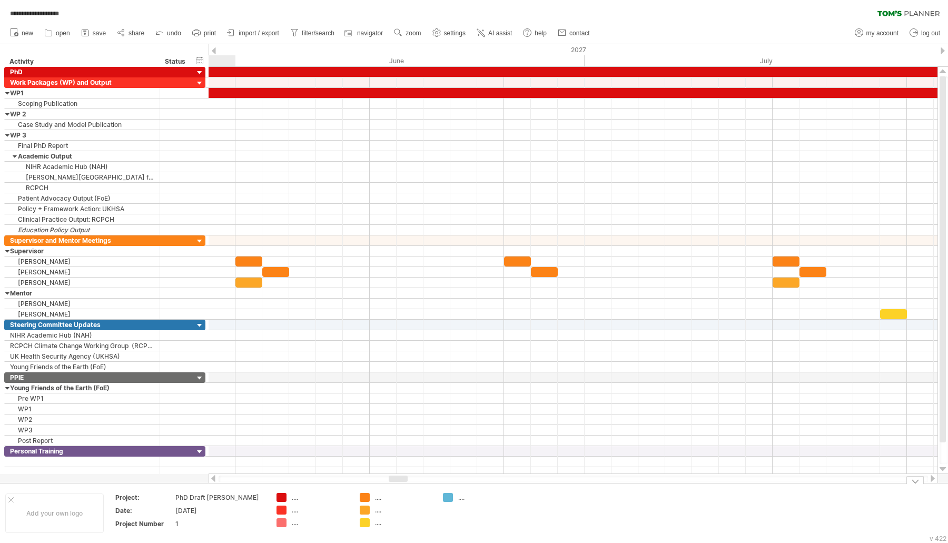
drag, startPoint x: 393, startPoint y: 481, endPoint x: 406, endPoint y: 485, distance: 13.8
click at [406, 485] on div "**********" at bounding box center [474, 271] width 948 height 543
click at [514, 320] on div at bounding box center [572, 325] width 729 height 11
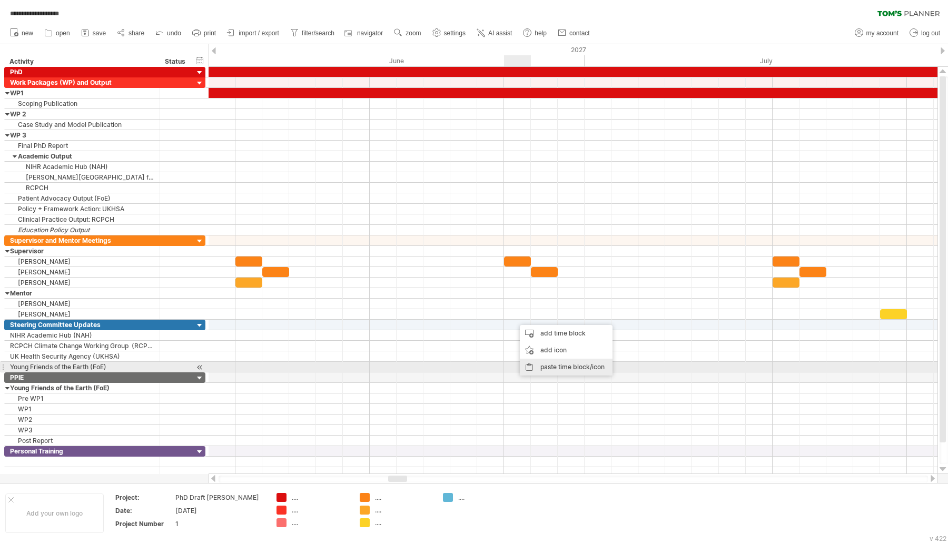
click at [532, 367] on div "paste time block/icon" at bounding box center [566, 366] width 93 height 17
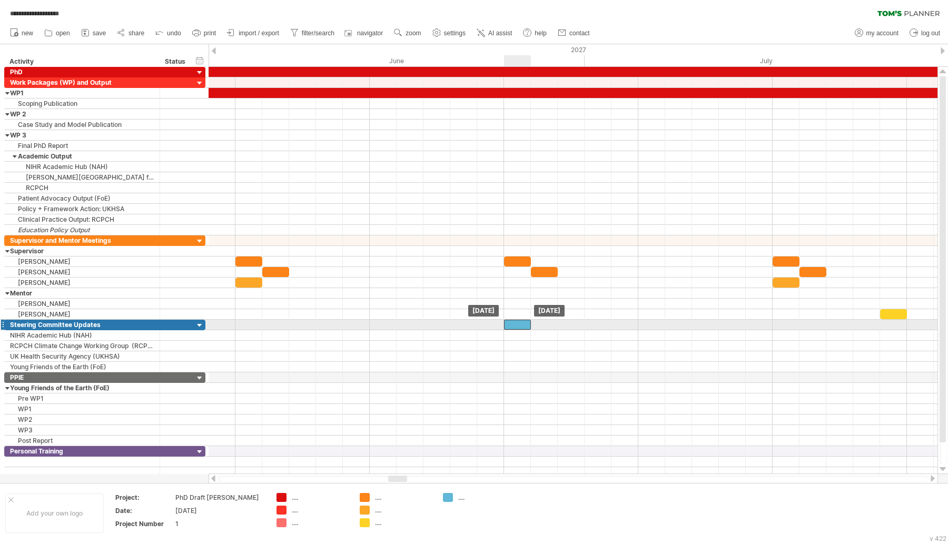
drag, startPoint x: 521, startPoint y: 323, endPoint x: 511, endPoint y: 324, distance: 10.6
click at [511, 324] on div "[DATE] [DATE]" at bounding box center [572, 270] width 729 height 407
click at [516, 326] on div "[DATE] [DATE]" at bounding box center [572, 270] width 729 height 407
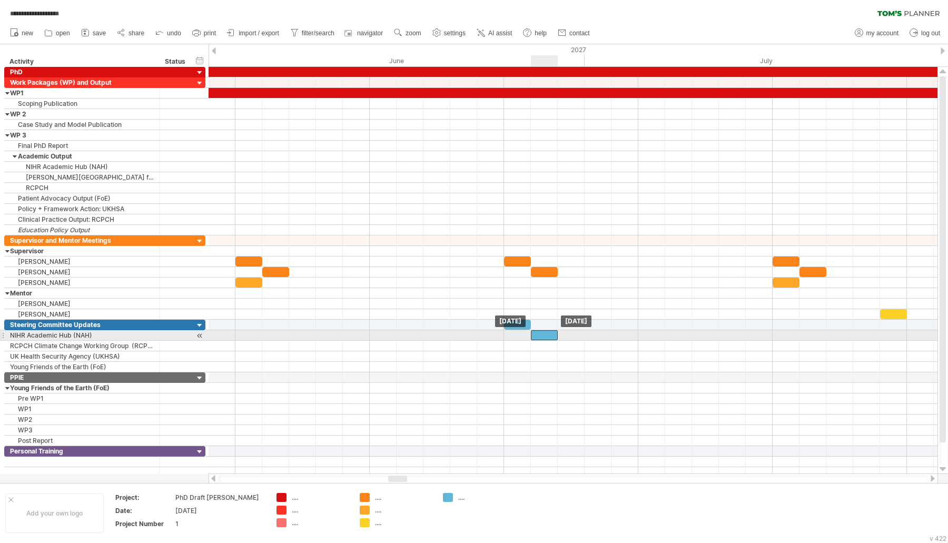
drag, startPoint x: 519, startPoint y: 321, endPoint x: 547, endPoint y: 333, distance: 30.7
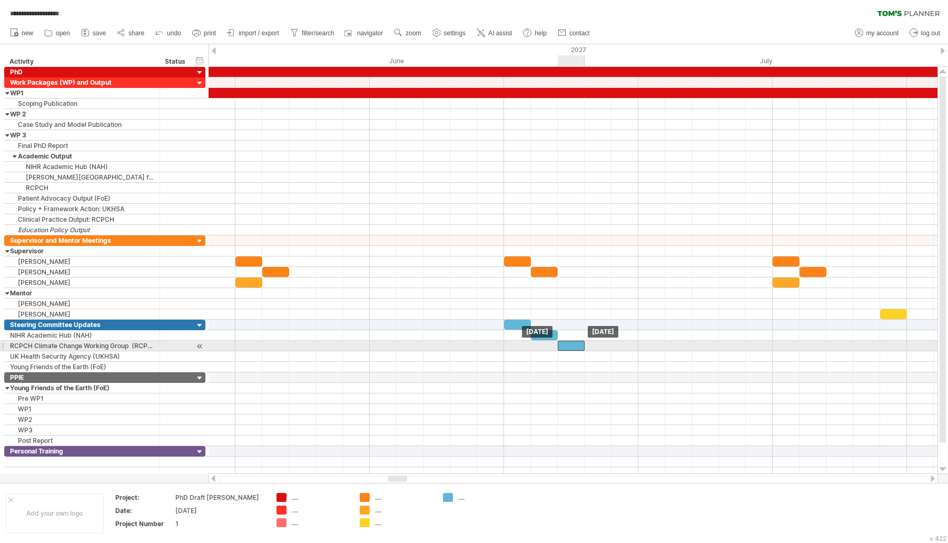
drag, startPoint x: 555, startPoint y: 338, endPoint x: 580, endPoint y: 345, distance: 26.2
drag, startPoint x: 576, startPoint y: 340, endPoint x: 598, endPoint y: 347, distance: 23.3
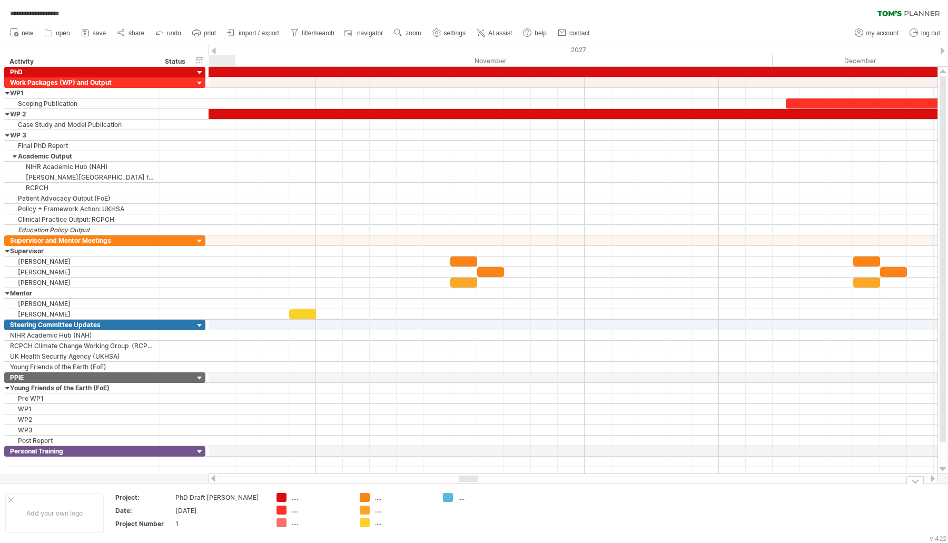
drag, startPoint x: 394, startPoint y: 481, endPoint x: 465, endPoint y: 482, distance: 70.6
click at [465, 482] on div "**********" at bounding box center [474, 271] width 948 height 543
click at [602, 320] on div at bounding box center [572, 325] width 729 height 11
click at [603, 330] on div at bounding box center [572, 335] width 729 height 11
click at [602, 330] on div at bounding box center [572, 335] width 729 height 11
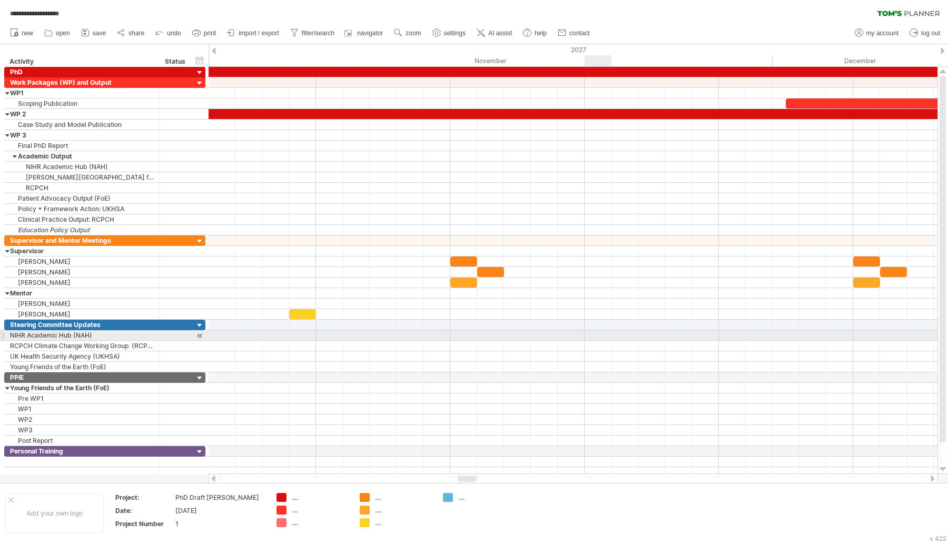
click at [599, 332] on div at bounding box center [572, 335] width 729 height 11
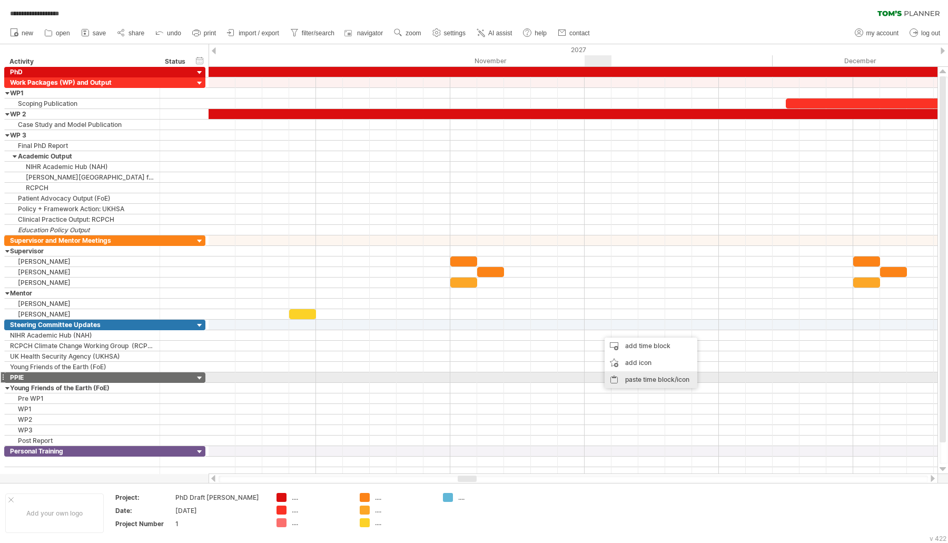
click at [621, 373] on div "paste time block/icon" at bounding box center [650, 379] width 93 height 17
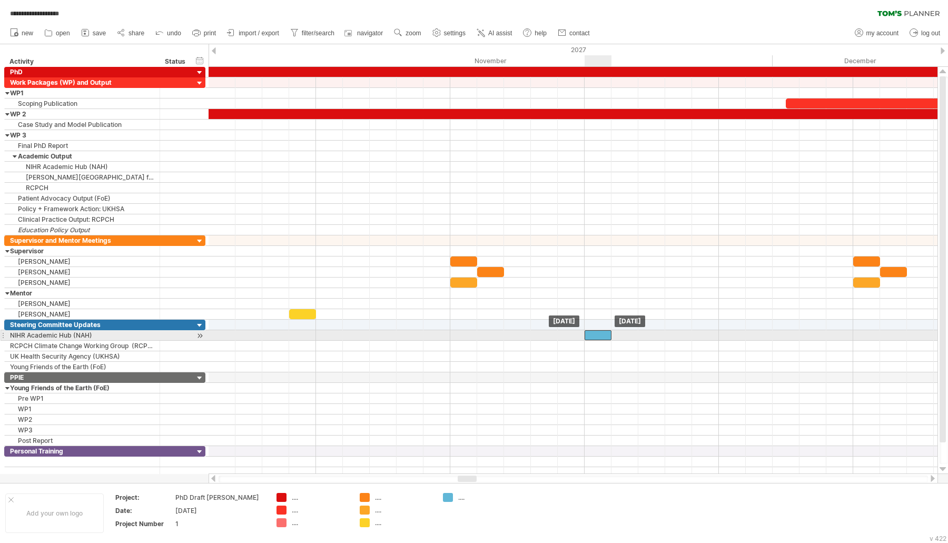
drag, startPoint x: 600, startPoint y: 331, endPoint x: 591, endPoint y: 331, distance: 8.4
click at [591, 331] on div at bounding box center [597, 335] width 27 height 10
drag, startPoint x: 600, startPoint y: 331, endPoint x: 624, endPoint y: 338, distance: 25.3
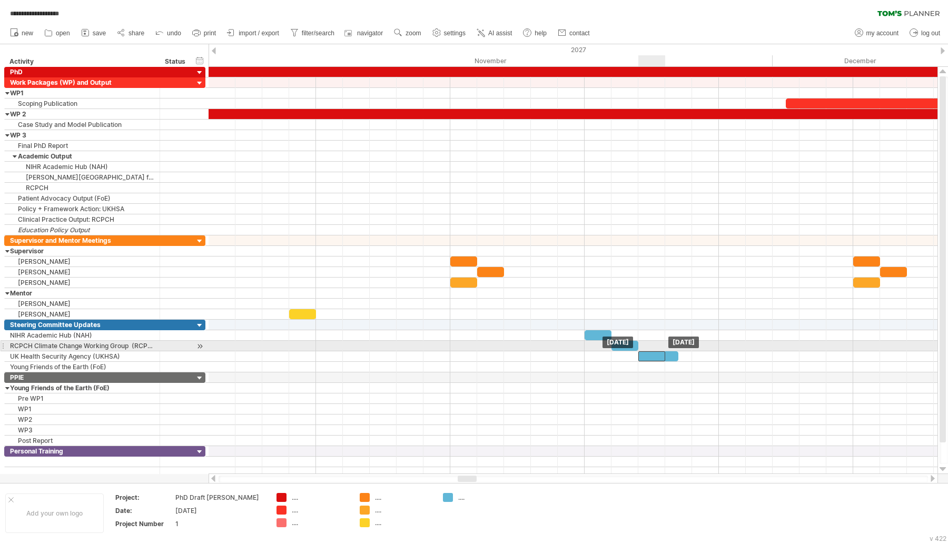
drag, startPoint x: 659, startPoint y: 350, endPoint x: 646, endPoint y: 350, distance: 12.1
click at [646, 351] on div at bounding box center [651, 356] width 27 height 10
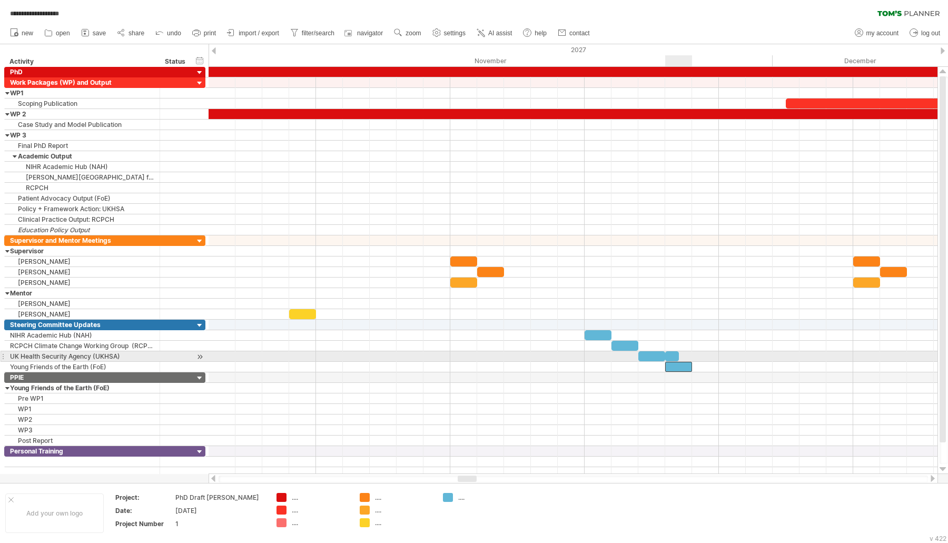
drag, startPoint x: 646, startPoint y: 350, endPoint x: 678, endPoint y: 357, distance: 31.8
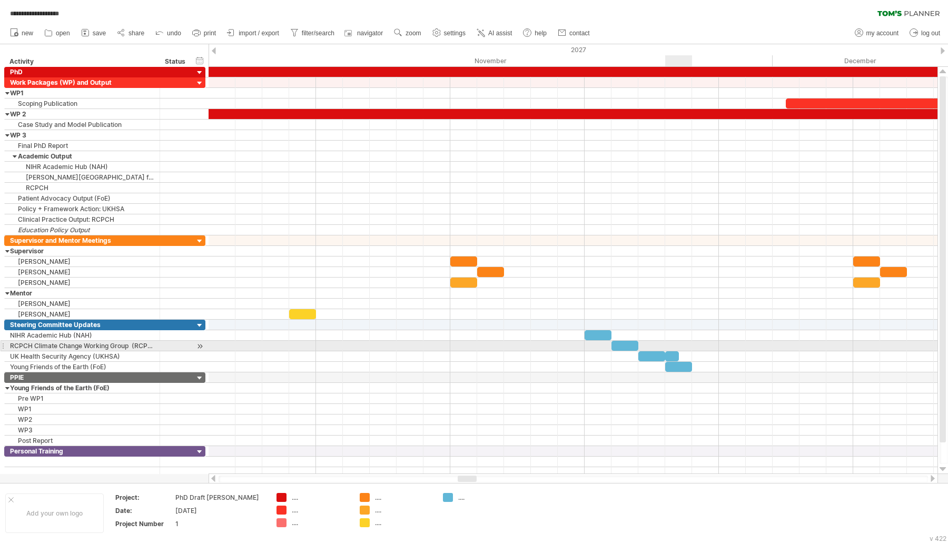
click at [674, 351] on div at bounding box center [672, 356] width 14 height 10
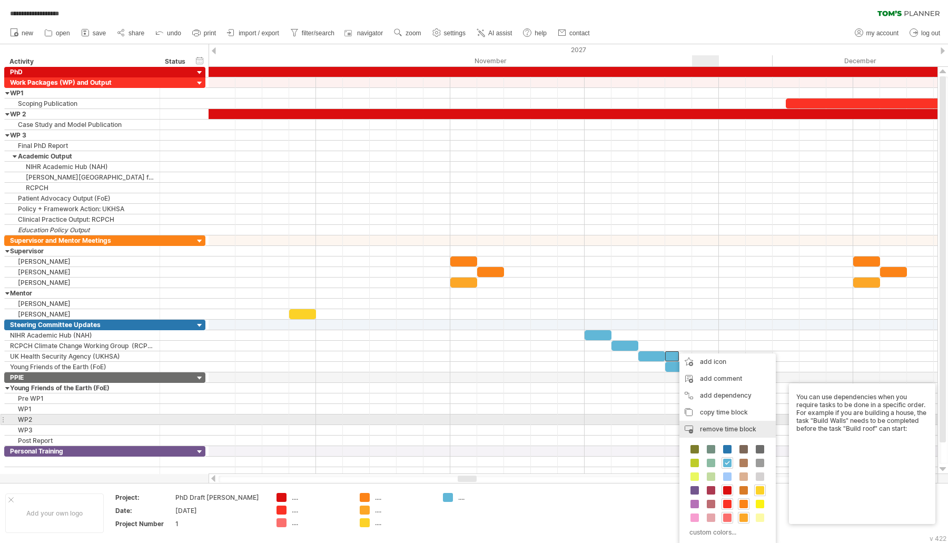
click at [731, 424] on div "remove time block remove selected items" at bounding box center [727, 429] width 96 height 17
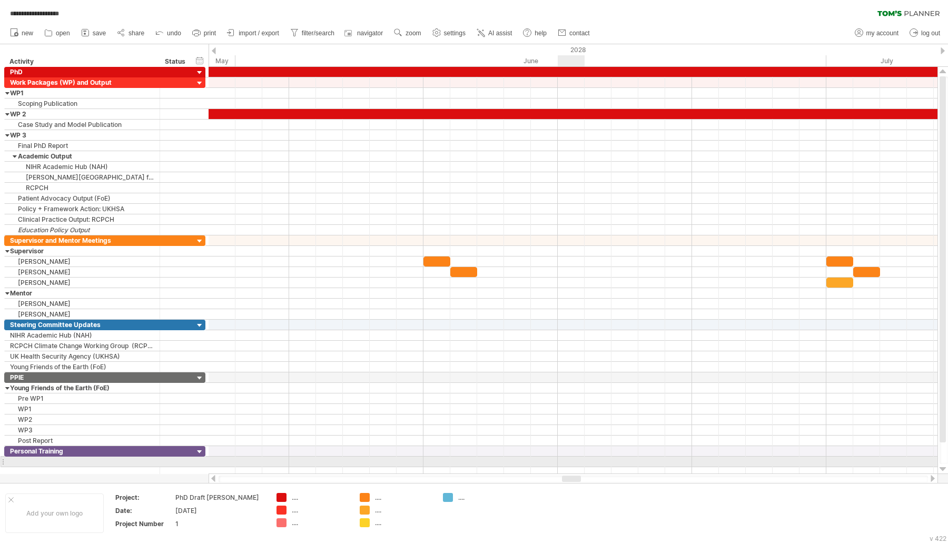
drag, startPoint x: 465, startPoint y: 477, endPoint x: 569, endPoint y: 456, distance: 106.2
click at [569, 456] on div "**********" at bounding box center [474, 271] width 948 height 543
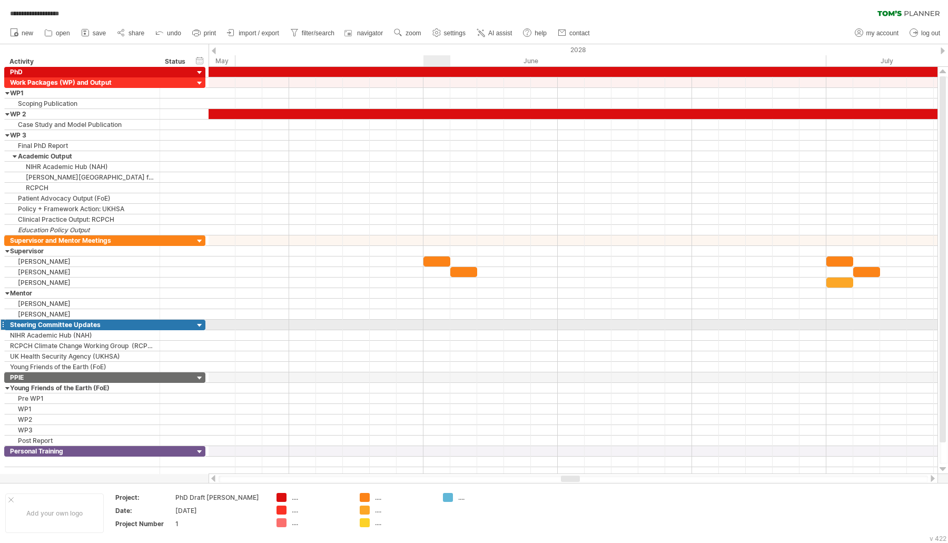
click at [442, 323] on div at bounding box center [572, 325] width 729 height 11
click at [443, 330] on div at bounding box center [572, 335] width 729 height 11
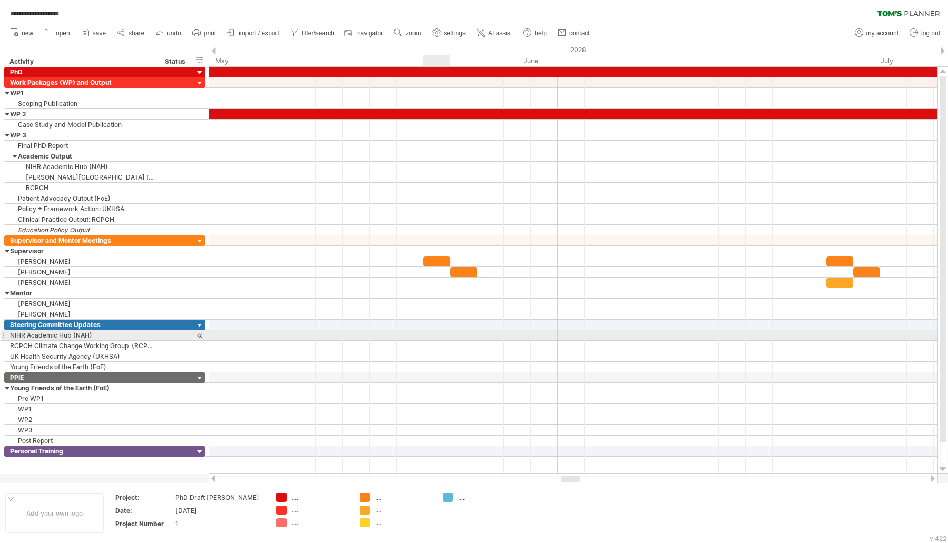
click at [442, 332] on div at bounding box center [572, 335] width 729 height 11
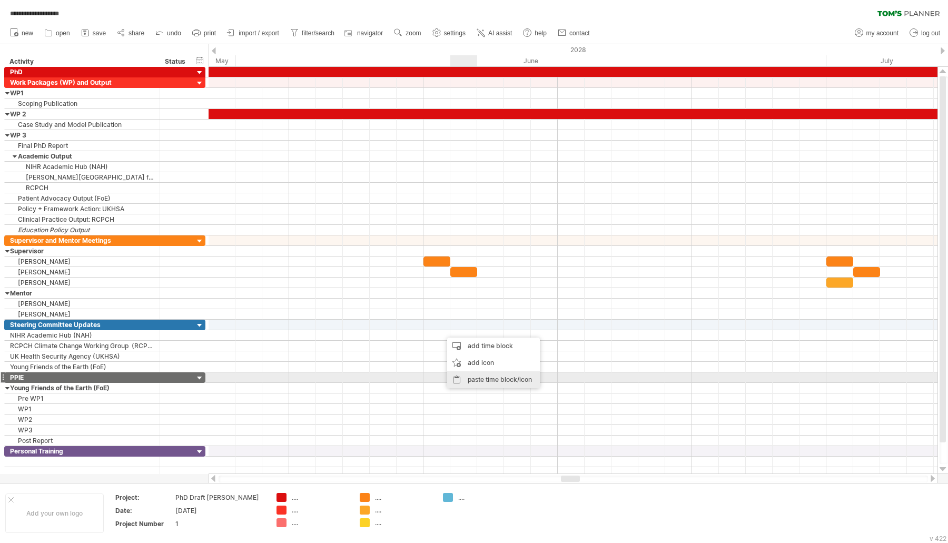
click at [463, 375] on div "paste time block/icon" at bounding box center [493, 379] width 93 height 17
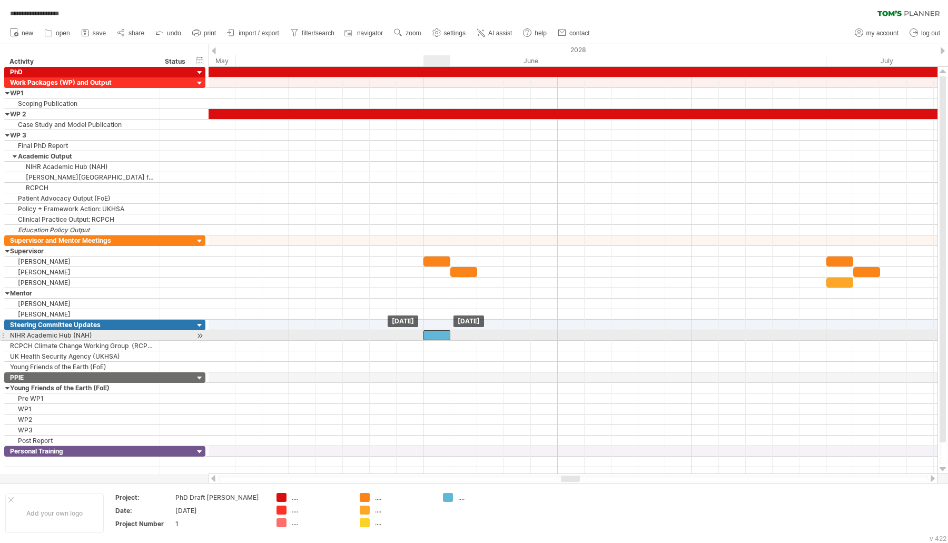
drag, startPoint x: 444, startPoint y: 332, endPoint x: 435, endPoint y: 332, distance: 8.4
click at [435, 332] on div at bounding box center [436, 335] width 27 height 10
click at [456, 341] on div at bounding box center [572, 346] width 729 height 11
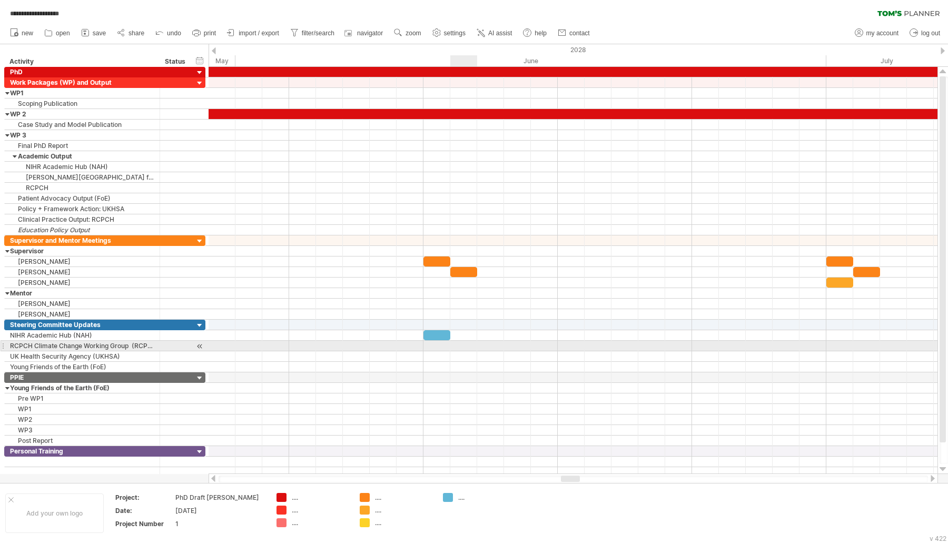
click at [464, 342] on div at bounding box center [572, 346] width 729 height 11
drag, startPoint x: 439, startPoint y: 332, endPoint x: 462, endPoint y: 342, distance: 25.2
drag, startPoint x: 462, startPoint y: 341, endPoint x: 487, endPoint y: 348, distance: 25.7
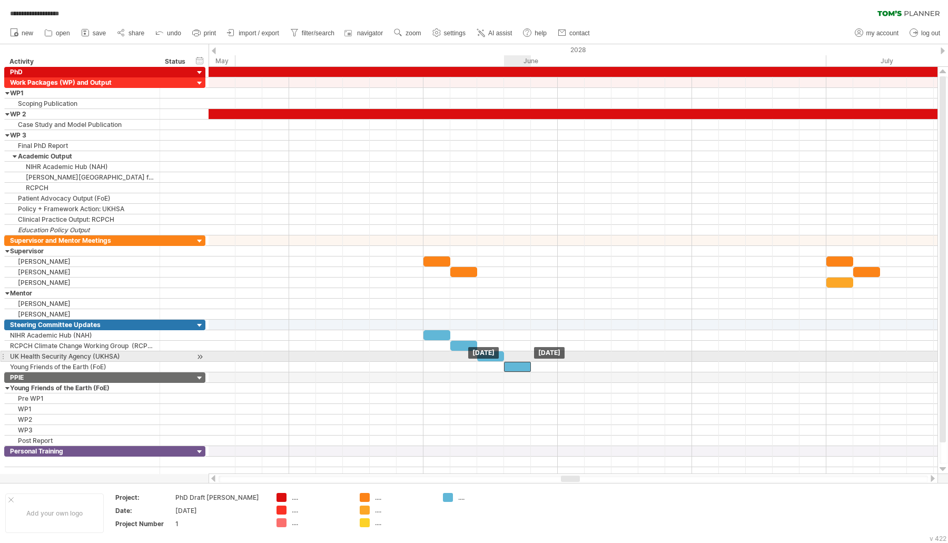
drag, startPoint x: 487, startPoint y: 348, endPoint x: 513, endPoint y: 358, distance: 27.7
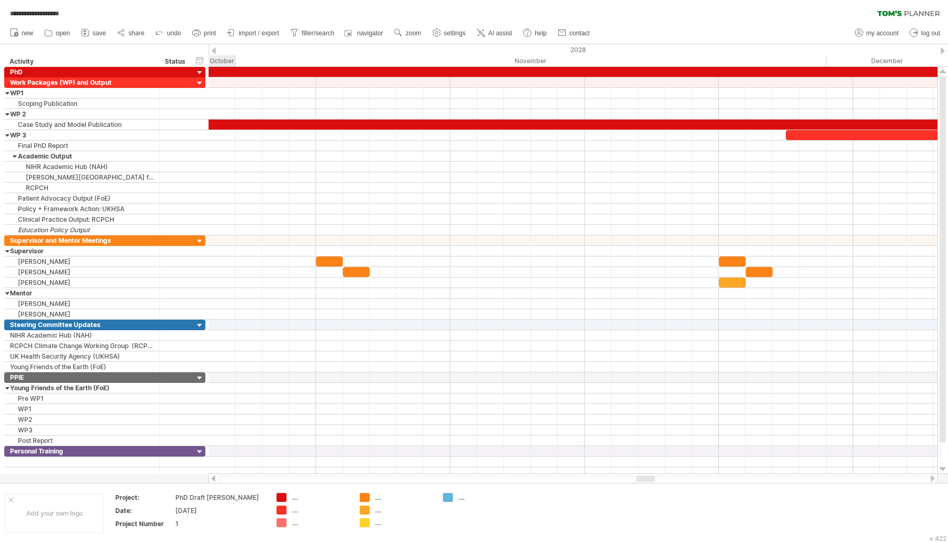
drag, startPoint x: 575, startPoint y: 479, endPoint x: 651, endPoint y: 482, distance: 75.3
click at [651, 482] on div at bounding box center [572, 478] width 709 height 7
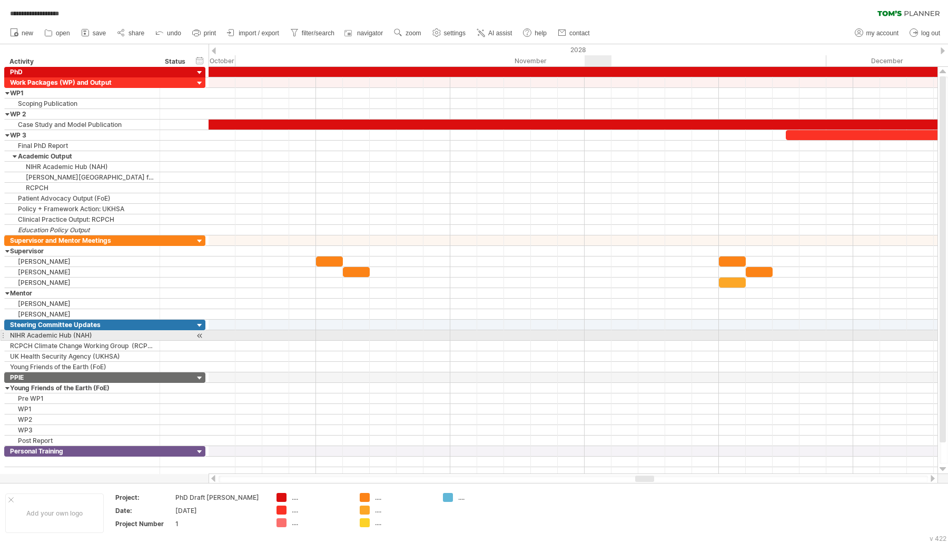
click at [593, 331] on div at bounding box center [572, 335] width 729 height 11
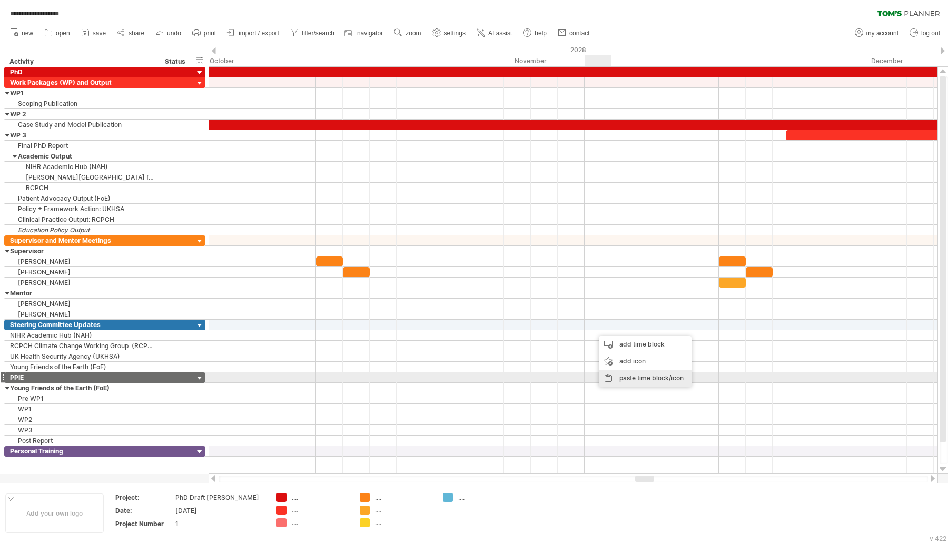
click at [629, 376] on div "paste time block/icon" at bounding box center [645, 378] width 93 height 17
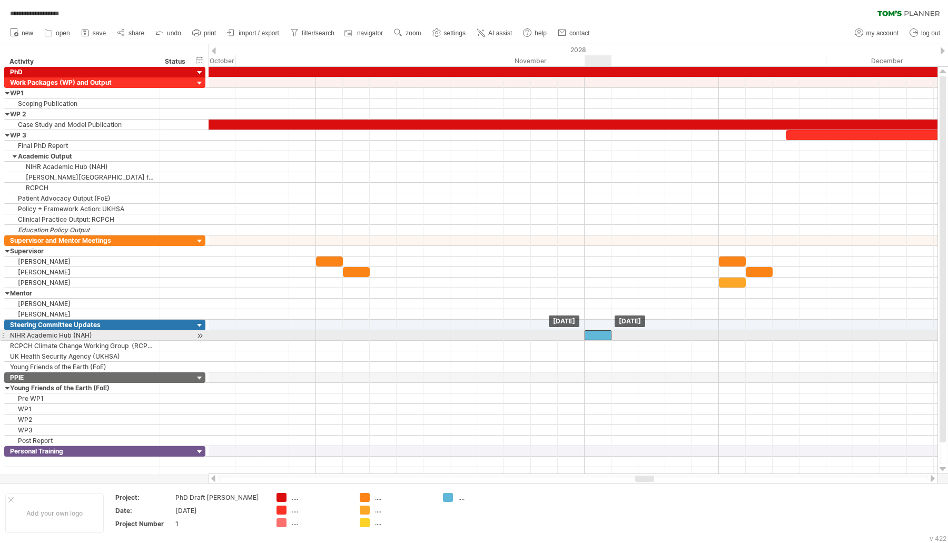
drag, startPoint x: 607, startPoint y: 331, endPoint x: 595, endPoint y: 331, distance: 11.6
click at [595, 331] on div at bounding box center [597, 335] width 27 height 10
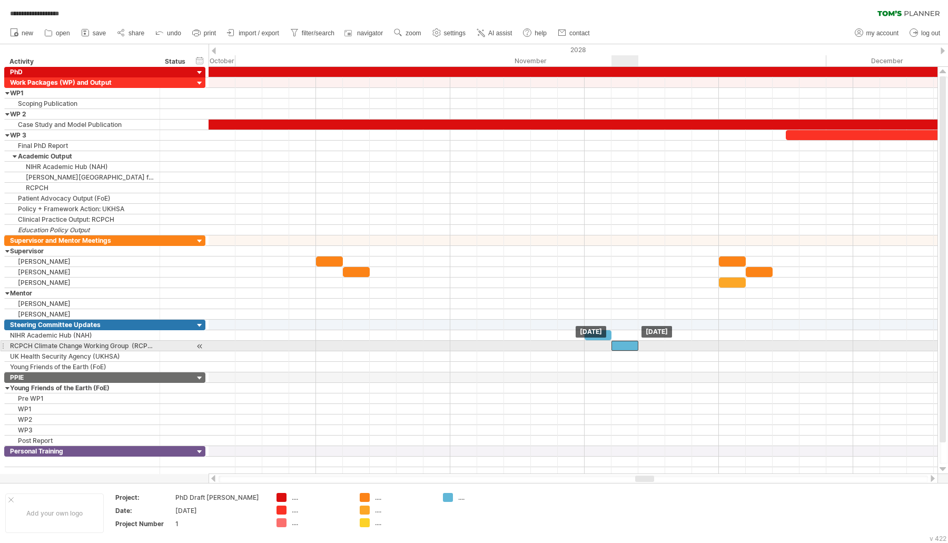
drag, startPoint x: 599, startPoint y: 331, endPoint x: 626, endPoint y: 341, distance: 29.6
drag, startPoint x: 626, startPoint y: 341, endPoint x: 658, endPoint y: 351, distance: 33.1
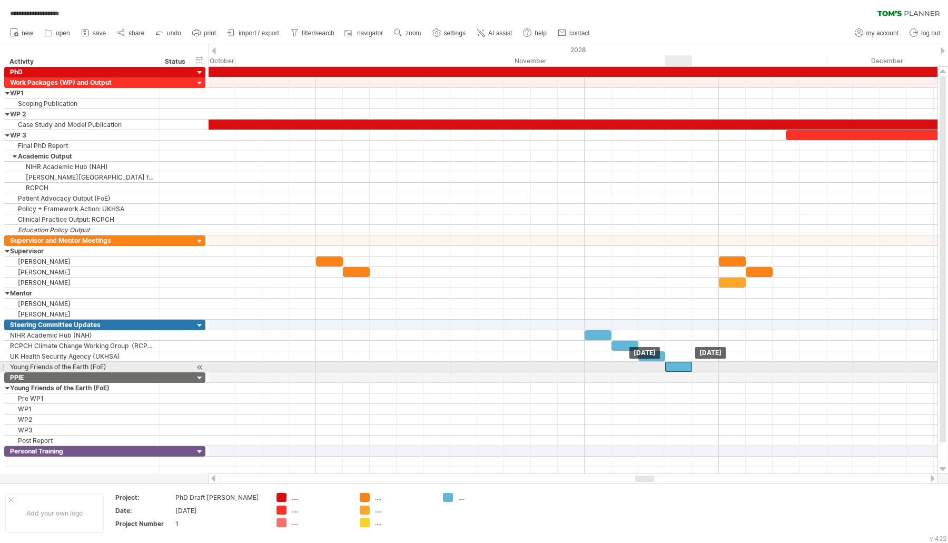
drag, startPoint x: 658, startPoint y: 351, endPoint x: 682, endPoint y: 362, distance: 26.1
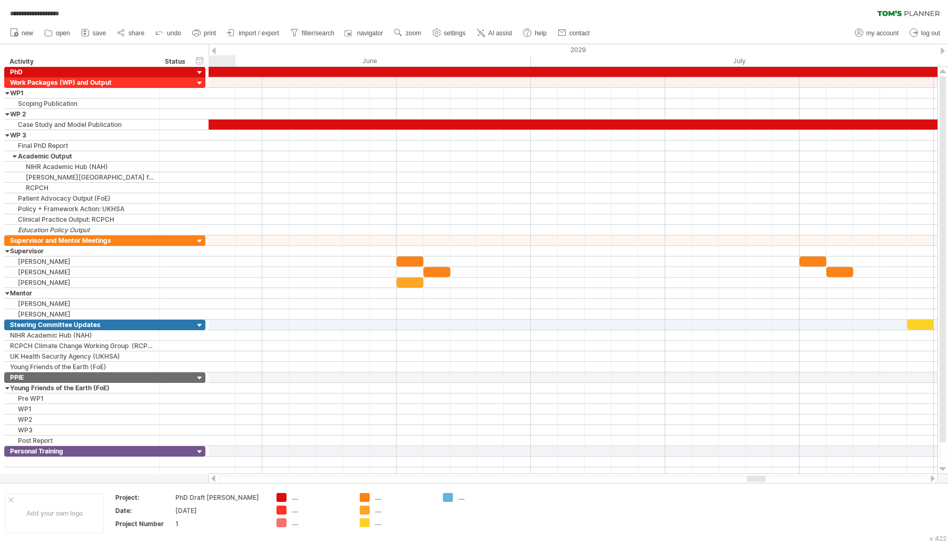
drag, startPoint x: 652, startPoint y: 480, endPoint x: 763, endPoint y: 476, distance: 111.7
click at [763, 476] on div at bounding box center [755, 478] width 19 height 6
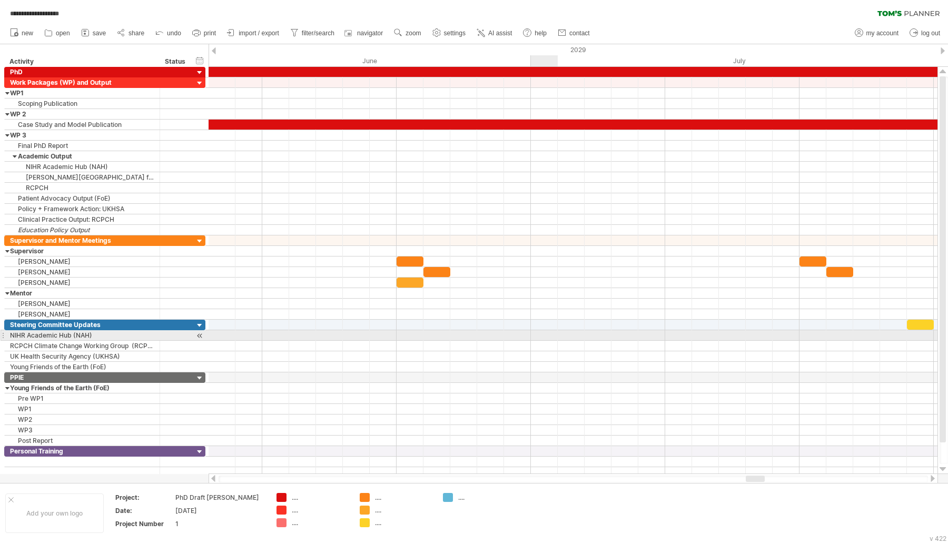
click at [550, 330] on div at bounding box center [572, 335] width 729 height 11
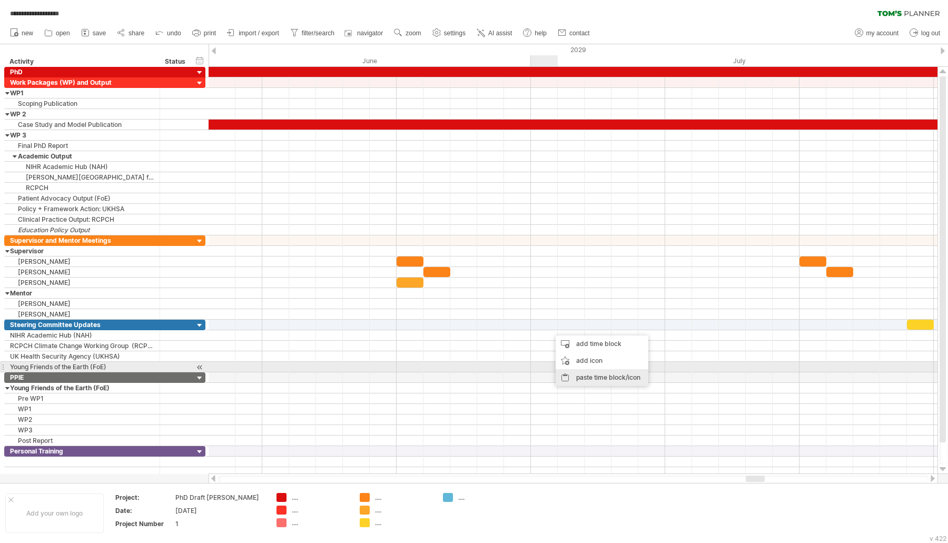
click at [586, 372] on div "paste time block/icon" at bounding box center [601, 377] width 93 height 17
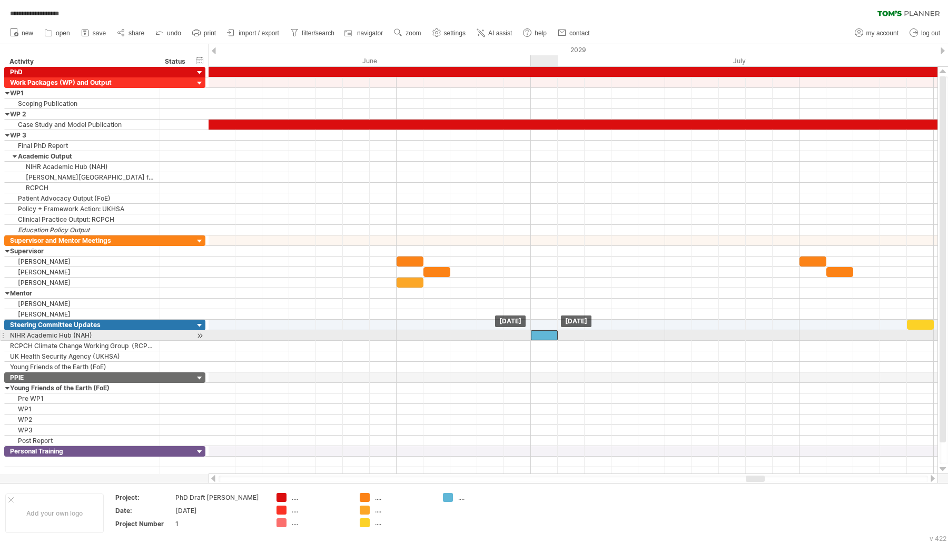
drag, startPoint x: 551, startPoint y: 332, endPoint x: 539, endPoint y: 331, distance: 12.2
click at [539, 331] on div at bounding box center [544, 335] width 27 height 10
drag, startPoint x: 539, startPoint y: 331, endPoint x: 569, endPoint y: 341, distance: 32.1
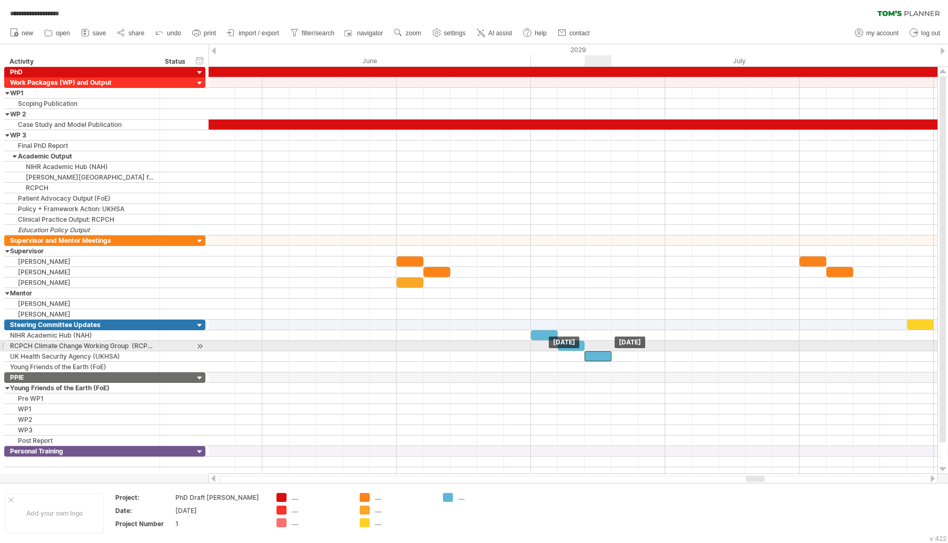
drag, startPoint x: 569, startPoint y: 341, endPoint x: 596, endPoint y: 350, distance: 28.3
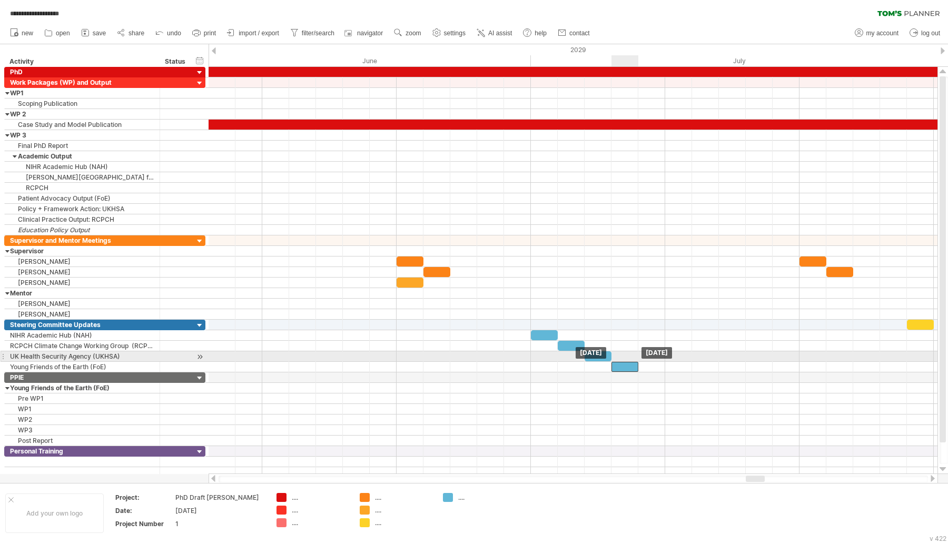
drag, startPoint x: 596, startPoint y: 350, endPoint x: 624, endPoint y: 360, distance: 29.1
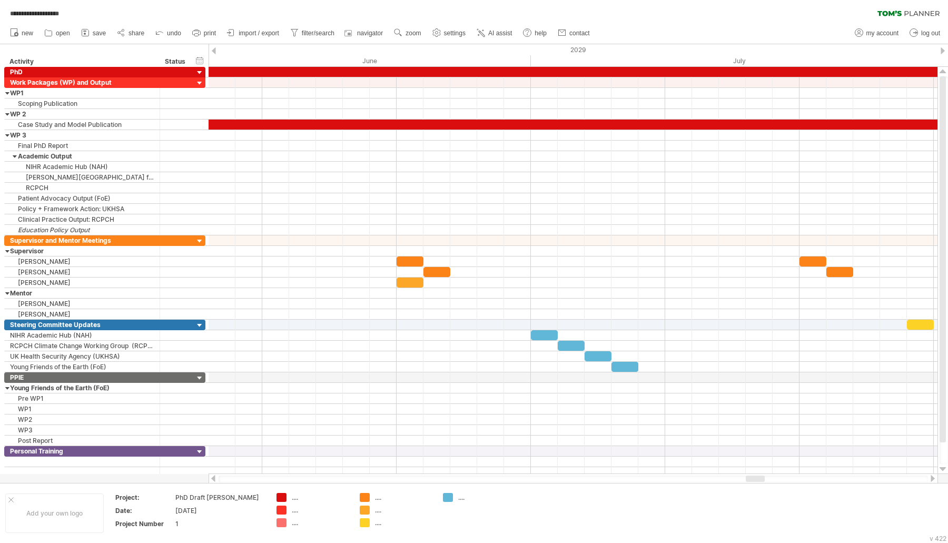
drag, startPoint x: 92, startPoint y: 32, endPoint x: 117, endPoint y: 54, distance: 33.2
click at [92, 32] on link "save" at bounding box center [93, 33] width 31 height 14
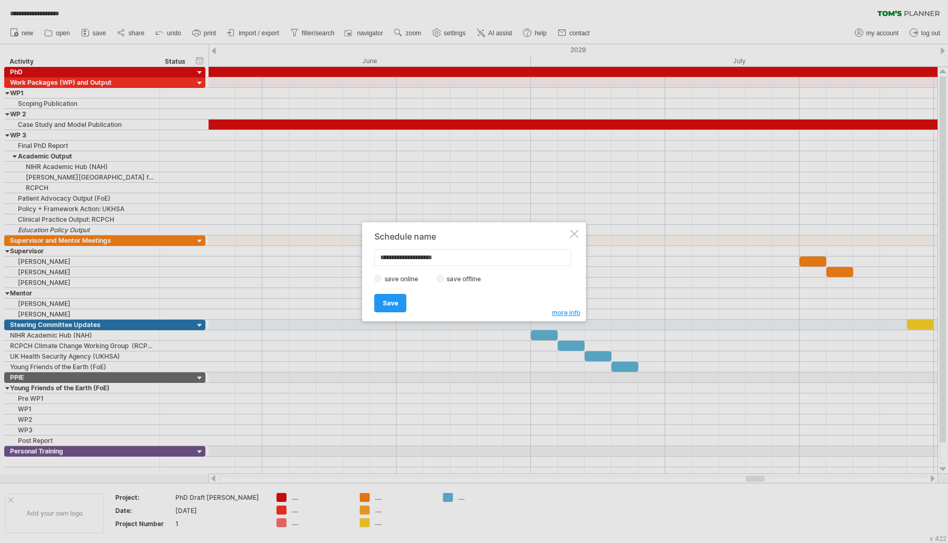
drag, startPoint x: 393, startPoint y: 303, endPoint x: 397, endPoint y: 311, distance: 8.8
click at [395, 304] on span "Save" at bounding box center [390, 303] width 15 height 8
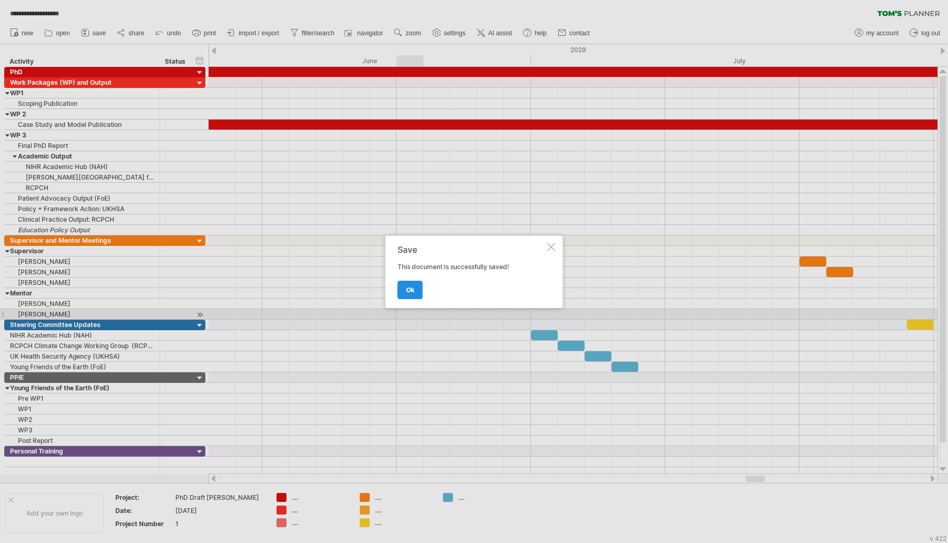
click at [416, 288] on link "ok" at bounding box center [409, 290] width 25 height 18
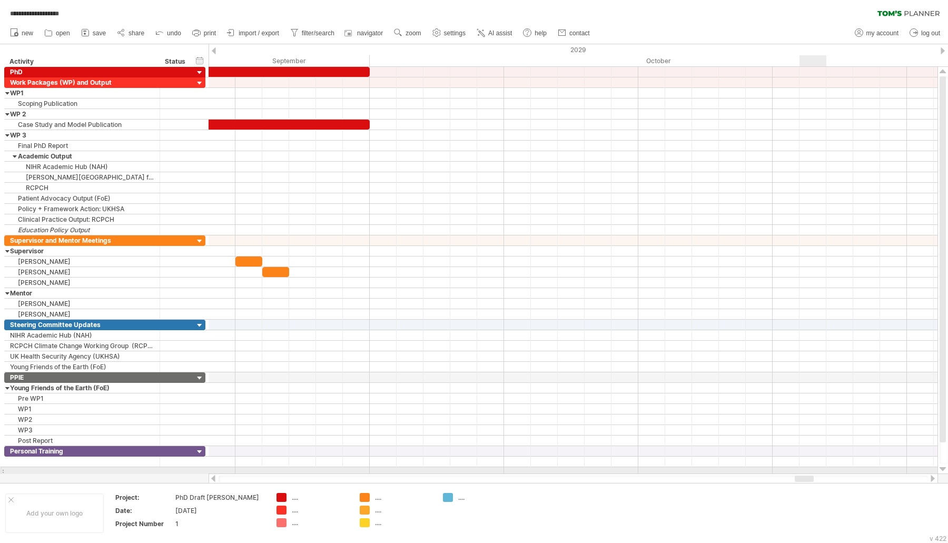
drag, startPoint x: 755, startPoint y: 481, endPoint x: 804, endPoint y: 467, distance: 50.7
click at [804, 467] on div "**********" at bounding box center [474, 271] width 948 height 543
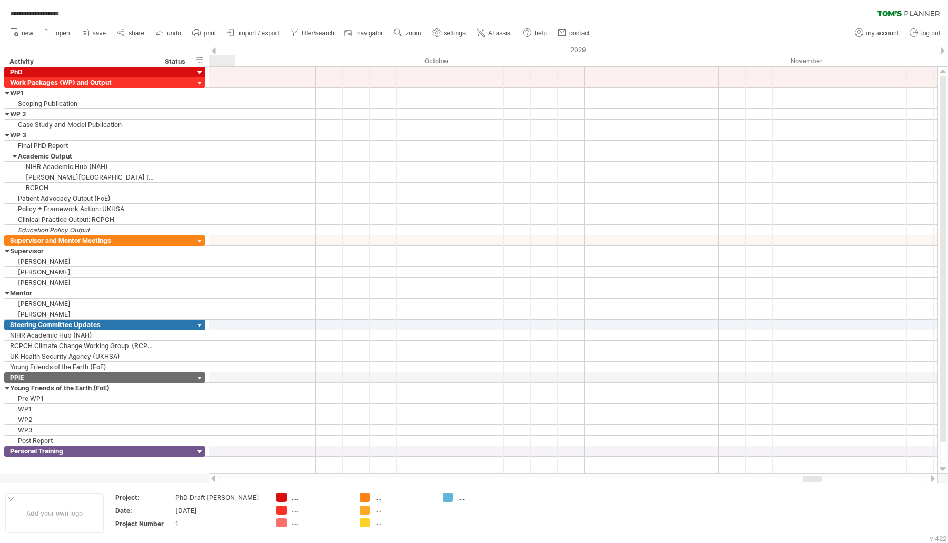
drag, startPoint x: 799, startPoint y: 476, endPoint x: 808, endPoint y: 475, distance: 8.5
click at [808, 475] on div at bounding box center [811, 478] width 19 height 6
click at [724, 330] on div at bounding box center [572, 335] width 729 height 11
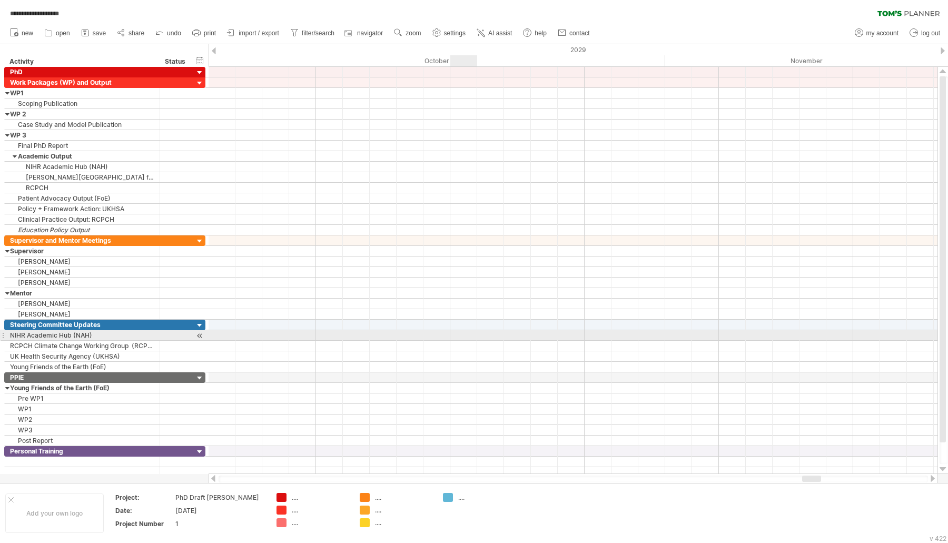
click at [462, 332] on div at bounding box center [572, 335] width 729 height 11
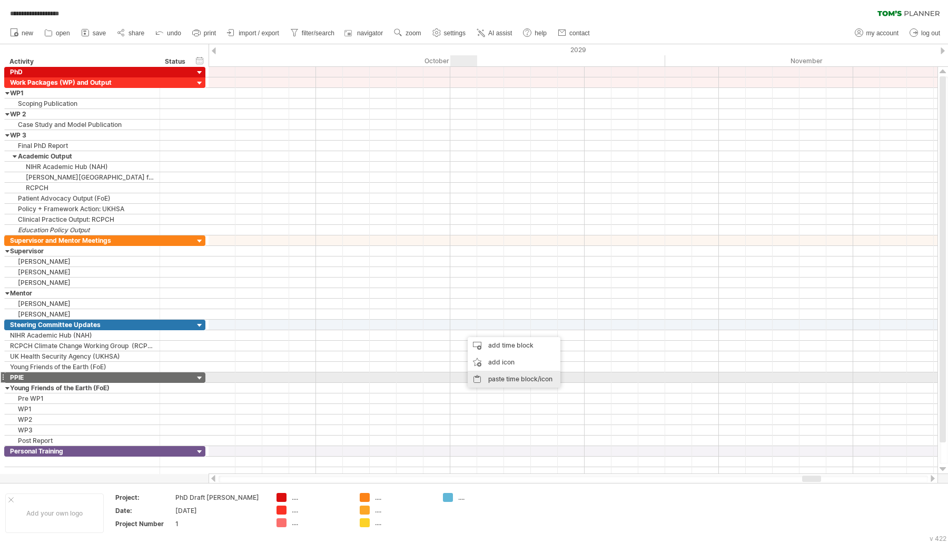
drag, startPoint x: 490, startPoint y: 374, endPoint x: 474, endPoint y: 351, distance: 28.0
click at [490, 373] on div "paste time block/icon" at bounding box center [513, 379] width 93 height 17
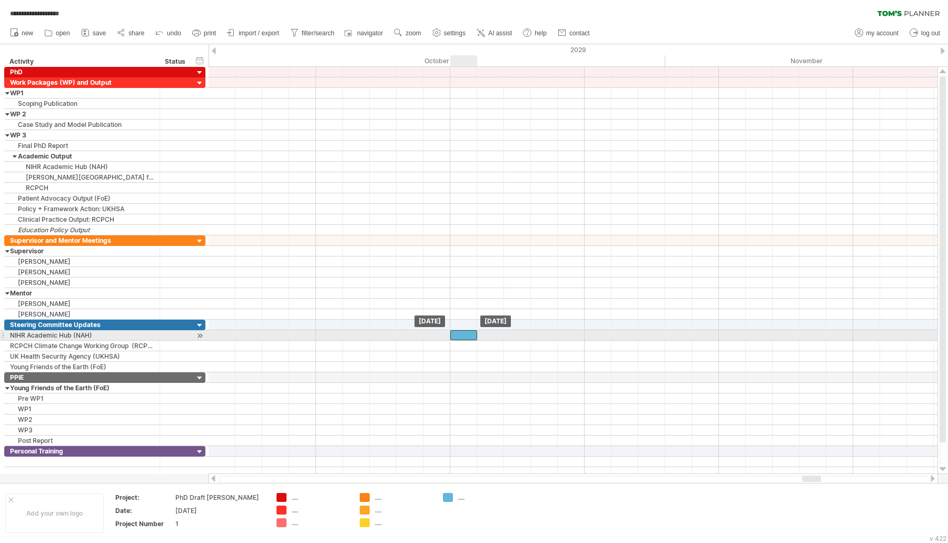
drag, startPoint x: 478, startPoint y: 332, endPoint x: 462, endPoint y: 331, distance: 16.3
click at [462, 331] on div at bounding box center [463, 335] width 27 height 10
click at [464, 332] on div at bounding box center [463, 335] width 27 height 10
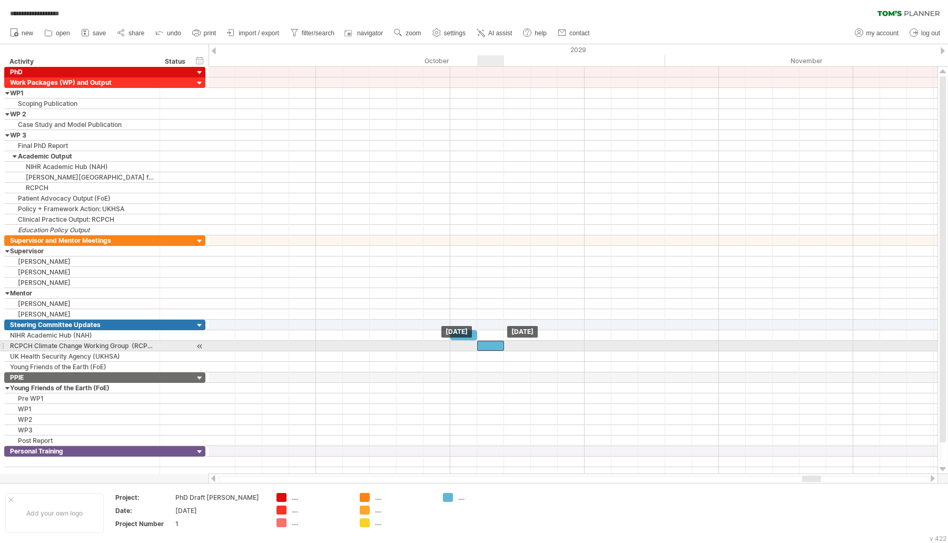
drag, startPoint x: 464, startPoint y: 331, endPoint x: 495, endPoint y: 342, distance: 33.5
drag, startPoint x: 491, startPoint y: 338, endPoint x: 525, endPoint y: 351, distance: 36.5
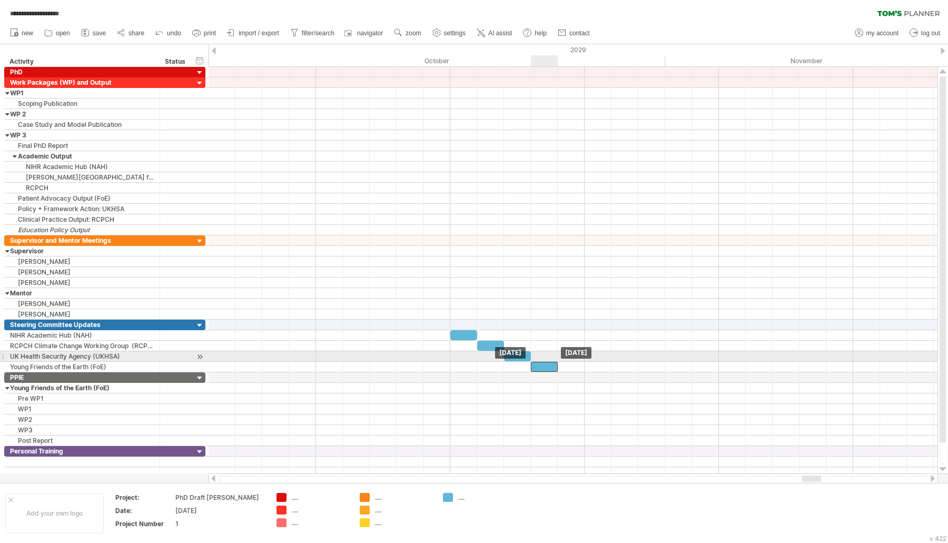
drag, startPoint x: 518, startPoint y: 351, endPoint x: 541, endPoint y: 360, distance: 24.6
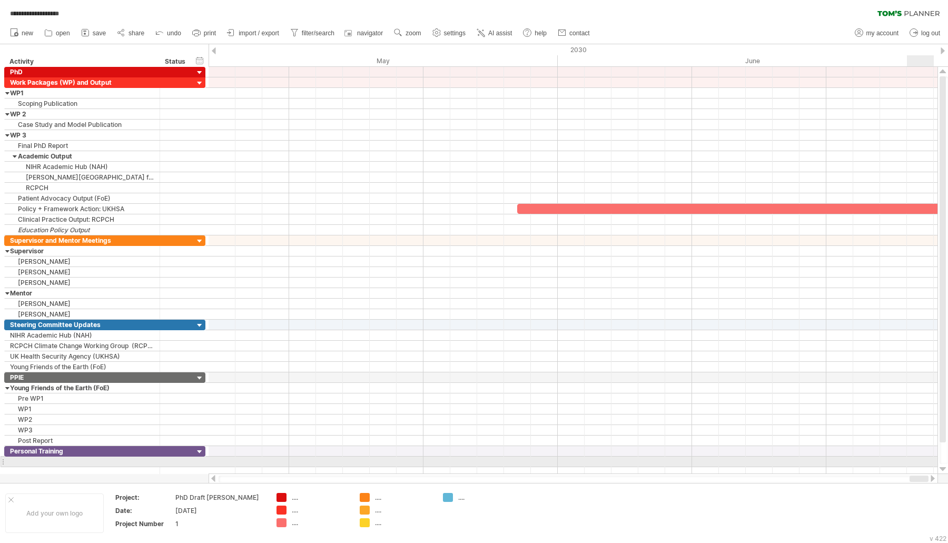
drag, startPoint x: 809, startPoint y: 480, endPoint x: 928, endPoint y: 464, distance: 120.1
click at [928, 464] on div "**********" at bounding box center [474, 271] width 948 height 543
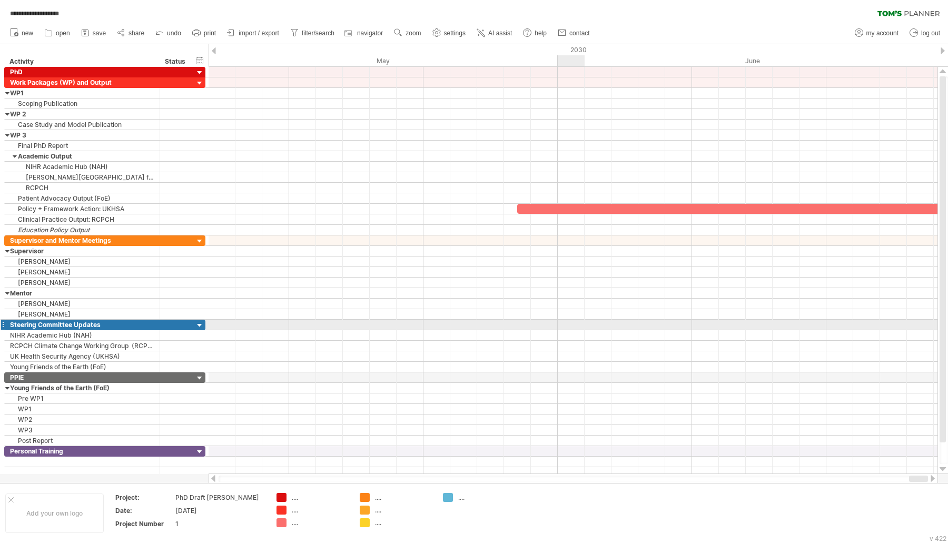
click at [574, 321] on div at bounding box center [572, 325] width 729 height 11
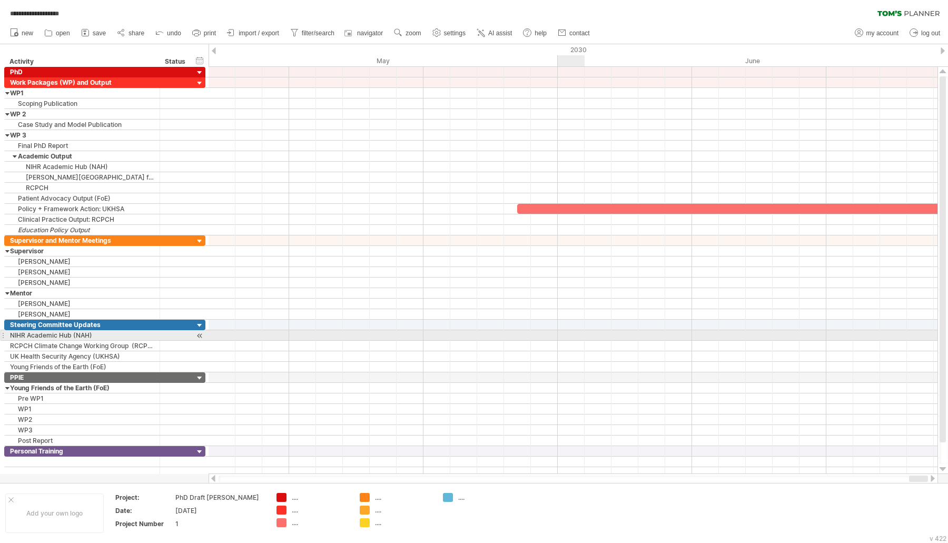
click at [572, 334] on div at bounding box center [572, 335] width 729 height 11
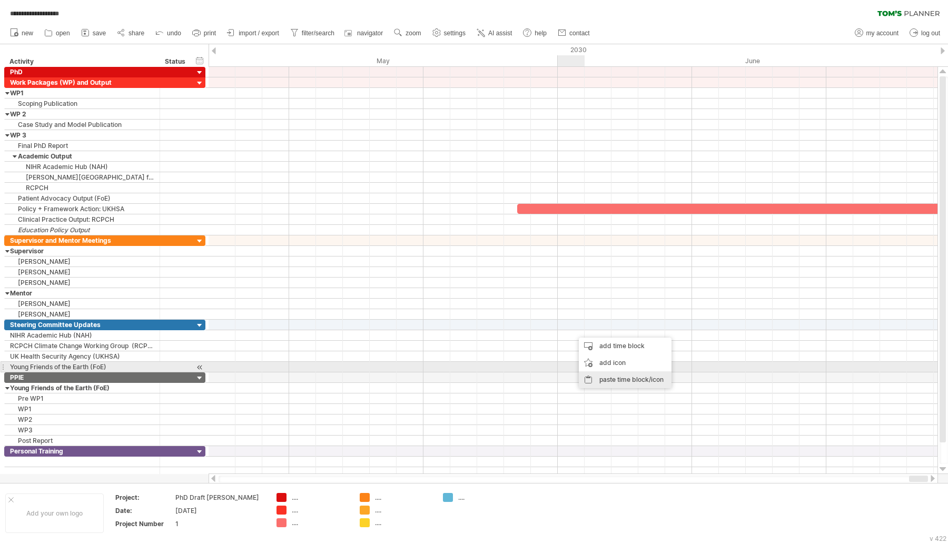
click at [614, 371] on div "paste time block/icon" at bounding box center [625, 379] width 93 height 17
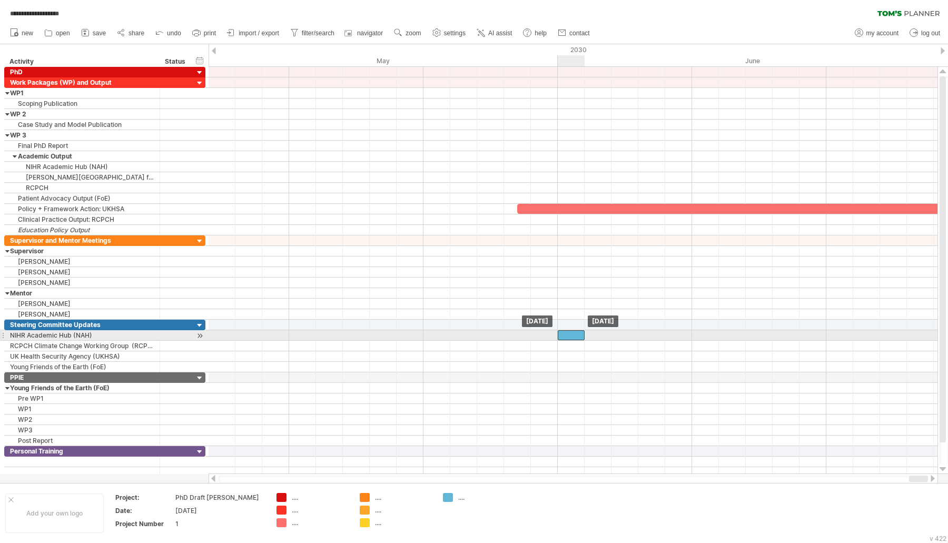
drag, startPoint x: 589, startPoint y: 332, endPoint x: 575, endPoint y: 331, distance: 13.7
click at [575, 331] on div at bounding box center [570, 335] width 27 height 10
drag, startPoint x: 566, startPoint y: 329, endPoint x: 592, endPoint y: 338, distance: 28.0
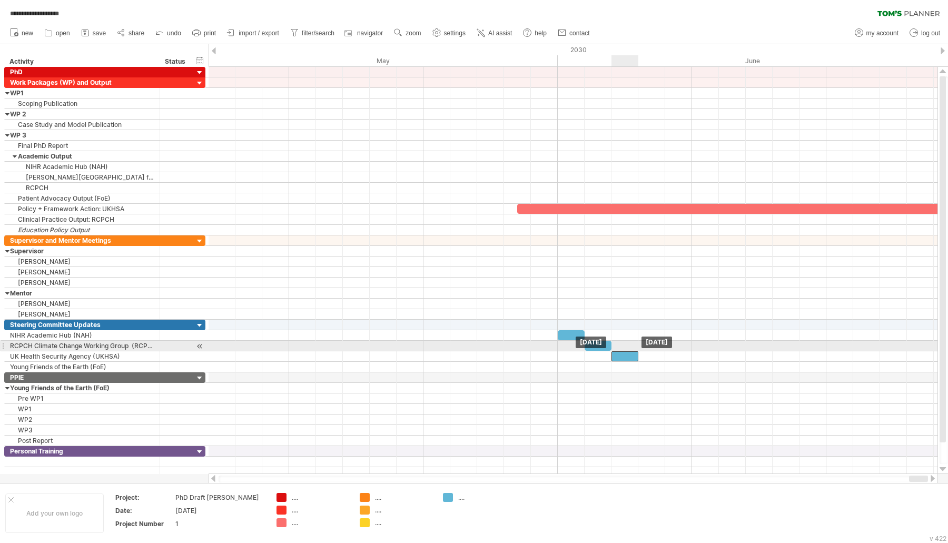
drag, startPoint x: 595, startPoint y: 342, endPoint x: 624, endPoint y: 352, distance: 30.6
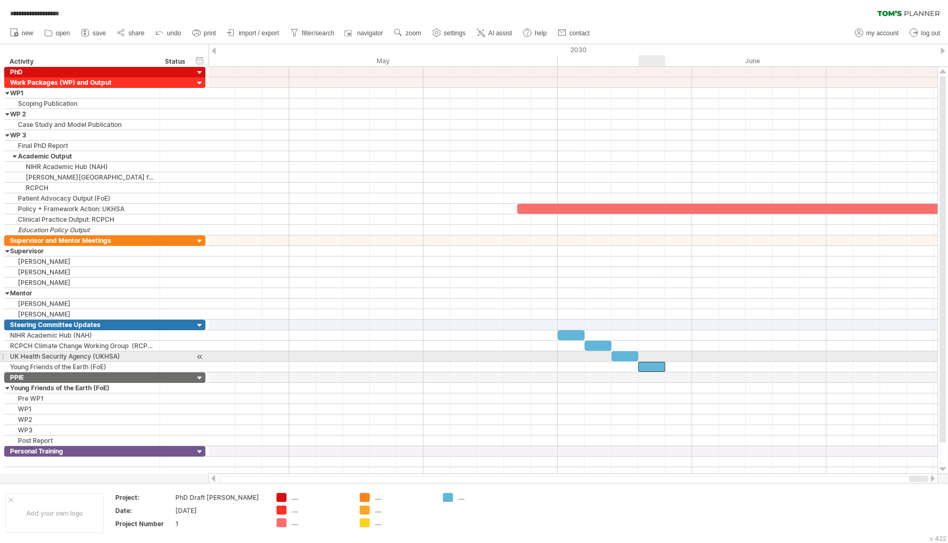
drag, startPoint x: 624, startPoint y: 352, endPoint x: 656, endPoint y: 361, distance: 33.3
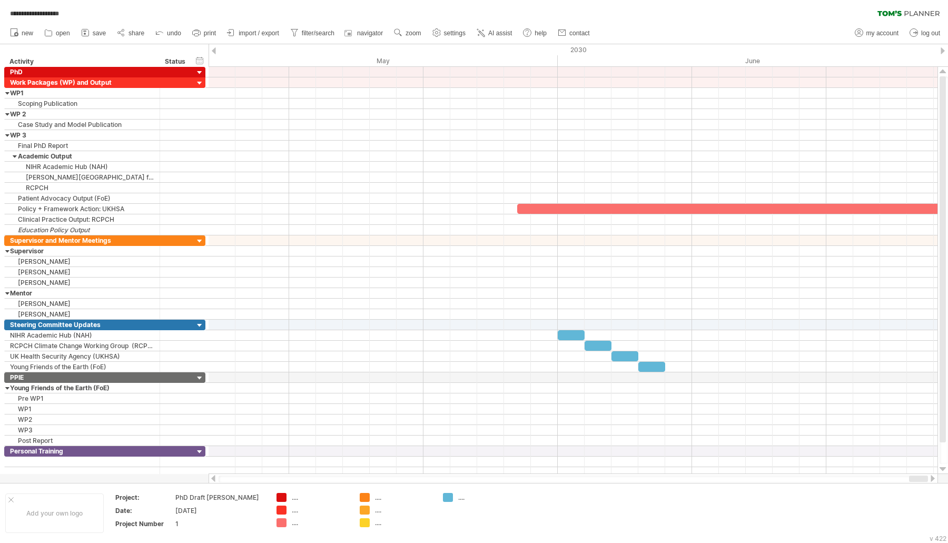
click at [103, 34] on span "save" at bounding box center [99, 32] width 13 height 7
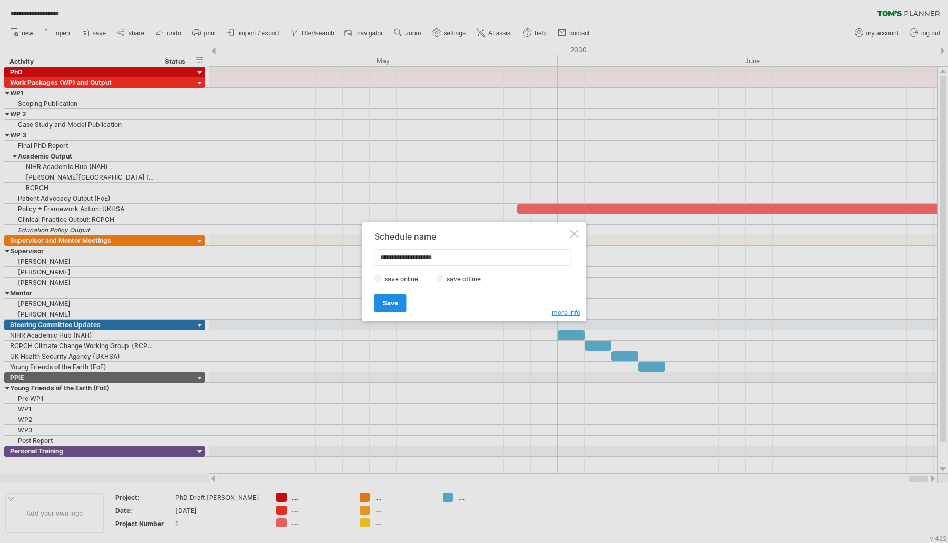
click at [385, 304] on span "Save" at bounding box center [390, 303] width 15 height 8
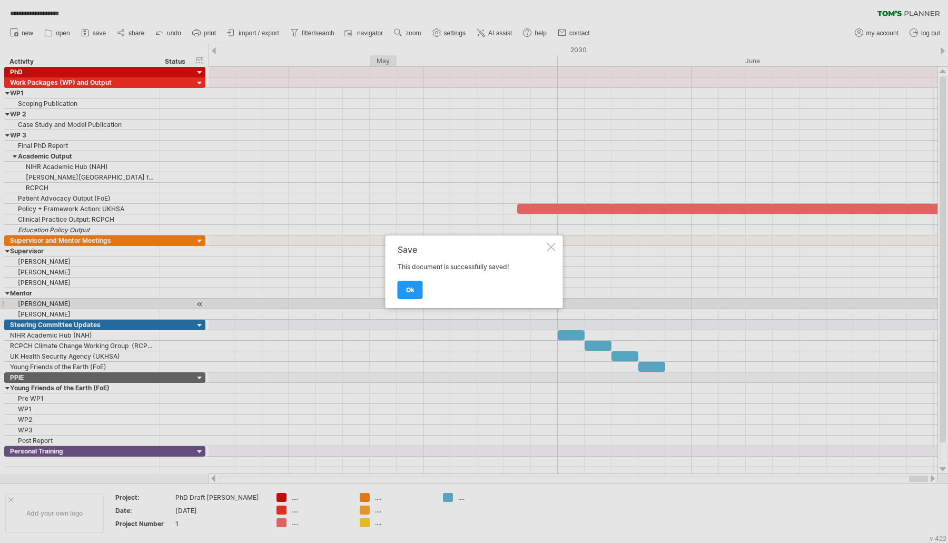
click at [405, 294] on link "ok" at bounding box center [409, 290] width 25 height 18
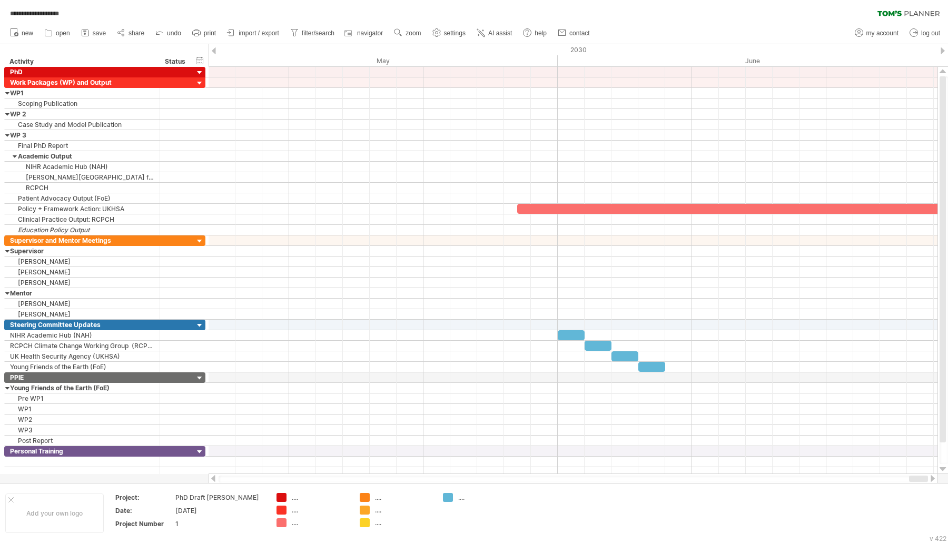
drag, startPoint x: 509, startPoint y: 480, endPoint x: 414, endPoint y: 477, distance: 94.8
click at [414, 477] on div at bounding box center [572, 478] width 709 height 7
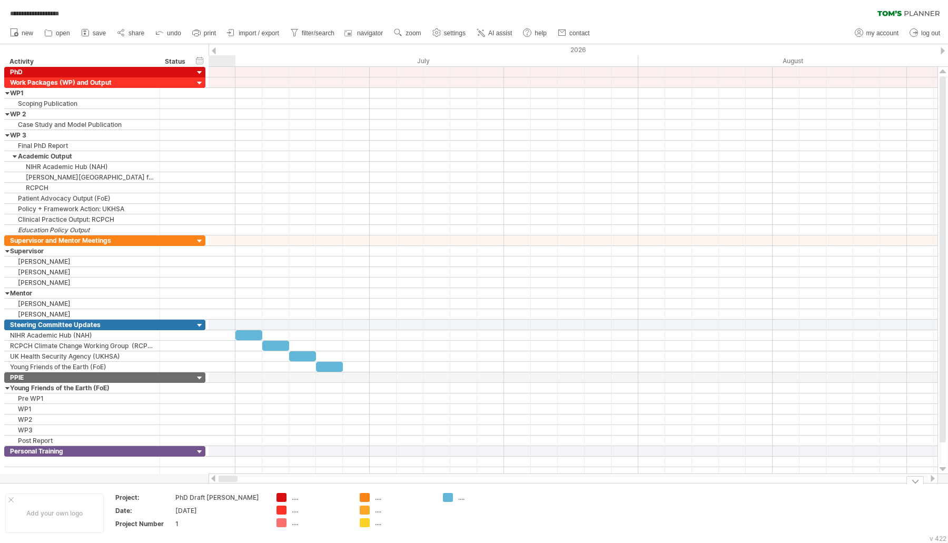
drag, startPoint x: 924, startPoint y: 480, endPoint x: 222, endPoint y: 499, distance: 702.0
click at [222, 499] on div "**********" at bounding box center [474, 271] width 948 height 543
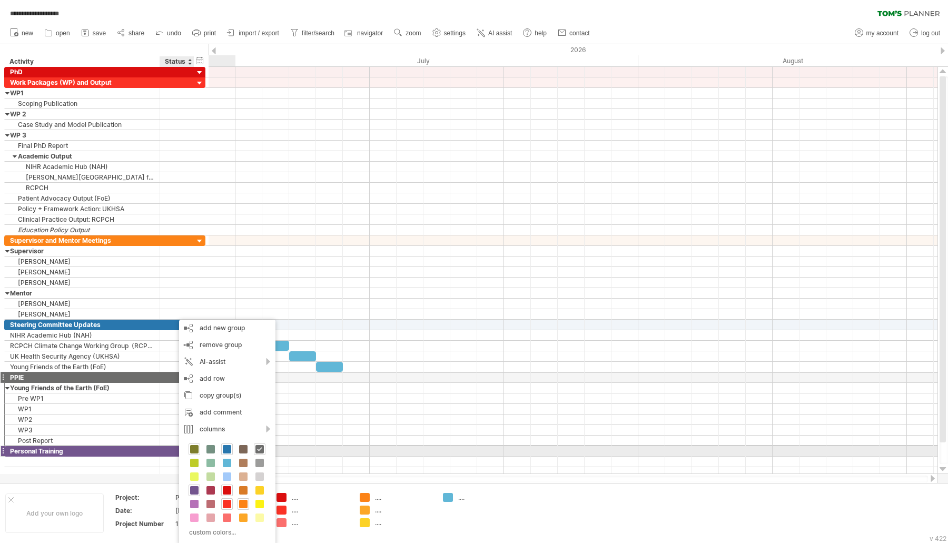
click at [198, 450] on span at bounding box center [194, 449] width 8 height 8
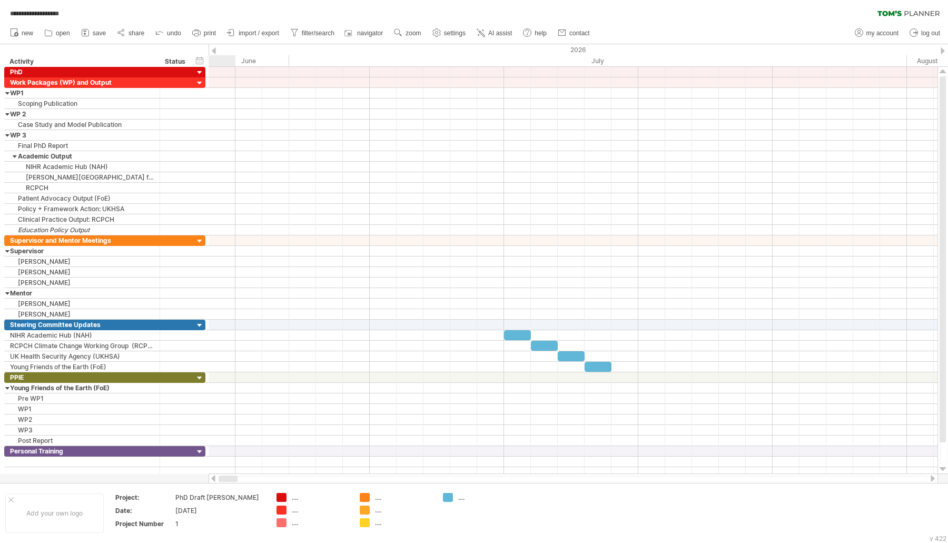
drag, startPoint x: 238, startPoint y: 481, endPoint x: 217, endPoint y: 482, distance: 21.6
click at [217, 482] on div at bounding box center [572, 478] width 729 height 11
click at [217, 53] on div "2026" at bounding box center [705, 49] width 2926 height 11
click at [215, 53] on div at bounding box center [214, 50] width 4 height 7
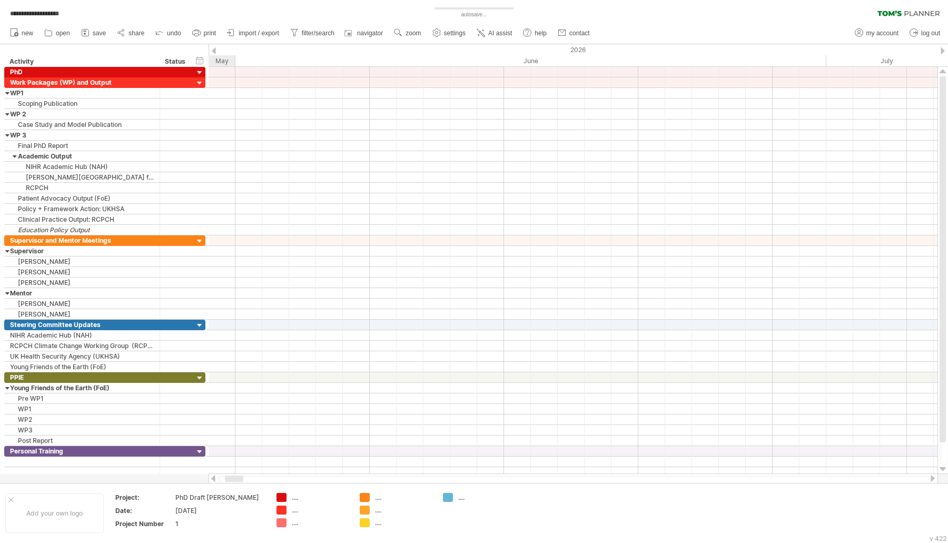
click at [215, 53] on div at bounding box center [214, 50] width 4 height 7
click at [215, 52] on div at bounding box center [214, 50] width 4 height 7
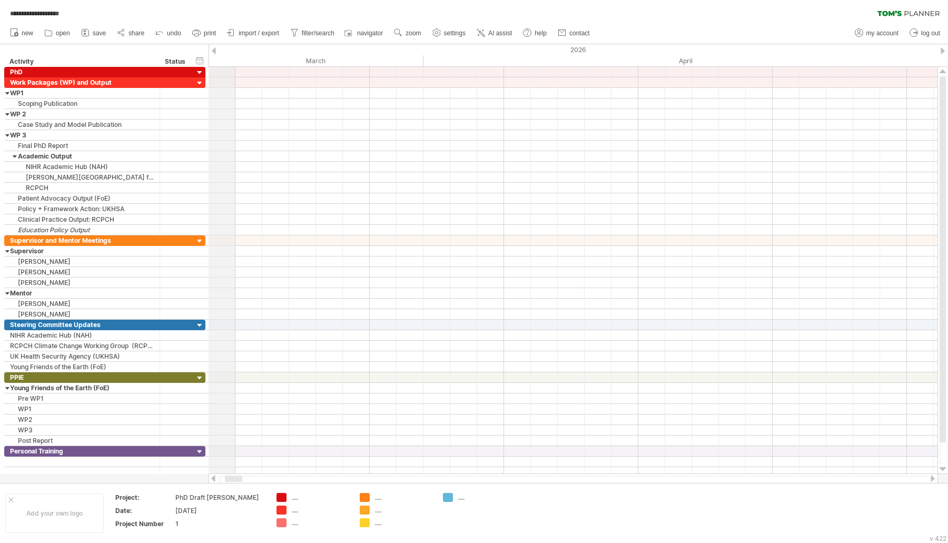
click at [217, 51] on div "2026" at bounding box center [705, 49] width 2926 height 11
click at [215, 51] on div at bounding box center [214, 50] width 4 height 7
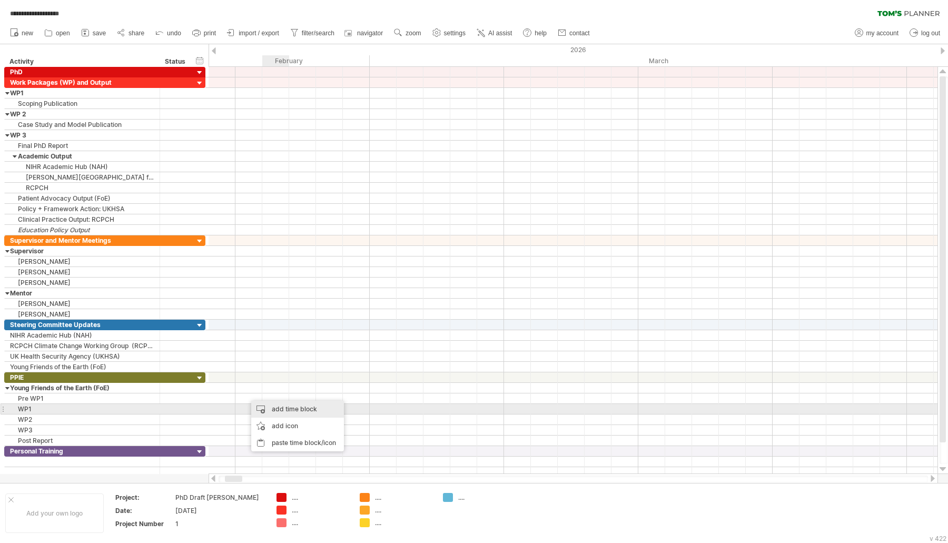
click at [281, 406] on div "add time block" at bounding box center [297, 409] width 93 height 17
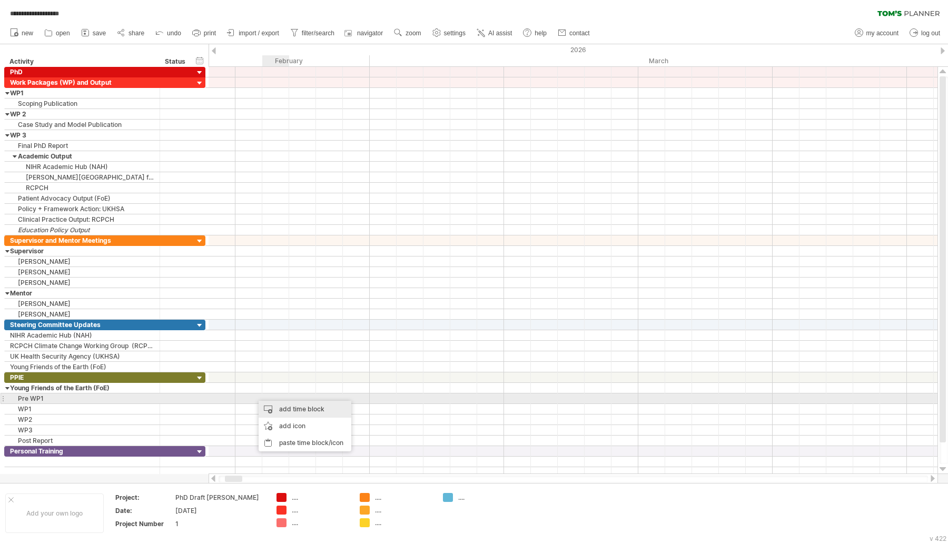
click at [278, 402] on div "add time block" at bounding box center [304, 409] width 93 height 17
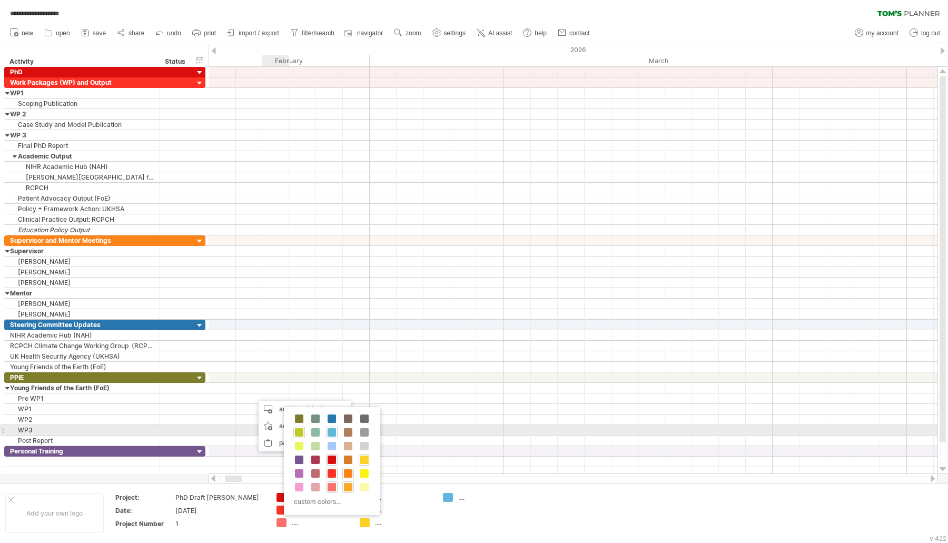
click at [300, 428] on span at bounding box center [299, 432] width 8 height 8
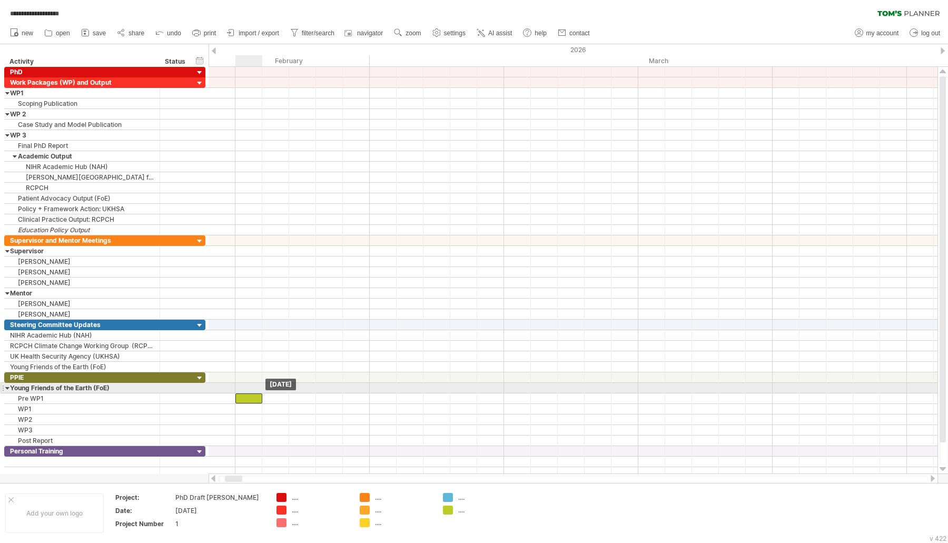
drag, startPoint x: 254, startPoint y: 392, endPoint x: 243, endPoint y: 392, distance: 11.6
click at [243, 393] on div at bounding box center [248, 398] width 27 height 10
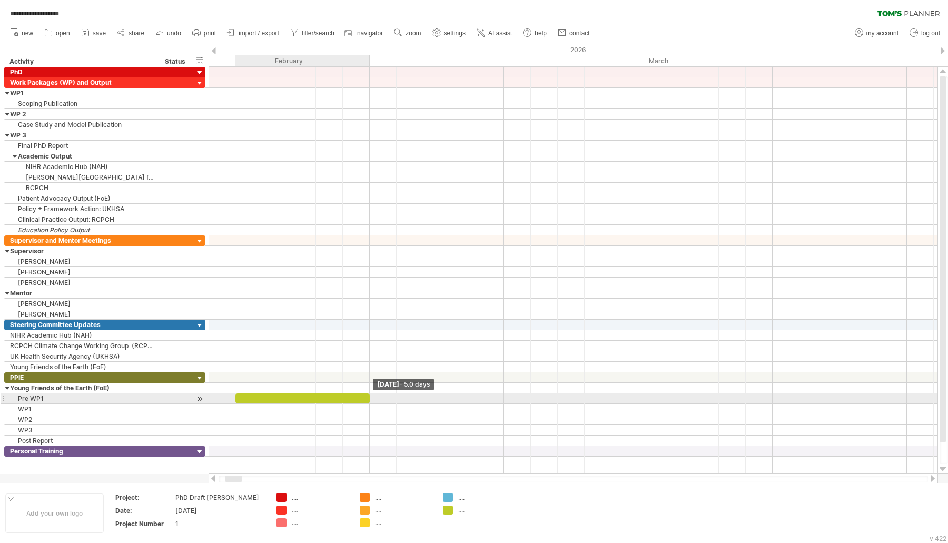
drag, startPoint x: 263, startPoint y: 393, endPoint x: 376, endPoint y: 395, distance: 113.7
click at [376, 395] on div "[DATE] - 5.0 days [DATE]" at bounding box center [572, 270] width 729 height 407
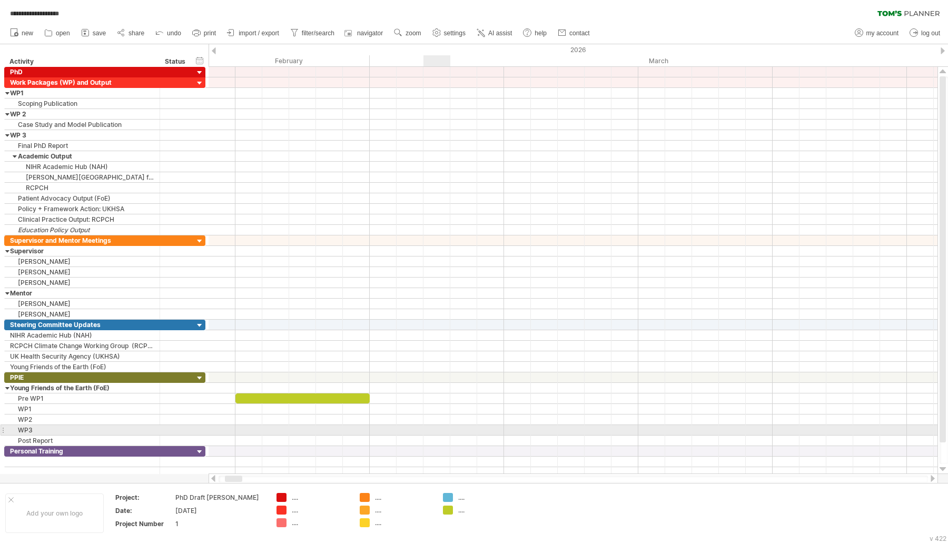
click at [433, 425] on div at bounding box center [572, 430] width 729 height 11
